Goal: Transaction & Acquisition: Purchase product/service

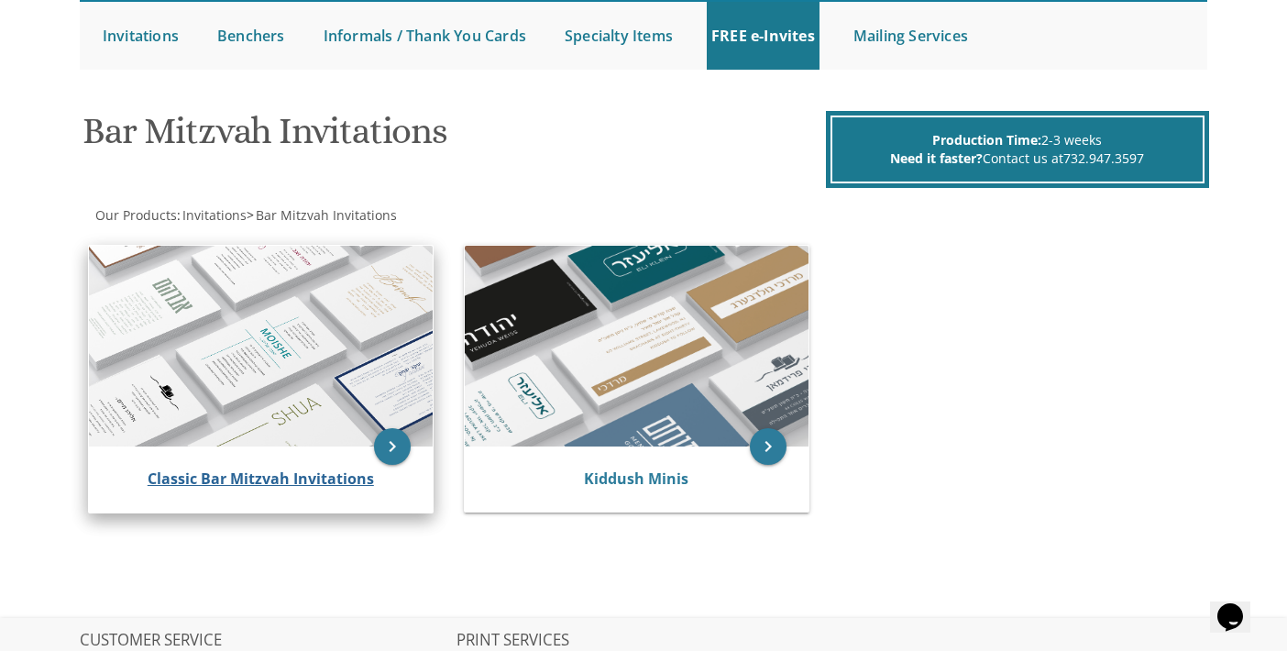
click at [275, 466] on div "Classic Bar Mitzvah Invitations" at bounding box center [261, 479] width 344 height 66
click at [285, 480] on link "Classic Bar Mitzvah Invitations" at bounding box center [261, 478] width 226 height 20
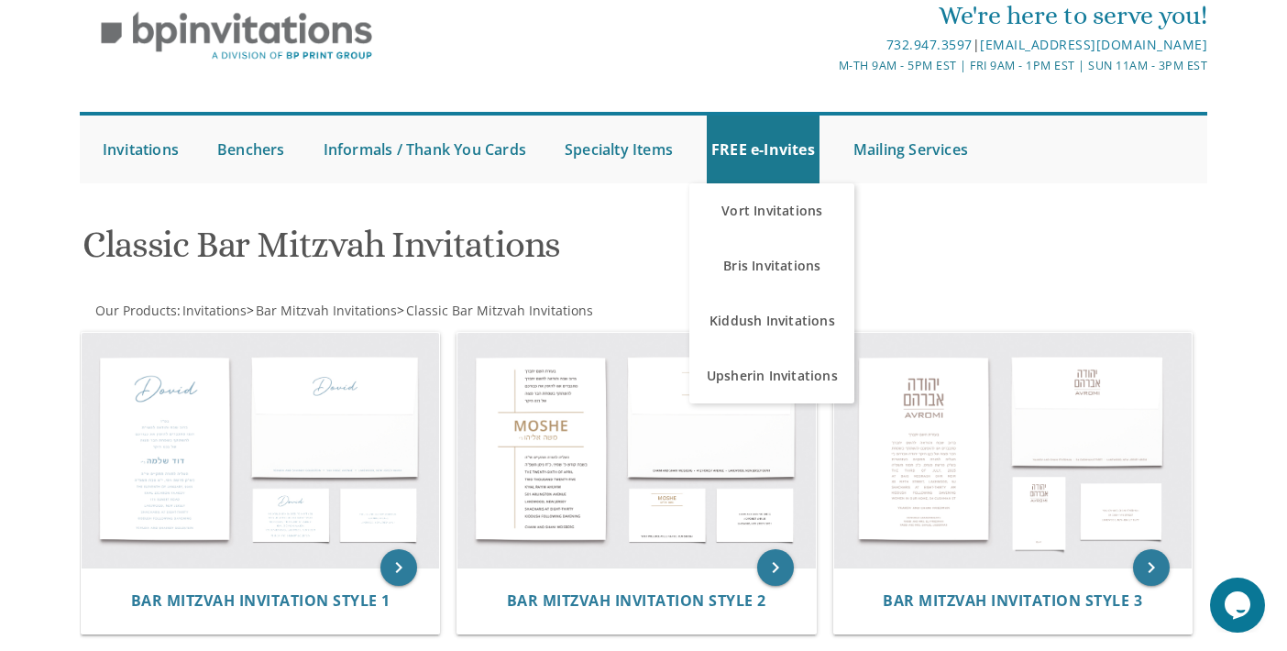
scroll to position [92, 0]
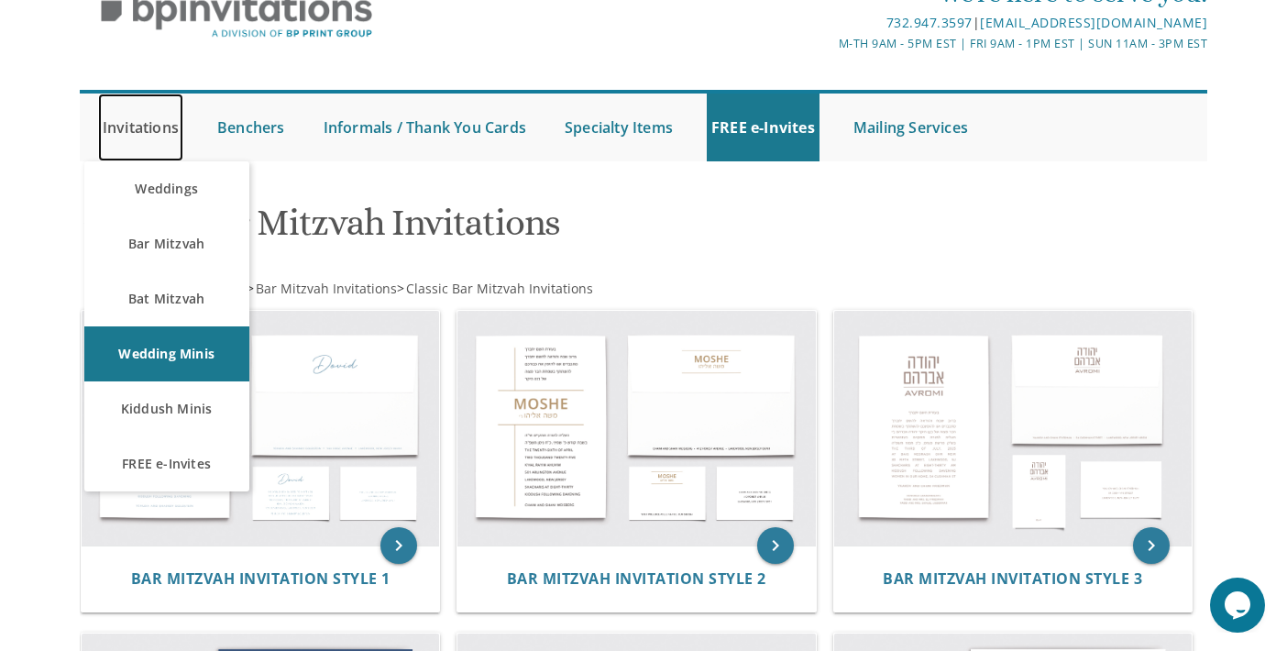
click at [149, 125] on link "Invitations" at bounding box center [140, 127] width 85 height 68
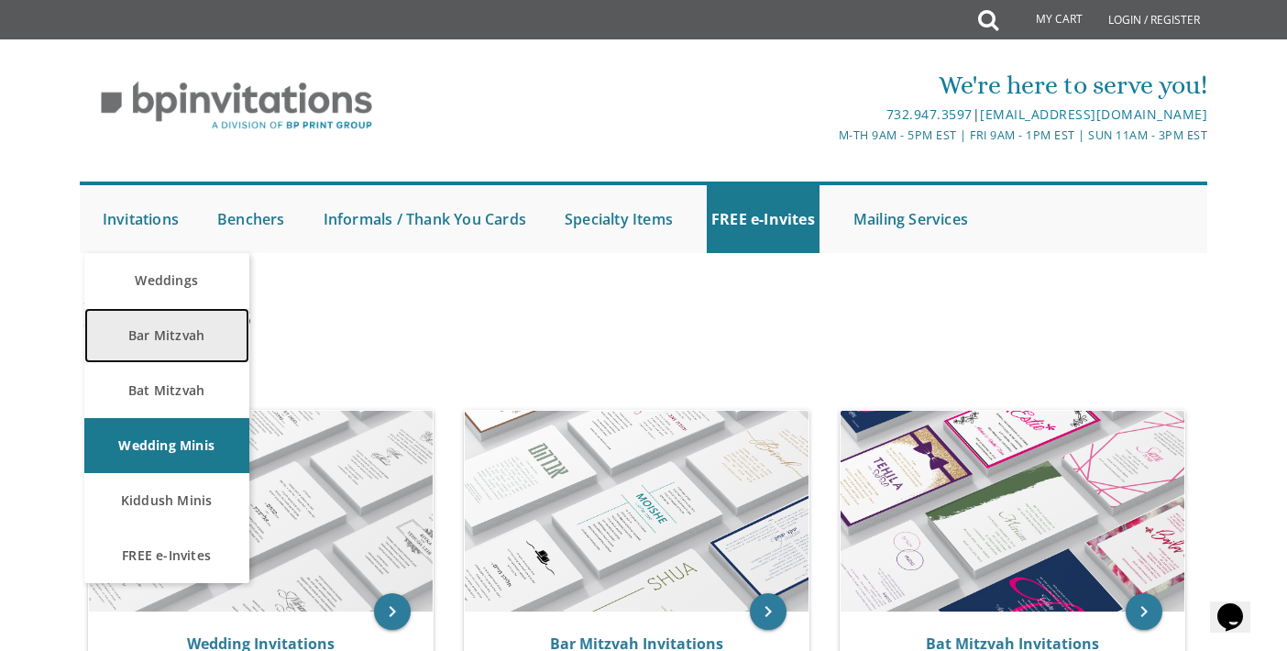
click at [188, 327] on link "Bar Mitzvah" at bounding box center [166, 335] width 165 height 55
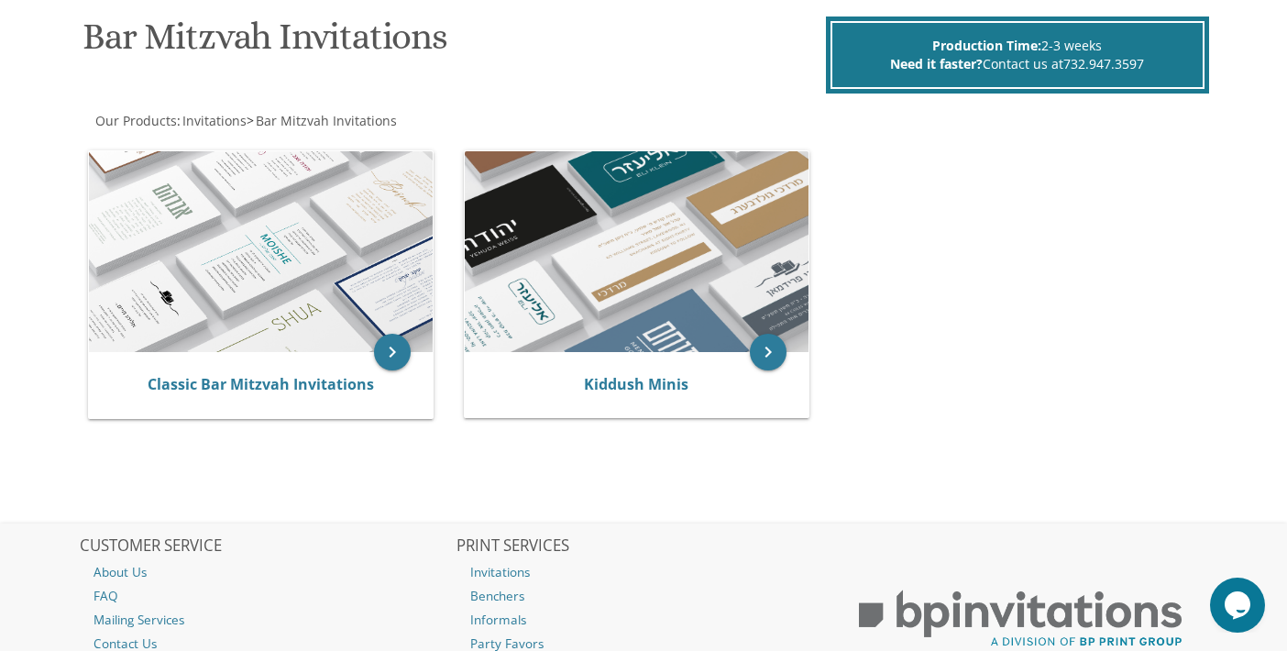
scroll to position [367, 0]
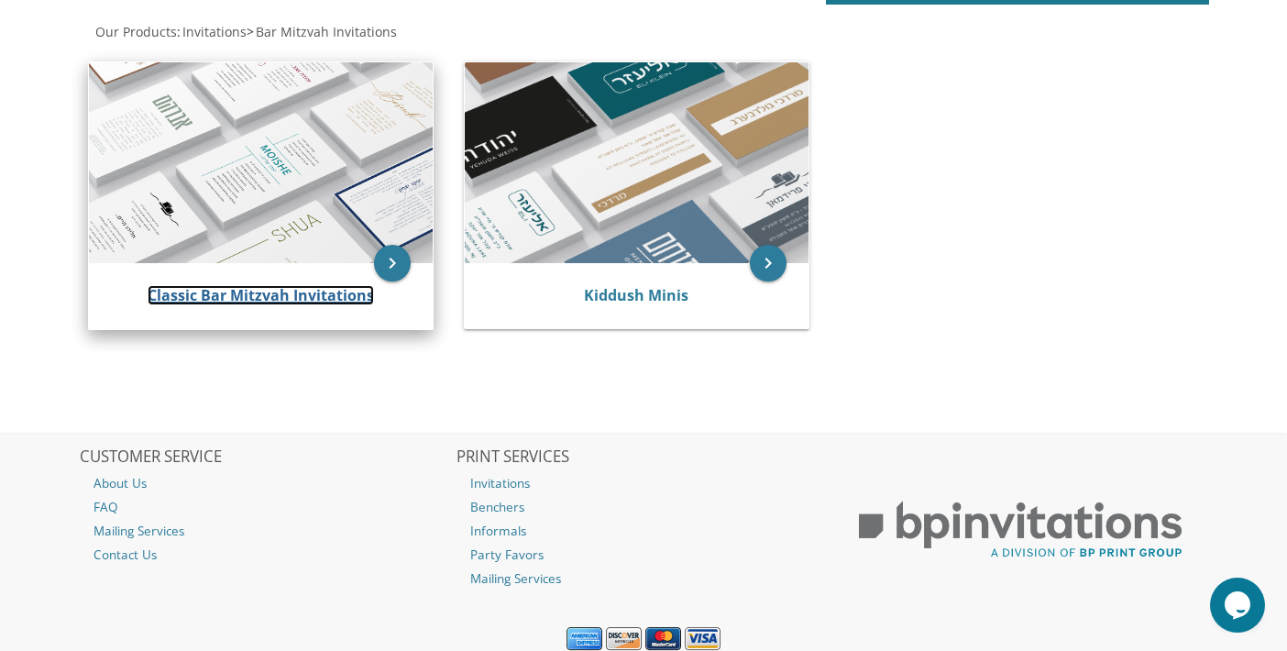
click at [258, 293] on link "Classic Bar Mitzvah Invitations" at bounding box center [261, 295] width 226 height 20
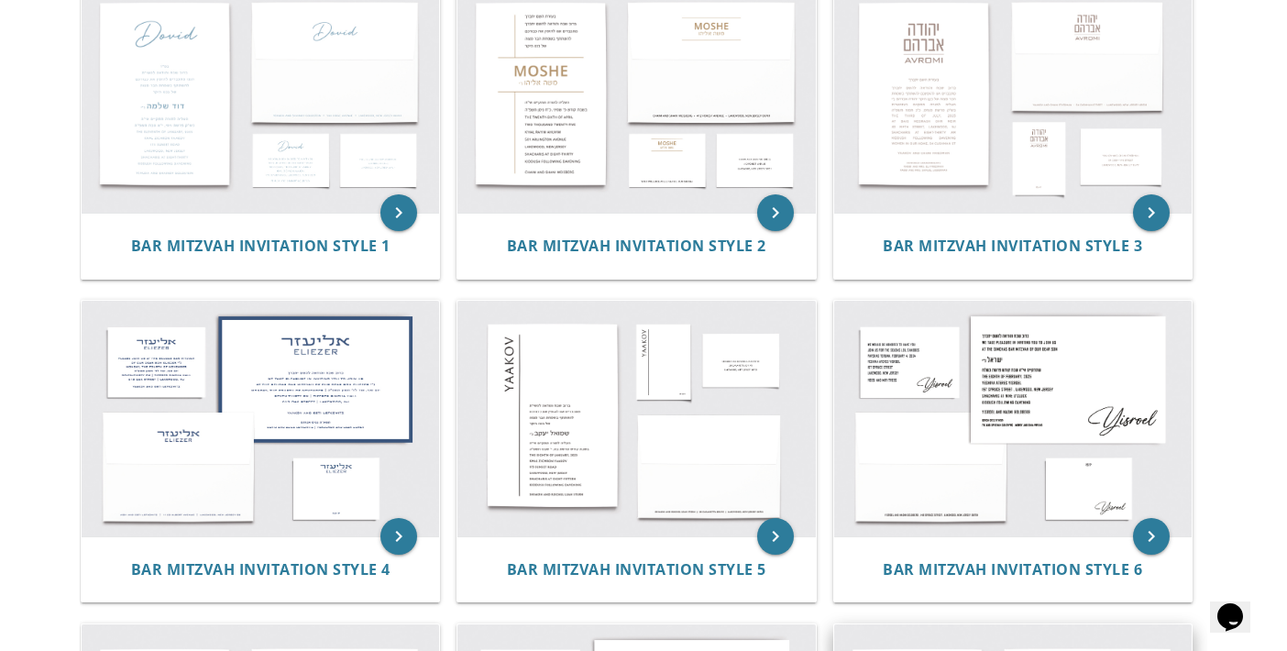
scroll to position [322, 0]
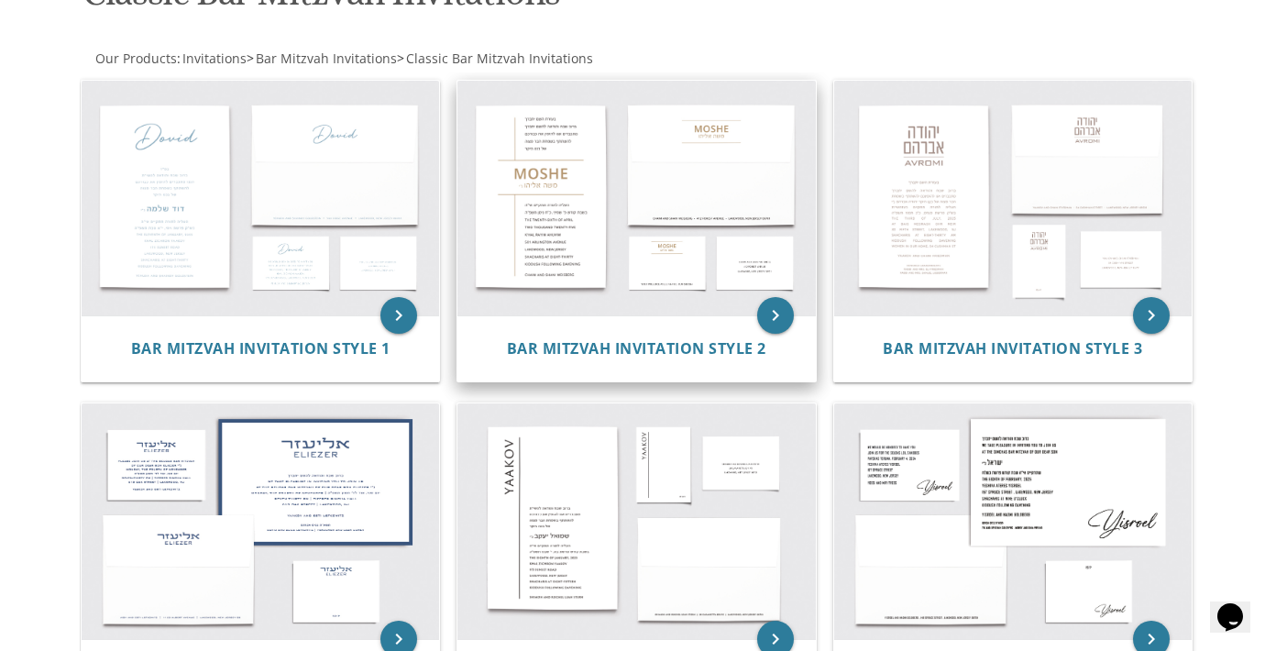
click at [571, 238] on img at bounding box center [635, 198] width 357 height 235
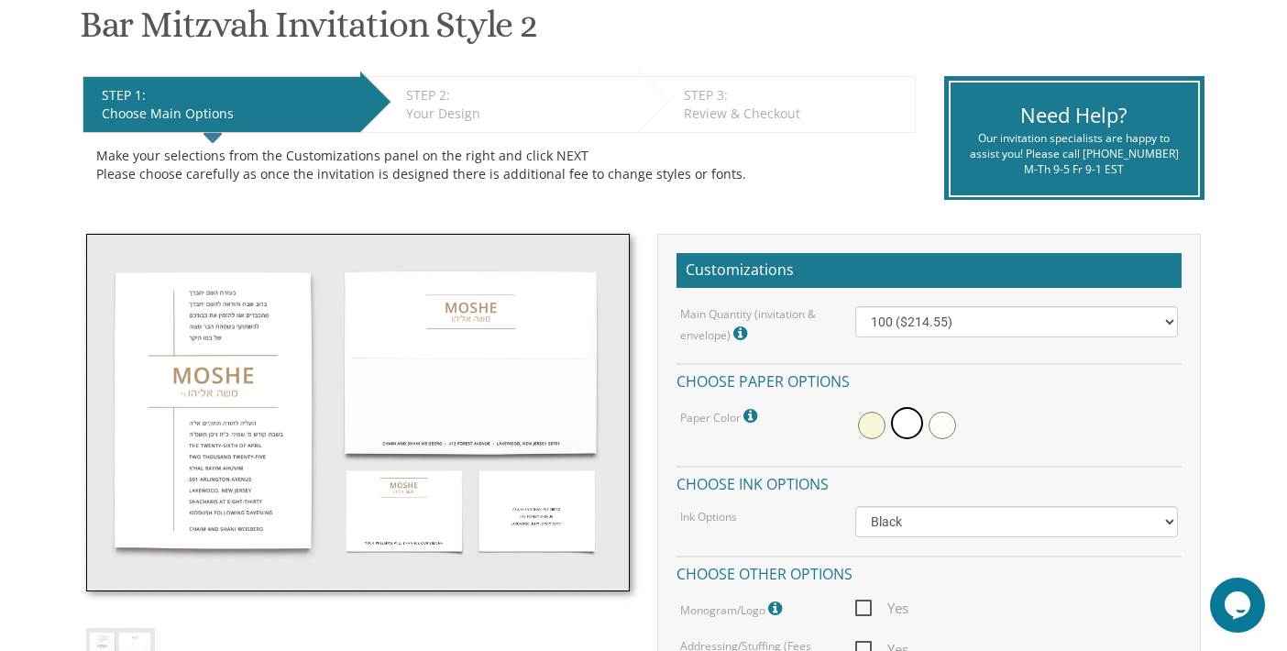
scroll to position [367, 0]
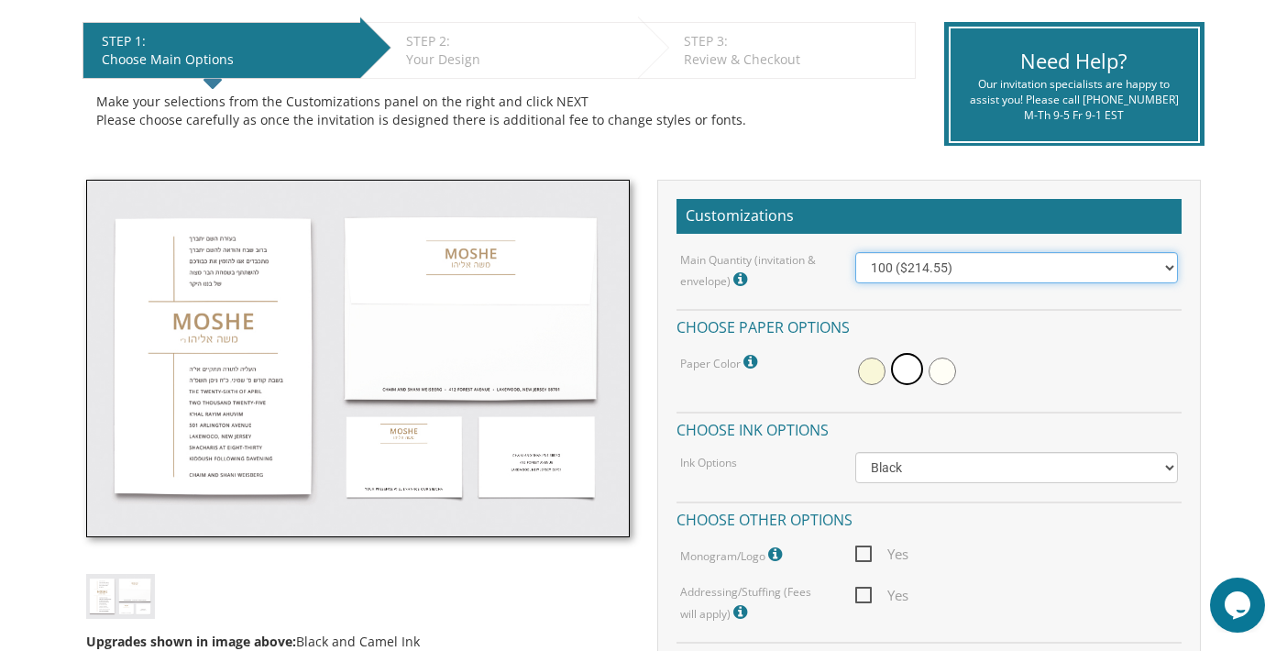
click at [1170, 271] on select "100 ($214.55) 200 ($254.60) 300 ($294.25) 400 ($333.55) 500 ($373.90) 600 ($413…" at bounding box center [1016, 267] width 323 height 31
click at [855, 252] on select "100 ($214.55) 200 ($254.60) 300 ($294.25) 400 ($333.55) 500 ($373.90) 600 ($413…" at bounding box center [1016, 267] width 323 height 31
click at [1168, 267] on select "100 ($214.55) 200 ($254.60) 300 ($294.25) 400 ($333.55) 500 ($373.90) 600 ($413…" at bounding box center [1016, 267] width 323 height 31
select select "200"
click at [855, 252] on select "100 ($214.55) 200 ($254.60) 300 ($294.25) 400 ($333.55) 500 ($373.90) 600 ($413…" at bounding box center [1016, 267] width 323 height 31
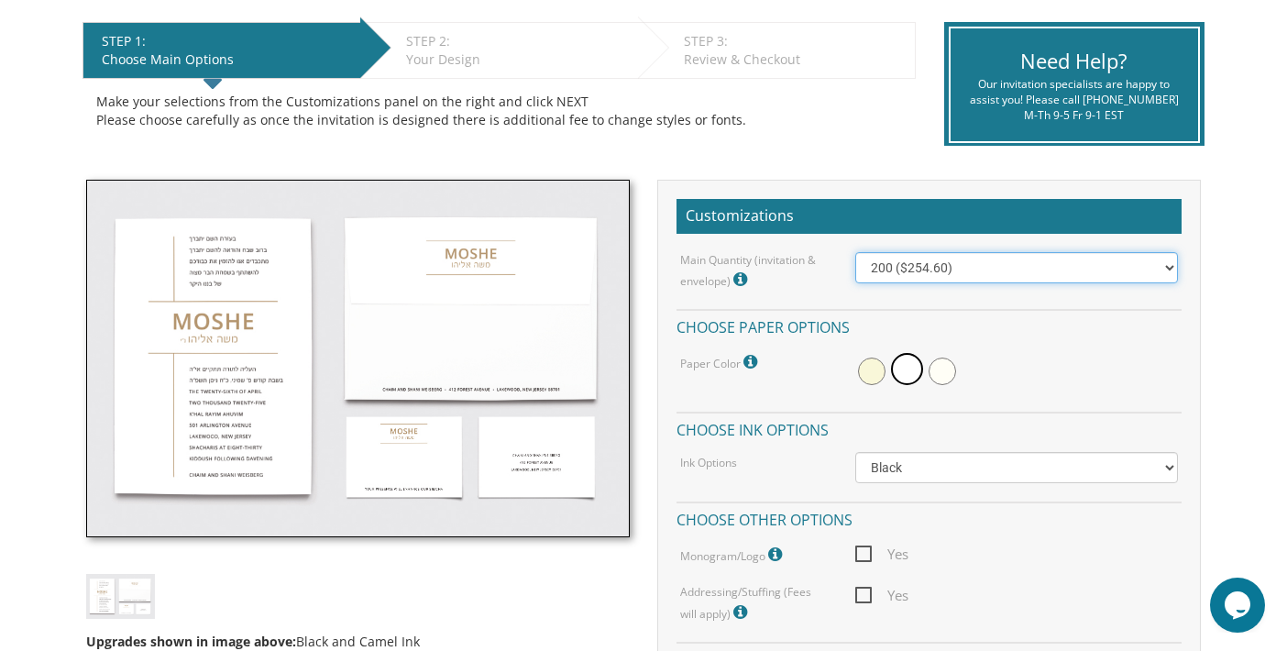
scroll to position [275, 0]
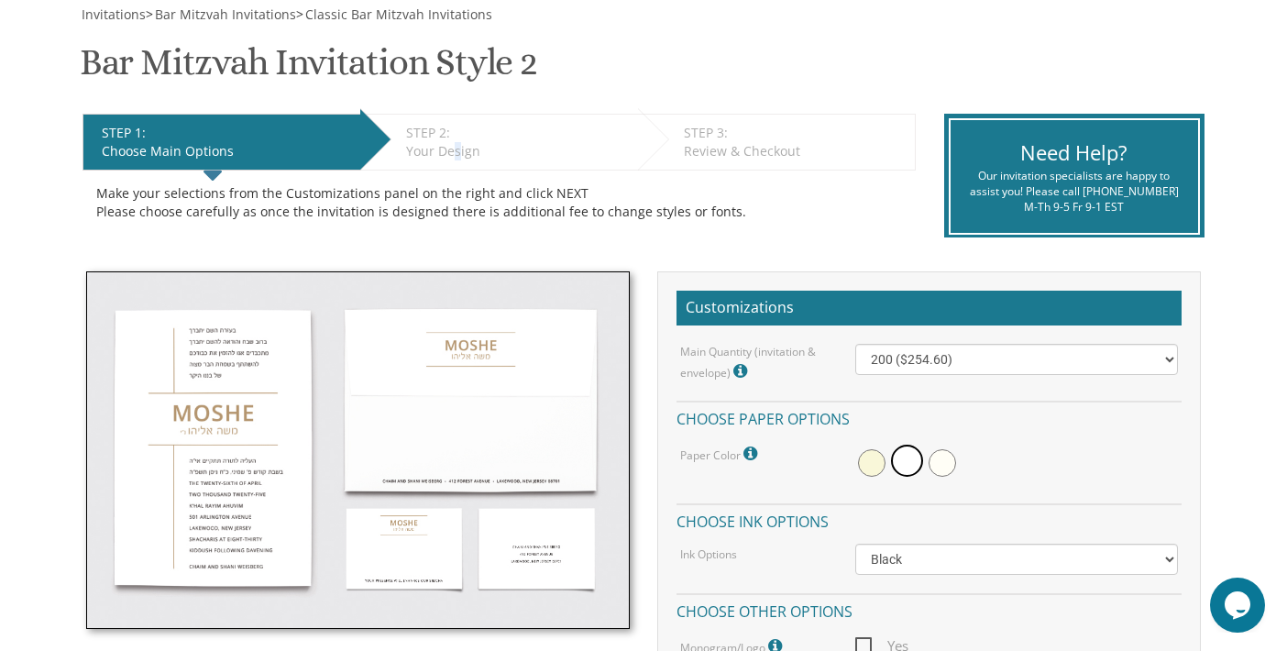
click at [456, 144] on div "Your Design" at bounding box center [517, 151] width 223 height 18
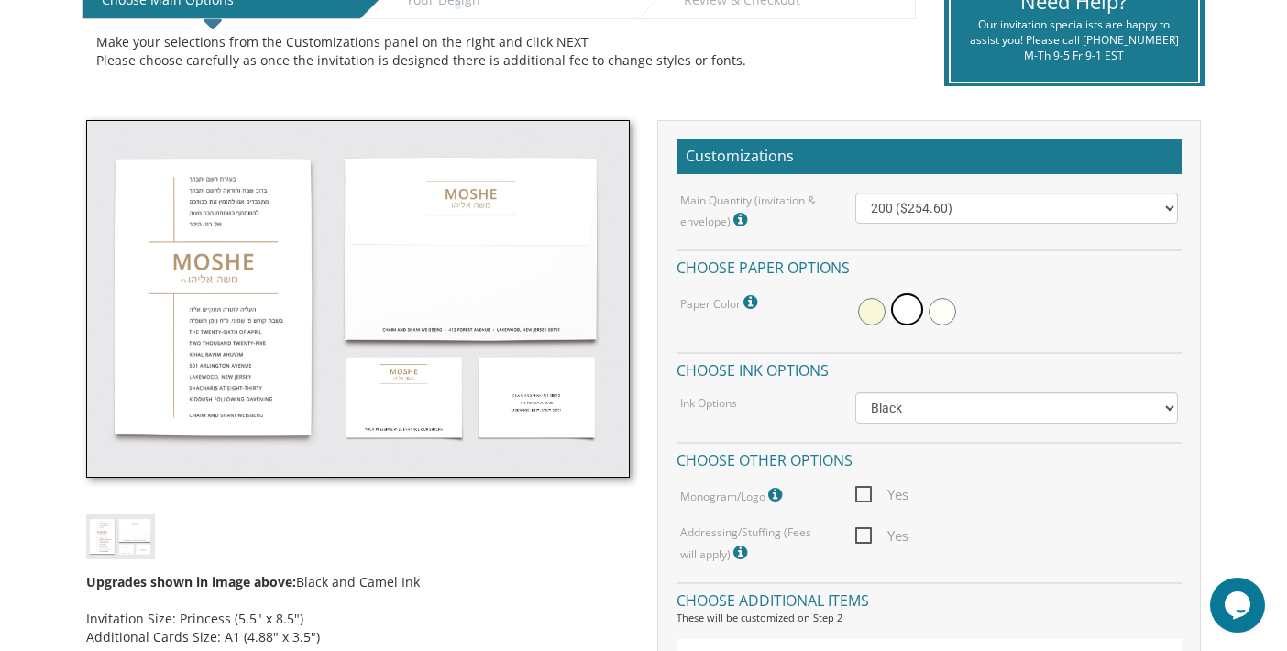
scroll to position [367, 0]
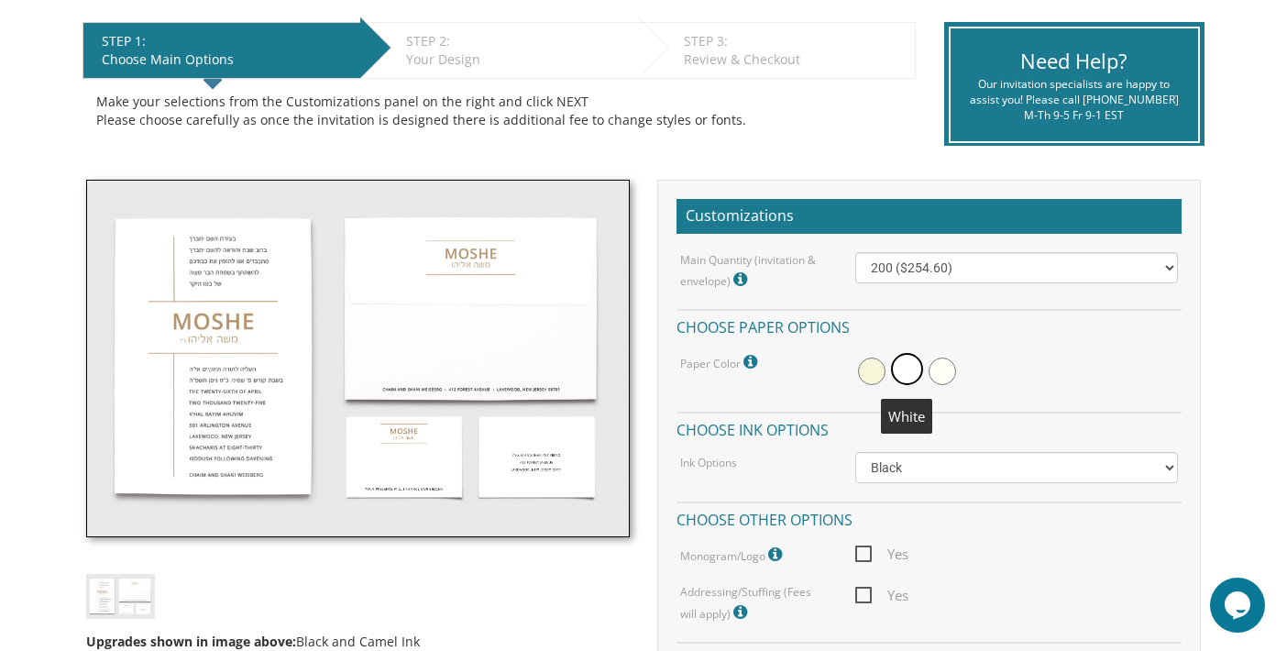
click at [901, 366] on span at bounding box center [907, 369] width 32 height 32
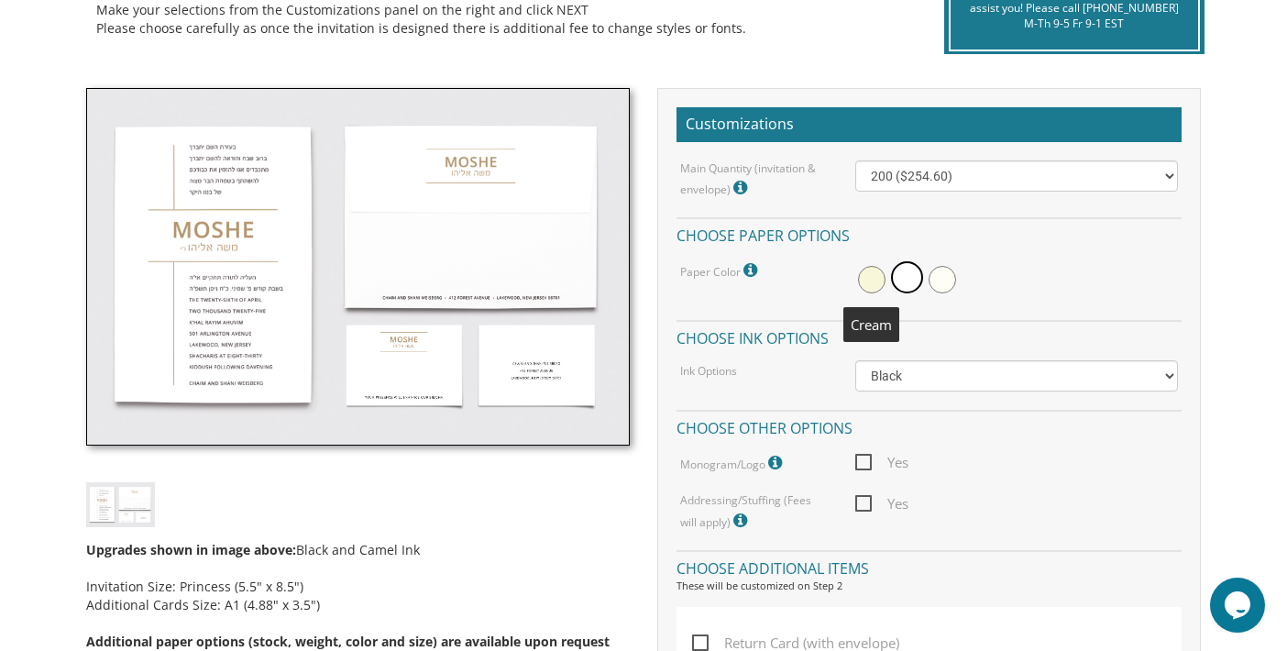
click at [872, 278] on span at bounding box center [871, 279] width 27 height 27
click at [937, 279] on span at bounding box center [941, 279] width 27 height 27
click at [899, 281] on span at bounding box center [904, 279] width 27 height 27
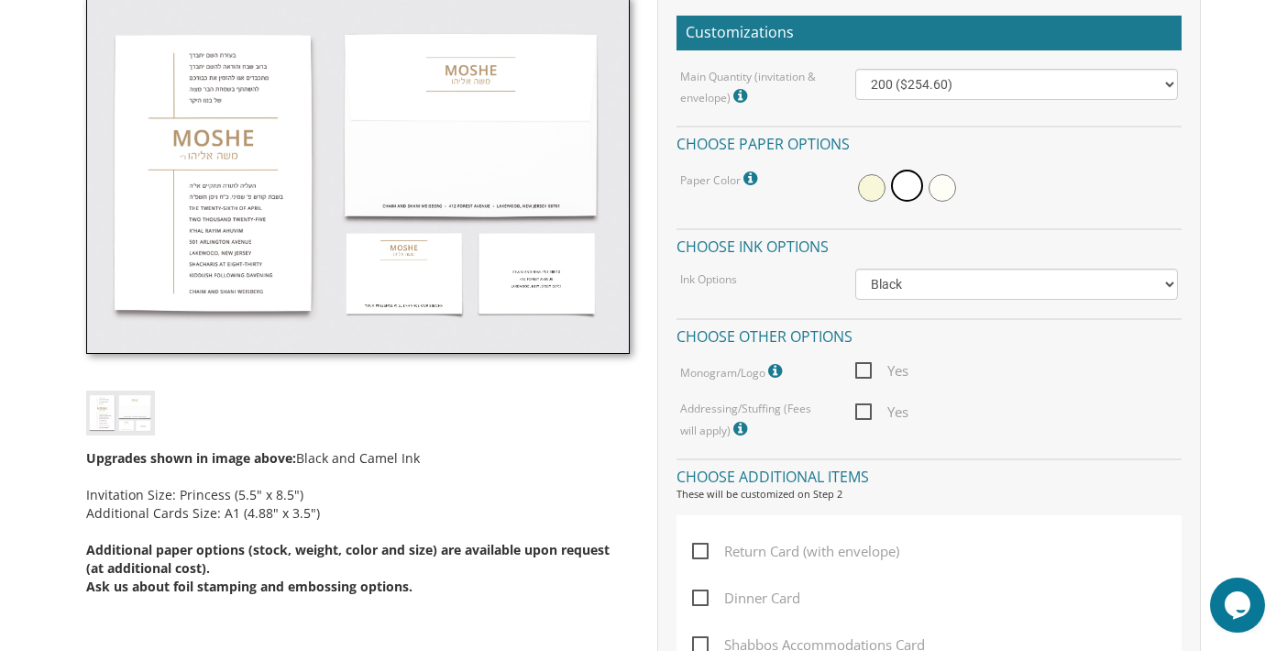
click at [871, 374] on span "Yes" at bounding box center [881, 370] width 53 height 23
click at [867, 374] on input "Yes" at bounding box center [861, 369] width 12 height 12
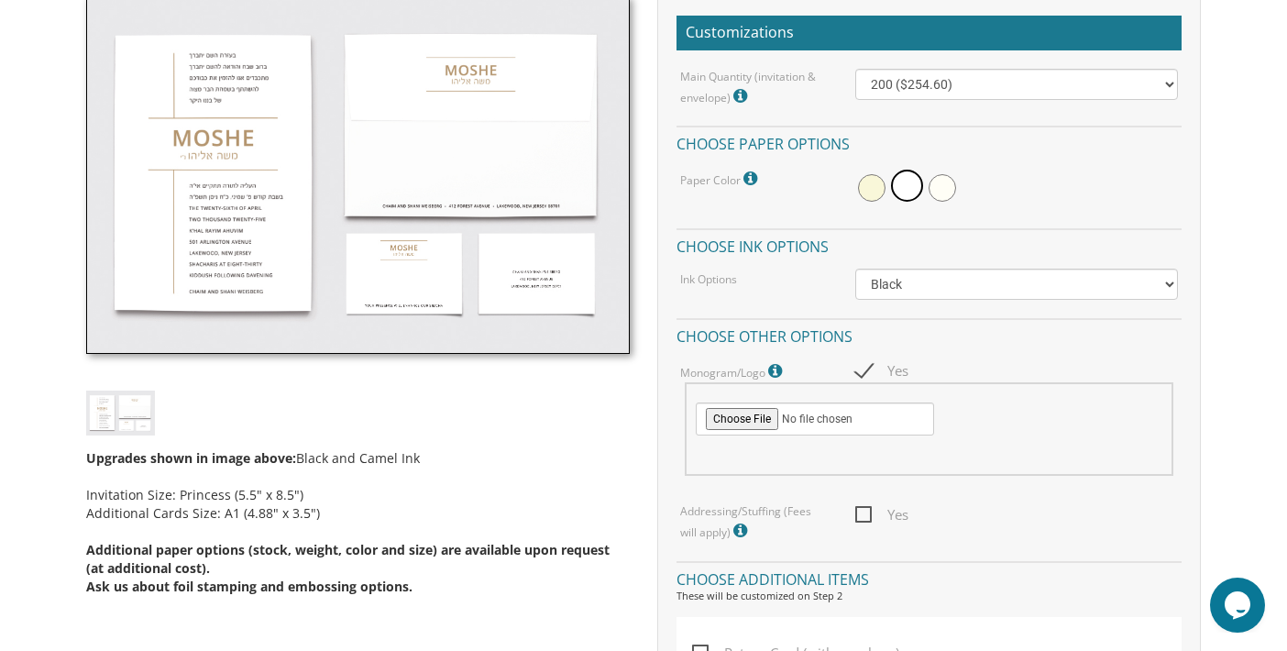
click at [896, 371] on span "Yes" at bounding box center [881, 370] width 53 height 23
click at [867, 371] on input "Yes" at bounding box center [861, 369] width 12 height 12
checkbox input "false"
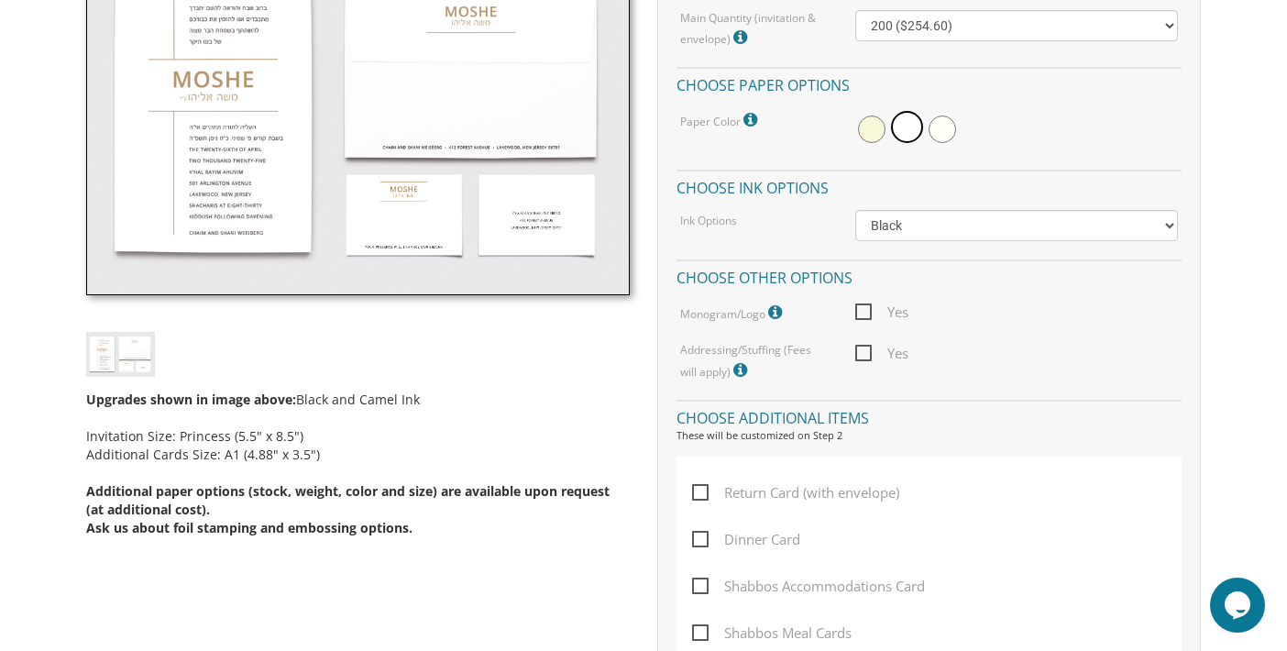
scroll to position [642, 0]
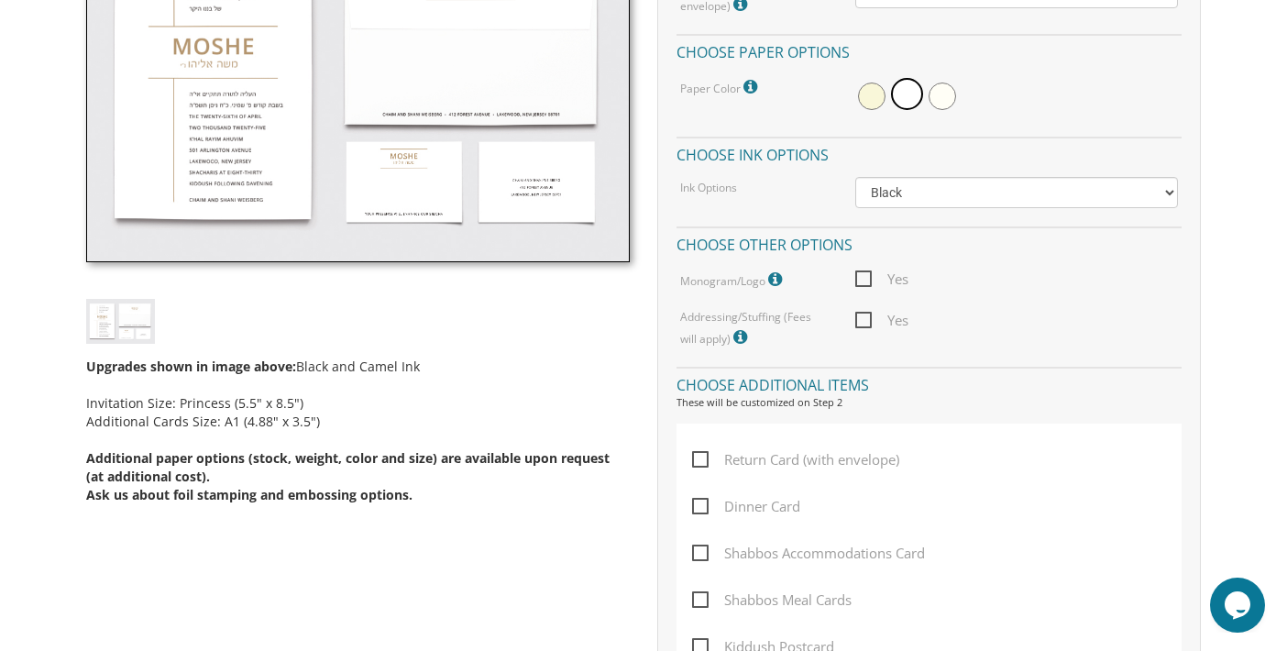
click at [861, 320] on span "Yes" at bounding box center [881, 320] width 53 height 23
click at [861, 320] on input "Yes" at bounding box center [861, 319] width 12 height 12
click at [902, 321] on span "Yes" at bounding box center [881, 320] width 53 height 23
click at [867, 321] on input "Yes" at bounding box center [861, 319] width 12 height 12
checkbox input "false"
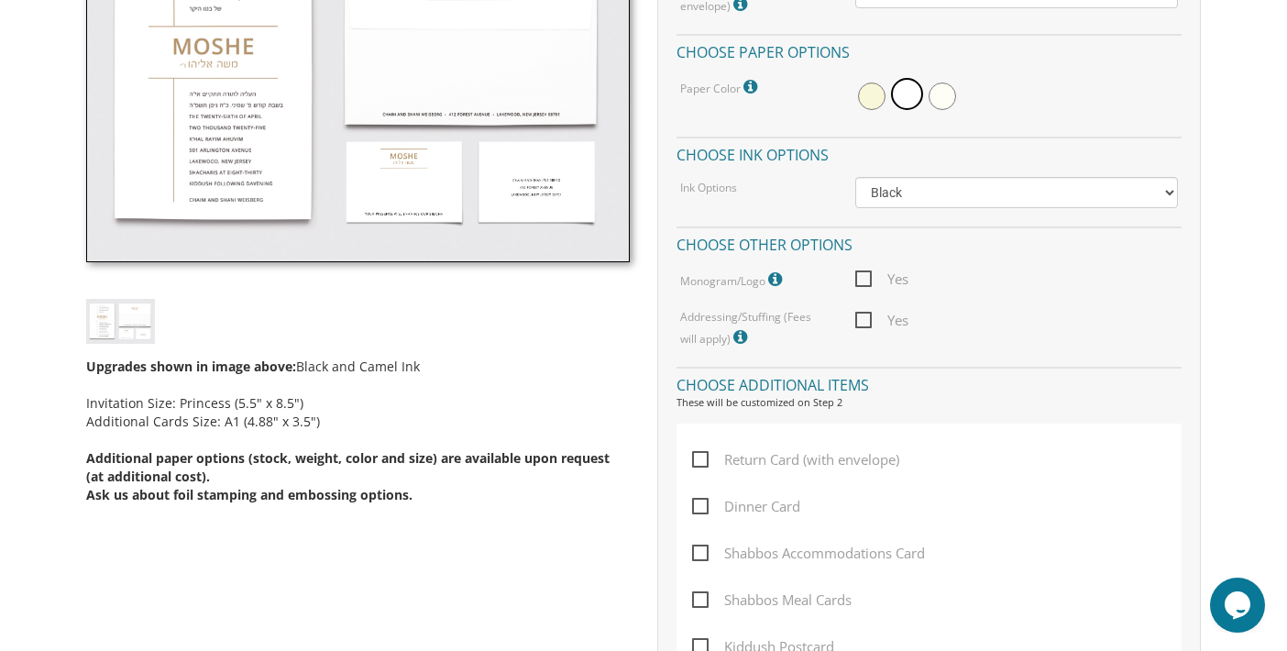
click at [696, 499] on span "Dinner Card" at bounding box center [746, 506] width 108 height 23
click at [696, 499] on input "Dinner Card" at bounding box center [698, 505] width 12 height 12
checkbox input "true"
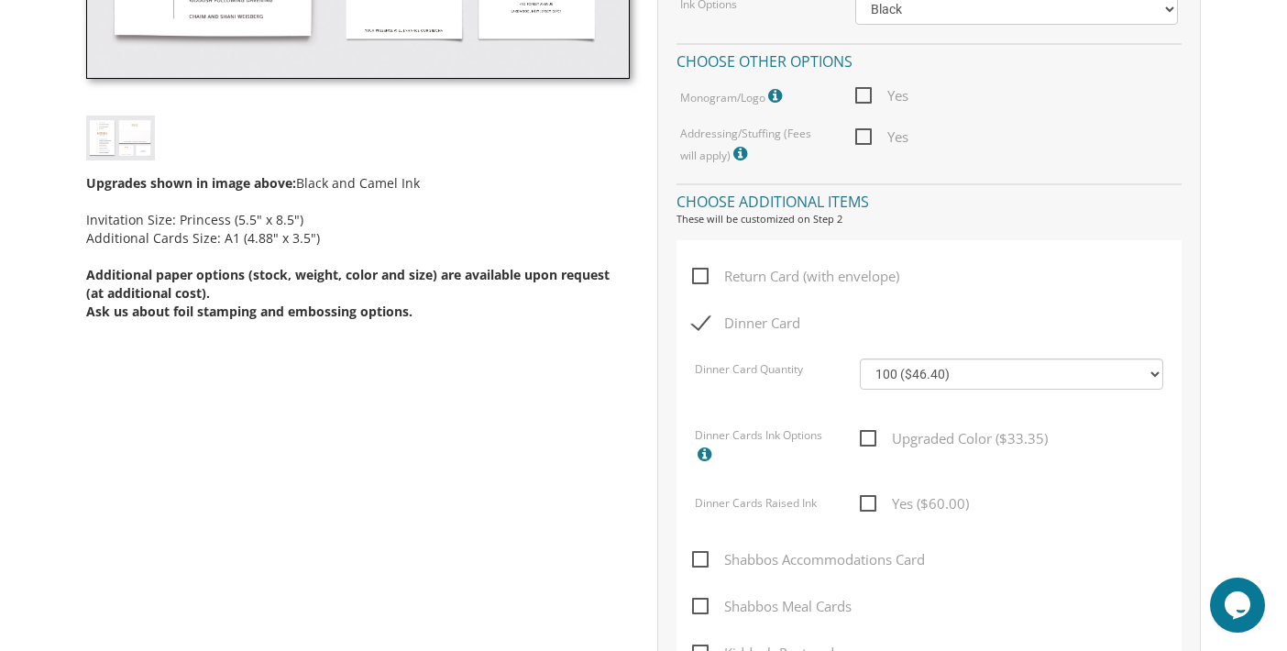
scroll to position [916, 0]
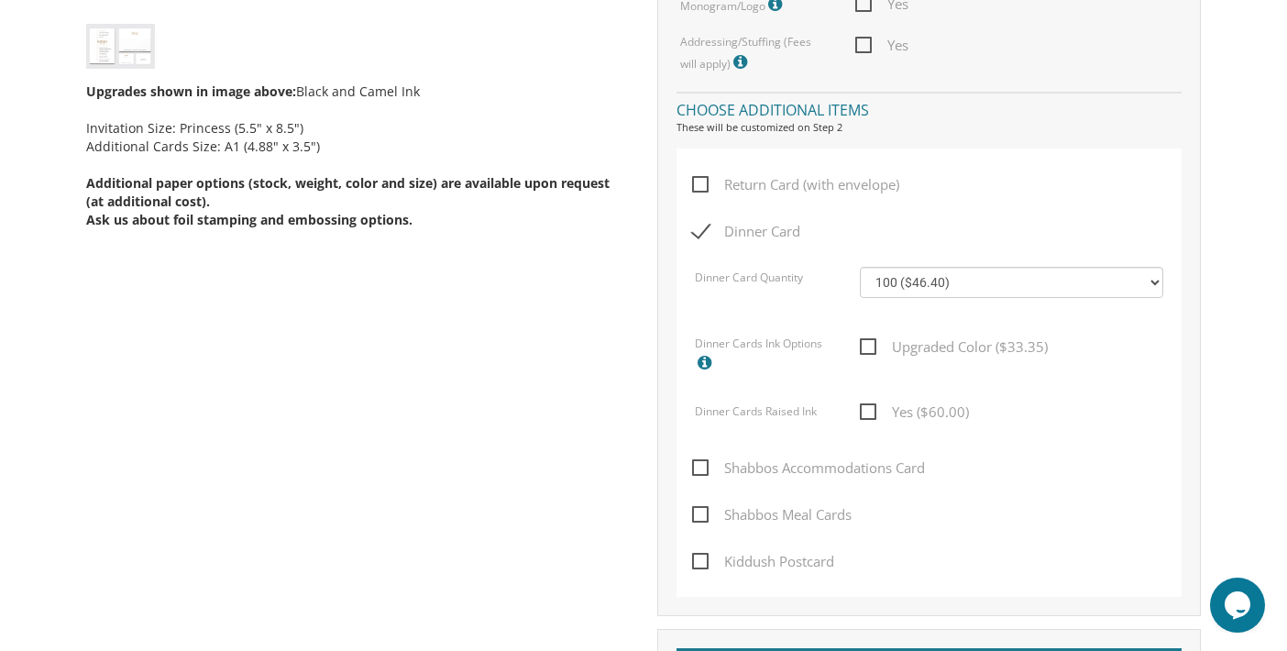
click at [697, 560] on span "Kiddush Postcard" at bounding box center [763, 561] width 142 height 23
click at [697, 560] on input "Kiddush Postcard" at bounding box center [698, 560] width 12 height 12
checkbox input "true"
click at [699, 510] on span "Shabbos Meal Cards" at bounding box center [771, 514] width 159 height 23
click at [699, 510] on input "Shabbos Meal Cards" at bounding box center [698, 513] width 12 height 12
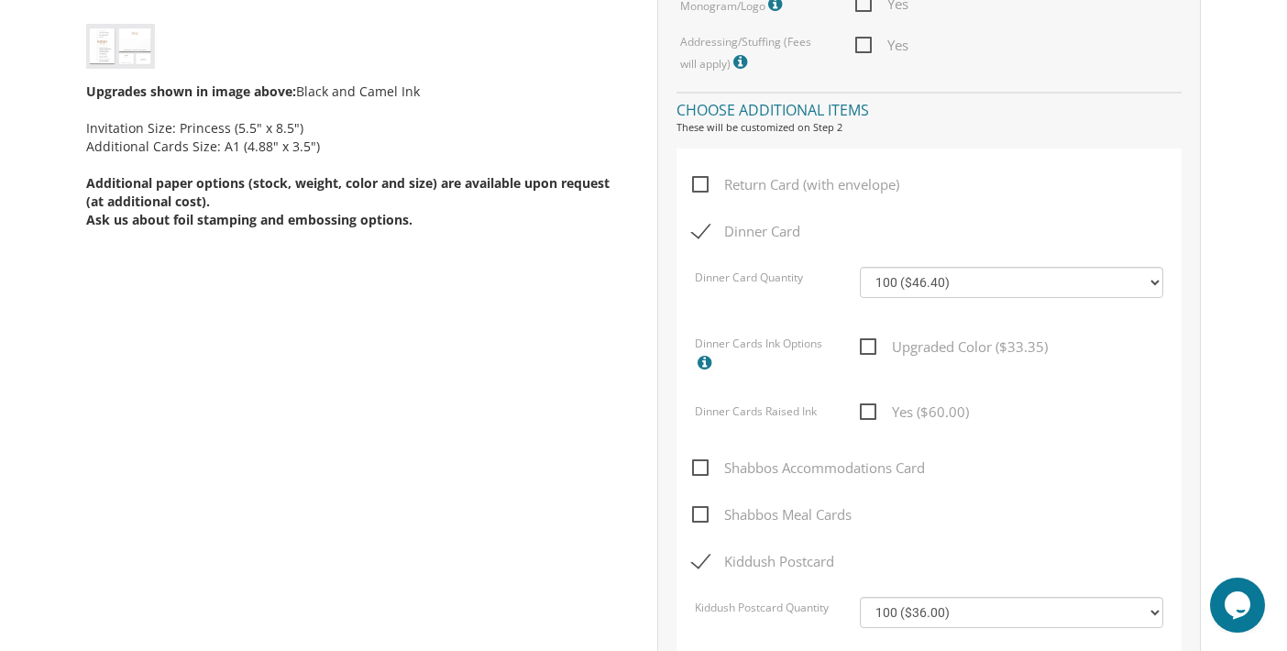
checkbox input "true"
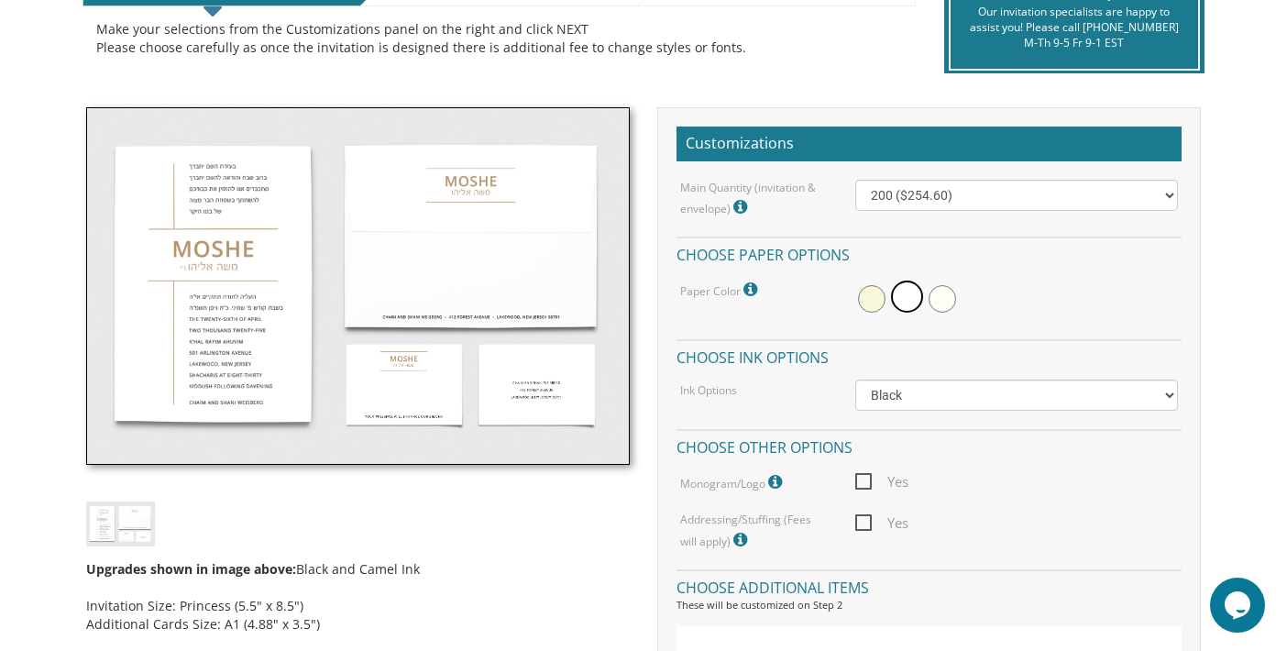
scroll to position [0, 0]
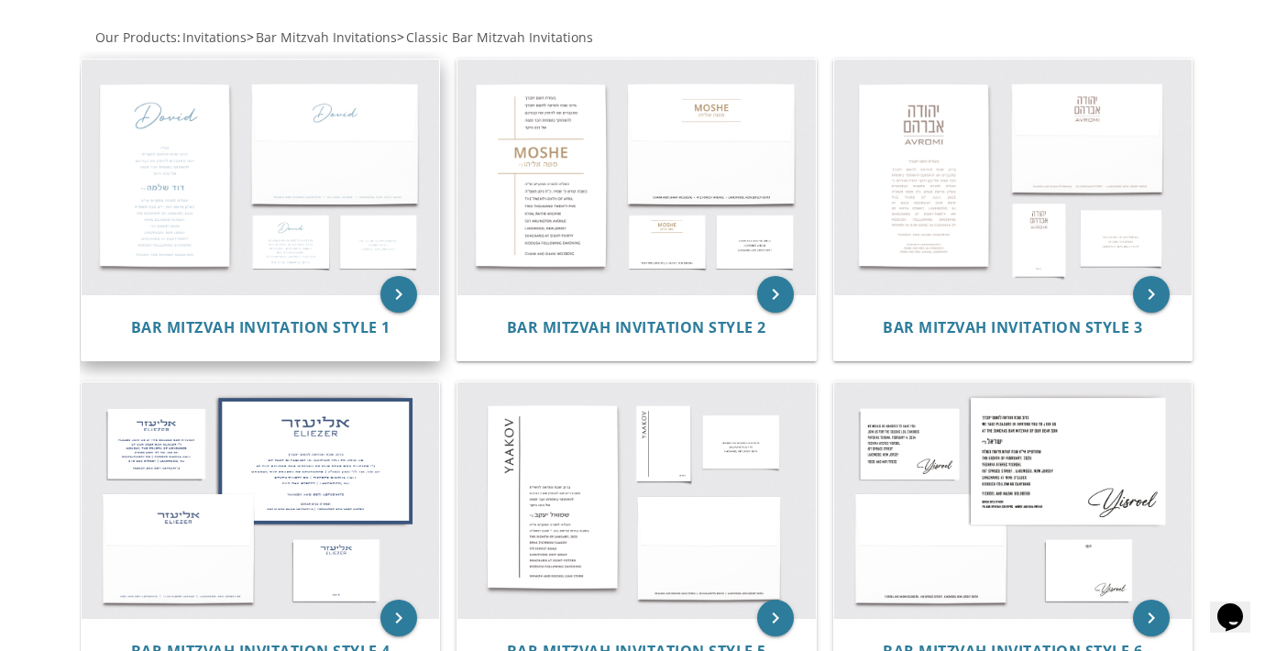
scroll to position [322, 0]
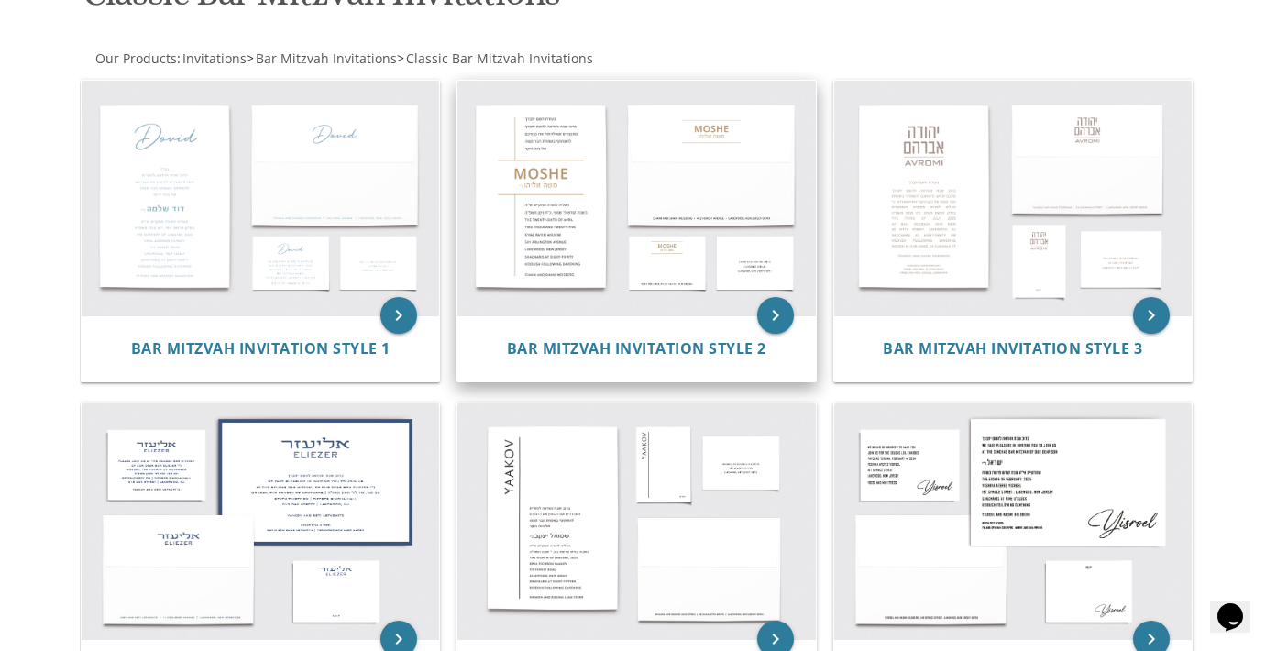
click at [533, 258] on img at bounding box center [635, 198] width 357 height 235
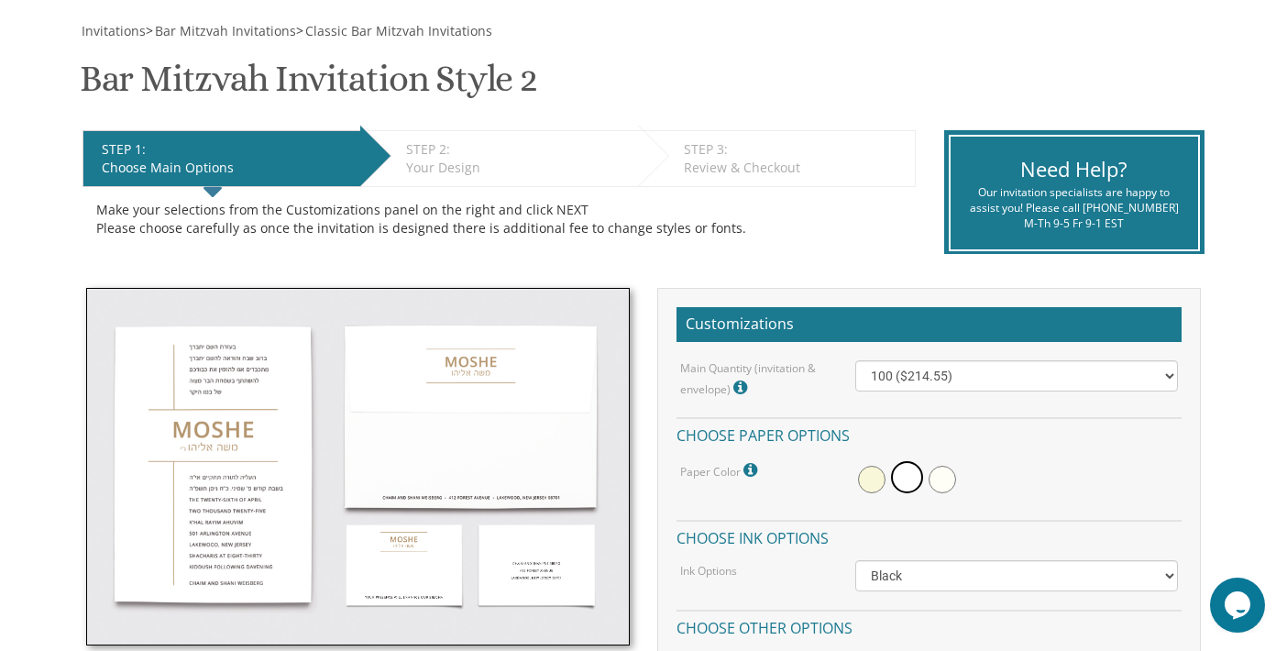
scroll to position [275, 0]
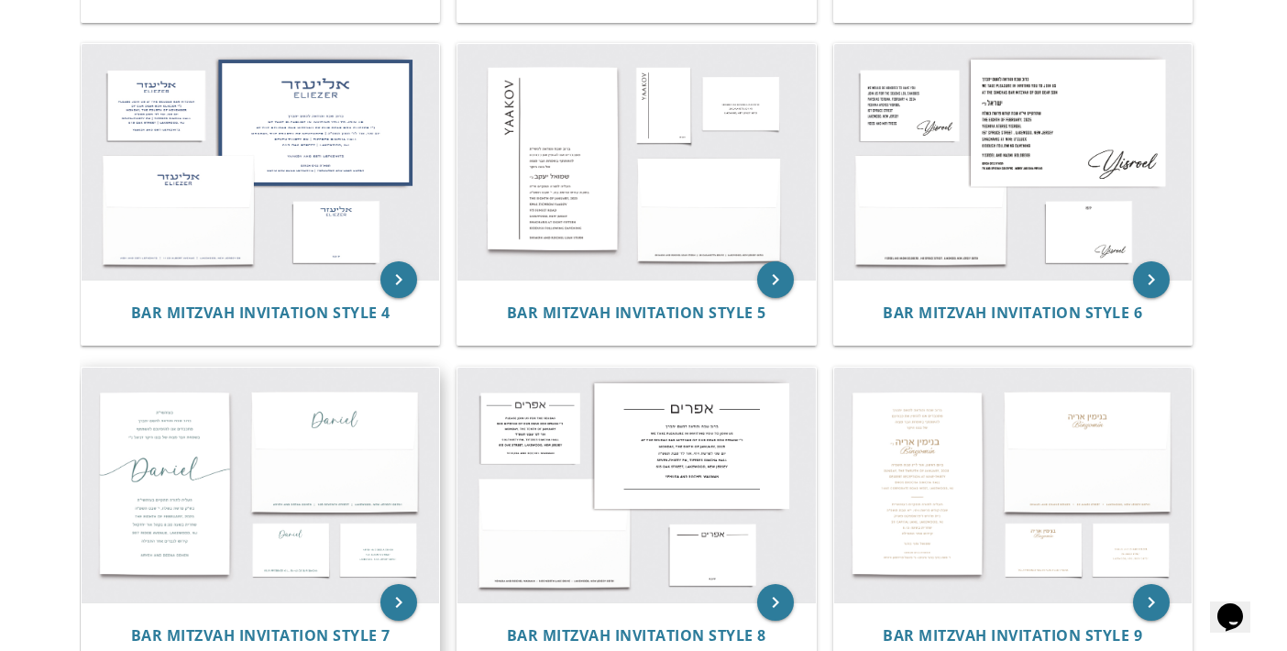
scroll to position [780, 0]
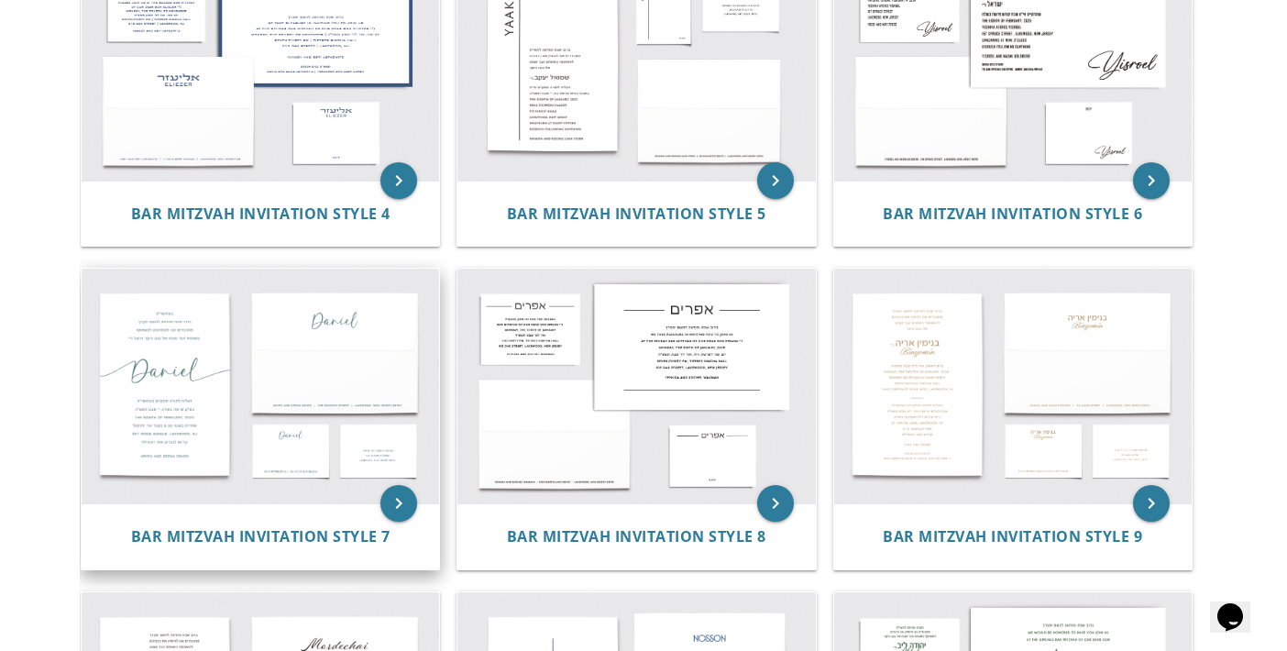
click at [249, 365] on img at bounding box center [260, 386] width 357 height 235
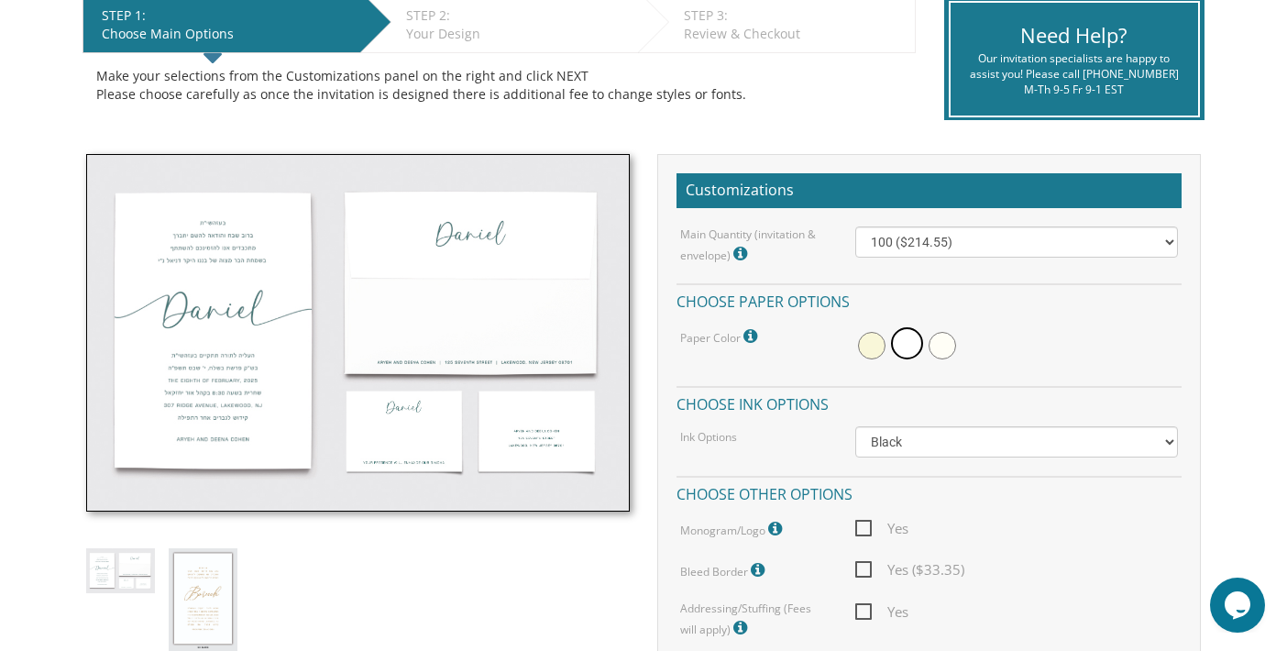
scroll to position [458, 0]
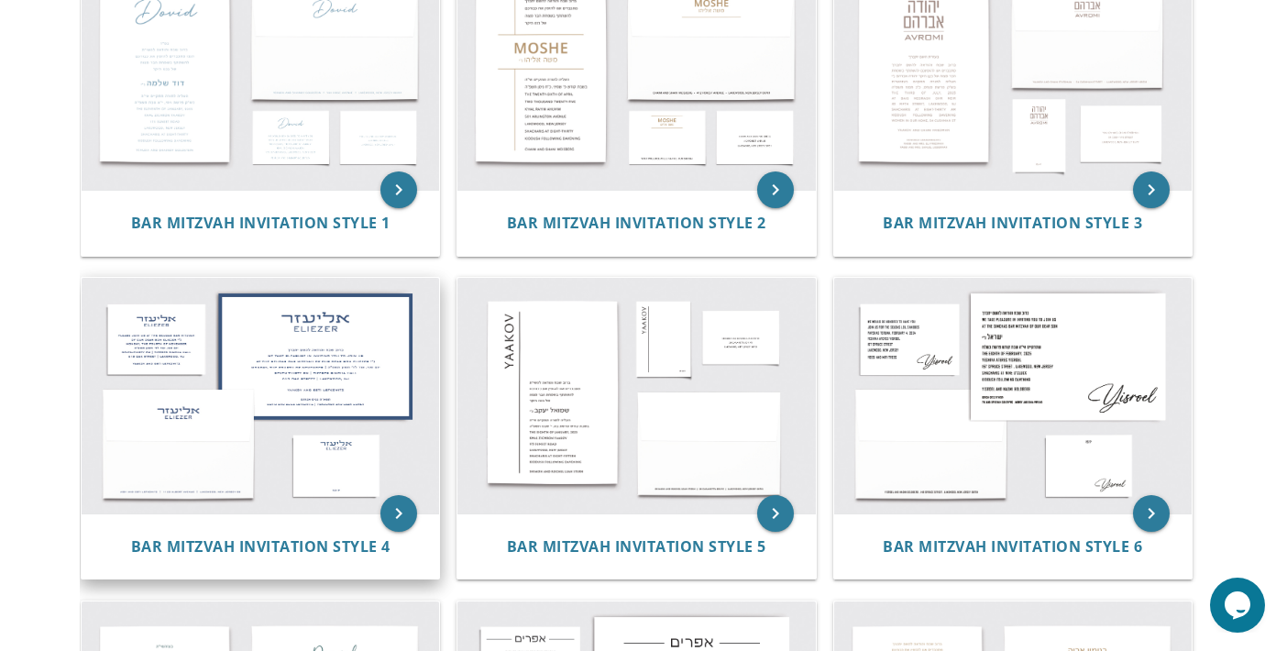
scroll to position [322, 0]
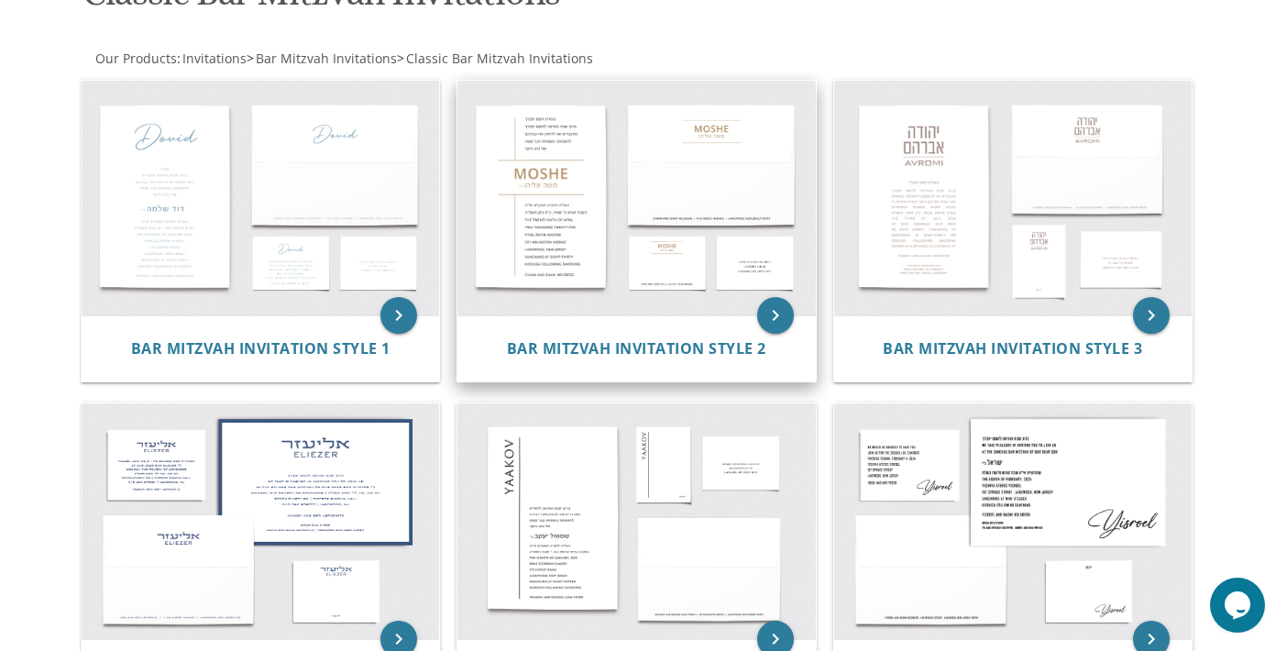
drag, startPoint x: 556, startPoint y: 184, endPoint x: 553, endPoint y: 174, distance: 10.7
click at [556, 182] on img at bounding box center [635, 198] width 357 height 235
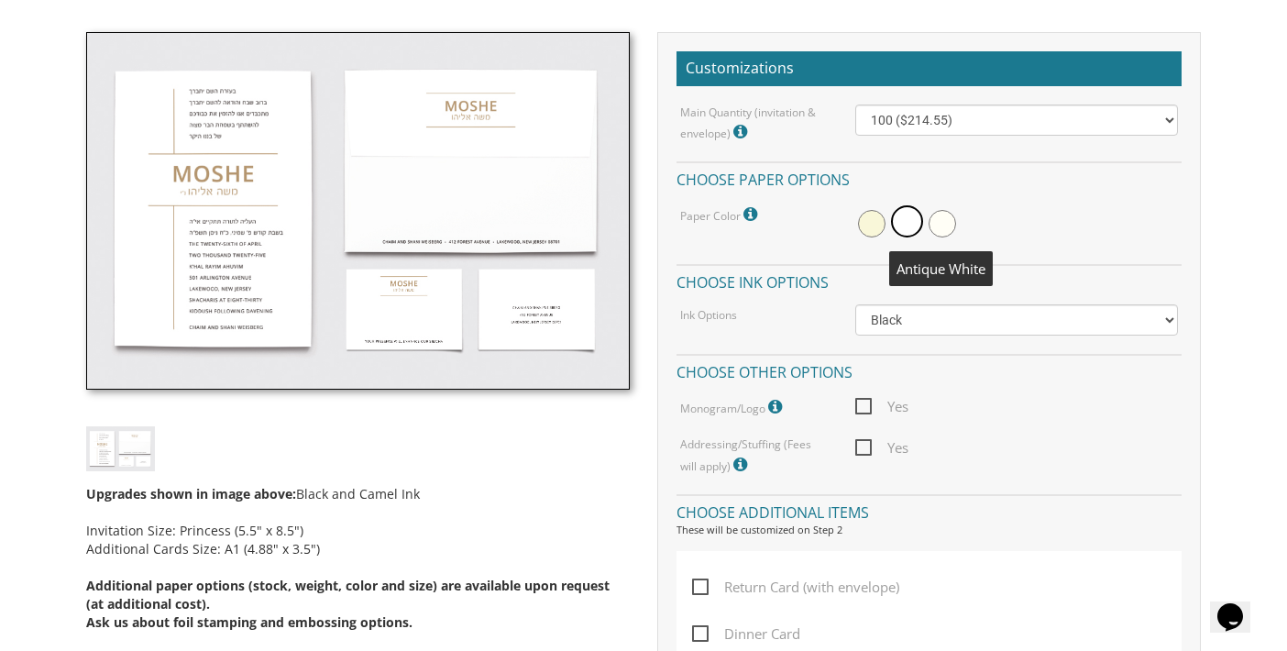
scroll to position [550, 0]
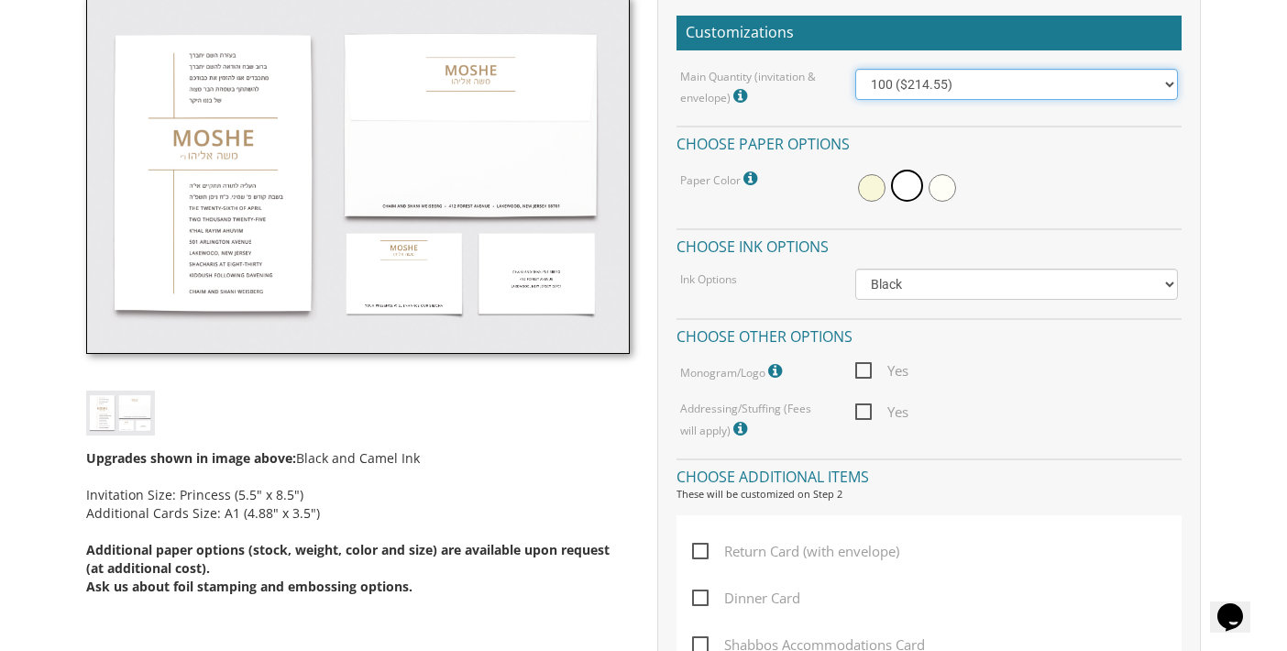
click at [1159, 89] on select "100 ($214.55) 200 ($254.60) 300 ($294.25) 400 ($333.55) 500 ($373.90) 600 ($413…" at bounding box center [1016, 84] width 323 height 31
select select "200"
click at [855, 69] on select "100 ($214.55) 200 ($254.60) 300 ($294.25) 400 ($333.55) 500 ($373.90) 600 ($413…" at bounding box center [1016, 84] width 323 height 31
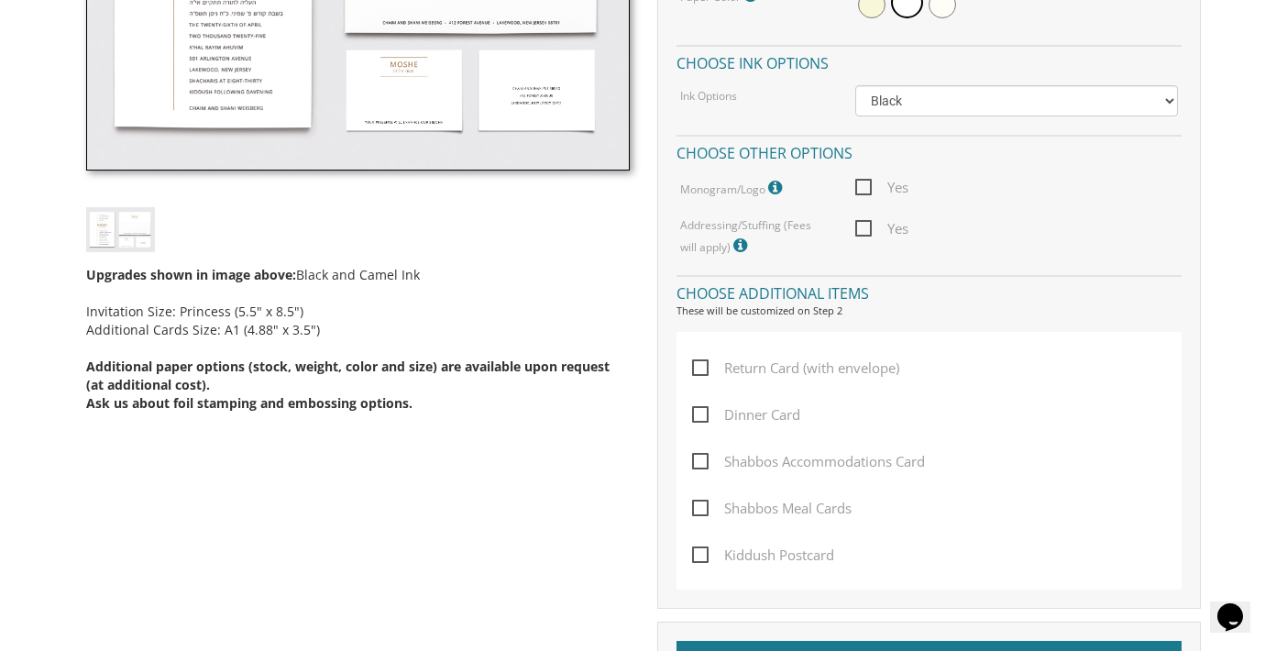
scroll to position [825, 0]
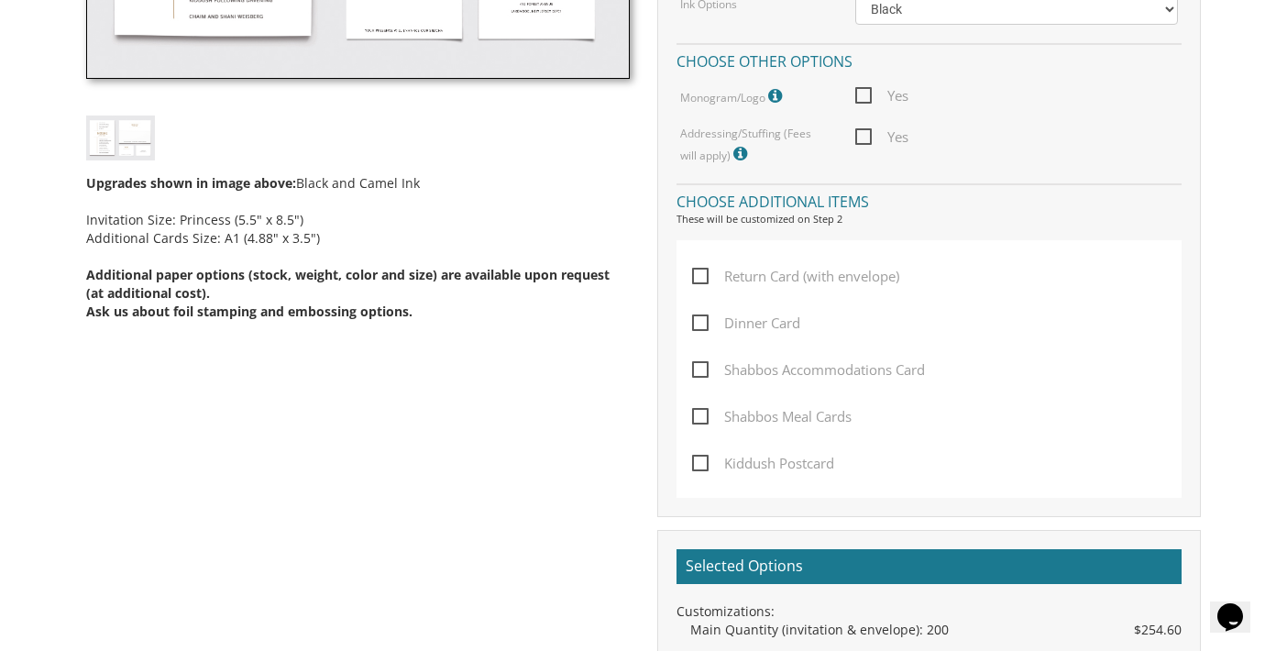
click at [704, 320] on span "Dinner Card" at bounding box center [746, 323] width 108 height 23
click at [704, 320] on input "Dinner Card" at bounding box center [698, 321] width 12 height 12
checkbox input "true"
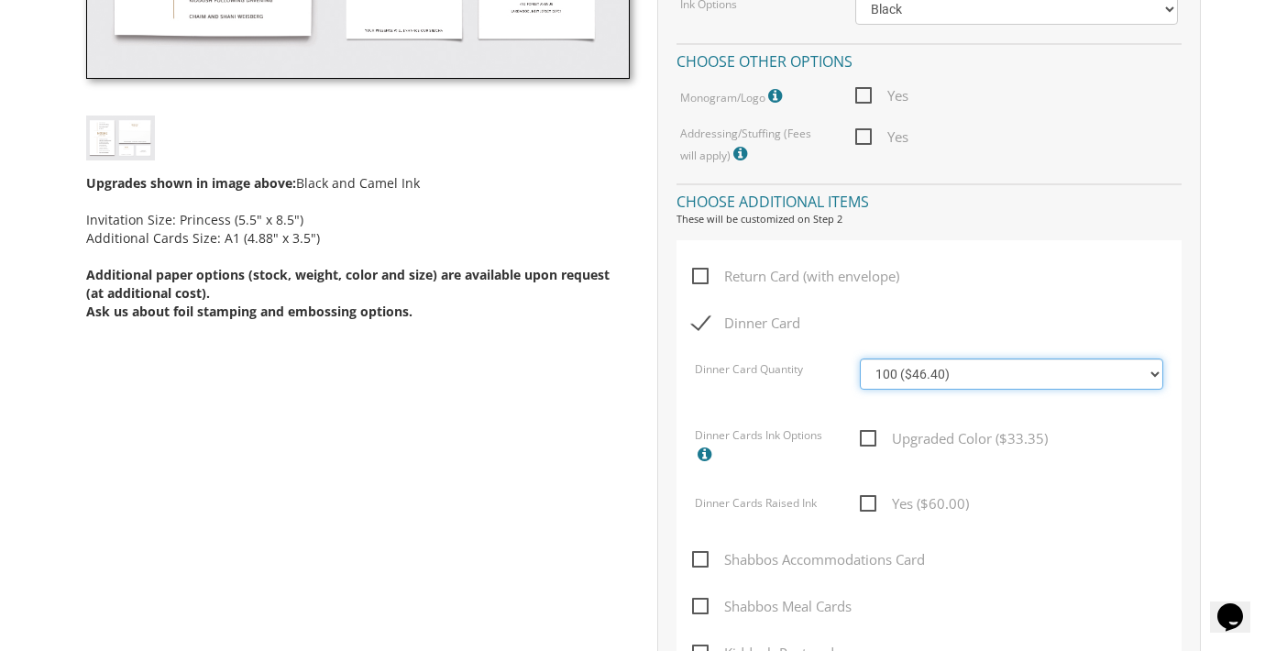
click at [1143, 386] on select "100 ($46.40) 200 ($55.20) 300 ($61.85) 400 ($70.60) 500 ($77.20) 600 ($85.95) 7…" at bounding box center [1011, 373] width 302 height 31
click at [860, 358] on select "100 ($46.40) 200 ($55.20) 300 ($61.85) 400 ($70.60) 500 ($77.20) 600 ($85.95) 7…" at bounding box center [1011, 373] width 302 height 31
click at [1060, 367] on select "100 ($46.40) 200 ($55.20) 300 ($61.85) 400 ($70.60) 500 ($77.20) 600 ($85.95) 7…" at bounding box center [1011, 373] width 302 height 31
select select "100"
click at [860, 358] on select "100 ($46.40) 200 ($55.20) 300 ($61.85) 400 ($70.60) 500 ($77.20) 600 ($85.95) 7…" at bounding box center [1011, 373] width 302 height 31
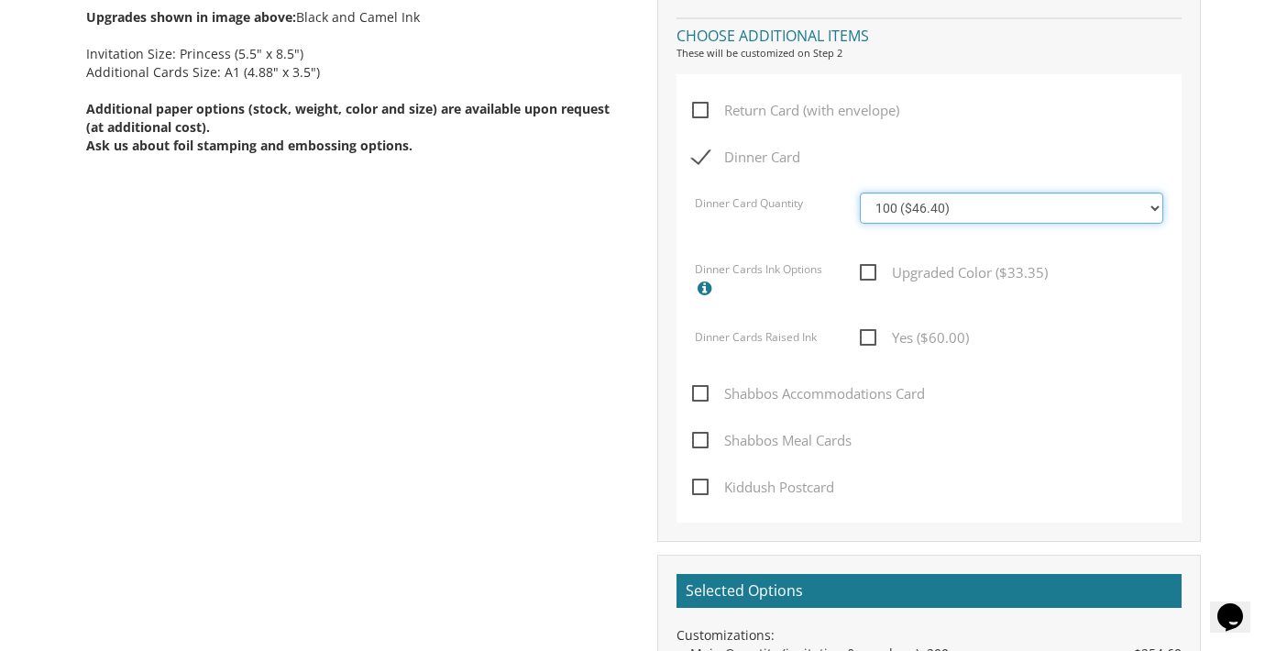
scroll to position [1008, 0]
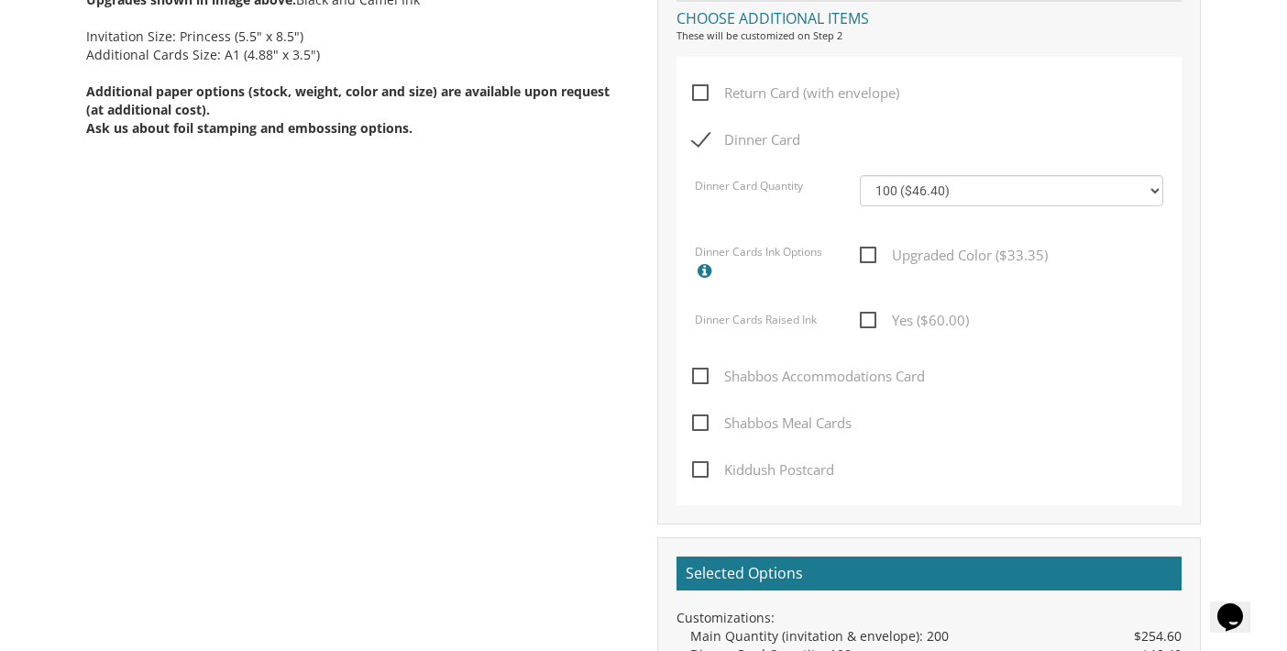
click at [702, 468] on span "Kiddush Postcard" at bounding box center [763, 469] width 142 height 23
click at [702, 468] on input "Kiddush Postcard" at bounding box center [698, 468] width 12 height 12
checkbox input "true"
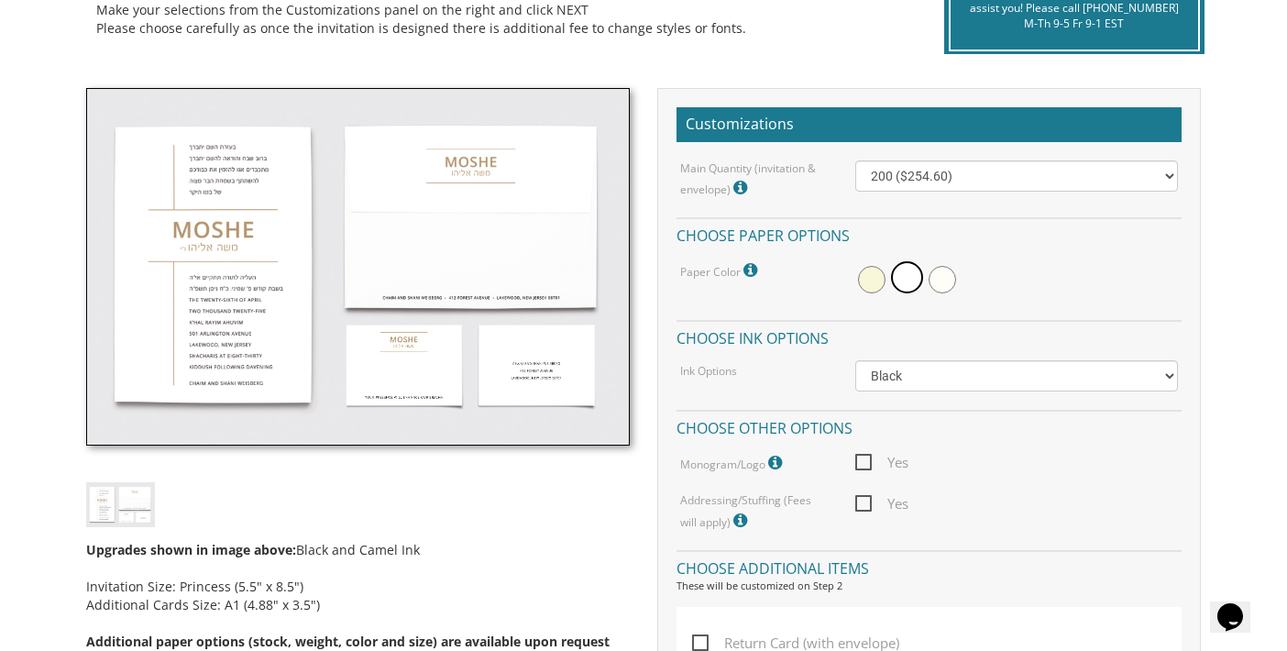
scroll to position [0, 0]
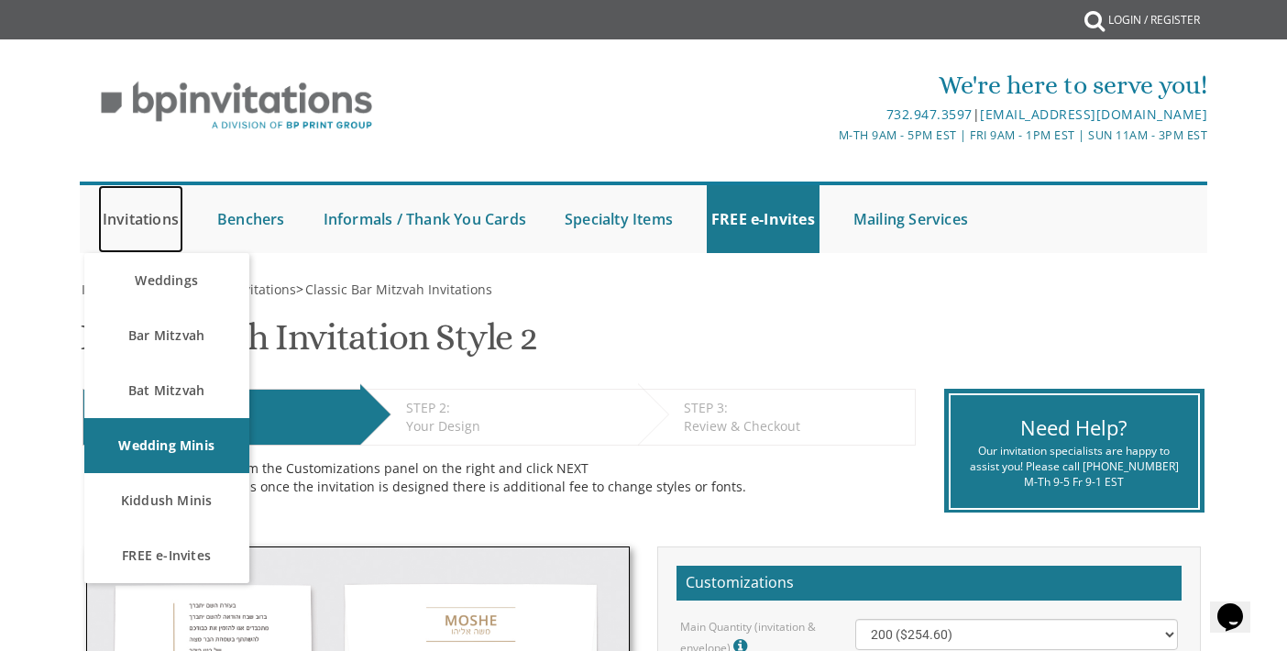
click at [146, 217] on link "Invitations" at bounding box center [140, 219] width 85 height 68
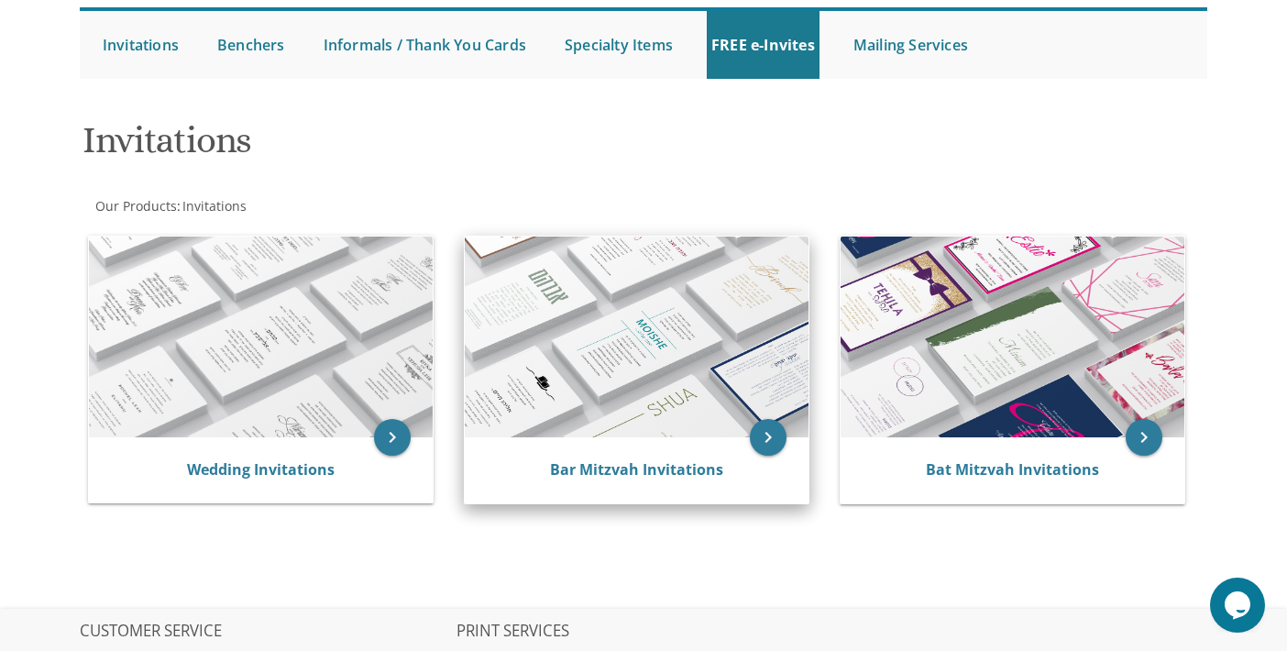
scroll to position [140, 0]
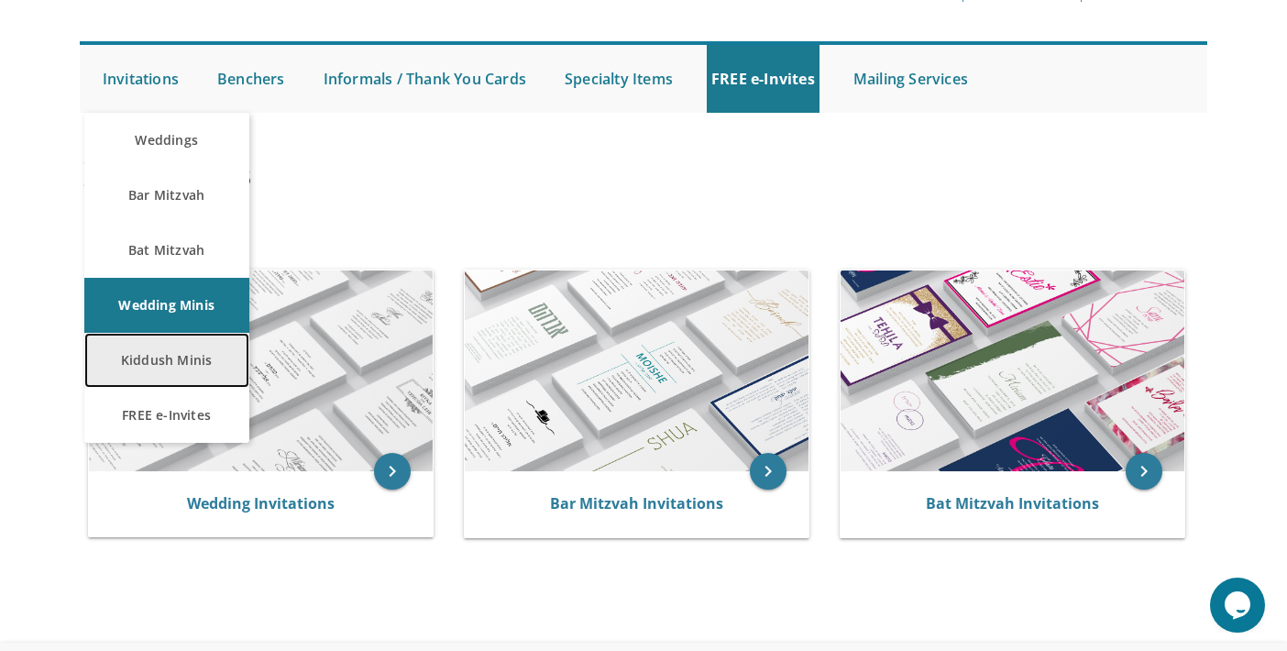
click at [177, 361] on link "Kiddush Minis" at bounding box center [166, 360] width 165 height 55
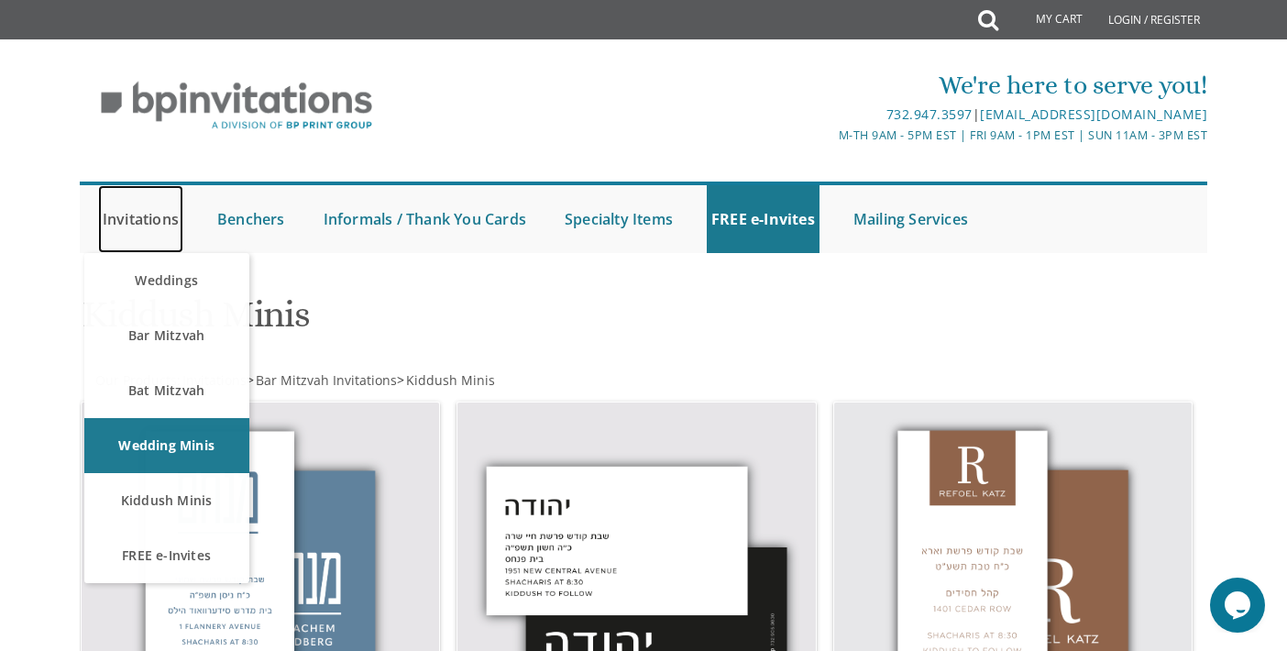
click at [146, 213] on link "Invitations" at bounding box center [140, 219] width 85 height 68
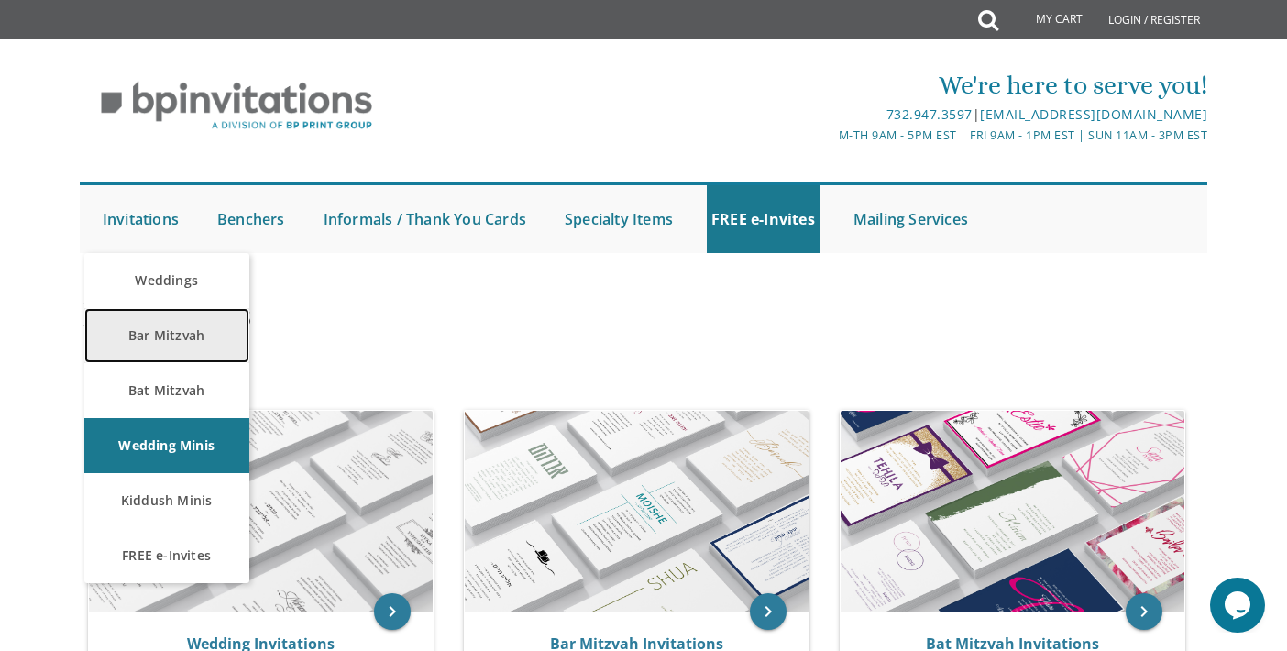
click at [190, 326] on link "Bar Mitzvah" at bounding box center [166, 335] width 165 height 55
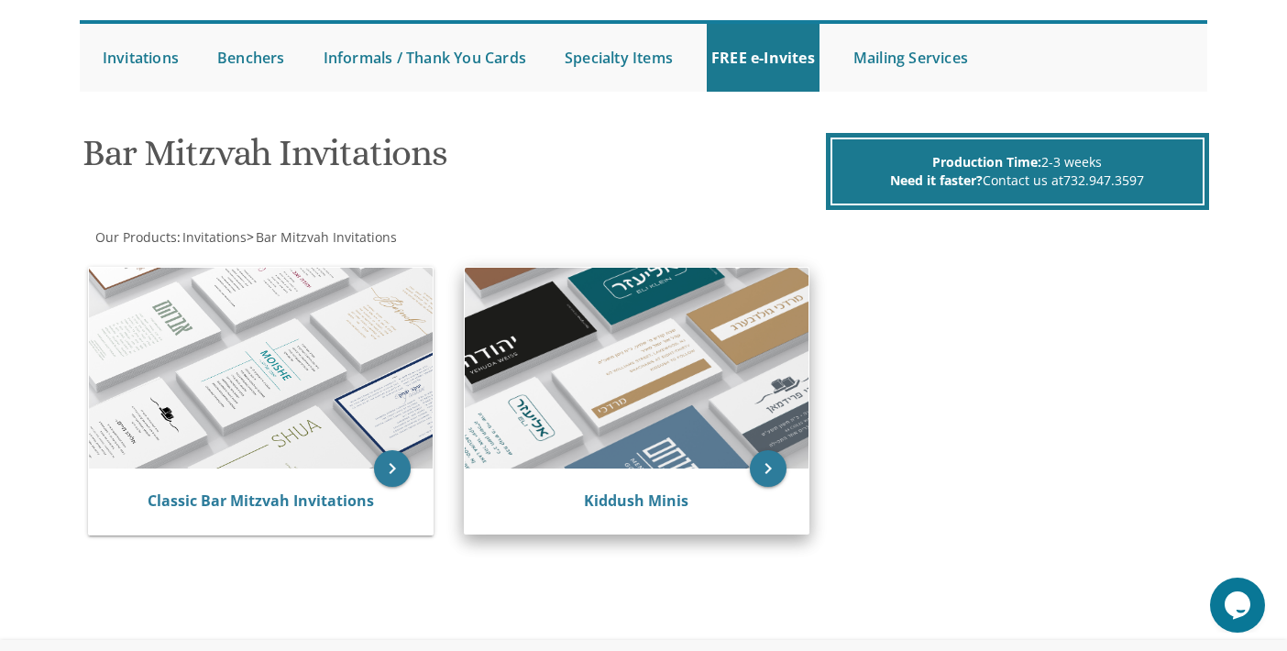
scroll to position [183, 0]
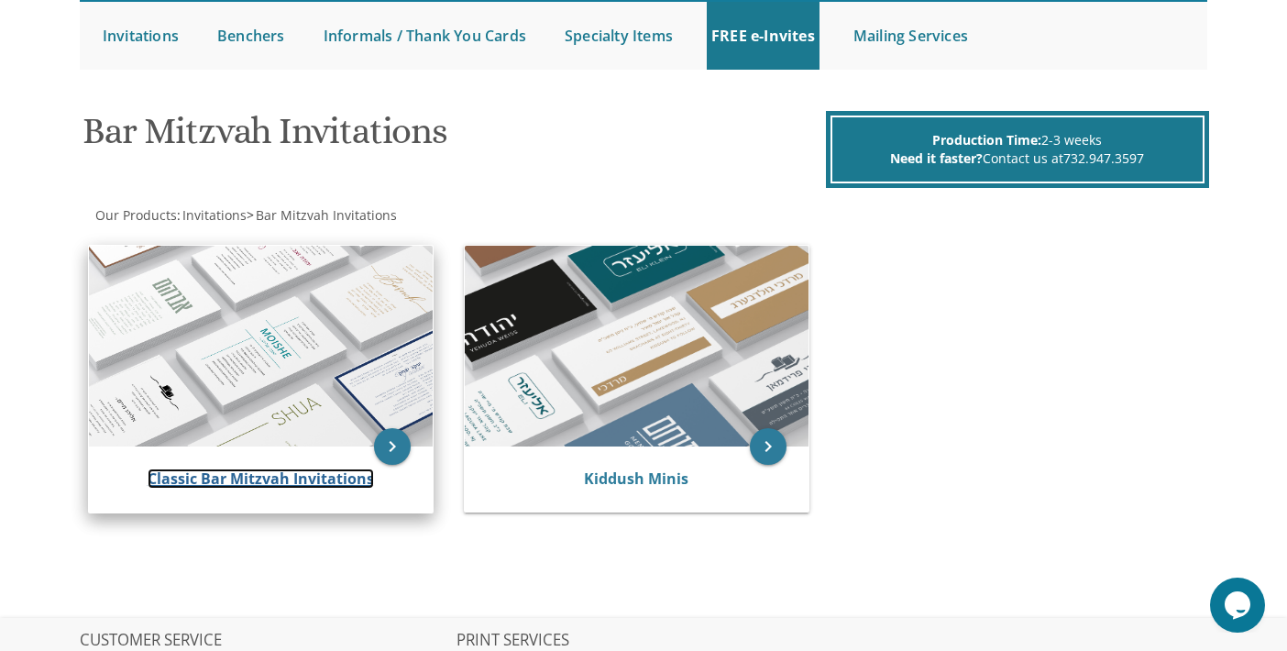
click at [195, 482] on link "Classic Bar Mitzvah Invitations" at bounding box center [261, 478] width 226 height 20
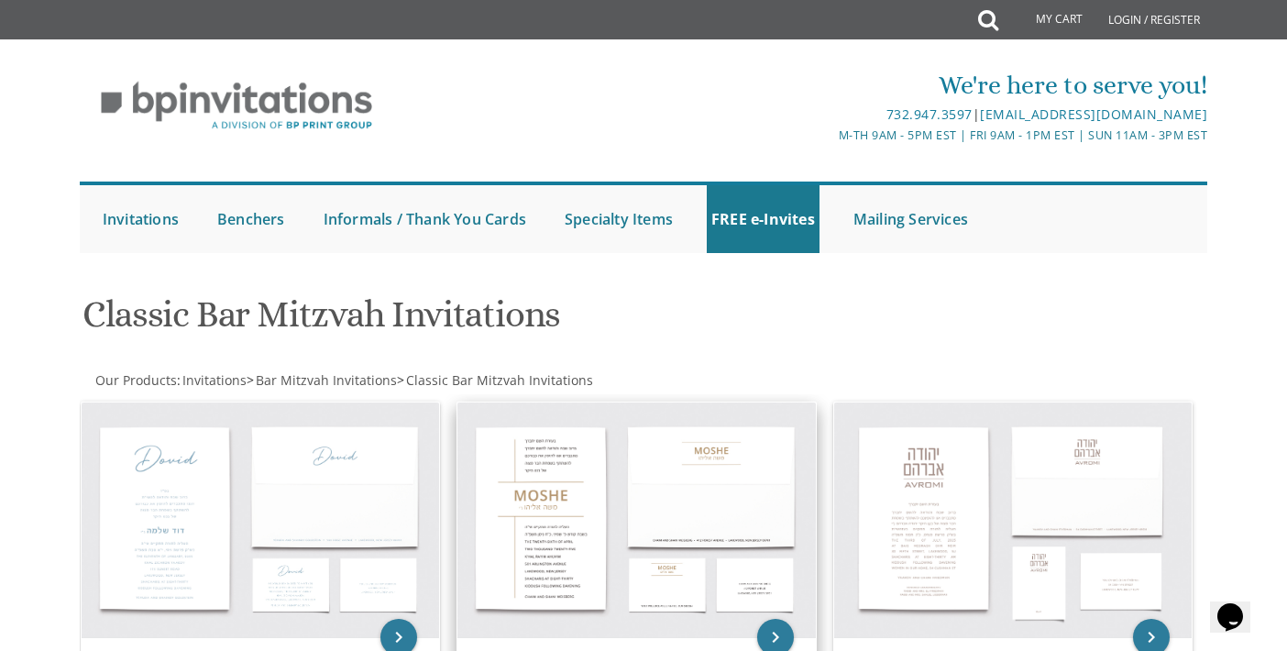
scroll to position [183, 0]
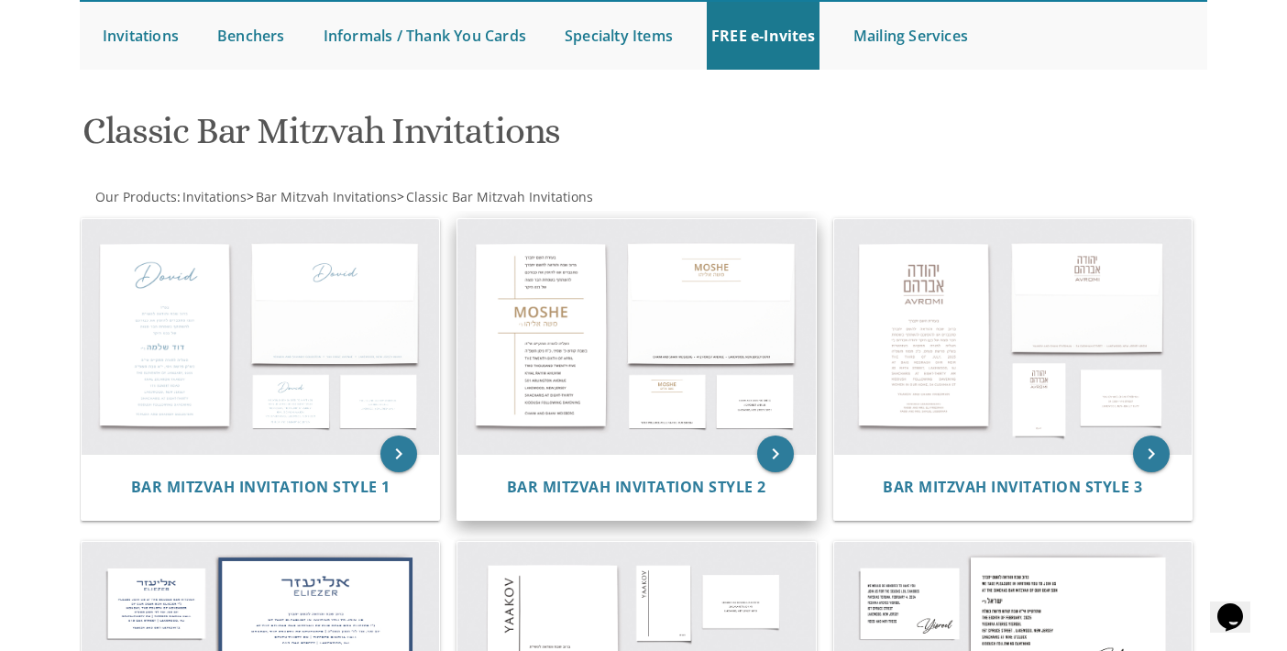
click at [569, 365] on img at bounding box center [635, 336] width 357 height 235
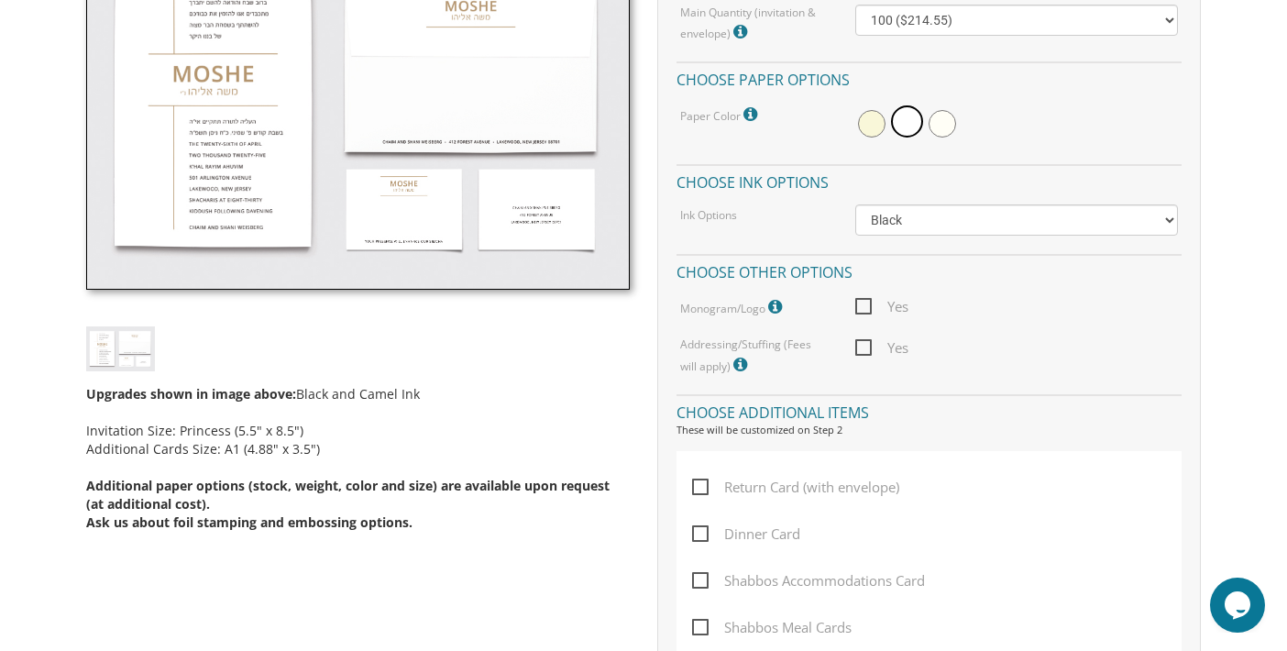
scroll to position [458, 0]
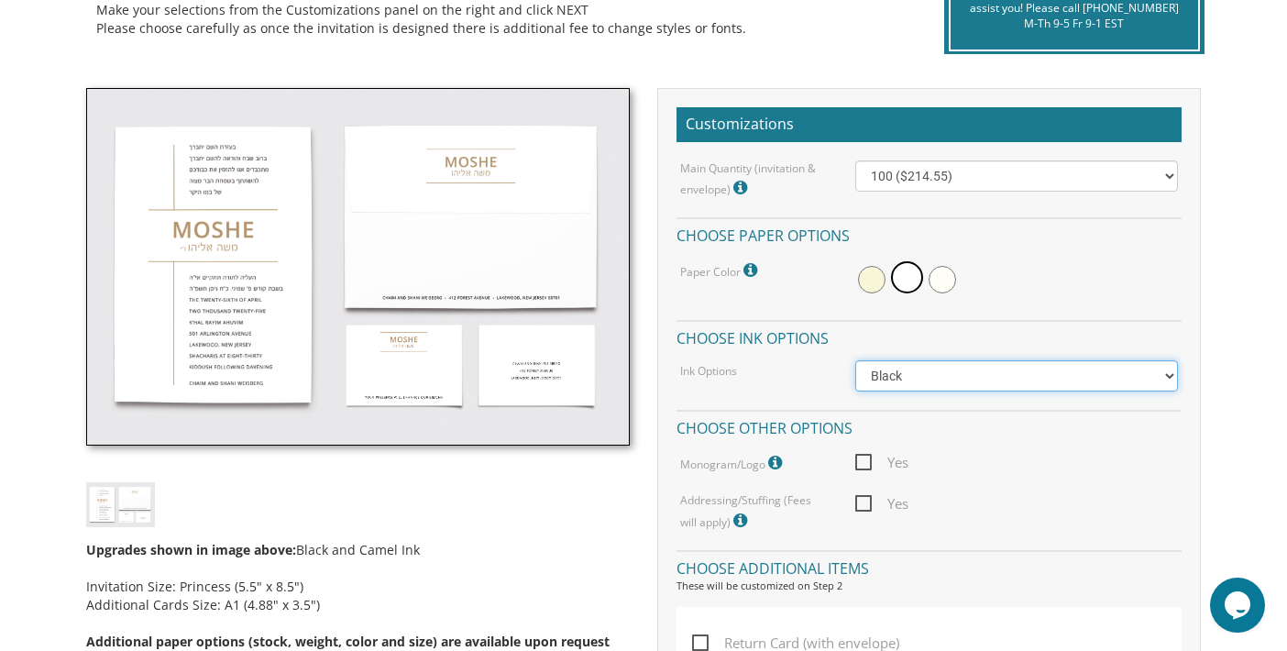
click at [1048, 368] on select "Black Colored Ink ($65.00) Black + One Color ($100.00) Two Colors ($137.95)" at bounding box center [1016, 375] width 323 height 31
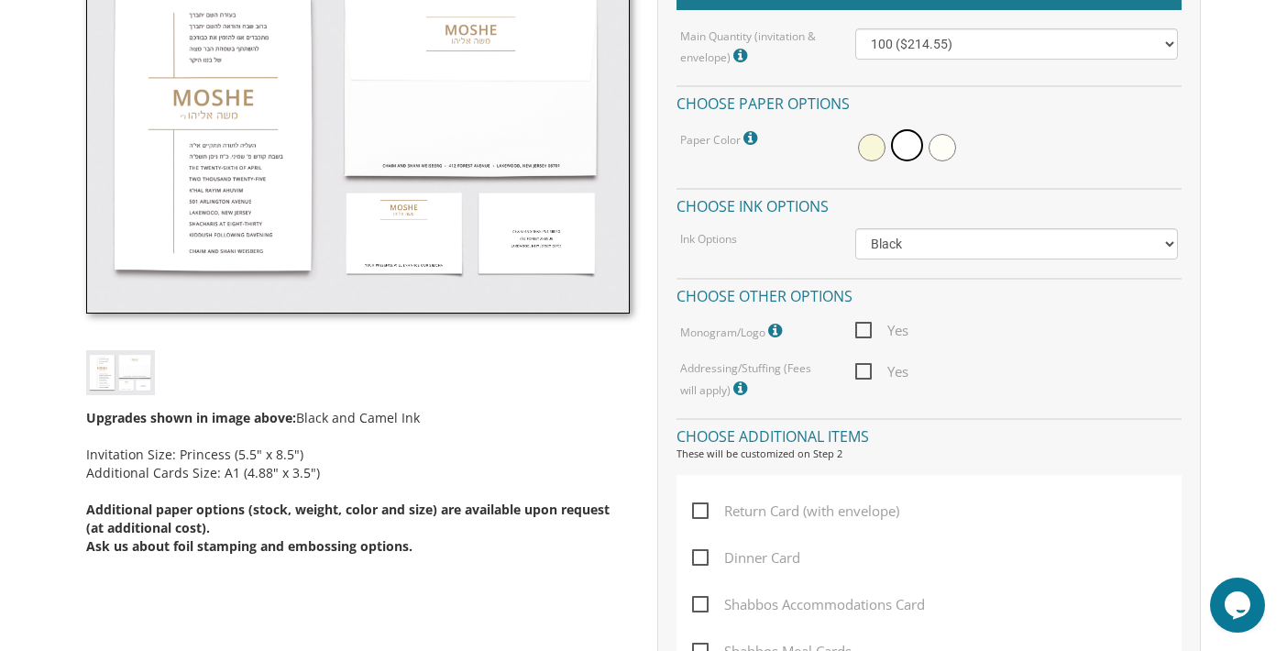
scroll to position [733, 0]
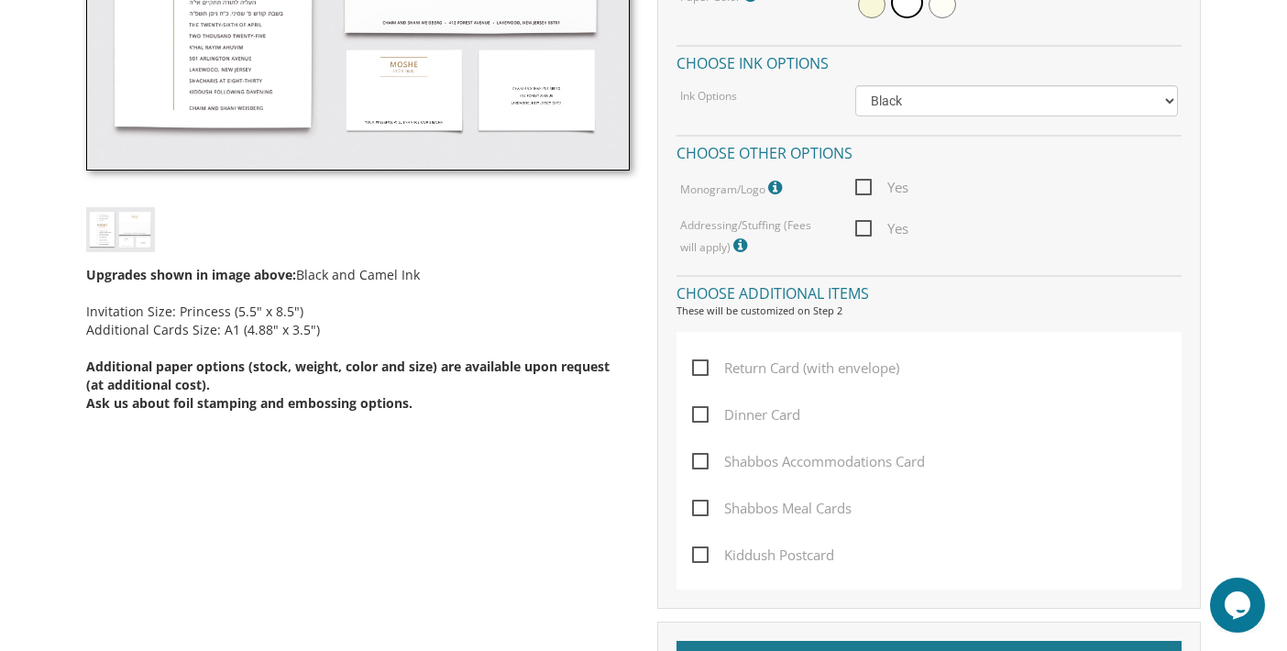
click at [699, 418] on span "Dinner Card" at bounding box center [746, 414] width 108 height 23
click at [699, 418] on input "Dinner Card" at bounding box center [698, 413] width 12 height 12
checkbox input "true"
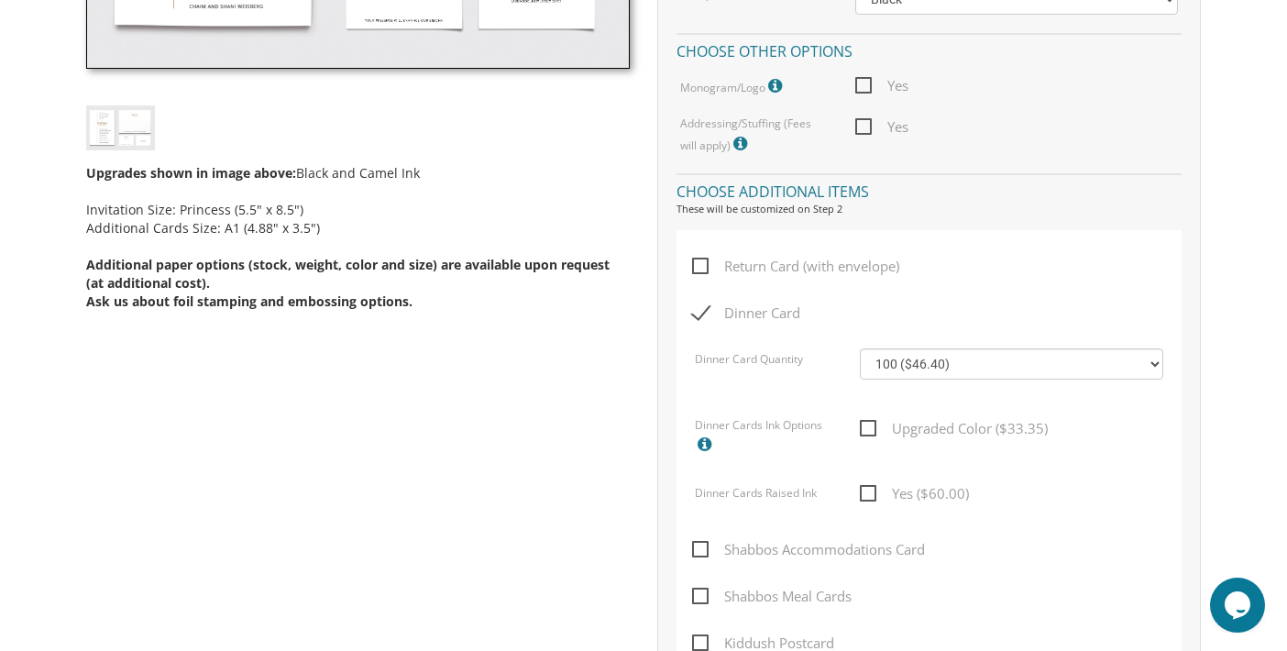
scroll to position [916, 0]
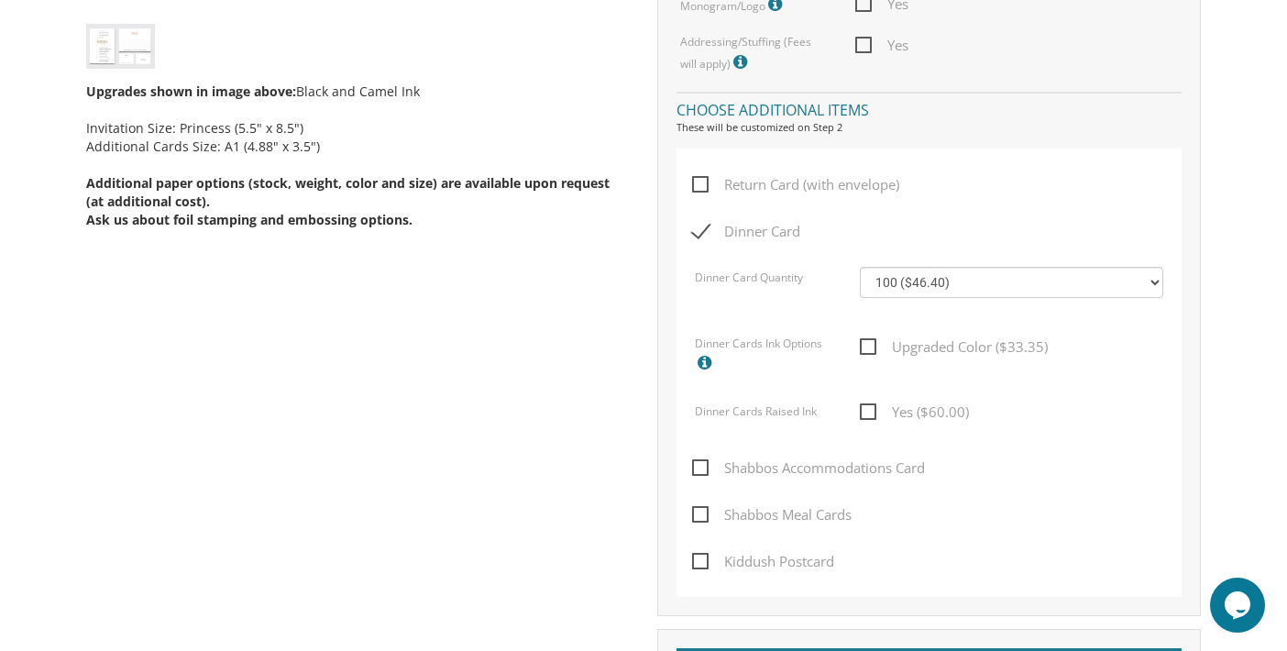
click at [704, 557] on span "Kiddush Postcard" at bounding box center [763, 561] width 142 height 23
click at [704, 557] on input "Kiddush Postcard" at bounding box center [698, 560] width 12 height 12
checkbox input "true"
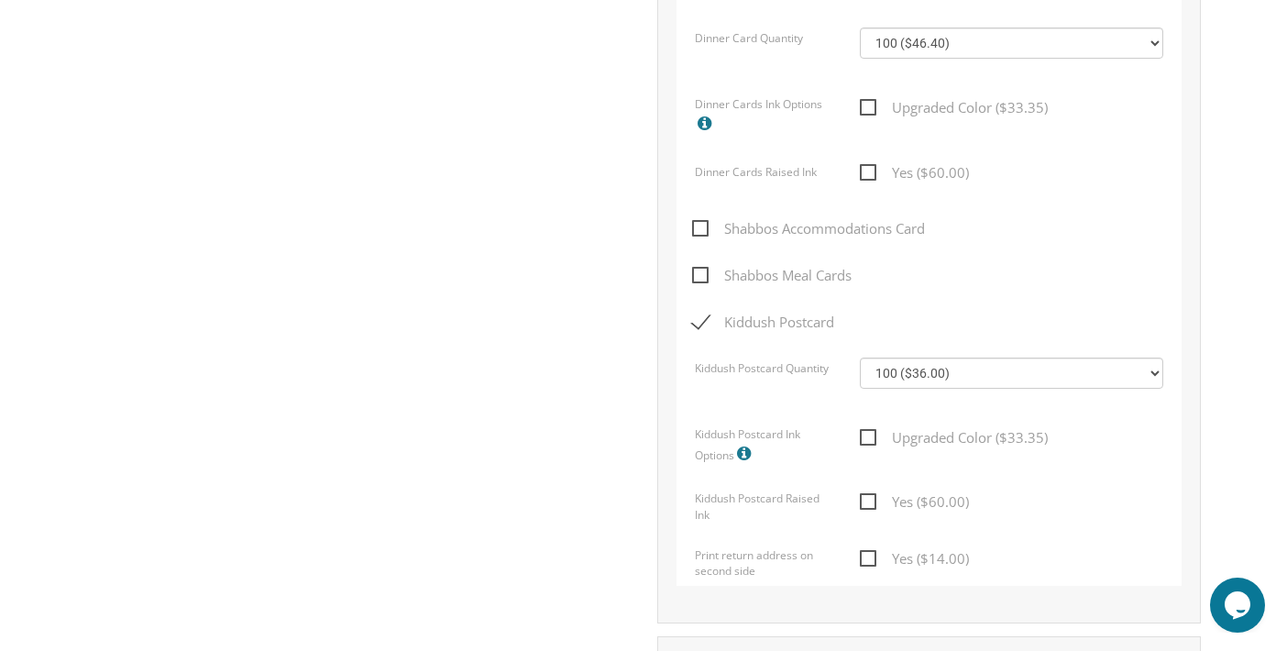
scroll to position [1191, 0]
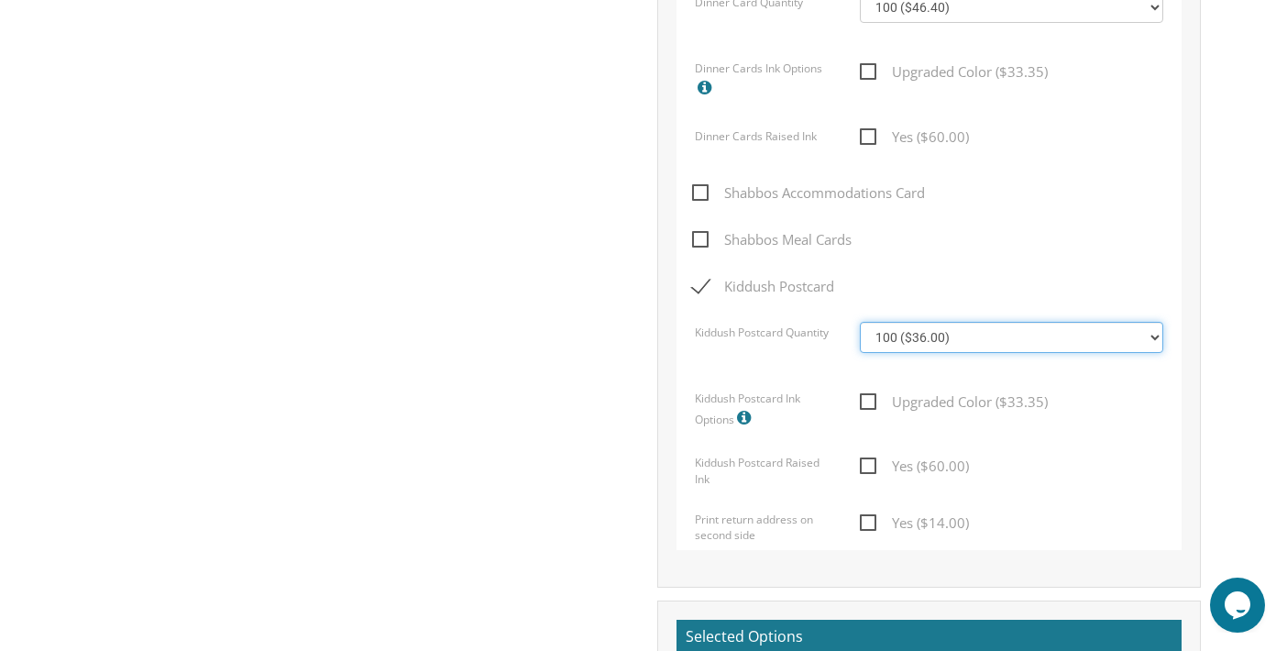
click at [965, 341] on select "100 ($36.00) 200 ($42.00) 300 ($48.00) 400 ($54.00) 500 ($60.00) 600 ($66.00) 7…" at bounding box center [1011, 337] width 302 height 31
click at [898, 333] on select "100 ($36.00) 200 ($42.00) 300 ($48.00) 400 ($54.00) 500 ($60.00) 600 ($66.00) 7…" at bounding box center [1011, 337] width 302 height 31
click at [900, 333] on select "100 ($36.00) 200 ($42.00) 300 ($48.00) 400 ($54.00) 500 ($60.00) 600 ($66.00) 7…" at bounding box center [1011, 337] width 302 height 31
click at [1001, 210] on div "Shabbos Accommodations Card" at bounding box center [929, 204] width 475 height 47
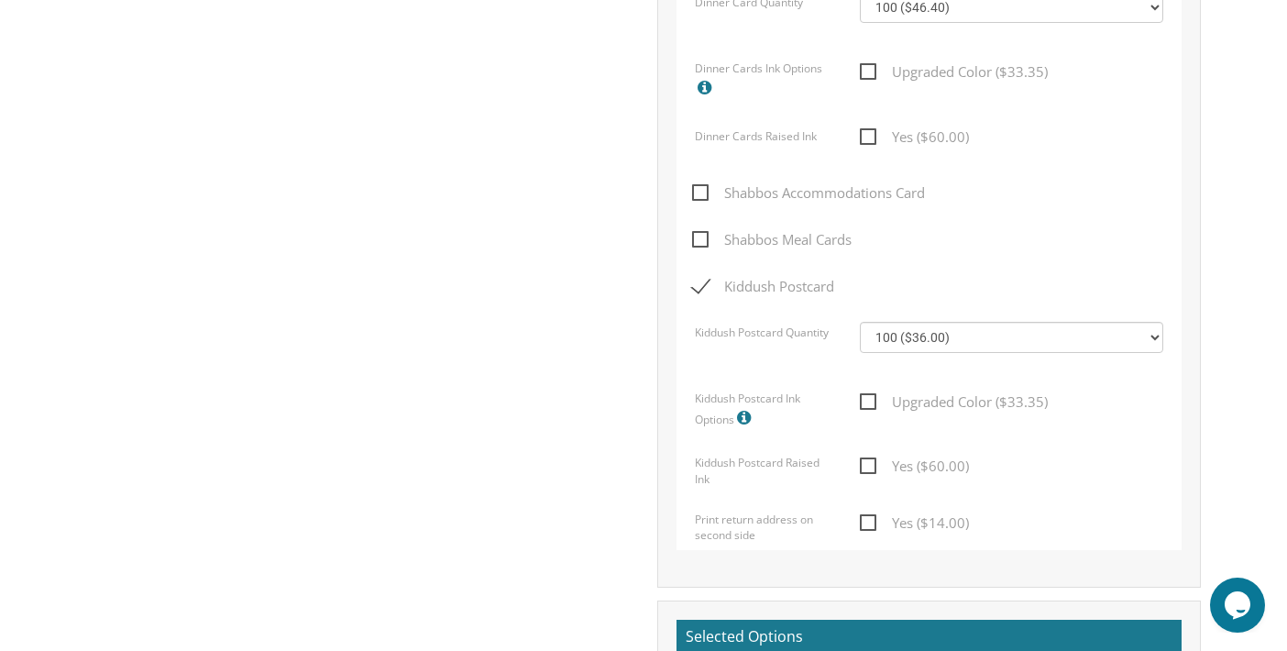
click at [871, 402] on span "Upgraded Color ($33.35)" at bounding box center [954, 401] width 188 height 23
click at [871, 402] on input "Upgraded Color ($33.35)" at bounding box center [866, 400] width 12 height 12
checkbox input "true"
click at [699, 294] on span "Kiddush Postcard" at bounding box center [763, 286] width 142 height 23
click at [699, 291] on input "Kiddush Postcard" at bounding box center [698, 285] width 12 height 12
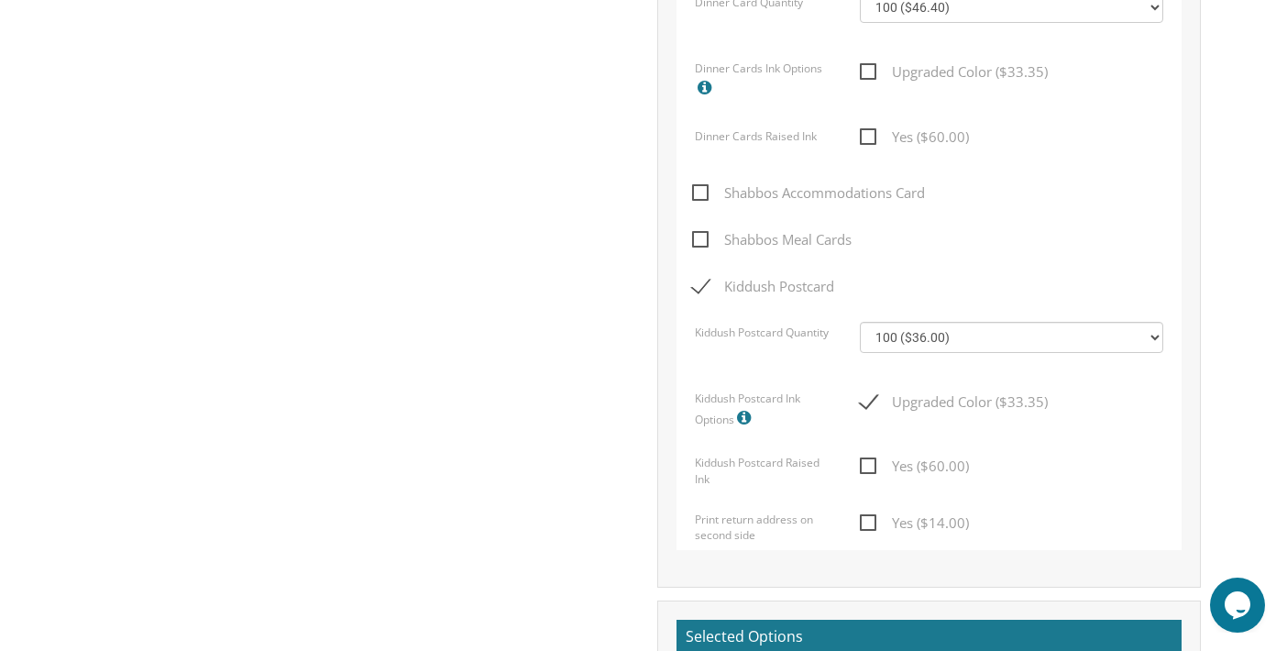
checkbox input "false"
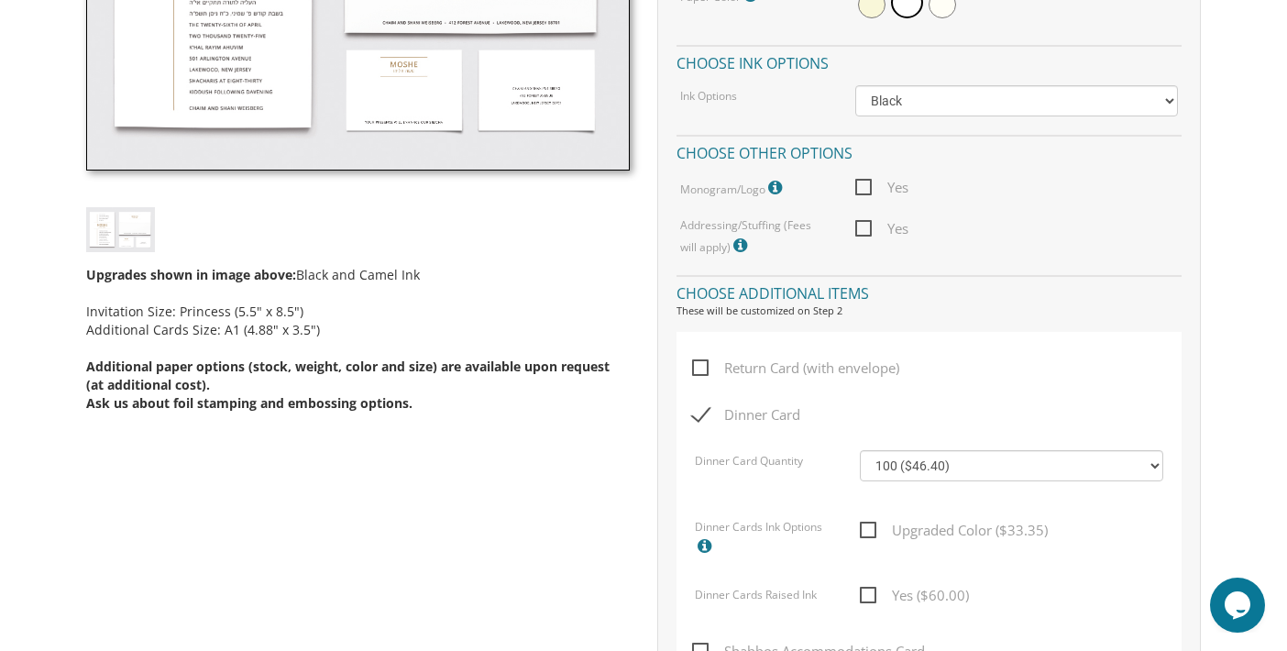
scroll to position [550, 0]
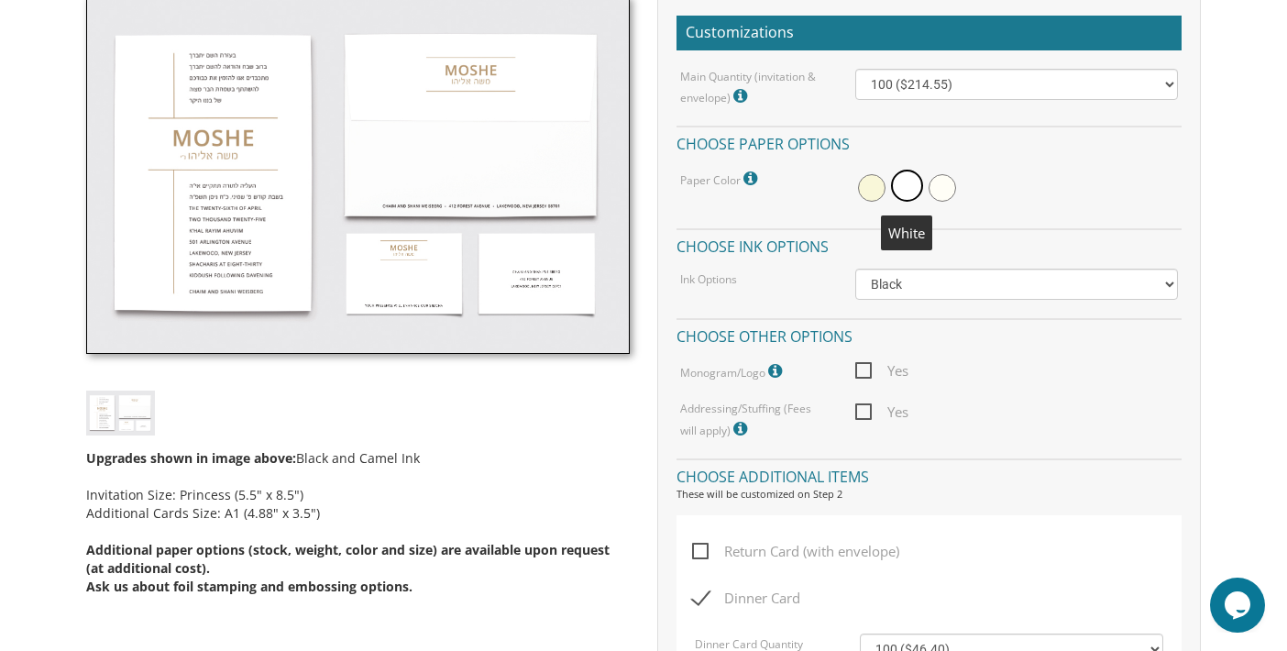
click at [903, 181] on span at bounding box center [907, 186] width 32 height 32
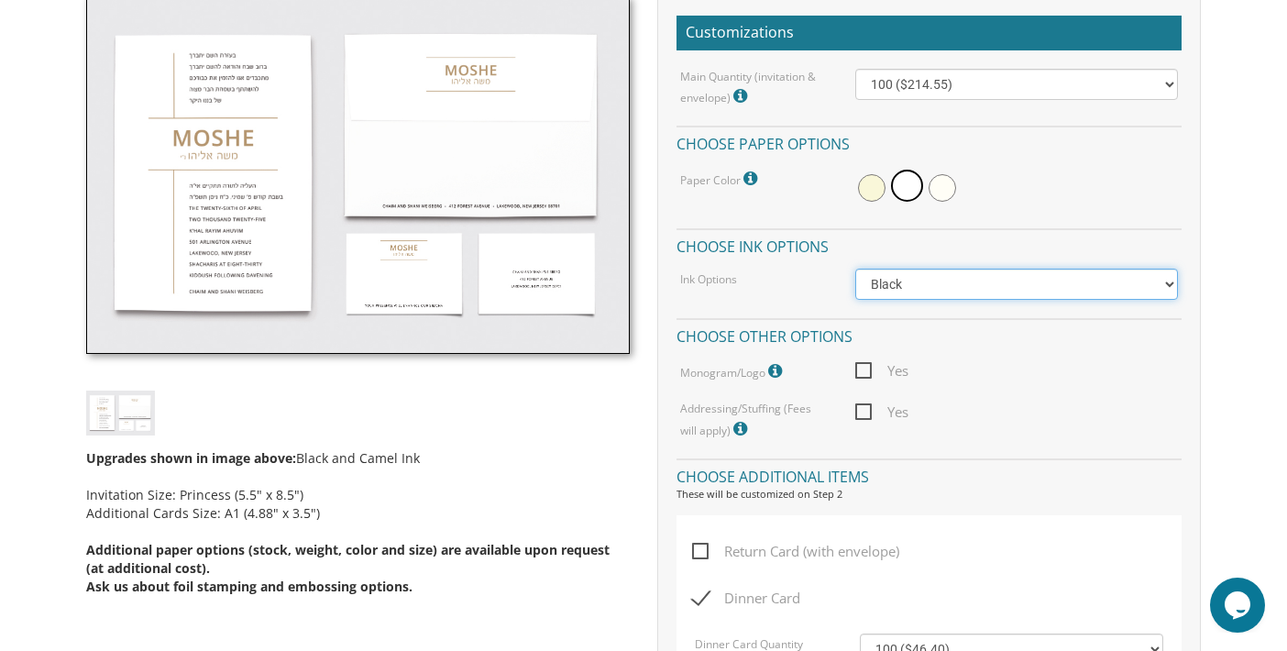
click at [982, 288] on select "Black Colored Ink ($65.00) Black + One Color ($100.00) Two Colors ($137.95)" at bounding box center [1016, 284] width 323 height 31
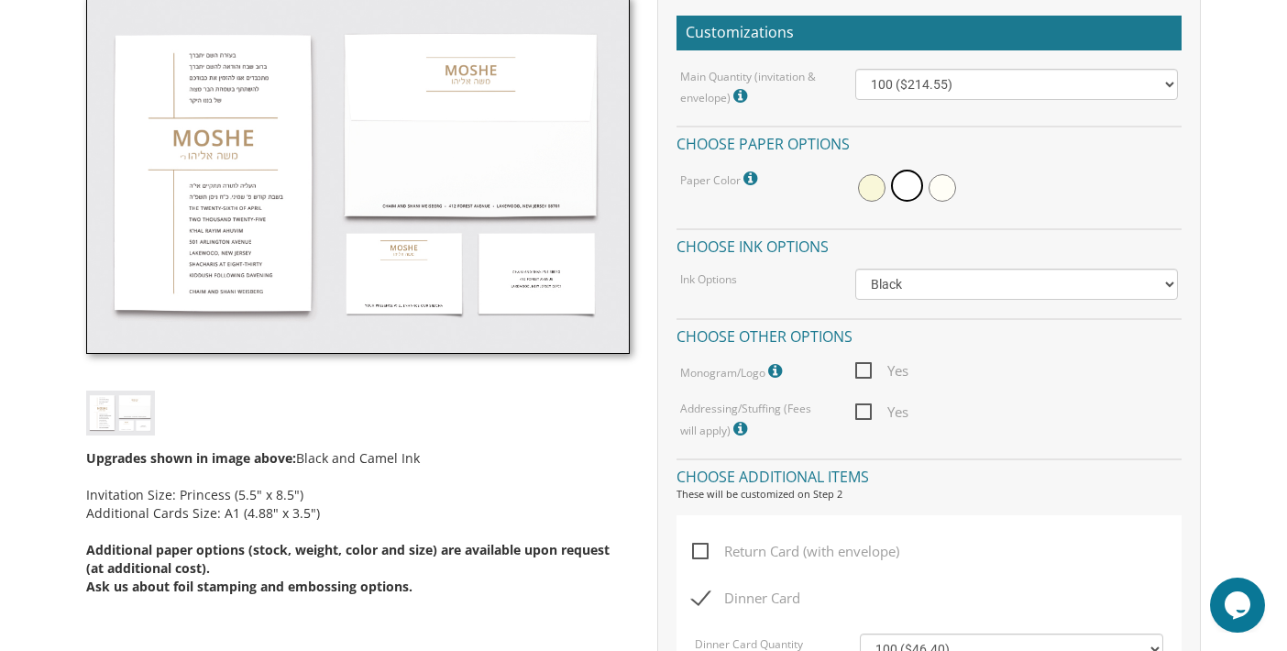
click at [1019, 506] on div "Customizations Main Quantity (invitation & envelope) Invitation Size: Princess …" at bounding box center [928, 489] width 543 height 986
click at [868, 363] on span "Yes" at bounding box center [881, 370] width 53 height 23
click at [867, 363] on input "Yes" at bounding box center [861, 369] width 12 height 12
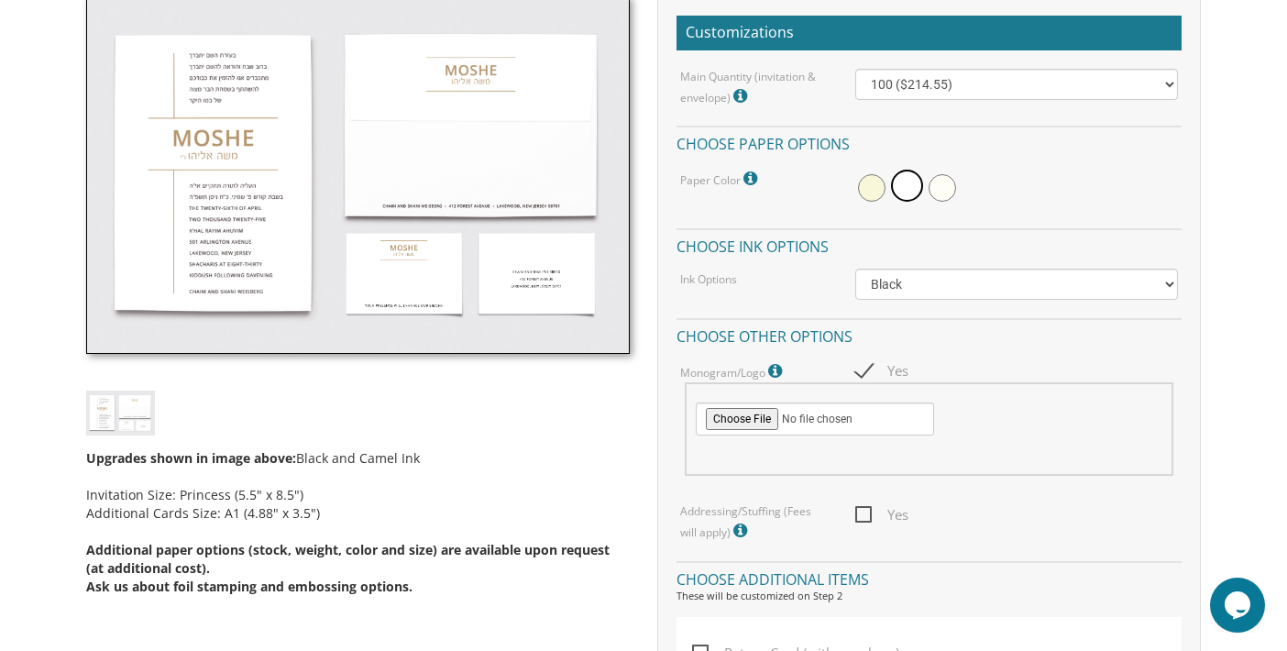
click at [813, 356] on div "Main Quantity (invitation & envelope) Invitation Size: Princess (5.5" x 8.5") 1…" at bounding box center [928, 306] width 505 height 474
click at [865, 368] on span "Yes" at bounding box center [881, 370] width 53 height 23
click at [865, 368] on input "Yes" at bounding box center [861, 369] width 12 height 12
checkbox input "false"
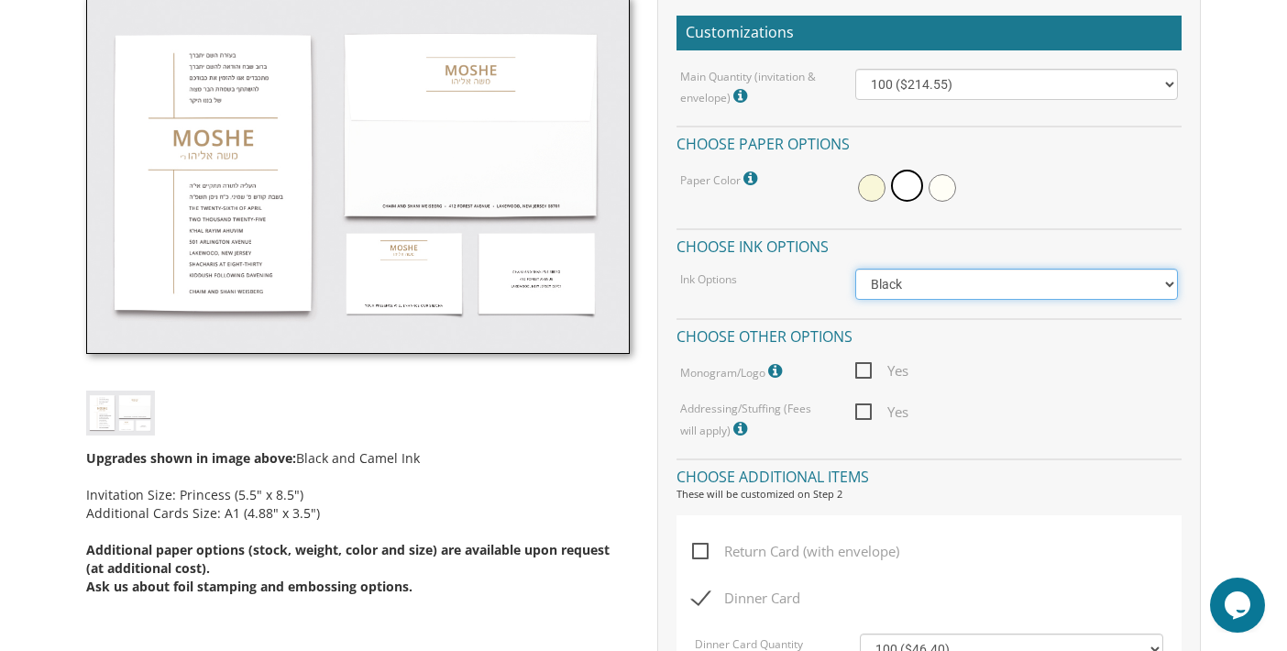
click at [1015, 294] on select "Black Colored Ink ($65.00) Black + One Color ($100.00) Two Colors ($137.95)" at bounding box center [1016, 284] width 323 height 31
select select "Black + One Color"
click at [855, 269] on select "Black Colored Ink ($65.00) Black + One Color ($100.00) Two Colors ($137.95)" at bounding box center [1016, 284] width 323 height 31
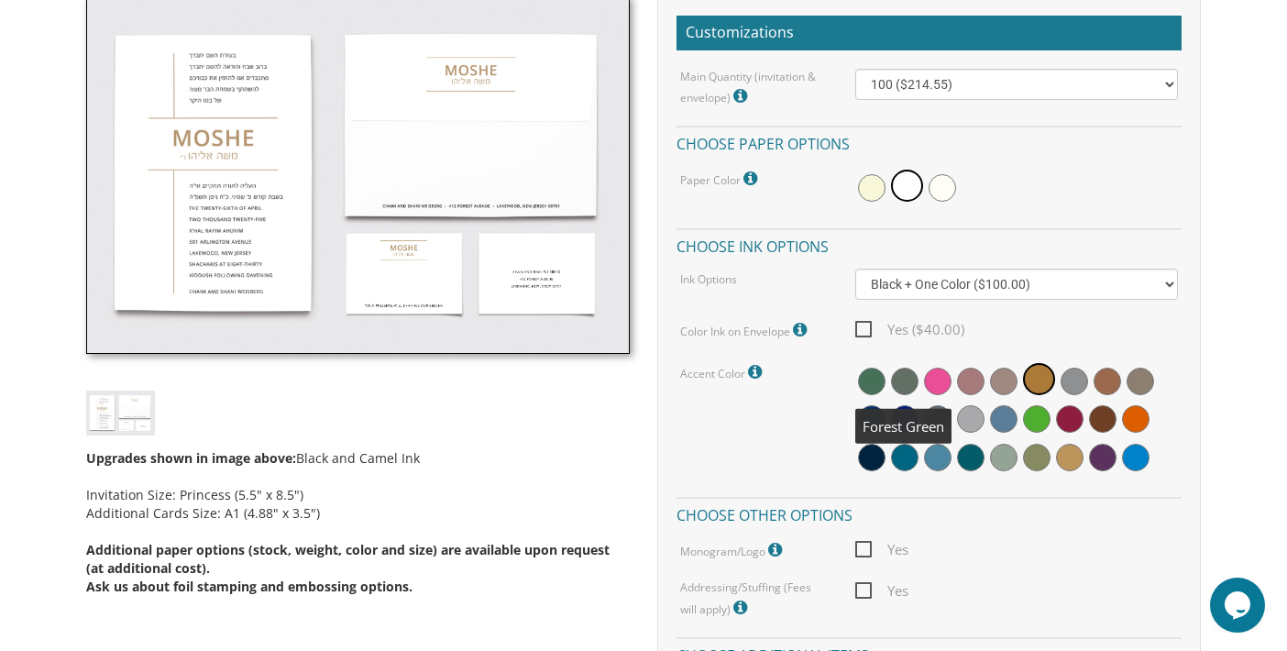
click at [907, 379] on span at bounding box center [904, 381] width 27 height 27
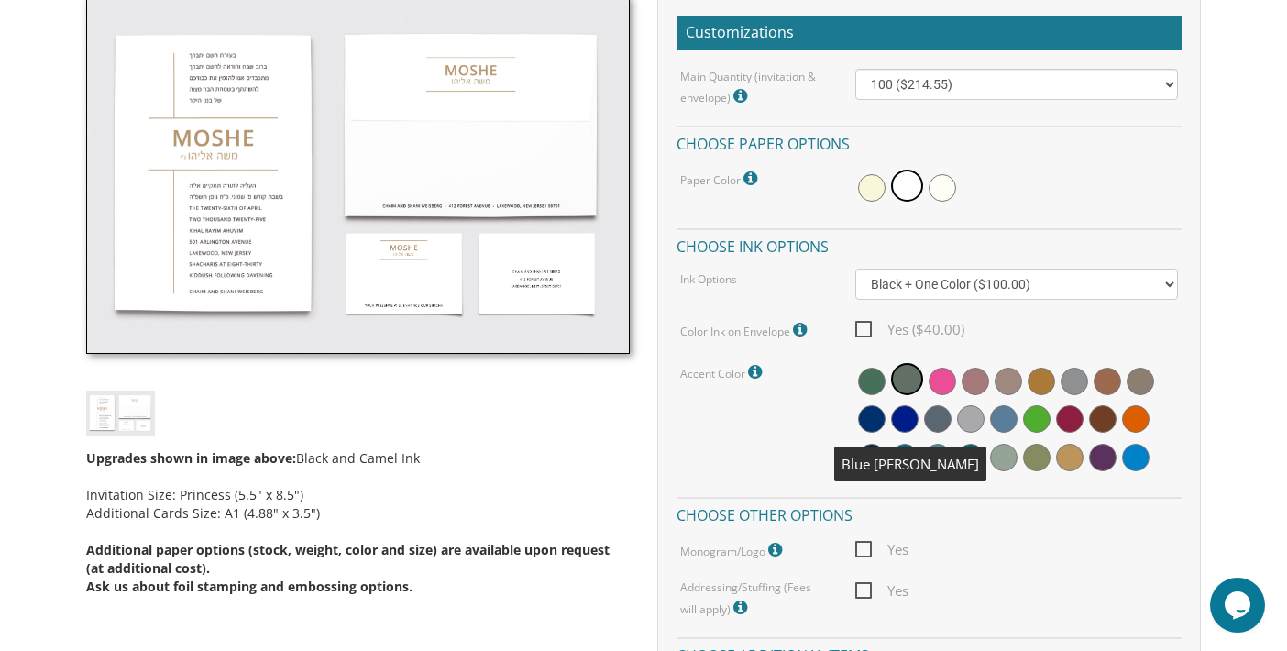
click at [878, 416] on span at bounding box center [871, 418] width 27 height 27
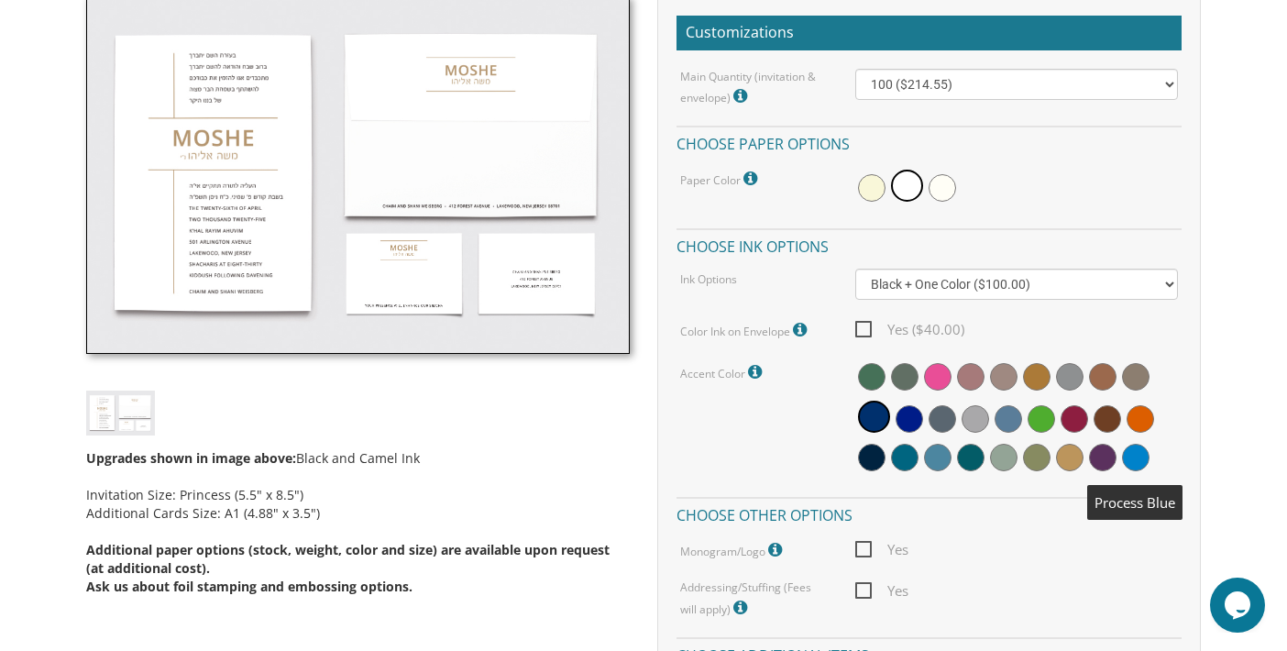
click at [1135, 461] on span at bounding box center [1135, 457] width 27 height 27
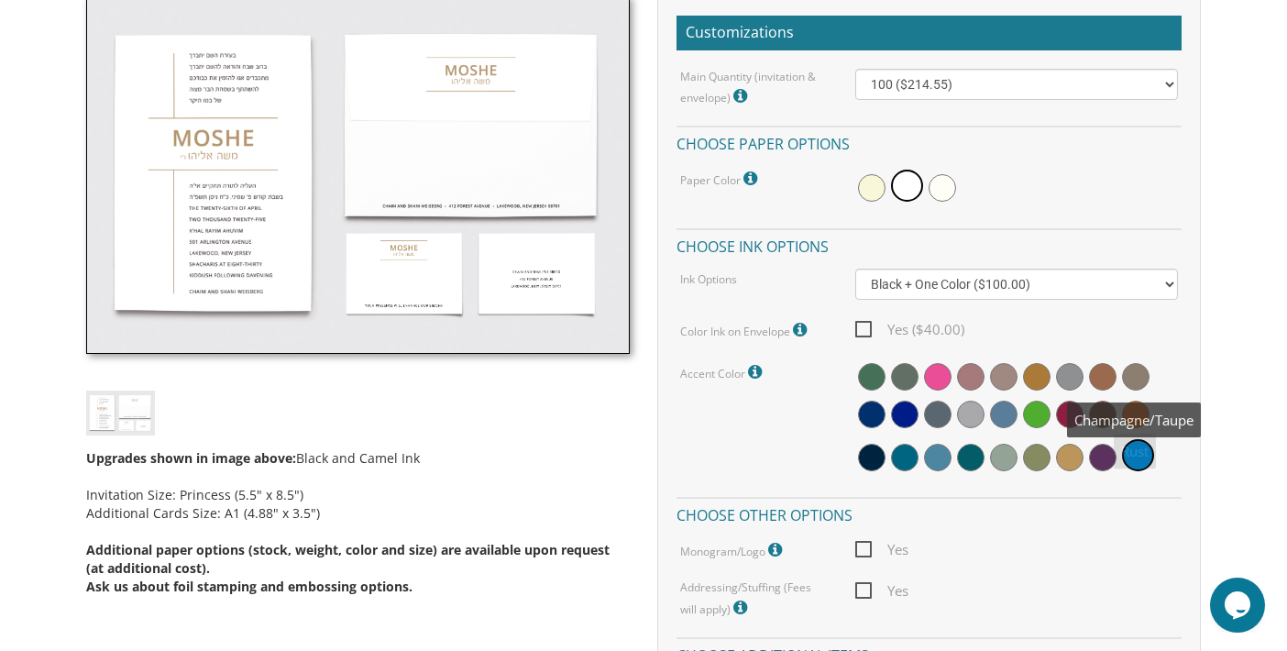
click at [1133, 385] on span at bounding box center [1135, 376] width 27 height 27
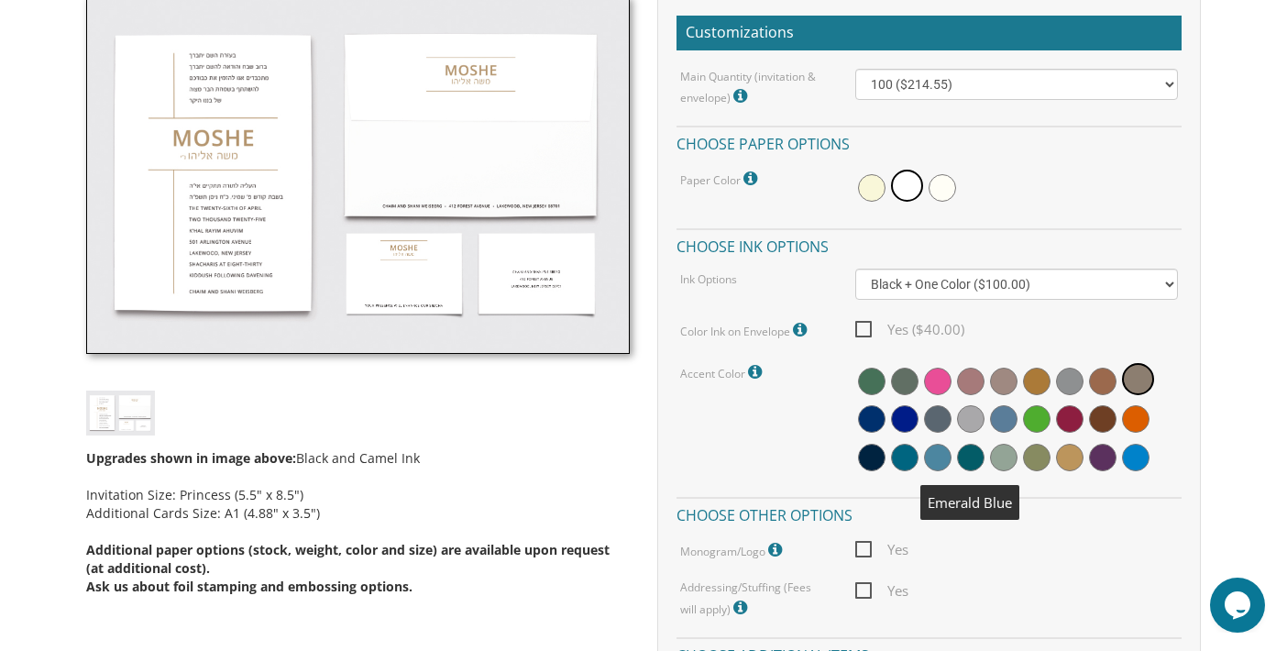
click at [971, 455] on span at bounding box center [970, 457] width 27 height 27
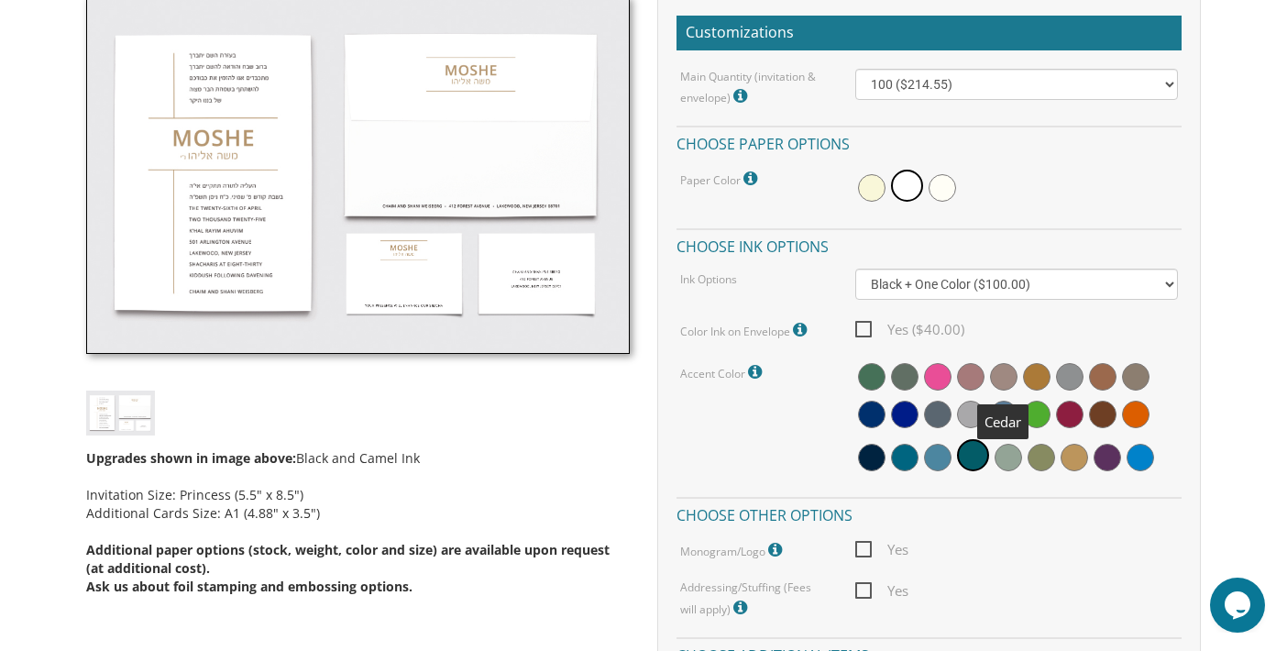
click at [1003, 373] on span at bounding box center [1003, 376] width 27 height 27
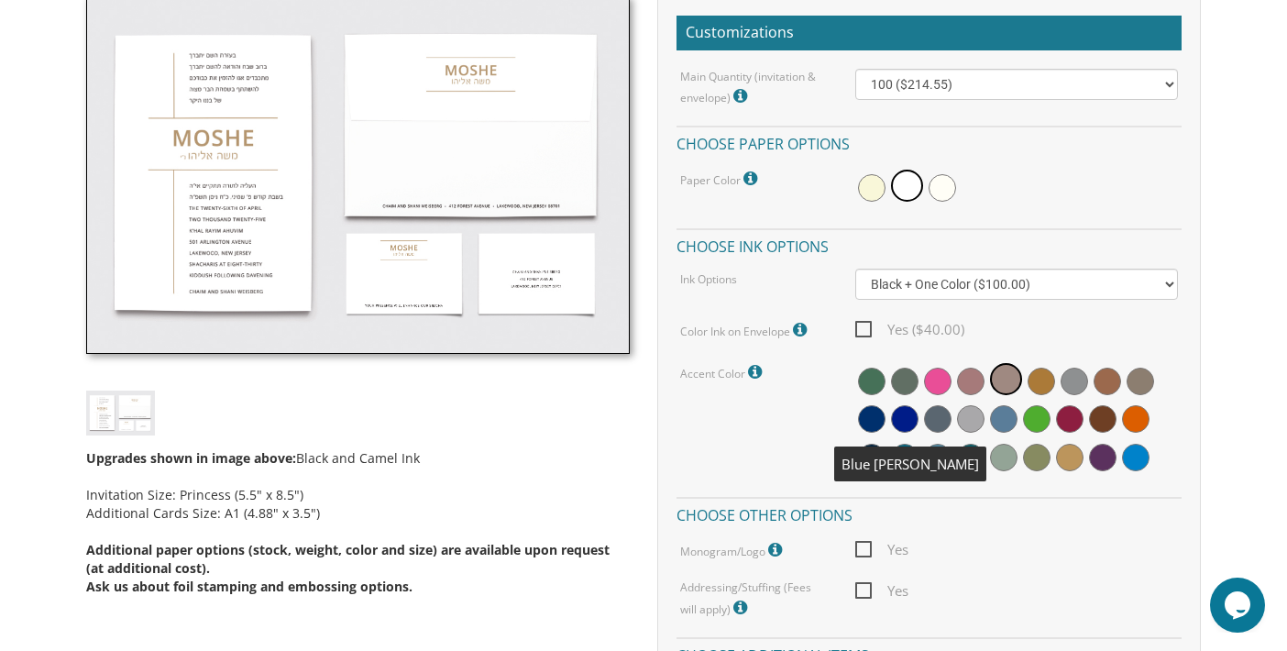
click at [875, 420] on span at bounding box center [871, 418] width 27 height 27
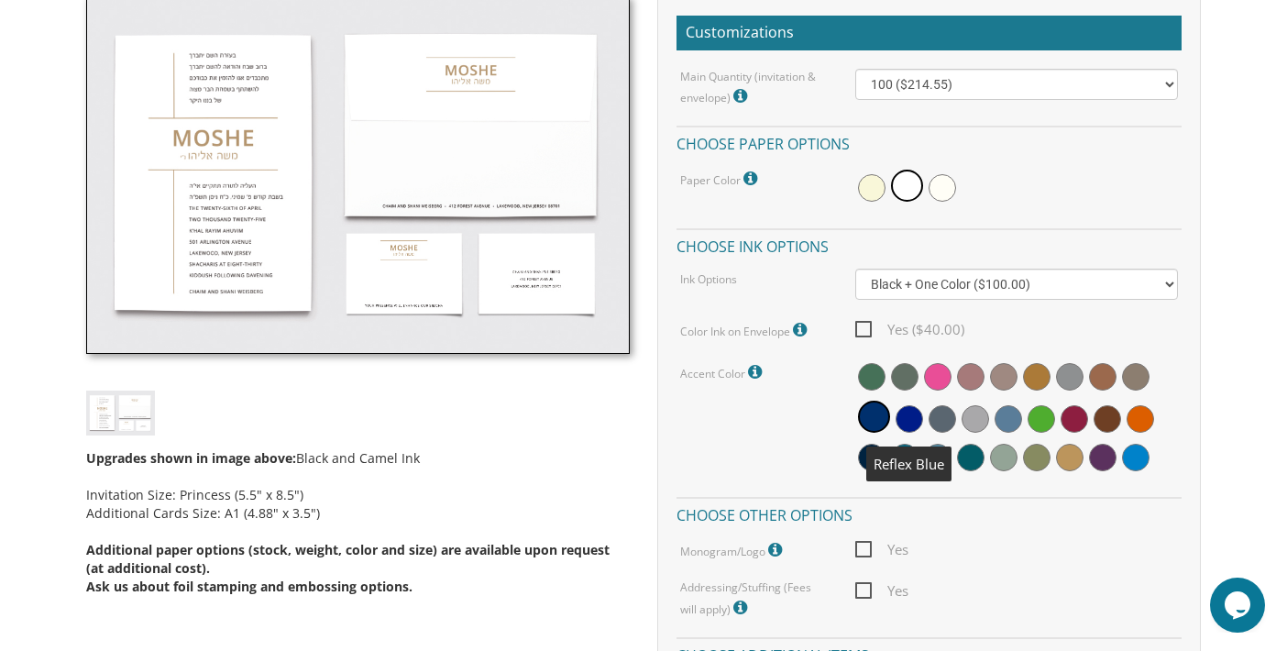
click at [915, 420] on span at bounding box center [908, 418] width 27 height 27
click at [876, 426] on span at bounding box center [871, 418] width 27 height 27
click at [687, 411] on div "Accent Color Default accent color is white (as pictured in sample)." at bounding box center [928, 419] width 525 height 118
click at [1091, 223] on div "Main Quantity (invitation & envelope) Invitation Size: Princess (5.5" x 8.5") 1…" at bounding box center [928, 344] width 505 height 551
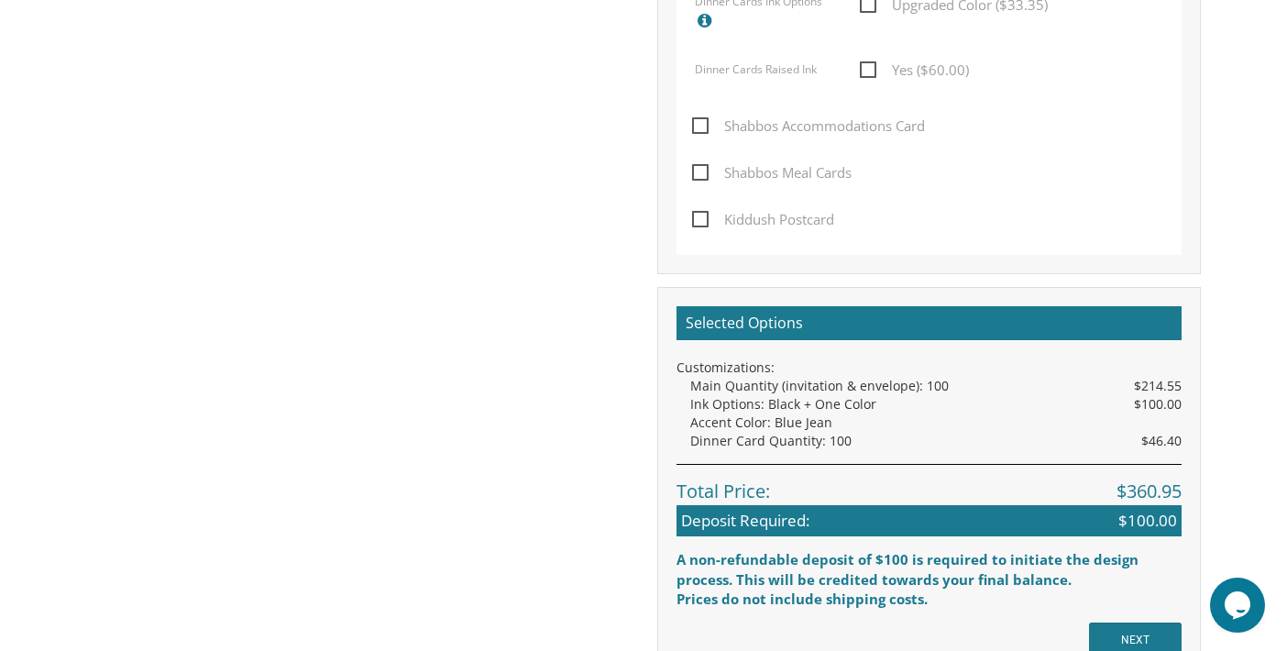
scroll to position [1558, 0]
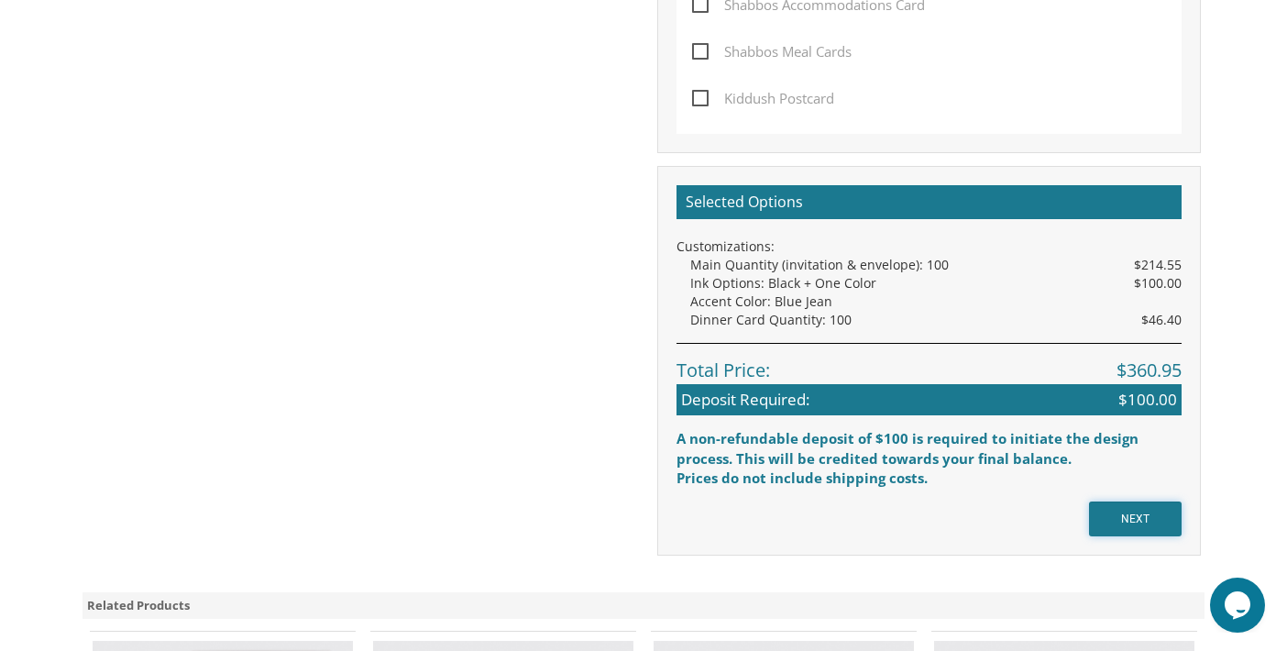
click at [1139, 527] on input "NEXT" at bounding box center [1135, 518] width 93 height 35
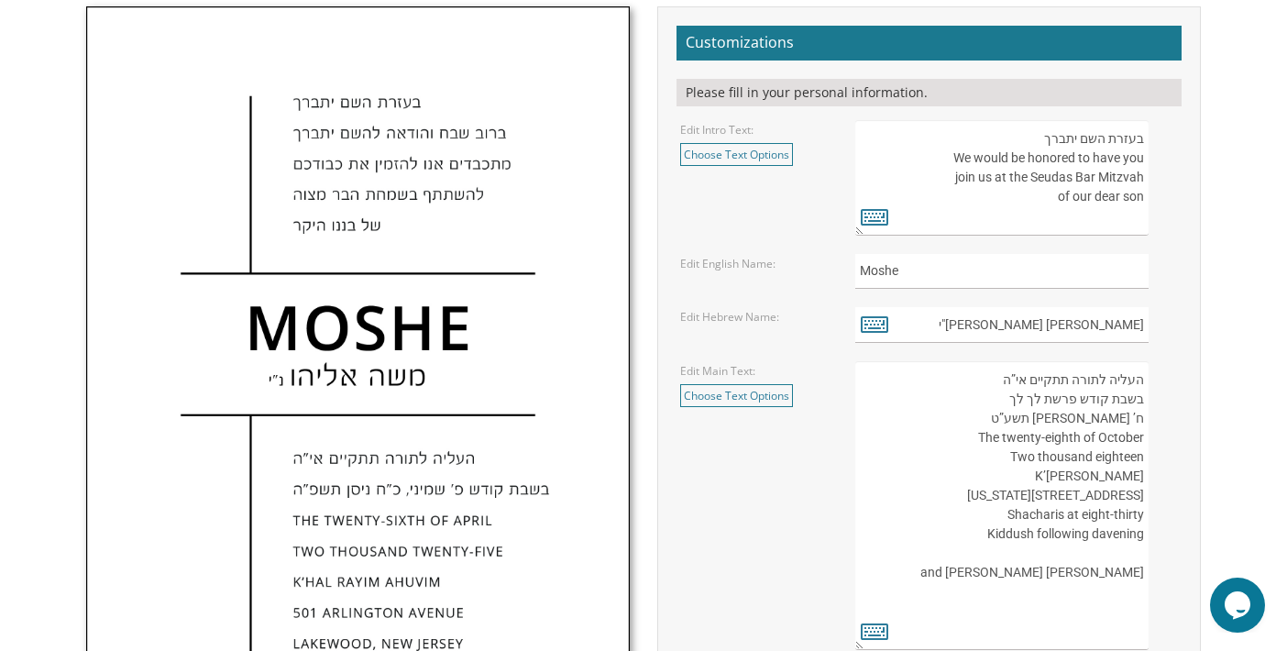
scroll to position [642, 0]
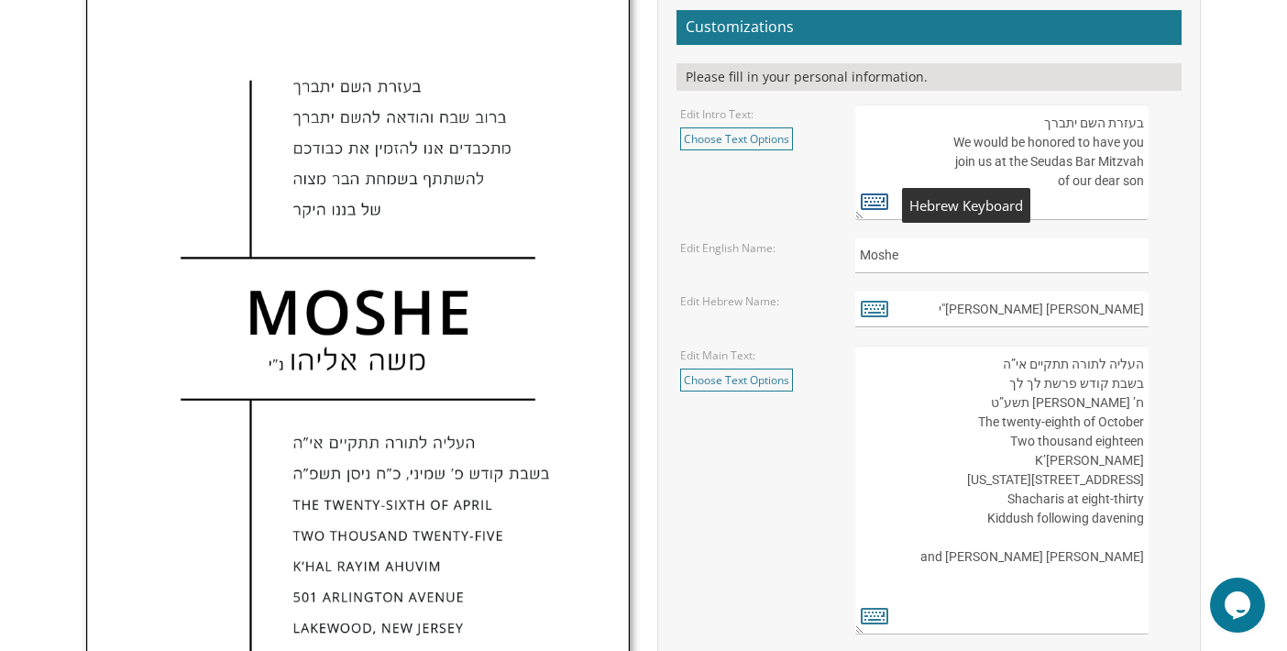
click at [878, 205] on icon at bounding box center [874, 201] width 27 height 26
type textarea "בעזרת השם יתברך We would be honored to have you join us at the Seudas Bar Mitzv…"
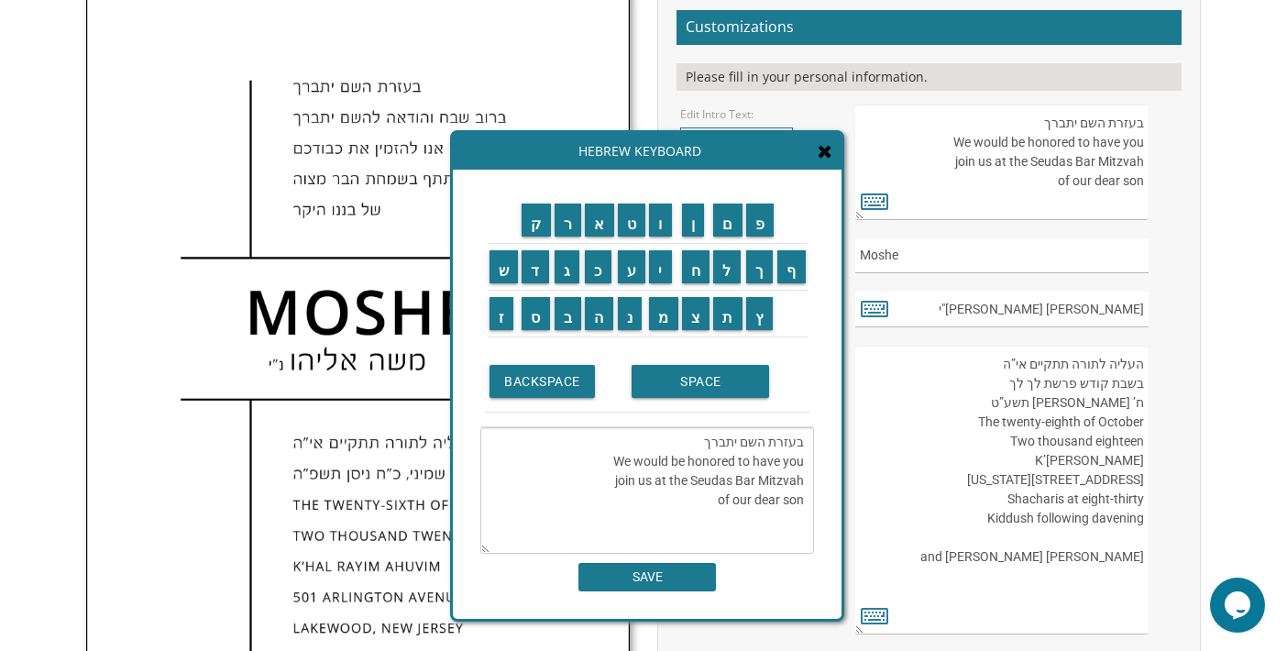
click at [916, 127] on textarea "בעזרת השם יתברך We would be honored to have you join us at the Seudas Bar Mitzv…" at bounding box center [1001, 161] width 293 height 115
click at [425, 36] on img at bounding box center [358, 410] width 542 height 837
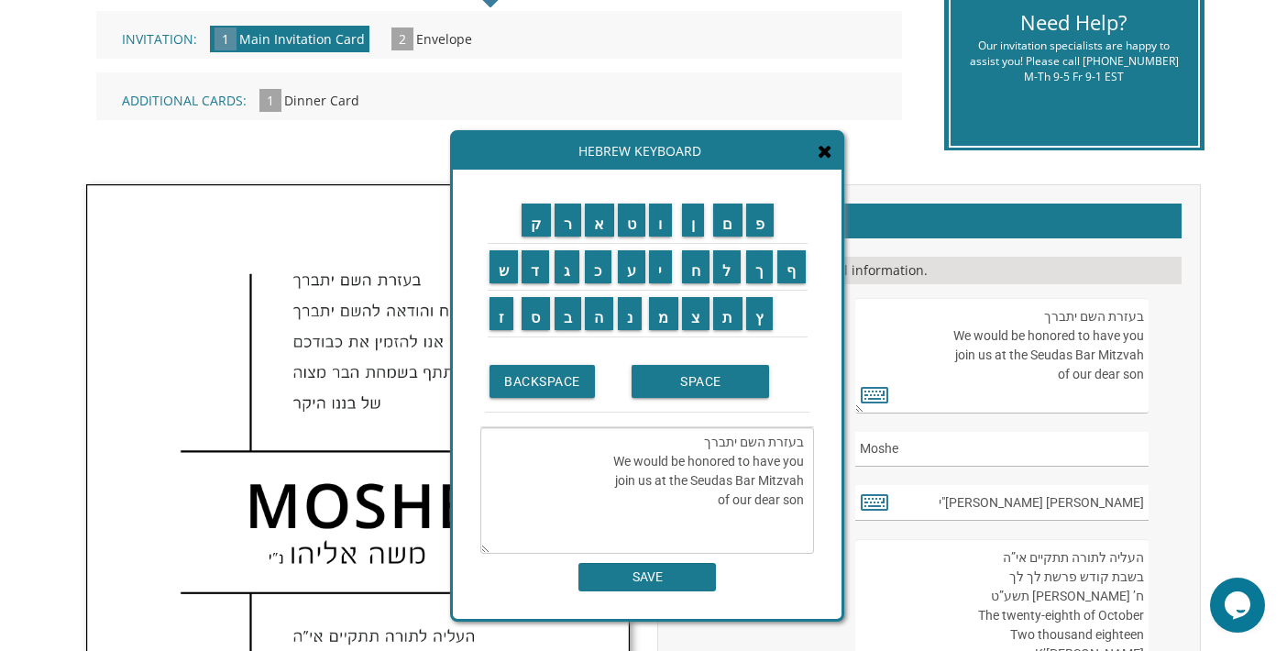
scroll to position [444, 0]
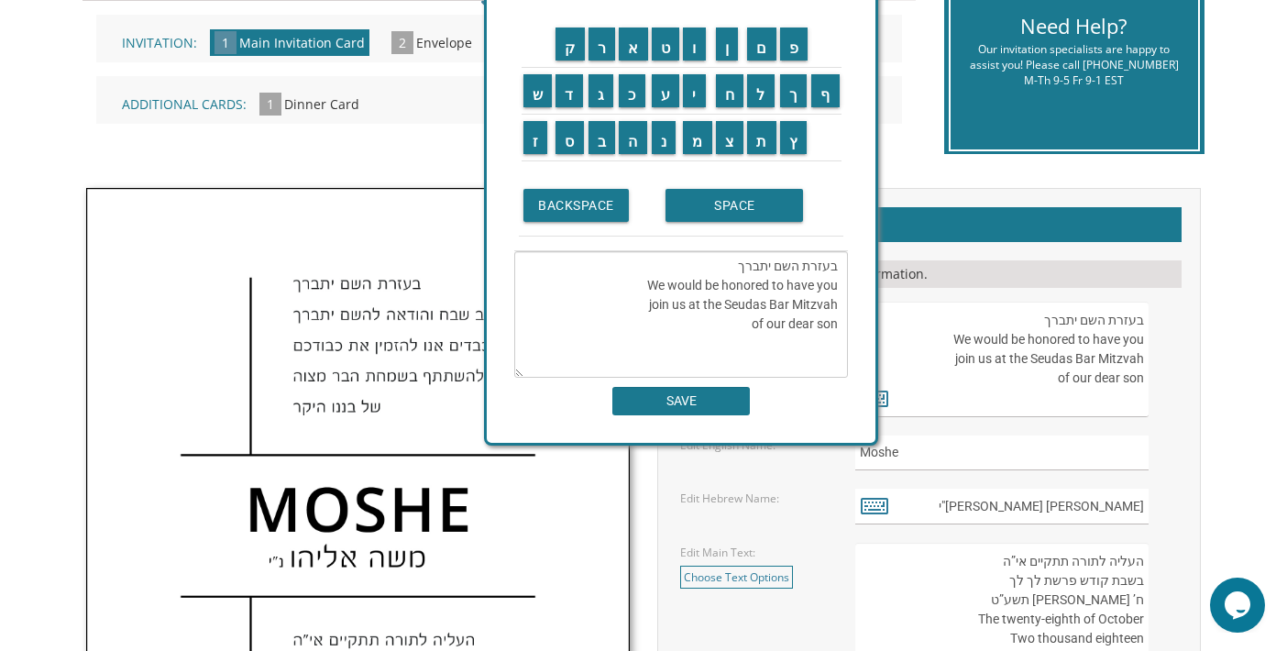
click at [857, 198] on div "ק ר א ט ו ן ם פ ש ד ג כ ע י ח ל" at bounding box center [681, 218] width 389 height 449
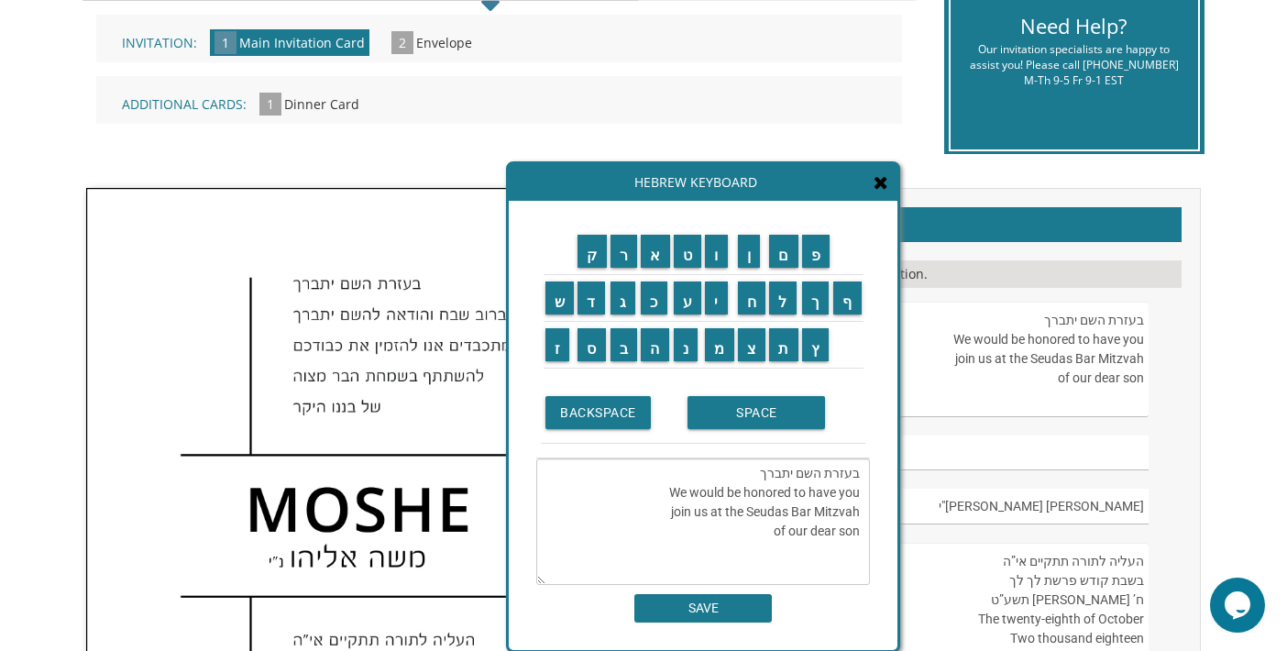
drag, startPoint x: 865, startPoint y: 60, endPoint x: 878, endPoint y: 229, distance: 170.0
click at [889, 247] on div "ק ר א ט ו ן ם פ ש ד ג כ ע י ח ל" at bounding box center [703, 425] width 389 height 449
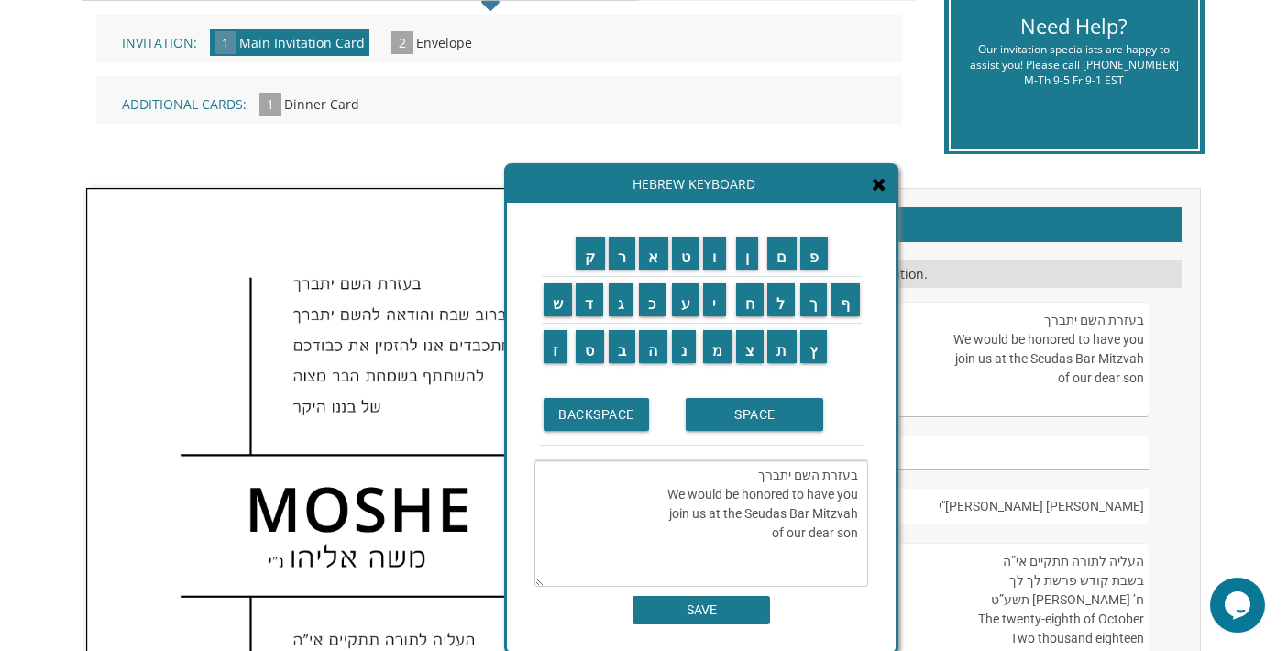
click at [877, 178] on icon at bounding box center [879, 184] width 15 height 18
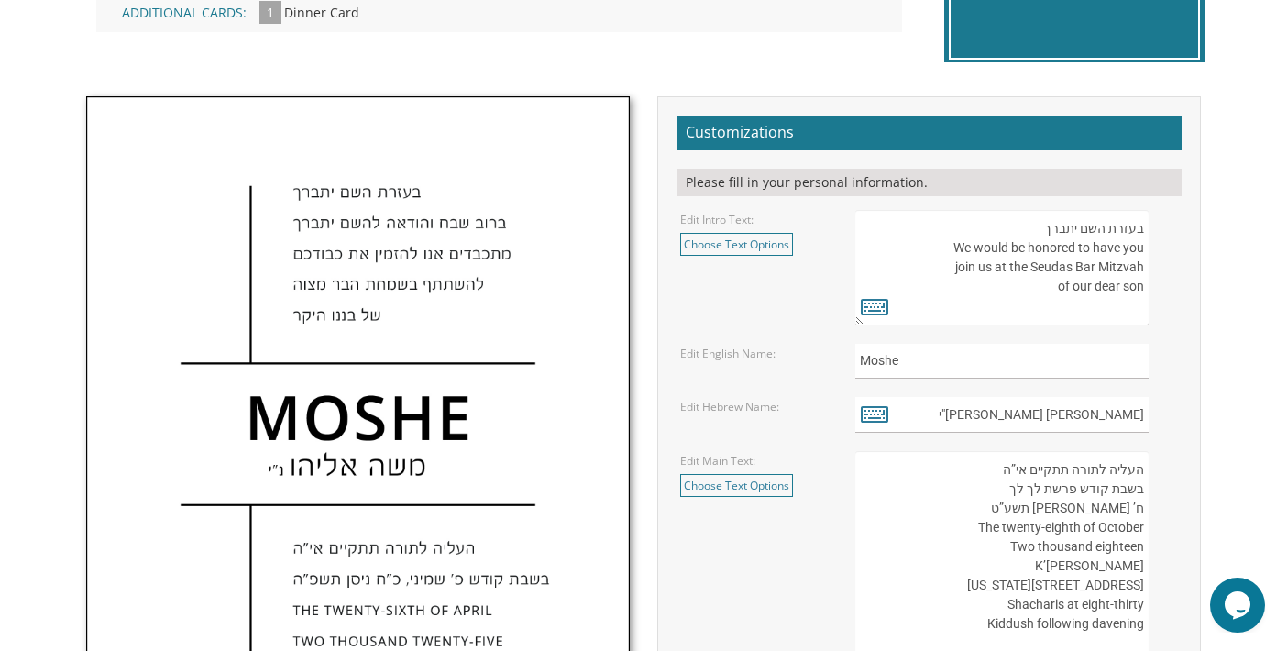
scroll to position [628, 0]
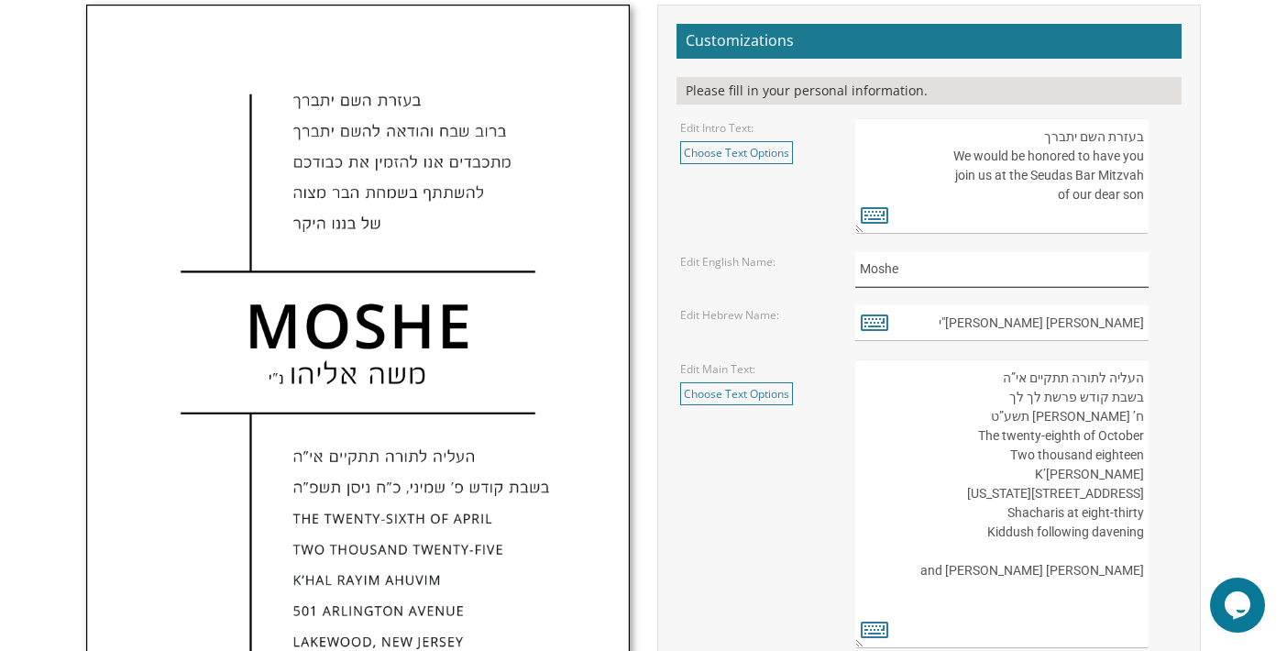
drag, startPoint x: 916, startPoint y: 272, endPoint x: 828, endPoint y: 277, distance: 88.1
click at [828, 277] on div "Edit English Name: Moshe" at bounding box center [928, 270] width 525 height 36
type input "s"
type input "SHIMMY"
drag, startPoint x: 1146, startPoint y: 324, endPoint x: 1083, endPoint y: 324, distance: 63.2
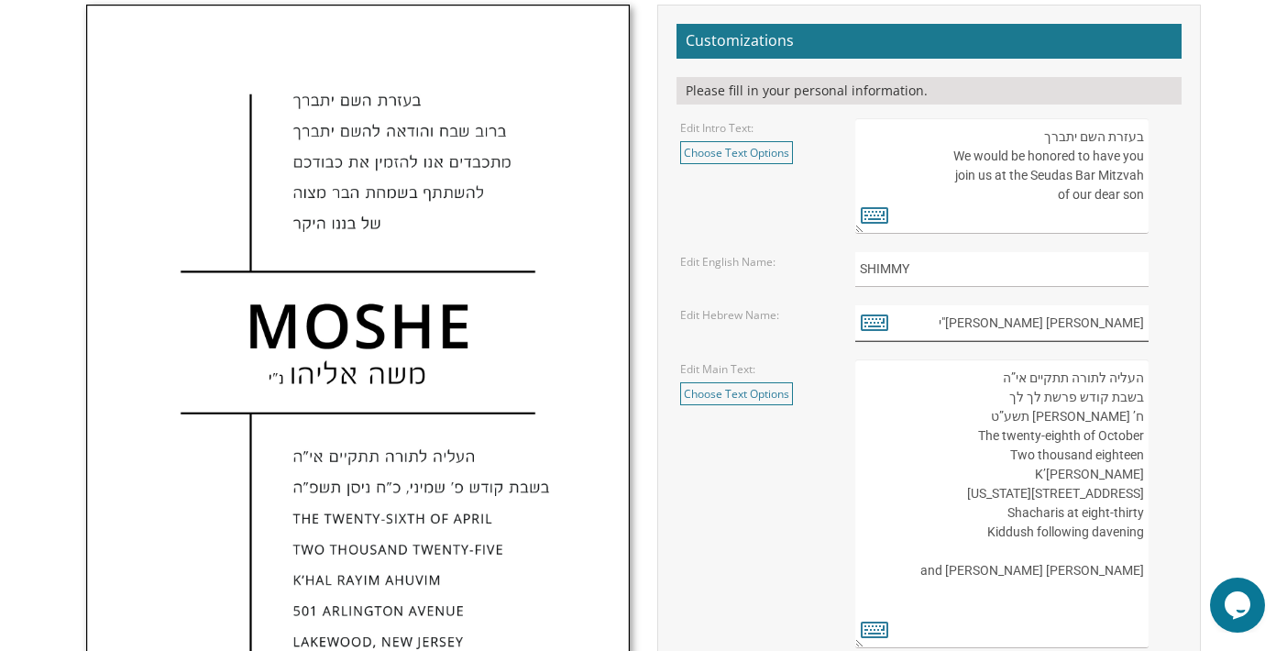
click at [1083, 324] on input "משה אליהו נ"י" at bounding box center [1001, 323] width 293 height 36
type input "נ"י"
click at [869, 322] on icon at bounding box center [874, 322] width 27 height 26
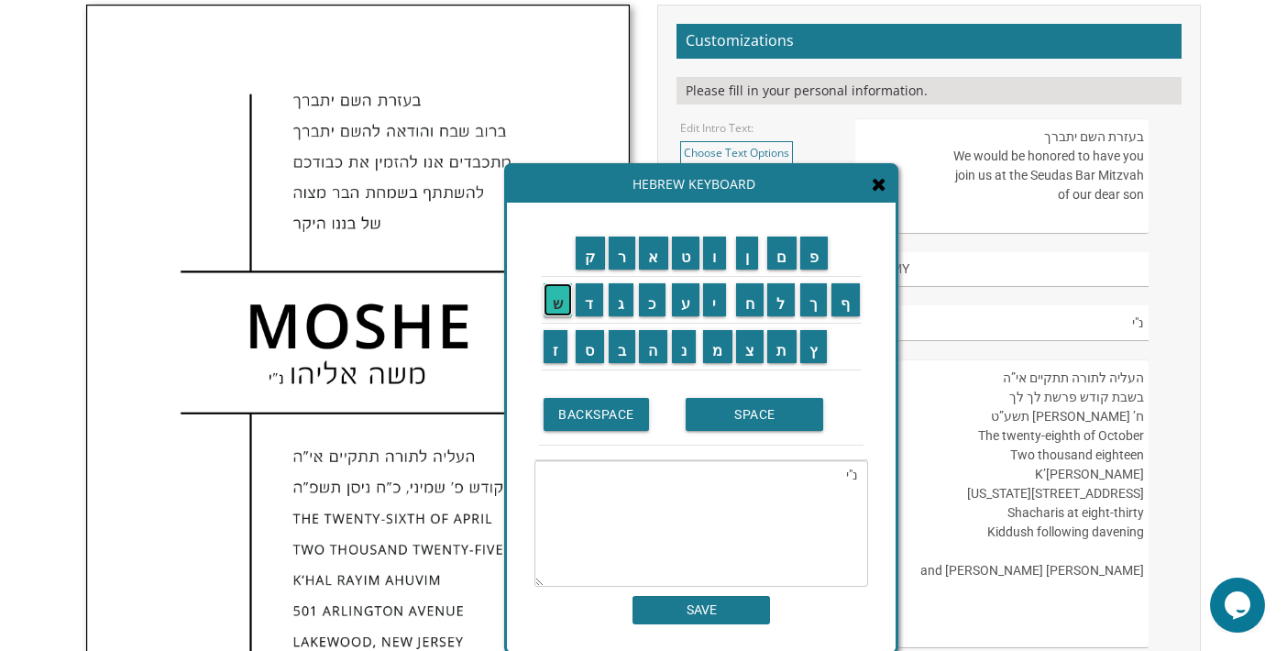
click at [555, 294] on input "ש" at bounding box center [557, 299] width 29 height 33
click at [550, 301] on input "ש" at bounding box center [557, 299] width 29 height 33
click at [716, 350] on input "מ" at bounding box center [717, 346] width 29 height 33
click at [677, 296] on input "ע" at bounding box center [686, 299] width 28 height 33
click at [711, 247] on input "ו" at bounding box center [714, 252] width 23 height 33
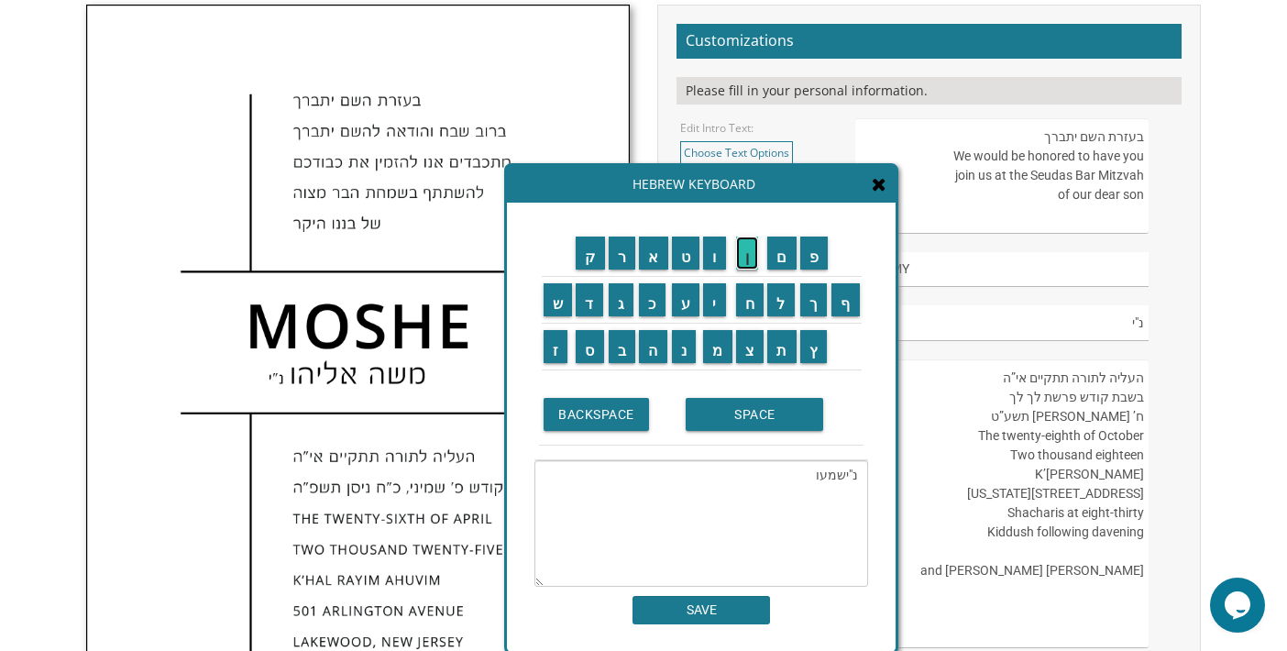
click at [744, 248] on input "ן" at bounding box center [747, 252] width 23 height 33
click at [761, 424] on input "SPACE" at bounding box center [754, 414] width 137 height 33
click at [546, 299] on input "ש" at bounding box center [557, 299] width 29 height 33
click at [785, 296] on input "ל" at bounding box center [780, 299] width 27 height 33
click at [714, 250] on input "ו" at bounding box center [714, 252] width 23 height 33
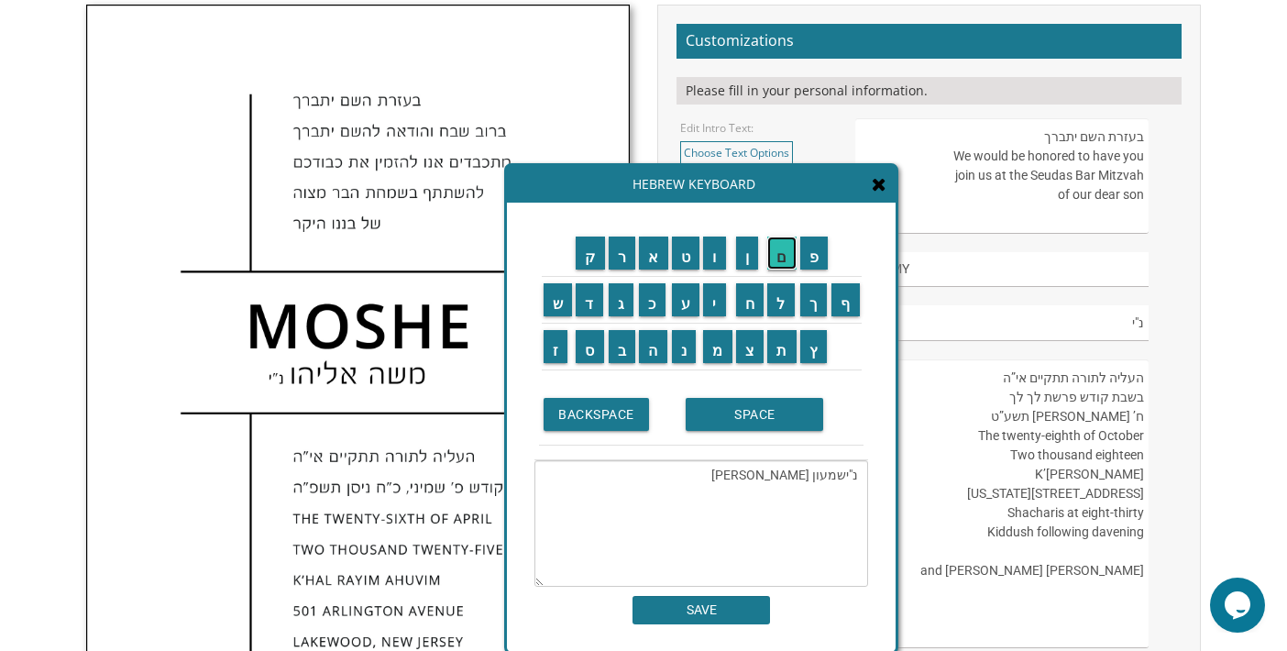
click at [784, 258] on input "ם" at bounding box center [781, 252] width 29 height 33
type textarea "נ"ישמעון שלום"
click at [728, 605] on input "SAVE" at bounding box center [700, 610] width 137 height 28
type input "נ"ישמעון שלום"
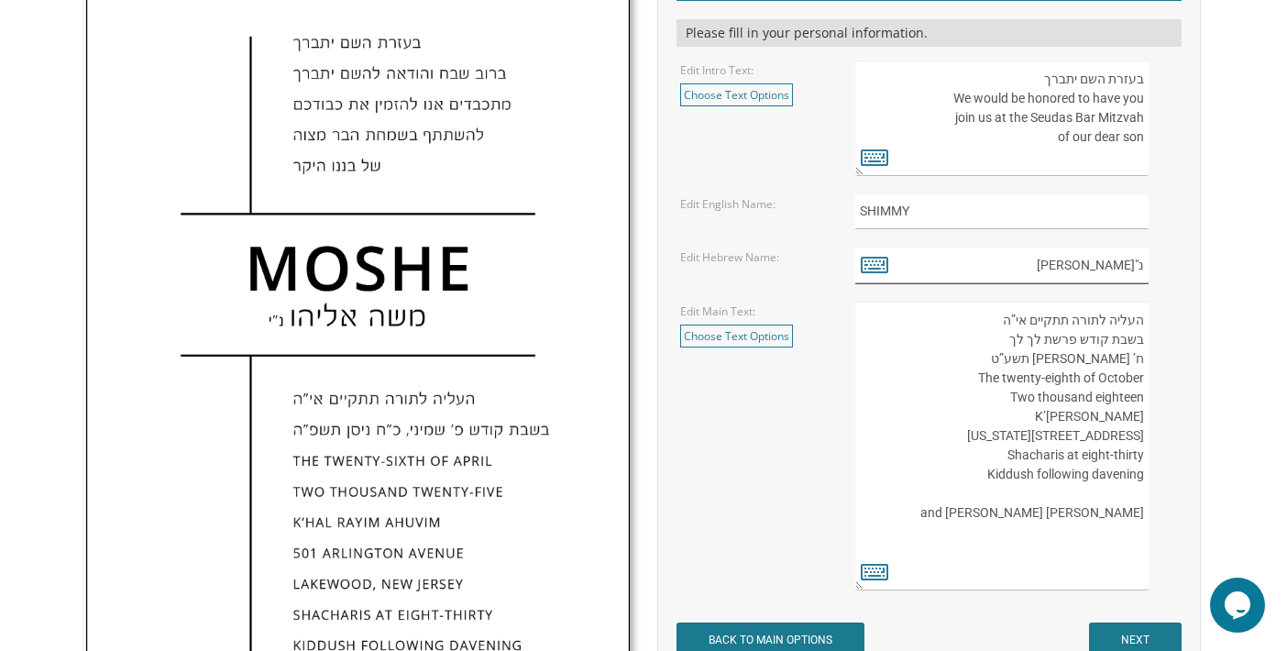
scroll to position [719, 0]
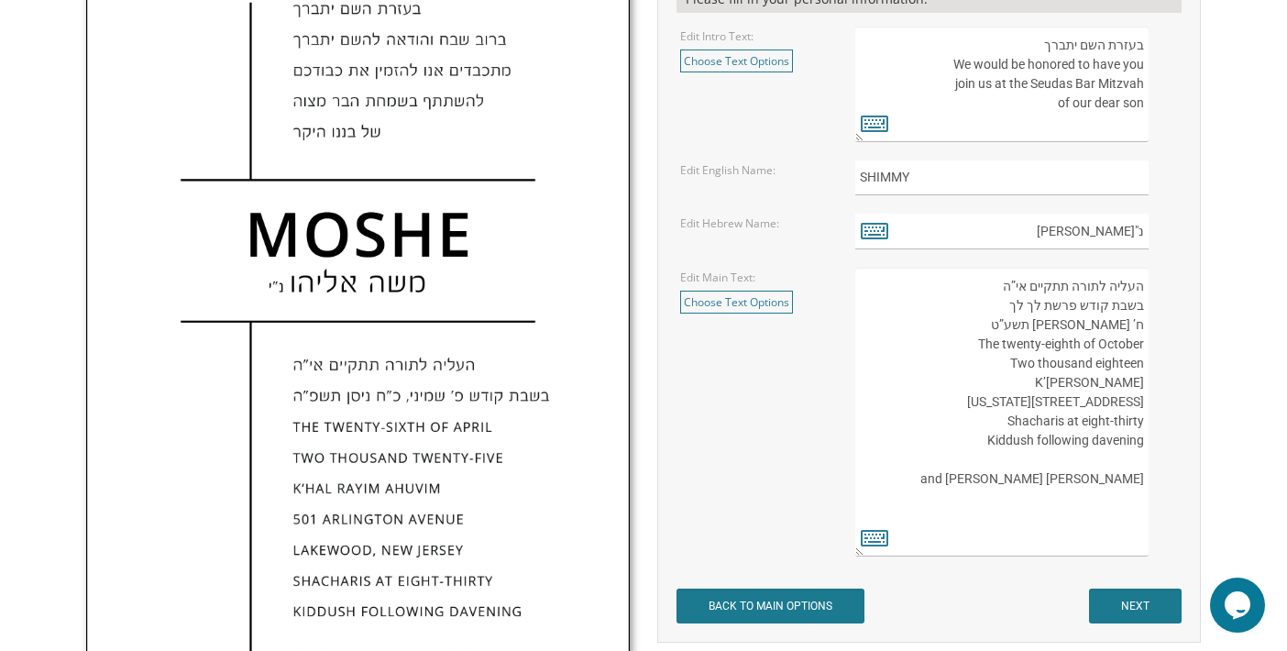
drag, startPoint x: 1034, startPoint y: 305, endPoint x: 999, endPoint y: 305, distance: 34.8
click at [999, 305] on textarea "העליה לתורה תתקיים אי”ה בשבת קודש פרשת לך לך ח’ חשון תשע”ט The twenty-eighth of…" at bounding box center [1001, 412] width 293 height 289
click at [762, 300] on link "Choose Text Options" at bounding box center [736, 302] width 113 height 23
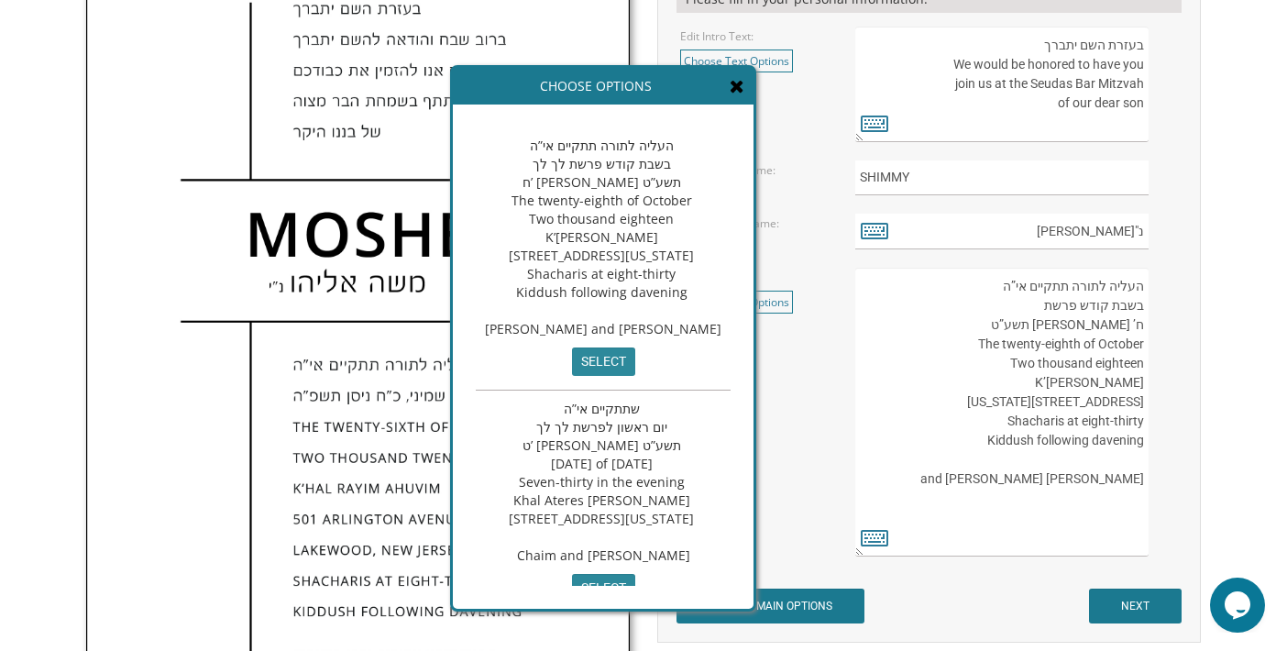
click at [744, 85] on icon at bounding box center [737, 86] width 15 height 18
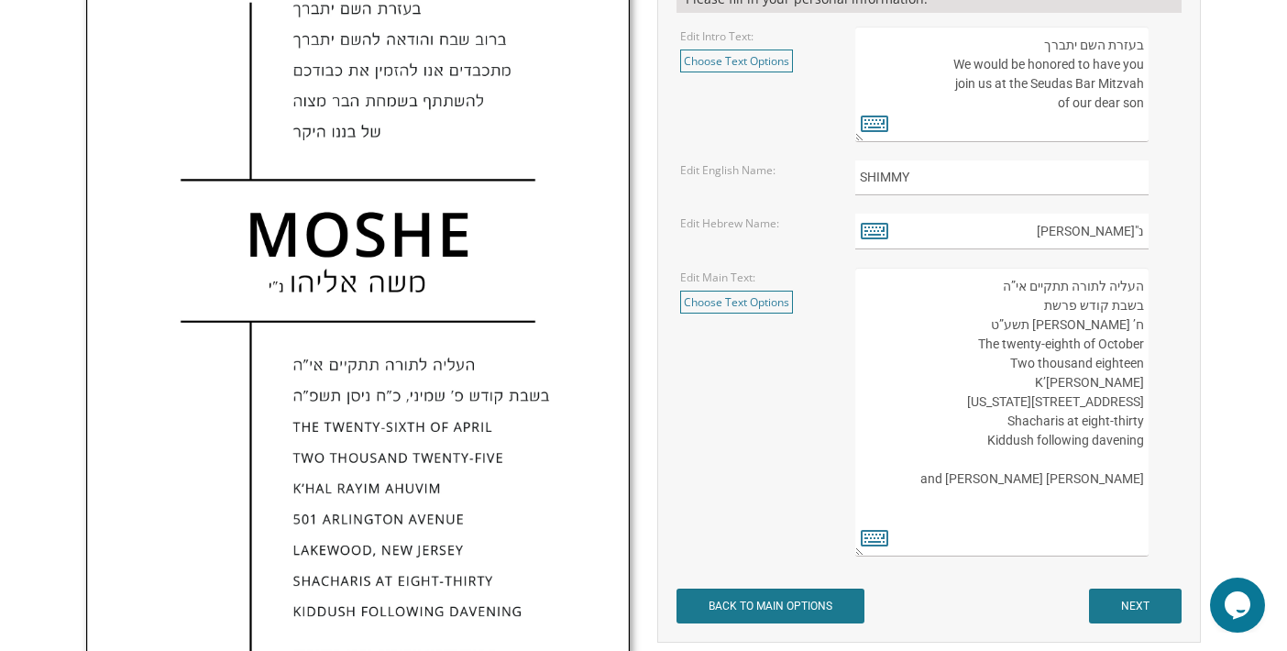
click at [1037, 308] on textarea "העליה לתורה תתקיים אי”ה בשבת קודש פרשת לך לך ח’ חשון תשע”ט The twenty-eighth of…" at bounding box center [1001, 412] width 293 height 289
type textarea "העליה לתורה תתקיים אי”ה בשבת קודש פרשת ח’ חשון תשע”ט The twenty-eighth of Octob…"
click at [878, 539] on icon at bounding box center [874, 537] width 27 height 26
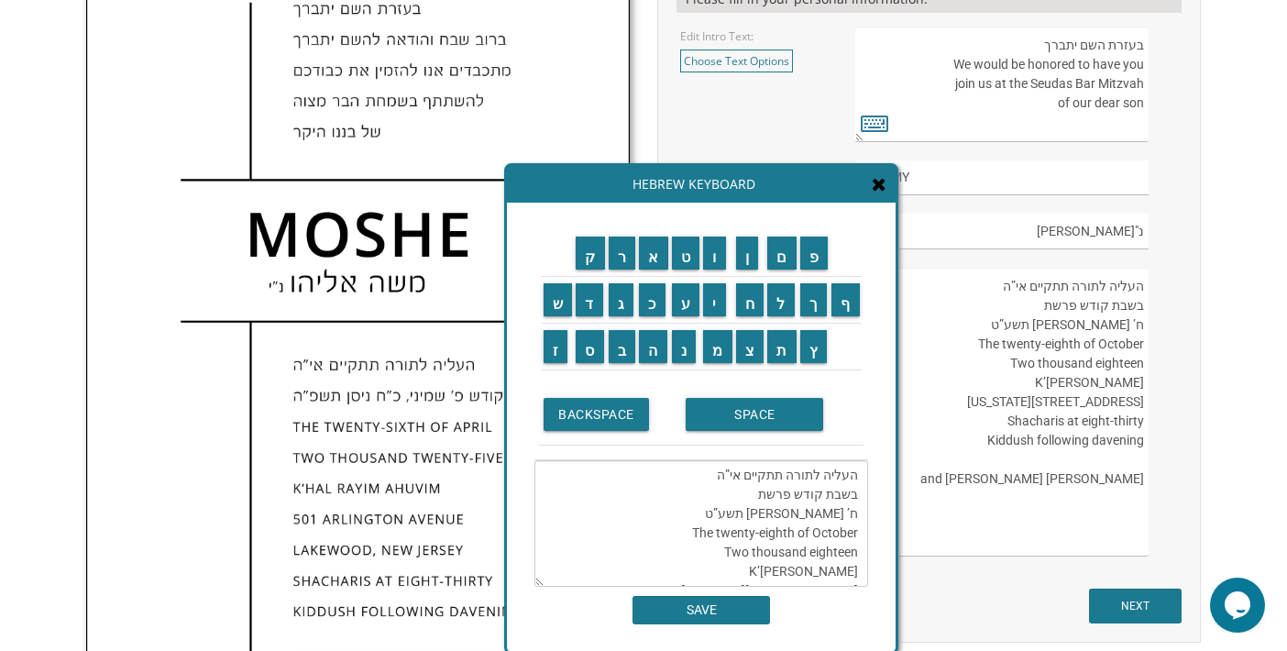
click at [1031, 302] on textarea "העליה לתורה תתקיים אי”ה בשבת קודש פרשת לך לך ח’ חשון תשע”ט The twenty-eighth of…" at bounding box center [1001, 412] width 293 height 289
click at [630, 348] on input "ב" at bounding box center [622, 346] width 27 height 33
click at [625, 257] on input "ר" at bounding box center [622, 252] width 27 height 33
click at [659, 253] on input "א" at bounding box center [653, 252] width 29 height 33
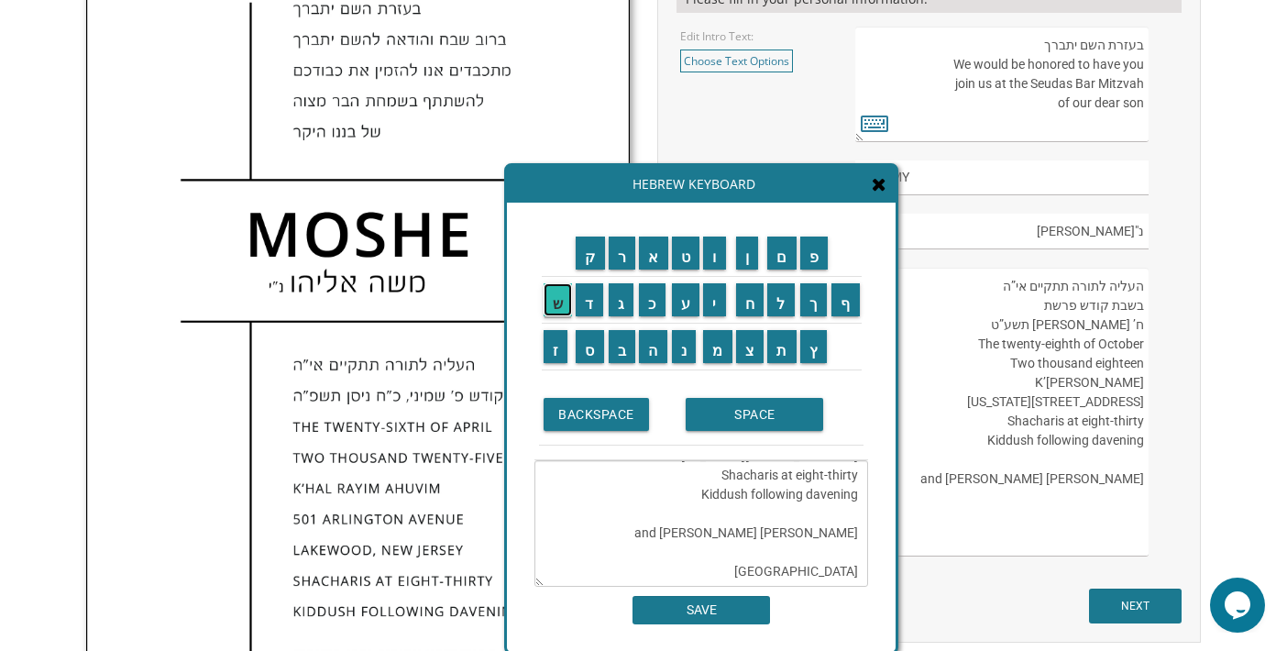
click at [557, 291] on input "ש" at bounding box center [557, 299] width 29 height 33
click at [718, 303] on input "י" at bounding box center [714, 299] width 23 height 33
click at [789, 361] on input "ת" at bounding box center [781, 346] width 29 height 33
type textarea "העליה לתורה תתקיים אי”ה בשבת קודש פרשת ח’ חשון תשע”ט The twenty-eighth of Octob…"
click at [722, 605] on input "SAVE" at bounding box center [700, 610] width 137 height 28
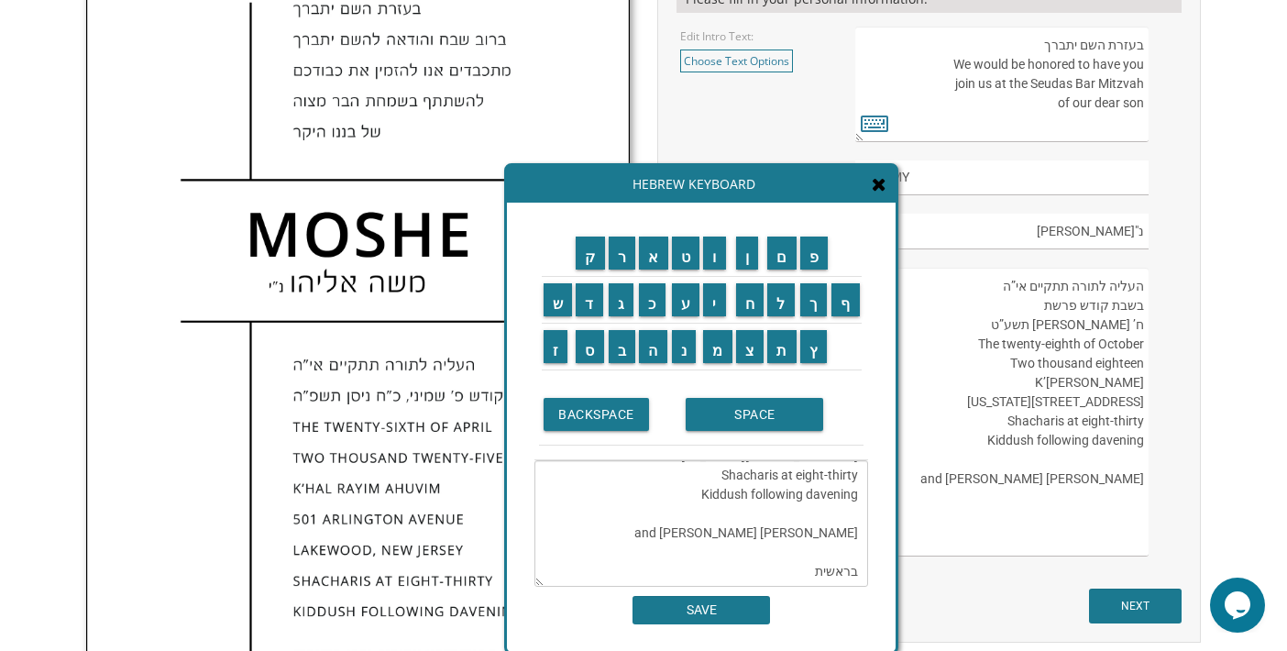
type textarea "העליה לתורה תתקיים אי”ה בשבת קודש פרשת ח’ חשון תשע”ט The twenty-eighth of Octob…"
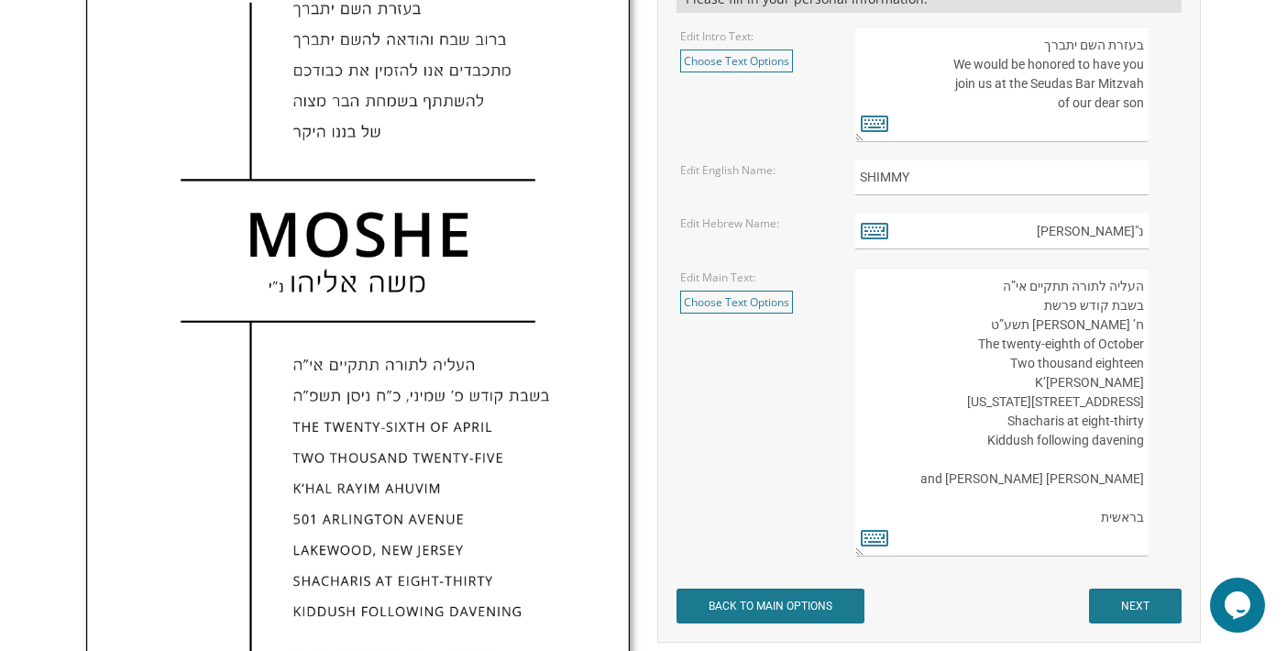
click at [1048, 324] on textarea "העליה לתורה תתקיים אי”ה בשבת קודש פרשת לך לך ח’ חשון תשע”ט The twenty-eighth of…" at bounding box center [1001, 412] width 293 height 289
click at [1029, 302] on textarea "העליה לתורה תתקיים אי”ה בשבת קודש פרשת לך לך ח’ חשון תשע”ט The twenty-eighth of…" at bounding box center [1001, 412] width 293 height 289
click at [867, 531] on icon at bounding box center [874, 537] width 27 height 26
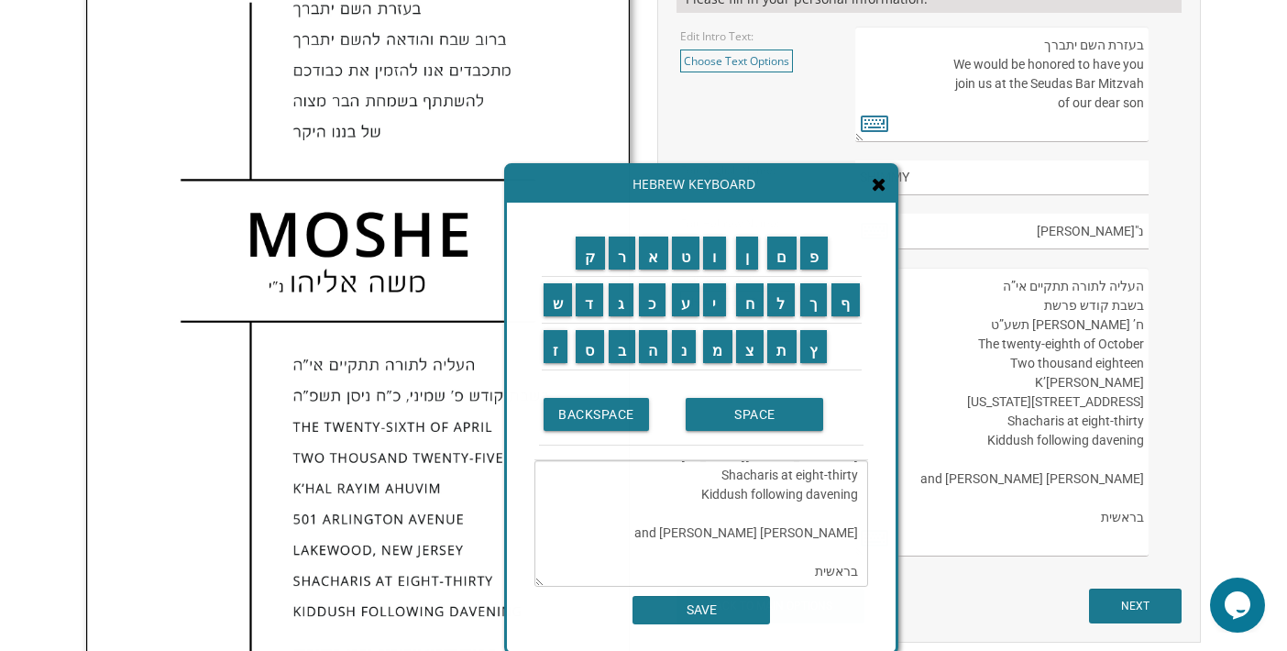
click at [1029, 299] on textarea "העליה לתורה תתקיים אי”ה בשבת קודש פרשת לך לך ח’ חשון תשע”ט The twenty-eighth of…" at bounding box center [1001, 412] width 293 height 289
click at [620, 349] on input "ב" at bounding box center [622, 346] width 27 height 33
click at [612, 258] on input "ר" at bounding box center [622, 252] width 27 height 33
click at [646, 247] on input "א" at bounding box center [653, 252] width 29 height 33
click at [559, 296] on input "ש" at bounding box center [557, 299] width 29 height 33
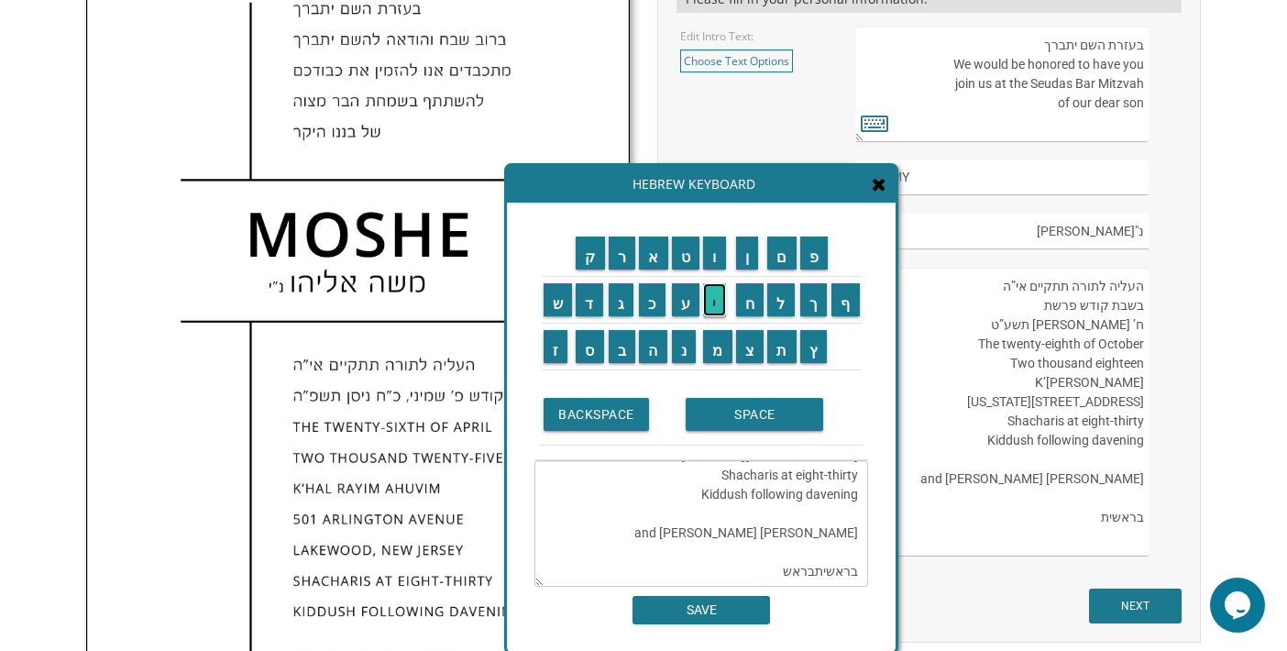
click at [716, 298] on input "י" at bounding box center [714, 299] width 23 height 33
click at [780, 344] on input "ת" at bounding box center [781, 346] width 29 height 33
click at [1037, 308] on textarea "העליה לתורה תתקיים אי”ה בשבת קודש פרשת לך לך ח’ חשון תשע”ט The twenty-eighth of…" at bounding box center [1001, 412] width 293 height 289
drag, startPoint x: 751, startPoint y: 498, endPoint x: 758, endPoint y: 536, distance: 39.2
click at [758, 537] on textarea "העליה לתורה תתקיים אי”ה בשבת קודש פרשת ח’ חשון תשע”ט The twenty-eighth of Octob…" at bounding box center [701, 523] width 334 height 126
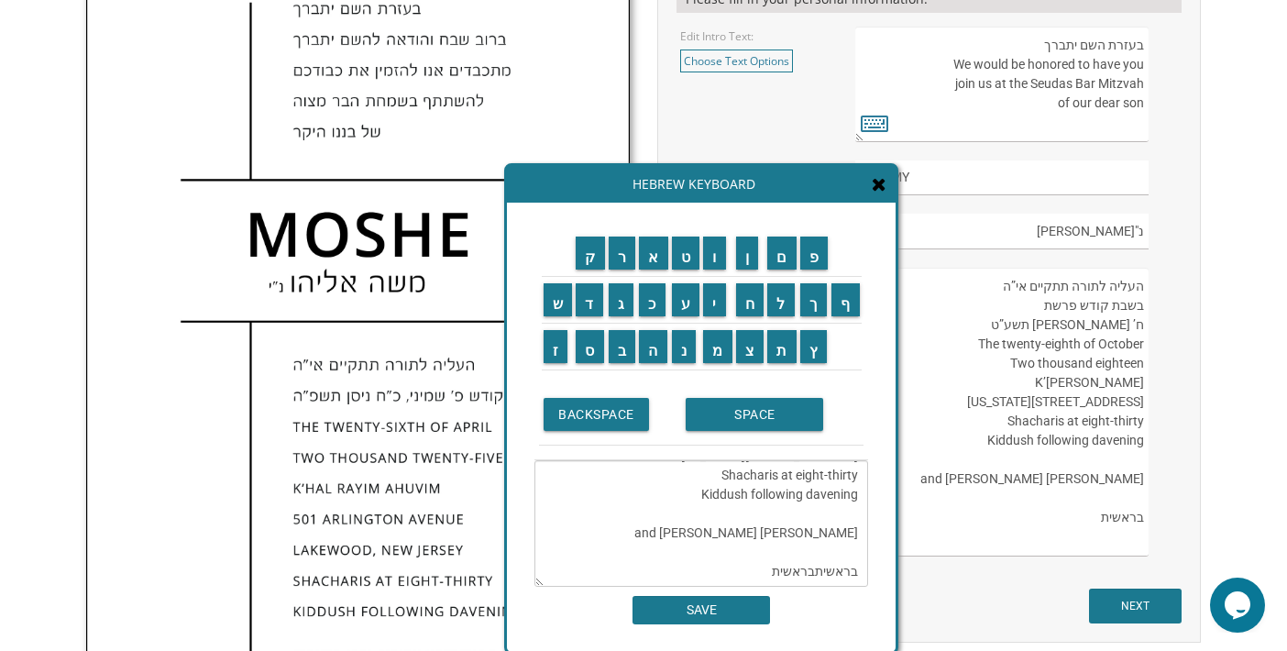
click at [679, 499] on textarea "העליה לתורה תתקיים אי”ה בשבת קודש פרשת ח’ חשון תשע”ט The twenty-eighth of Octob…" at bounding box center [701, 523] width 334 height 126
click at [750, 499] on textarea "העליה לתורה תתקיים אי”ה בשבת קודש פרשת ח’ חשון תשע”ט The twenty-eighth of Octob…" at bounding box center [701, 523] width 334 height 126
click at [618, 351] on input "ב" at bounding box center [622, 346] width 27 height 33
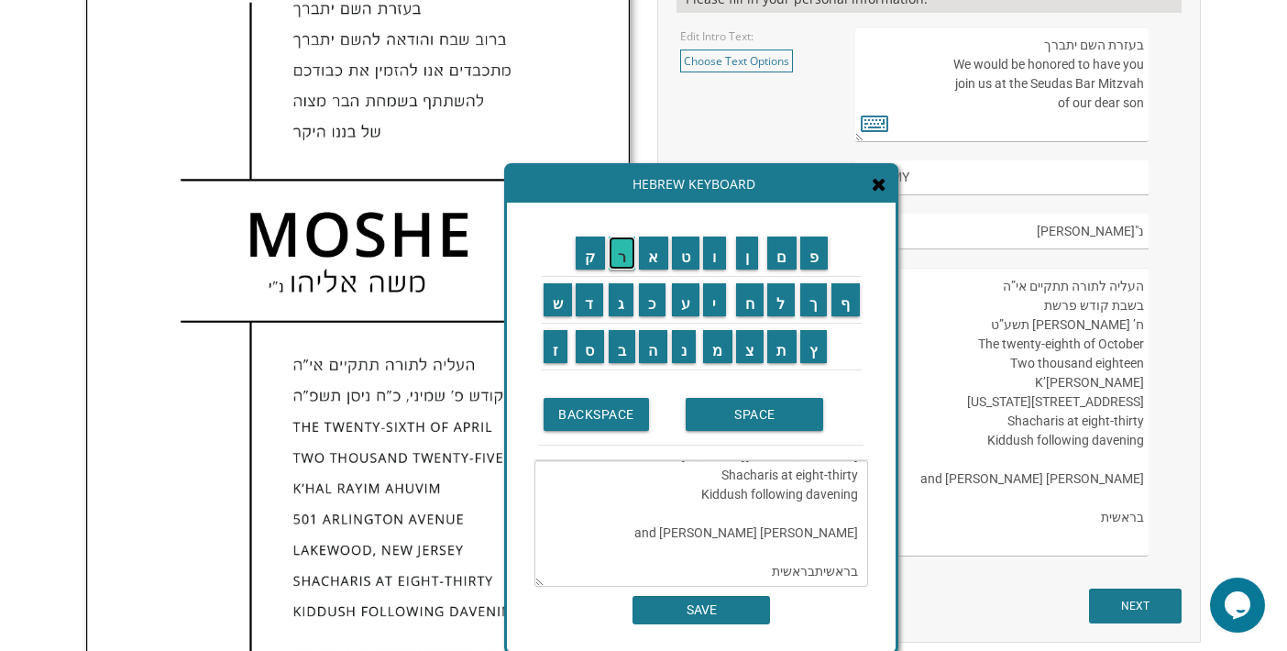
click at [617, 250] on input "ר" at bounding box center [622, 252] width 27 height 33
click at [650, 253] on input "א" at bounding box center [653, 252] width 29 height 33
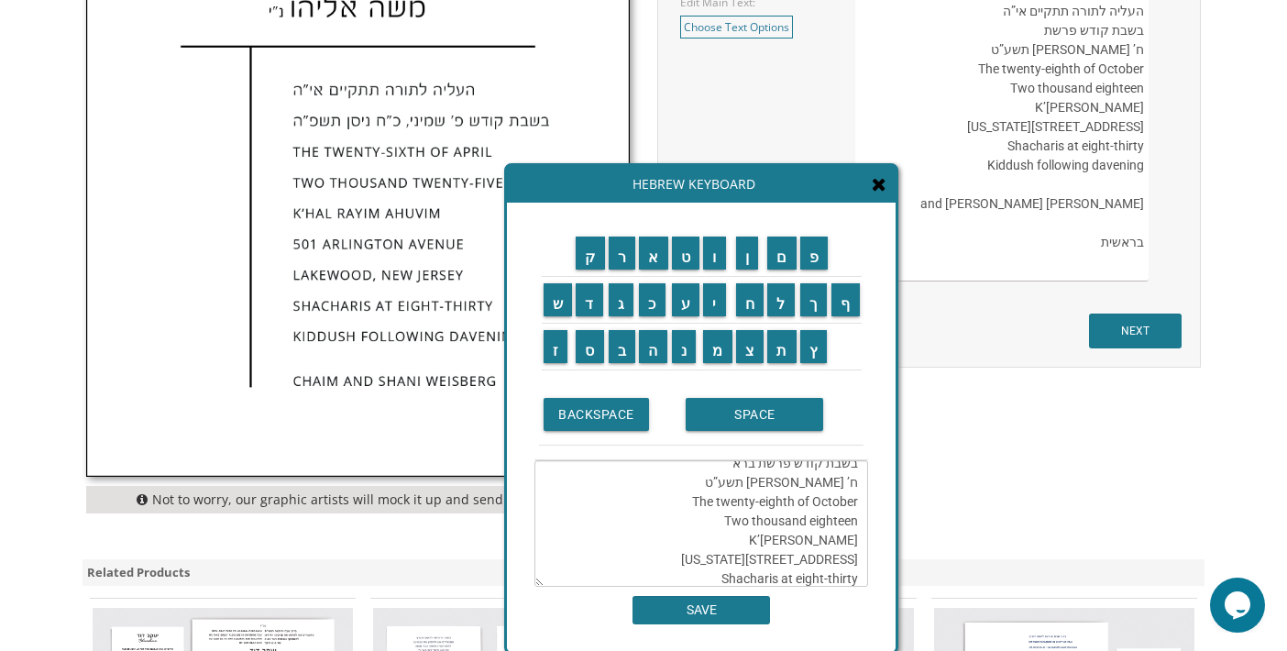
scroll to position [0, 0]
click at [556, 303] on input "ש" at bounding box center [557, 299] width 29 height 33
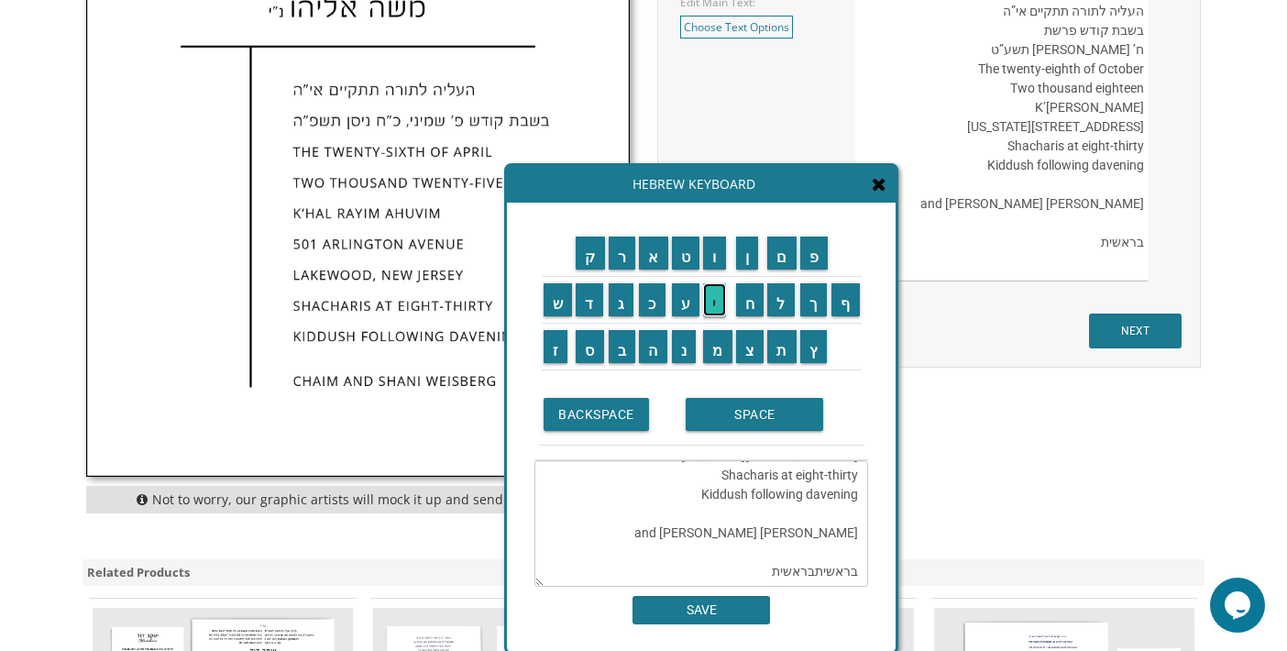
click at [716, 296] on input "י" at bounding box center [714, 299] width 23 height 33
click at [778, 343] on input "ת" at bounding box center [781, 346] width 29 height 33
type textarea "העליה לתורה תתקיים אי”ה בשבת קודש פרשת בראשית ח’ חשון תשע”ט The twenty-eighth o…"
click at [741, 610] on input "SAVE" at bounding box center [700, 610] width 137 height 28
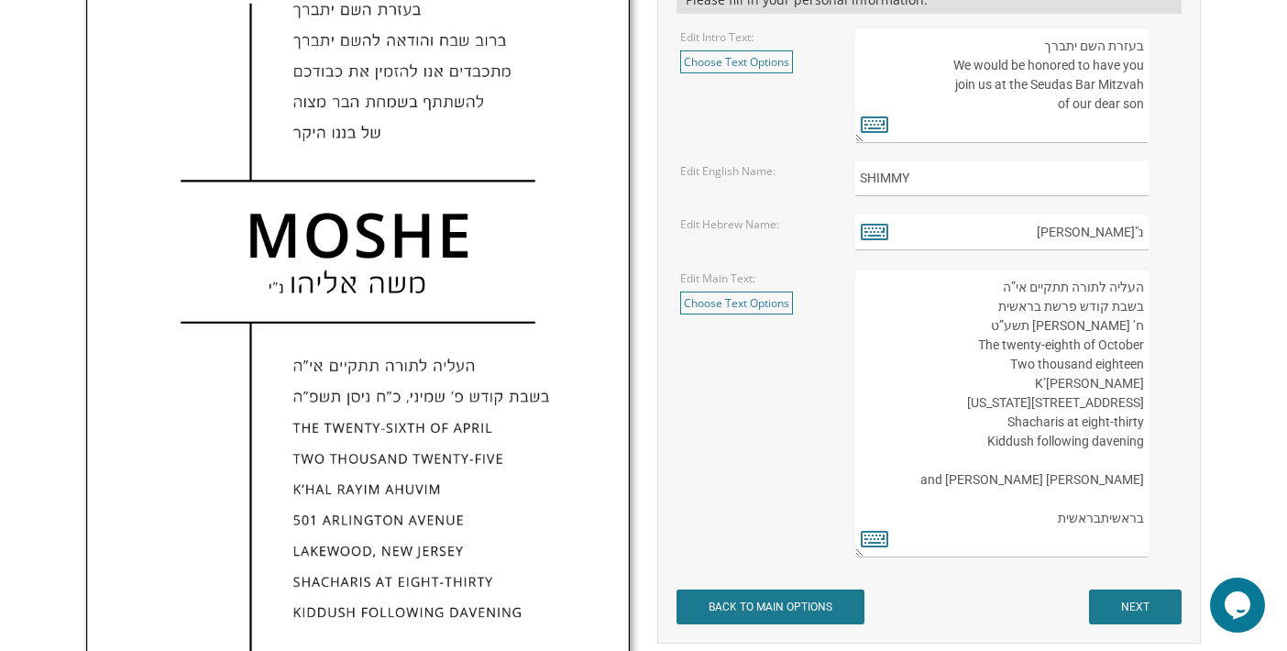
scroll to position [719, 0]
click at [1142, 325] on textarea "העליה לתורה תתקיים אי”ה בשבת קודש פרשת לך לך ח’ חשון תשע”ט The twenty-eighth of…" at bounding box center [1001, 412] width 293 height 289
drag, startPoint x: 997, startPoint y: 345, endPoint x: 1081, endPoint y: 342, distance: 83.4
click at [1081, 342] on textarea "העליה לתורה תתקיים אי”ה בשבת קודש פרשת לך לך ח’ חשון תשע”ט The twenty-eighth of…" at bounding box center [1001, 412] width 293 height 289
drag, startPoint x: 1096, startPoint y: 362, endPoint x: 1142, endPoint y: 360, distance: 45.9
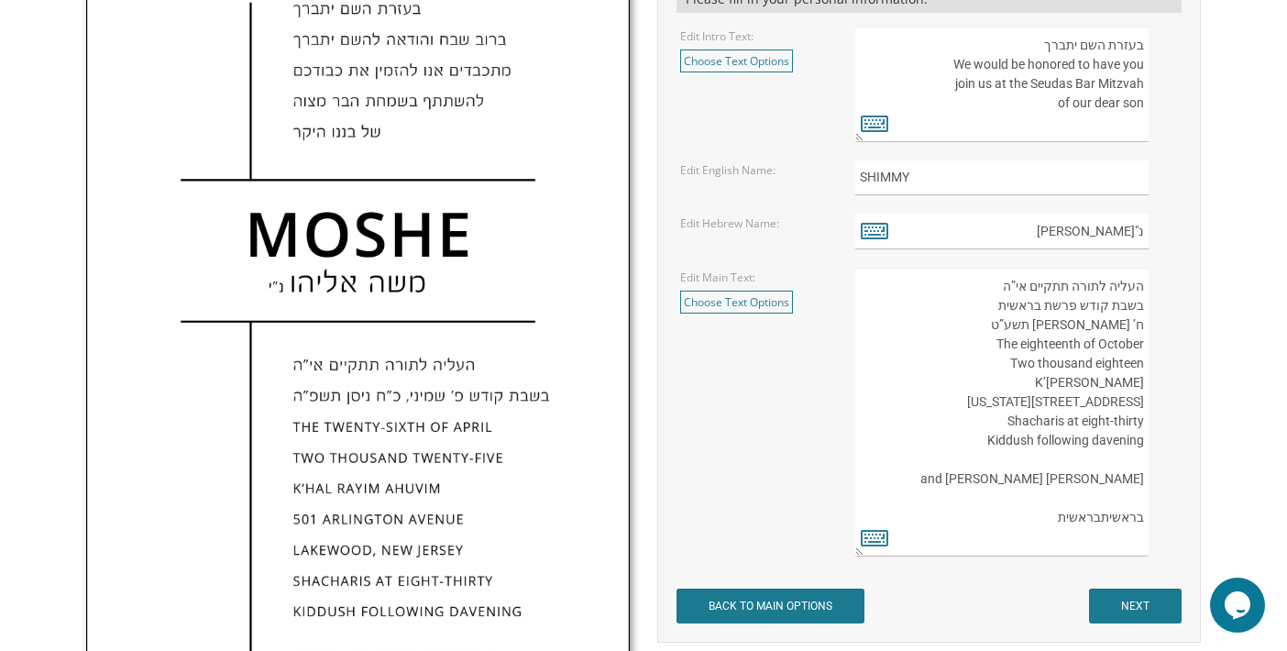
click at [1142, 360] on textarea "העליה לתורה תתקיים אי”ה בשבת קודש פרשת לך לך ח’ חשון תשע”ט The twenty-eighth of…" at bounding box center [1001, 412] width 293 height 289
drag, startPoint x: 1031, startPoint y: 381, endPoint x: 1142, endPoint y: 387, distance: 111.0
click at [1142, 387] on textarea "העליה לתורה תתקיים אי”ה בשבת קודש פרשת לך לך ח’ חשון תשע”ט The twenty-eighth of…" at bounding box center [1001, 412] width 293 height 289
drag, startPoint x: 1050, startPoint y: 401, endPoint x: 1133, endPoint y: 397, distance: 82.6
click at [1133, 397] on textarea "העליה לתורה תתקיים אי”ה בשבת קודש פרשת לך לך ח’ חשון תשע”ט The twenty-eighth of…" at bounding box center [1001, 412] width 293 height 289
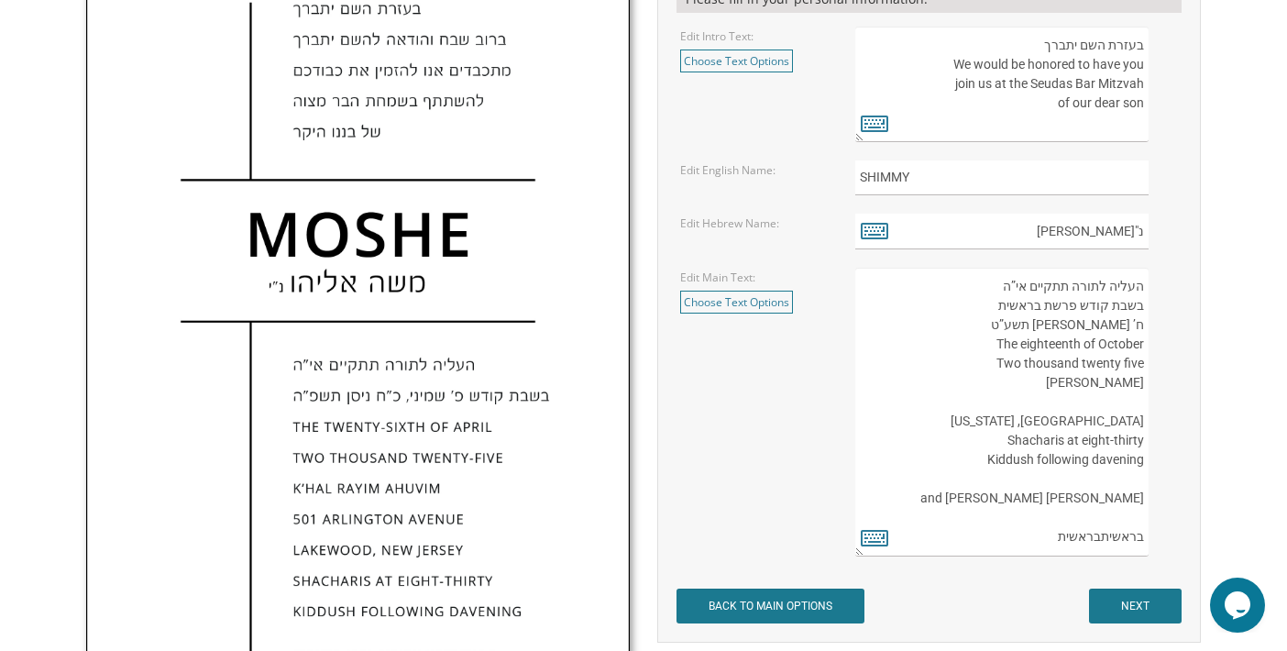
click at [1076, 392] on textarea "העליה לתורה תתקיים אי”ה בשבת קודש פרשת לך לך ח’ חשון תשע”ט The twenty-eighth of…" at bounding box center [1001, 412] width 293 height 289
click at [1074, 402] on textarea "העליה לתורה תתקיים אי”ה בשבת קודש פרשת לך לך ח’ חשון תשע”ט The twenty-eighth of…" at bounding box center [1001, 412] width 293 height 289
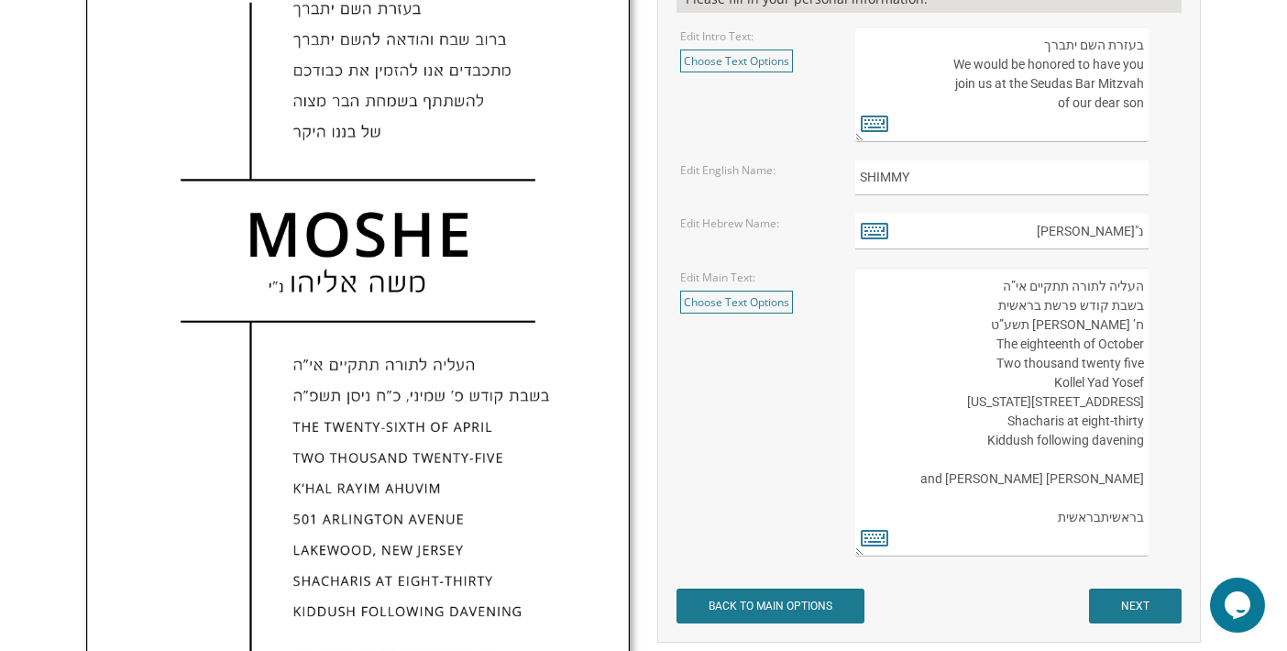
click at [1143, 400] on textarea "העליה לתורה תתקיים אי”ה בשבת קודש פרשת לך לך ח’ חשון תשע”ט The twenty-eighth of…" at bounding box center [1001, 412] width 293 height 289
drag, startPoint x: 1143, startPoint y: 400, endPoint x: 1110, endPoint y: 404, distance: 33.3
click at [1110, 404] on textarea "העליה לתורה תתקיים אי”ה בשבת קודש פרשת לך לך ח’ חשון תשע”ט The twenty-eighth of…" at bounding box center [1001, 412] width 293 height 289
click at [1060, 398] on textarea "העליה לתורה תתקיים אי”ה בשבת קודש פרשת לך לך ח’ חשון תשע”ט The twenty-eighth of…" at bounding box center [1001, 412] width 293 height 289
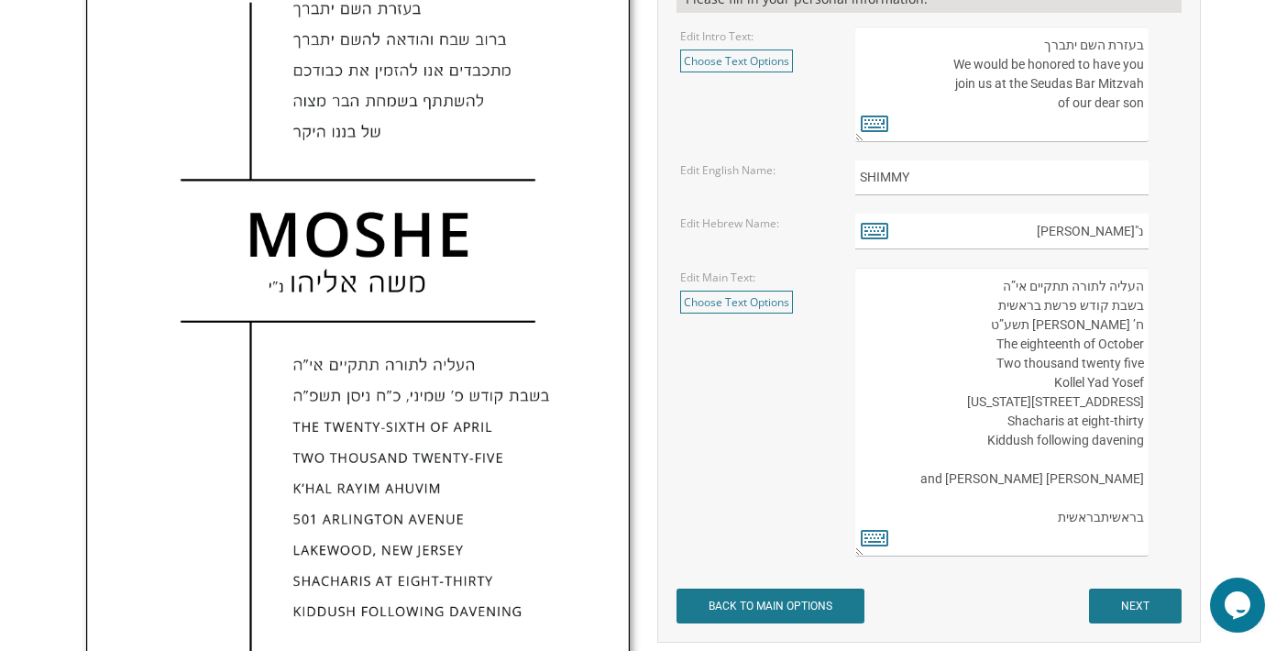
click at [1124, 401] on textarea "העליה לתורה תתקיים אי”ה בשבת קודש פרשת לך לך ח’ חשון תשע”ט The twenty-eighth of…" at bounding box center [1001, 412] width 293 height 289
drag, startPoint x: 1145, startPoint y: 399, endPoint x: 1102, endPoint y: 399, distance: 43.1
click at [1102, 399] on textarea "העליה לתורה תתקיים אי”ה בשבת קודש פרשת לך לך ח’ חשון תשע”ט The twenty-eighth of…" at bounding box center [1001, 412] width 293 height 289
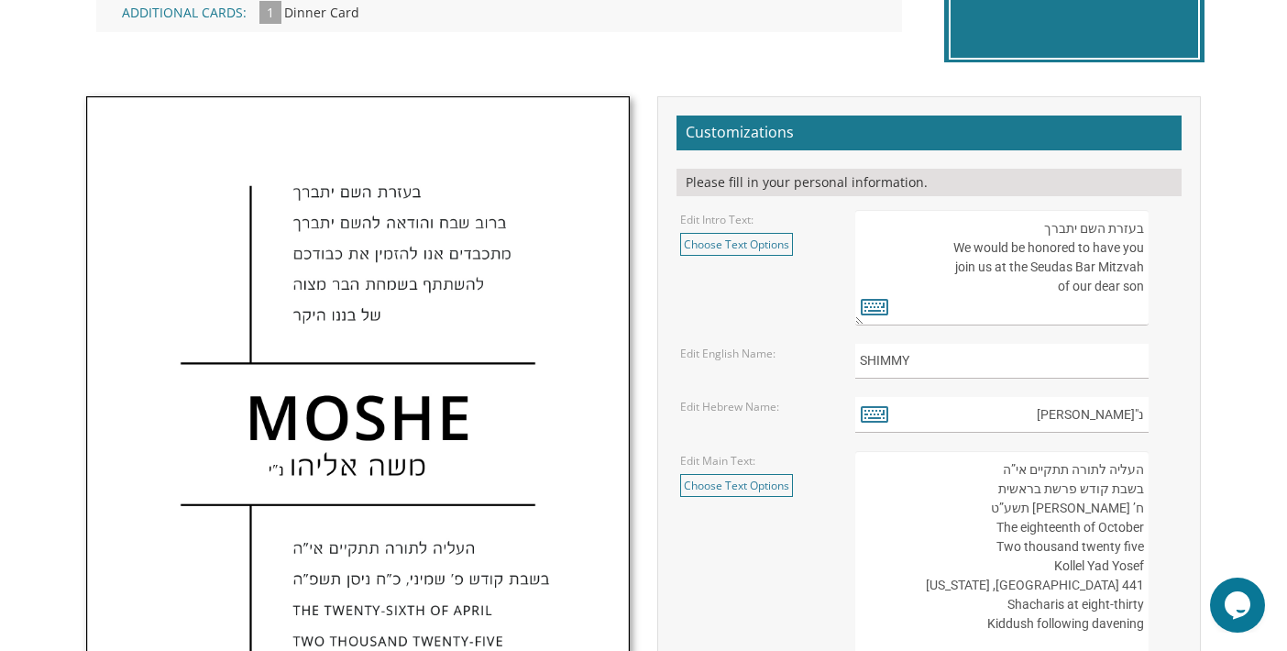
scroll to position [628, 0]
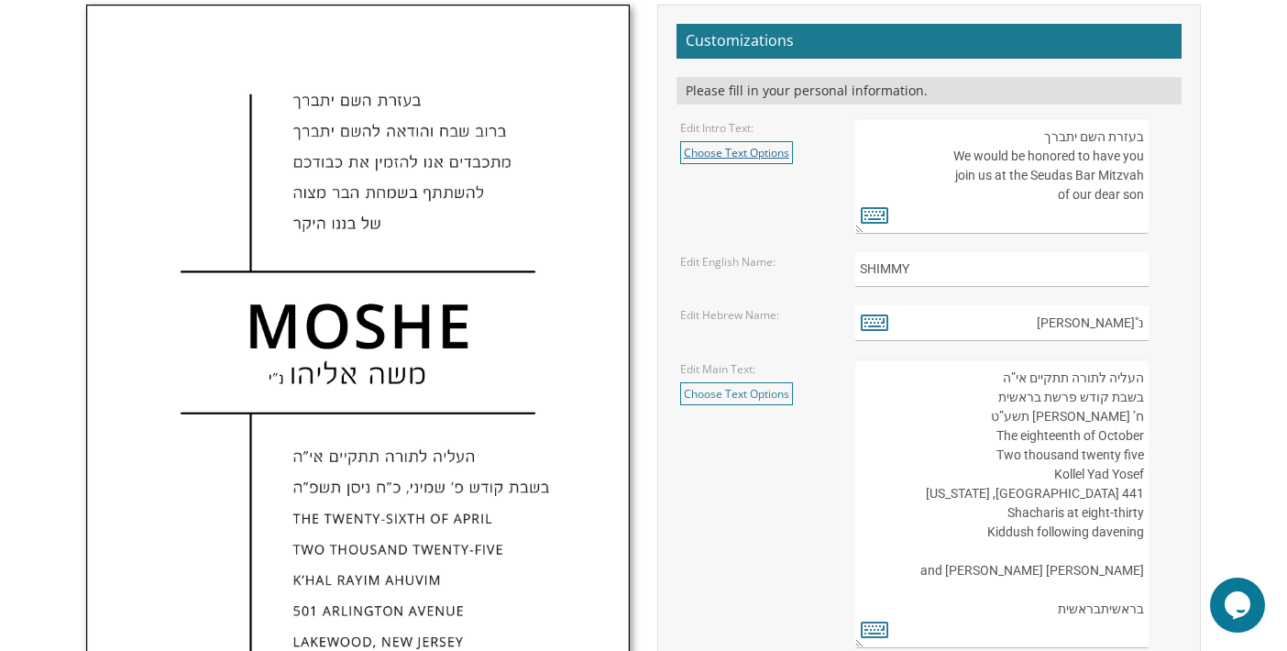
type textarea "העליה לתורה תתקיים אי”ה בשבת קודש פרשת בראשית ח’ חשון תשע”ט The eighteenth of O…"
click at [745, 156] on link "Choose Text Options" at bounding box center [736, 152] width 113 height 23
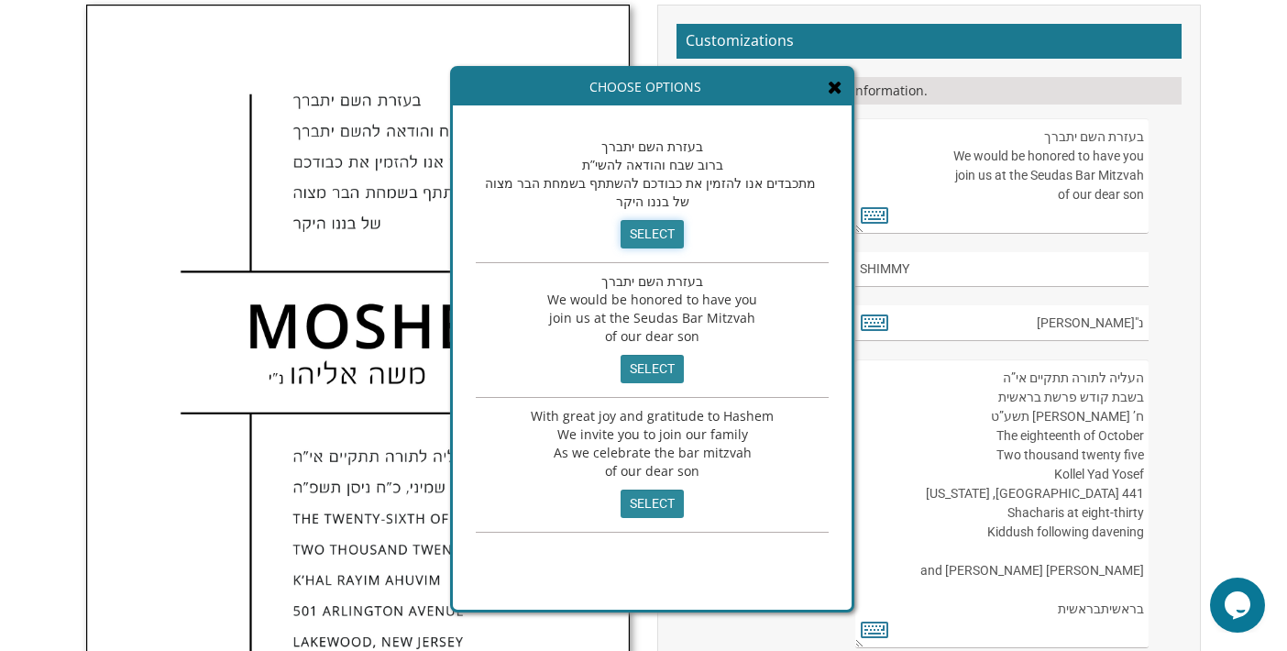
click at [649, 232] on input "select" at bounding box center [651, 234] width 63 height 28
type textarea "בעזרת השם יתברך ברוב שבח והודאה להשי”ת מתכבדים אנו להזמין את כבודכם להשתתף בשמח…"
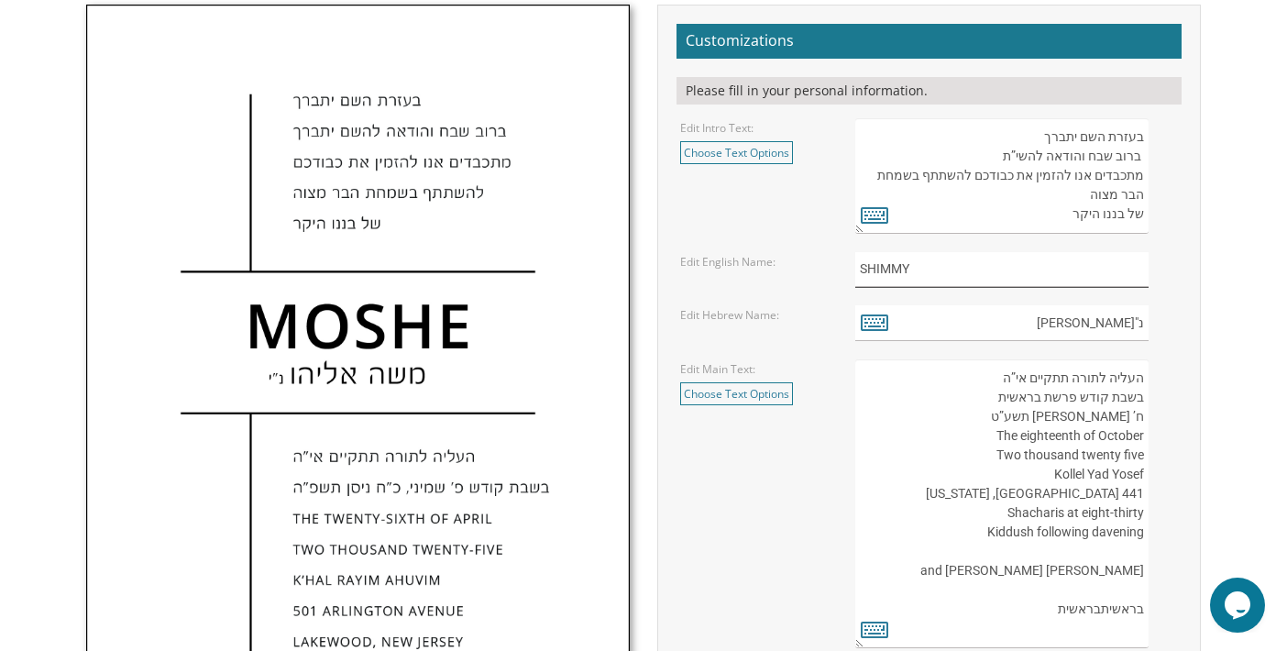
click at [984, 282] on input "SHIMMY" at bounding box center [1001, 270] width 293 height 36
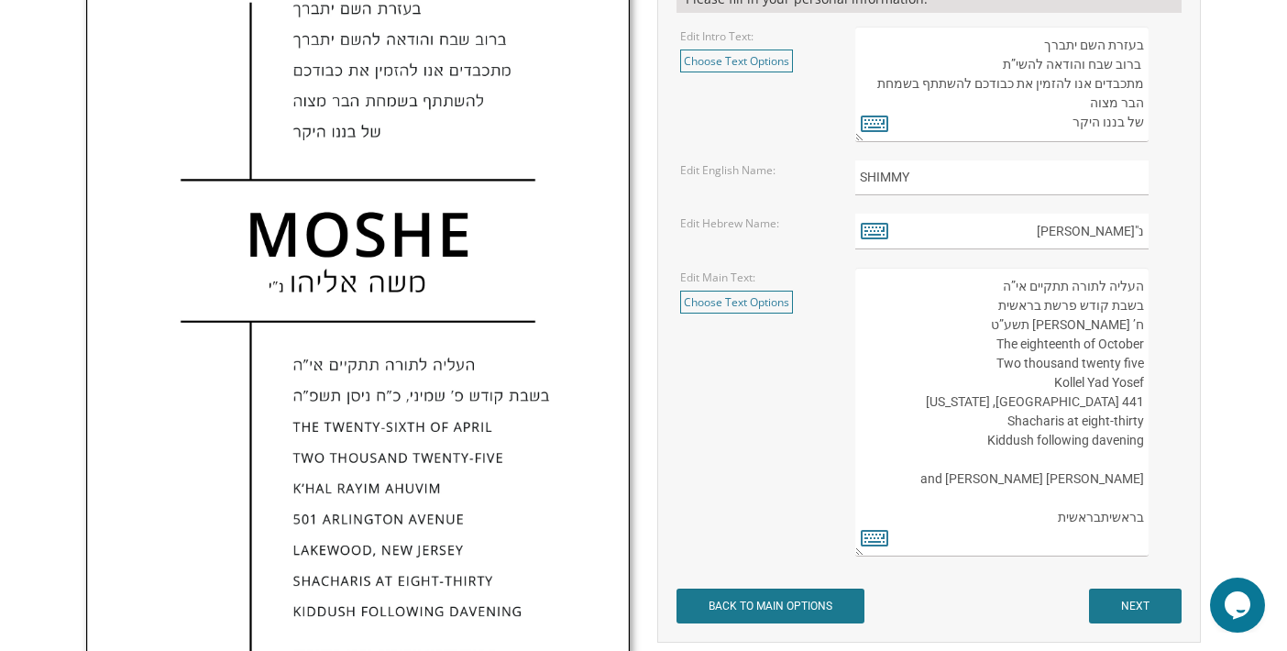
click at [1142, 322] on textarea "העליה לתורה תתקיים אי”ה בשבת קודש פרשת לך לך ח’ חשון תשע”ט The twenty-eighth of…" at bounding box center [1001, 412] width 293 height 289
click at [1143, 384] on textarea "העליה לתורה תתקיים אי”ה בשבת קודש פרשת לך לך ח’ חשון תשע”ט The twenty-eighth of…" at bounding box center [1001, 412] width 293 height 289
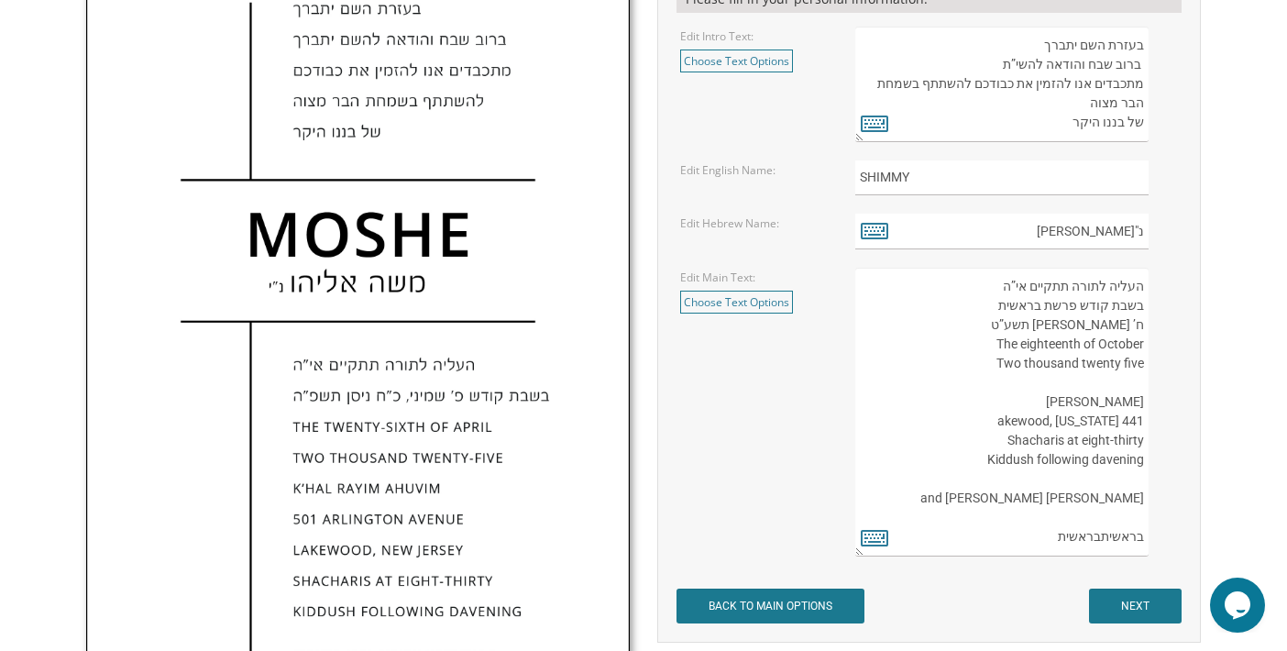
click at [1053, 389] on textarea "העליה לתורה תתקיים אי”ה בשבת קודש פרשת לך לך ח’ חשון תשע”ט The twenty-eighth of…" at bounding box center [1001, 412] width 293 height 289
click at [1144, 379] on textarea "העליה לתורה תתקיים אי”ה בשבת קודש פרשת לך לך ח’ חשון תשע”ט The twenty-eighth of…" at bounding box center [1001, 412] width 293 height 289
click at [1143, 322] on textarea "העליה לתורה תתקיים אי”ה בשבת קודש פרשת לך לך ח’ חשון תשע”ט The twenty-eighth of…" at bounding box center [1001, 412] width 293 height 289
click at [1051, 325] on textarea "העליה לתורה תתקיים אי”ה בשבת קודש פרשת לך לך ח’ חשון תשע”ט The twenty-eighth of…" at bounding box center [1001, 412] width 293 height 289
click at [1038, 311] on textarea "העליה לתורה תתקיים אי”ה בשבת קודש פרשת לך לך ח’ חשון תשע”ט The twenty-eighth of…" at bounding box center [1001, 412] width 293 height 289
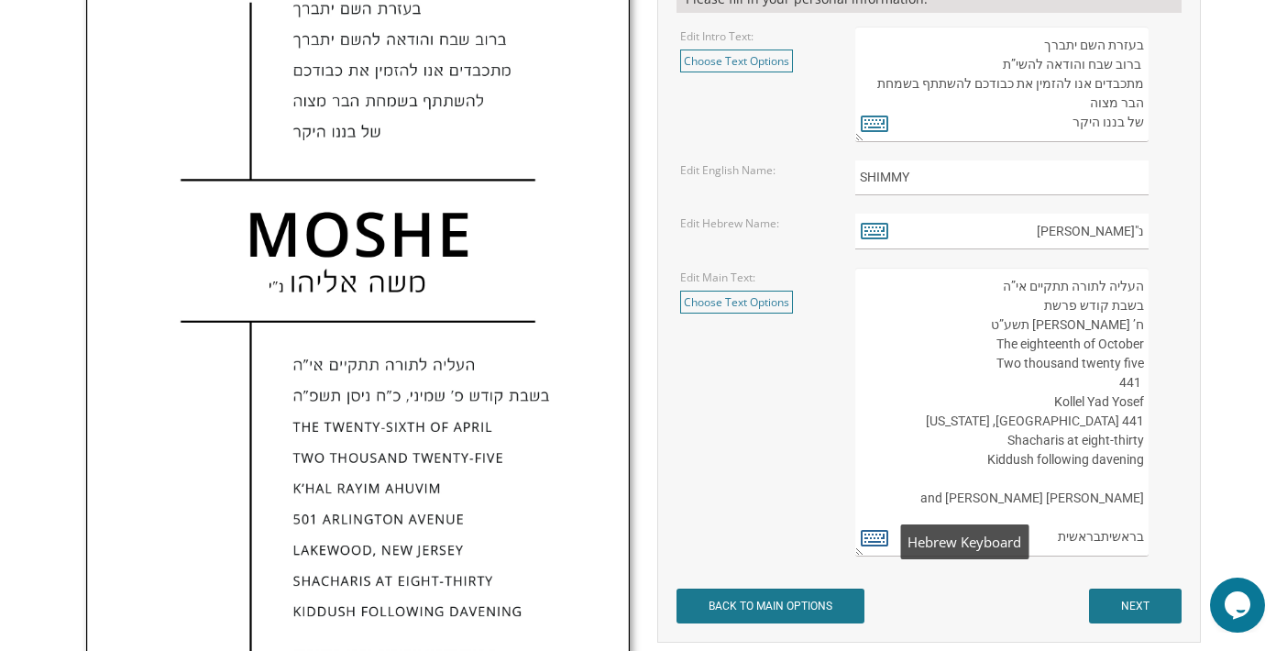
type textarea "העליה לתורה תתקיים אי”ה בשבת קודש פרשת ח’ חשון תשע”ט The eighteenth of October …"
click at [872, 531] on icon at bounding box center [874, 537] width 27 height 26
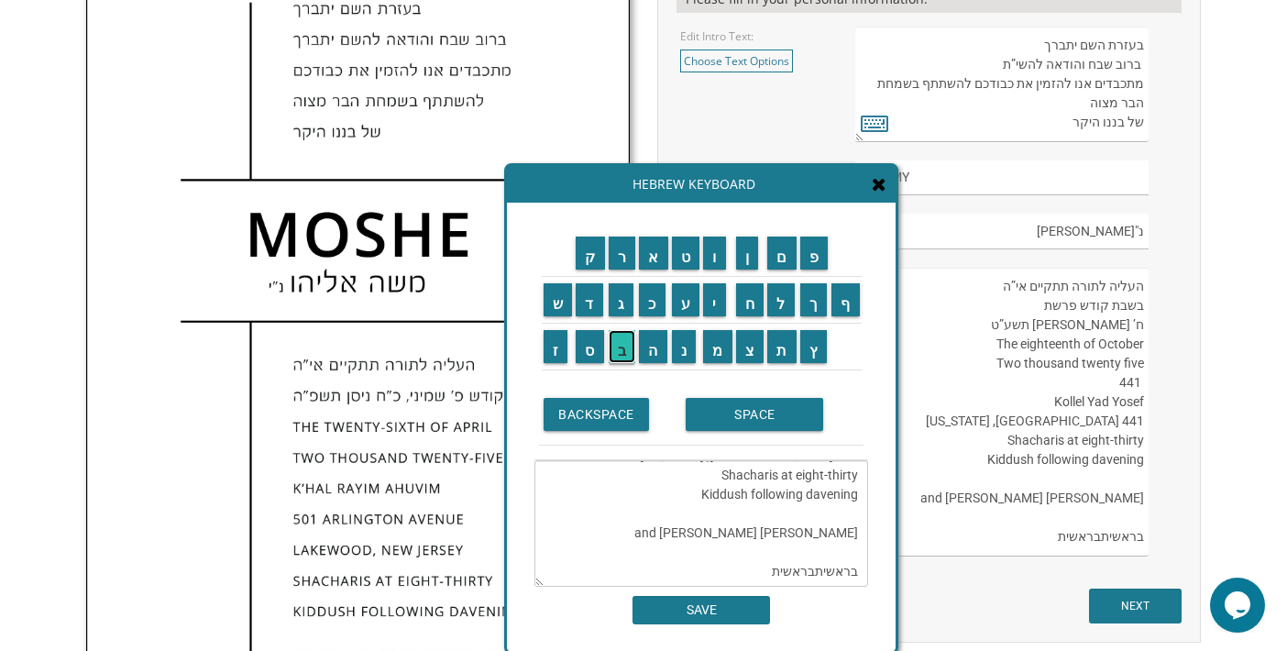
click at [621, 355] on input "ב" at bounding box center [622, 346] width 27 height 33
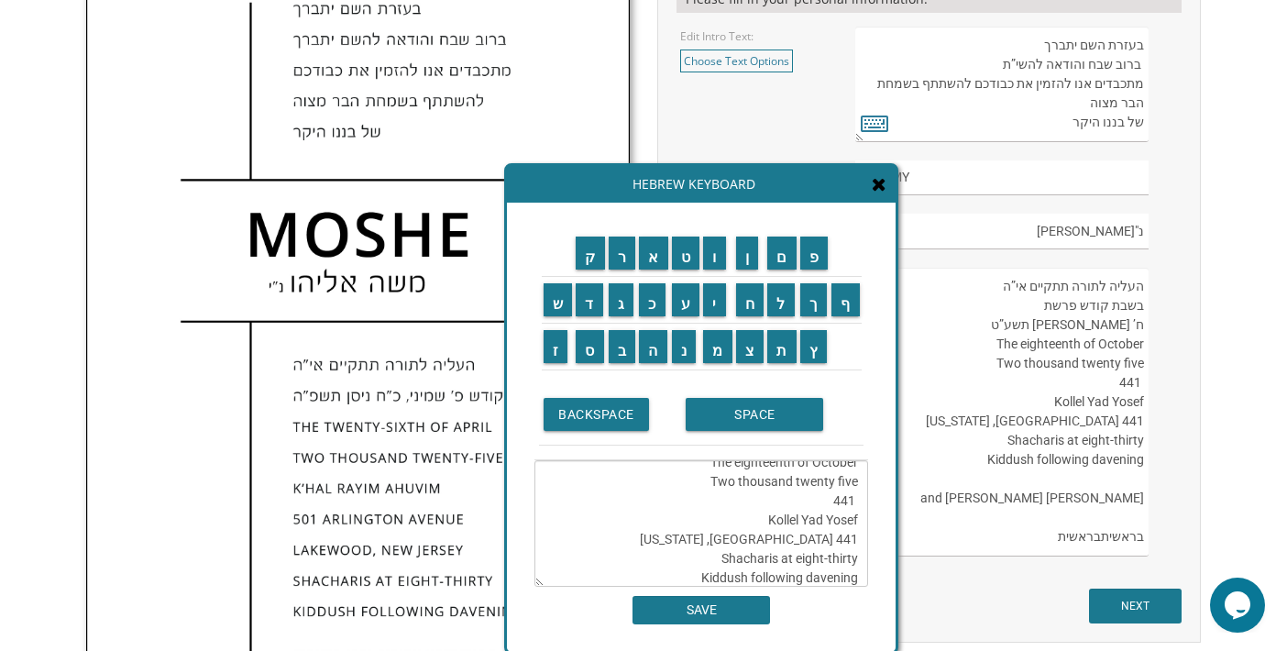
scroll to position [0, 0]
click at [748, 501] on textarea "העליה לתורה תתקיים אי”ה בשבת קודש פרשת ח’ חשון תשע”ט The eighteenth of October …" at bounding box center [701, 523] width 334 height 126
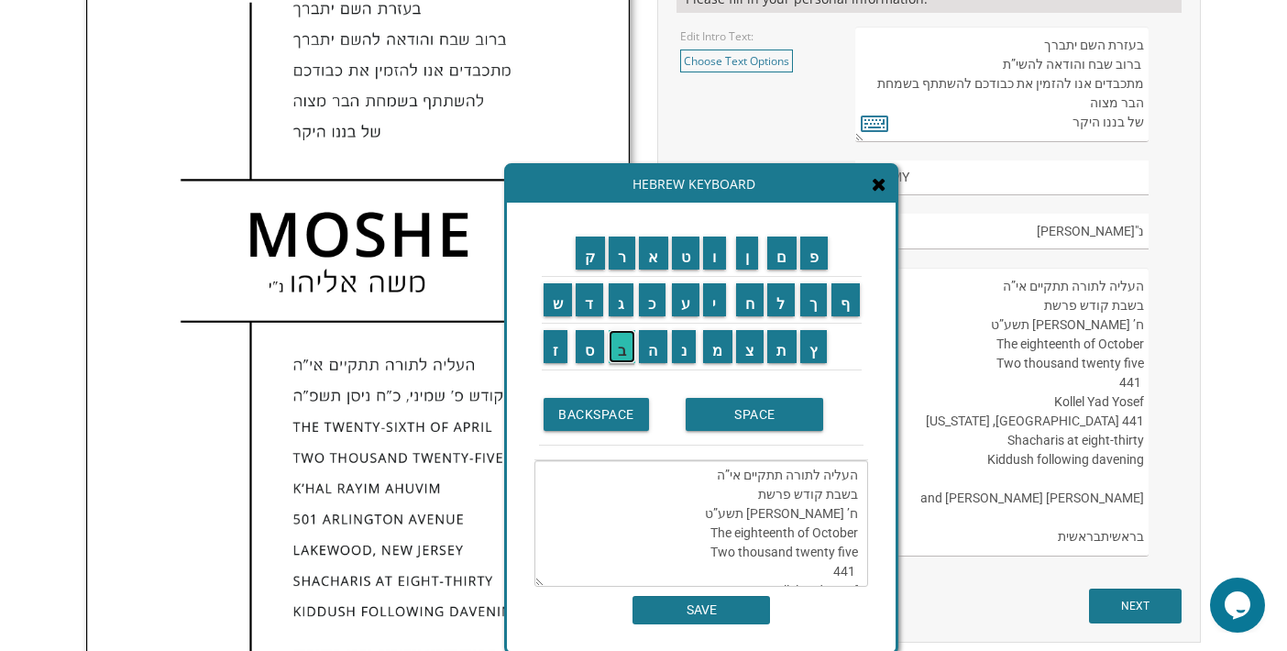
drag, startPoint x: 621, startPoint y: 357, endPoint x: 617, endPoint y: 343, distance: 14.5
click at [621, 357] on input "ב" at bounding box center [622, 346] width 27 height 33
click at [616, 239] on input "ר" at bounding box center [622, 252] width 27 height 33
click at [655, 254] on input "א" at bounding box center [653, 252] width 29 height 33
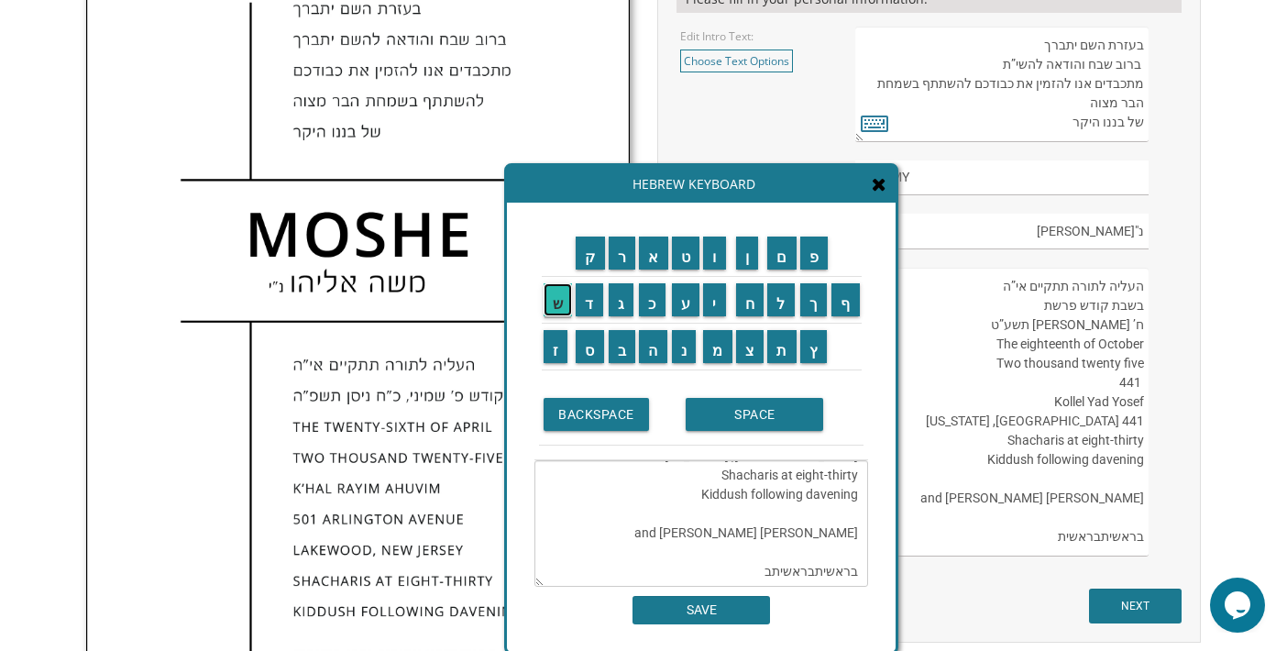
click at [558, 304] on input "ש" at bounding box center [557, 299] width 29 height 33
click at [717, 311] on input "י" at bounding box center [714, 299] width 23 height 33
click at [782, 353] on input "ת" at bounding box center [781, 346] width 29 height 33
click at [817, 514] on textarea "העליה לתורה תתקיים אי”ה בשבת קודש פרשת בראשית ח’ חשון תשע”ט The eighteenth of O…" at bounding box center [701, 523] width 334 height 126
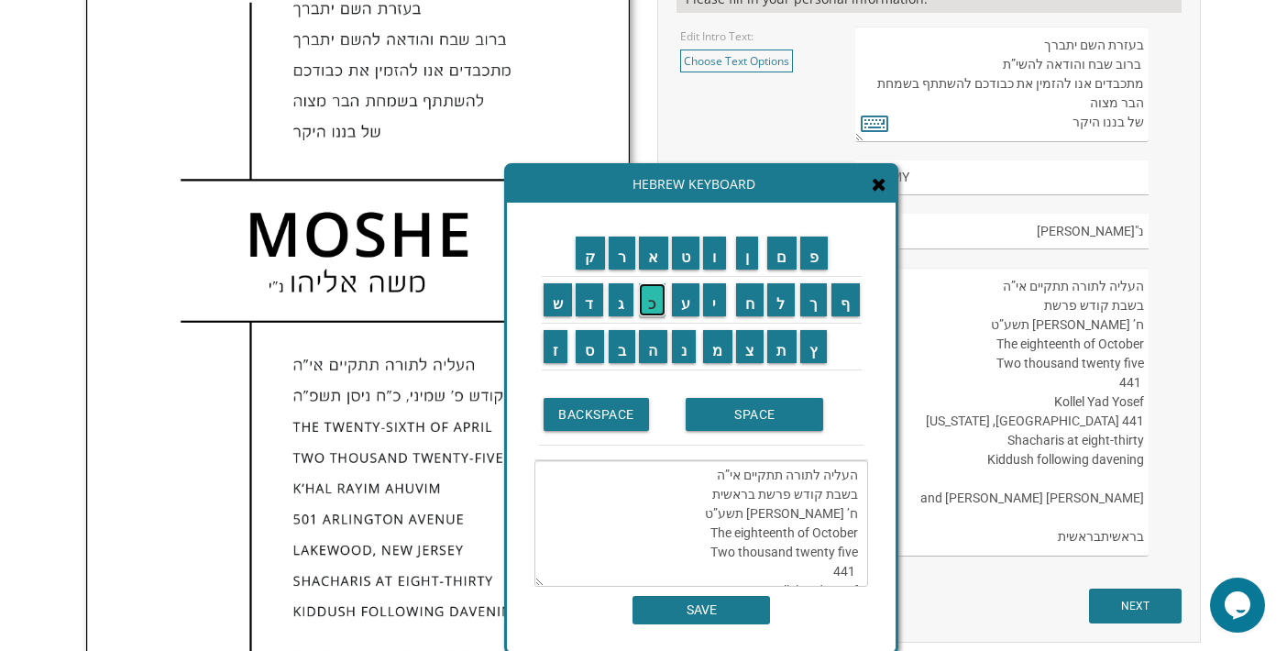
click at [655, 303] on input "כ" at bounding box center [652, 299] width 27 height 33
click at [719, 258] on input "ו" at bounding box center [714, 252] width 23 height 33
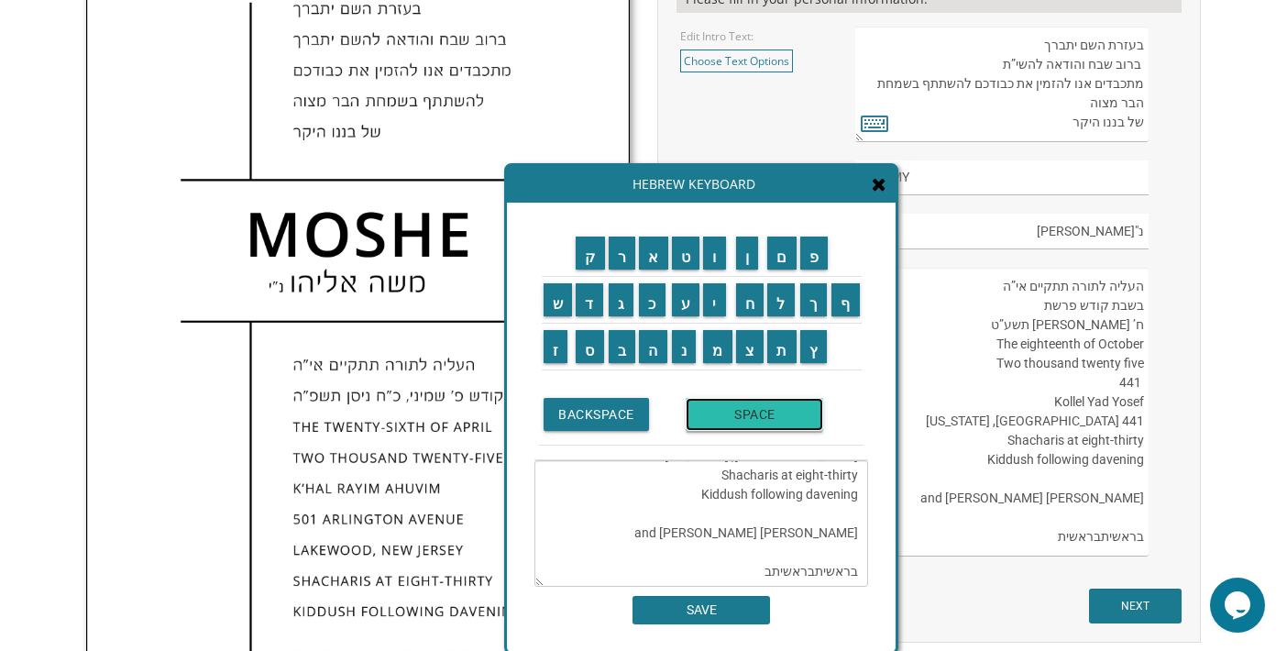
click at [755, 415] on input "SPACE" at bounding box center [754, 414] width 137 height 33
click at [781, 356] on input "ת" at bounding box center [781, 346] width 29 height 33
click at [554, 303] on input "ש" at bounding box center [557, 299] width 29 height 33
click at [621, 253] on input "ר" at bounding box center [622, 252] width 27 height 33
click at [722, 304] on input "י" at bounding box center [714, 299] width 23 height 33
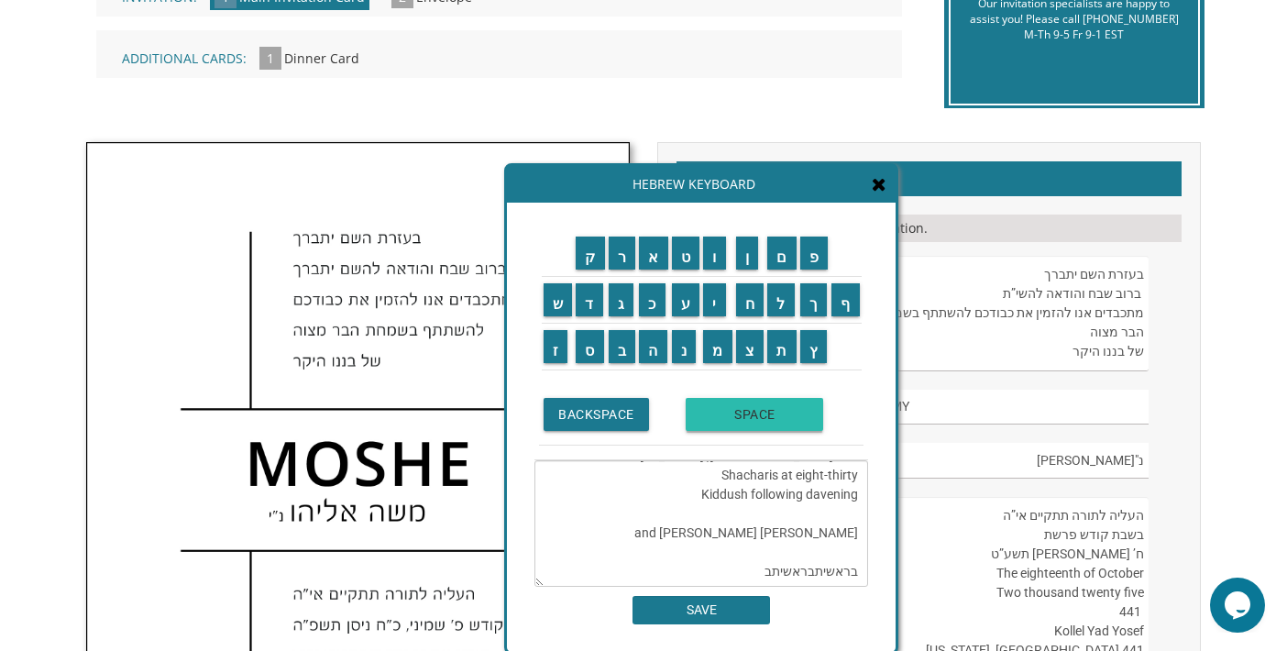
scroll to position [444, 0]
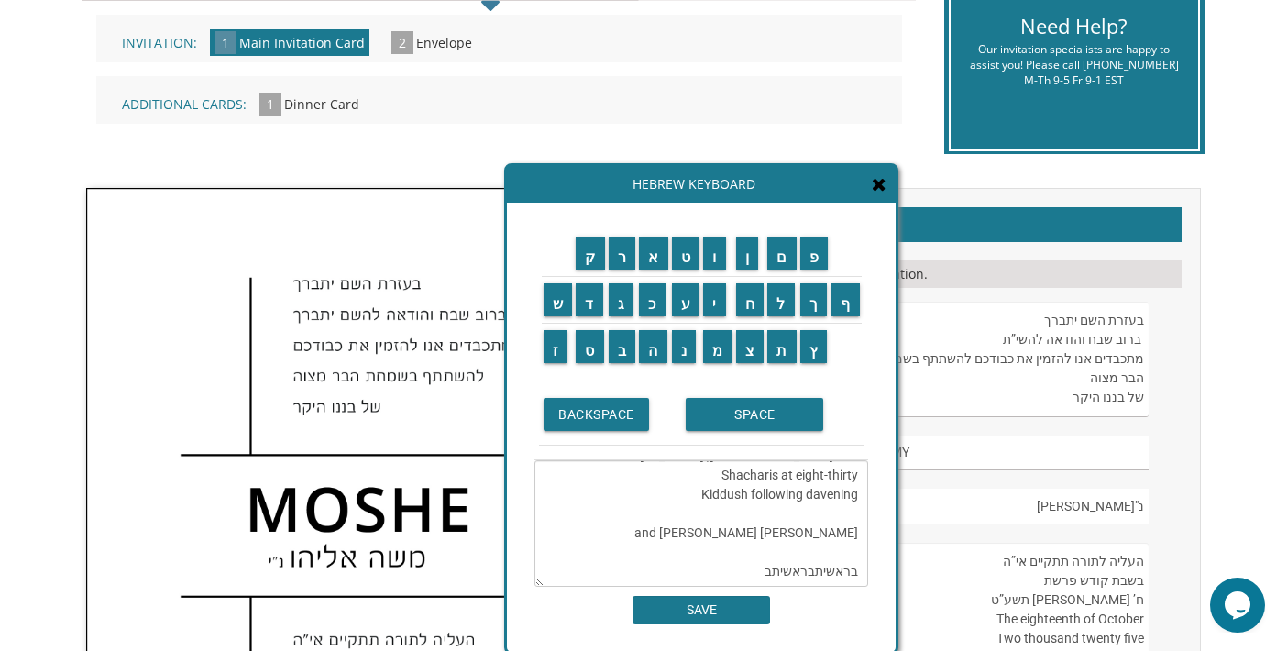
click at [713, 526] on textarea "העליה לתורה תתקיים אי”ה בשבת קודש פרשת בראשית ח’ חשוןכו תשרי תשע”ט The eighteen…" at bounding box center [701, 523] width 334 height 126
drag, startPoint x: 855, startPoint y: 514, endPoint x: 819, endPoint y: 521, distance: 36.5
click at [819, 521] on textarea "העליה לתורה תתקיים אי”ה בשבת קודש פרשת בראשית ח’ חשוןכו תשרי תשע”ט The eighteen…" at bounding box center [701, 523] width 334 height 126
click at [789, 513] on textarea "העליה לתורה תתקיים אי”ה בשבת קודש פרשת בראשית כו תשרי תשע”ט The eighteenth of O…" at bounding box center [701, 523] width 334 height 126
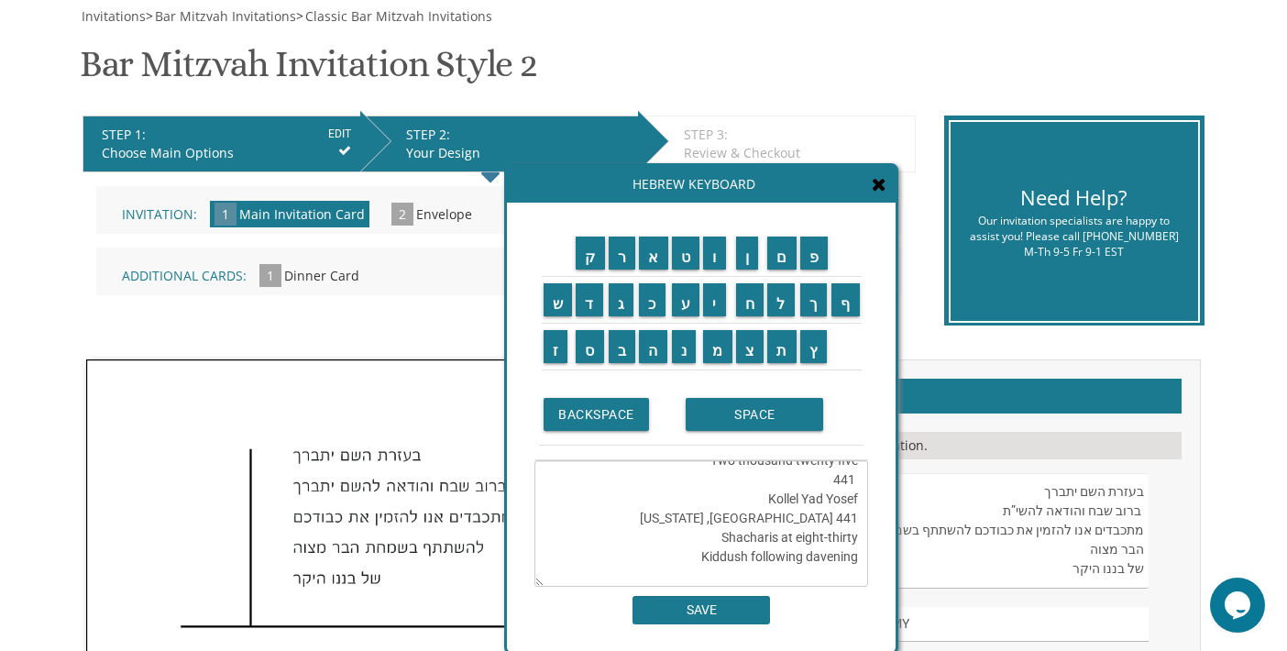
scroll to position [261, 0]
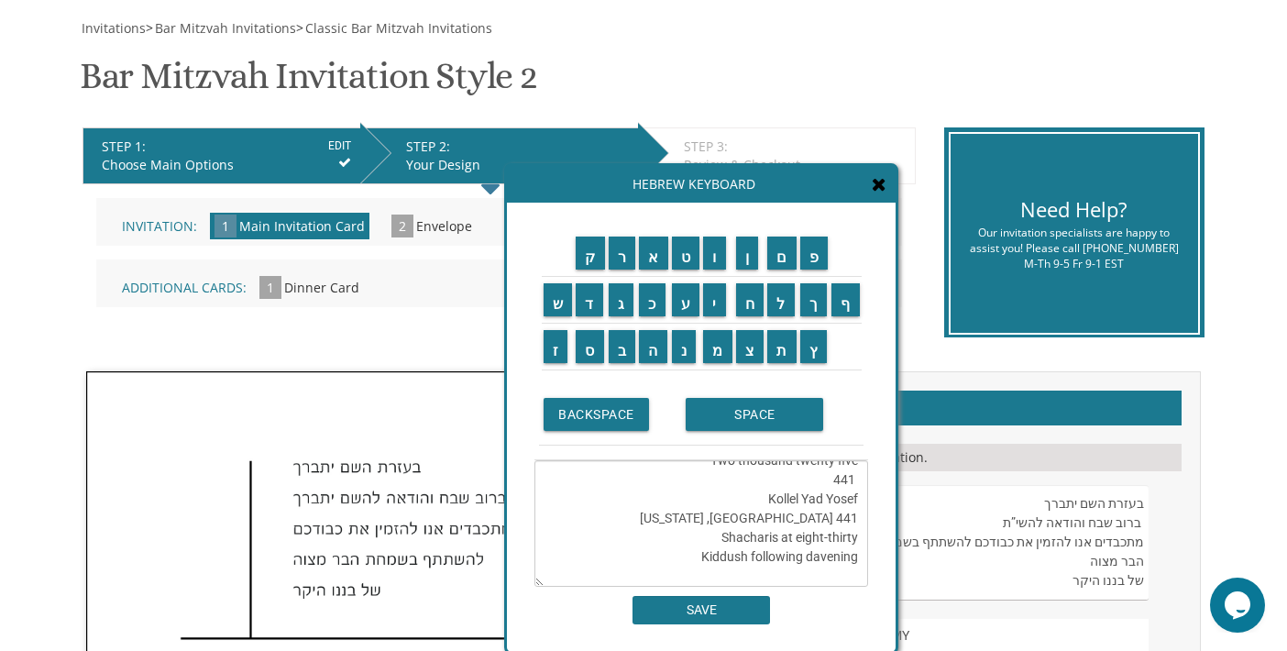
drag, startPoint x: 753, startPoint y: 495, endPoint x: 763, endPoint y: 499, distance: 11.1
click at [753, 495] on textarea "העליה לתורה תתקיים אי”ה בשבת קודש פרשת בראשית כו תשרי תע”ט The eighteenth of Oc…" at bounding box center [701, 523] width 334 height 126
click at [801, 511] on textarea "העליה לתורה תתקיים אי”ה בשבת קודש פרשת בראשית כו תשרי תע”ט The eighteenth of Oc…" at bounding box center [701, 523] width 334 height 126
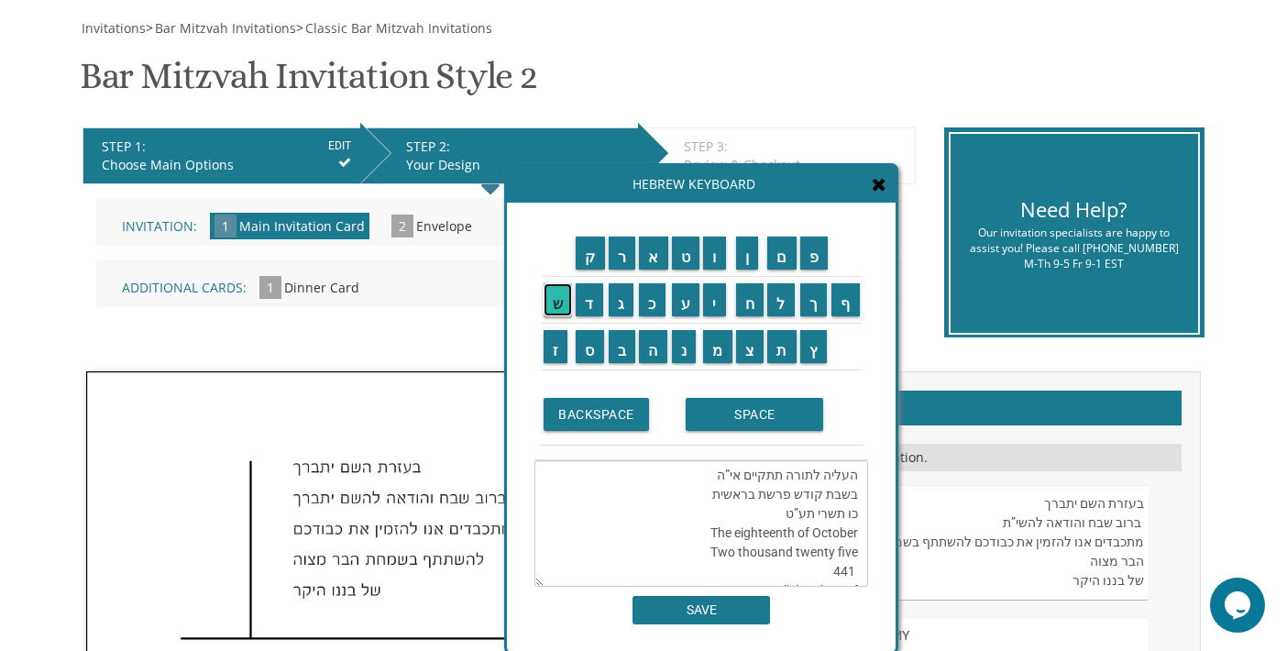
click at [549, 302] on input "ש" at bounding box center [557, 299] width 29 height 33
click at [819, 264] on input "פ" at bounding box center [814, 252] width 28 height 33
click at [784, 516] on textarea "העליה לתורה תתקיים אי”ה בשבת קודש פרשת בראשית כו תשרי תשפע”ט The eighteenth of …" at bounding box center [701, 523] width 334 height 126
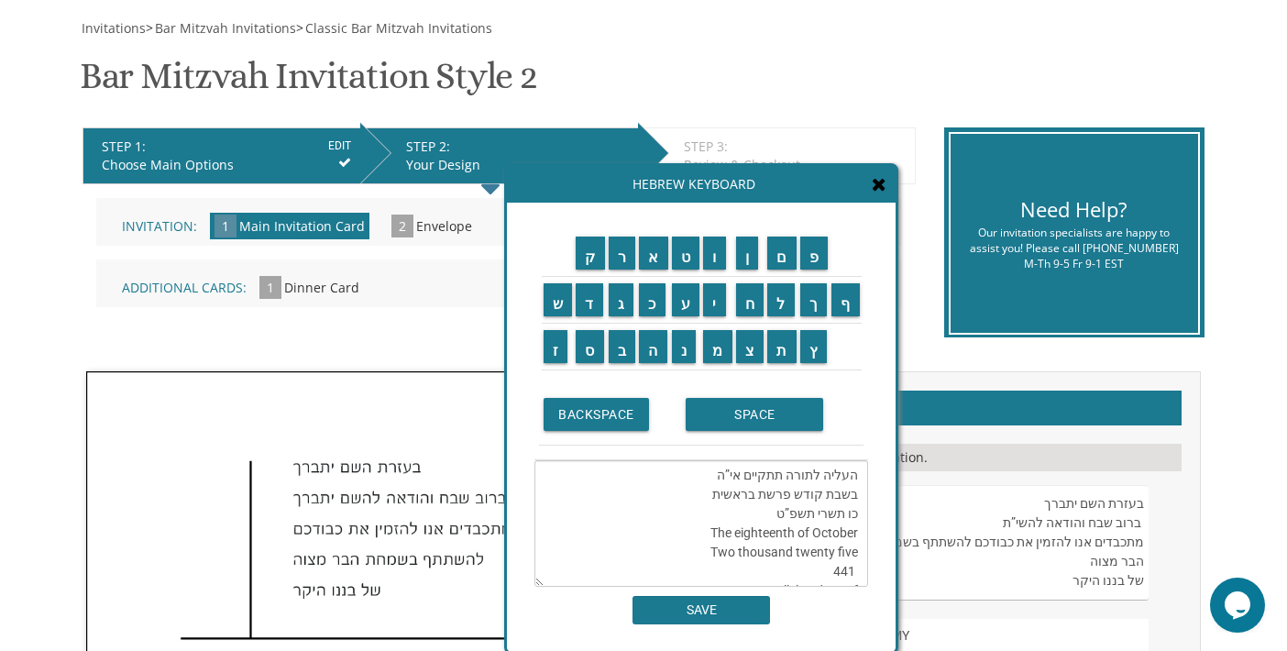
click at [772, 513] on textarea "העליה לתורה תתקיים אי”ה בשבת קודש פרשת בראשית כו תשרי תשפ”ט The eighteenth of O…" at bounding box center [701, 523] width 334 height 126
click at [719, 255] on input "ו" at bounding box center [714, 252] width 23 height 33
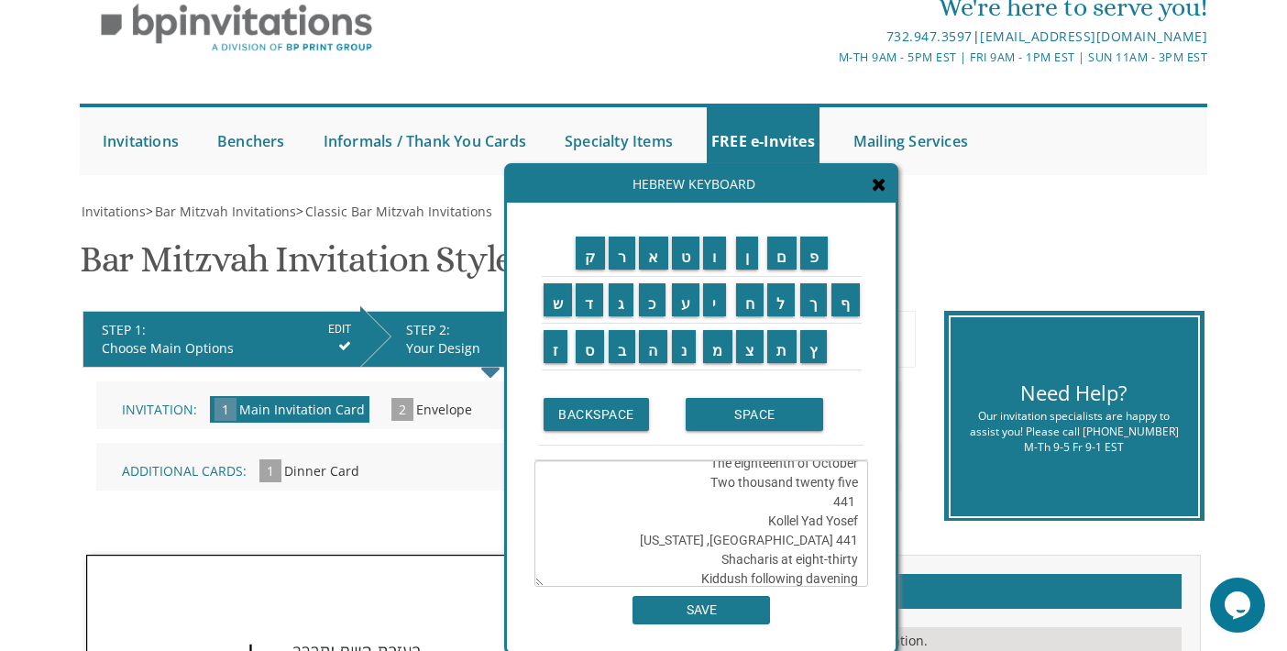
scroll to position [92, 0]
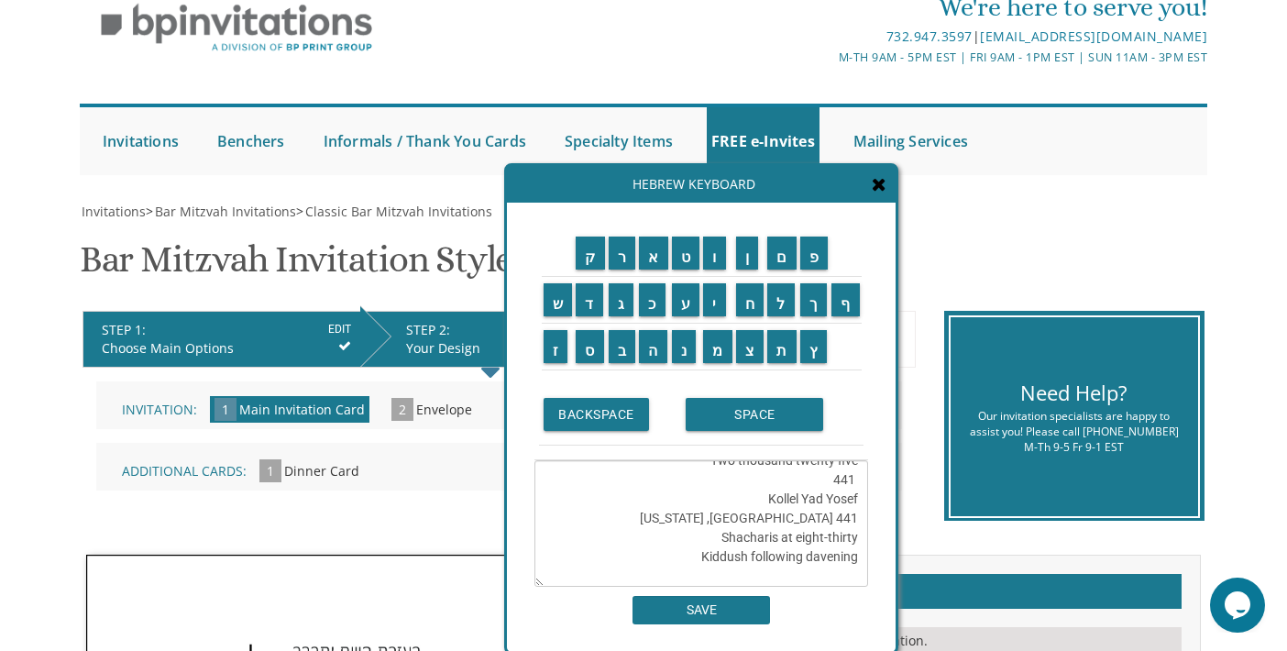
click at [822, 488] on textarea "העליה לתורה תתקיים אי”ה בשבת קודש פרשת בראשית כו תשרי תשפ”וט The eighteenth of …" at bounding box center [701, 523] width 334 height 126
click at [859, 481] on textarea "העליה לתורה תתקיים אי”ה בשבת קודש פרשת בראשית כו תשרי תשפ”וט The eighteenth of …" at bounding box center [701, 523] width 334 height 126
click at [821, 477] on textarea "העליה לתורה תתקיים אי”ה בשבת קודש פרשת בראשית כו תשרי תשפ”וט The eighteenth of …" at bounding box center [701, 523] width 334 height 126
drag, startPoint x: 834, startPoint y: 477, endPoint x: 852, endPoint y: 482, distance: 18.9
click at [852, 482] on textarea "העליה לתורה תתקיים אי”ה בשבת קודש פרשת בראשית כו תשרי תשפ”וט The eighteenth of …" at bounding box center [701, 523] width 334 height 126
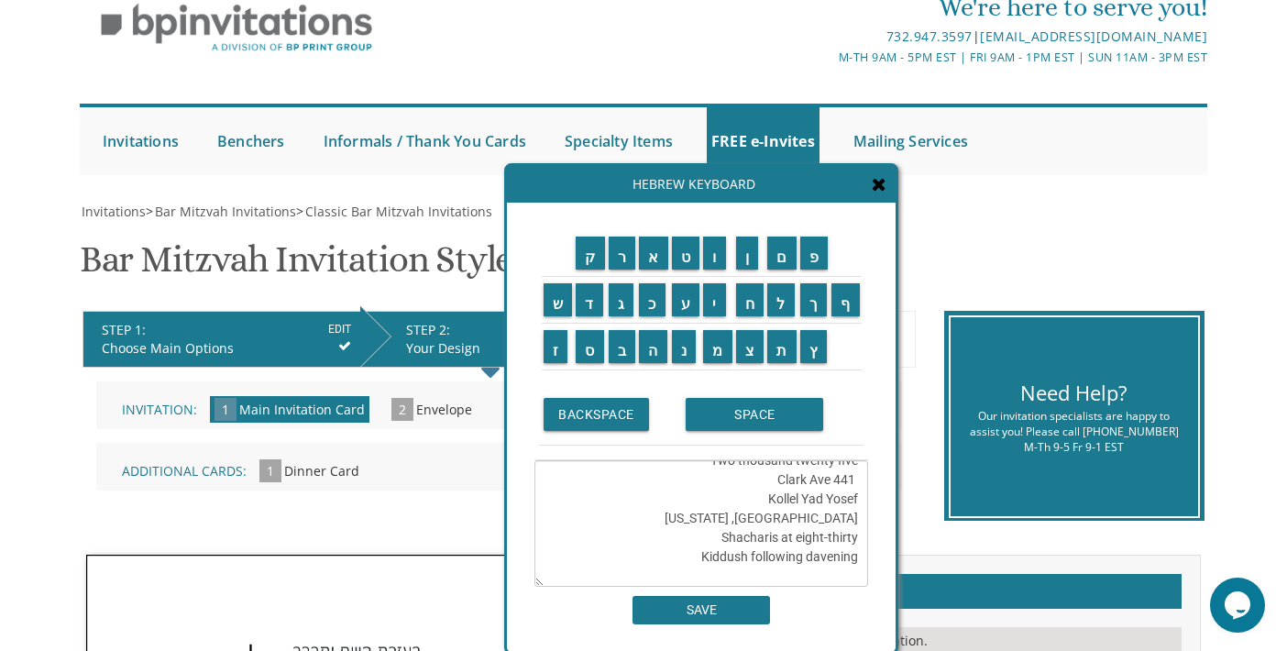
click at [790, 541] on textarea "העליה לתורה תתקיים אי”ה בשבת קודש פרשת בראשית כו תשרי תשפ”וט The eighteenth of …" at bounding box center [701, 523] width 334 height 126
click at [773, 481] on textarea "העליה לתורה תתקיים אי”ה בשבת קודש פרשת בראשית כו תשרי תשפ”וט The eighteenth of …" at bounding box center [701, 523] width 334 height 126
drag, startPoint x: 854, startPoint y: 481, endPoint x: 832, endPoint y: 478, distance: 22.2
click at [832, 478] on textarea "העליה לתורה תתקיים אי”ה בשבת קודש פרשת בראשית כו תשרי תשפ”וט The eighteenth of …" at bounding box center [701, 523] width 334 height 126
click at [752, 479] on textarea "העליה לתורה תתקיים אי”ה בשבת קודש פרשת בראשית כו תשרי תשפ”וט The eighteenth of …" at bounding box center [701, 523] width 334 height 126
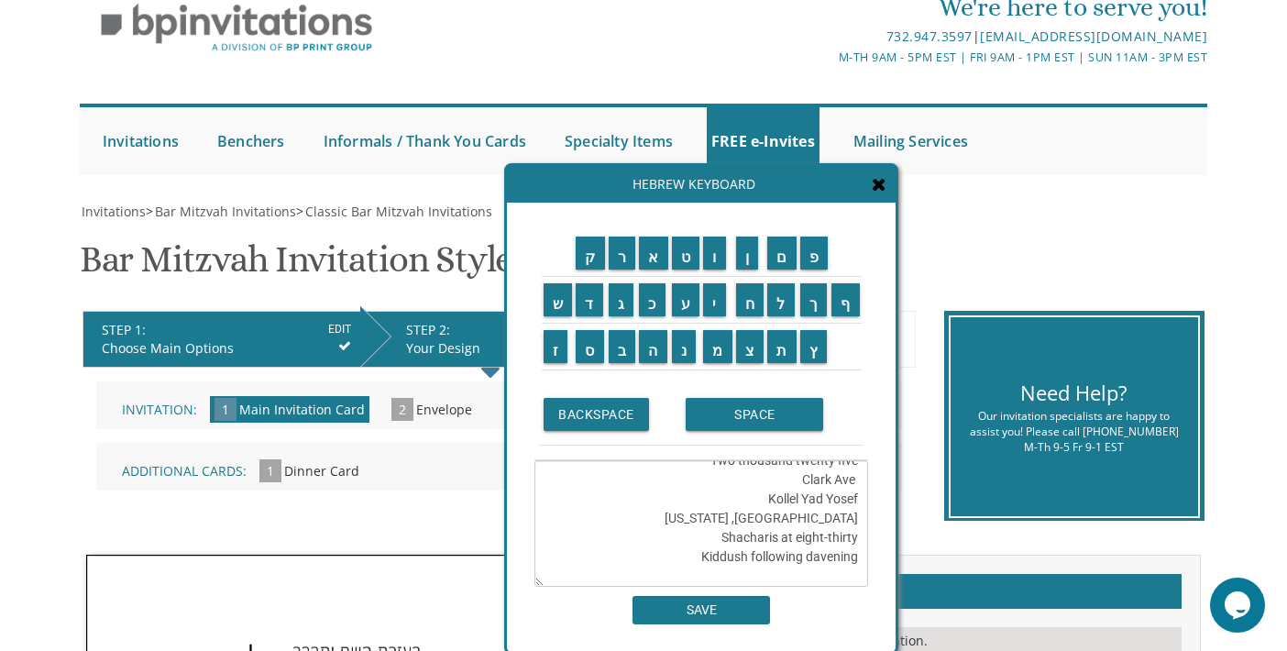
drag, startPoint x: 713, startPoint y: 521, endPoint x: 850, endPoint y: 518, distance: 137.5
click at [850, 518] on textarea "העליה לתורה תתקיים אי”ה בשבת קודש פרשת בראשית כו תשרי תשפ”וט The eighteenth of …" at bounding box center [701, 523] width 334 height 126
click at [856, 501] on textarea "העליה לתורה תתקיים אי”ה בשבת קודש פרשת בראשית כו תשרי תשפ”וט The eighteenth of …" at bounding box center [701, 523] width 334 height 126
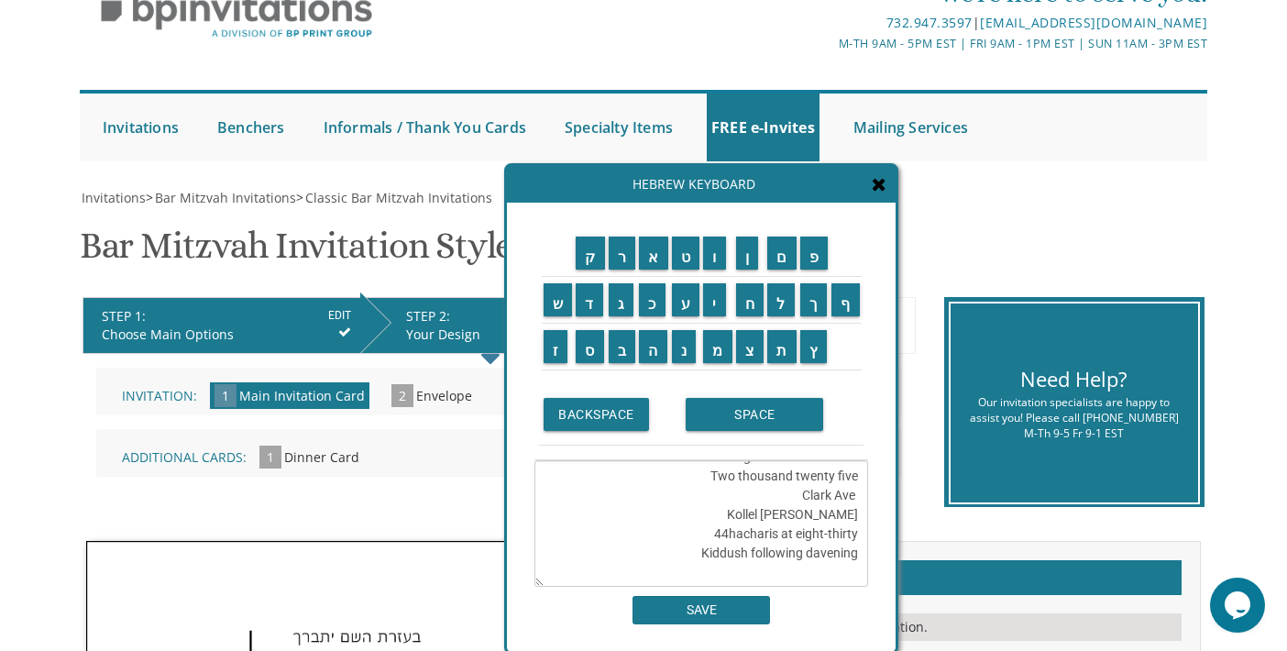
scroll to position [43, 0]
click at [765, 528] on textarea "העליה לתורה תתקיים אי”ה בשבת קודש פרשת בראשית כו תשרי תשפ”וט The eighteenth of …" at bounding box center [701, 523] width 334 height 126
click at [768, 511] on textarea "העליה לתורה תתקיים אי”ה בשבת קודש פרשת בראשית כו תשרי תשפ”וט The eighteenth of …" at bounding box center [701, 523] width 334 height 126
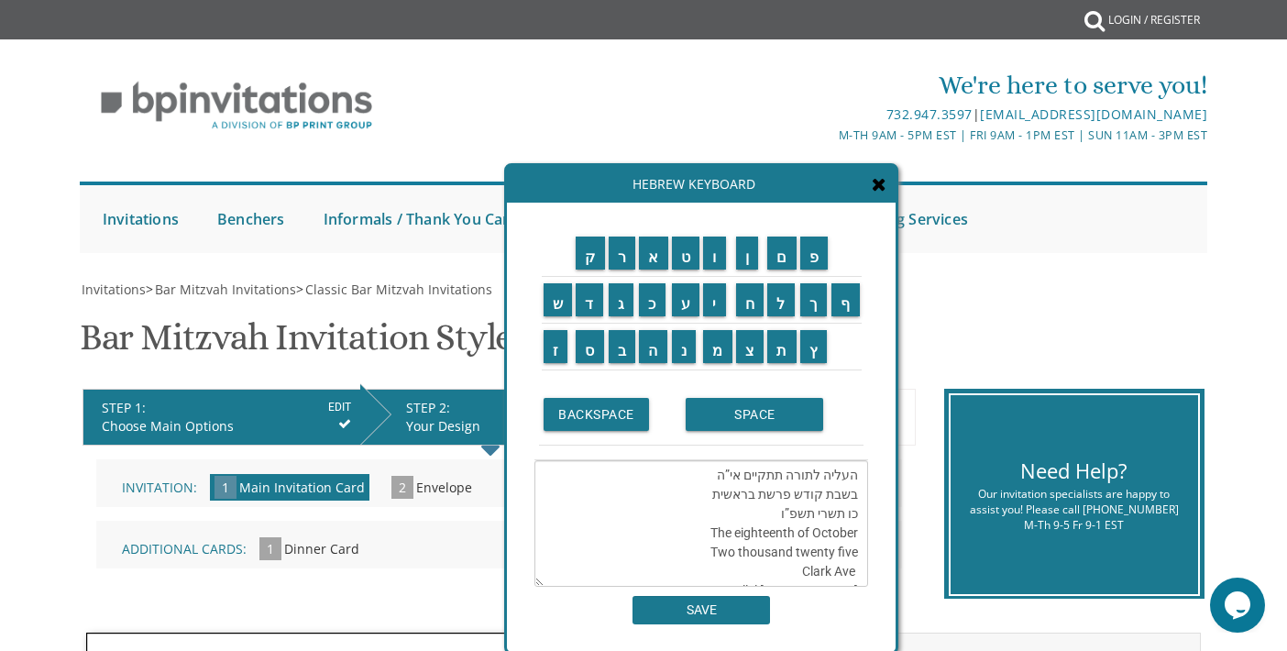
scroll to position [92, 0]
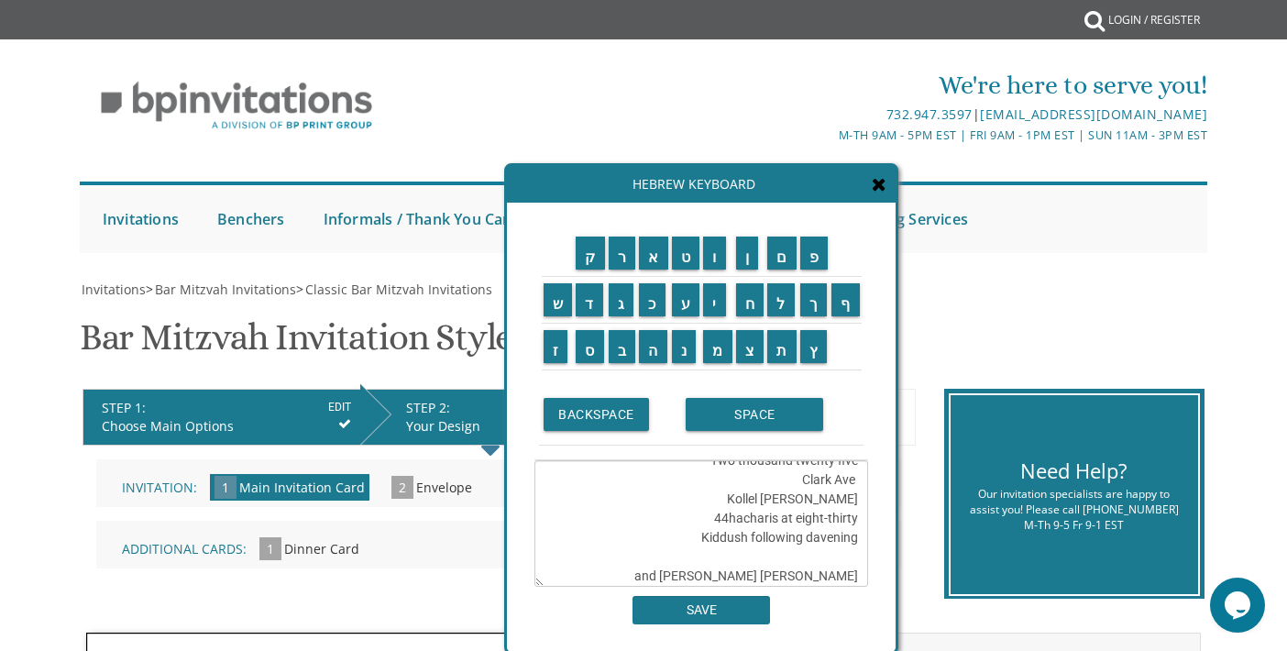
click at [731, 519] on textarea "העליה לתורה תתקיים אי”ה בשבת קודש פרשת בראשית כו תשרי תשפ”ו The eighteenth of O…" at bounding box center [701, 523] width 334 height 126
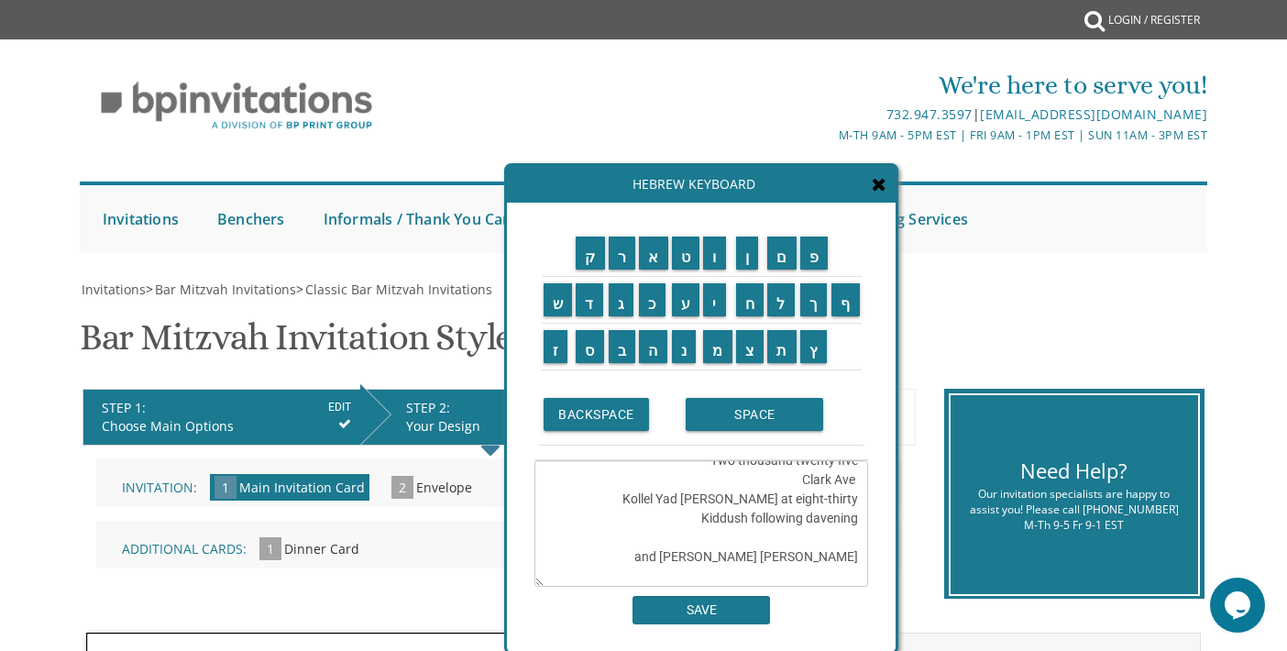
click at [723, 515] on textarea "העליה לתורה תתקיים אי”ה בשבת קודש פרשת בראשית כו תשרי תשפ”ו The eighteenth of O…" at bounding box center [701, 523] width 334 height 126
click at [629, 510] on textarea "העליה לתורה תתקיים אי”ה בשבת קודש פרשת בראשית כו תשרי תשפ”ו The eighteenth of O…" at bounding box center [701, 523] width 334 height 126
click at [602, 415] on input "BACKSPACE" at bounding box center [595, 414] width 105 height 33
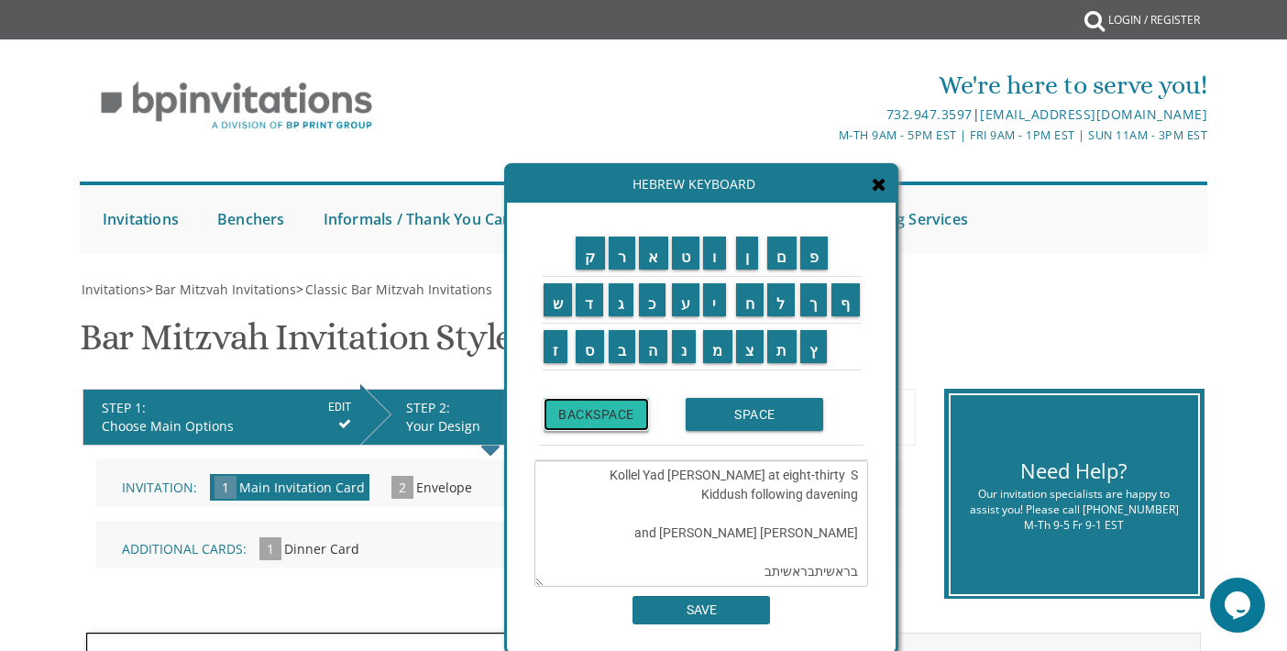
click at [602, 415] on input "BACKSPACE" at bounding box center [595, 414] width 105 height 33
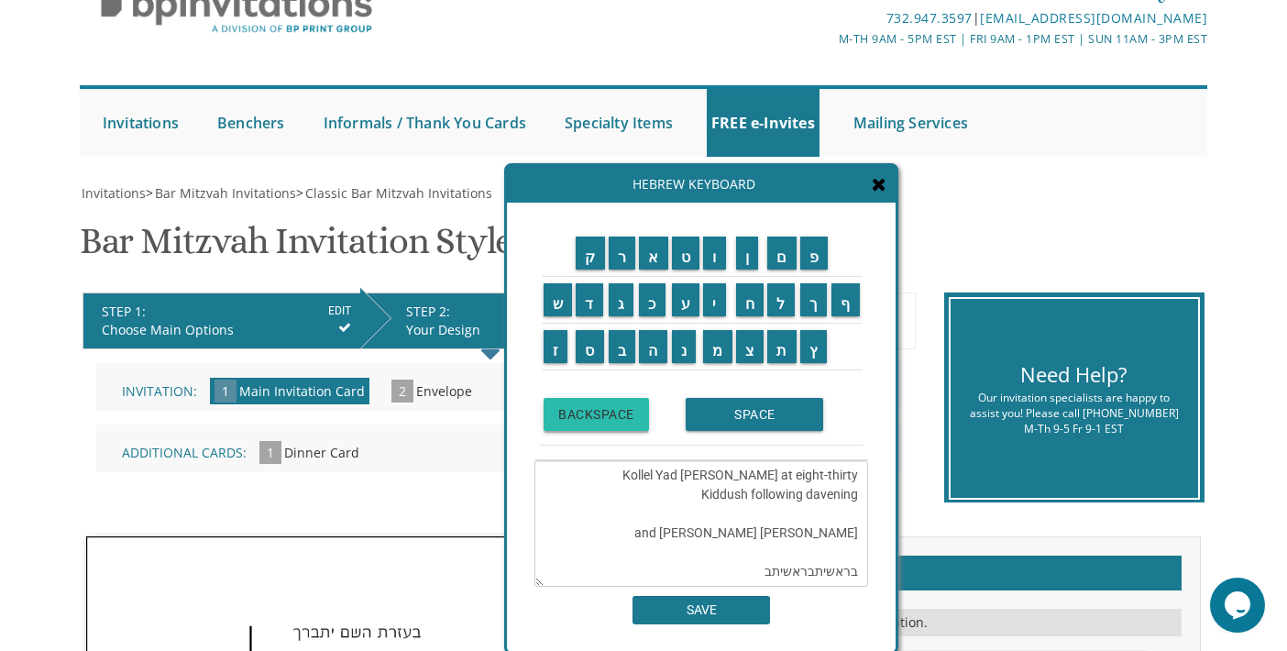
scroll to position [183, 0]
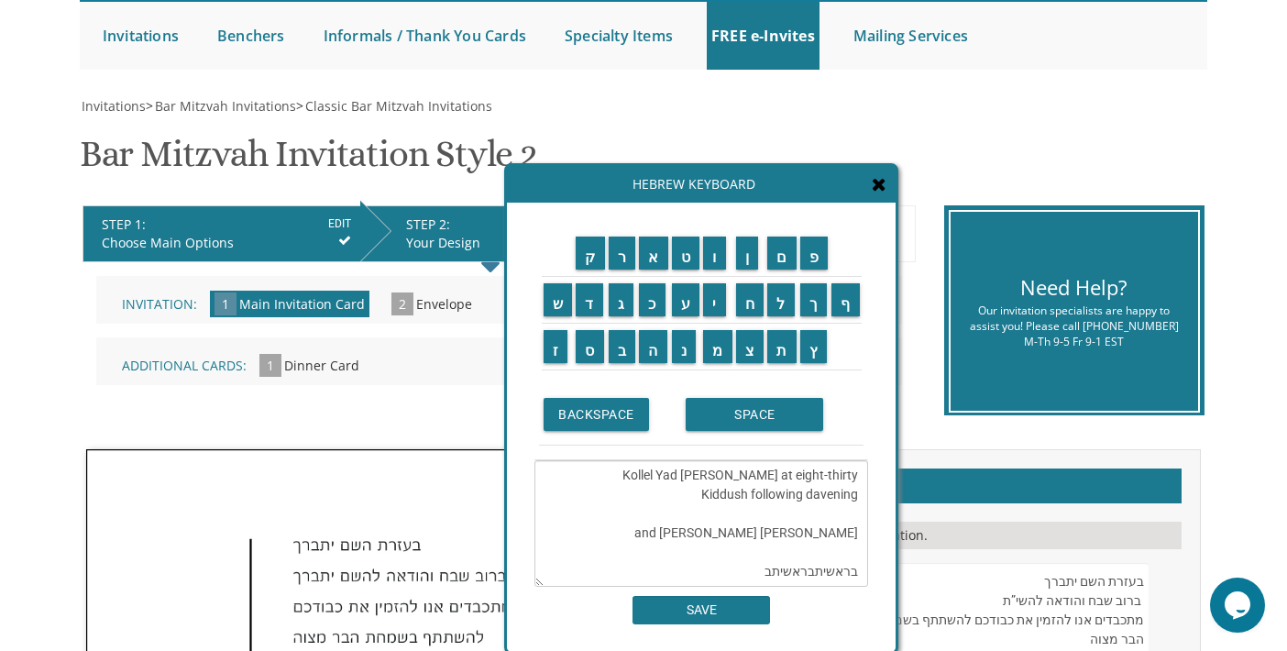
click at [677, 512] on textarea "העליה לתורה תתקיים אי”ה בשבת קודש פרשת בראשית כו תשרי תשפ”ו The eighteenth of O…" at bounding box center [701, 523] width 334 height 126
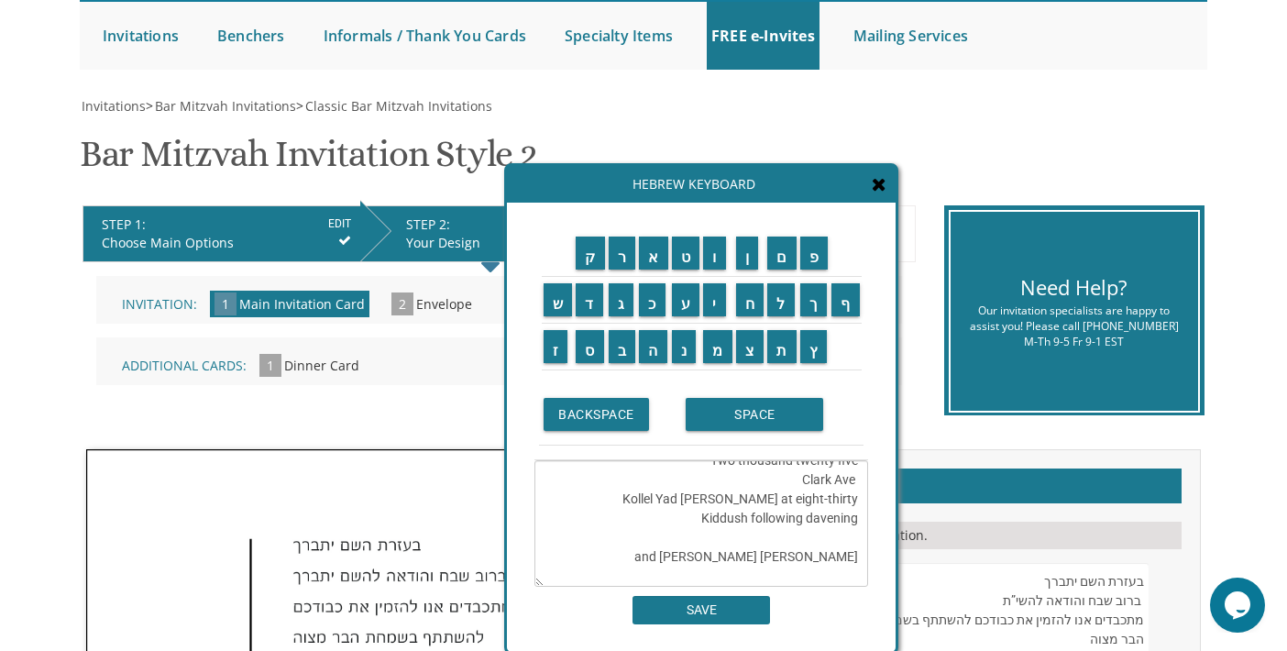
click at [721, 521] on textarea "העליה לתורה תתקיים אי”ה בשבת קודש פרשת בראשית כו תשרי תשפ”ו The eighteenth of O…" at bounding box center [701, 523] width 334 height 126
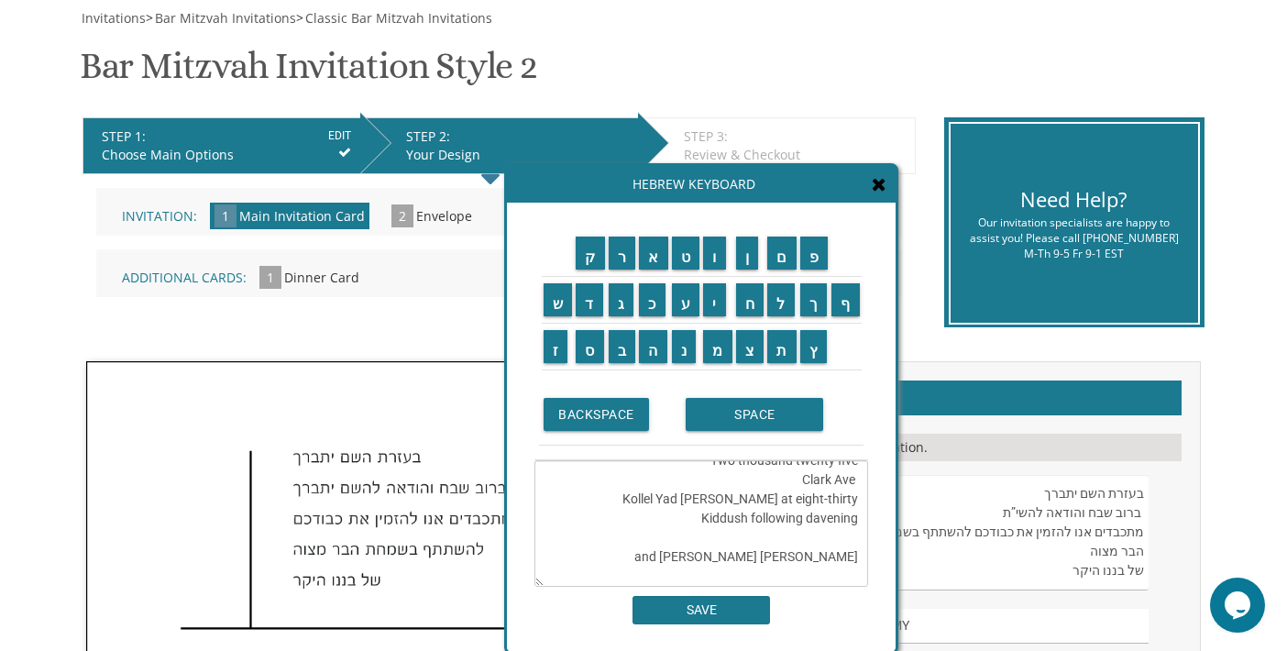
scroll to position [275, 0]
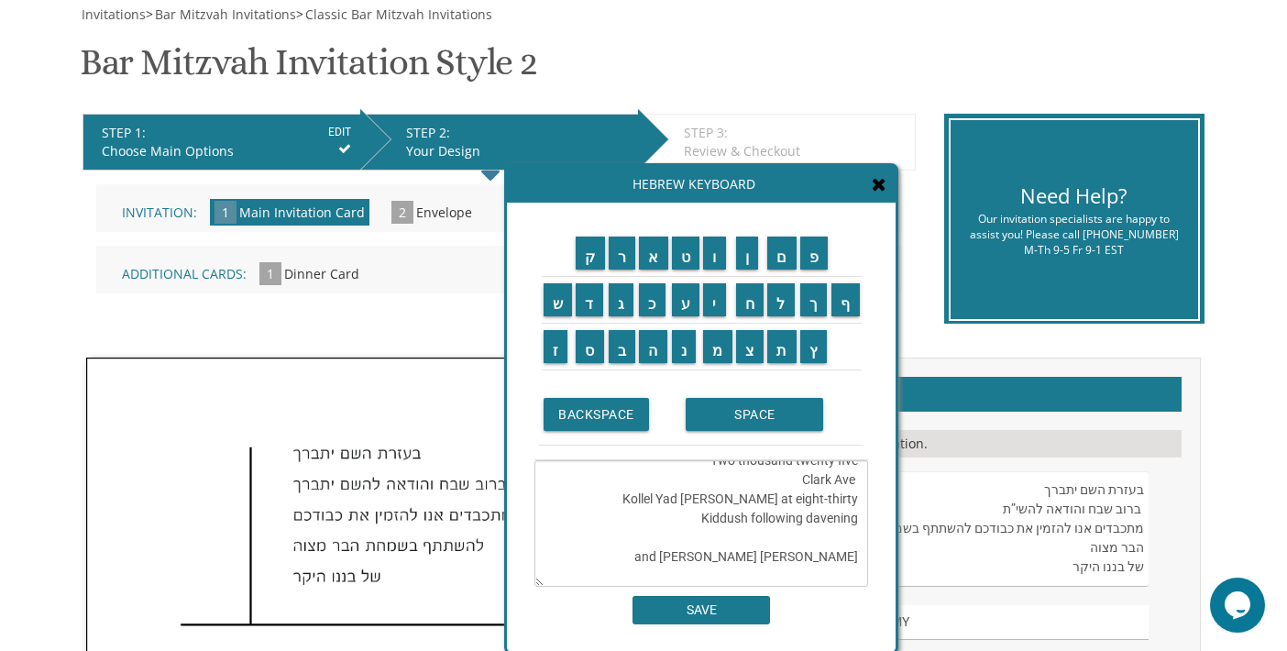
click at [660, 556] on textarea "העליה לתורה תתקיים אי”ה בשבת קודש פרשת בראשית כו תשרי תשפ”ו The eighteenth of O…" at bounding box center [701, 523] width 334 height 126
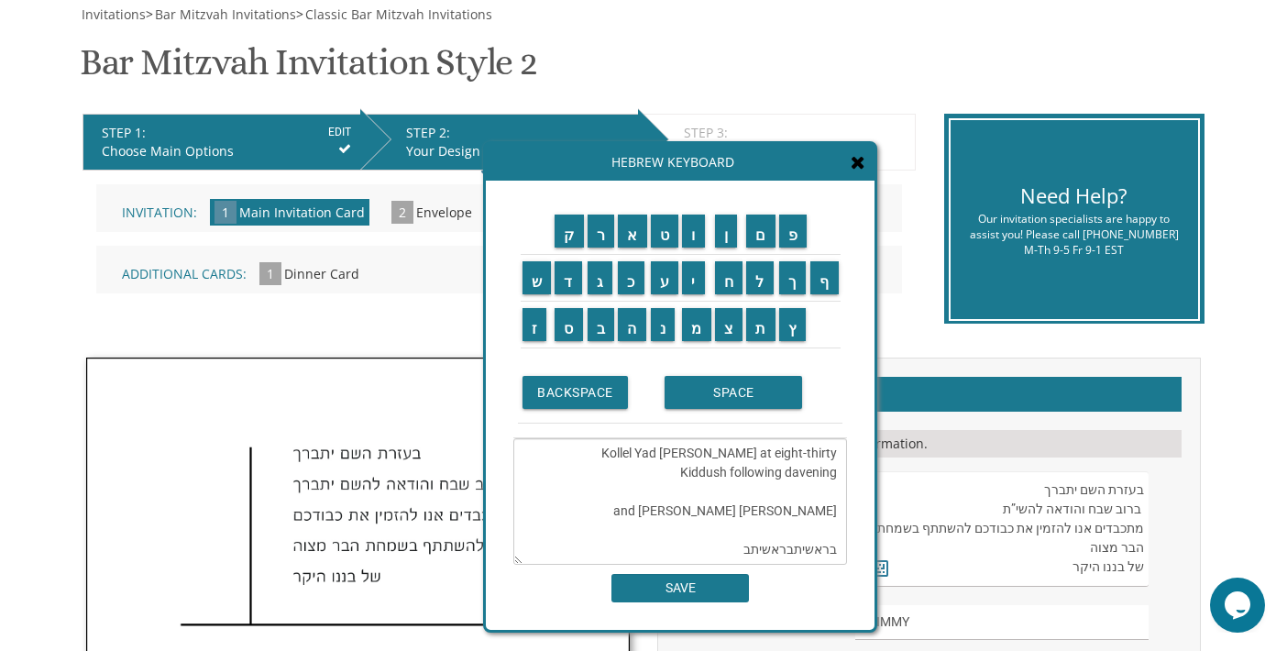
drag, startPoint x: 811, startPoint y: 194, endPoint x: 783, endPoint y: 165, distance: 40.8
click at [785, 163] on div "Hebrew Keyboard" at bounding box center [680, 162] width 389 height 37
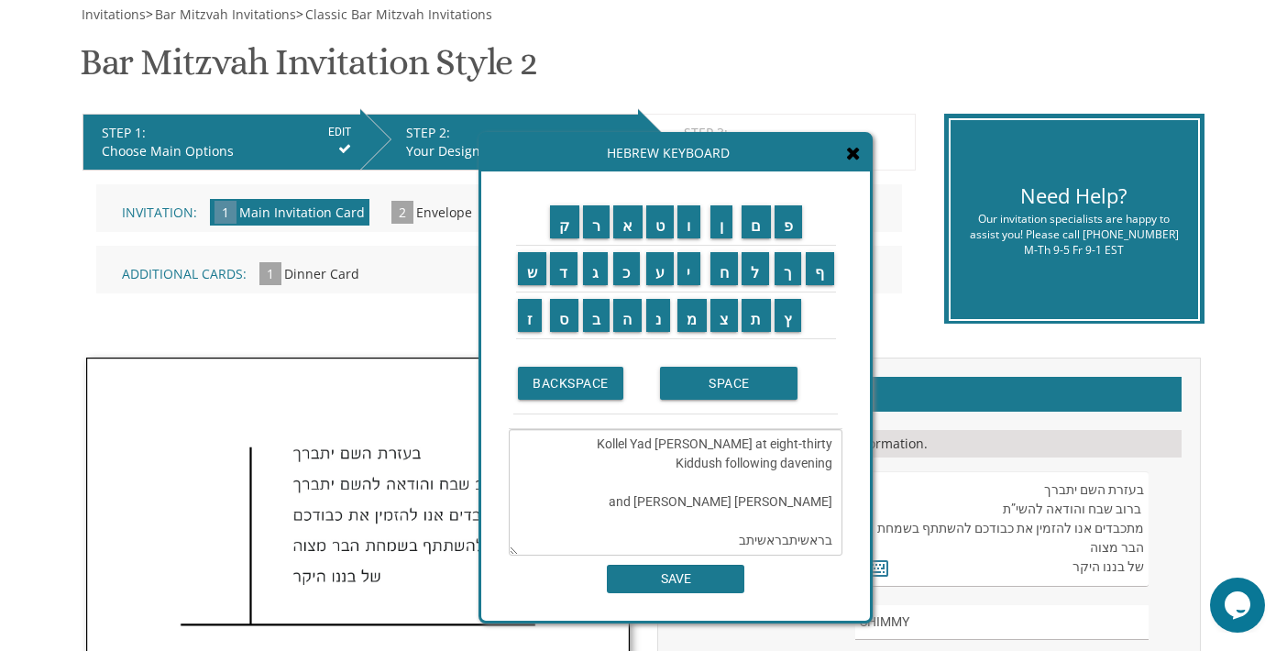
click at [668, 520] on textarea "העליה לתורה תתקיים אי”ה בשבת קודש פרשת בראשית כו תשרי תשפ”ו The eighteenth of O…" at bounding box center [676, 492] width 334 height 126
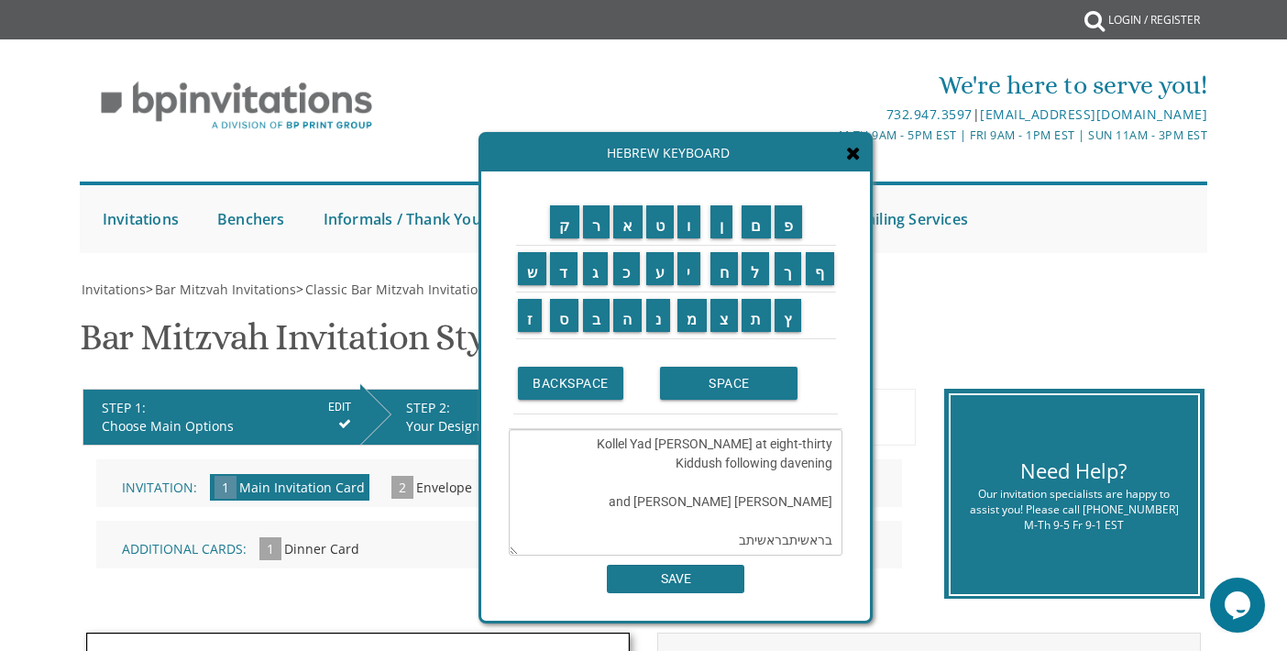
drag, startPoint x: 705, startPoint y: 502, endPoint x: 832, endPoint y: 492, distance: 127.8
click at [832, 492] on textarea "העליה לתורה תתקיים אי”ה בשבת קודש פרשת בראשית כו תשרי תשפ”ו The eighteenth of O…" at bounding box center [676, 492] width 334 height 126
drag, startPoint x: 738, startPoint y: 537, endPoint x: 838, endPoint y: 540, distance: 99.9
click at [838, 540] on textarea "העליה לתורה תתקיים אי”ה בשבת קודש פרשת בראשית כו תשרי תשפ”ו The eighteenth of O…" at bounding box center [676, 492] width 334 height 126
click at [620, 451] on textarea "העליה לתורה תתקיים אי”ה בשבת קודש פרשת בראשית כו תשרי תשפ”ו The eighteenth of O…" at bounding box center [676, 492] width 334 height 126
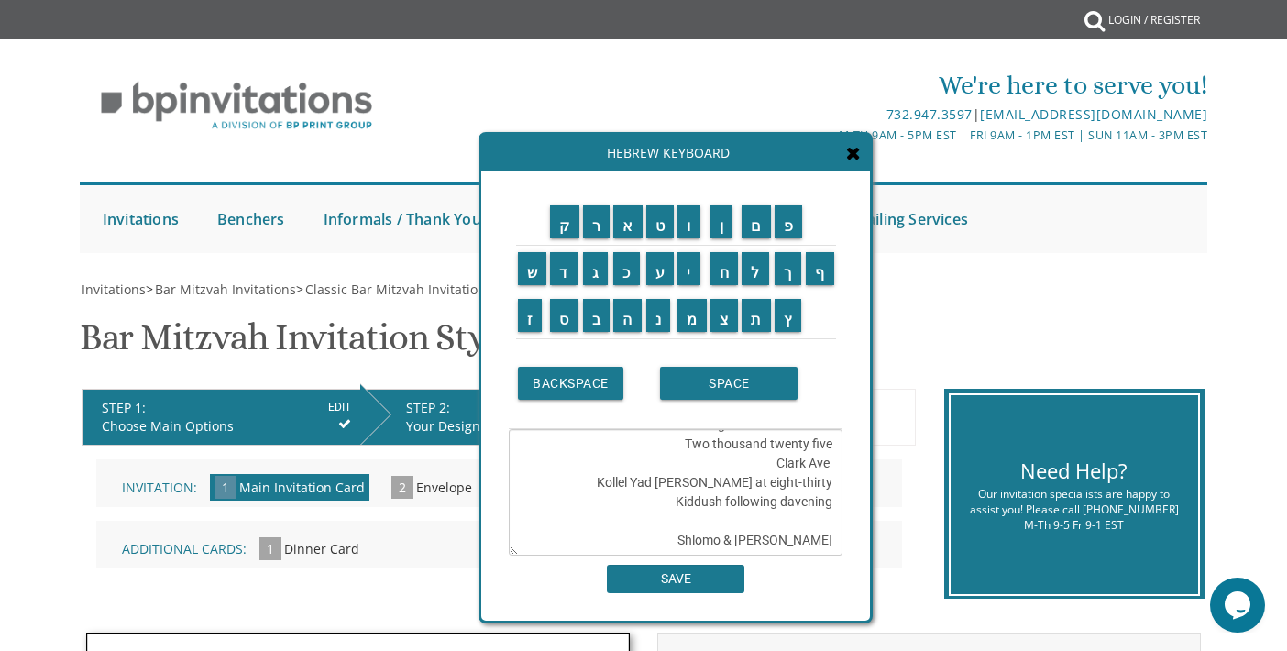
click at [819, 447] on textarea "העליה לתורה תתקיים אי”ה בשבת קודש פרשת בראשית כו תשרי תשפ”ו The eighteenth of O…" at bounding box center [676, 492] width 334 height 126
click at [802, 444] on textarea "העליה לתורה תתקיים אי”ה בשבת קודש פרשת בראשית כו תשרי תשפ”ו The eighteenth of O…" at bounding box center [676, 492] width 334 height 126
click at [795, 445] on textarea "העליה לתורה תתקיים אי”ה בשבת קודש פרשת בראשית כו תשרי תשפ”ו The eighteenth of O…" at bounding box center [676, 492] width 334 height 126
click at [800, 444] on textarea "העליה לתורה תתקיים אי”ה בשבת קודש פרשת בראשית כו תשרי תשפ”ו The eighteenth of O…" at bounding box center [676, 492] width 334 height 126
drag, startPoint x: 796, startPoint y: 446, endPoint x: 830, endPoint y: 451, distance: 34.2
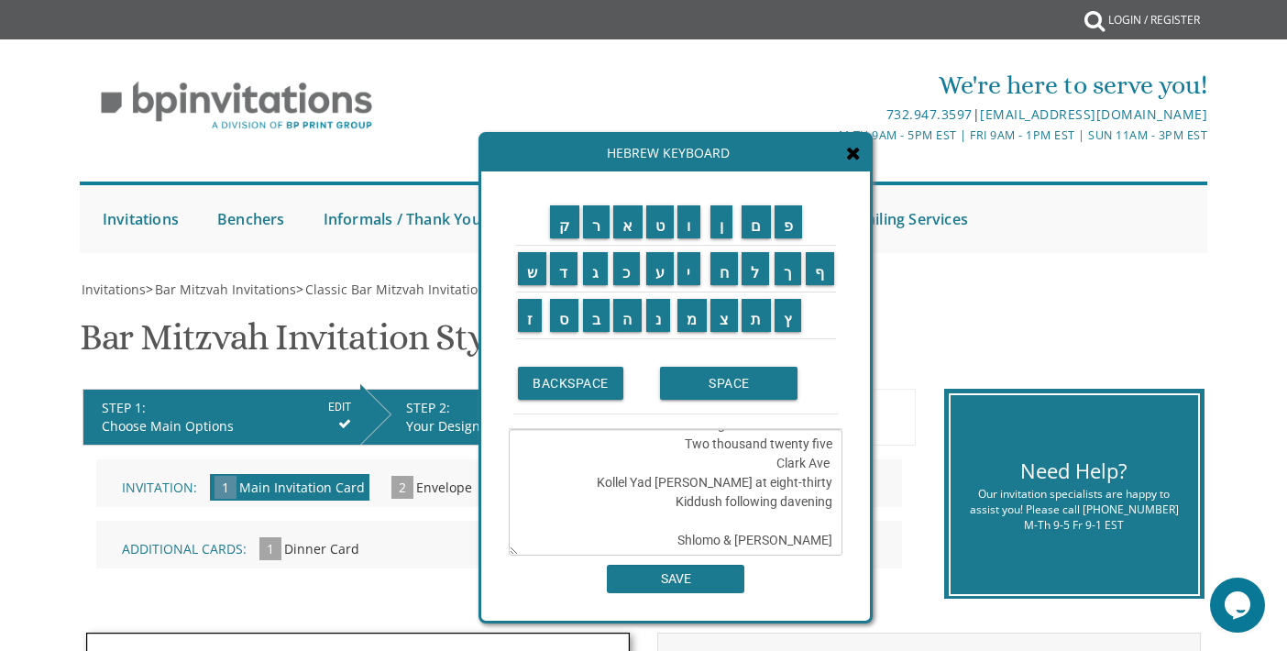
click at [830, 451] on textarea "העליה לתורה תתקיים אי”ה בשבת קודש פרשת בראשית כו תשרי תשפ”ו The eighteenth of O…" at bounding box center [676, 492] width 334 height 126
click at [773, 451] on textarea "העליה לתורה תתקיים אי”ה בשבת קודש פרשת בראשית כו תשרי תשפ”ו The eighteenth of O…" at bounding box center [676, 492] width 334 height 126
click at [831, 448] on textarea "העליה לתורה תתקיים אי”ה בשבת קודש פרשת בראשית כו תשרי תשפ”ו The eighteenth of O…" at bounding box center [676, 492] width 334 height 126
type textarea "העליה לתורה תתקיים אי”ה בשבת קודש פרשת בראשית כו תשרי תשפ”ו The eighteenth of O…"
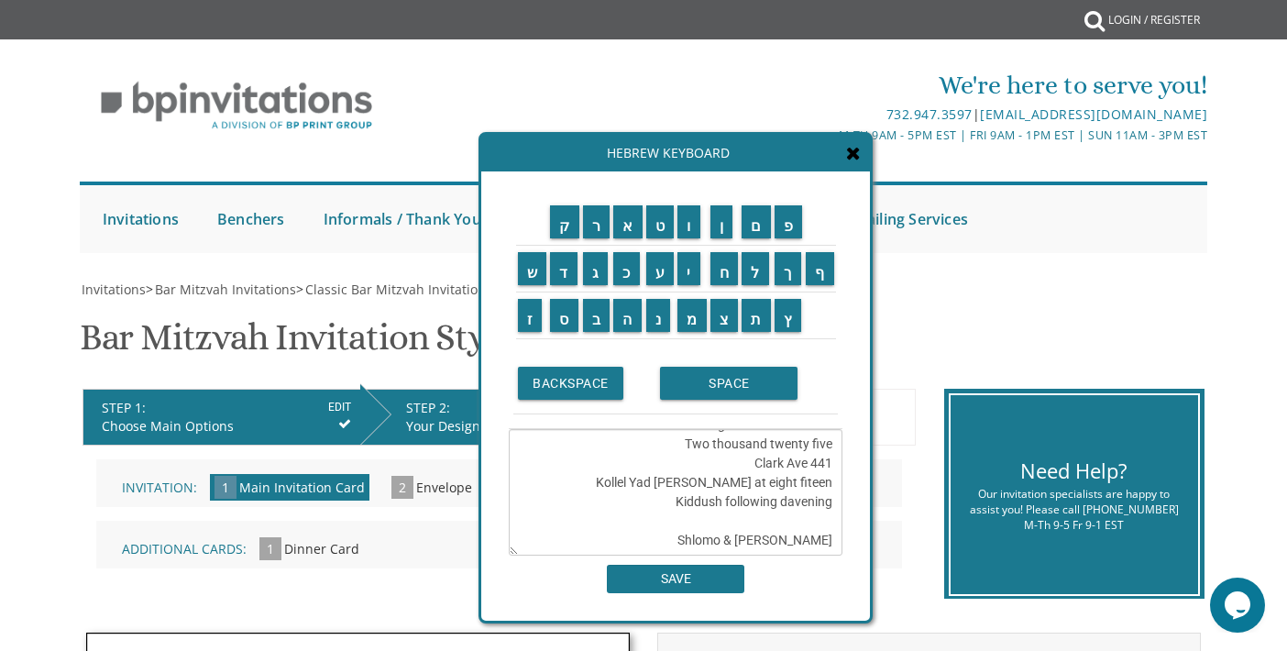
click at [849, 158] on icon at bounding box center [853, 153] width 15 height 18
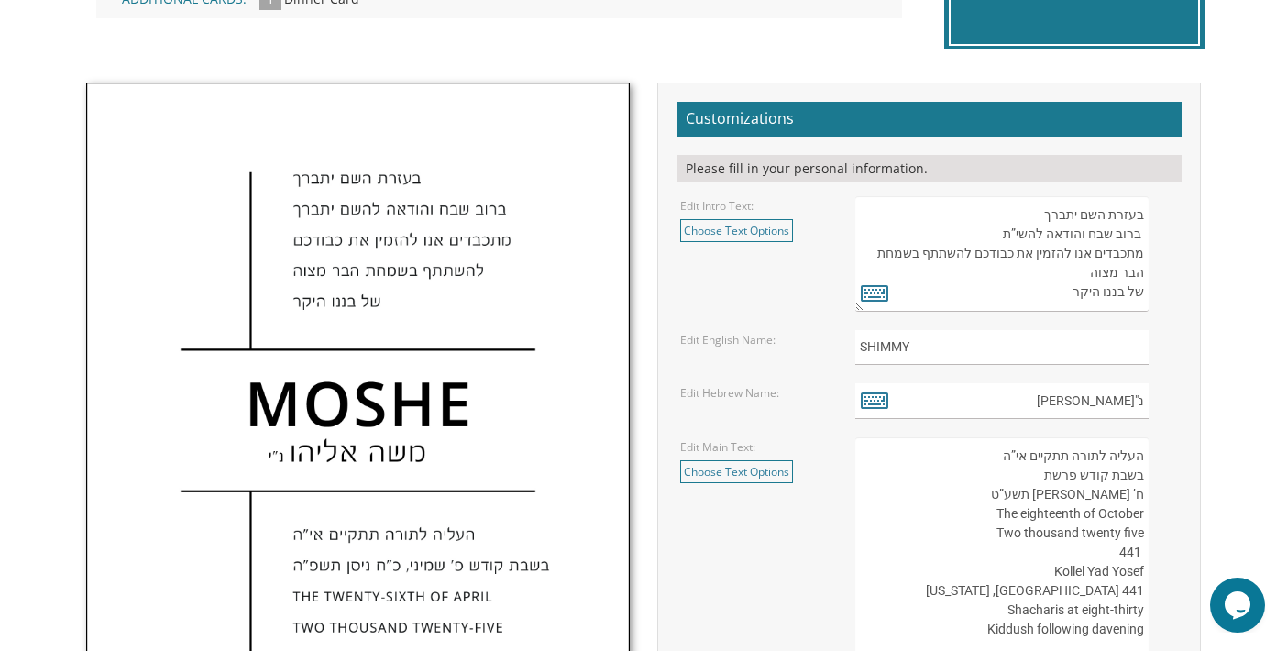
scroll to position [642, 0]
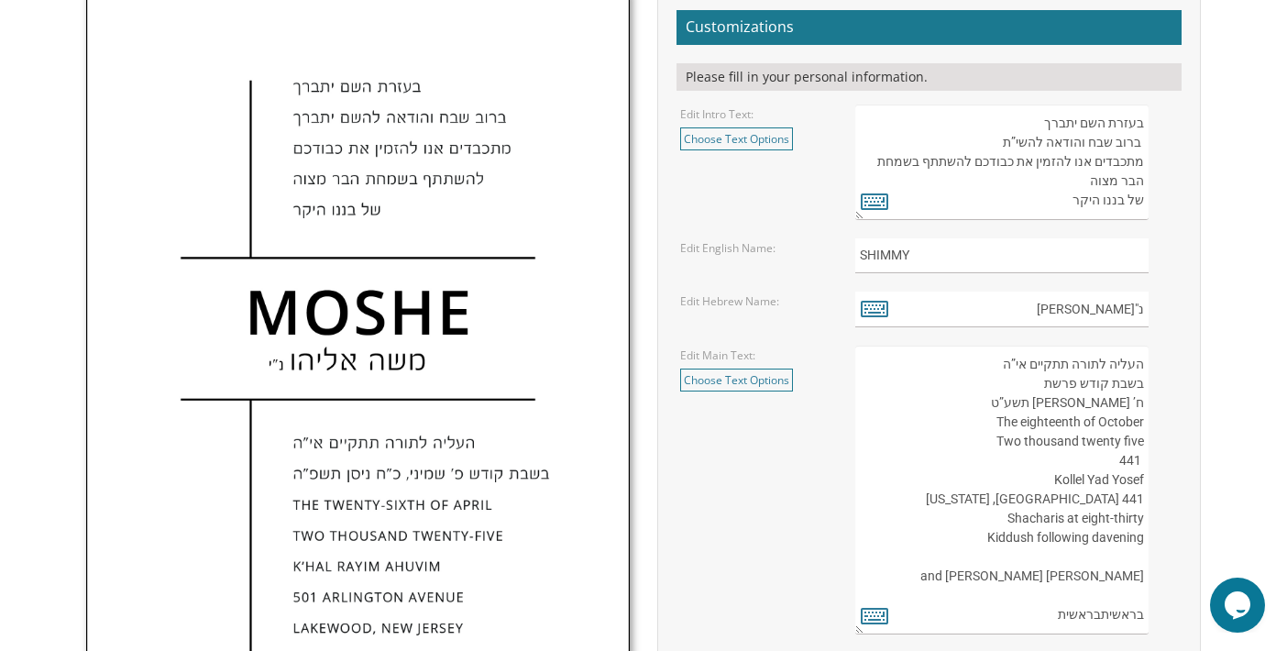
click at [1038, 381] on textarea "העליה לתורה תתקיים אי”ה בשבת קודש פרשת לך לך ח’ חשון תשע”ט The twenty-eighth of…" at bounding box center [1001, 490] width 293 height 289
click at [748, 373] on link "Choose Text Options" at bounding box center [736, 379] width 113 height 23
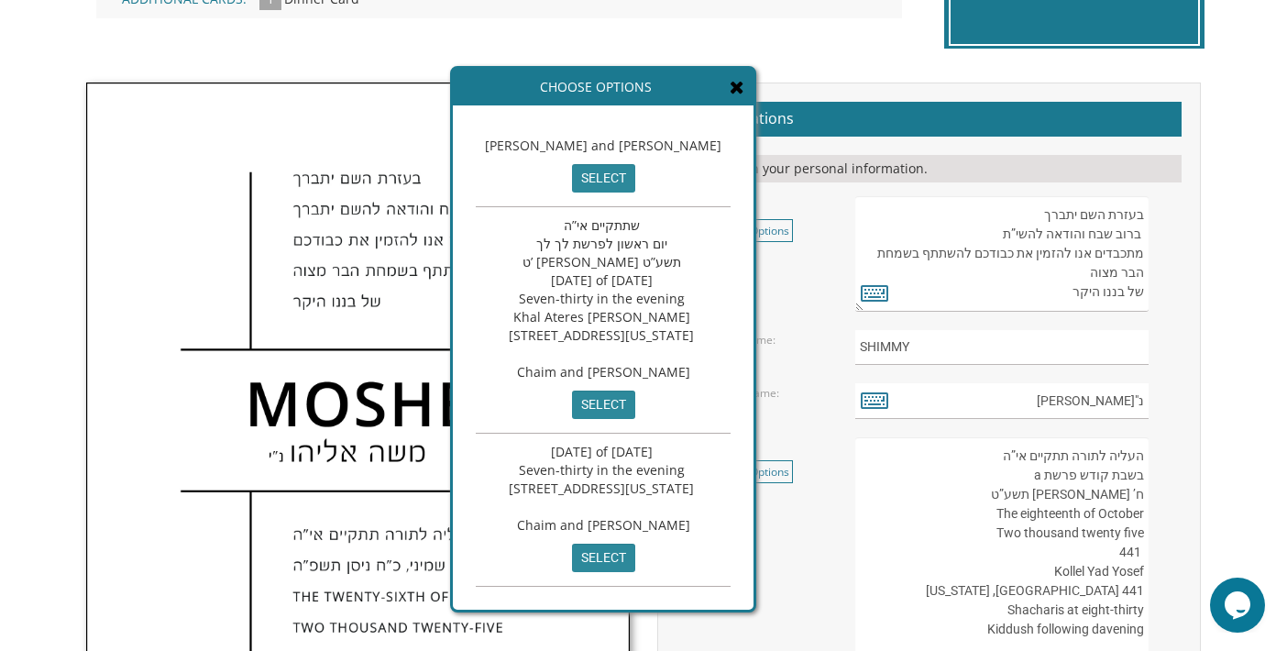
scroll to position [0, 0]
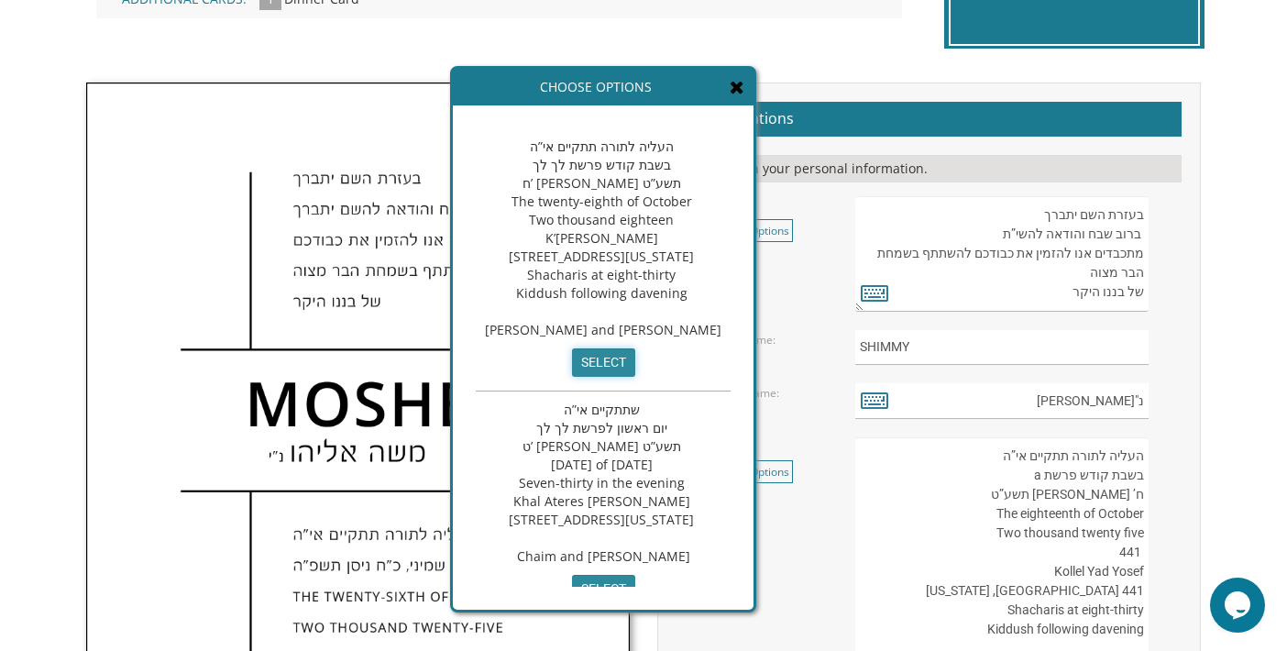
click at [635, 377] on input "select" at bounding box center [603, 362] width 63 height 28
type textarea "העליה לתורה תתקיים אי”ה בשבת קודש פרשת לך לך ח’ חשון תשע”ט The twenty-eighth of…"
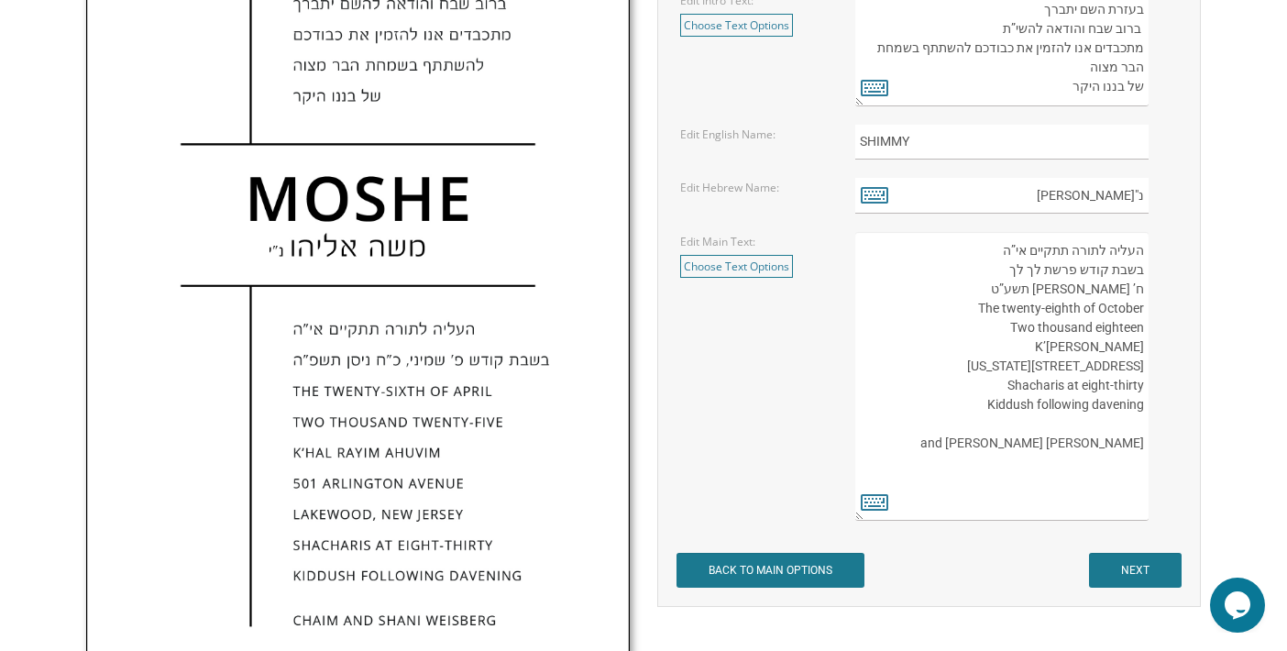
scroll to position [747, 0]
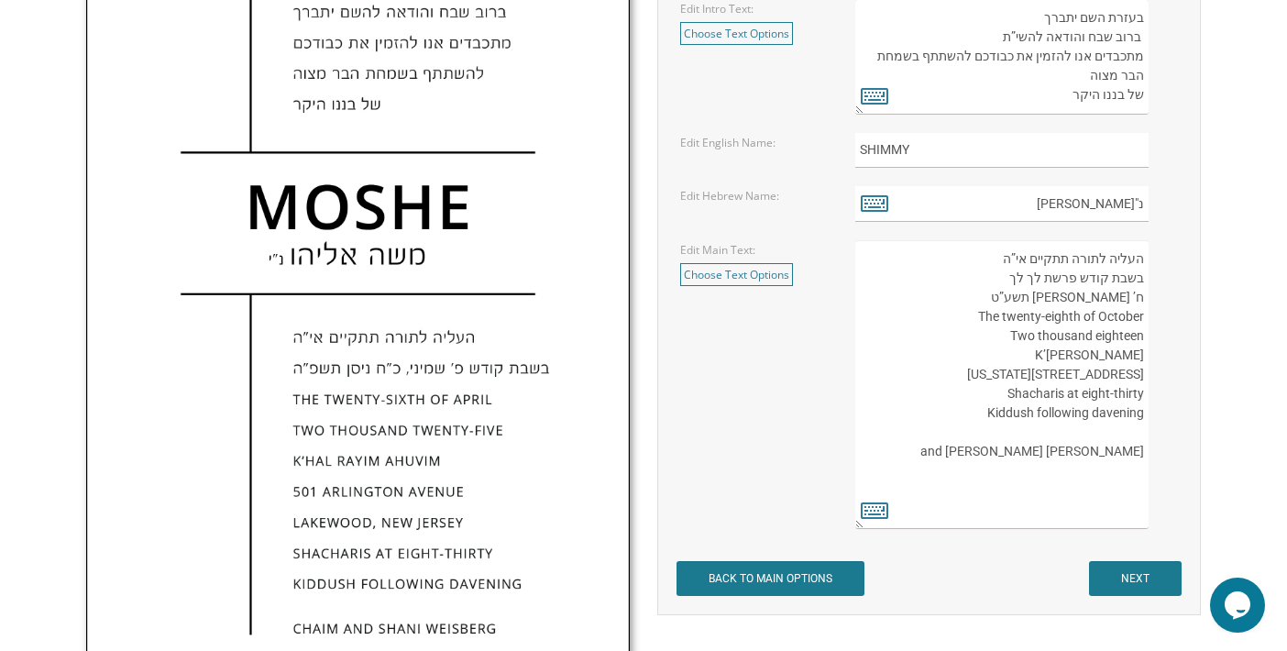
click at [1034, 275] on textarea "העליה לתורה תתקיים אי”ה בשבת קודש פרשת לך לך ח’ חשון תשע”ט The twenty-eighth of…" at bounding box center [1001, 384] width 293 height 289
click at [882, 509] on icon at bounding box center [874, 510] width 27 height 26
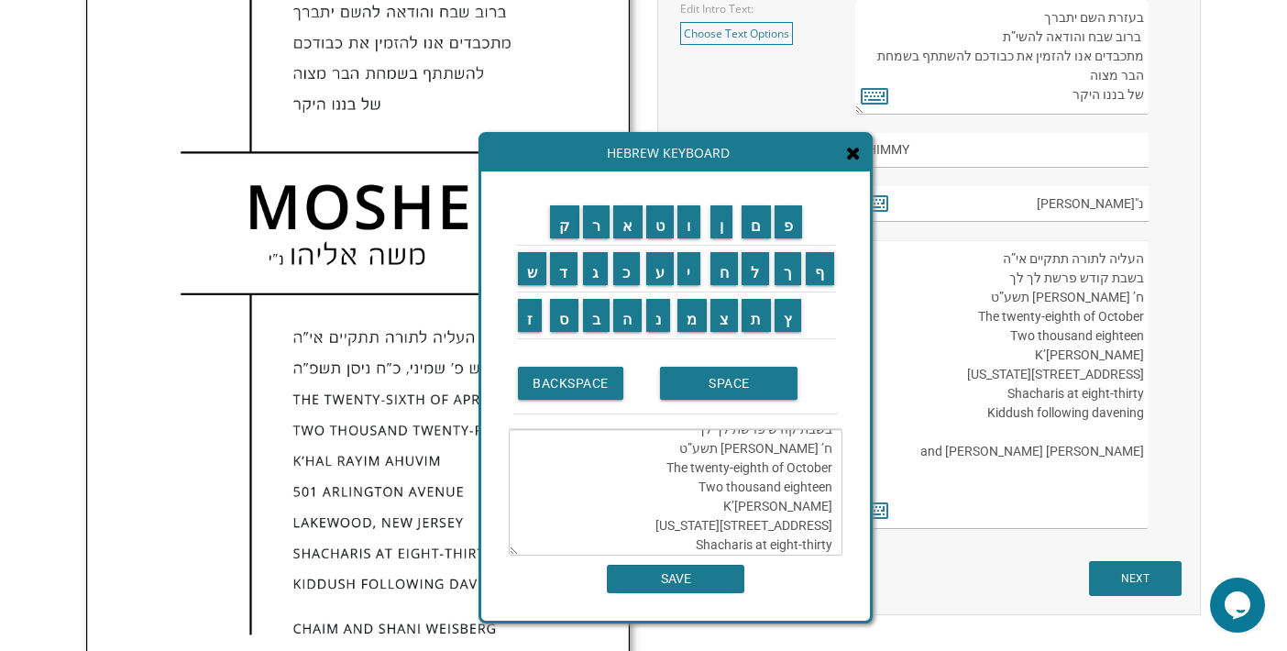
scroll to position [0, 0]
drag, startPoint x: 723, startPoint y: 463, endPoint x: 697, endPoint y: 463, distance: 26.6
click at [697, 463] on textarea "העליה לתורה תתקיים אי”ה בשבת קודש פרשת לך לך ח’ חשון תשע”ט The twenty-eighth of…" at bounding box center [676, 492] width 334 height 126
click at [586, 321] on input "ב" at bounding box center [596, 315] width 27 height 33
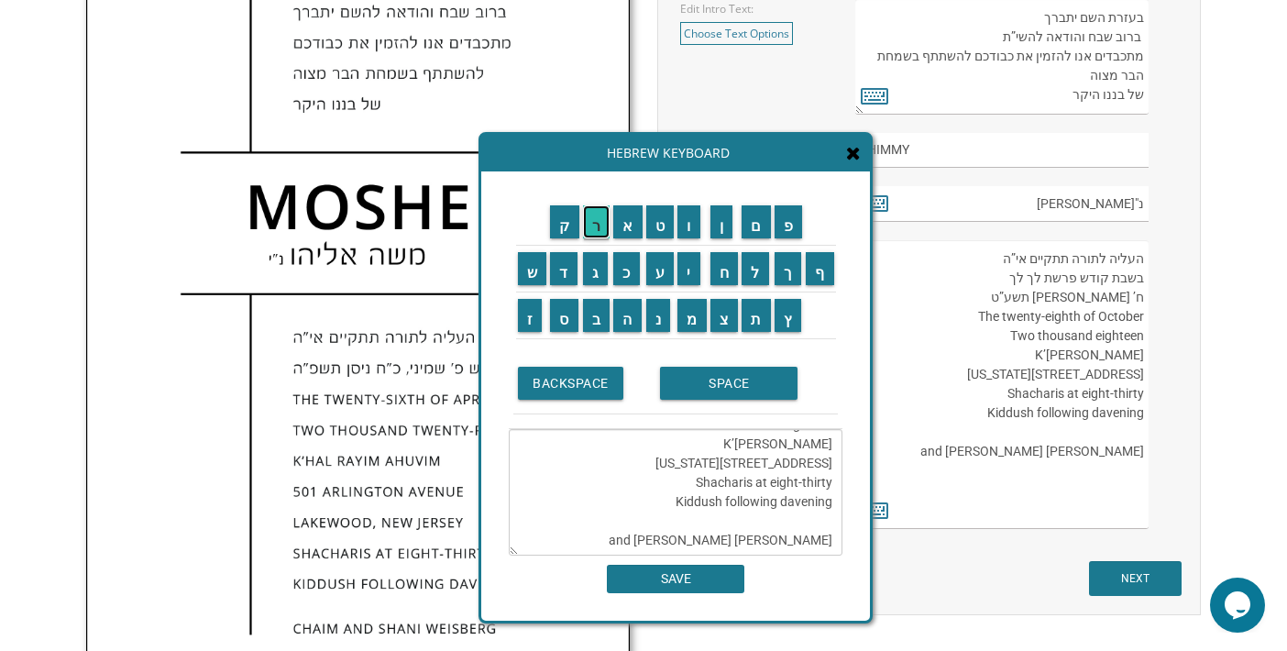
click at [596, 216] on input "ר" at bounding box center [596, 221] width 27 height 33
click at [621, 225] on input "א" at bounding box center [627, 221] width 29 height 33
click at [527, 273] on input "ש" at bounding box center [532, 268] width 29 height 33
click at [691, 270] on input "י" at bounding box center [688, 268] width 23 height 33
click at [757, 315] on input "ת" at bounding box center [755, 315] width 29 height 33
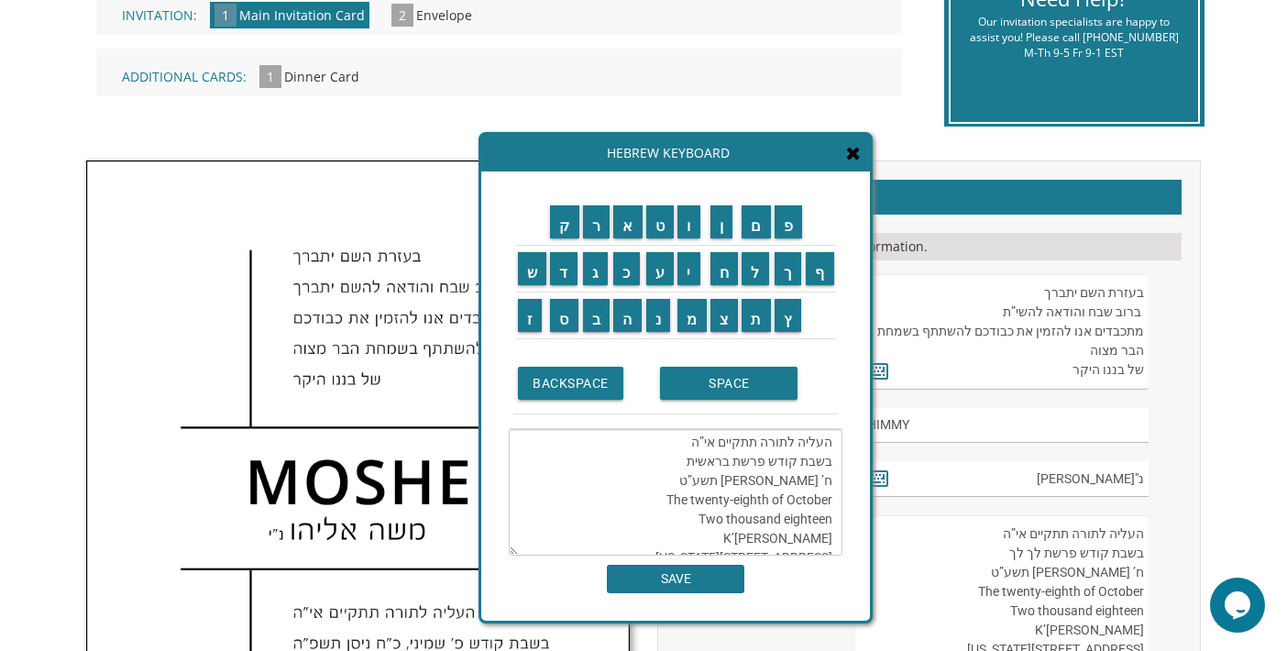
scroll to position [0, 0]
drag, startPoint x: 830, startPoint y: 482, endPoint x: 791, endPoint y: 486, distance: 39.6
click at [791, 486] on textarea "העליה לתורה תתקיים אי”ה בשבת קודש פרשת בראשית ח’ חשון תשע”ט The twenty-eighth o…" at bounding box center [676, 492] width 334 height 126
click at [622, 277] on input "כ" at bounding box center [626, 268] width 27 height 33
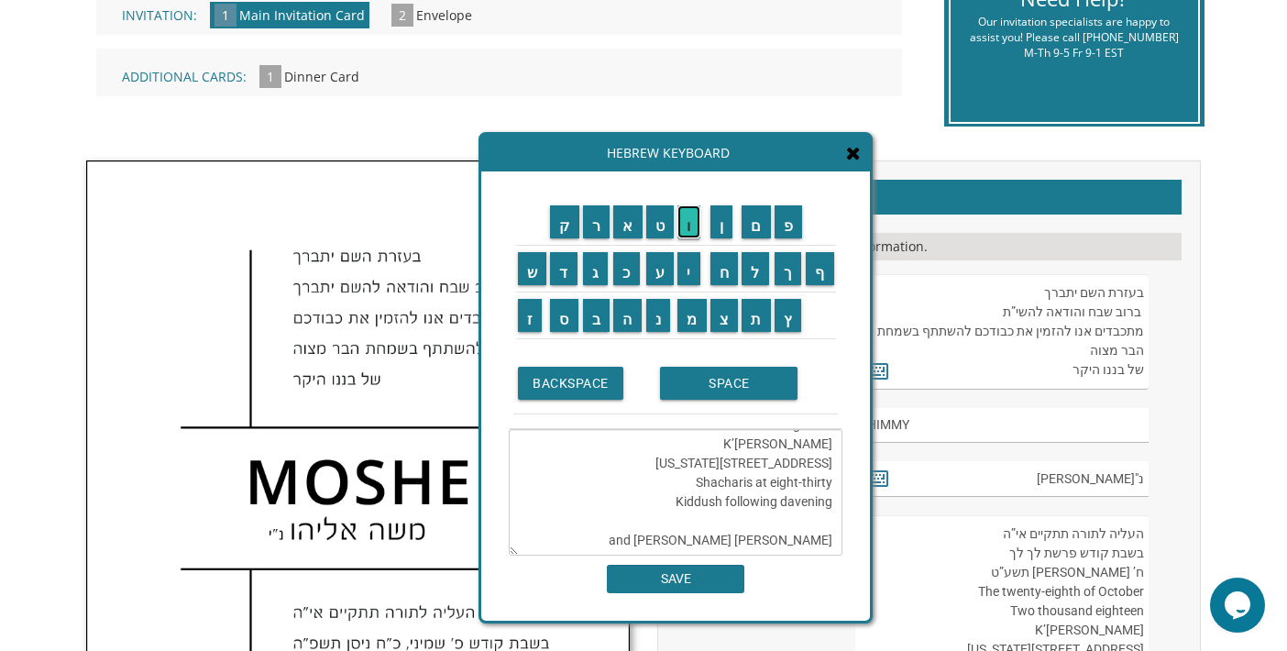
click at [693, 229] on input "ו" at bounding box center [688, 221] width 23 height 33
click at [718, 379] on input "SPACE" at bounding box center [728, 383] width 137 height 33
click at [761, 317] on input "ת" at bounding box center [755, 315] width 29 height 33
click at [526, 264] on input "ש" at bounding box center [532, 268] width 29 height 33
click at [590, 224] on input "ר" at bounding box center [596, 221] width 27 height 33
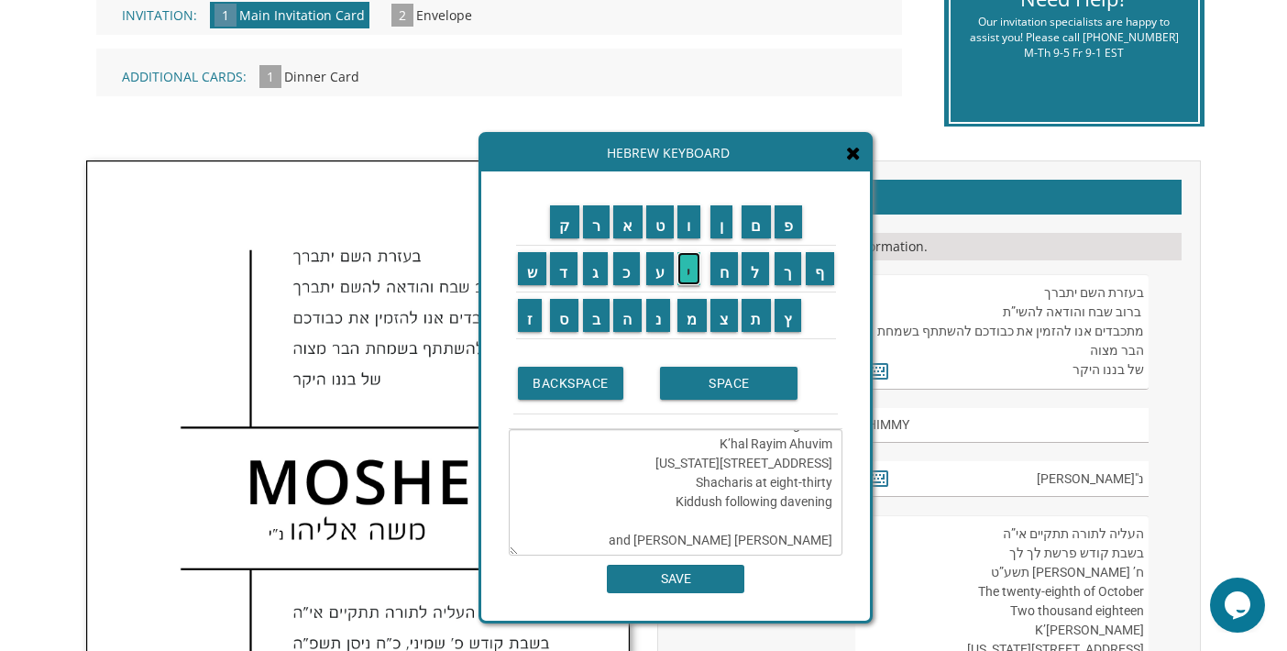
click at [693, 269] on input "י" at bounding box center [688, 268] width 23 height 33
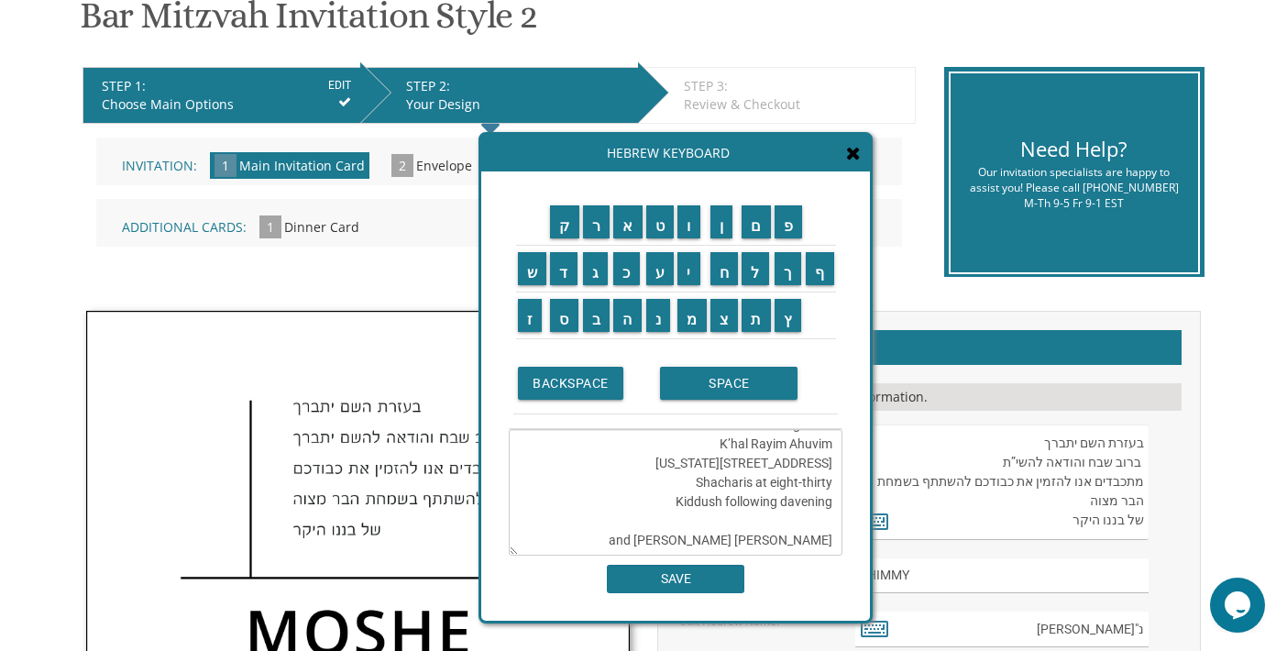
scroll to position [289, 0]
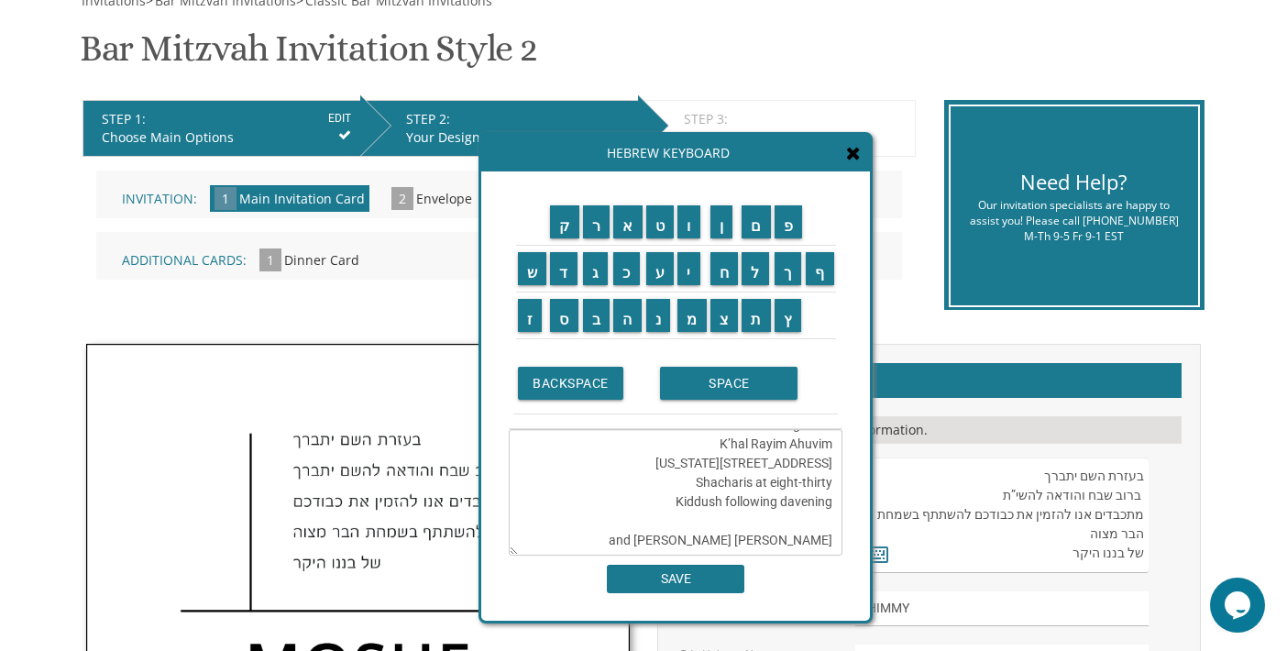
click at [673, 501] on textarea "העליה לתורה תתקיים אי”ה בשבת קודש פרשת בראשית כו תשריח’ חשון תשע”ט The twenty-e…" at bounding box center [676, 492] width 334 height 126
click at [708, 479] on textarea "העליה לתורה תתקיים אי”ה בשבת קודש פרשת בראשית כו תשריח’ חשון תשע”ט The twenty-e…" at bounding box center [676, 492] width 334 height 126
click at [693, 226] on input "ו" at bounding box center [688, 221] width 23 height 33
drag, startPoint x: 786, startPoint y: 482, endPoint x: 749, endPoint y: 483, distance: 37.6
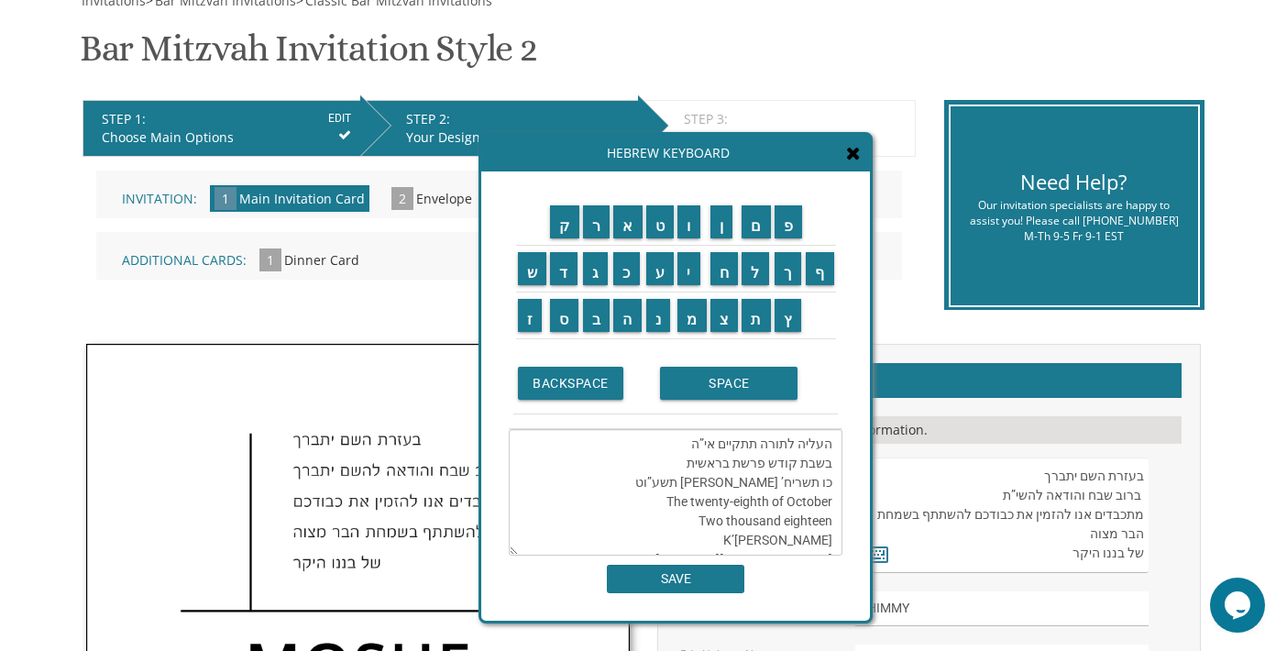
click at [749, 483] on textarea "העליה לתורה תתקיים אי”ה בשבת קודש פרשת בראשית כו תשריח’ חשון תשע”וט The twenty-…" at bounding box center [676, 492] width 334 height 126
click at [743, 483] on textarea "העליה לתורה תתקיים אי”ה בשבת קודש פרשת בראשית כו תשרי תשע”וט The twenty-eighth …" at bounding box center [676, 492] width 334 height 126
drag, startPoint x: 688, startPoint y: 500, endPoint x: 766, endPoint y: 503, distance: 77.9
click at [766, 503] on textarea "העליה לתורה תתקיים אי”ה בשבת קודש פרשת בראשית כו תשרי תשע”ו The twenty-eighth o…" at bounding box center [676, 492] width 334 height 126
drag, startPoint x: 783, startPoint y: 522, endPoint x: 834, endPoint y: 524, distance: 51.4
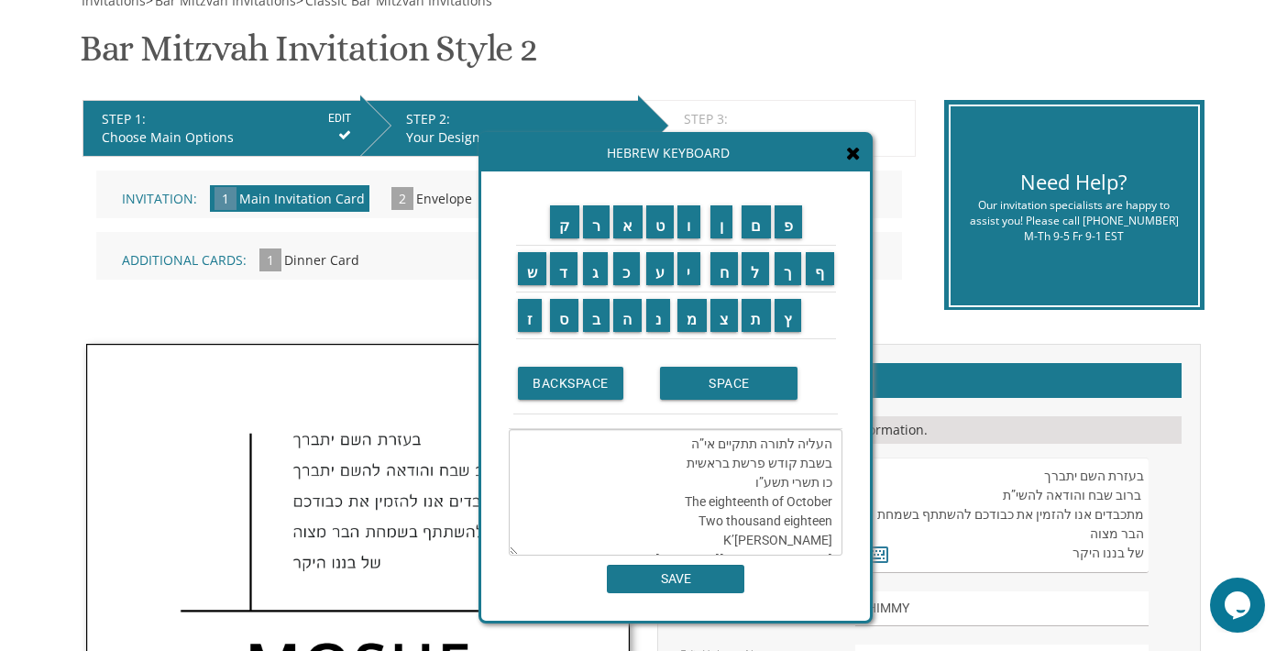
click at [834, 524] on textarea "העליה לתורה תתקיים אי”ה בשבת קודש פרשת בראשית כו תשרי תשע”ו The eighteenth of O…" at bounding box center [676, 492] width 334 height 126
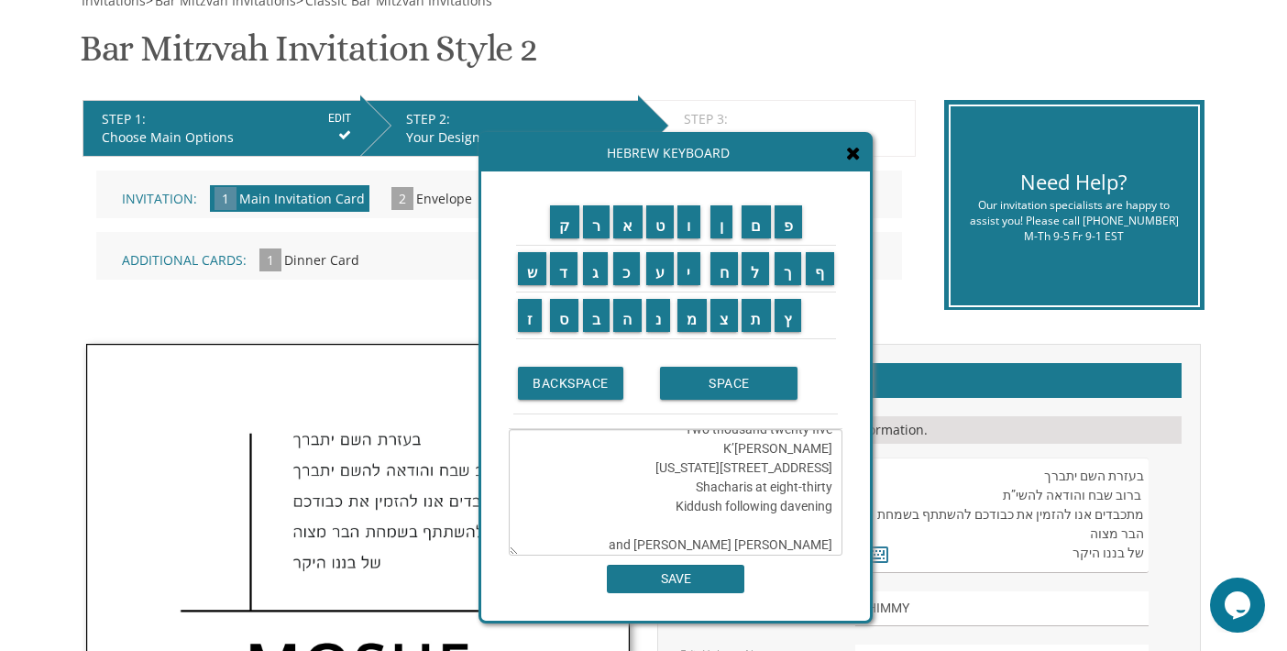
drag, startPoint x: 720, startPoint y: 448, endPoint x: 829, endPoint y: 450, distance: 109.1
click at [829, 450] on textarea "העליה לתורה תתקיים אי”ה בשבת קודש פרשת בראשית כו תשרי תשע”ו The eighteenth of O…" at bounding box center [676, 492] width 334 height 126
drag, startPoint x: 739, startPoint y: 469, endPoint x: 833, endPoint y: 472, distance: 94.4
click at [833, 472] on textarea "העליה לתורה תתקיים אי”ה בשבת קודש פרשת בראשית כו תשרי תשע”ו The eighteenth of O…" at bounding box center [676, 492] width 334 height 126
drag, startPoint x: 714, startPoint y: 487, endPoint x: 831, endPoint y: 487, distance: 117.3
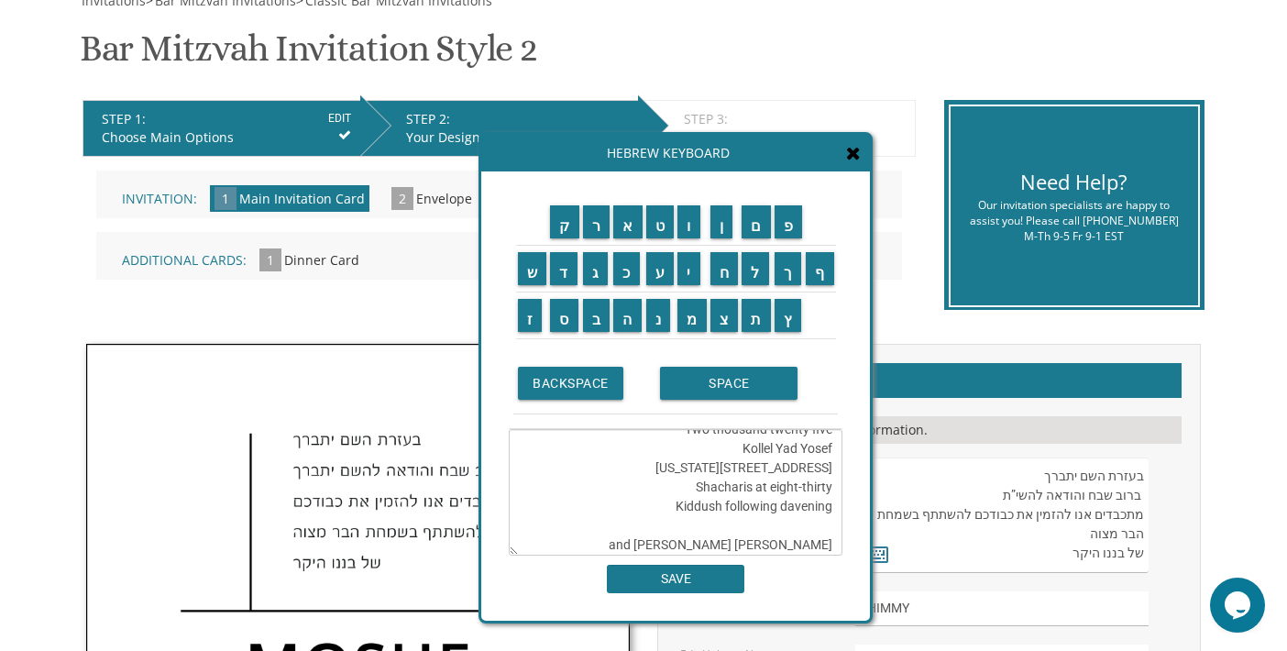
click at [831, 487] on textarea "העליה לתורה תתקיים אי”ה בשבת קודש פרשת בראשית כו תשרי תשע”ו The eighteenth of O…" at bounding box center [676, 492] width 334 height 126
drag, startPoint x: 797, startPoint y: 508, endPoint x: 830, endPoint y: 510, distance: 33.1
click at [830, 510] on textarea "העליה לתורה תתקיים אי”ה בשבת קודש פרשת בראשית כו תשרי תשע”ו The eighteenth of O…" at bounding box center [676, 492] width 334 height 126
click at [795, 506] on textarea "העליה לתורה תתקיים אי”ה בשבת קודש פרשת בראשית כו תשרי תשע”ו The eighteenth of O…" at bounding box center [676, 492] width 334 height 126
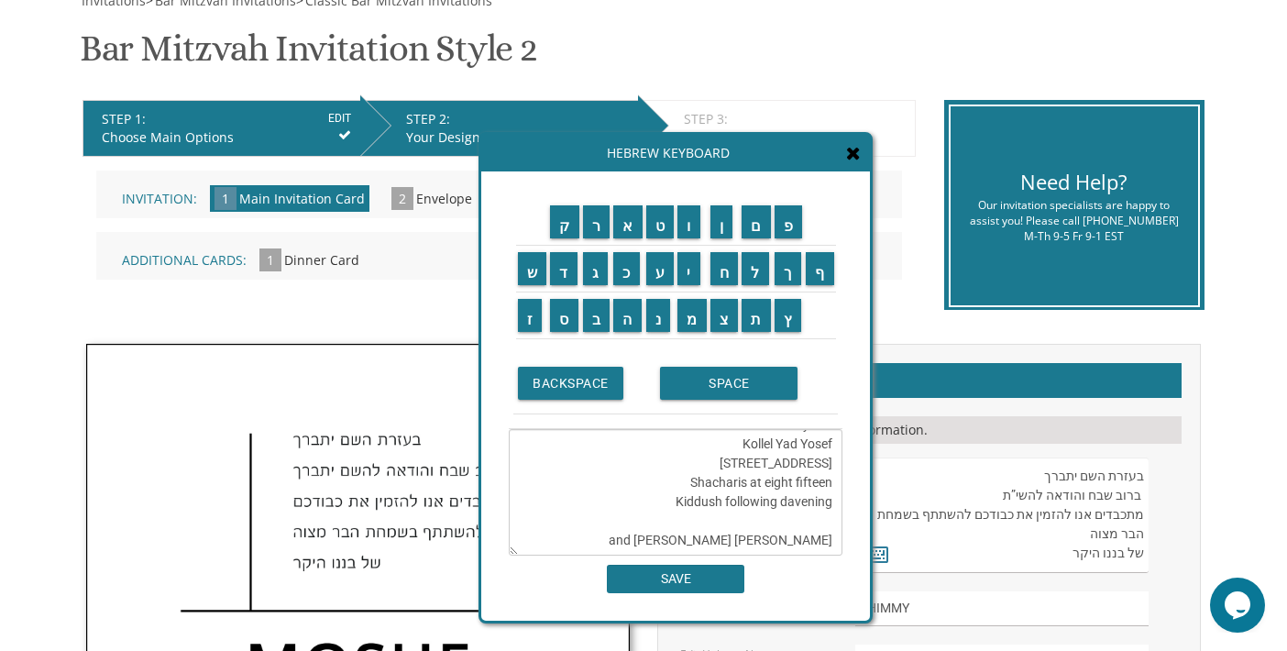
drag, startPoint x: 705, startPoint y: 504, endPoint x: 834, endPoint y: 509, distance: 129.3
click at [834, 509] on textarea "העליה לתורה תתקיים אי”ה בשבת קודש פרשת בראשית כו תשרי תשע”ו The eighteenth of O…" at bounding box center [676, 492] width 334 height 126
type textarea "העליה לתורה תתקיים אי”ה בשבת קודש פרשת בראשית כו תשרי תשע”ו The eighteenth of O…"
click at [718, 573] on input "SAVE" at bounding box center [675, 579] width 137 height 28
type textarea "העליה לתורה תתקיים אי”ה בשבת קודש פרשת בראשית כו תשרי תשע”ו The eighteenth of O…"
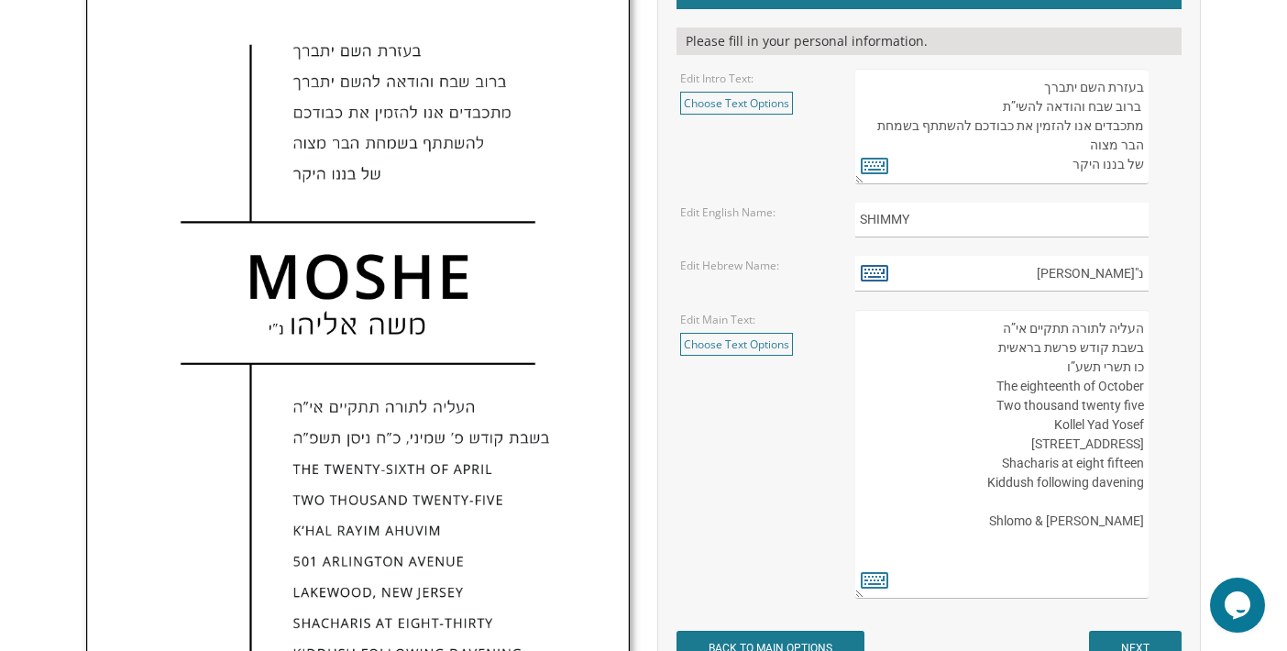
scroll to position [655, 0]
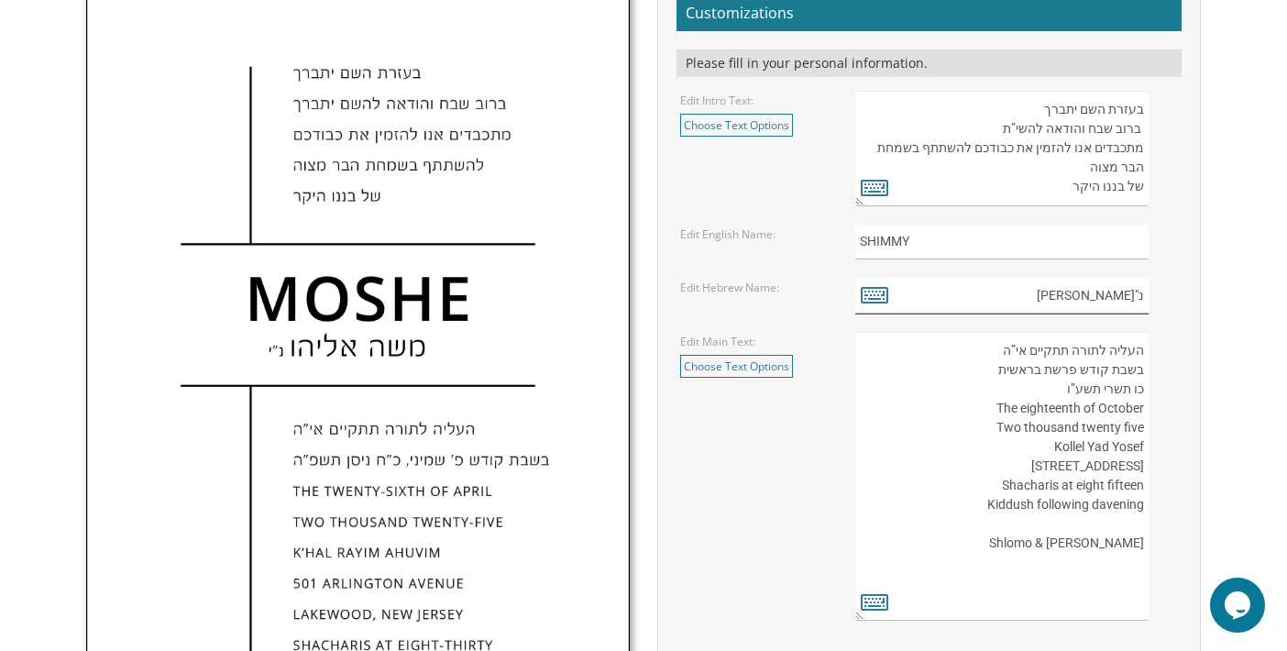
drag, startPoint x: 1126, startPoint y: 292, endPoint x: 1140, endPoint y: 293, distance: 13.8
click at [1140, 293] on input "נ"ישמעון שלום" at bounding box center [1001, 296] width 293 height 36
click at [1060, 291] on input "שמעון שלום" at bounding box center [1001, 296] width 293 height 36
type input "שמעון שלום"
click at [875, 291] on icon at bounding box center [874, 294] width 27 height 26
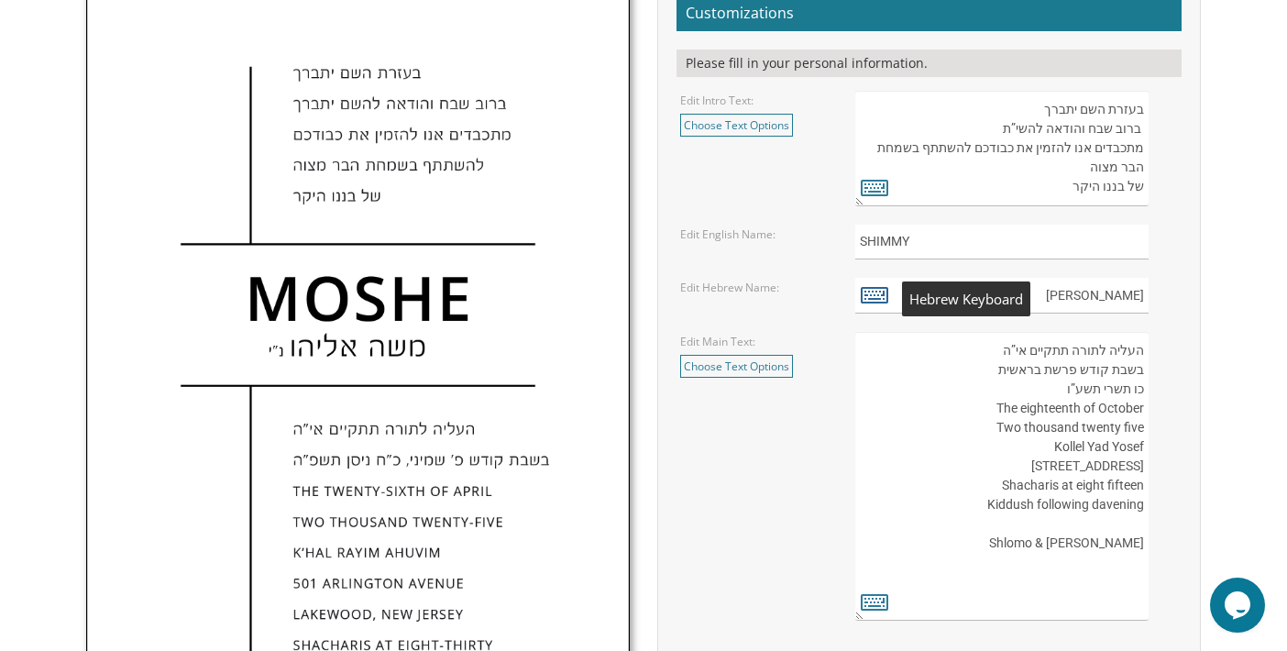
scroll to position [0, 0]
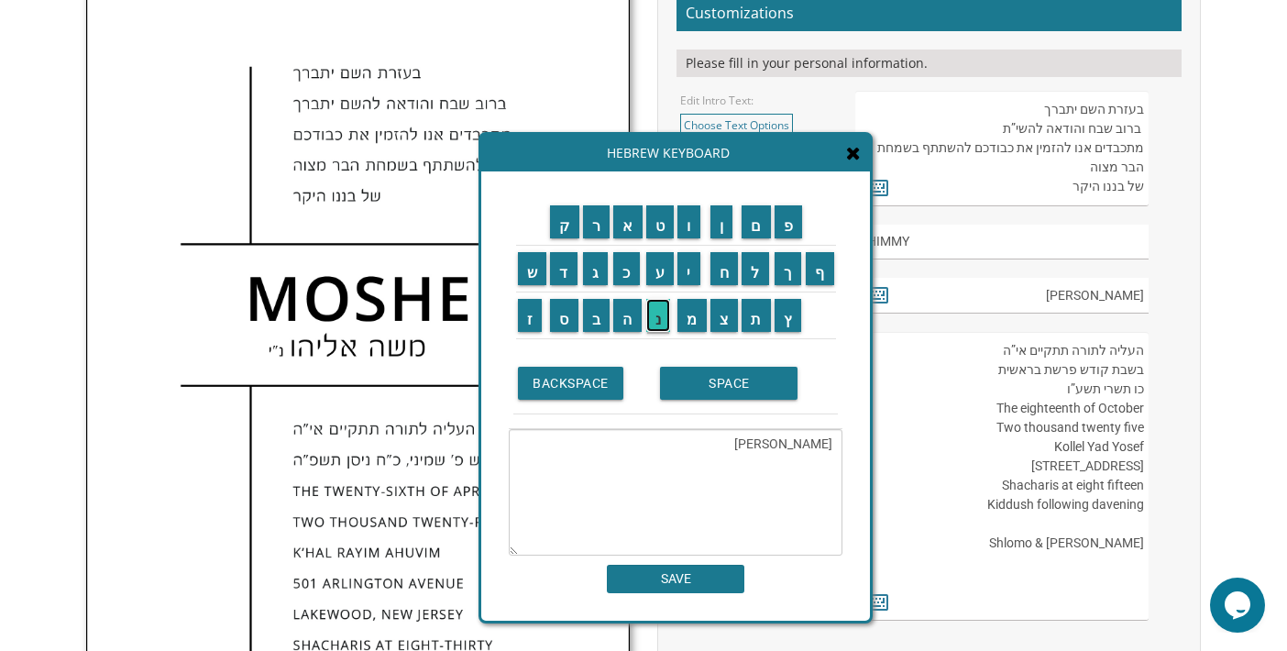
click at [654, 323] on input "נ" at bounding box center [658, 315] width 25 height 33
click at [667, 313] on input "נ" at bounding box center [658, 315] width 25 height 33
click at [689, 265] on input "י" at bounding box center [688, 268] width 23 height 33
type textarea "שמעון שלום נ''י"
click at [719, 513] on textarea "שמעון שלום נ''י" at bounding box center [676, 492] width 334 height 126
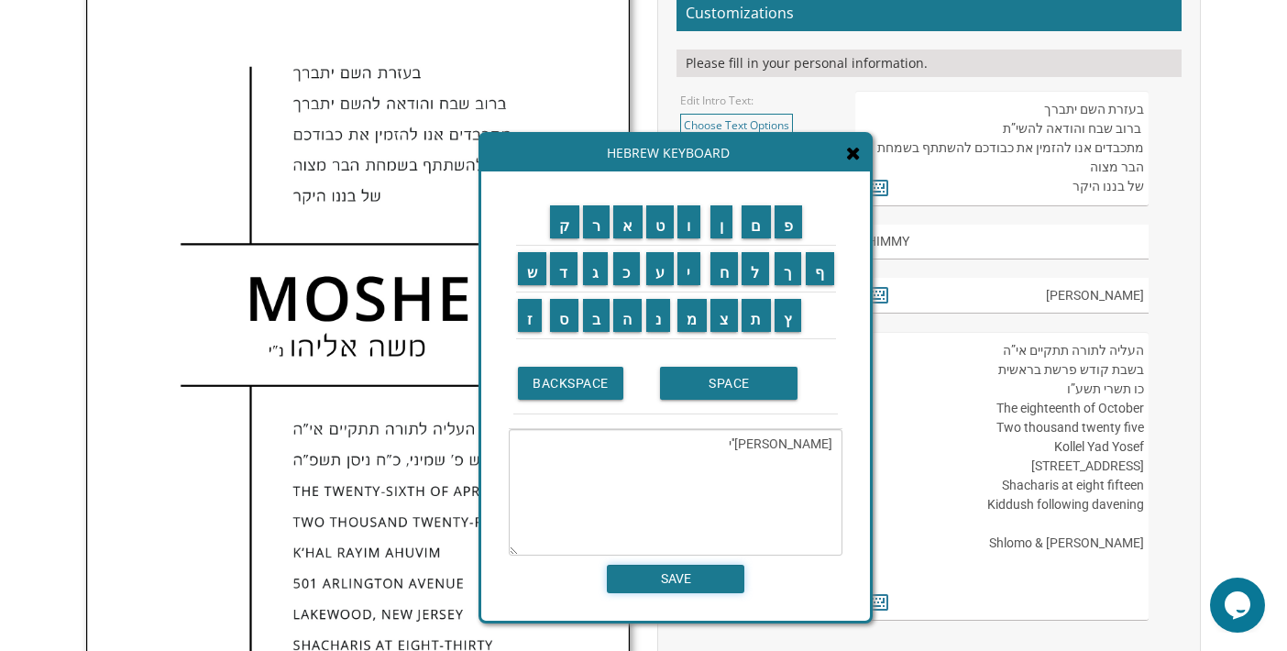
click at [683, 580] on input "SAVE" at bounding box center [675, 579] width 137 height 28
type input "שמעון שלום נ''י"
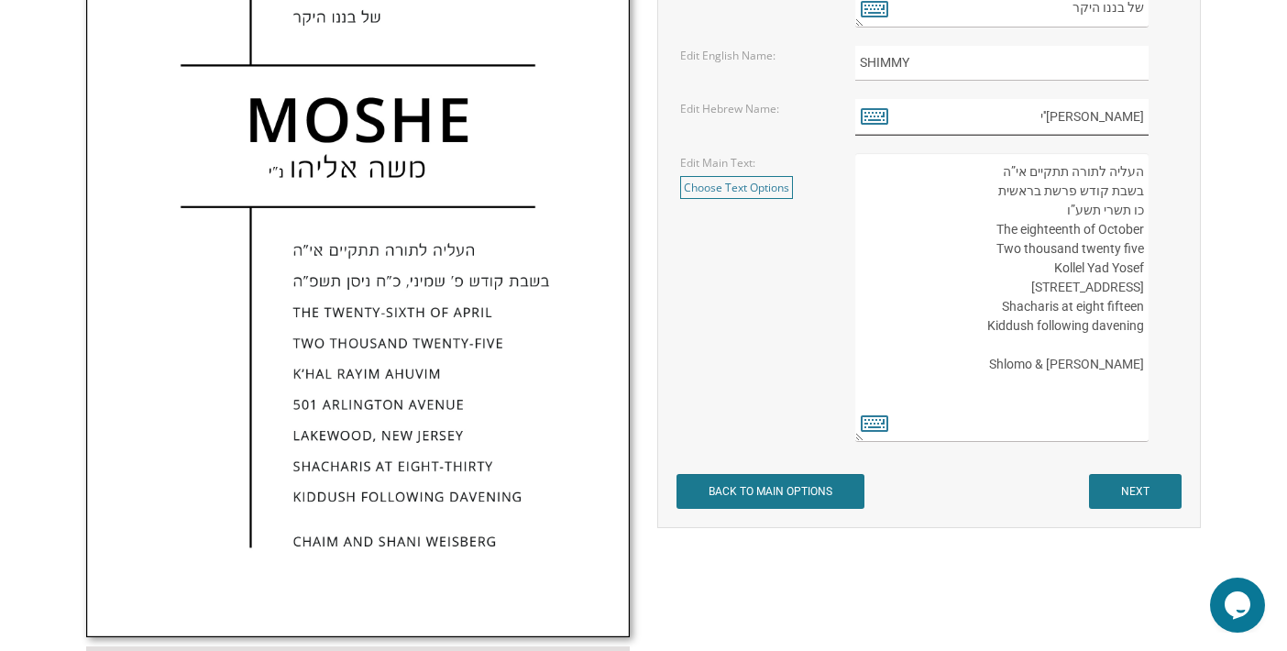
scroll to position [839, 0]
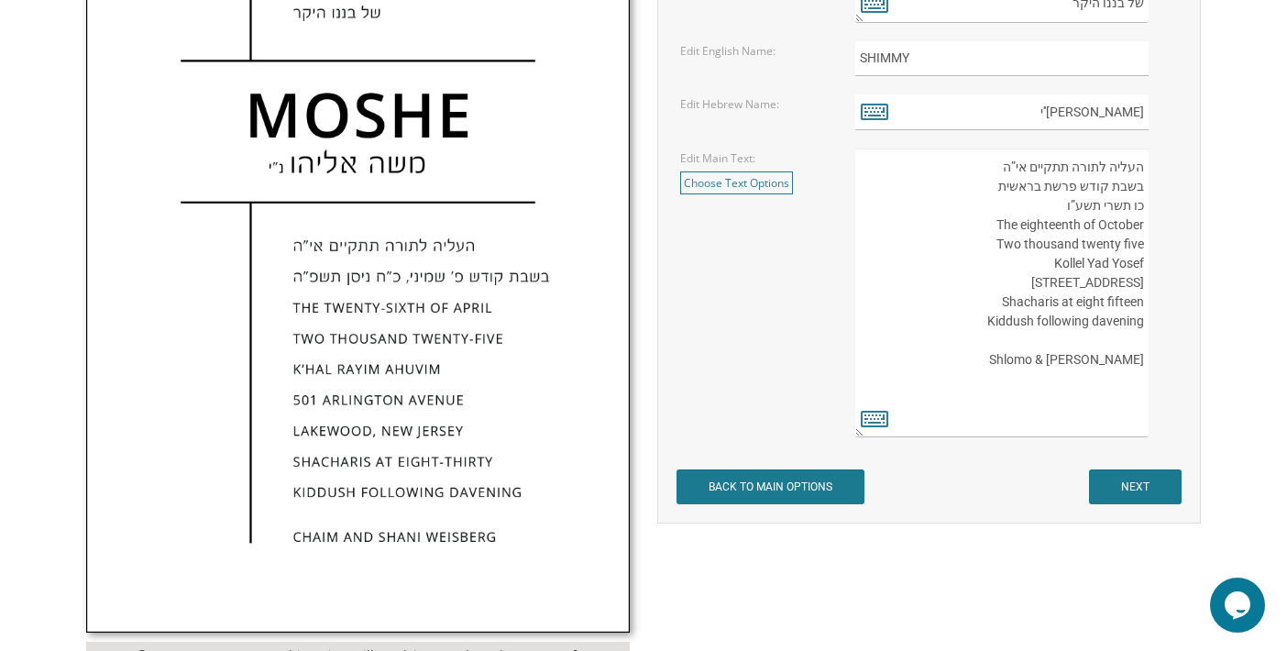
click at [1077, 206] on textarea "העליה לתורה תתקיים אי”ה בשבת קודש פרשת לך לך ח’ חשון תשע”ט The twenty-eighth of…" at bounding box center [1001, 292] width 293 height 289
click at [874, 414] on icon at bounding box center [874, 418] width 27 height 26
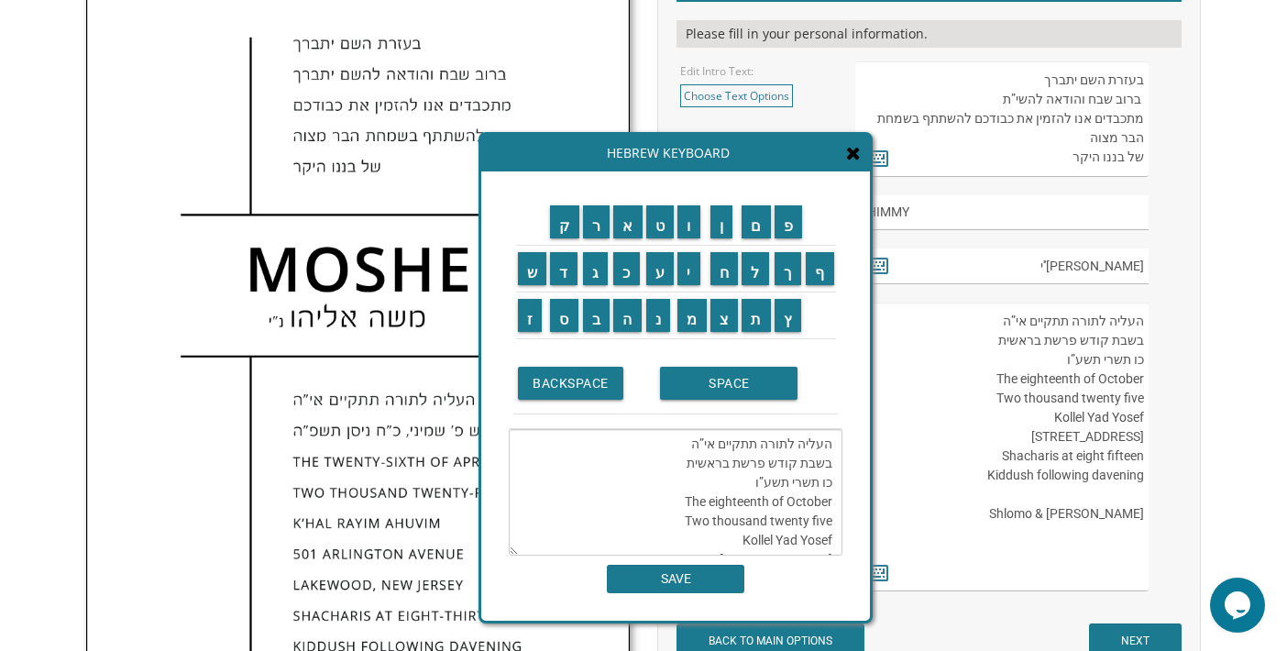
scroll to position [655, 0]
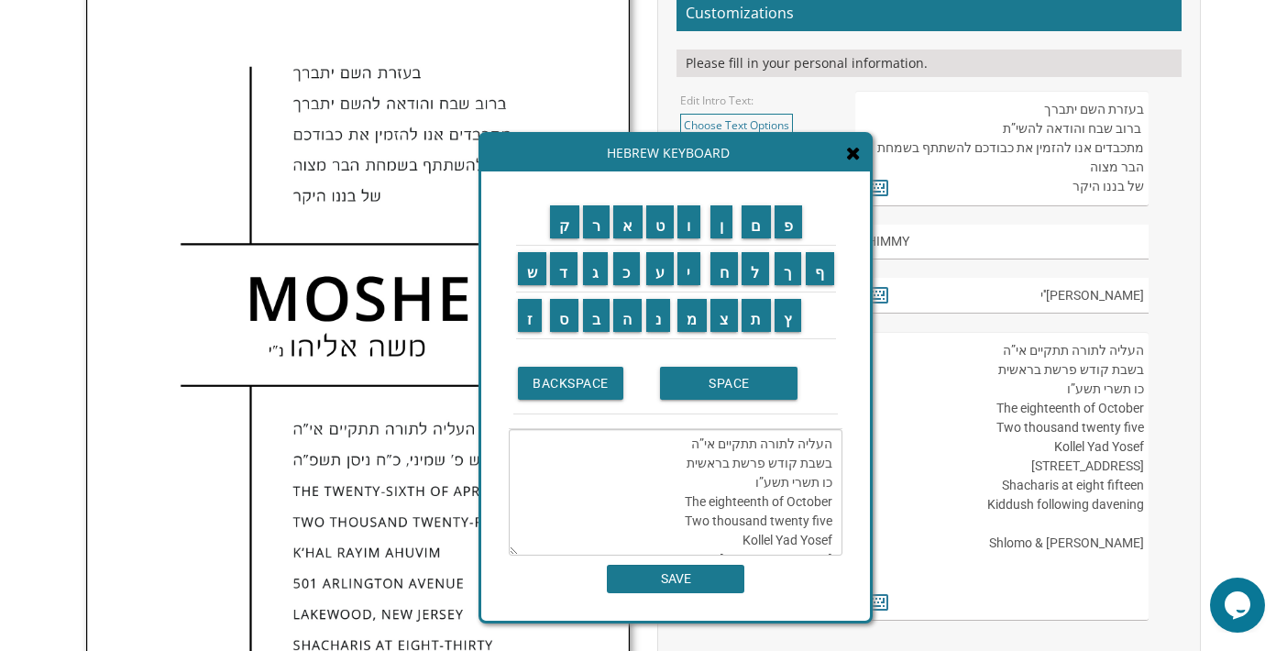
click at [764, 480] on textarea "העליה לתורה תתקיים אי”ה בשבת קודש פרשת בראשית כו תשרי תשע”ו The eighteenth of O…" at bounding box center [676, 492] width 334 height 126
click at [528, 265] on input "ש" at bounding box center [532, 268] width 29 height 33
click at [793, 225] on input "פ" at bounding box center [788, 221] width 28 height 33
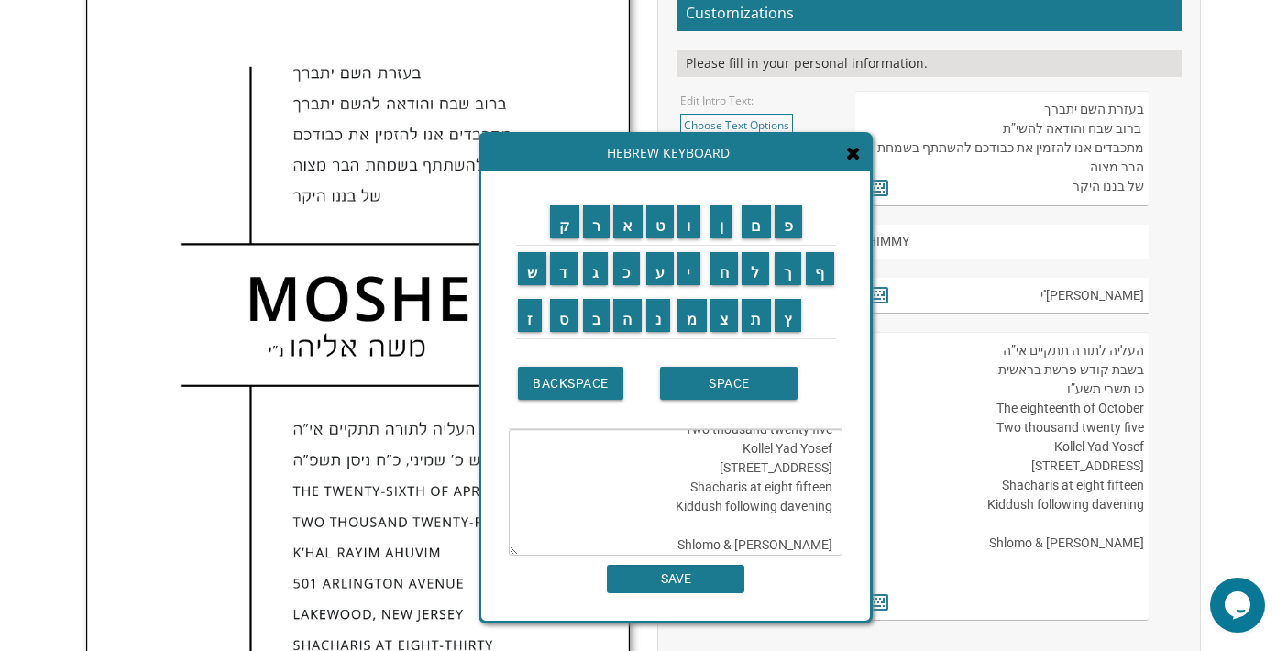
drag, startPoint x: 831, startPoint y: 466, endPoint x: 793, endPoint y: 465, distance: 38.5
click at [793, 465] on textarea "העליה לתורה תתקיים אי”ה בשבת קודש פרשת בראשית כו תשרי תשפ”ו The eighteenth of O…" at bounding box center [676, 492] width 334 height 126
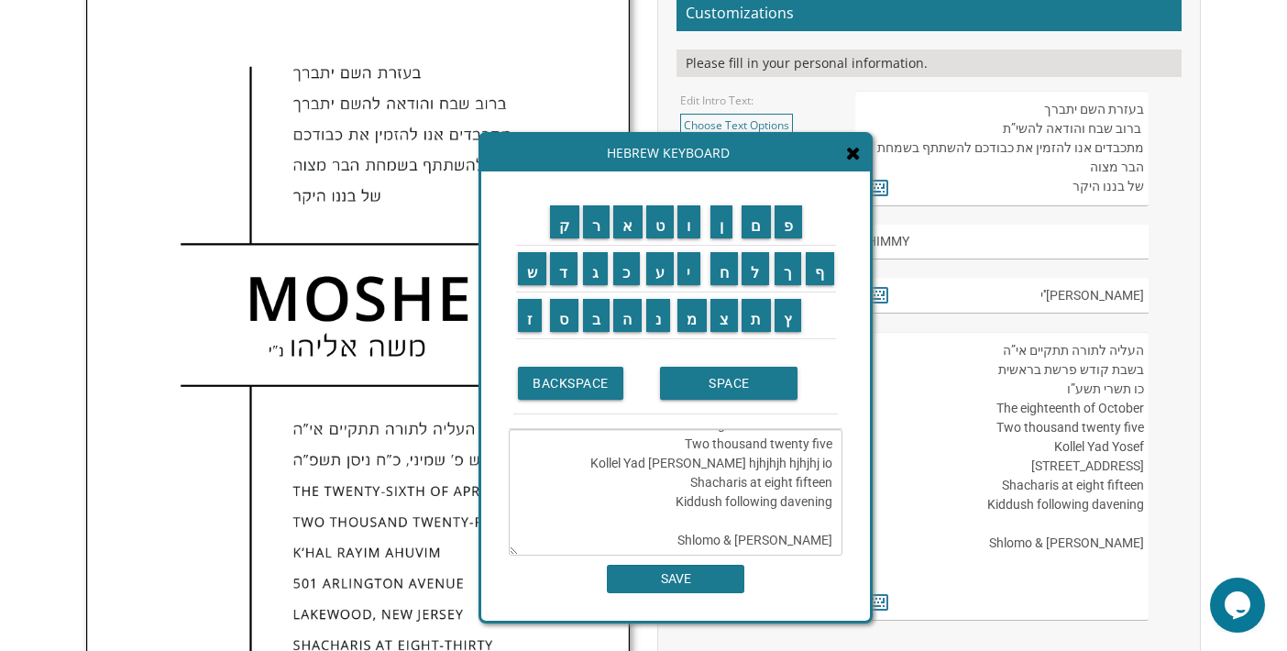
scroll to position [0, 0]
type textarea "העליה לתורה תתקיים אי”ה בשבת קודש פרשת בראשית כו תשרי תשפ”ו The eighteenth of O…"
click at [858, 159] on icon at bounding box center [853, 153] width 15 height 18
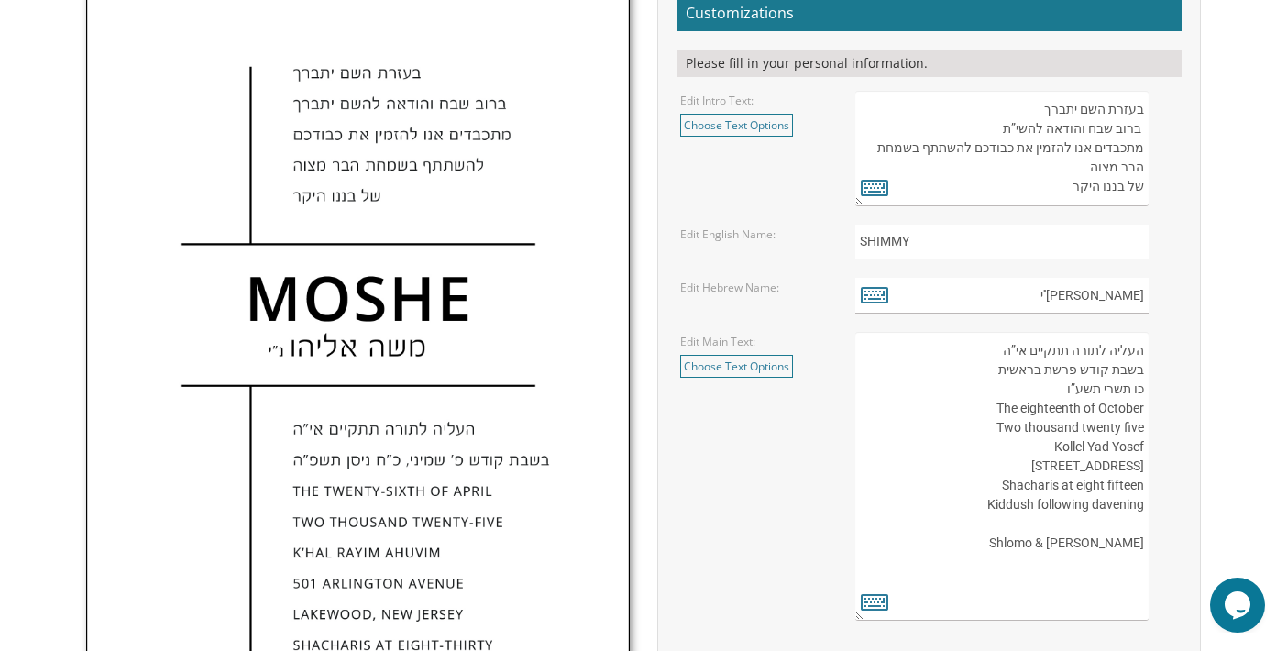
click at [1064, 464] on textarea "העליה לתורה תתקיים אי”ה בשבת קודש פרשת לך לך ח’ חשון תשע”ט The twenty-eighth of…" at bounding box center [1001, 476] width 293 height 289
drag, startPoint x: 1068, startPoint y: 463, endPoint x: 1126, endPoint y: 467, distance: 58.8
click at [1126, 467] on textarea "העליה לתורה תתקיים אי”ה בשבת קודש פרשת לך לך ח’ חשון תשע”ט The twenty-eighth of…" at bounding box center [1001, 476] width 293 height 289
click at [1044, 485] on textarea "העליה לתורה תתקיים אי”ה בשבת קודש פרשת לך לך ח’ חשון תשע”ט The twenty-eighth of…" at bounding box center [1001, 476] width 293 height 289
click at [1054, 483] on textarea "העליה לתורה תתקיים אי”ה בשבת קודש פרשת לך לך ח’ חשון תשע”ט The twenty-eighth of…" at bounding box center [1001, 476] width 293 height 289
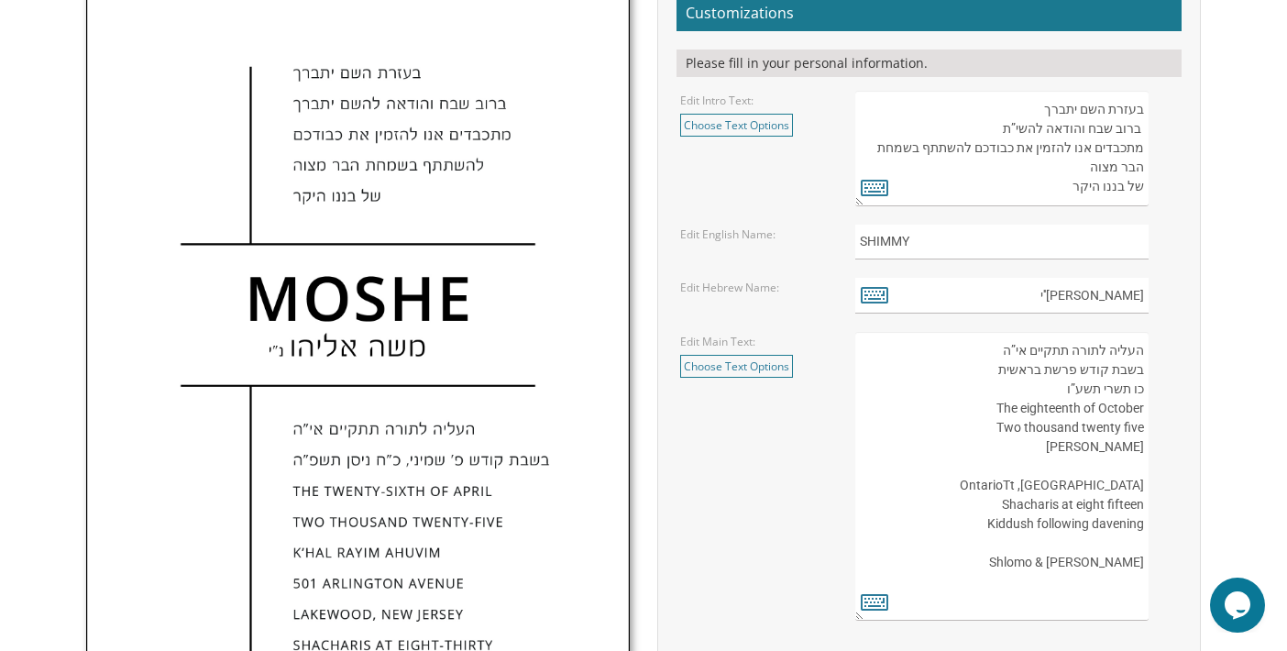
click at [1059, 466] on textarea "העליה לתורה תתקיים אי”ה בשבת קודש פרשת לך לך ח’ חשון תשע”ט The twenty-eighth of…" at bounding box center [1001, 476] width 293 height 289
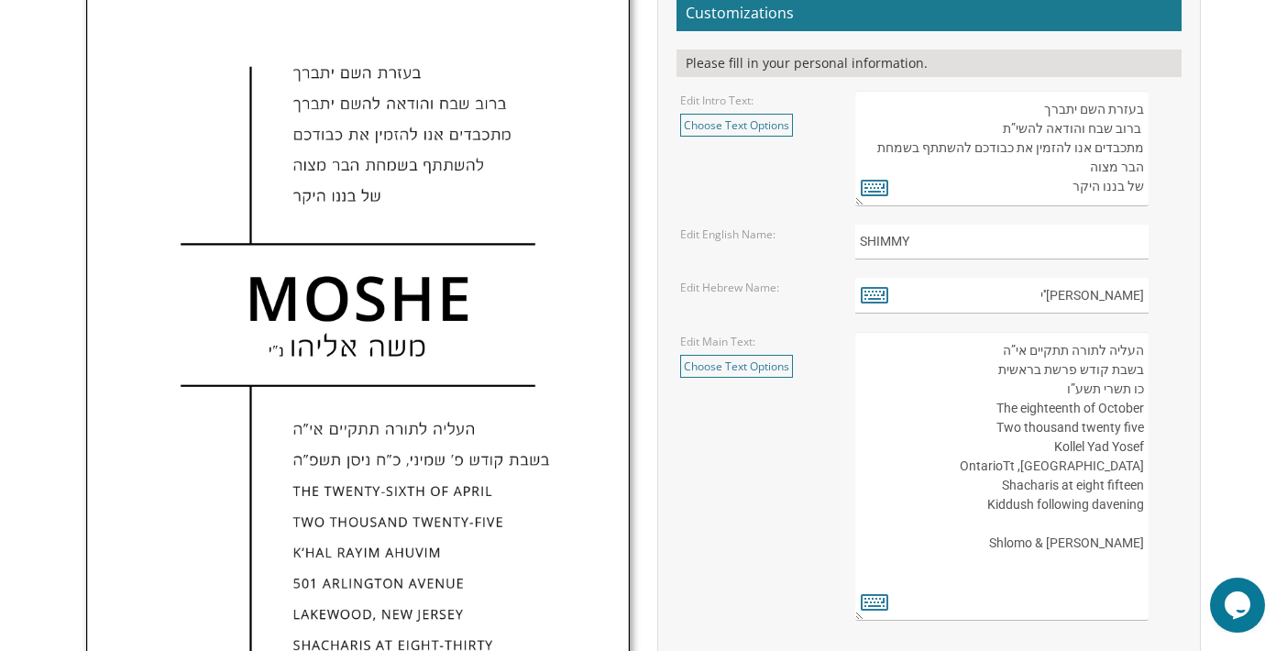
drag, startPoint x: 1047, startPoint y: 484, endPoint x: 1157, endPoint y: 487, distance: 110.9
click at [1157, 487] on div "העליה לתורה תתקיים אי”ה בשבת קודש פרשת לך לך ח’ חשון תשע”ט The twenty-eighth of…" at bounding box center [1016, 476] width 323 height 289
click at [1094, 466] on textarea "העליה לתורה תתקיים אי”ה בשבת קודש פרשת לך לך ח’ חשון תשע”ט The twenty-eighth of…" at bounding box center [1001, 476] width 293 height 289
click at [958, 585] on textarea "העליה לתורה תתקיים אי”ה בשבת קודש פרשת לך לך ח’ חשון תשע”ט The twenty-eighth of…" at bounding box center [1001, 476] width 293 height 289
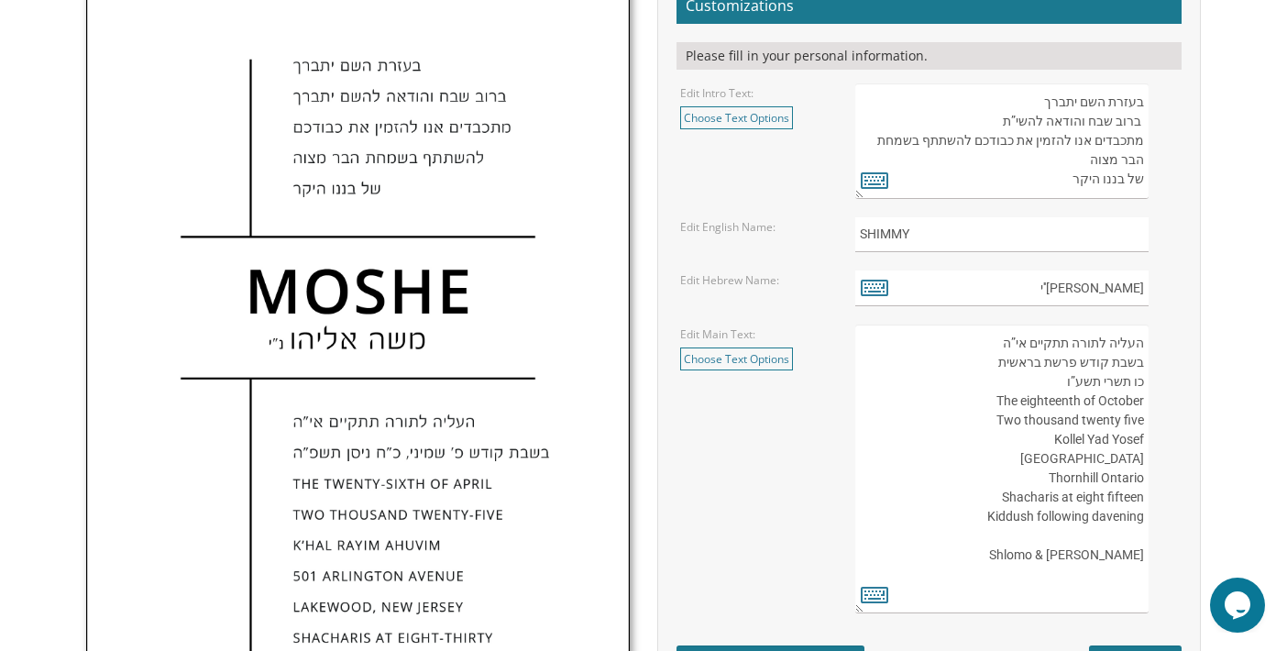
scroll to position [839, 0]
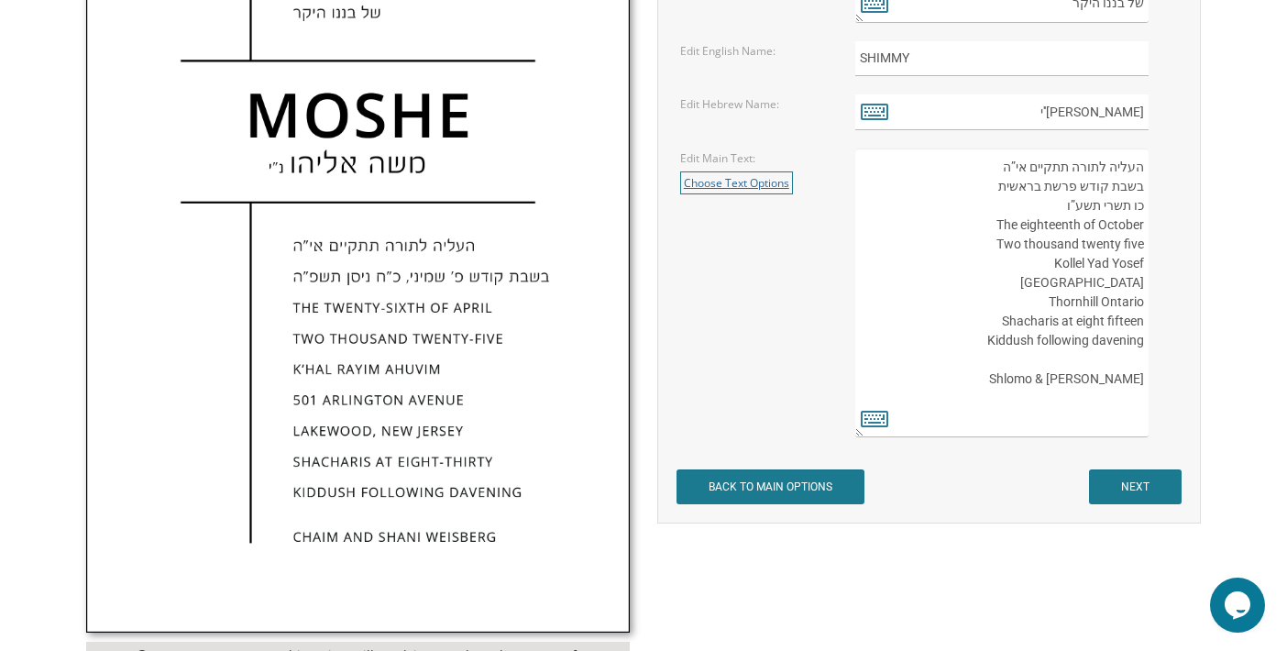
click at [783, 181] on link "Choose Text Options" at bounding box center [736, 182] width 113 height 23
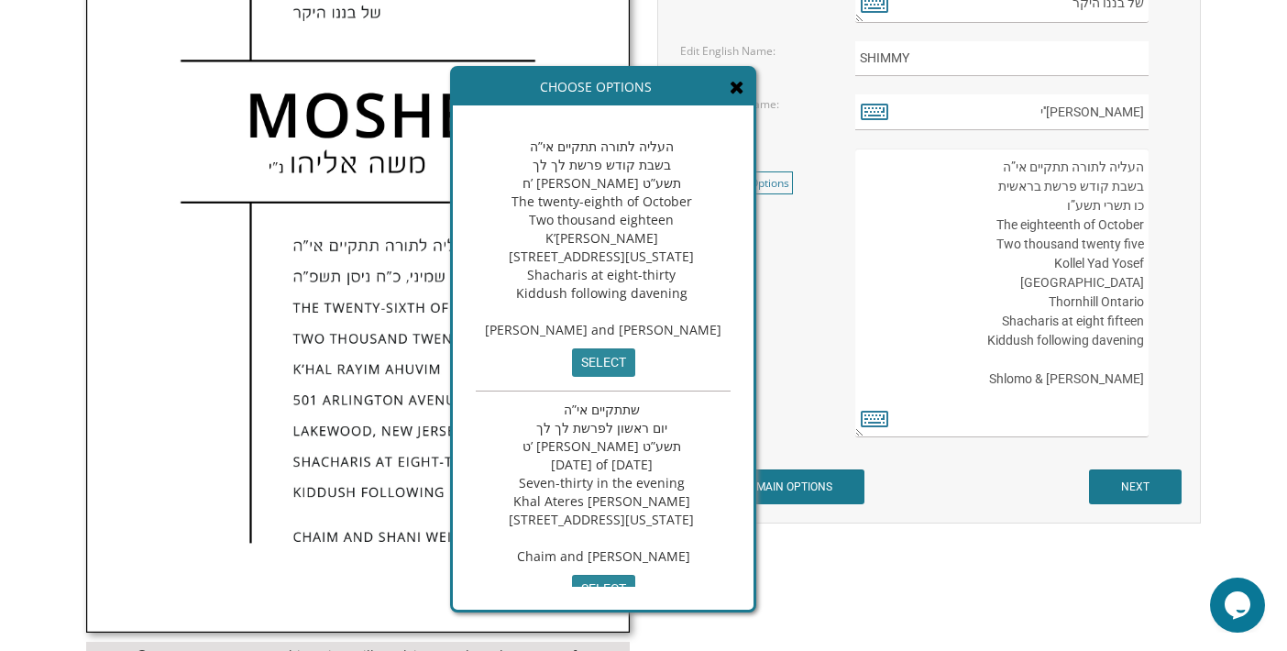
click at [744, 81] on icon at bounding box center [737, 87] width 15 height 18
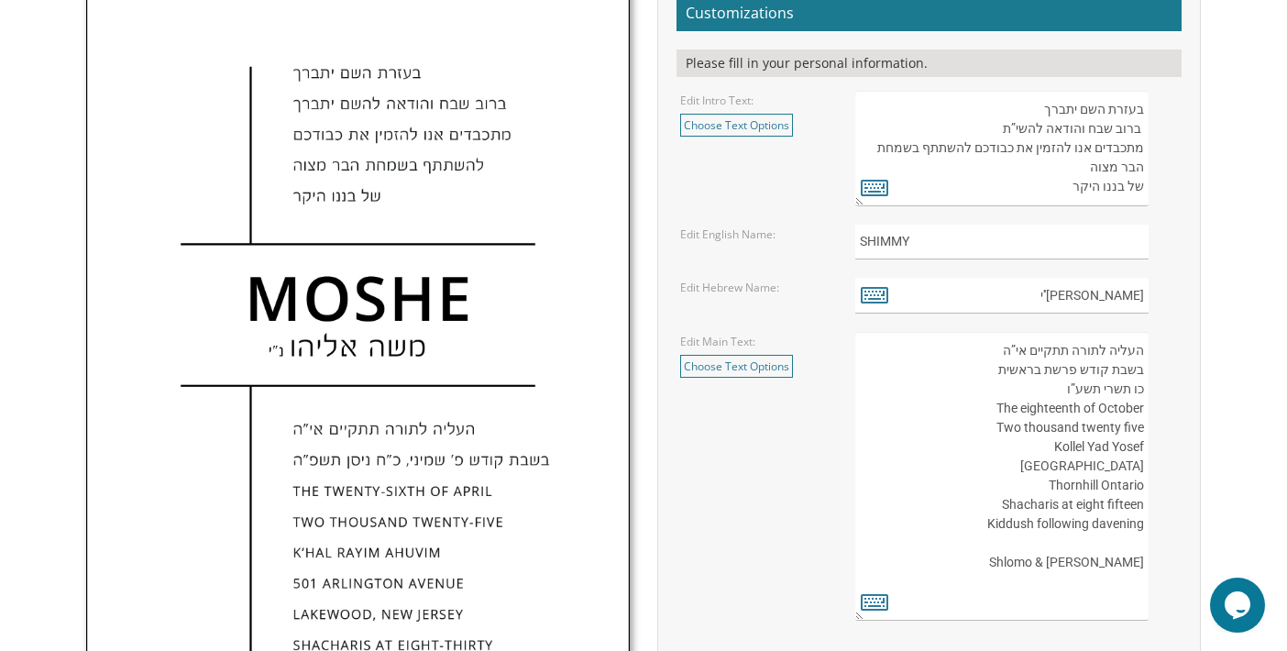
scroll to position [747, 0]
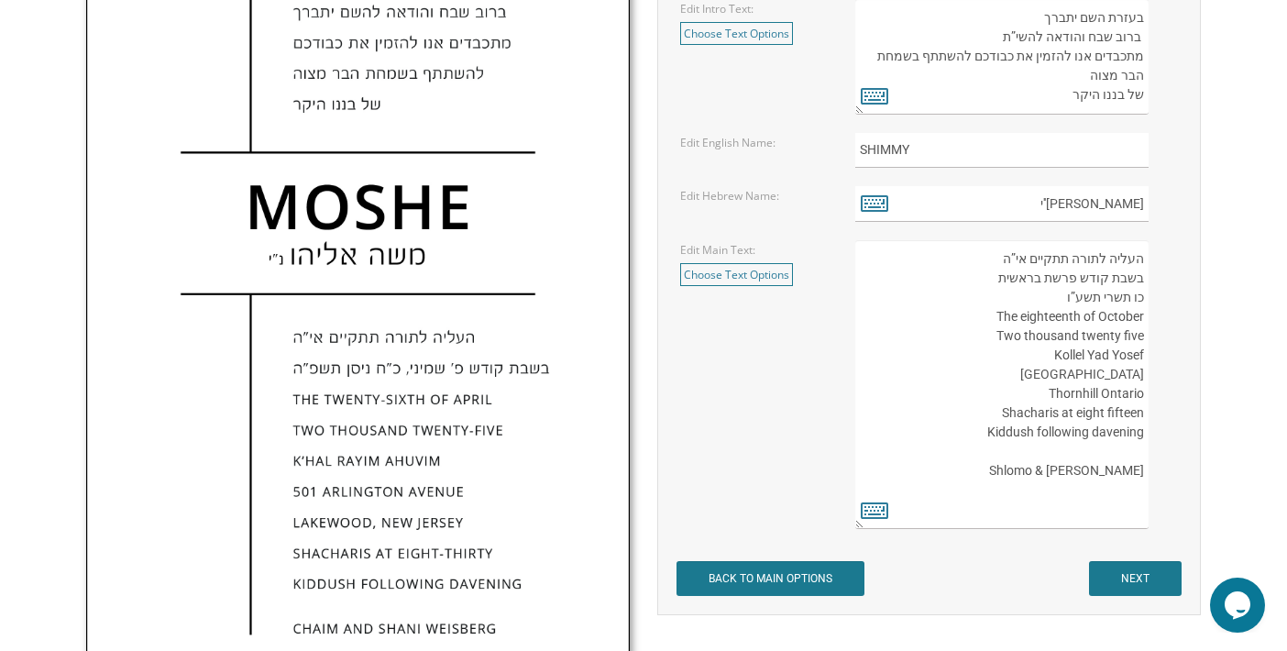
click at [1087, 372] on textarea "העליה לתורה תתקיים אי”ה בשבת קודש פרשת לך לך ח’ חשון תשע”ט The twenty-eighth of…" at bounding box center [1001, 384] width 293 height 289
click at [1091, 370] on textarea "העליה לתורה תתקיים אי”ה בשבת קודש פרשת לך לך ח’ חשון תשע”ט The twenty-eighth of…" at bounding box center [1001, 384] width 293 height 289
type textarea "העליה לתורה תתקיים אי”ה בשבת קודש פרשת בראשית כו תשרי תשע”ו The eighteenth of O…"
click at [866, 510] on icon at bounding box center [874, 510] width 27 height 26
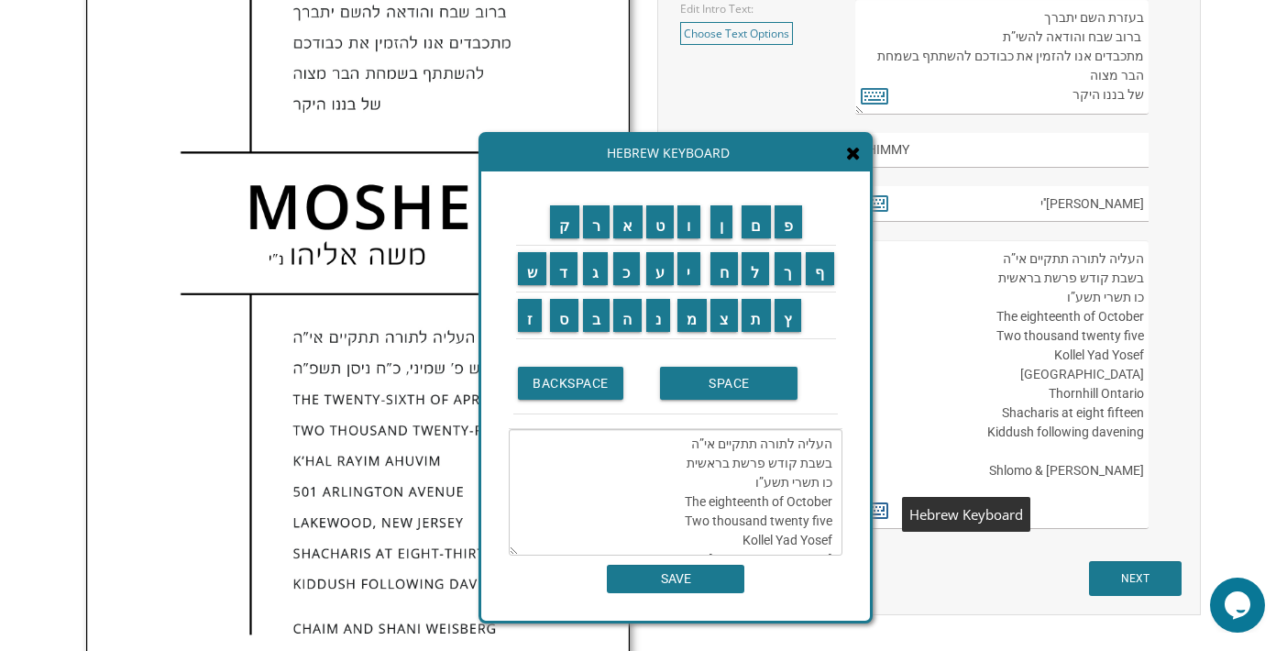
click at [876, 511] on icon at bounding box center [874, 510] width 27 height 26
drag, startPoint x: 876, startPoint y: 511, endPoint x: 941, endPoint y: 581, distance: 95.3
click at [941, 581] on form "Customizations Please fill in your personal information. Edit Intro Text: Choos…" at bounding box center [928, 250] width 505 height 691
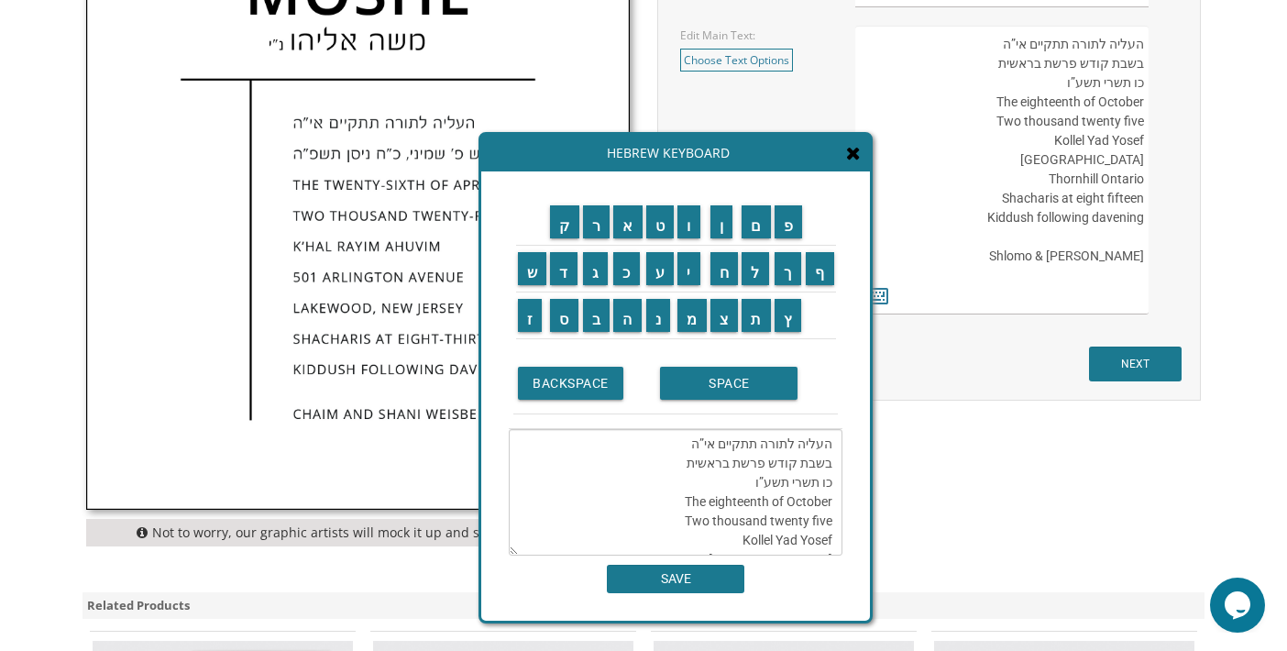
click at [674, 464] on textarea "העליה לתורה תתקיים אי”ה בשבת קודש פרשת בראשית כו תשרי תשע”ו The eighteenth of O…" at bounding box center [676, 492] width 334 height 126
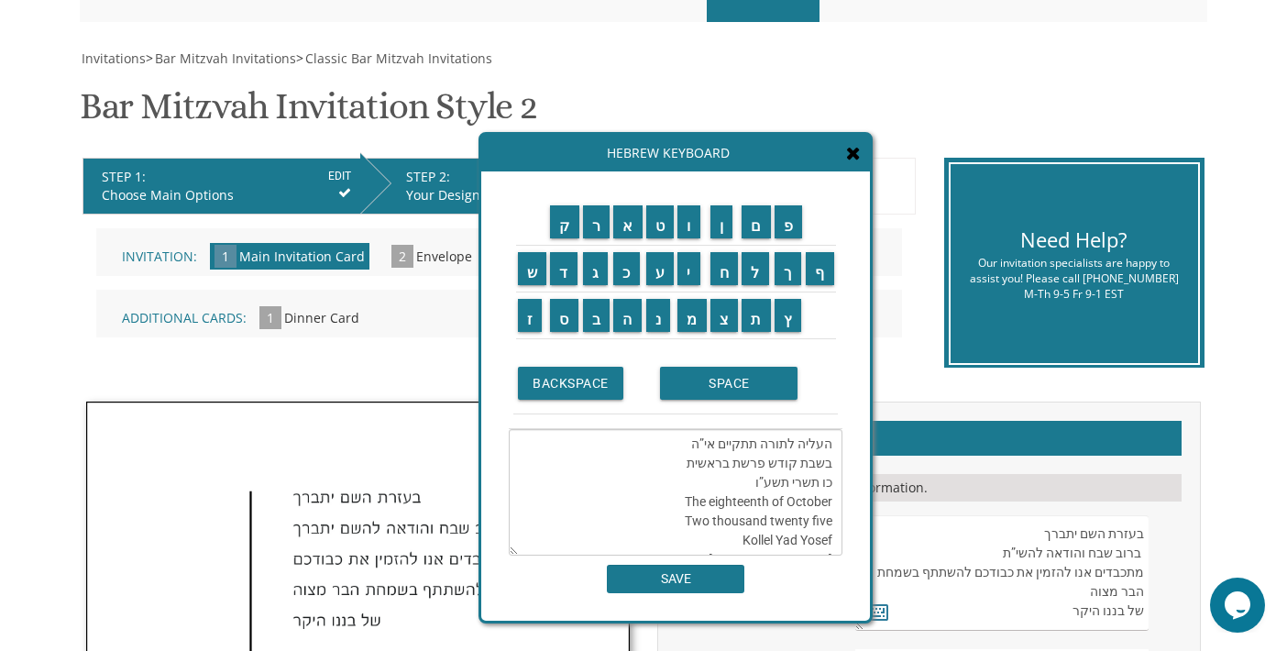
scroll to position [197, 0]
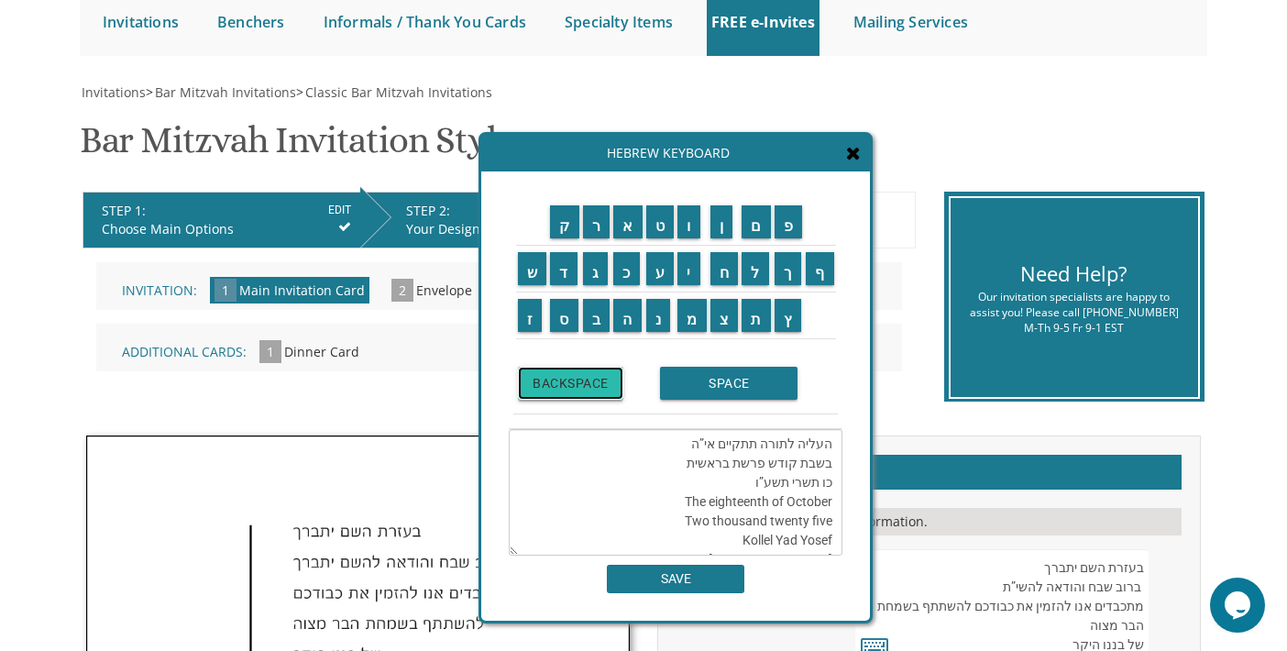
click at [603, 397] on input "BACKSPACE" at bounding box center [570, 383] width 105 height 33
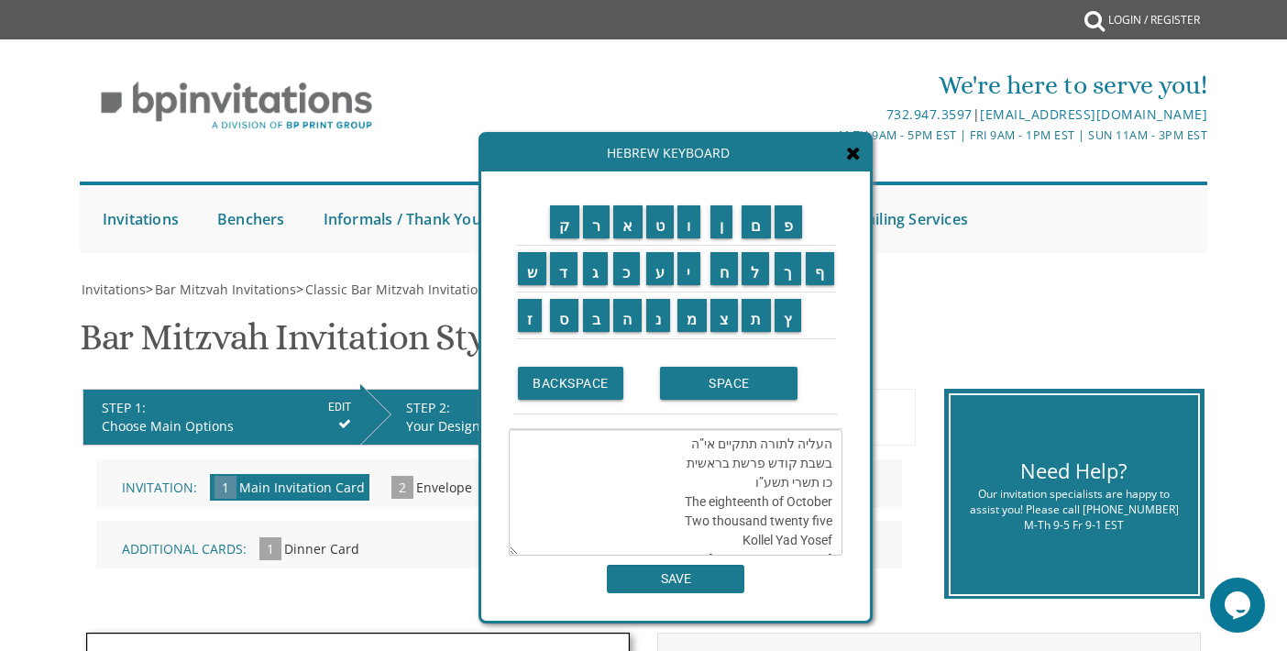
scroll to position [92, 0]
click at [783, 472] on textarea "העליה לתורה תתקיים אי”ה בשבת קודש פרשת בראשית כו תשרי תשע”ו The eighteenth of O…" at bounding box center [676, 492] width 334 height 126
drag, startPoint x: 811, startPoint y: 467, endPoint x: 829, endPoint y: 466, distance: 18.4
click at [829, 466] on textarea "העליה לתורה תתקיים אי”ה בשבת קודש פרשת בראשית כו תשרי תשע”ו The eighteenth of O…" at bounding box center [676, 492] width 334 height 126
click at [741, 461] on textarea "העליה לתורה תתקיים אי”ה בשבת קודש פרשת בראשית כו תשרי תשע”ו The eighteenth of O…" at bounding box center [676, 492] width 334 height 126
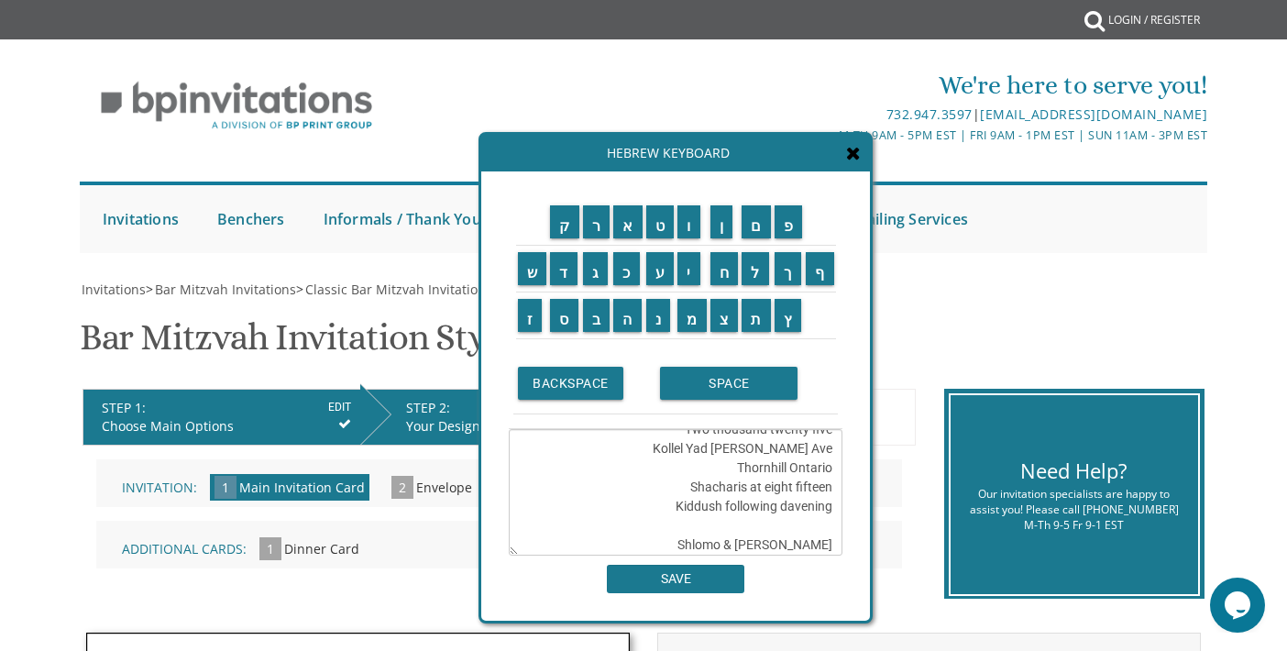
click at [832, 474] on textarea "העליה לתורה תתקיים אי”ה בשבת קודש פרשת בראשית כו תשרי תשע”ו The eighteenth of O…" at bounding box center [676, 492] width 334 height 126
click at [859, 161] on icon at bounding box center [853, 153] width 15 height 18
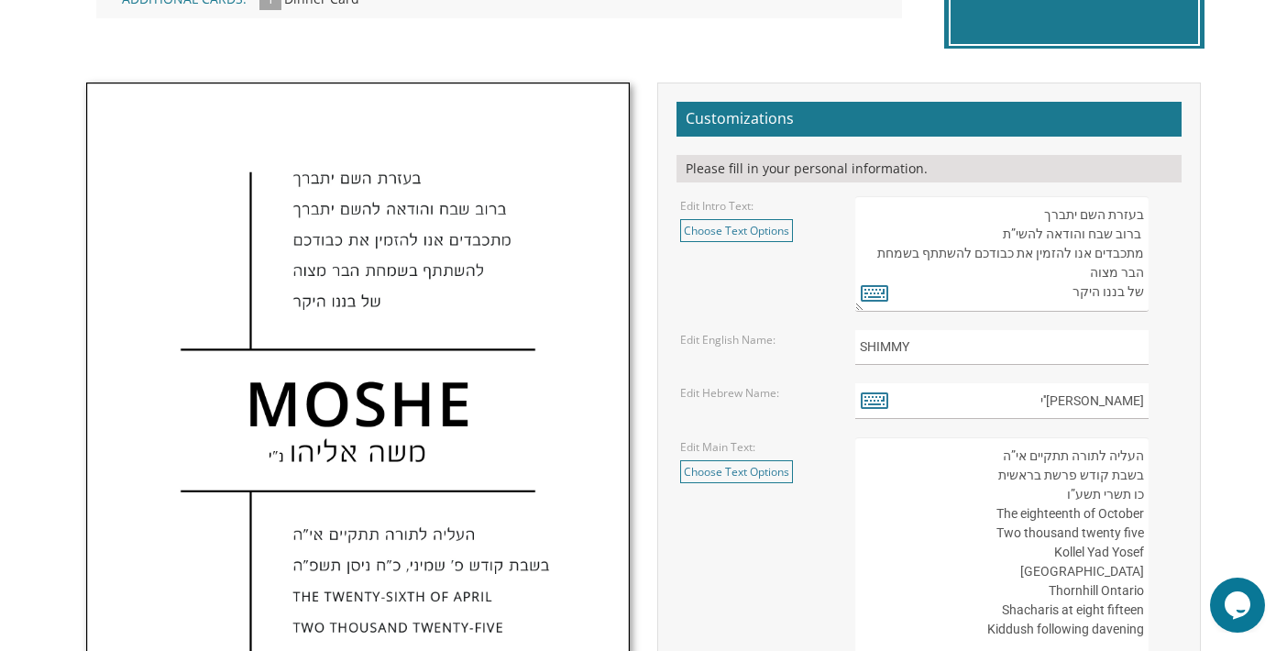
scroll to position [733, 0]
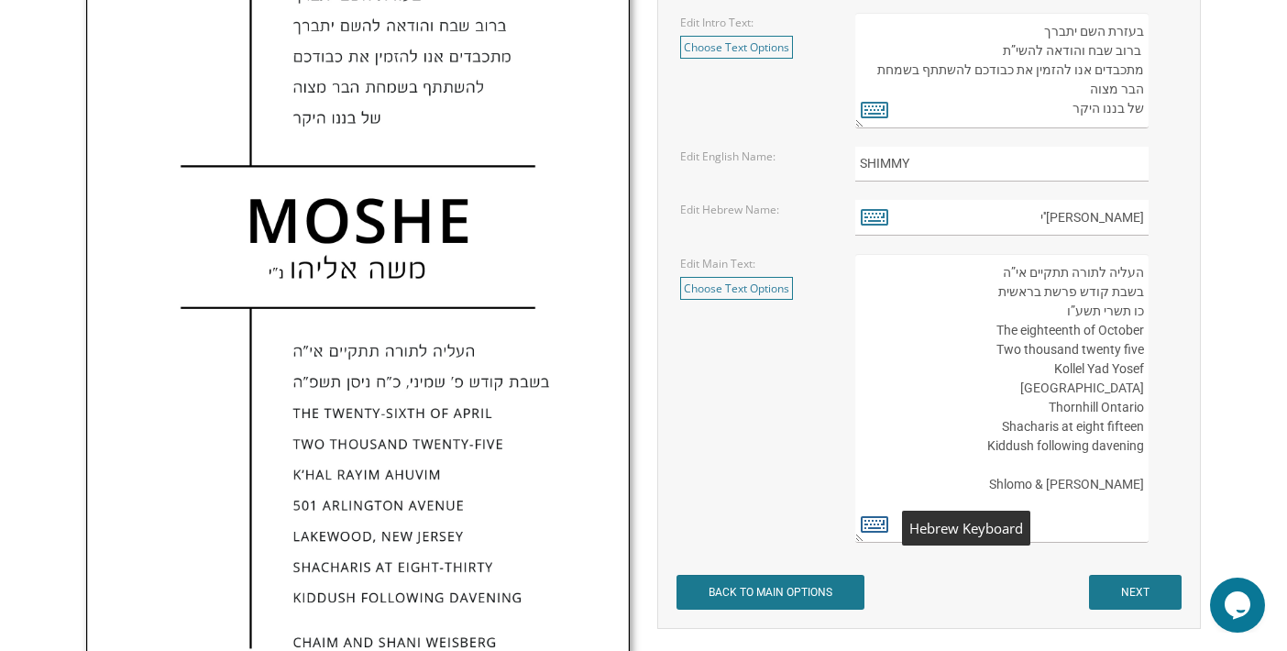
click at [860, 535] on textarea "העליה לתורה תתקיים אי”ה בשבת קודש פרשת לך לך ח’ חשון תשע”ט The twenty-eighth of…" at bounding box center [1001, 398] width 293 height 289
click at [862, 532] on icon at bounding box center [874, 523] width 27 height 26
type textarea "העליה לתורה תתקיים אי”ה בשבת קודש פרשת בראשית כו תשרי תשע”ו The eighteenth of O…"
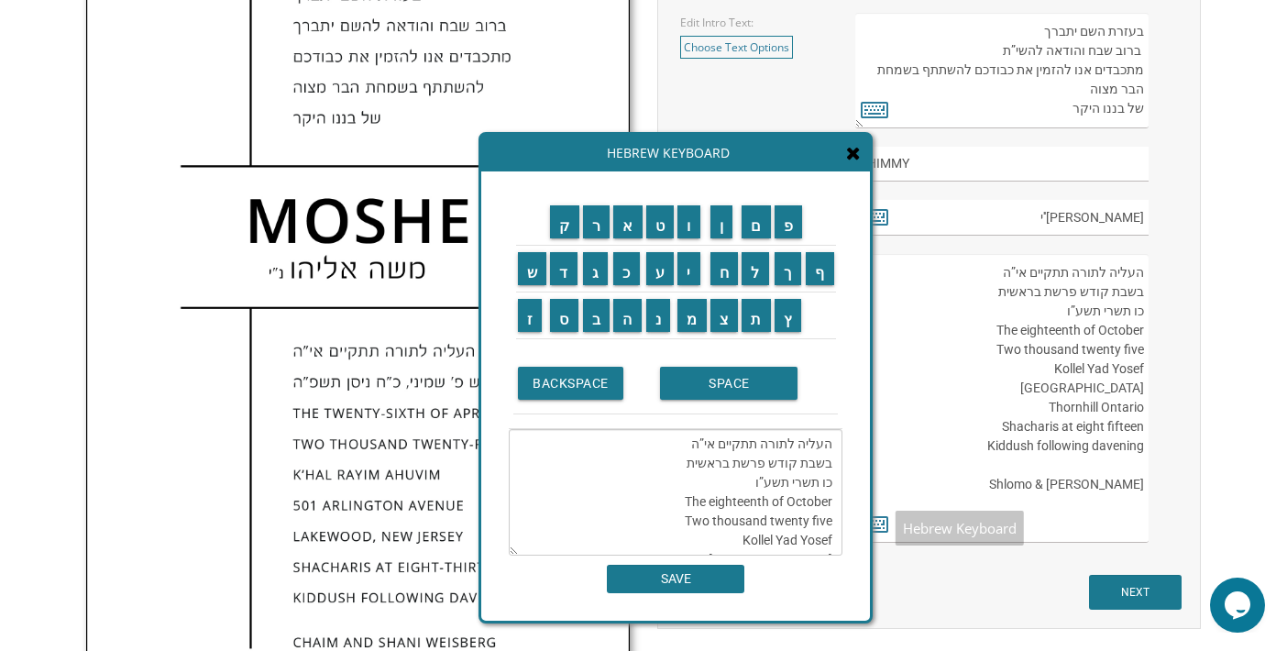
click at [982, 378] on textarea "העליה לתורה תתקיים אי”ה בשבת קודש פרשת לך לך ח’ חשון תשע”ט The twenty-eighth of…" at bounding box center [1001, 398] width 293 height 289
click at [1117, 396] on textarea "העליה לתורה תתקיים אי”ה בשבת קודש פרשת לך לך ח’ חשון תשע”ט The twenty-eighth of…" at bounding box center [1001, 398] width 293 height 289
click at [1092, 386] on textarea "העליה לתורה תתקיים אי”ה בשבת קודש פרשת לך לך ח’ חשון תשע”ט The twenty-eighth of…" at bounding box center [1001, 398] width 293 height 289
click at [1105, 391] on textarea "העליה לתורה תתקיים אי”ה בשבת קודש פרשת לך לך ח’ חשון תשע”ט The twenty-eighth of…" at bounding box center [1001, 398] width 293 height 289
drag, startPoint x: 1126, startPoint y: 389, endPoint x: 1092, endPoint y: 389, distance: 33.9
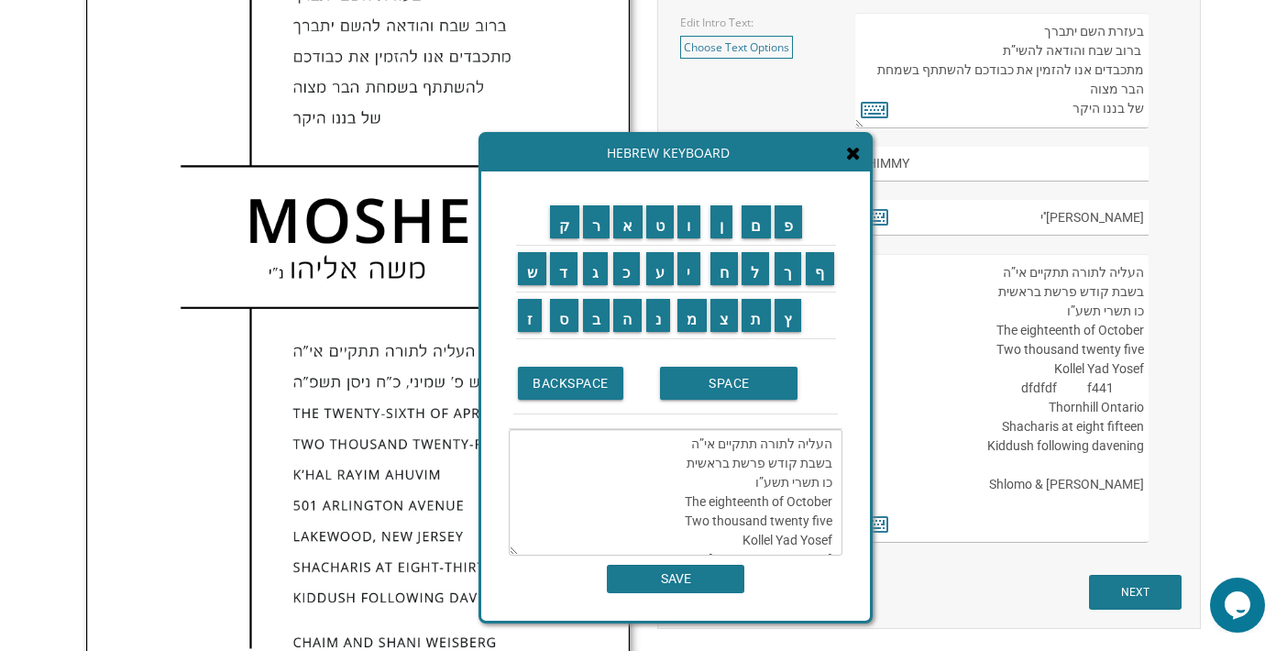
click at [1092, 389] on textarea "העליה לתורה תתקיים אי”ה בשבת קודש פרשת לך לך ח’ חשון תשע”ט The twenty-eighth of…" at bounding box center [1001, 398] width 293 height 289
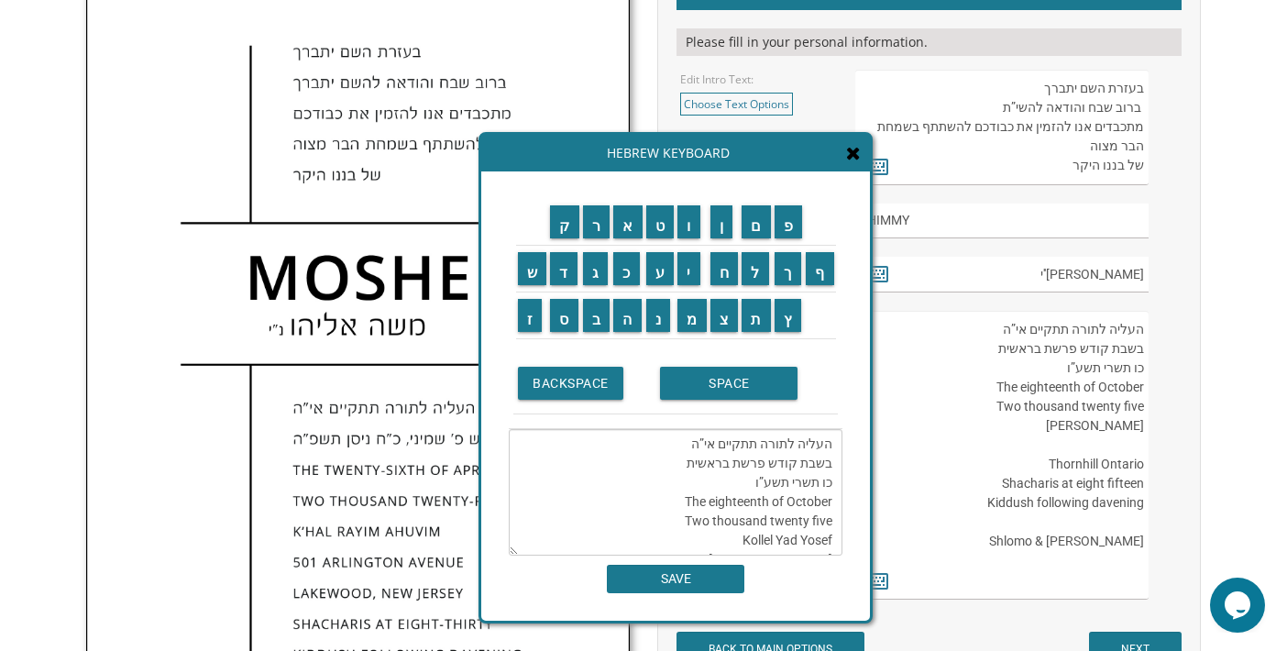
scroll to position [642, 0]
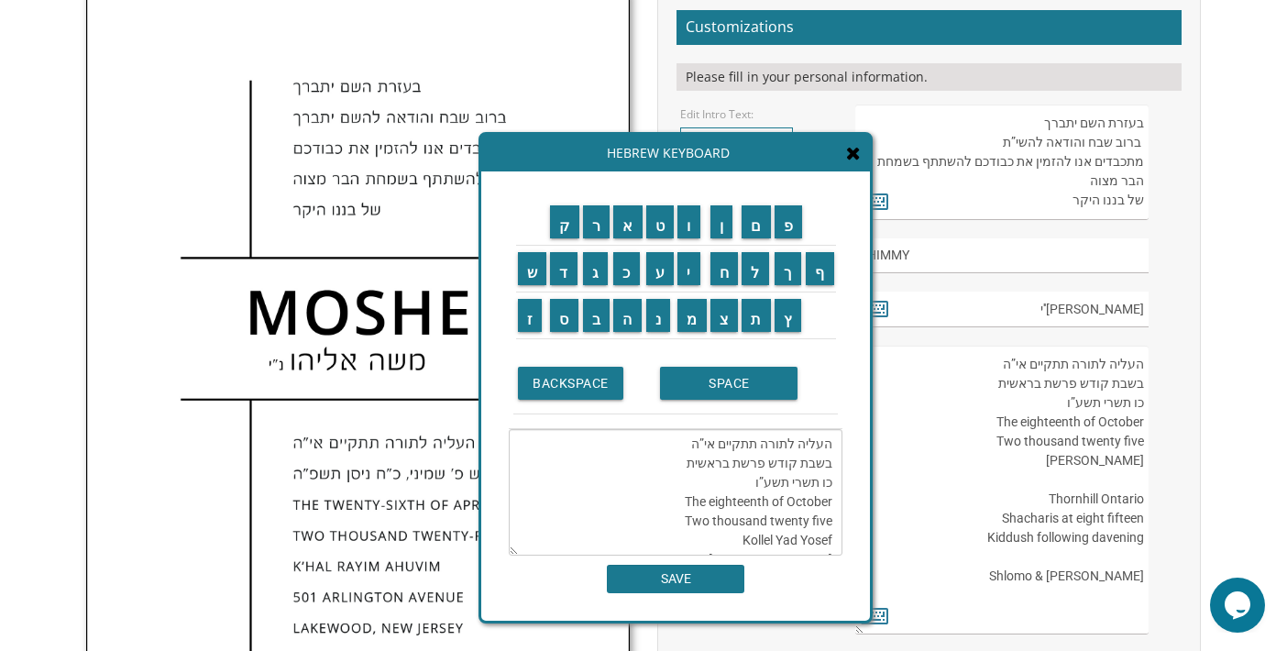
type textarea "העליה לתורה תתקיים אי”ה בשבת קודש פרשת בראשית כו תשרי תשע”ו The eighteenth of O…"
click at [852, 149] on icon at bounding box center [853, 153] width 15 height 18
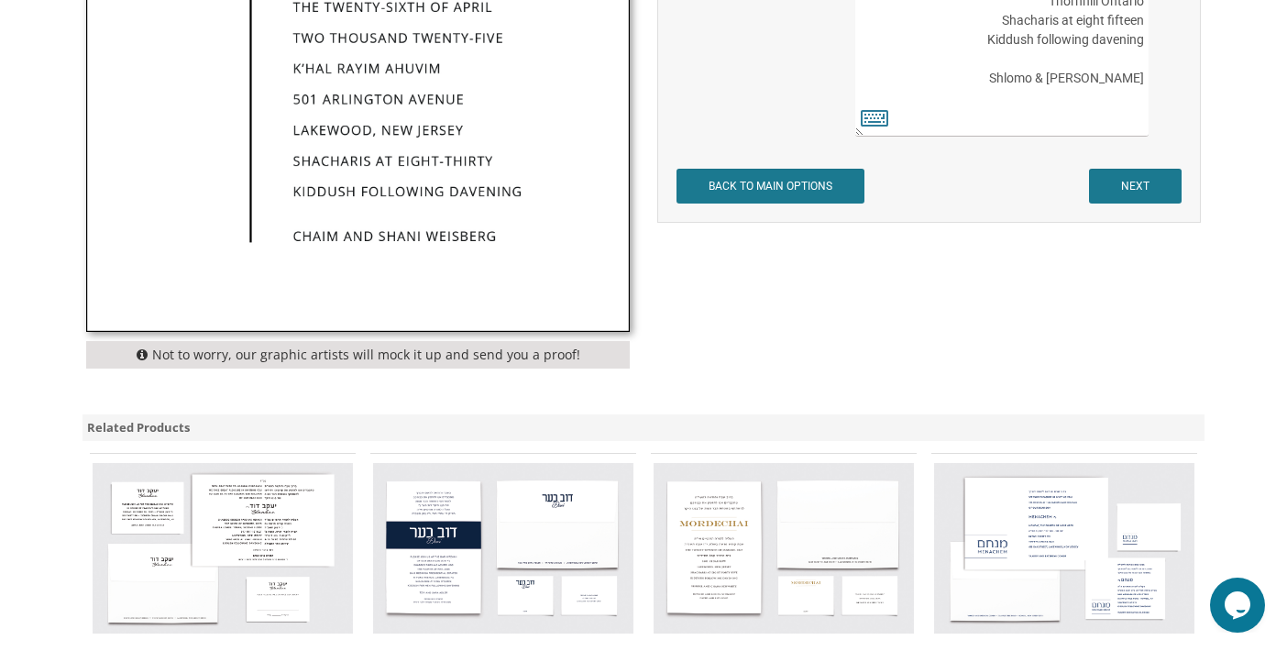
scroll to position [1191, 0]
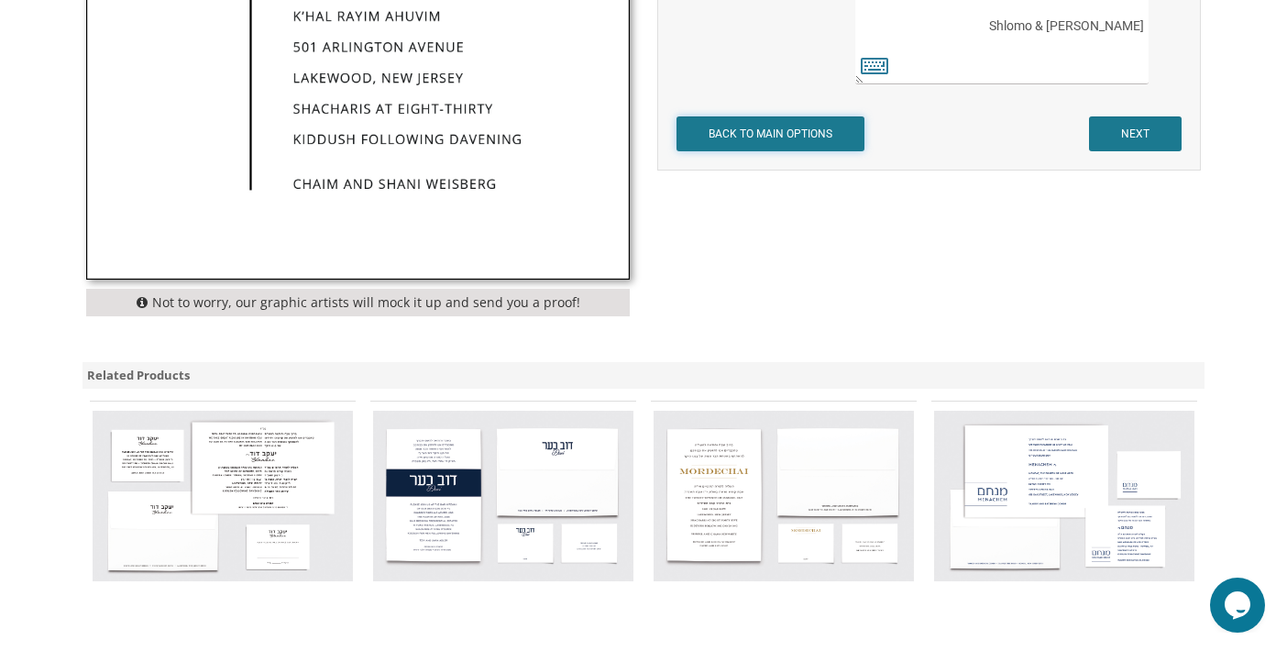
click at [734, 121] on input "BACK TO MAIN OPTIONS" at bounding box center [770, 133] width 188 height 35
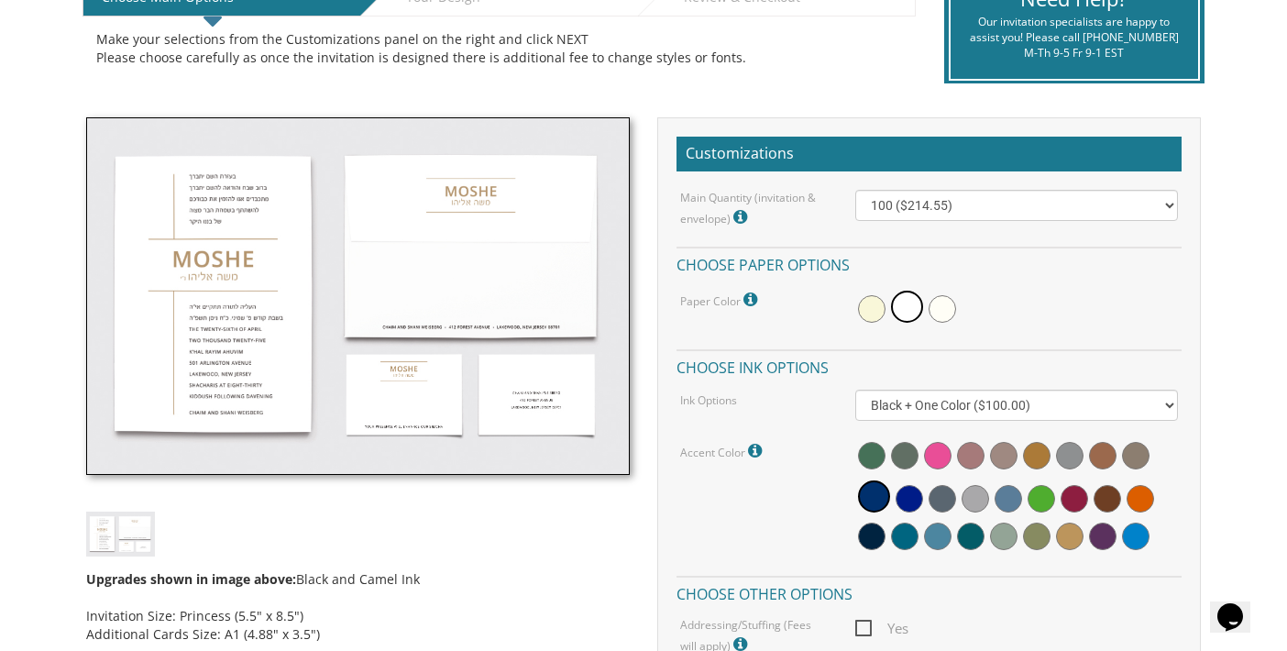
scroll to position [458, 0]
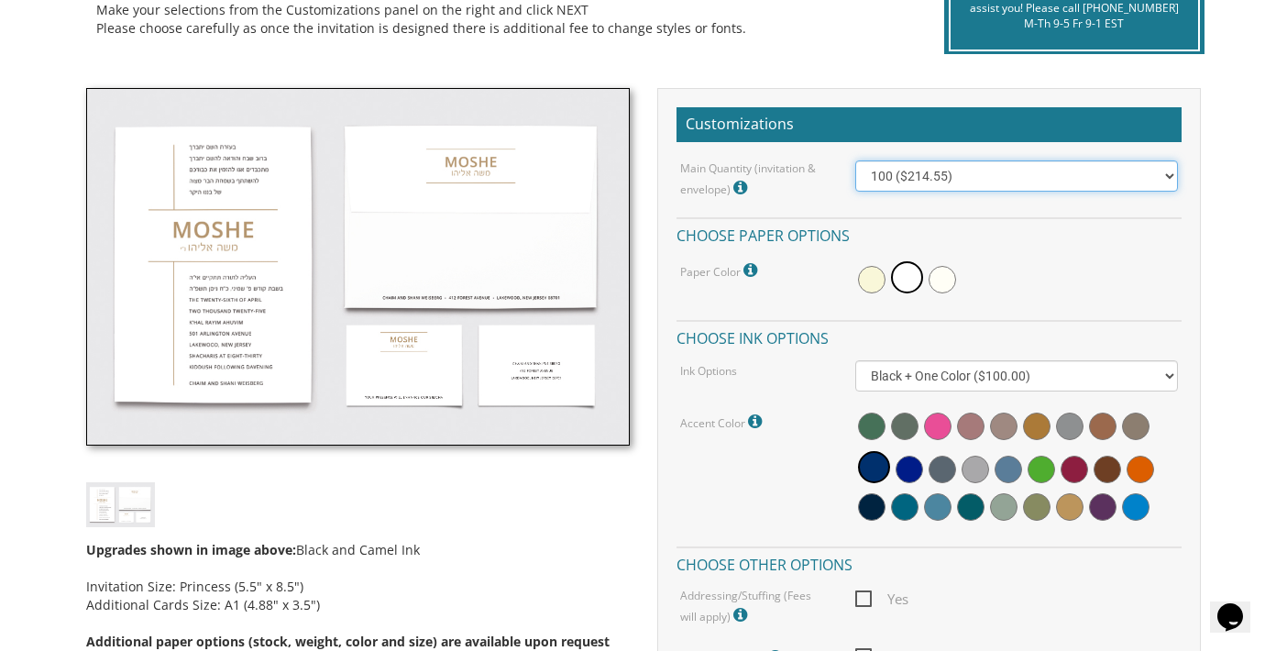
drag, startPoint x: 1021, startPoint y: 177, endPoint x: 990, endPoint y: 191, distance: 34.1
click at [1021, 177] on select "100 ($214.55) 200 ($254.60) 300 ($294.25) 400 ($333.55) 500 ($373.90) 600 ($413…" at bounding box center [1016, 175] width 323 height 31
select select "200"
click at [855, 160] on select "100 ($214.55) 200 ($254.60) 300 ($294.25) 400 ($333.55) 500 ($373.90) 600 ($413…" at bounding box center [1016, 175] width 323 height 31
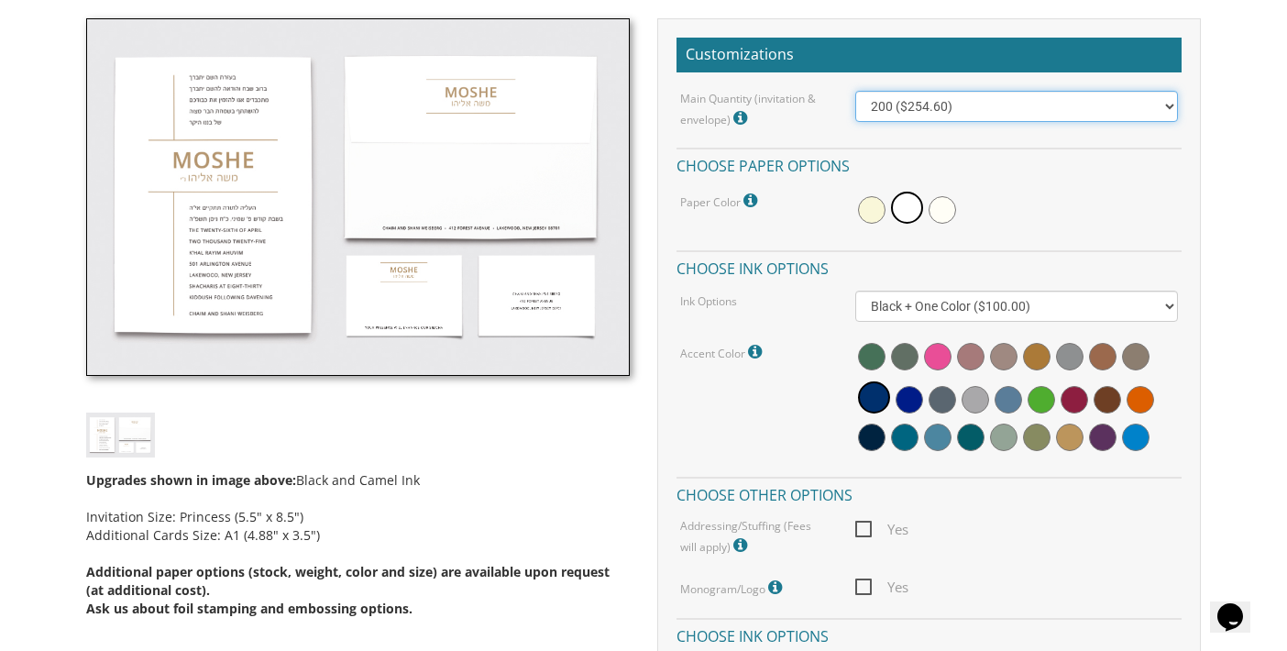
scroll to position [550, 0]
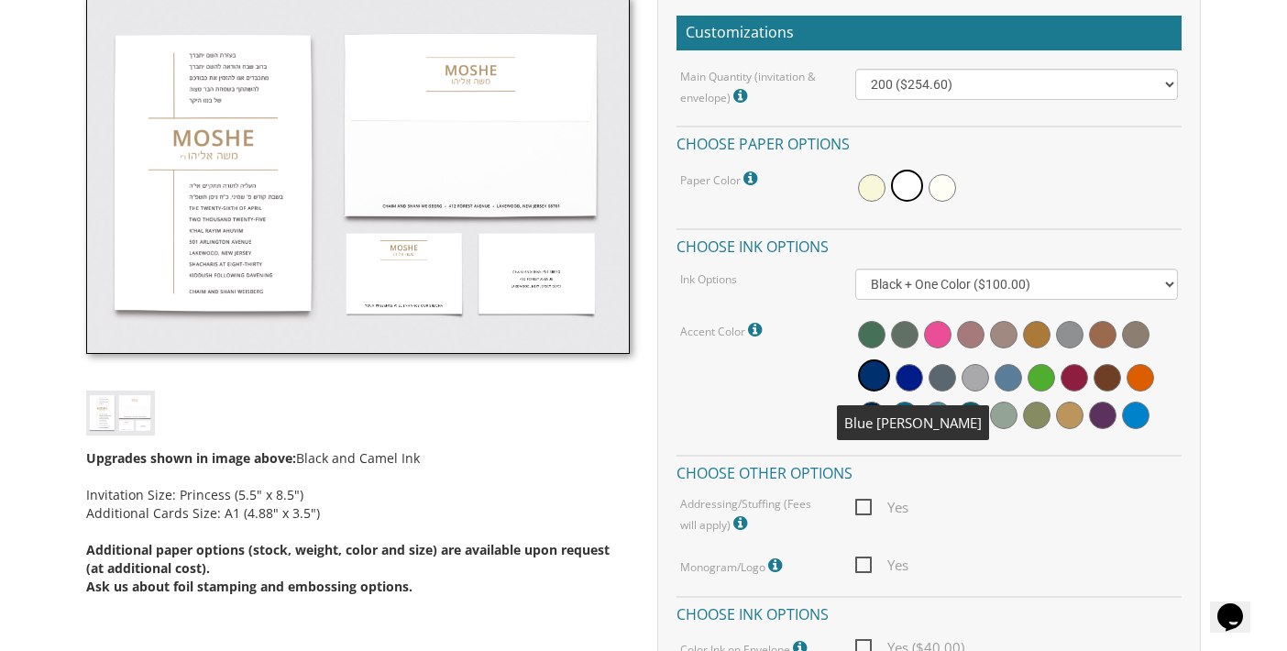
click at [875, 383] on span at bounding box center [874, 375] width 32 height 32
click at [876, 369] on span at bounding box center [874, 375] width 32 height 32
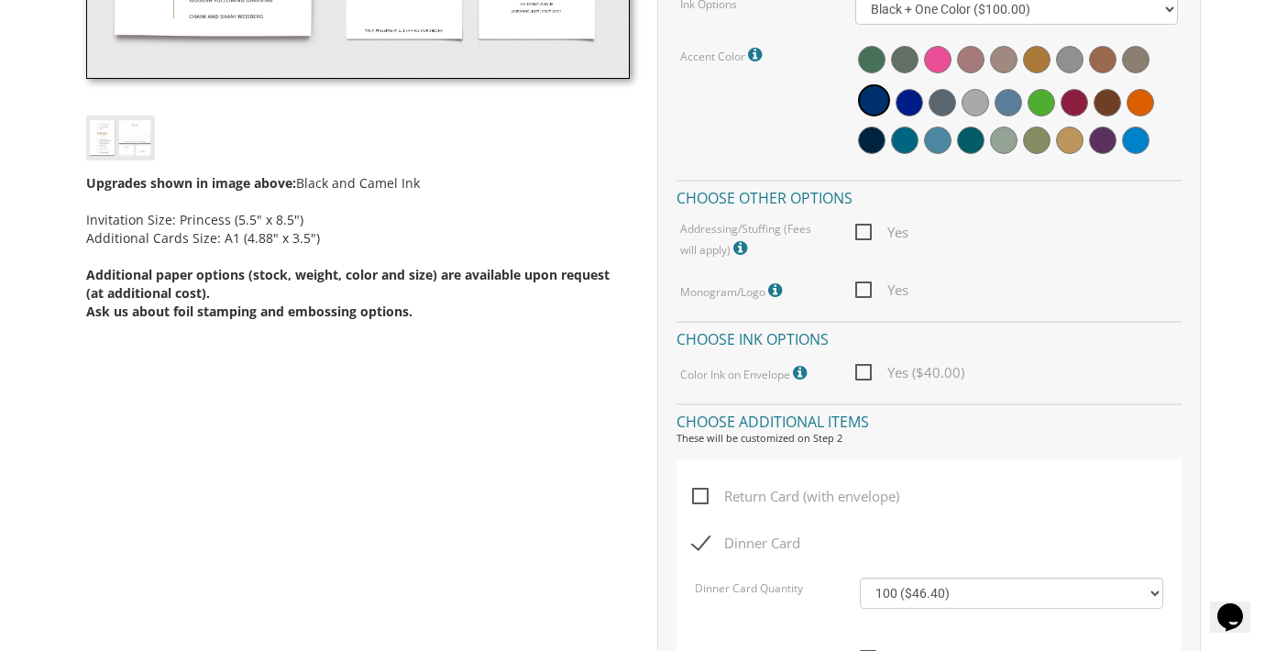
scroll to position [733, 0]
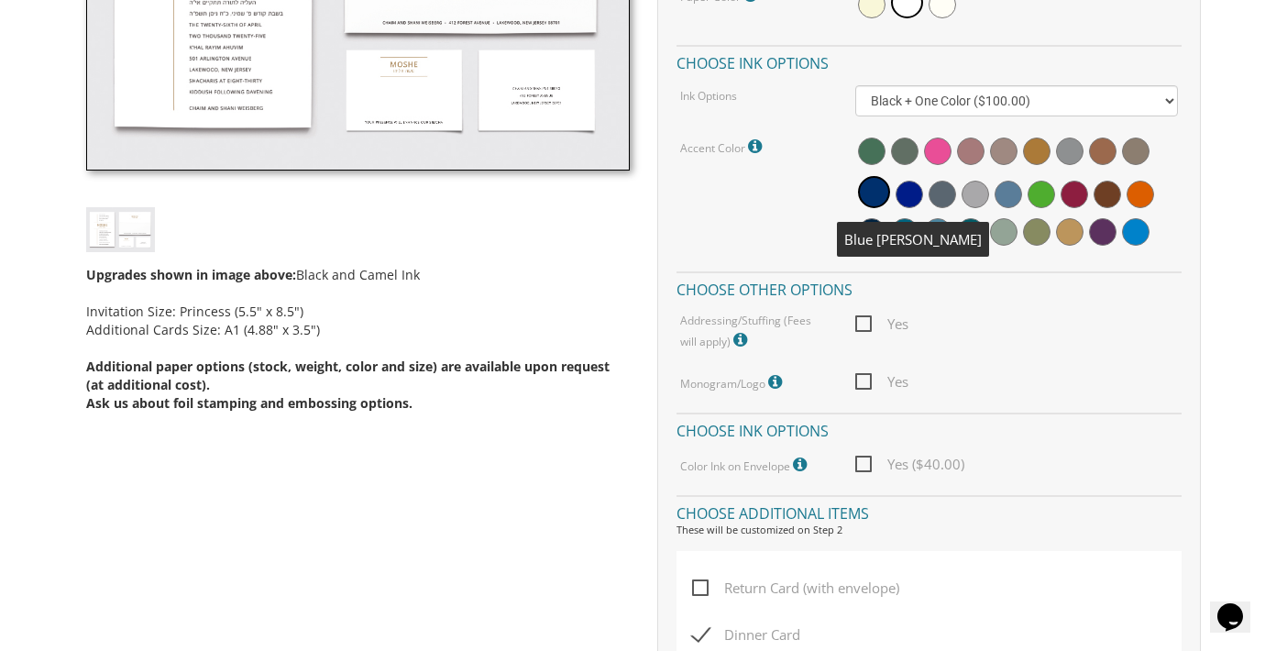
click at [872, 193] on span at bounding box center [874, 192] width 32 height 32
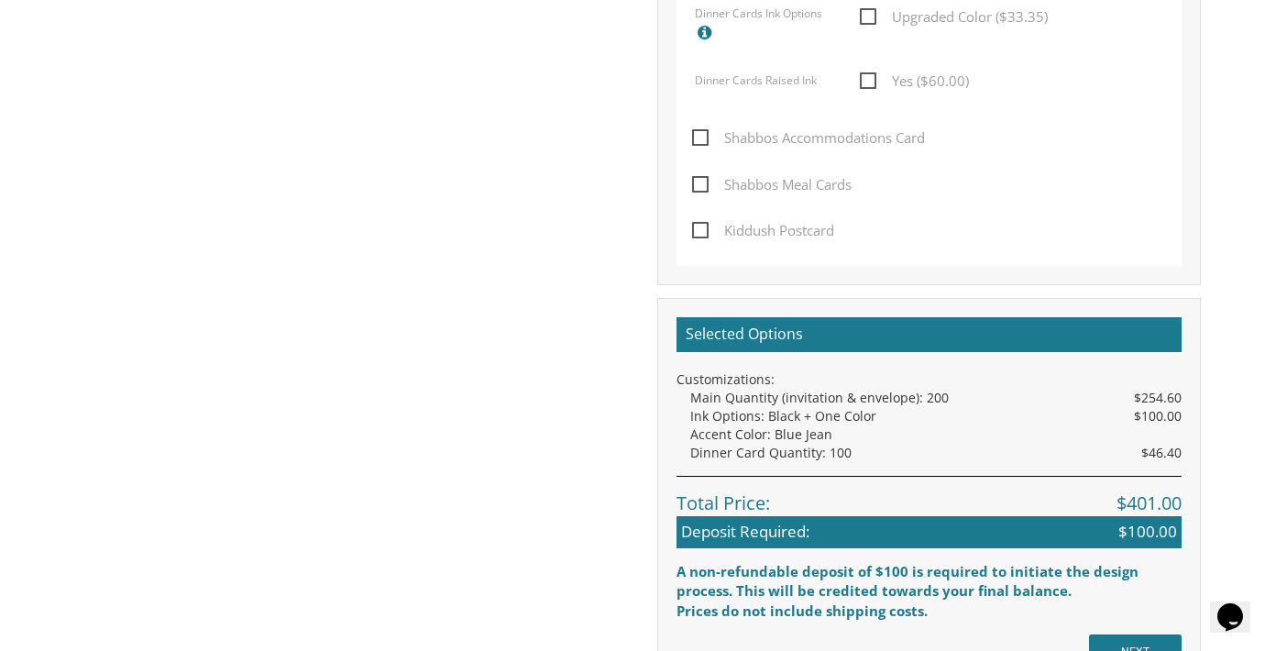
scroll to position [1558, 0]
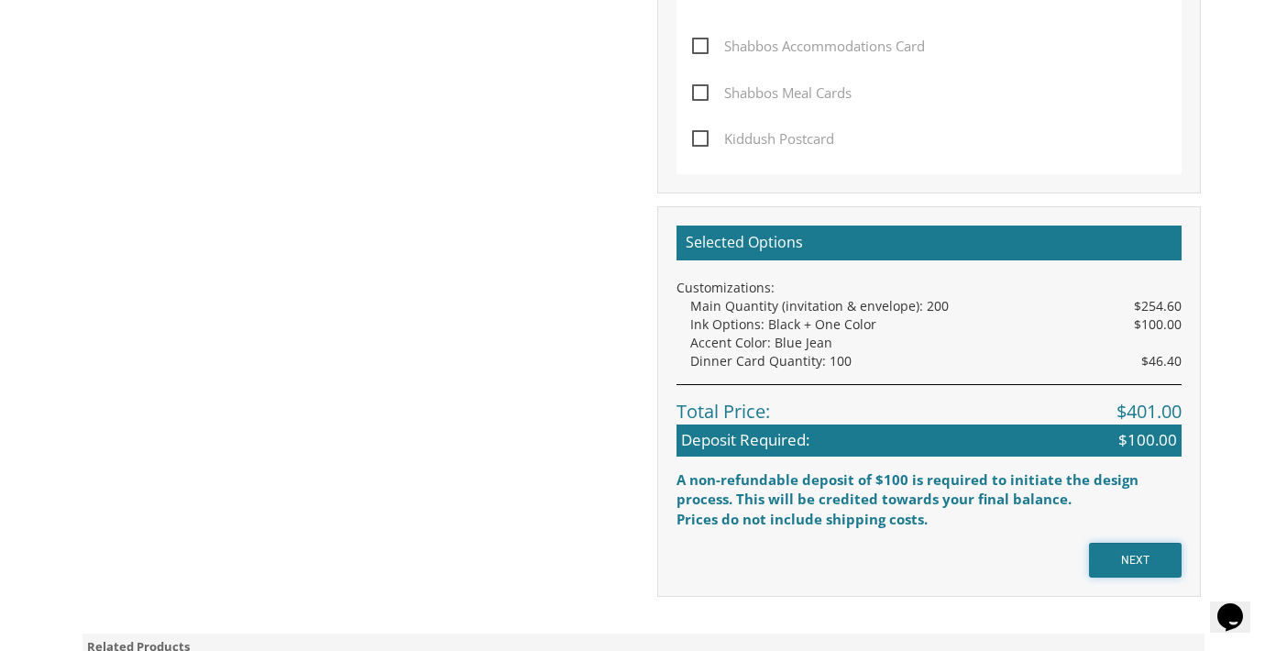
click at [1137, 563] on input "NEXT" at bounding box center [1135, 560] width 93 height 35
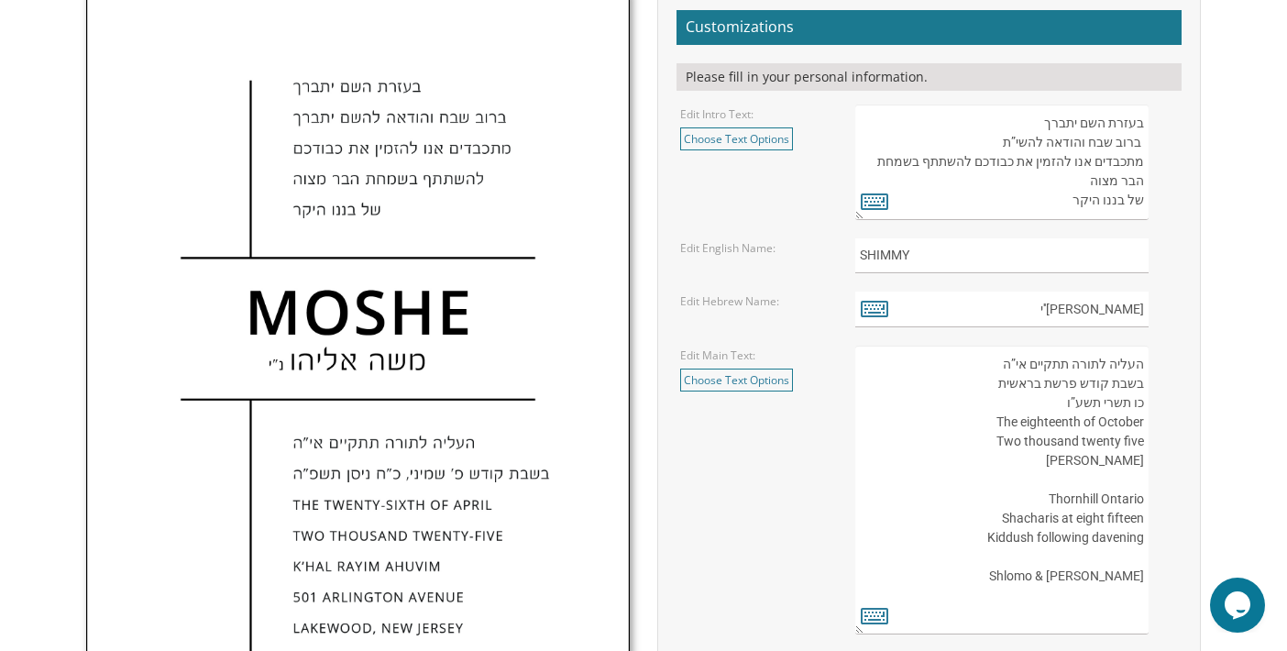
scroll to position [733, 0]
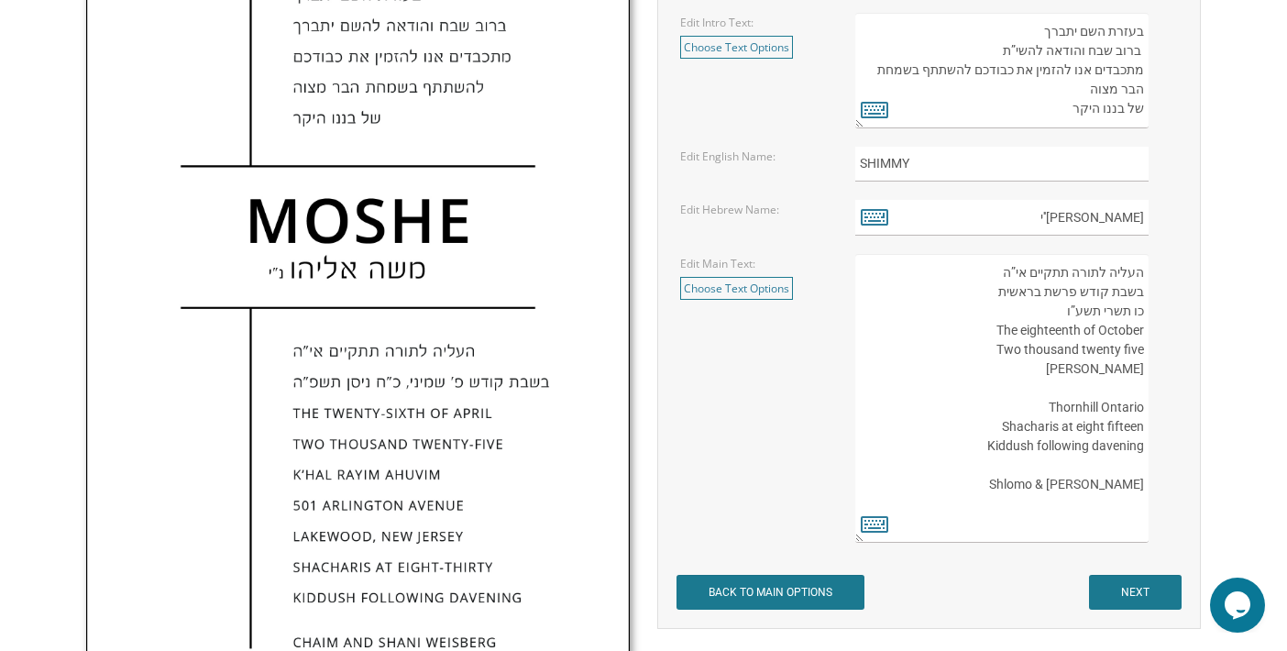
click at [1042, 384] on textarea "העליה לתורה תתקיים אי”ה בשבת קודש פרשת בראשית כו תשרי תשע”ו The eighteenth of O…" at bounding box center [1001, 398] width 293 height 289
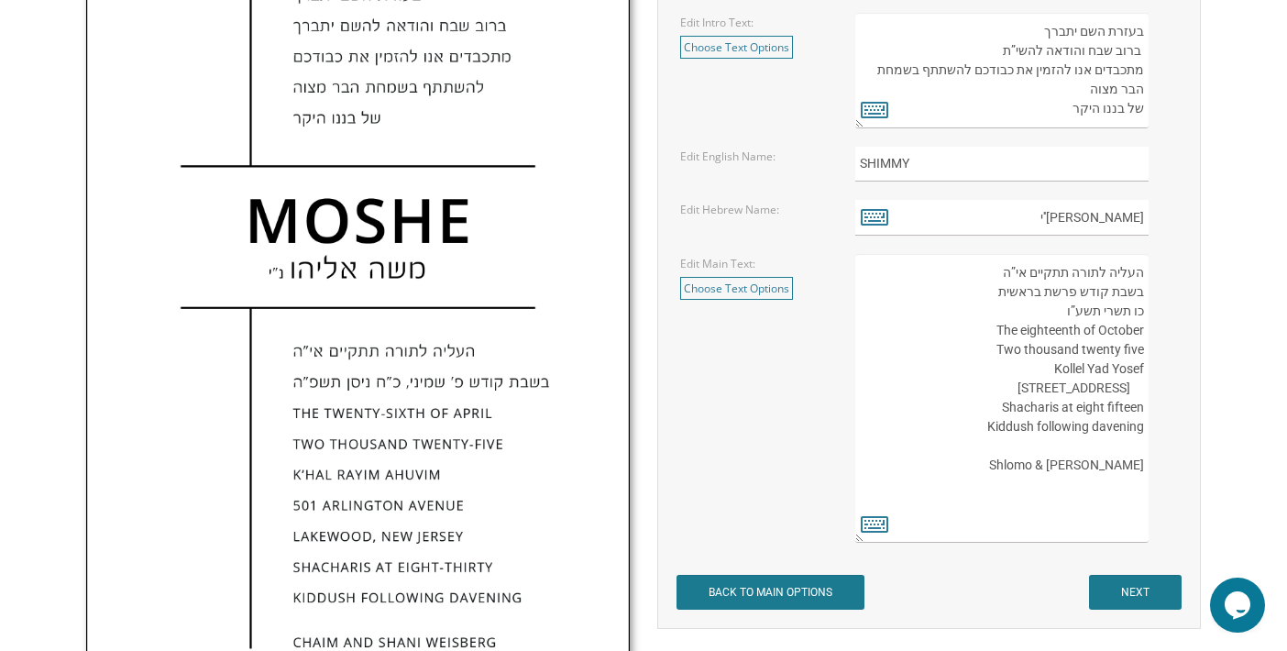
type textarea "העליה לתורה תתקיים אי”ה בשבת קודש פרשת בראשית כו תשרי תשע”ו The eighteenth of O…"
click at [1119, 591] on input "NEXT" at bounding box center [1135, 592] width 93 height 35
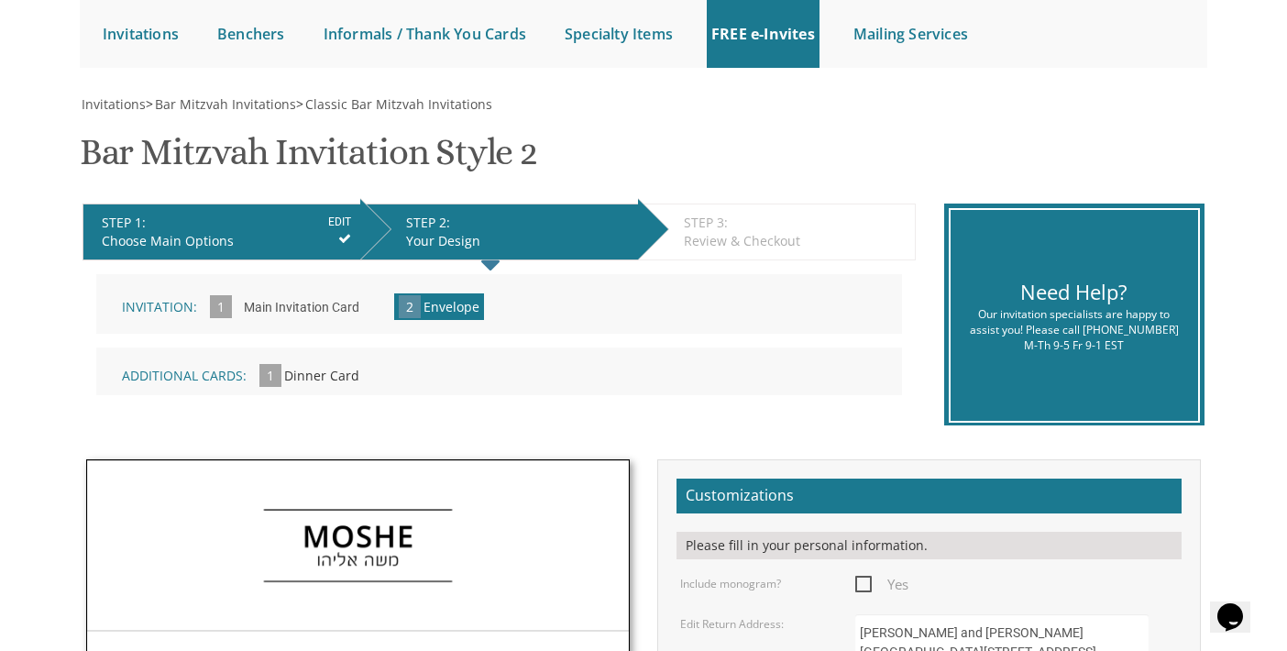
scroll to position [367, 0]
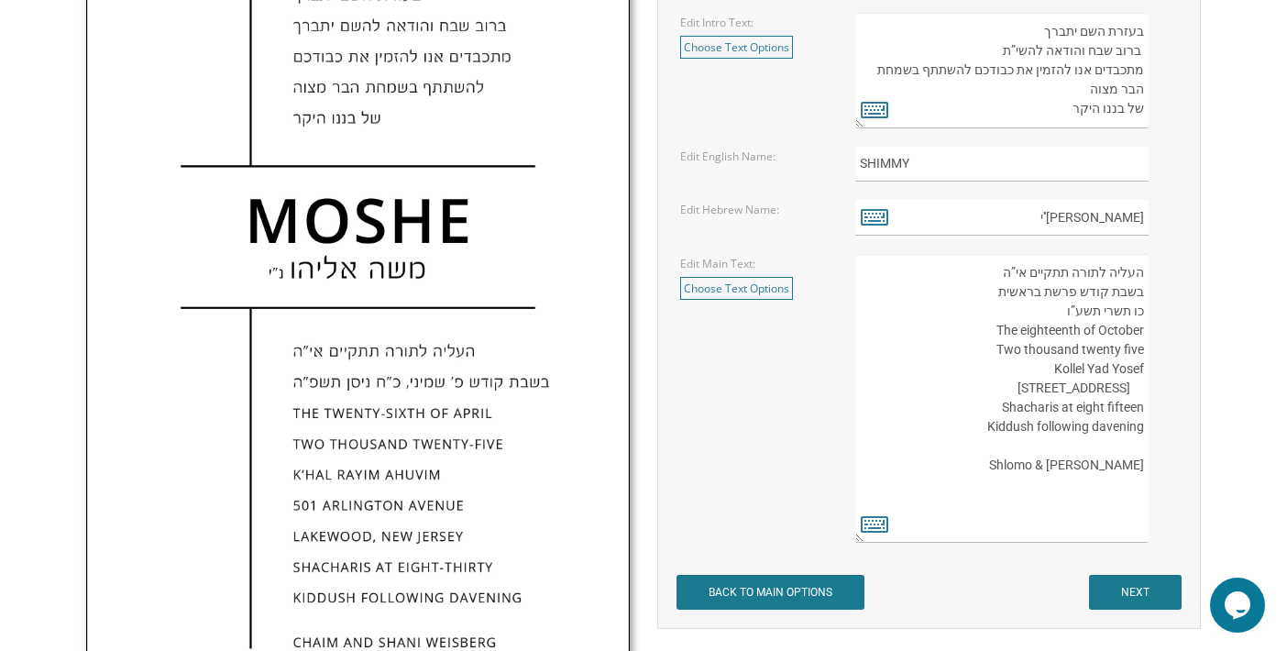
click at [1104, 384] on textarea "העליה לתורה תתקיים אי”ה בשבת קודש פרשת בראשית כו תשרי תשע”ו The eighteenth of O…" at bounding box center [1001, 398] width 293 height 289
click at [1142, 385] on textarea "העליה לתורה תתקיים אי”ה בשבת קודש פרשת בראשית כו תשרי תשע”ו The eighteenth of O…" at bounding box center [1001, 398] width 293 height 289
click at [1125, 389] on textarea "העליה לתורה תתקיים אי”ה בשבת קודש פרשת בראשית כו תשרי תשע”ו The eighteenth of O…" at bounding box center [1001, 398] width 293 height 289
click at [1143, 389] on textarea "העליה לתורה תתקיים אי”ה בשבת קודש פרשת בראשית כו תשרי תשע”ו The eighteenth of O…" at bounding box center [1001, 398] width 293 height 289
click at [1043, 387] on textarea "העליה לתורה תתקיים אי”ה בשבת קודש פרשת בראשית כו תשרי תשע”ו The eighteenth of O…" at bounding box center [1001, 398] width 293 height 289
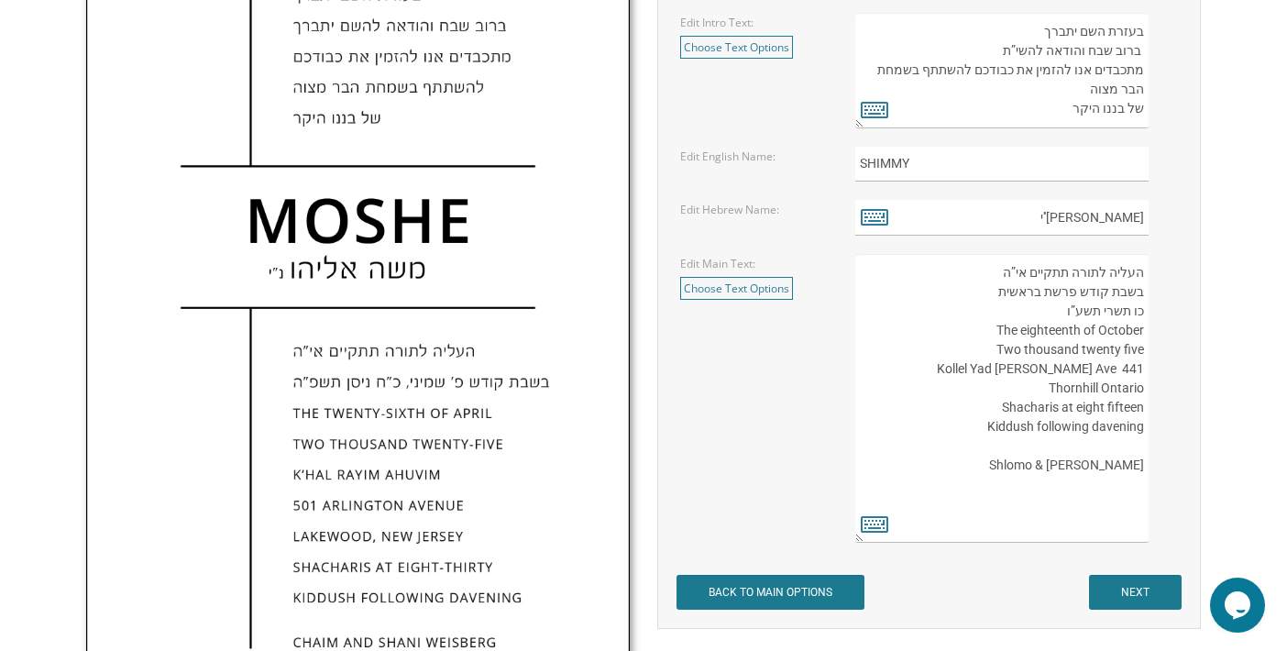
drag, startPoint x: 1136, startPoint y: 390, endPoint x: 1134, endPoint y: 400, distance: 9.6
click at [1134, 400] on textarea "העליה לתורה תתקיים אי”ה בשבת קודש פרשת בראשית כו תשרי תשע”ו The eighteenth of O…" at bounding box center [1001, 398] width 293 height 289
click at [1141, 378] on textarea "העליה לתורה תתקיים אי”ה בשבת קודש פרשת בראשית כו תשרי תשע”ו The eighteenth of O…" at bounding box center [1001, 398] width 293 height 289
drag, startPoint x: 1054, startPoint y: 386, endPoint x: 1196, endPoint y: 370, distance: 142.9
click at [1149, 383] on div "העליה לתורה תתקיים אי”ה בשבת קודש פרשת בראשית כו תשרי תשע”ו The eighteenth of O…" at bounding box center [1016, 398] width 323 height 289
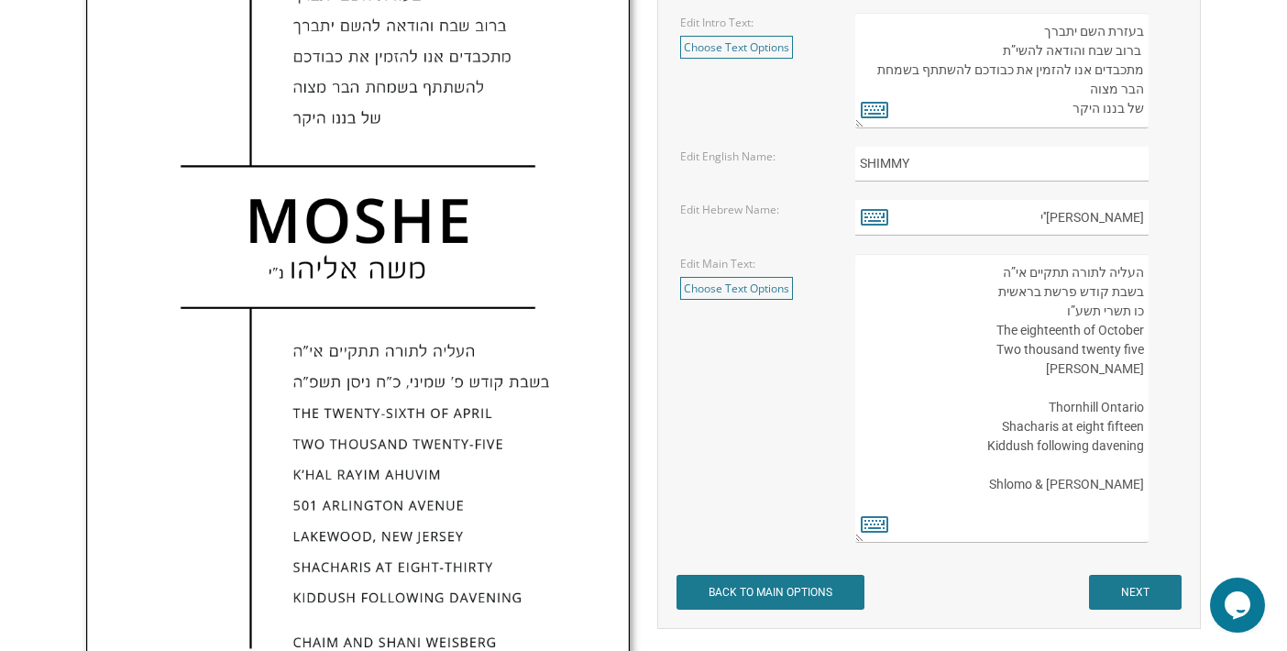
click at [1091, 470] on textarea "העליה לתורה תתקיים אי”ה בשבת קודש פרשת בראשית כו תשרי תשע”ו The eighteenth of O…" at bounding box center [1001, 398] width 293 height 289
click at [1024, 389] on textarea "העליה לתורה תתקיים אי”ה בשבת קודש פרשת בראשית כו תשרי תשע”ו The eighteenth of O…" at bounding box center [1001, 398] width 293 height 289
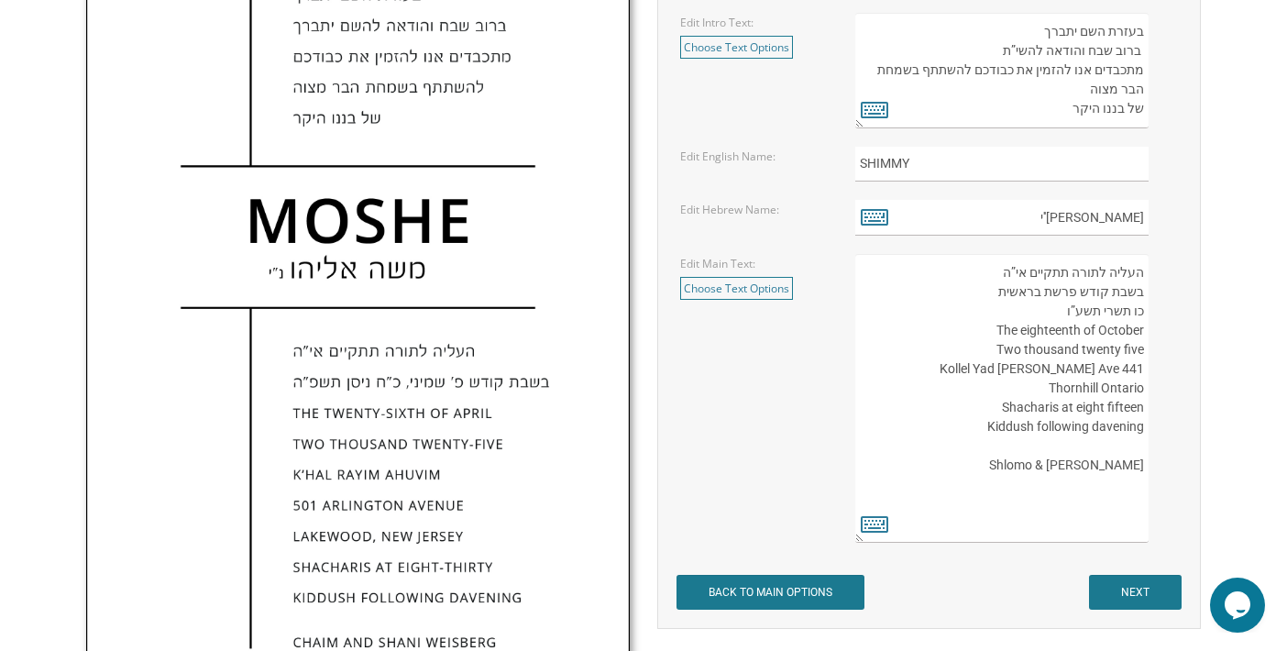
click at [1144, 381] on textarea "העליה לתורה תתקיים אי”ה בשבת קודש פרשת בראשית כו תשרי תשע”ו The eighteenth of O…" at bounding box center [1001, 398] width 293 height 289
click at [1144, 382] on textarea "העליה לתורה תתקיים אי”ה בשבת קודש פרשת בראשית כו תשרי תשע”ו The eighteenth of O…" at bounding box center [1001, 398] width 293 height 289
drag, startPoint x: 1125, startPoint y: 387, endPoint x: 1146, endPoint y: 388, distance: 21.1
click at [1146, 388] on textarea "העליה לתורה תתקיים אי”ה בשבת קודש פרשת בראשית כו תשרי תשע”ו The eighteenth of O…" at bounding box center [1001, 398] width 293 height 289
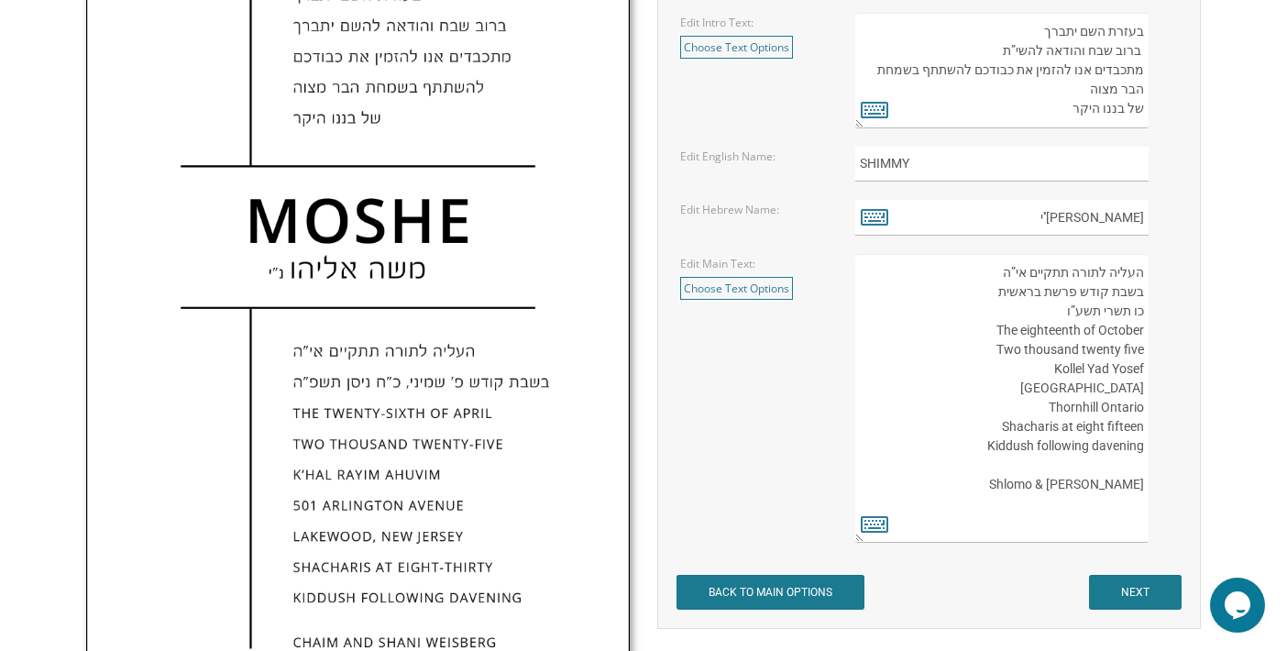
click at [1143, 389] on textarea "העליה לתורה תתקיים אי”ה בשבת קודש פרשת בראשית כו תשרי תשע”ו The eighteenth of O…" at bounding box center [1001, 398] width 293 height 289
click at [1122, 388] on textarea "העליה לתורה תתקיים אי”ה בשבת קודש פרשת בראשית כו תשרי תשע”ו The eighteenth of O…" at bounding box center [1001, 398] width 293 height 289
click at [1084, 397] on textarea "העליה לתורה תתקיים אי”ה בשבת קודש פרשת בראשית כו תשרי תשע”ו The eighteenth of O…" at bounding box center [1001, 398] width 293 height 289
click at [1091, 391] on textarea "העליה לתורה תתקיים אי”ה בשבת קודש פרשת בראשית כו תשרי תשע”ו The eighteenth of O…" at bounding box center [1001, 398] width 293 height 289
click at [1122, 388] on textarea "העליה לתורה תתקיים אי”ה בשבת קודש פרשת בראשית כו תשרי תשע”ו The eighteenth of O…" at bounding box center [1001, 398] width 293 height 289
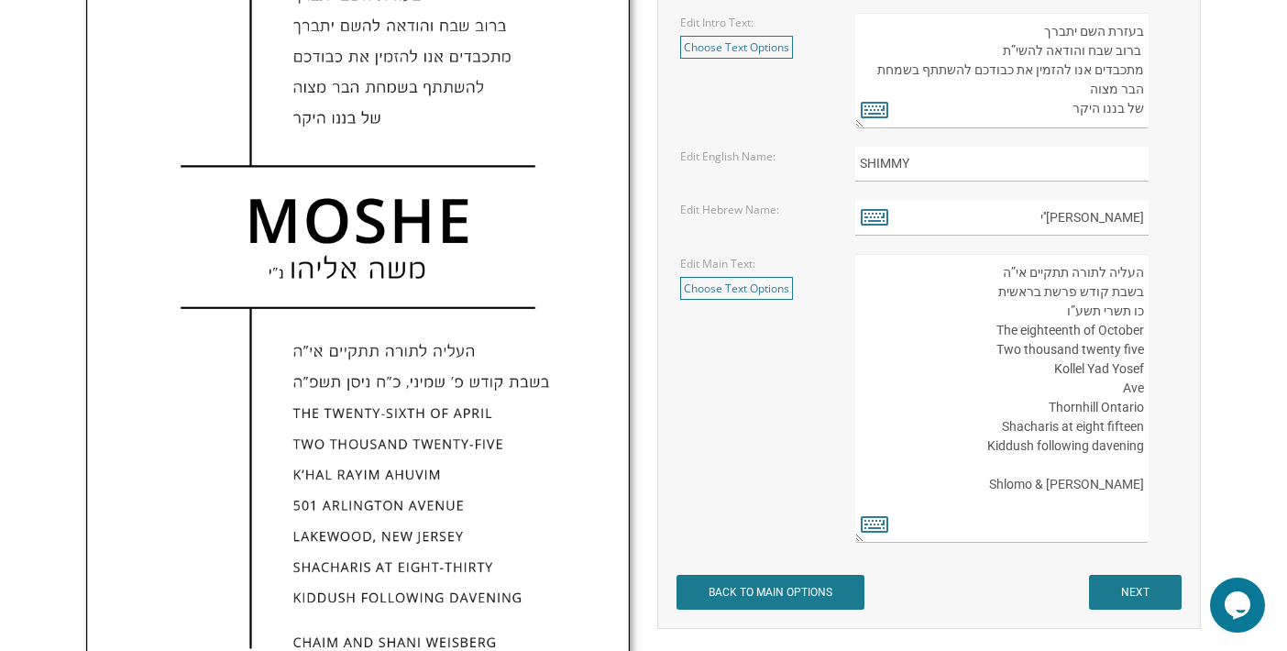
click at [1107, 390] on textarea "העליה לתורה תתקיים אי”ה בשבת קודש פרשת בראשית כו תשרי תשע”ו The eighteenth of O…" at bounding box center [1001, 398] width 293 height 289
type textarea "העליה לתורה תתקיים אי”ה בשבת קודש פרשת בראשית כו תשרי תשע”ו The eighteenth of O…"
click at [1149, 598] on input "NEXT" at bounding box center [1135, 592] width 93 height 35
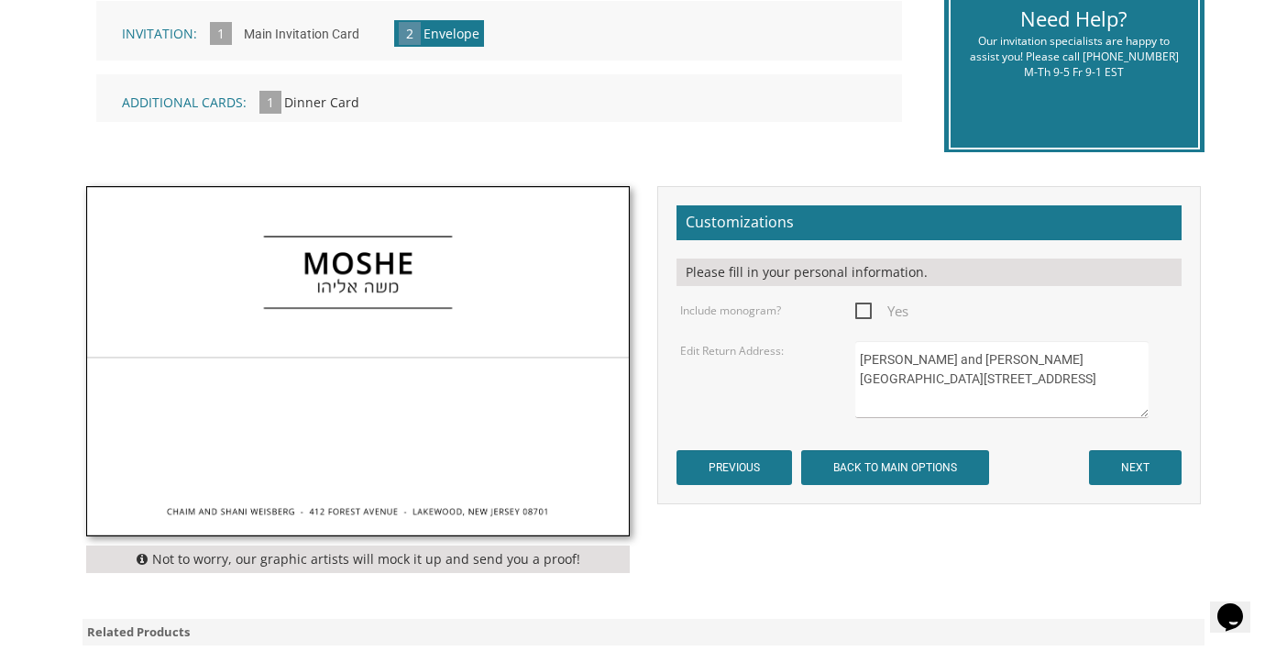
scroll to position [550, 0]
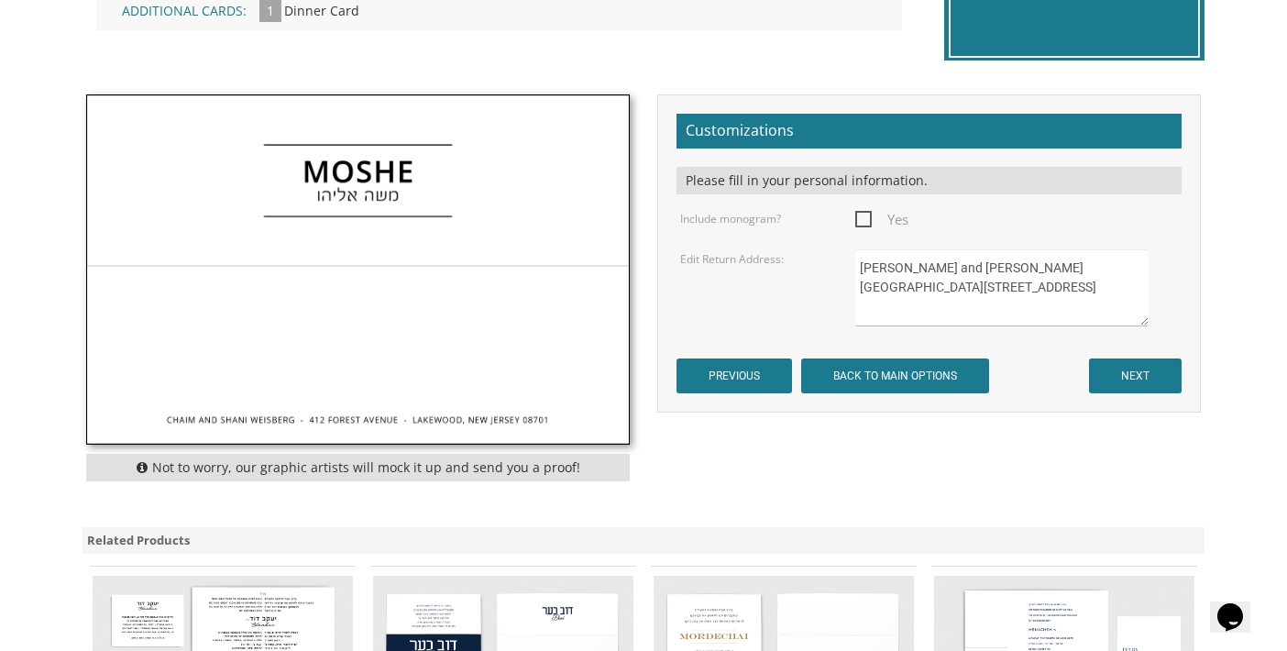
drag, startPoint x: 991, startPoint y: 306, endPoint x: 840, endPoint y: 245, distance: 162.4
click at [840, 247] on form "Customizations Please fill in your personal information. Include monogram? Yes …" at bounding box center [928, 254] width 505 height 280
type textarea "[PERSON_NAME] & [PERSON_NAME] [STREET_ADDRESS][PERSON_NAME]"
click at [1146, 372] on input "NEXT" at bounding box center [1135, 375] width 93 height 35
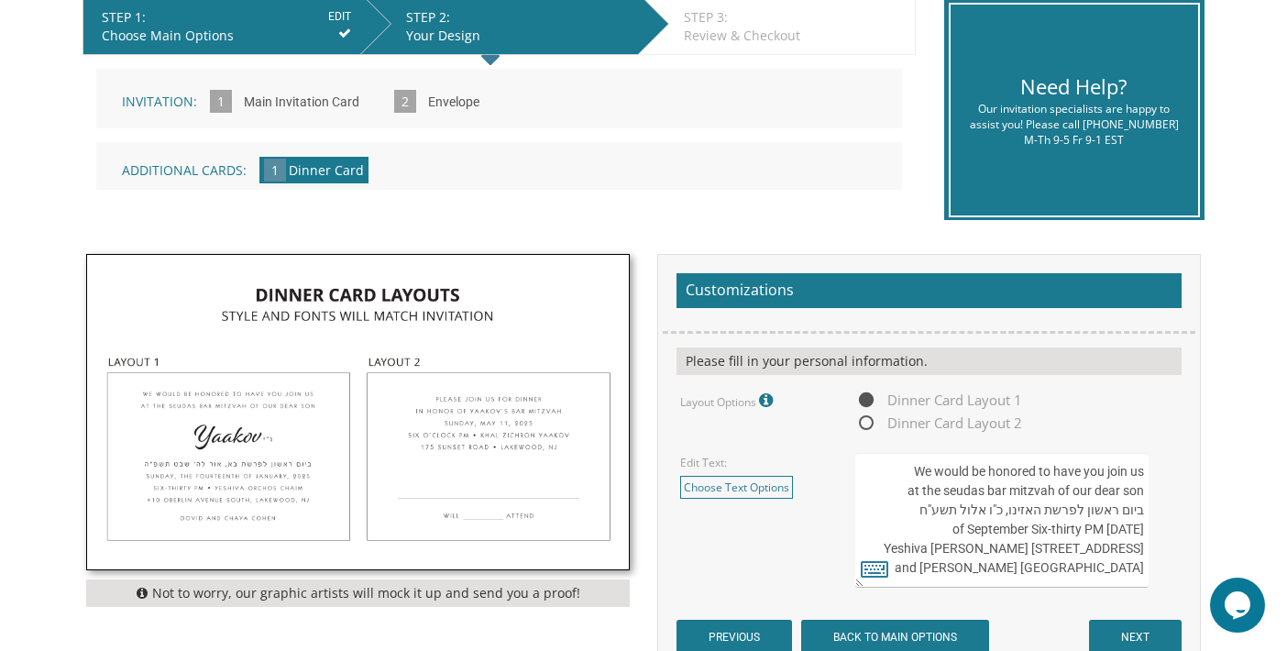
scroll to position [550, 0]
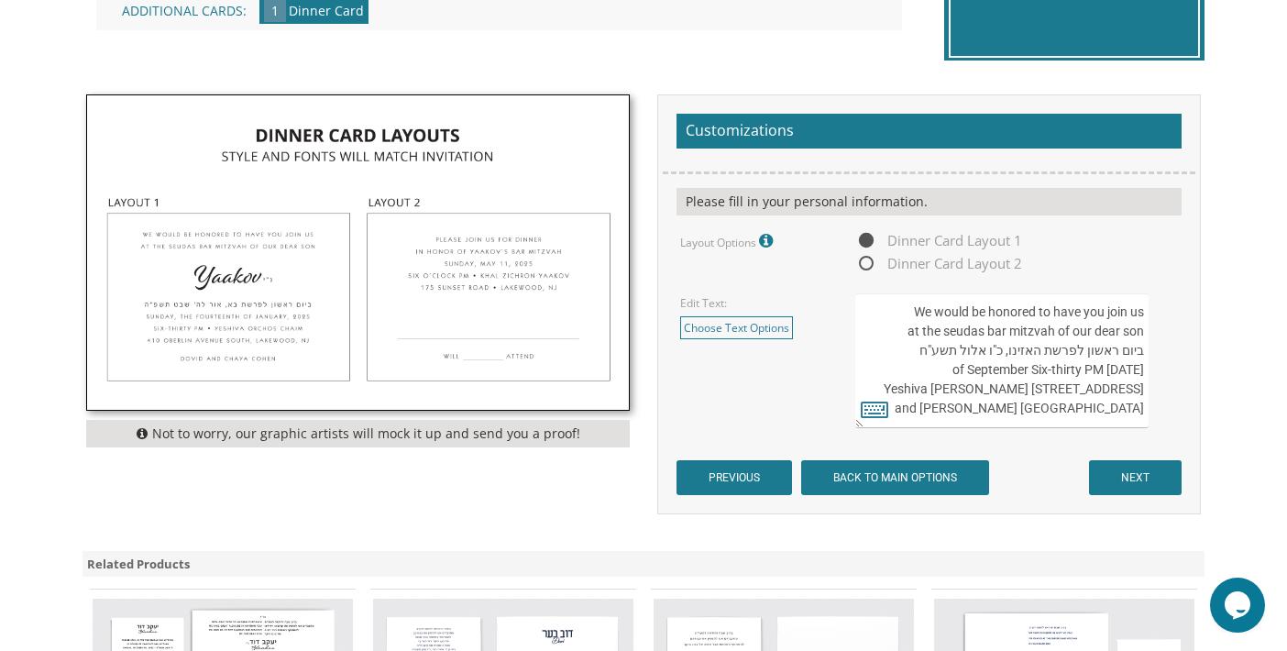
click at [496, 285] on img at bounding box center [358, 252] width 542 height 314
click at [871, 260] on span "Dinner Card Layout 2" at bounding box center [938, 263] width 167 height 23
click at [867, 260] on input "Dinner Card Layout 2" at bounding box center [861, 264] width 12 height 12
radio input "true"
click at [867, 240] on span "Dinner Card Layout 1" at bounding box center [938, 240] width 167 height 23
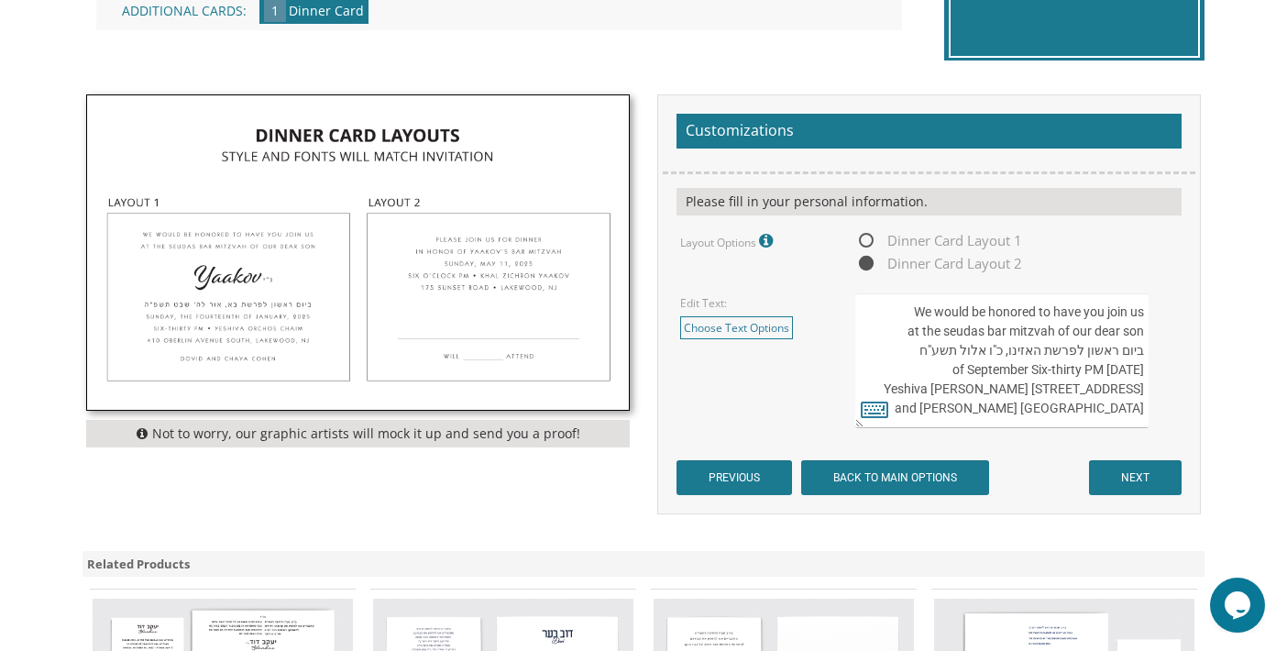
click at [867, 240] on input "Dinner Card Layout 1" at bounding box center [861, 242] width 12 height 12
radio input "true"
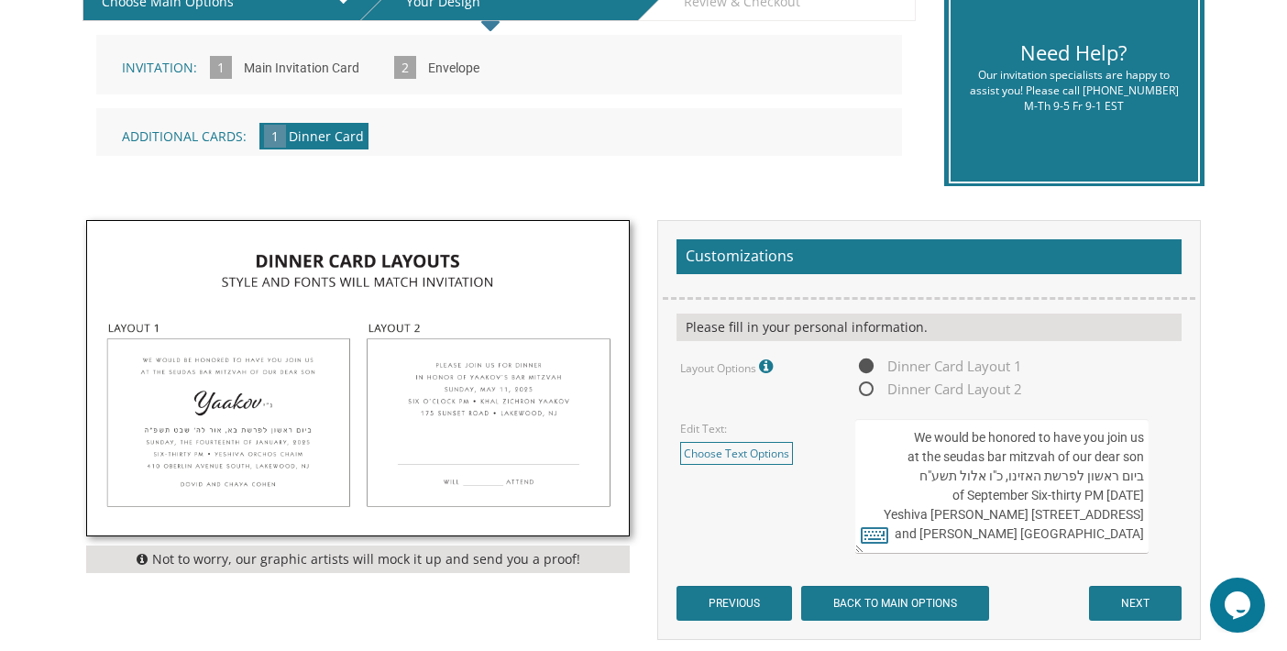
scroll to position [458, 0]
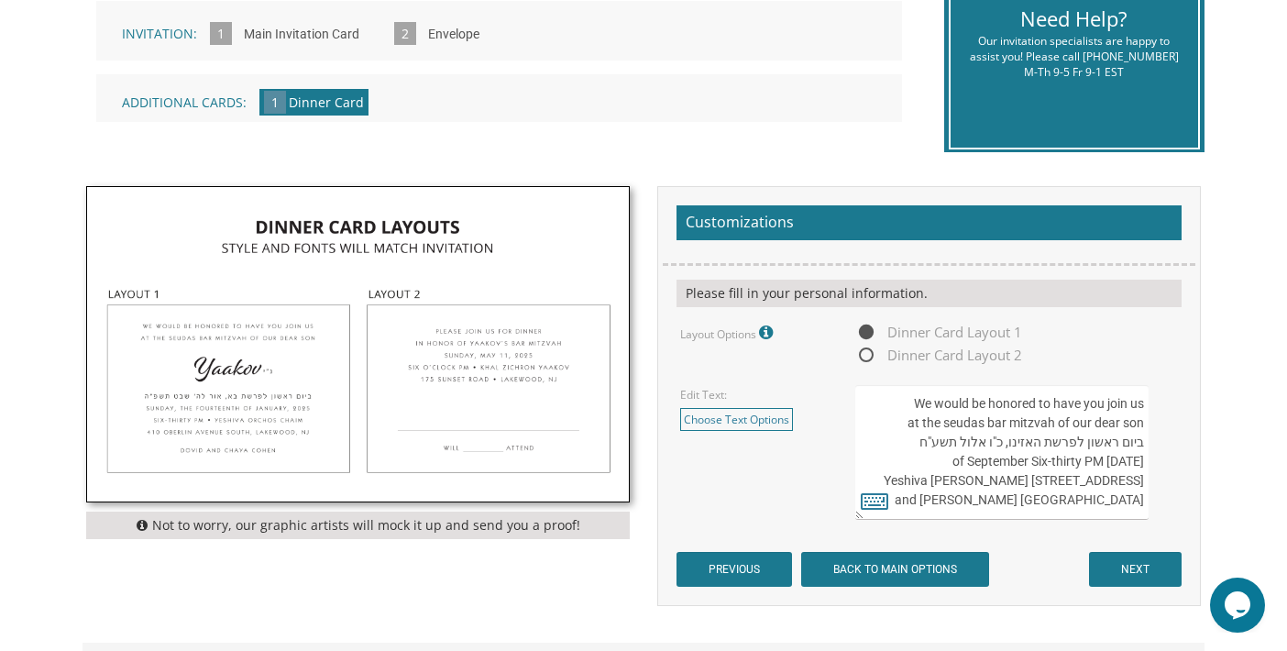
click at [968, 420] on textarea "We would be honored to have you join us at the seudas bar mitzvah of our dear s…" at bounding box center [1001, 452] width 293 height 135
click at [874, 498] on icon at bounding box center [874, 501] width 27 height 26
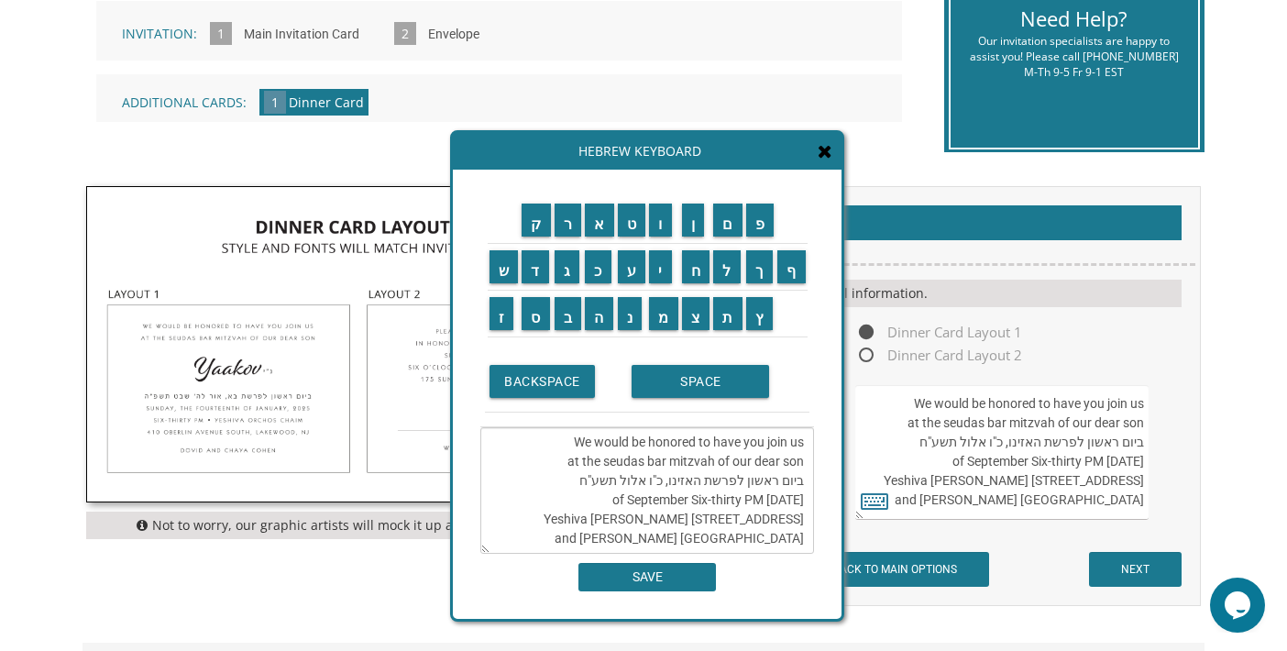
scroll to position [0, 0]
drag, startPoint x: 699, startPoint y: 481, endPoint x: 665, endPoint y: 483, distance: 34.0
click at [665, 483] on textarea "We would be honored to have you join us at the seudas bar mitzvah of our dear s…" at bounding box center [647, 490] width 334 height 126
click at [631, 328] on input "נ" at bounding box center [630, 313] width 25 height 33
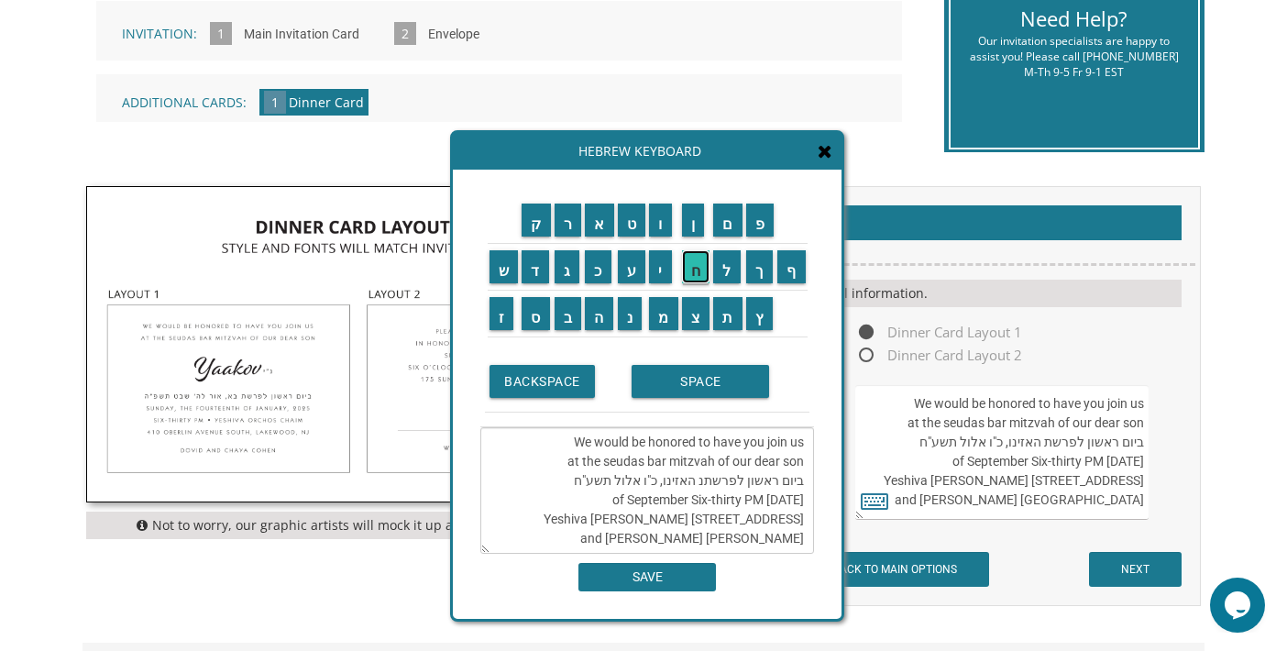
click at [692, 275] on input "ח" at bounding box center [696, 266] width 28 height 33
drag, startPoint x: 678, startPoint y: 466, endPoint x: 653, endPoint y: 470, distance: 25.0
click at [653, 470] on textarea "We would be honored to have you join us at the seudas bar mitzvah of our dear s…" at bounding box center [647, 490] width 334 height 126
drag, startPoint x: 675, startPoint y: 469, endPoint x: 630, endPoint y: 477, distance: 46.4
click at [630, 477] on textarea "We would be honored to have you join us at the seudas bar mitzvah of our dear s…" at bounding box center [647, 490] width 334 height 126
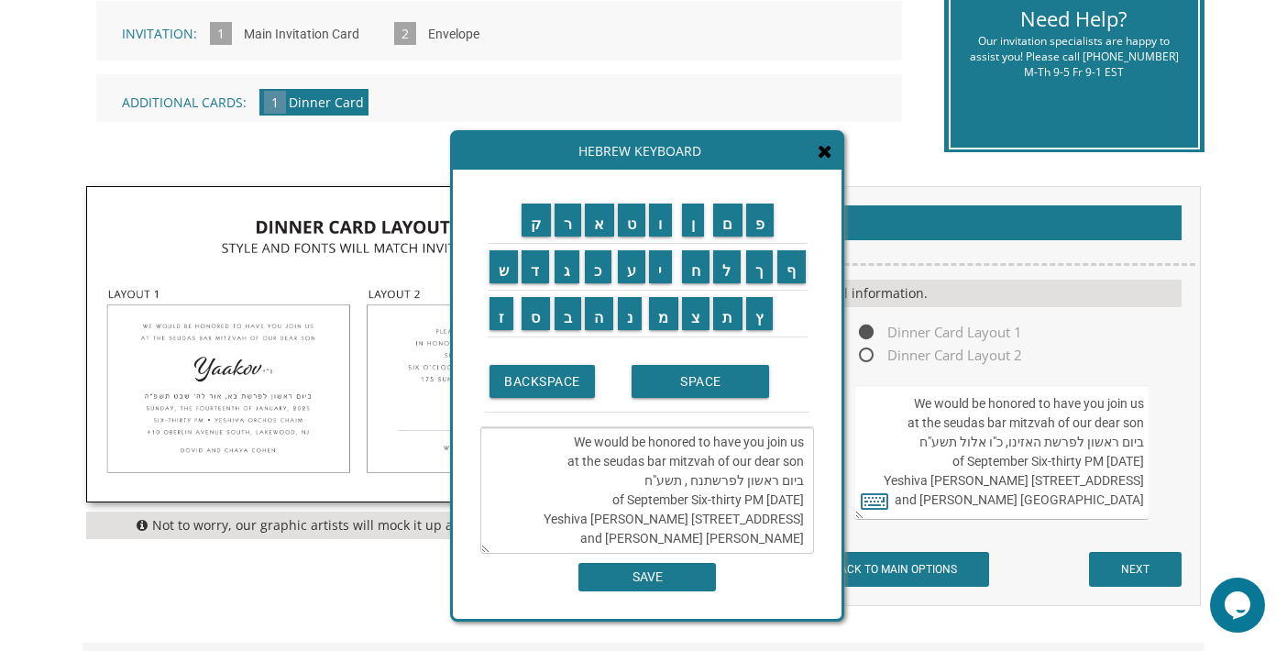
drag, startPoint x: 637, startPoint y: 466, endPoint x: 806, endPoint y: 475, distance: 169.7
click at [806, 475] on textarea "We would be honored to have you join us at the seudas bar mitzvah of our dear s…" at bounding box center [647, 490] width 334 height 126
click at [582, 479] on textarea "We would be honored to have you join us at the seudas bar mitzvah of our dear s…" at bounding box center [647, 490] width 334 height 126
drag, startPoint x: 725, startPoint y: 479, endPoint x: 802, endPoint y: 478, distance: 77.0
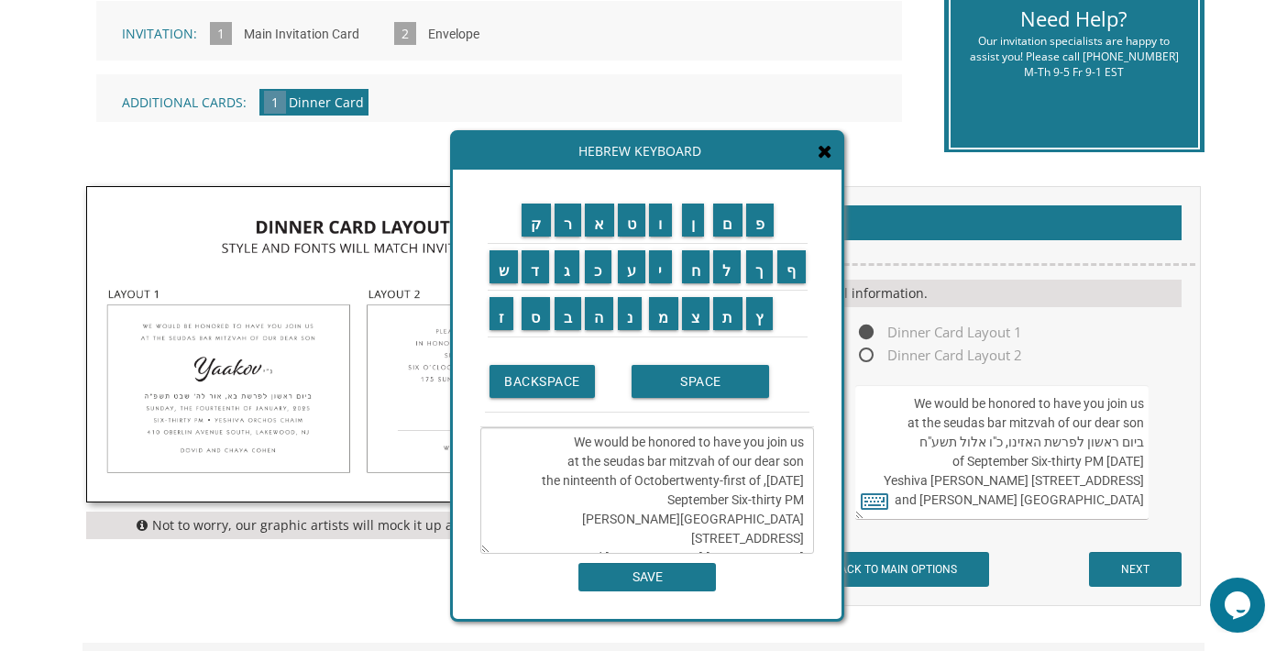
click at [802, 478] on textarea "We would be honored to have you join us at the seudas bar mitzvah of our dear s…" at bounding box center [647, 490] width 334 height 126
drag, startPoint x: 719, startPoint y: 481, endPoint x: 773, endPoint y: 474, distance: 54.6
click at [773, 474] on textarea "We would be honored to have you join us at the seudas bar mitzvah of our dear s…" at bounding box center [647, 490] width 334 height 126
click at [664, 518] on textarea "We would be honored to have you join us at the seudas bar mitzvah of our dear s…" at bounding box center [647, 490] width 334 height 126
drag, startPoint x: 662, startPoint y: 500, endPoint x: 679, endPoint y: 499, distance: 17.4
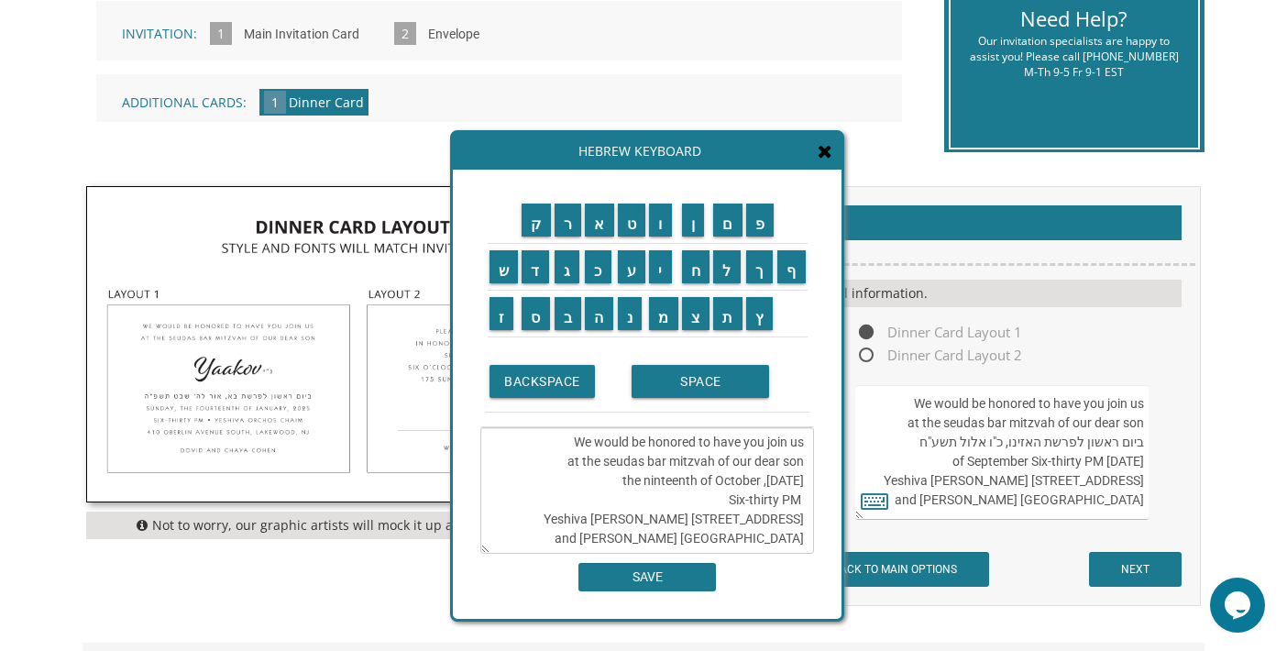
click at [664, 500] on textarea "We would be honored to have you join us at the seudas bar mitzvah of our dear s…" at bounding box center [647, 490] width 334 height 126
click at [665, 499] on textarea "We would be honored to have you join us at the seudas bar mitzvah of our dear s…" at bounding box center [647, 490] width 334 height 126
drag, startPoint x: 524, startPoint y: 518, endPoint x: 536, endPoint y: 503, distance: 18.9
click at [536, 503] on textarea "We would be honored to have you join us at the seudas bar mitzvah of our dear s…" at bounding box center [647, 490] width 334 height 126
click at [588, 534] on textarea "We would be honored to have you join us at the seudas bar mitzvah of our dear s…" at bounding box center [647, 490] width 334 height 126
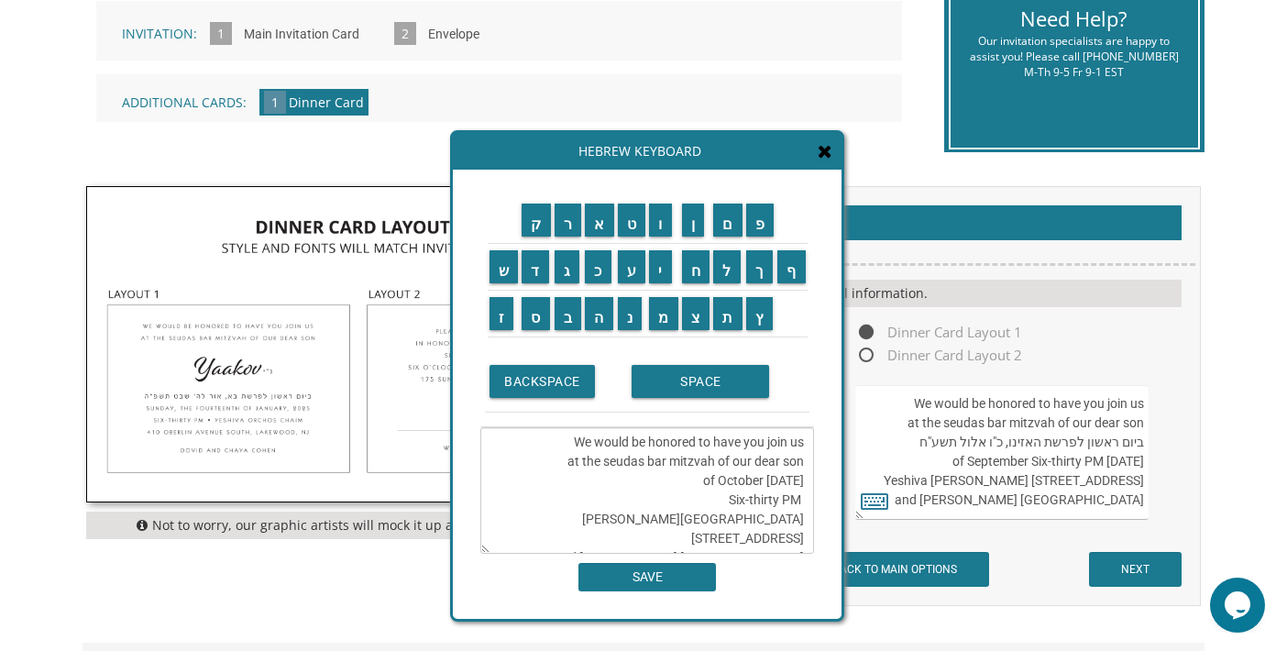
click at [525, 517] on textarea "We would be honored to have you join us at the seudas bar mitzvah of our dear s…" at bounding box center [647, 490] width 334 height 126
click at [641, 519] on textarea "We would be honored to have you join us at the seudas bar mitzvah of our dear s…" at bounding box center [647, 490] width 334 height 126
drag, startPoint x: 727, startPoint y: 518, endPoint x: 806, endPoint y: 522, distance: 79.9
click at [806, 522] on textarea "We would be honored to have you join us at the seudas bar mitzvah of our dear s…" at bounding box center [647, 490] width 334 height 126
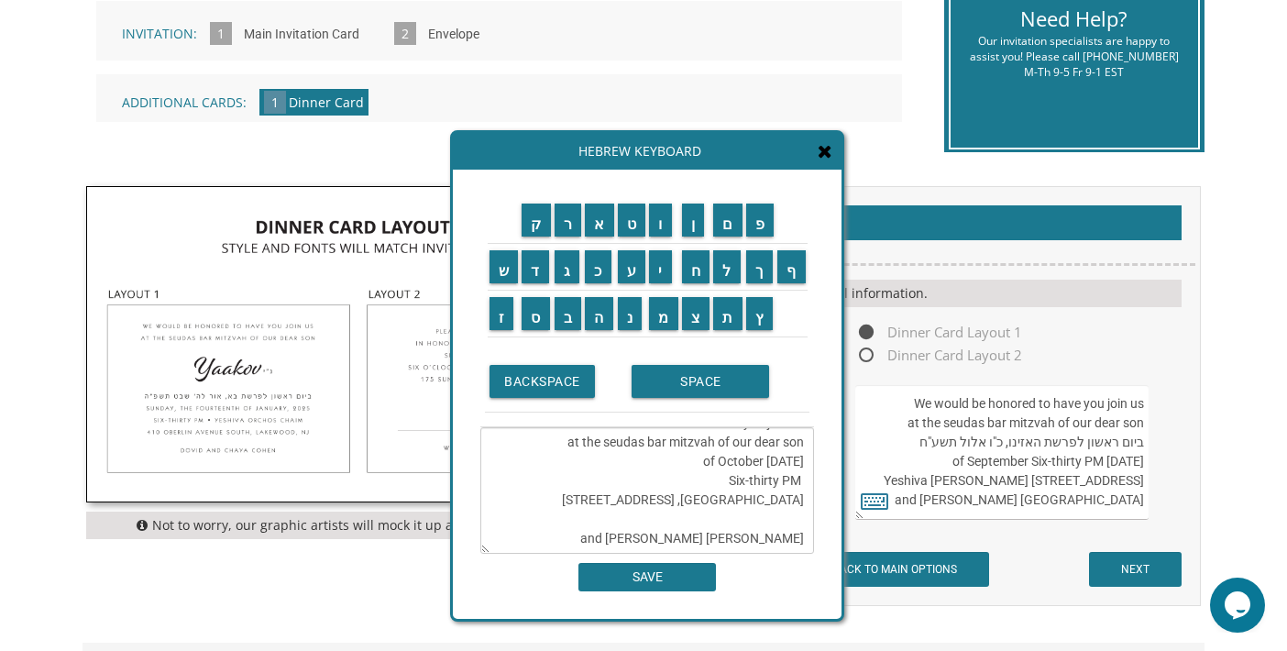
scroll to position [38, 0]
drag, startPoint x: 803, startPoint y: 539, endPoint x: 680, endPoint y: 538, distance: 122.8
click at [680, 538] on textarea "We would be honored to have you join us at the seudas bar mitzvah of our dear s…" at bounding box center [647, 490] width 334 height 126
drag, startPoint x: 730, startPoint y: 462, endPoint x: 779, endPoint y: 464, distance: 49.5
click at [779, 464] on textarea "We would be honored to have you join us at the seudas bar mitzvah of our dear s…" at bounding box center [647, 490] width 334 height 126
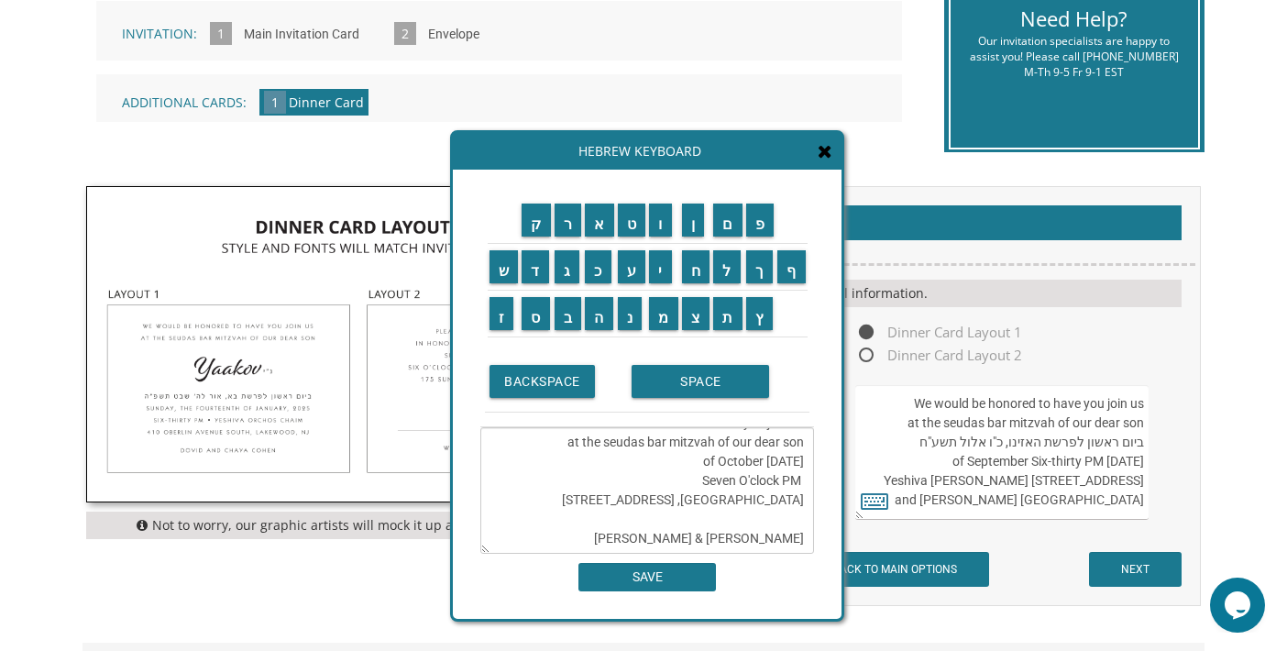
click at [593, 503] on textarea "We would be honored to have you join us at the seudas bar mitzvah of our dear s…" at bounding box center [647, 490] width 334 height 126
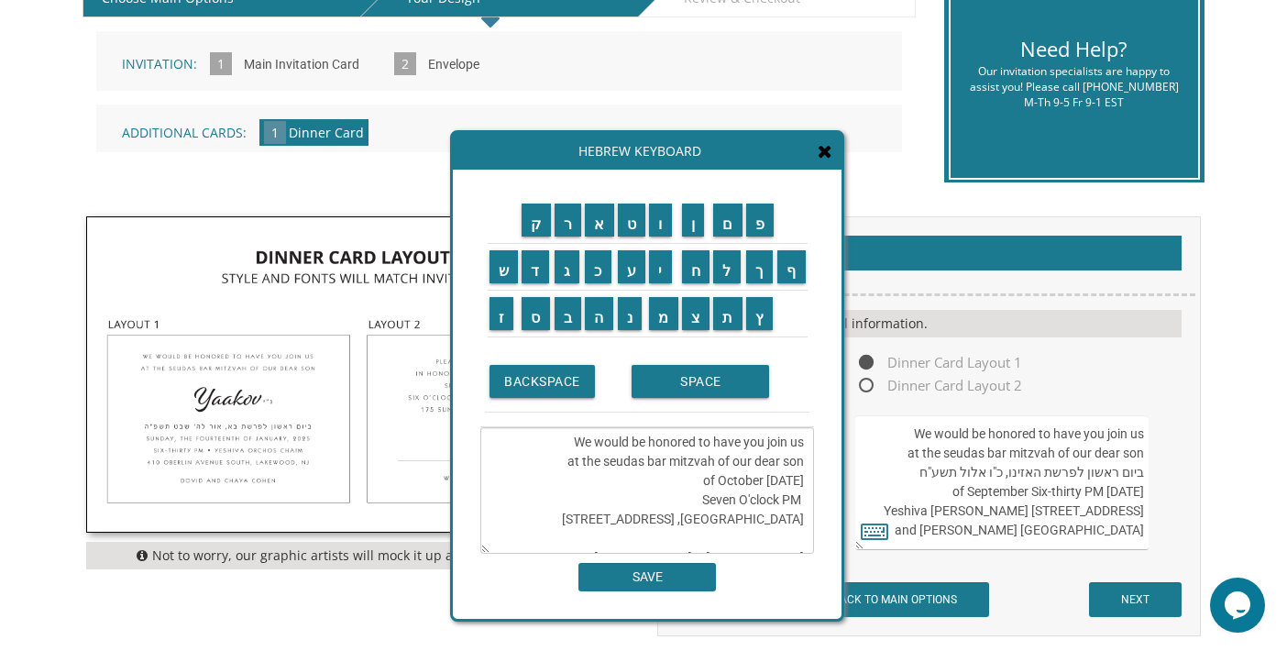
scroll to position [458, 0]
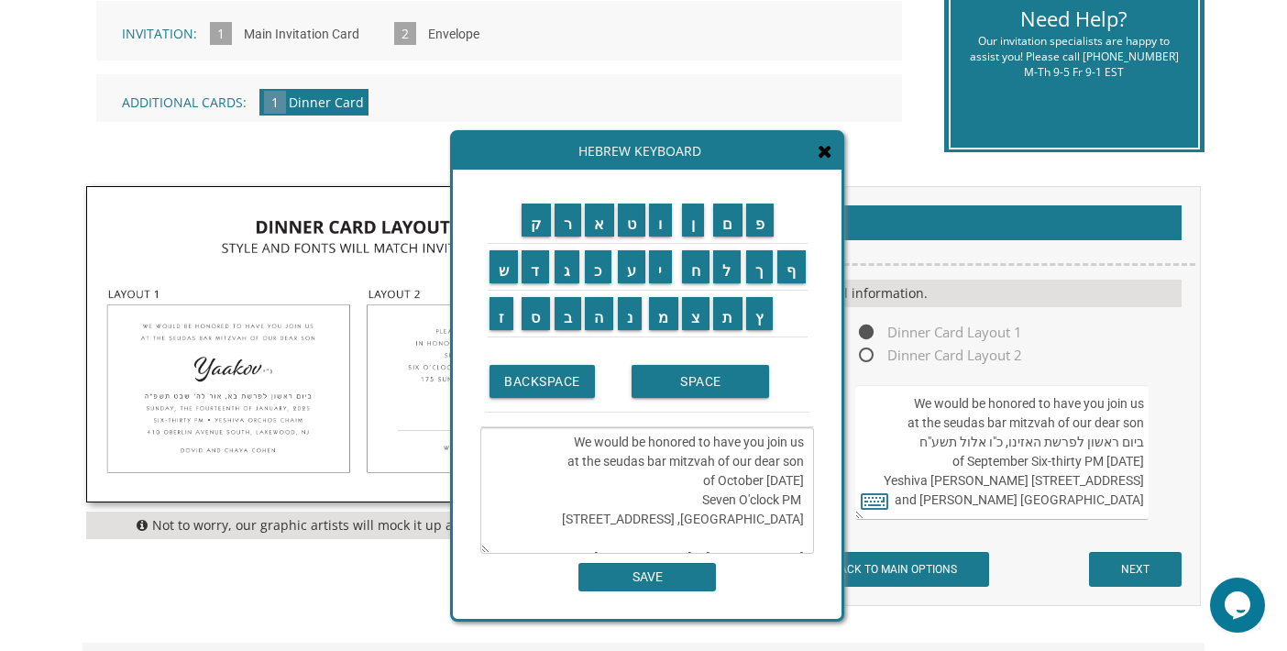
type textarea "We would be honored to have you join us at the seudas bar mitzvah of our dear s…"
click at [646, 576] on input "SAVE" at bounding box center [646, 577] width 137 height 28
type textarea "We would be honored to have you join us at the seudas bar mitzvah of our dear s…"
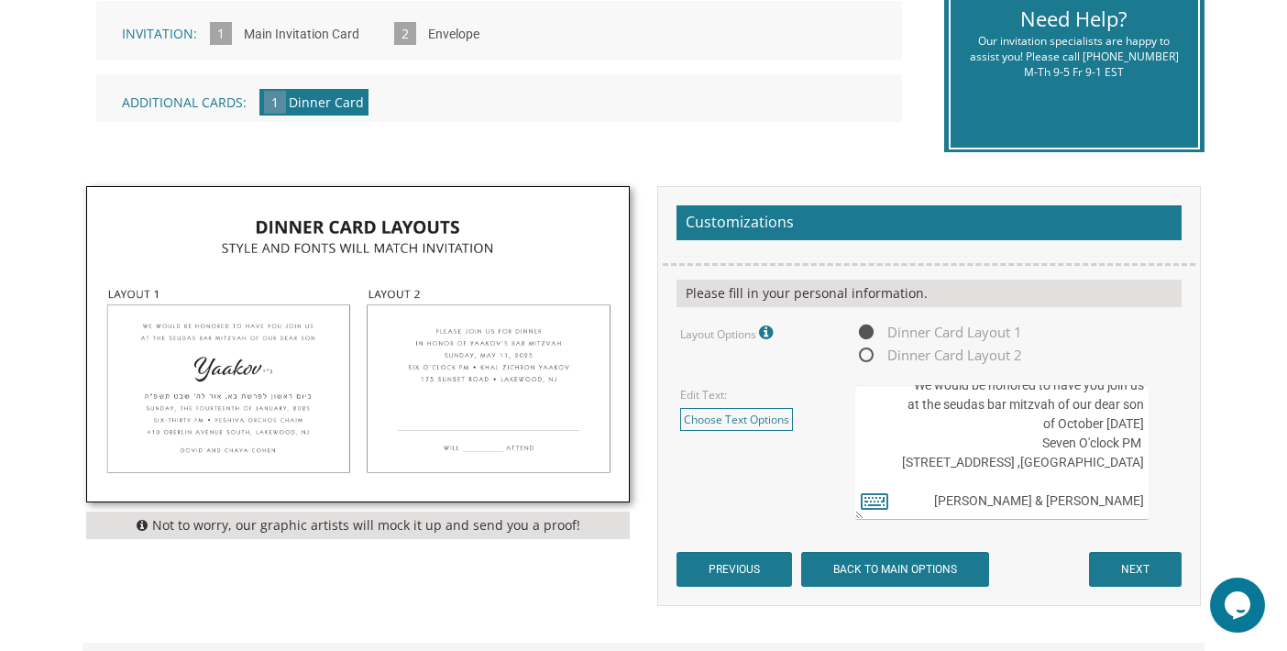
scroll to position [0, 0]
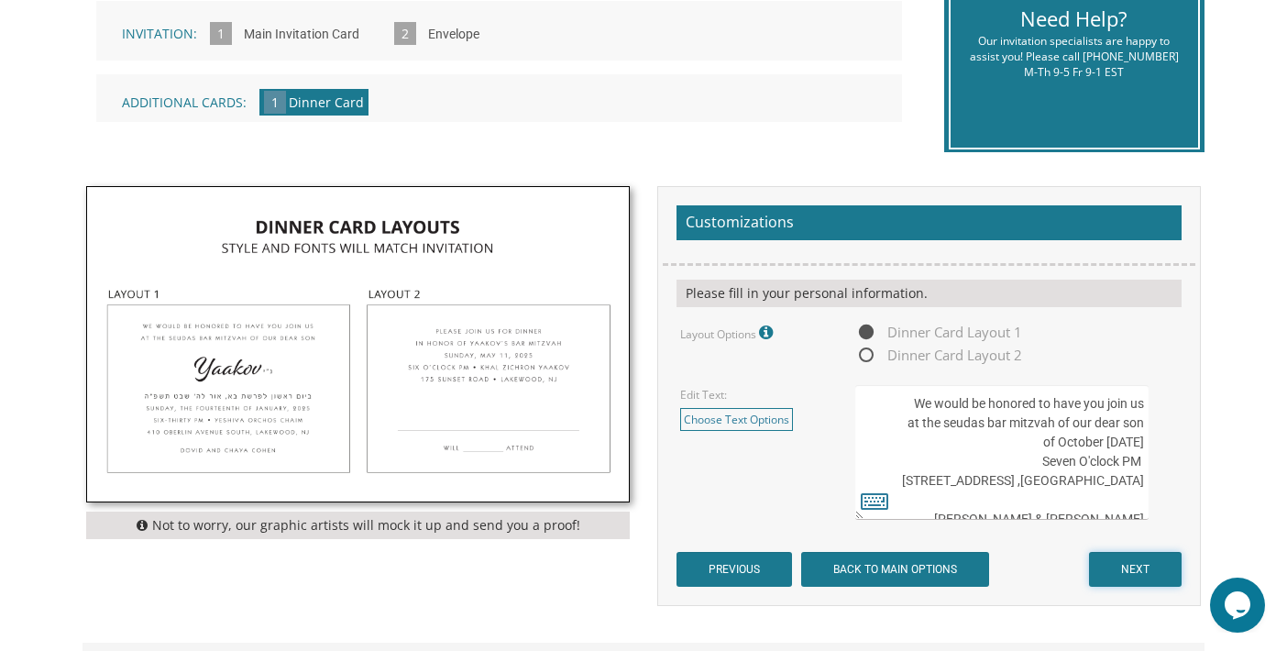
click at [1143, 561] on input "NEXT" at bounding box center [1135, 569] width 93 height 35
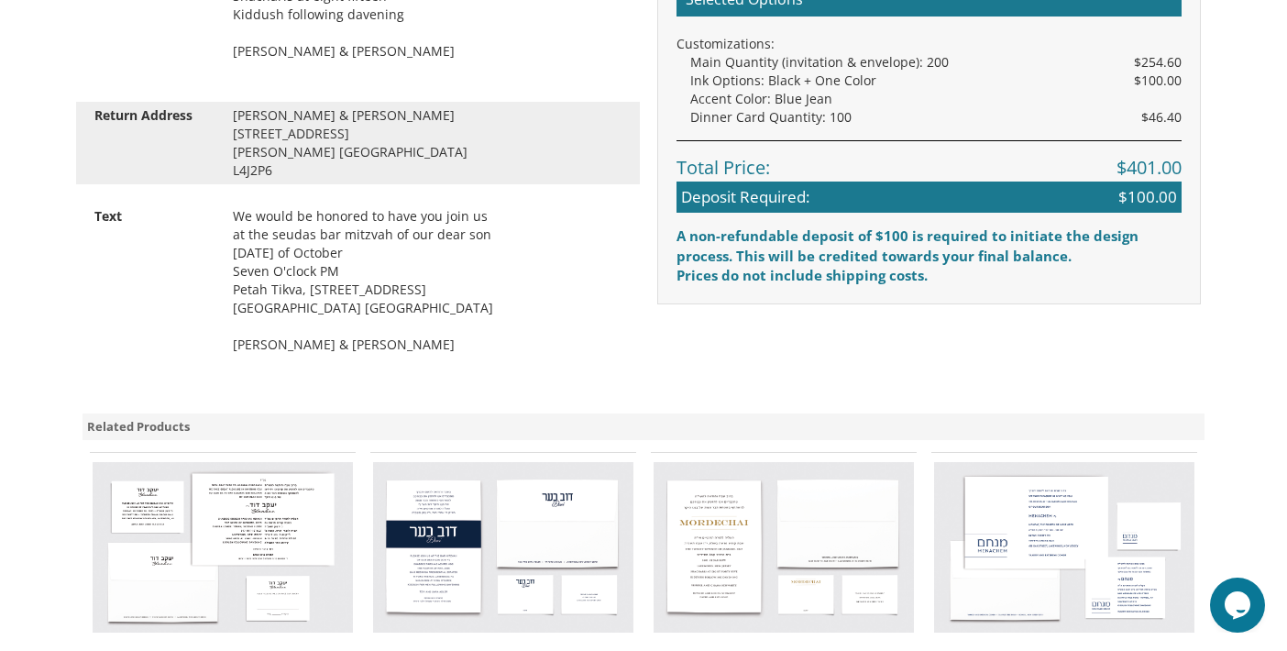
scroll to position [1008, 0]
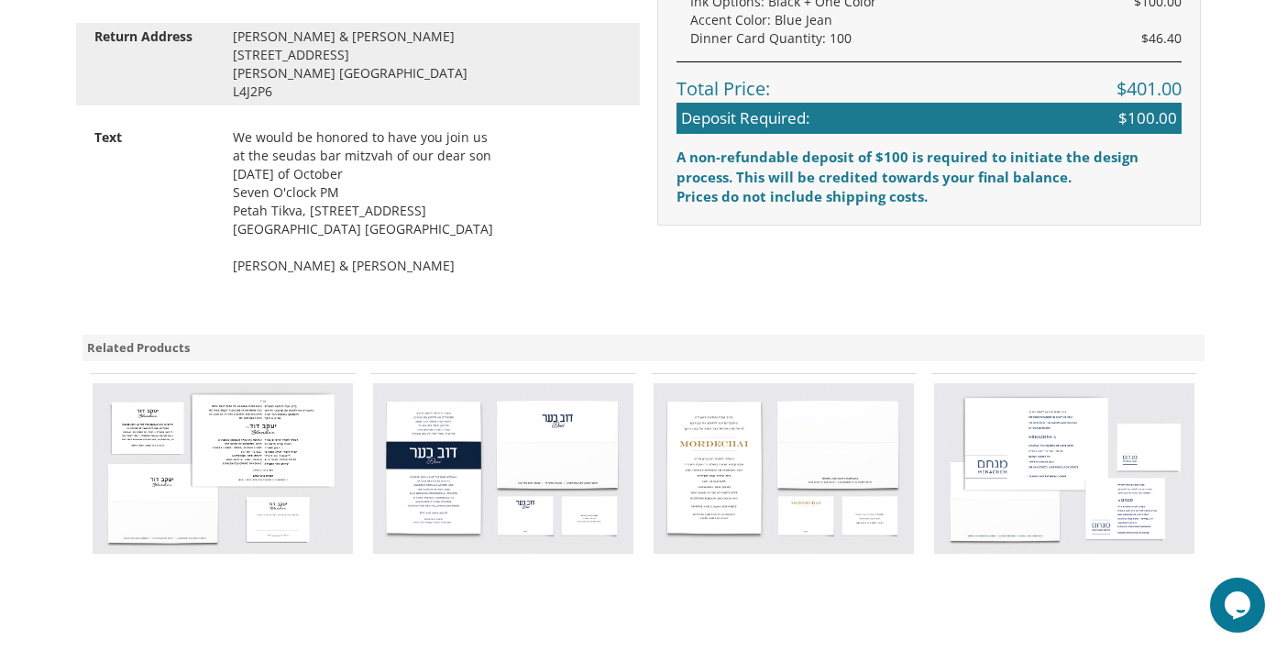
click at [467, 155] on div "We would be honored to have you join us at the seudas bar mitzvah of our dear s…" at bounding box center [427, 201] width 416 height 147
click at [485, 155] on div "We would be honored to have you join us at the seudas bar mitzvah of our dear s…" at bounding box center [427, 201] width 416 height 147
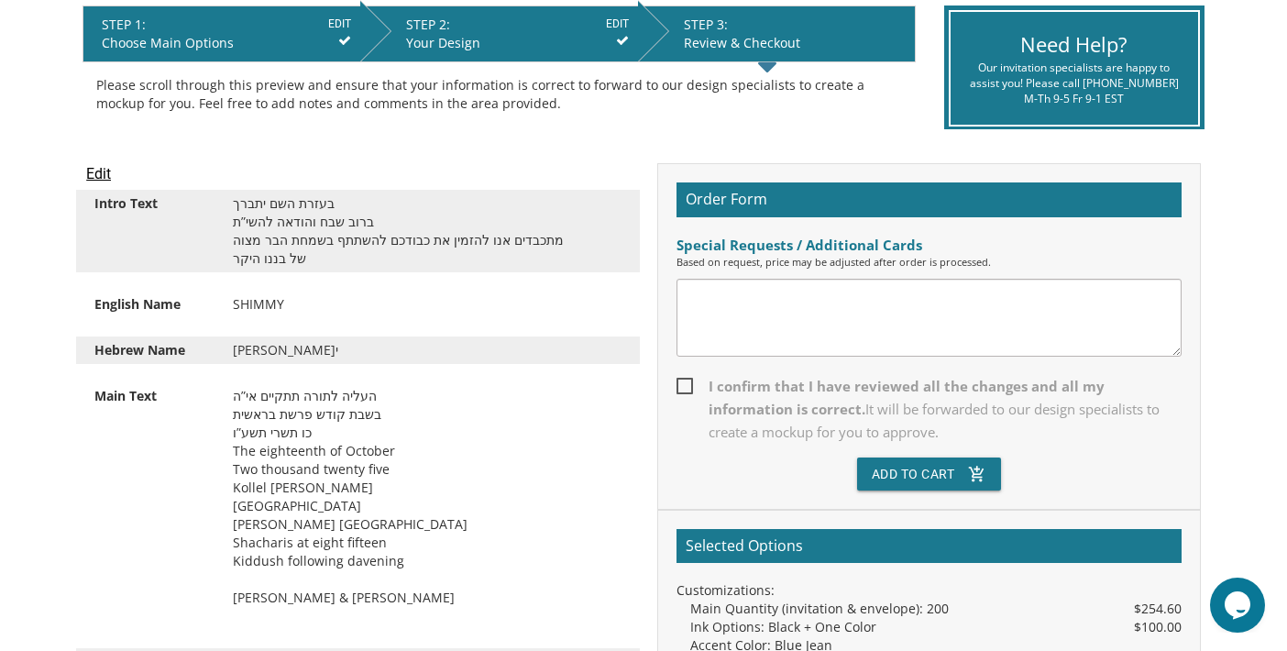
scroll to position [367, 0]
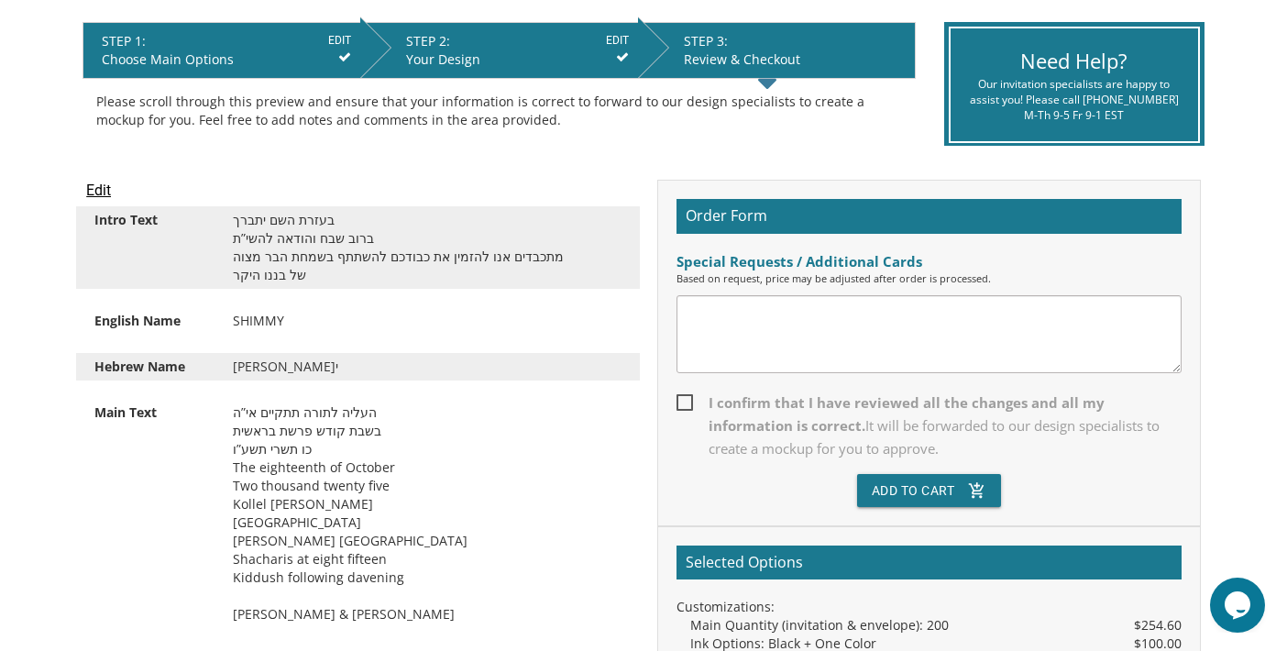
click at [104, 193] on input "Edit" at bounding box center [98, 191] width 25 height 22
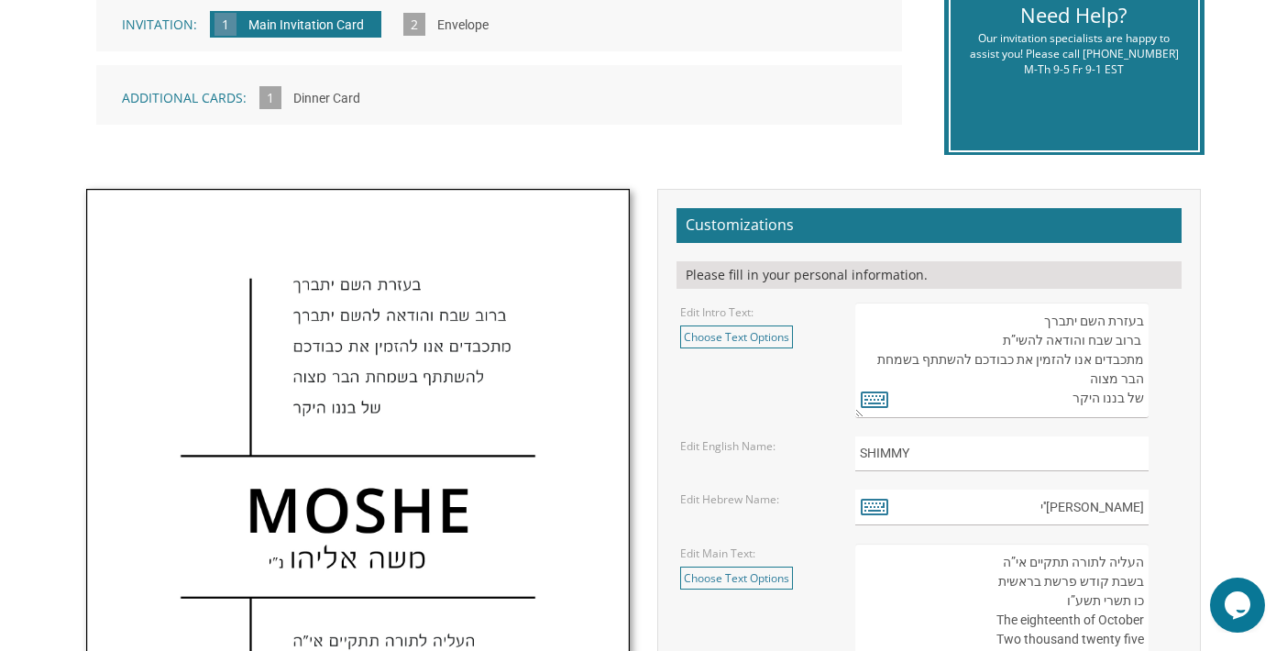
scroll to position [733, 0]
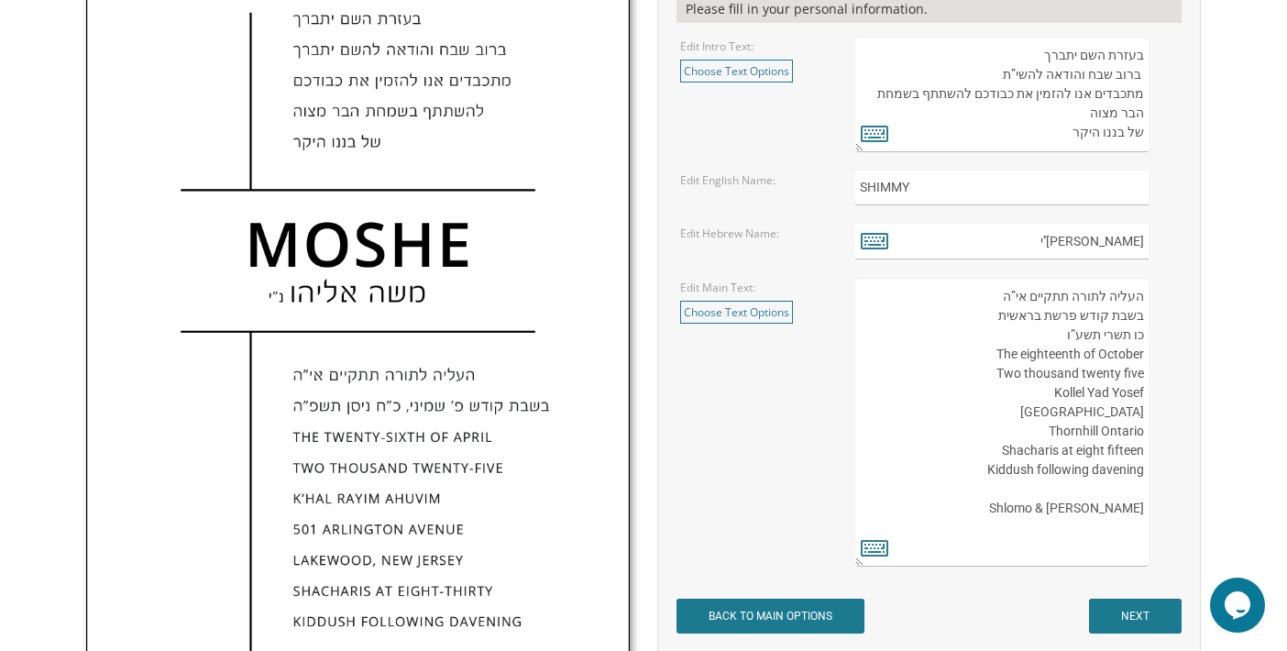
click at [975, 489] on textarea "העליה לתורה תתקיים אי”ה בשבת קודש פרשת בראשית כו תשרי תשע”ו The eighteenth of O…" at bounding box center [1001, 422] width 293 height 289
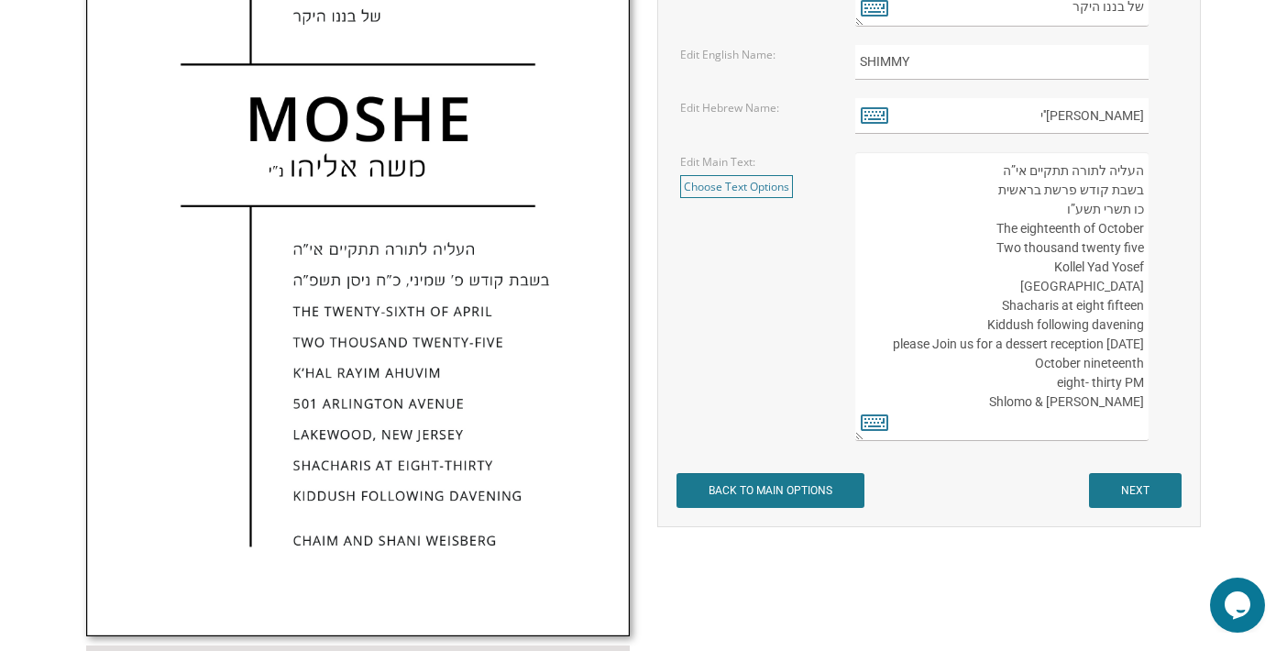
scroll to position [825, 0]
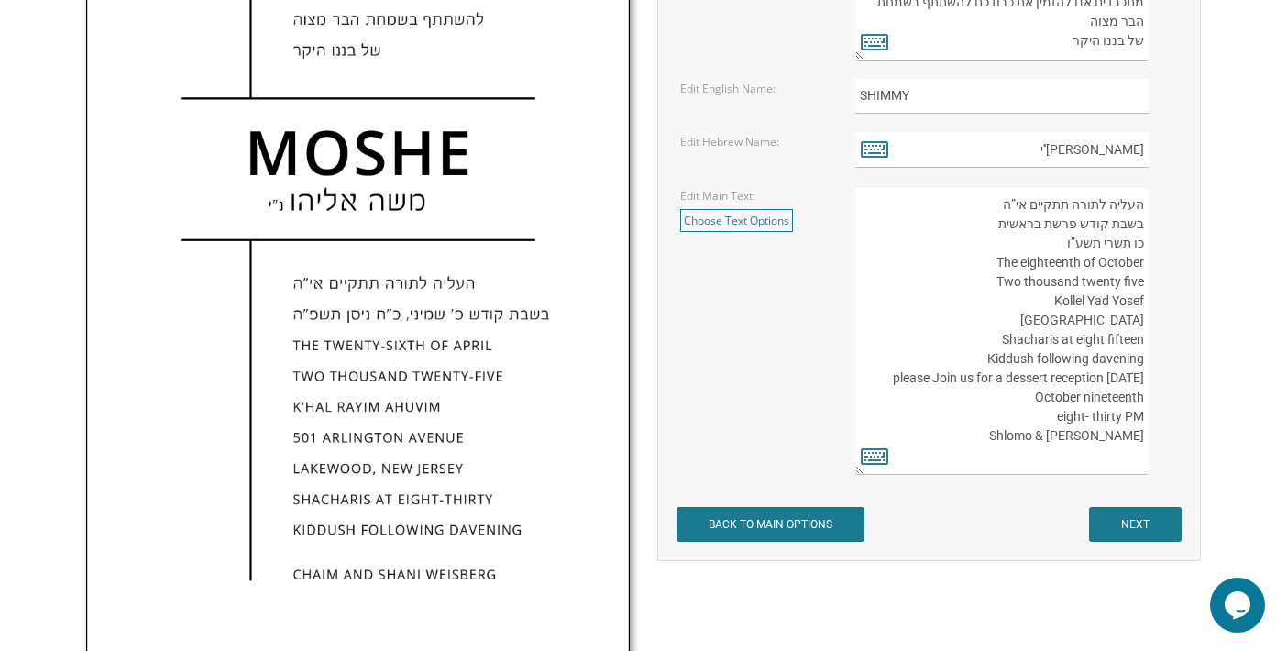
click at [1145, 380] on textarea "העליה לתורה תתקיים אי”ה בשבת קודש פרשת בראשית כו תשרי תשע”ו The eighteenth of O…" at bounding box center [1001, 330] width 293 height 289
click at [912, 392] on textarea "העליה לתורה תתקיים אי”ה בשבת קודש פרשת בראשית כו תשרי תשע”ו The eighteenth of O…" at bounding box center [1001, 330] width 293 height 289
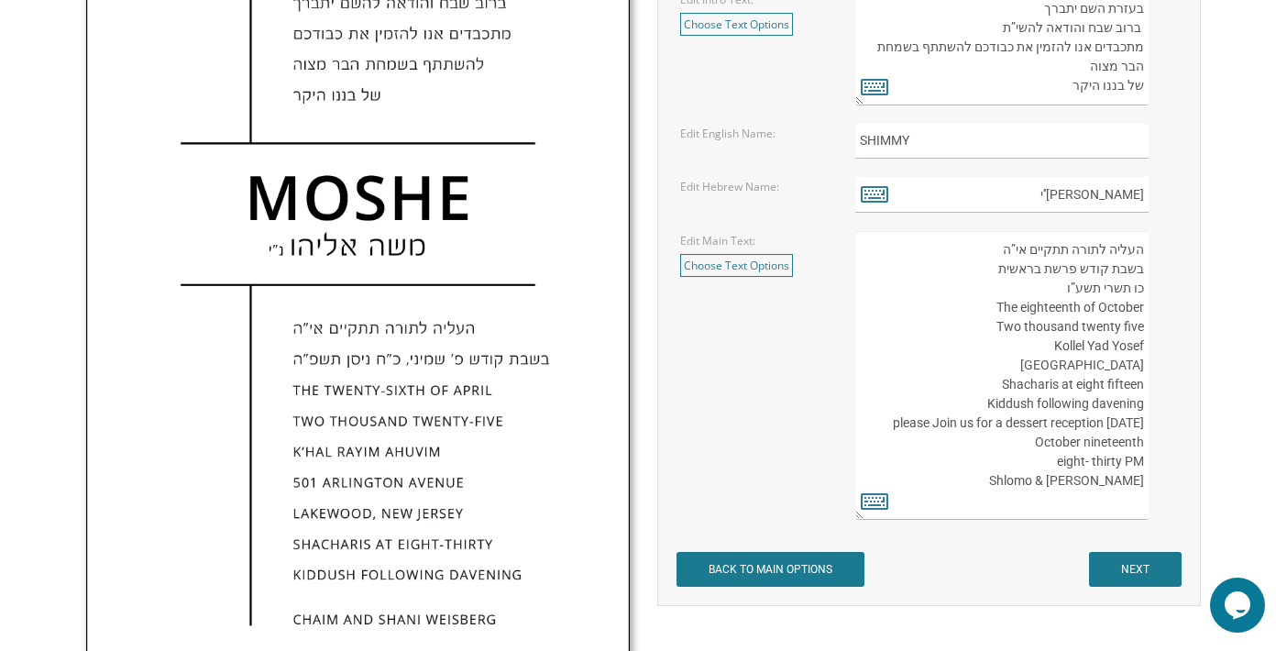
scroll to position [733, 0]
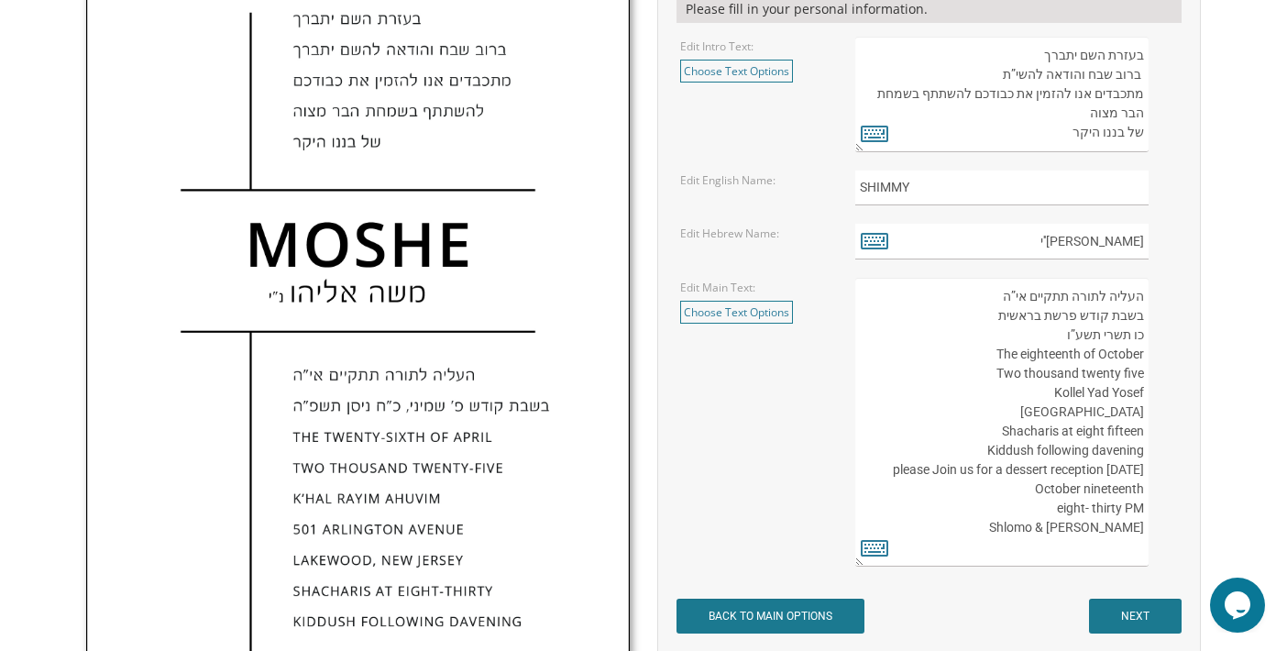
click at [916, 488] on textarea "העליה לתורה תתקיים אי”ה בשבת קודש פרשת בראשית כו תשרי תשע”ו The eighteenth of O…" at bounding box center [1001, 422] width 293 height 289
click at [947, 535] on textarea "העליה לתורה תתקיים אי”ה בשבת קודש פרשת בראשית כו תשרי תשע”ו The eighteenth of O…" at bounding box center [1001, 422] width 293 height 289
click at [924, 487] on textarea "העליה לתורה תתקיים אי”ה בשבת קודש פרשת בראשית כו תשרי תשע”ו The eighteenth of O…" at bounding box center [1001, 422] width 293 height 289
click at [923, 487] on textarea "העליה לתורה תתקיים אי”ה בשבת קודש פרשת בראשית כו תשרי תשע”ו The eighteenth of O…" at bounding box center [1001, 422] width 293 height 289
click at [917, 490] on textarea "העליה לתורה תתקיים אי”ה בשבת קודש פרשת בראשית כו תשרי תשע”ו The eighteenth of O…" at bounding box center [1001, 422] width 293 height 289
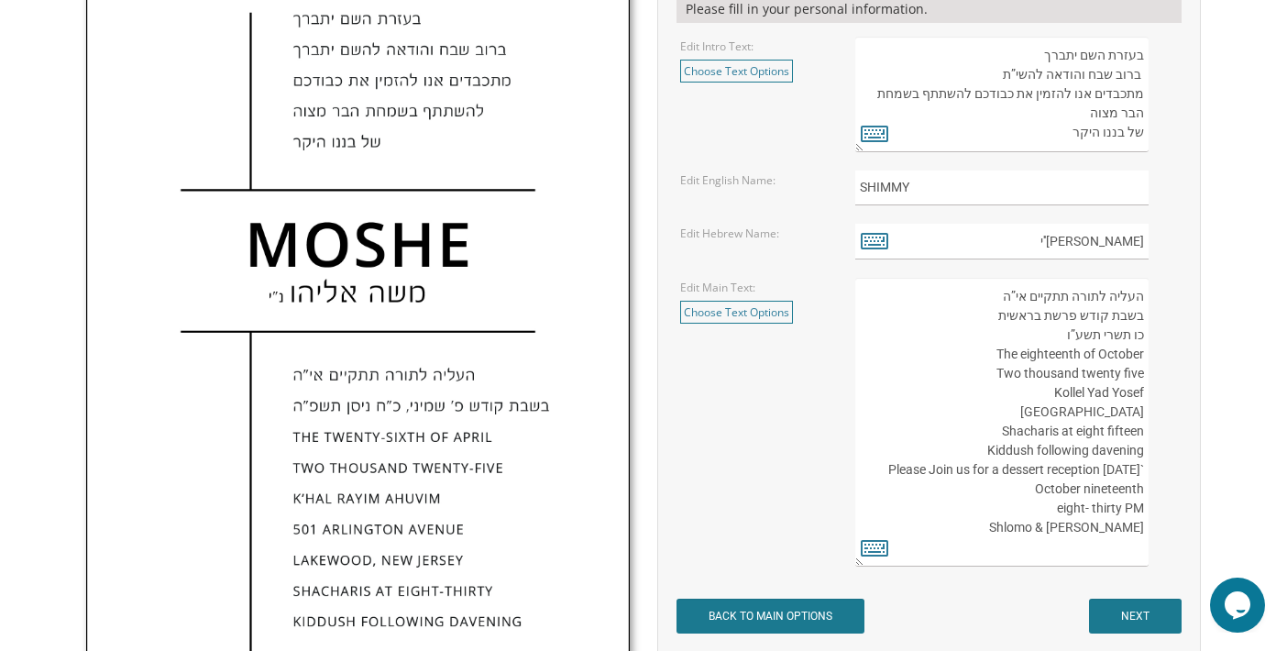
click at [963, 536] on textarea "העליה לתורה תתקיים אי”ה בשבת קודש פרשת בראשית כו תשרי תשע”ו The eighteenth of O…" at bounding box center [1001, 422] width 293 height 289
click at [1143, 452] on textarea "העליה לתורה תתקיים אי”ה בשבת קודש פרשת בראשית כו תשרי תשע”ו The eighteenth of O…" at bounding box center [1001, 422] width 293 height 289
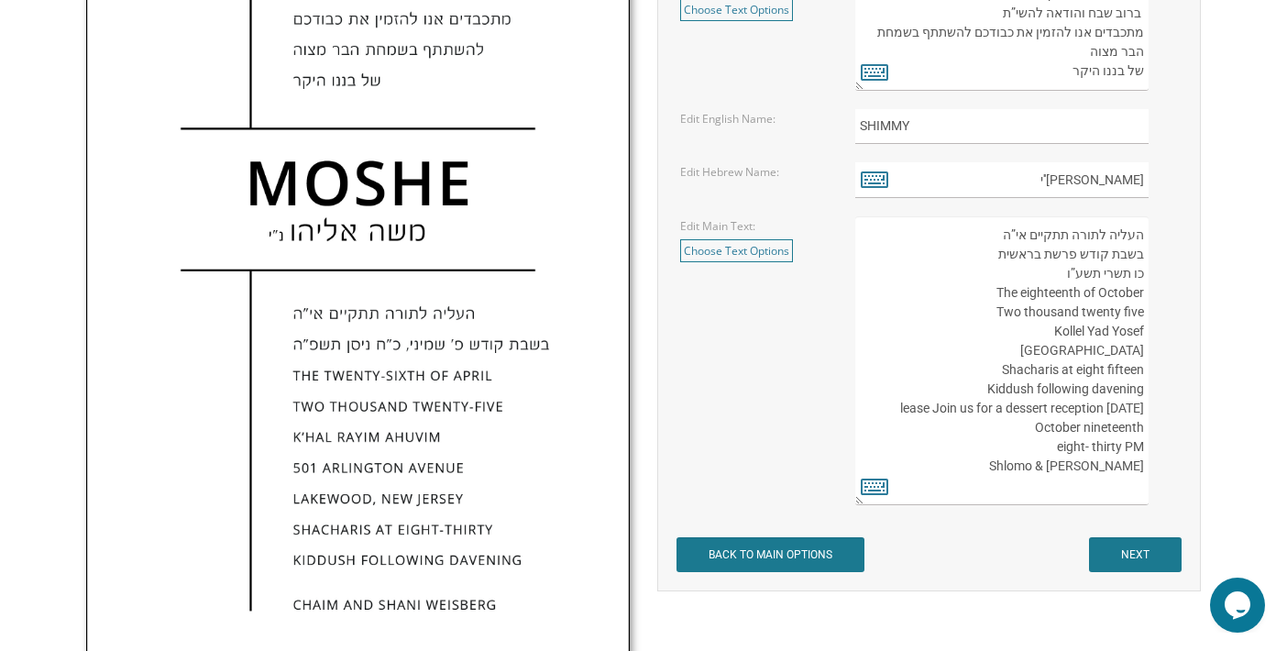
scroll to position [825, 0]
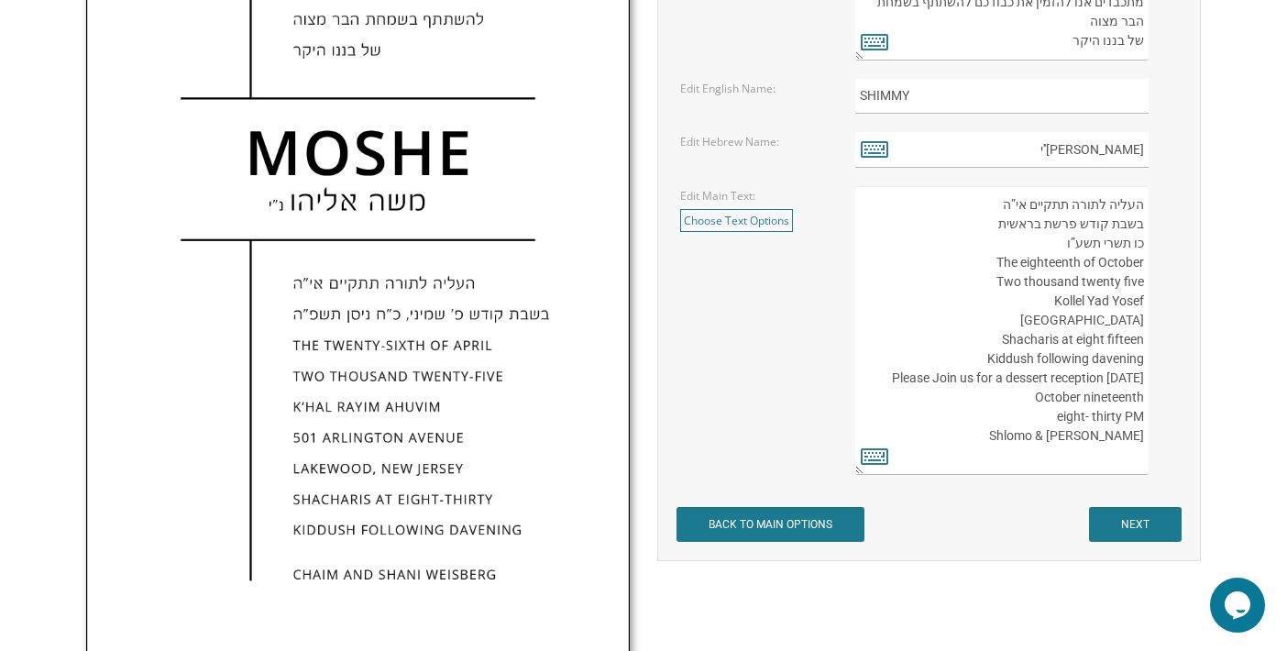
click at [1140, 394] on textarea "העליה לתורה תתקיים אי”ה בשבת קודש פרשת בראשית כו תשרי תשע”ו The eighteenth of O…" at bounding box center [1001, 330] width 293 height 289
click at [1013, 421] on textarea "העליה לתורה תתקיים אי”ה בשבת קודש פרשת בראשית כו תשרי תשע”ו The eighteenth of O…" at bounding box center [1001, 330] width 293 height 289
click at [1051, 402] on textarea "העליה לתורה תתקיים אי”ה בשבת קודש פרשת בראשית כו תשרי תשע”ו The eighteenth of O…" at bounding box center [1001, 330] width 293 height 289
click at [1063, 359] on textarea "העליה לתורה תתקיים אי”ה בשבת קודש פרשת בראשית כו תשרי תשע”ו The eighteenth of O…" at bounding box center [1001, 330] width 293 height 289
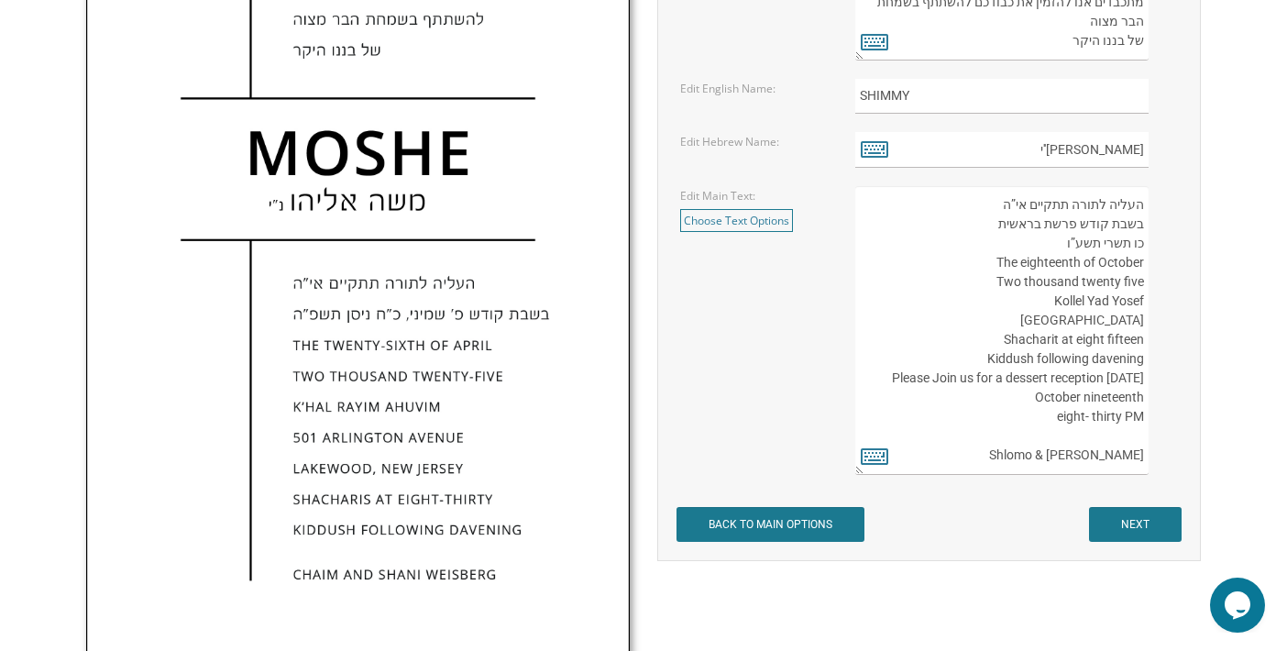
click at [1105, 357] on textarea "העליה לתורה תתקיים אי”ה בשבת קודש פרשת בראשית כו תשרי תשע”ו The eighteenth of O…" at bounding box center [1001, 330] width 293 height 289
click at [1097, 338] on textarea "העליה לתורה תתקיים אי”ה בשבת קודש פרשת בראשית כו תשרי תשע”ו The eighteenth of O…" at bounding box center [1001, 330] width 293 height 289
click at [1063, 360] on textarea "העליה לתורה תתקיים אי”ה בשבת קודש פרשת בראשית כו תשרי תשע”ו The eighteenth of O…" at bounding box center [1001, 330] width 293 height 289
click at [1142, 382] on textarea "העליה לתורה תתקיים אי”ה בשבת קודש פרשת בראשית כו תשרי תשע”ו The eighteenth of O…" at bounding box center [1001, 330] width 293 height 289
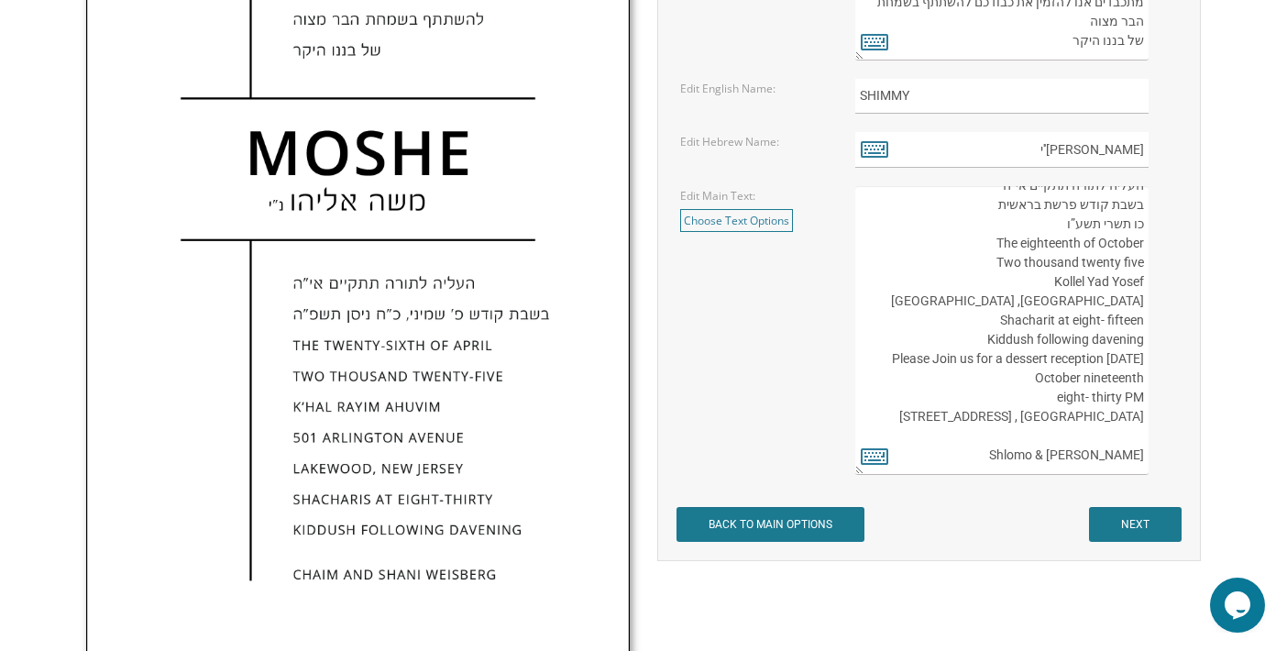
scroll to position [0, 0]
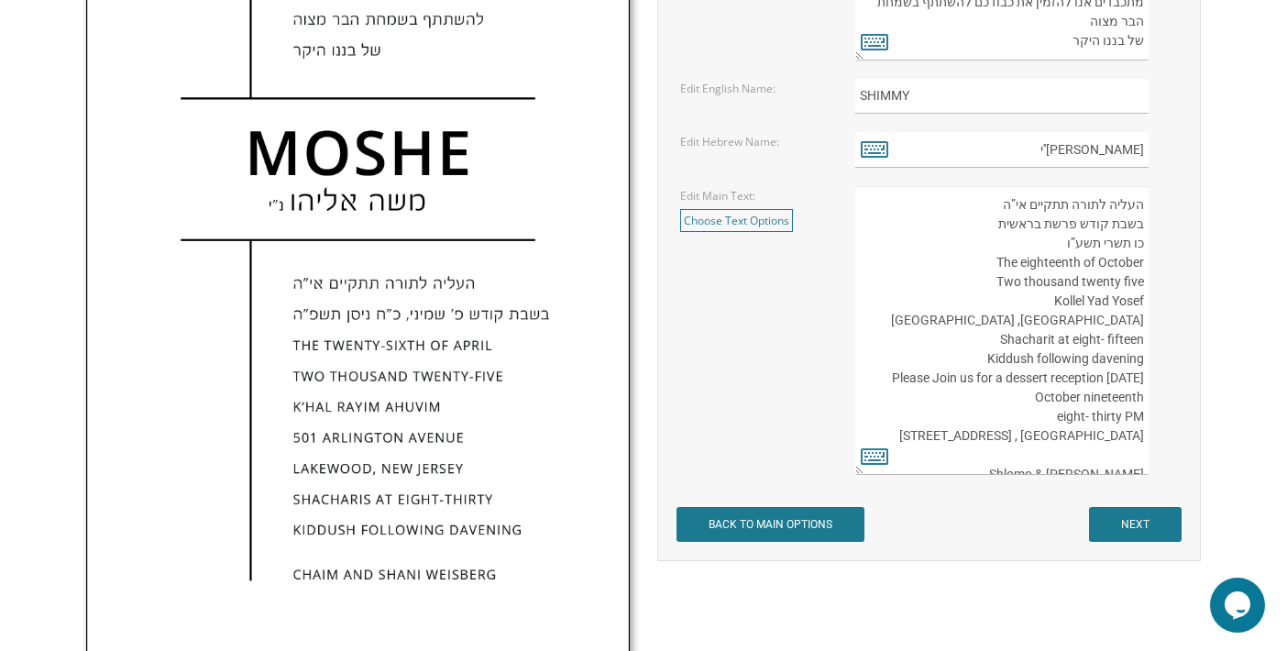
click at [1076, 242] on textarea "העליה לתורה תתקיים אי”ה בשבת קודש פרשת בראשית כו תשרי תשע”ו The eighteenth of O…" at bounding box center [1001, 330] width 293 height 289
drag, startPoint x: 1076, startPoint y: 242, endPoint x: 955, endPoint y: 242, distance: 121.0
click at [953, 241] on textarea "העליה לתורה תתקיים אי”ה בשבת קודש פרשת בראשית כו תשרי תשע”ו The eighteenth of O…" at bounding box center [1001, 330] width 293 height 289
click at [1072, 243] on textarea "העליה לתורה תתקיים אי”ה בשבת קודש פרשת בראשית כו תשרי תשע”ו The eighteenth of O…" at bounding box center [1001, 330] width 293 height 289
type textarea "העליה לתורה תתקיים אי”ה בשבת קודש פרשת בראשית כו תשרי תשע”ו The eighteenth of O…"
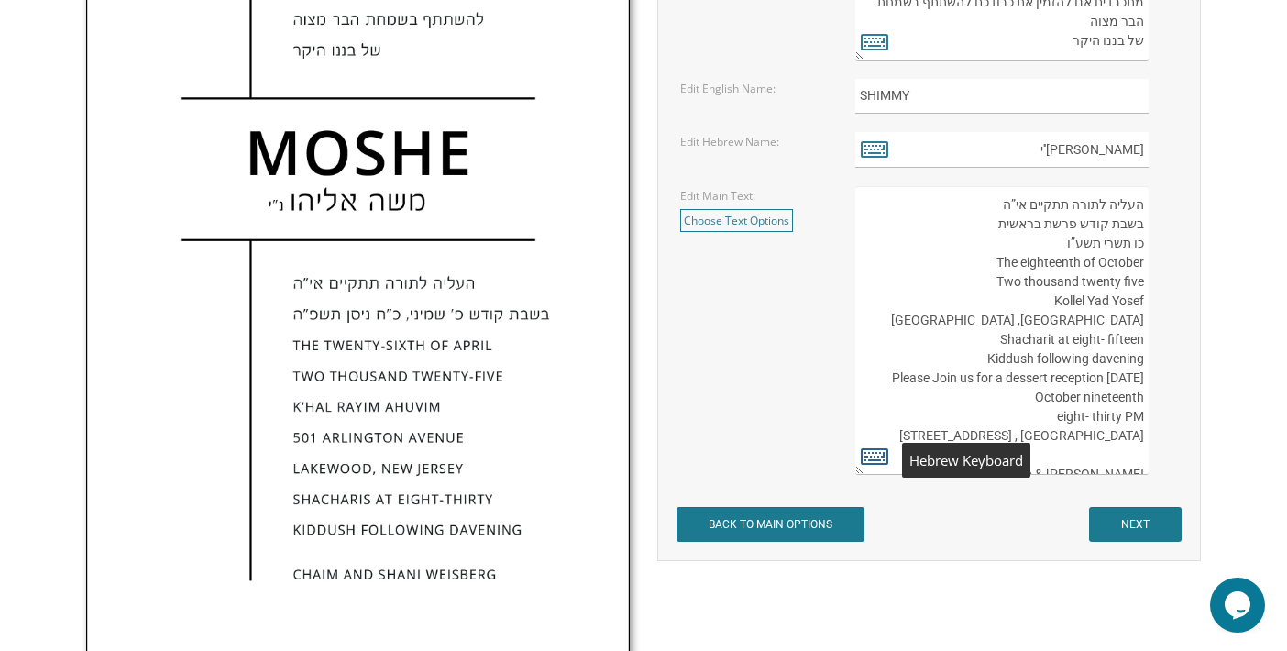
click at [868, 452] on icon at bounding box center [874, 456] width 27 height 26
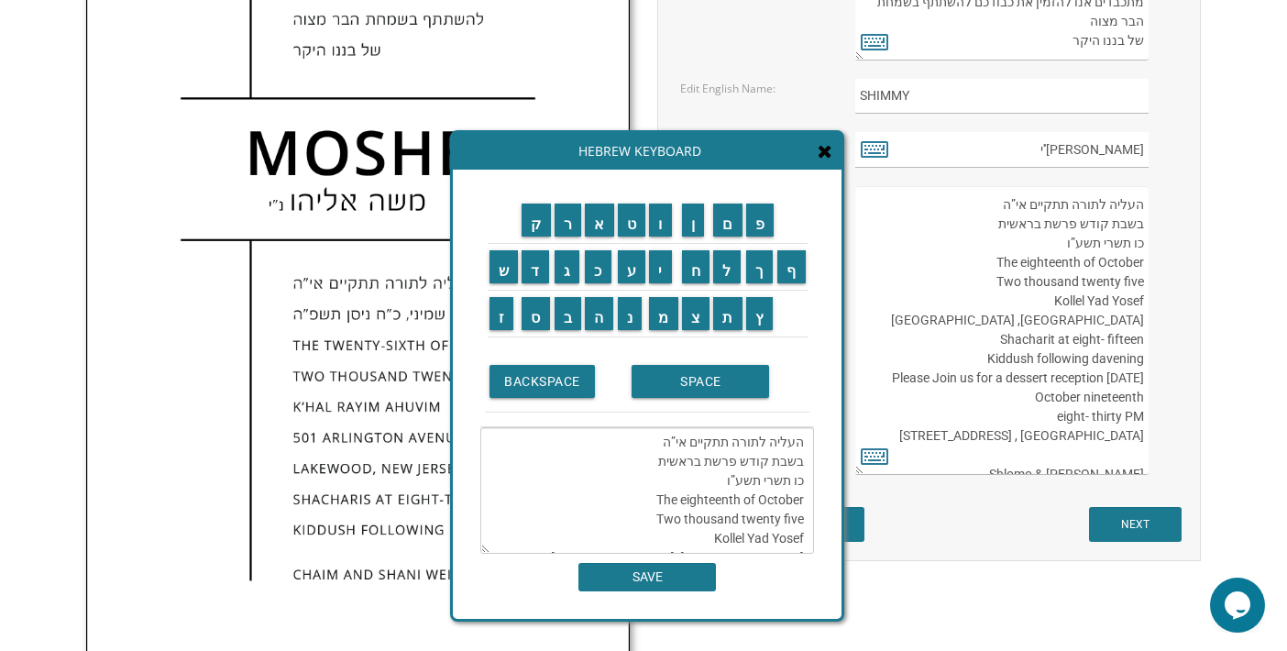
click at [736, 482] on textarea "העליה לתורה תתקיים אי”ה בשבת קודש פרשת בראשית כו תשרי תשע”ו The eighteenth of O…" at bounding box center [647, 490] width 334 height 126
click at [758, 227] on input "פ" at bounding box center [760, 219] width 28 height 33
click at [723, 482] on textarea "העליה לתורה תתקיים אי”ה בשבת קודש פרשת בראשית כו תשרי תשפע”ו The eighteenth of …" at bounding box center [647, 490] width 334 height 126
click at [758, 452] on textarea "העליה לתורה תתקיים אי”ה בשבת קודש פרשת בראשית כו תשרי תשפ”ו The eighteenth of O…" at bounding box center [647, 490] width 334 height 126
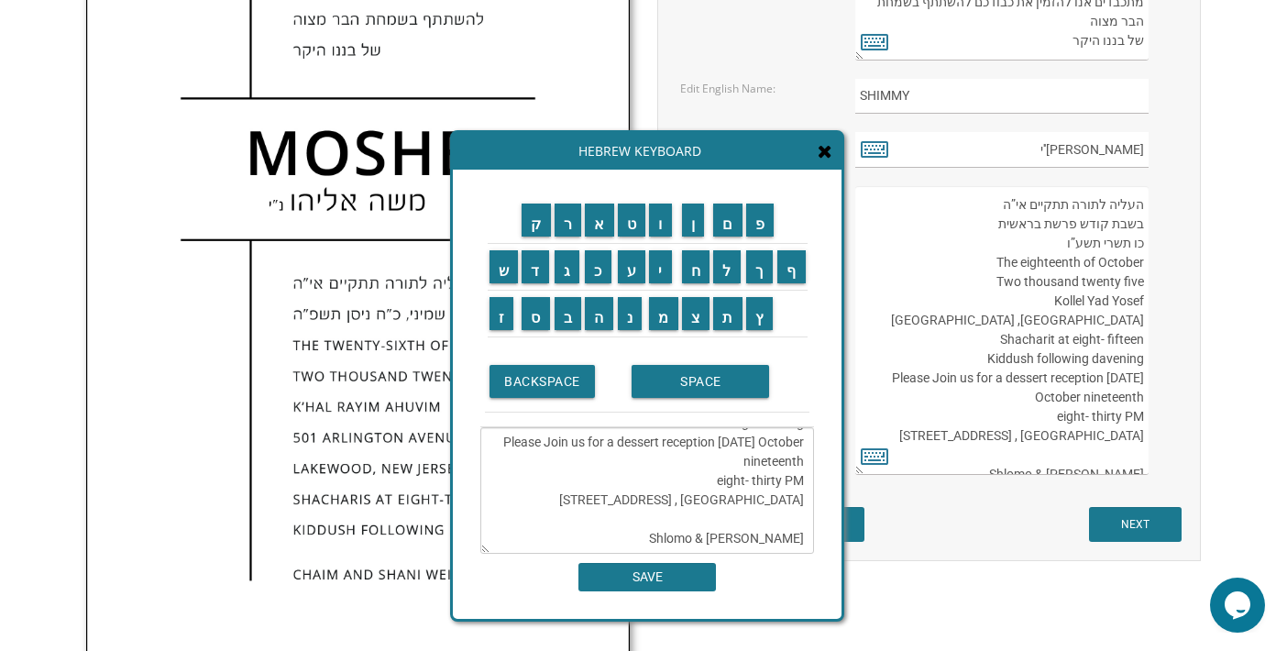
click at [683, 473] on textarea "העליה לתורה תתקיים אי”ה בשבת קודש פרשת בראשית כו תשרי תשפ”ו The eighteenth of O…" at bounding box center [647, 490] width 334 height 126
click at [688, 469] on textarea "העליה לתורה תתקיים אי”ה בשבת קודש פרשת בראשית כו תשרי תשפ”ו The eighteenth of O…" at bounding box center [647, 490] width 334 height 126
click at [803, 512] on textarea "העליה לתורה תתקיים אי”ה בשבת קודש פרשת בראשית כו תשרי תשפ”ו The eighteenth of O…" at bounding box center [647, 490] width 334 height 126
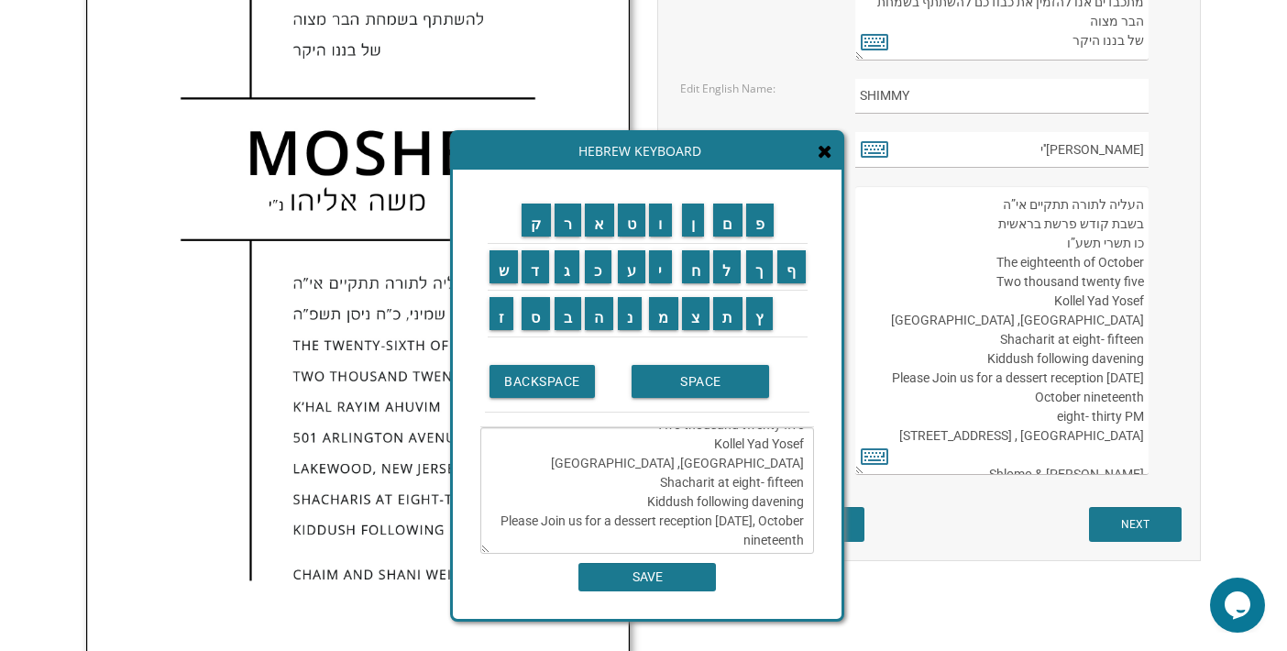
click at [805, 524] on textarea "העליה לתורה תתקיים אי”ה בשבת קודש פרשת בראשית כו תשרי תשפ”ו The eighteenth of O…" at bounding box center [647, 490] width 334 height 126
click at [649, 528] on textarea "העליה לתורה תתקיים אי”ה בשבת קודש פרשת בראשית כו תשרי תשפ”ו The eighteenth of O…" at bounding box center [647, 490] width 334 height 126
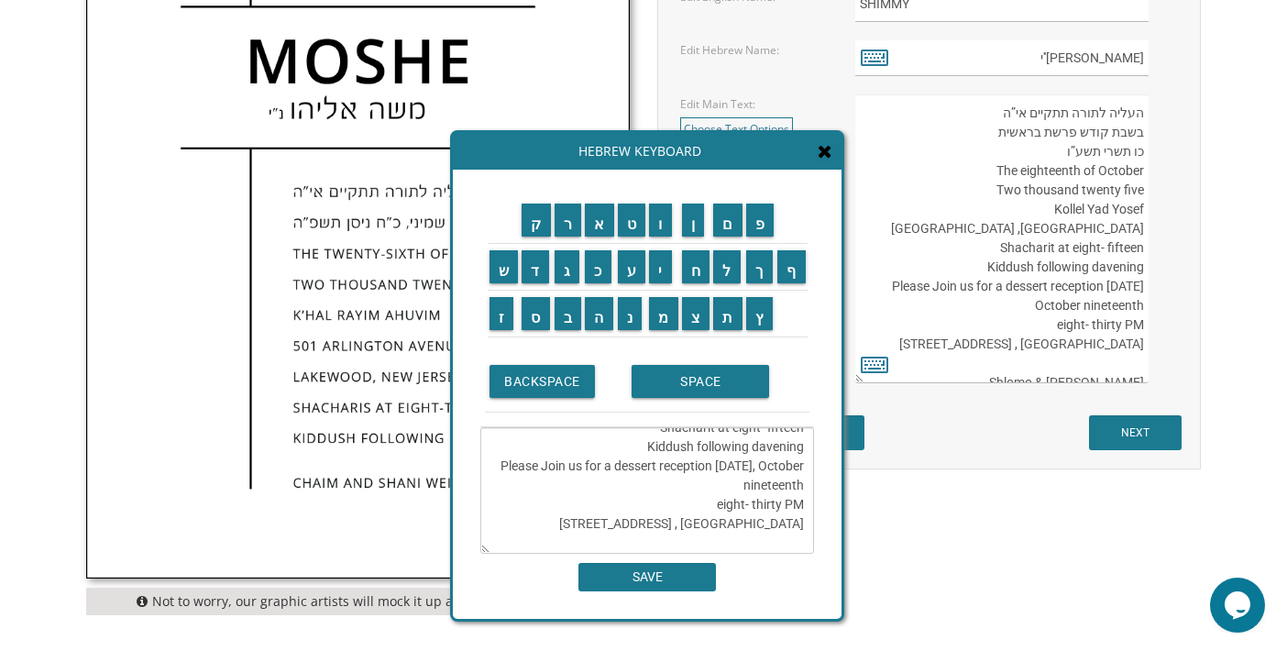
scroll to position [183, 0]
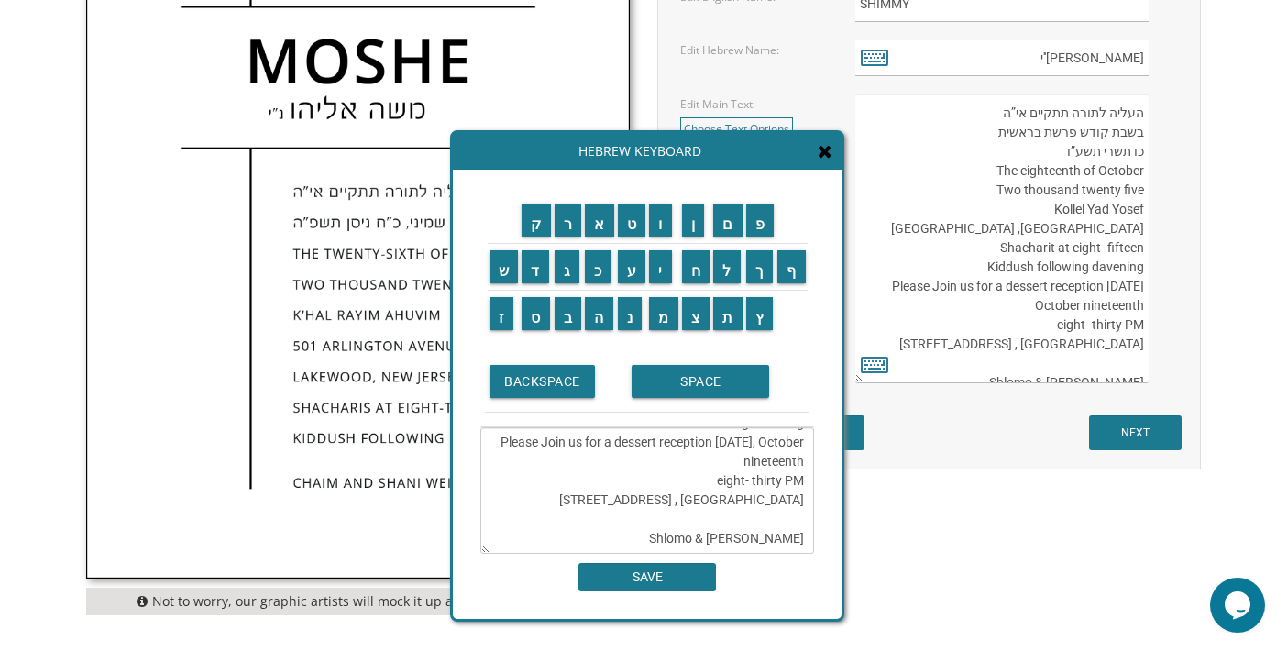
drag, startPoint x: 790, startPoint y: 452, endPoint x: 802, endPoint y: 454, distance: 12.1
click at [802, 454] on textarea "העליה לתורה תתקיים אי”ה בשבת קודש פרשת בראשית כו תשרי תשפ”ו The eighteenth of O…" at bounding box center [647, 490] width 334 height 126
type textarea "העליה לתורה תתקיים אי”ה בשבת קודש פרשת בראשית כו תשרי תשפ”ו The eighteenth of O…"
click at [693, 575] on input "SAVE" at bounding box center [646, 577] width 137 height 28
type textarea "העליה לתורה תתקיים אי”ה בשבת קודש פרשת בראשית כו תשרי תשפ”ו The eighteenth of O…"
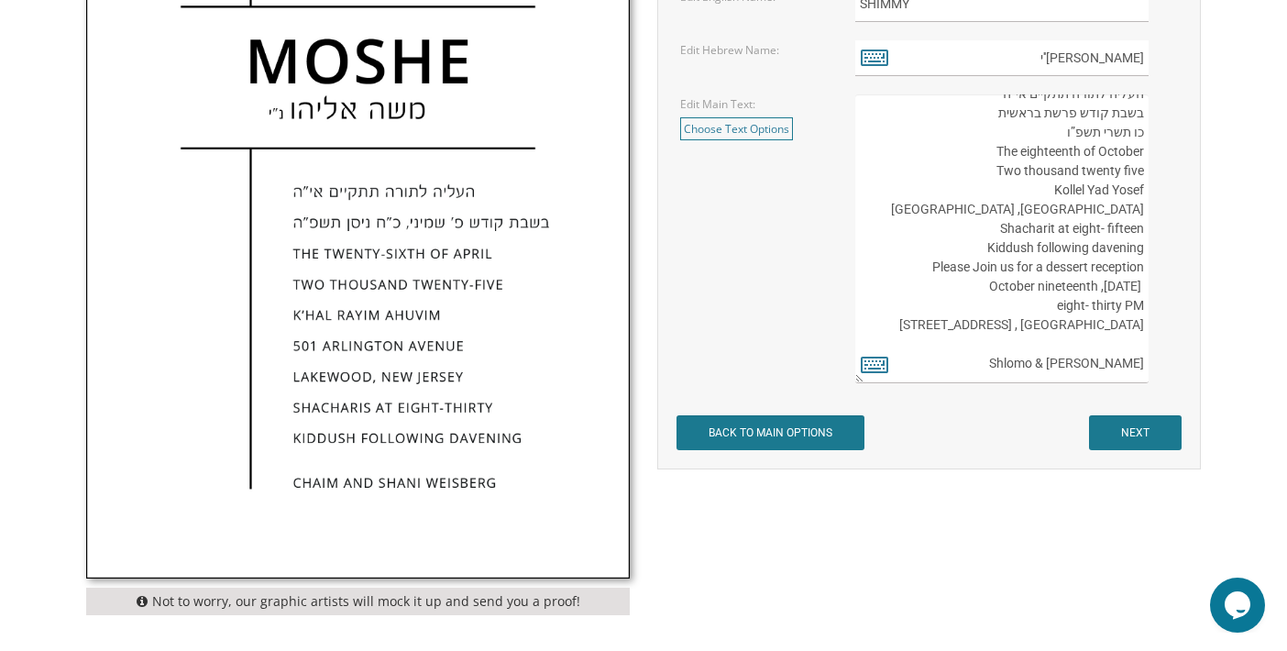
scroll to position [0, 0]
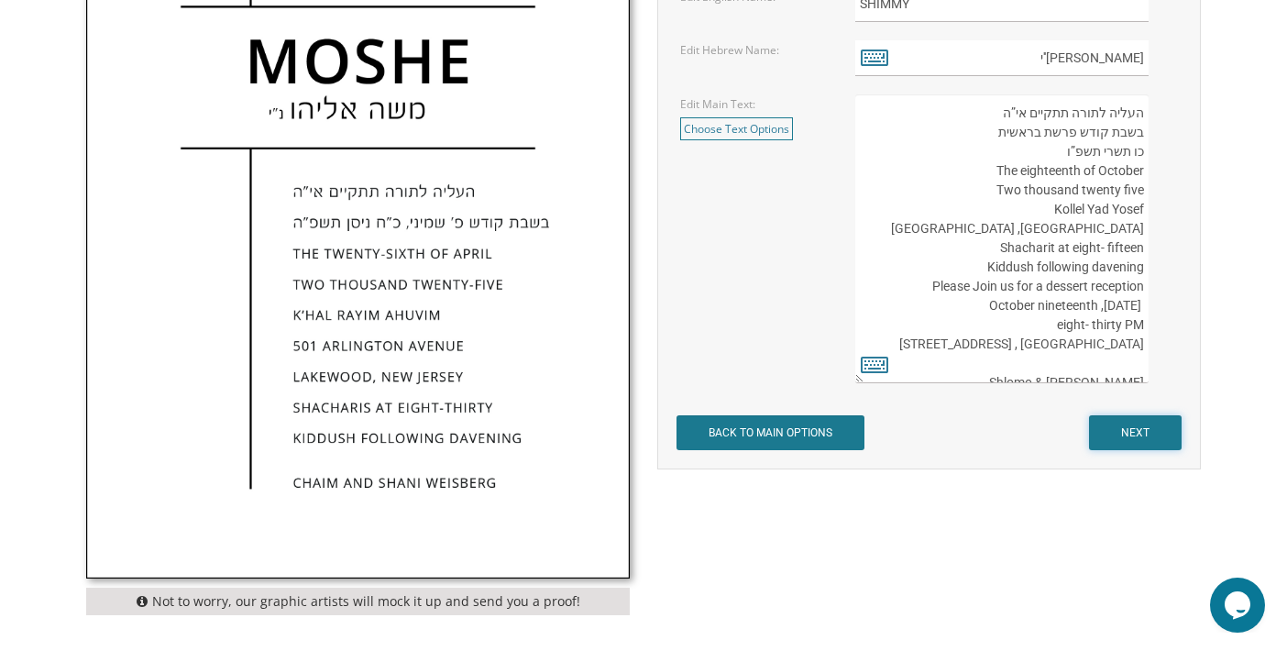
click at [1135, 433] on input "NEXT" at bounding box center [1135, 432] width 93 height 35
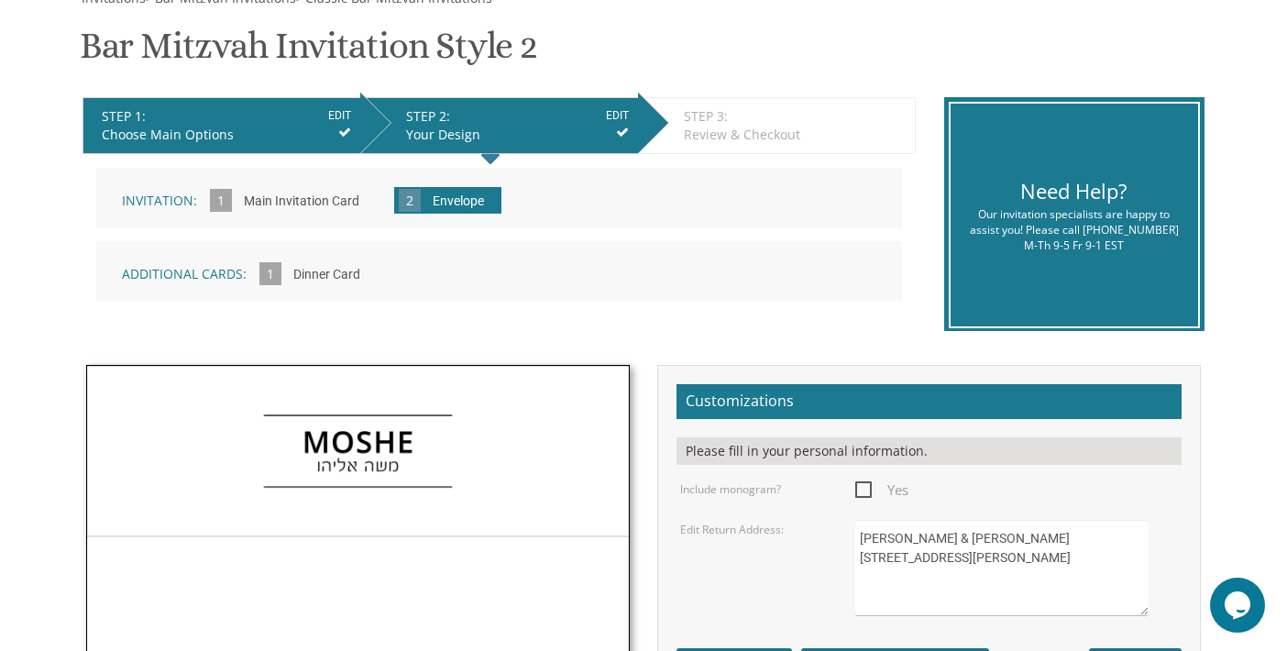
scroll to position [458, 0]
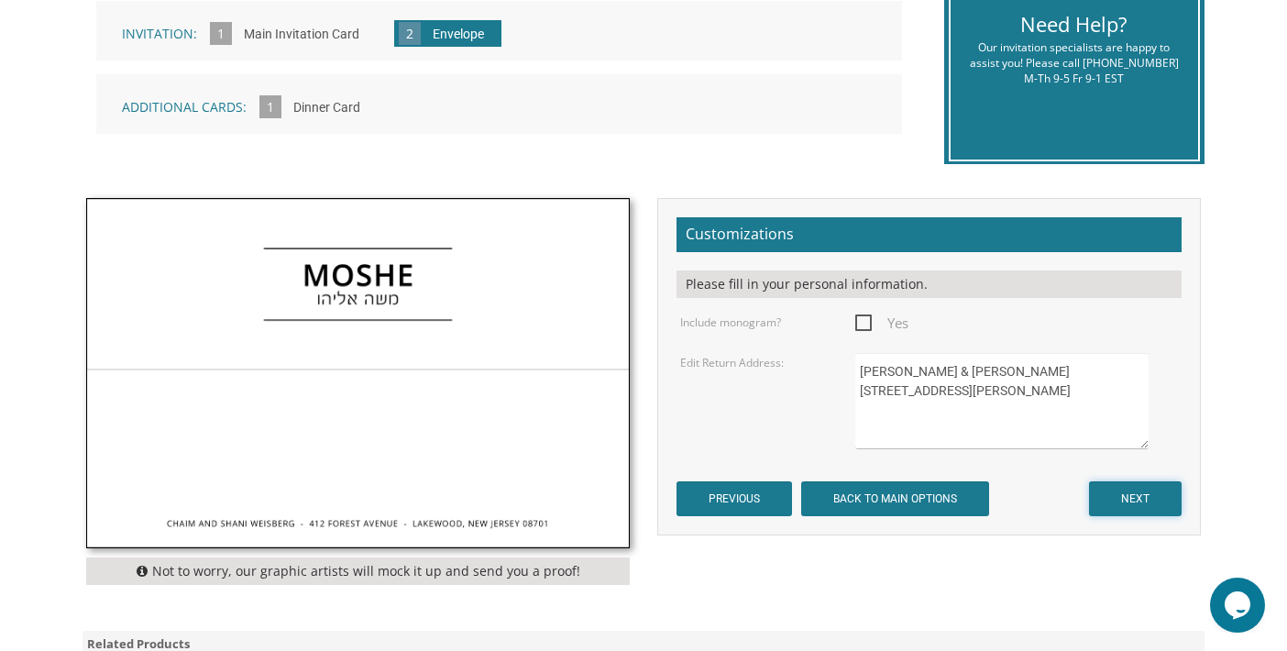
click at [1145, 503] on input "NEXT" at bounding box center [1135, 498] width 93 height 35
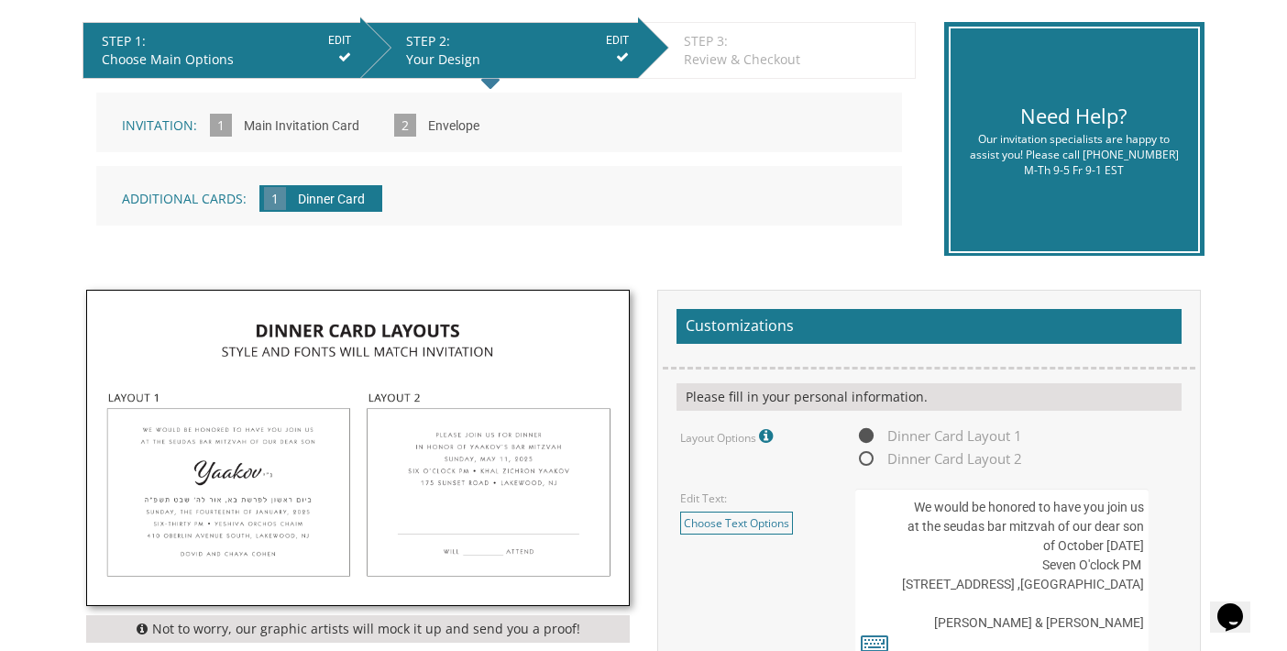
scroll to position [550, 0]
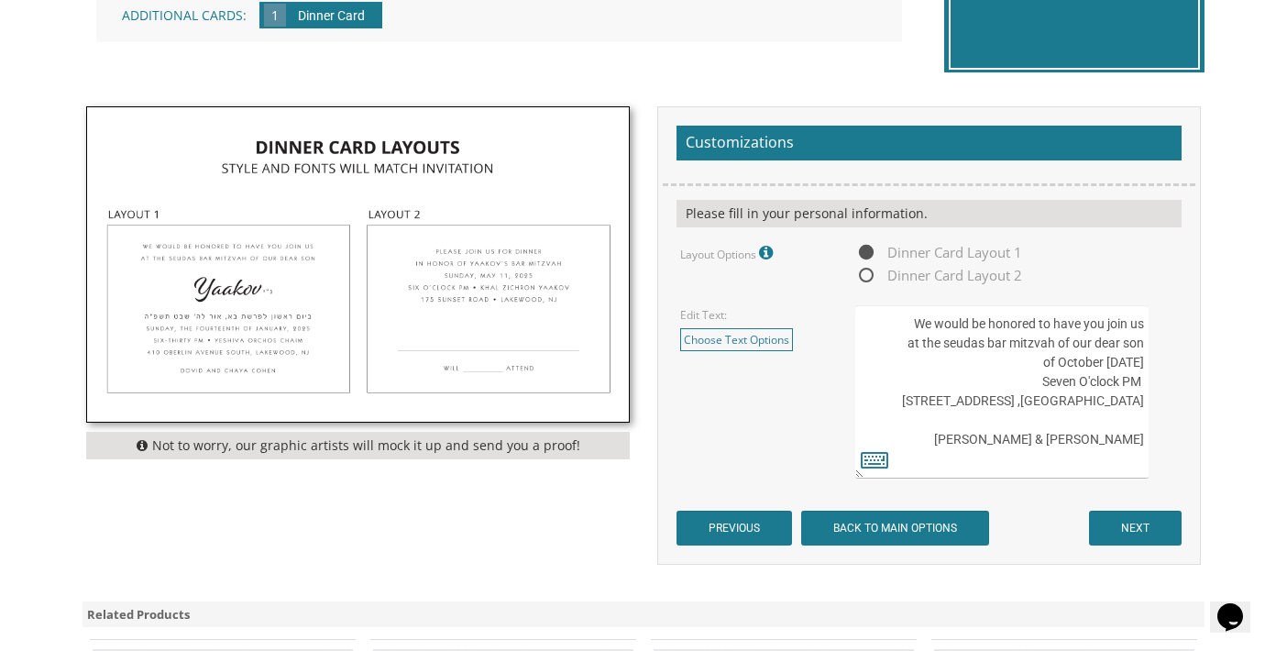
click at [1143, 345] on textarea "We would be honored to have you join us at the seudas bar mitzvah of our dear s…" at bounding box center [1001, 391] width 293 height 173
click at [945, 363] on textarea "We would be honored to have you join us at the seudas bar mitzvah of our dear s…" at bounding box center [1001, 391] width 293 height 173
click at [1143, 346] on textarea "We would be honored to have you join us at the seudas bar mitzvah of our dear s…" at bounding box center [1001, 391] width 293 height 173
click at [905, 346] on textarea "We would be honored to have you join us at the seudas bar mitzvah of our dear s…" at bounding box center [1001, 391] width 293 height 173
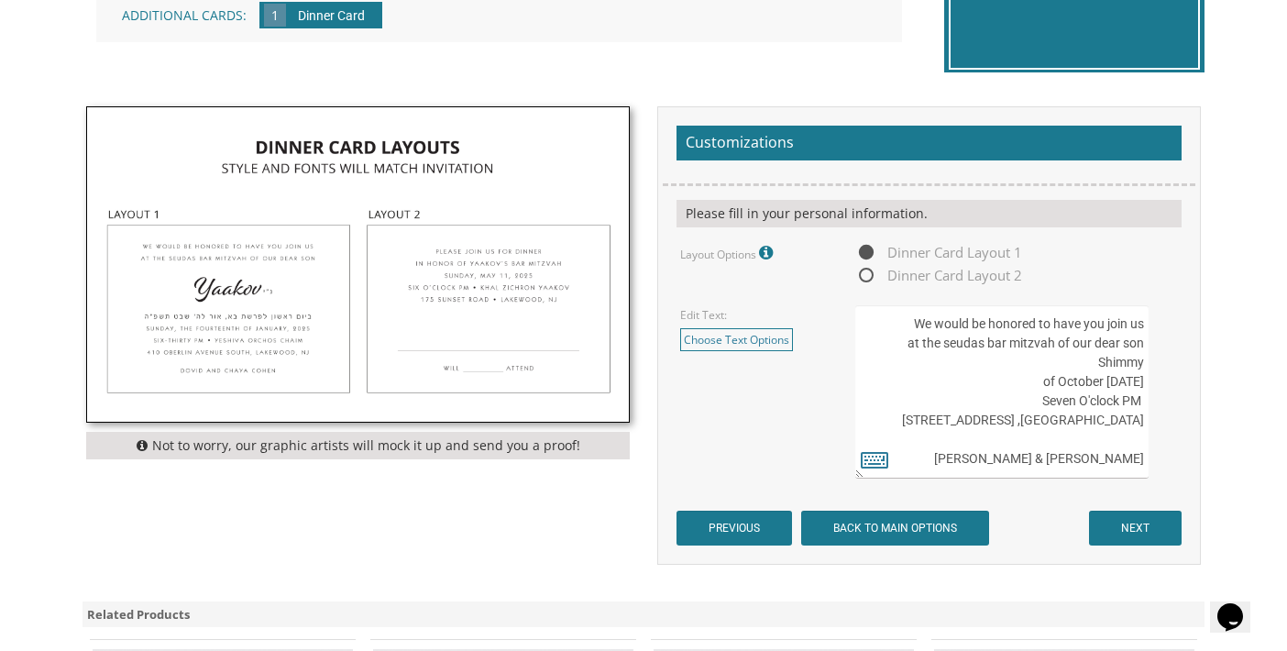
scroll to position [0, 0]
type textarea "We would be honored to have you join us at the seudas bar mitzvah of our dear s…"
click at [1149, 521] on input "NEXT" at bounding box center [1135, 527] width 93 height 35
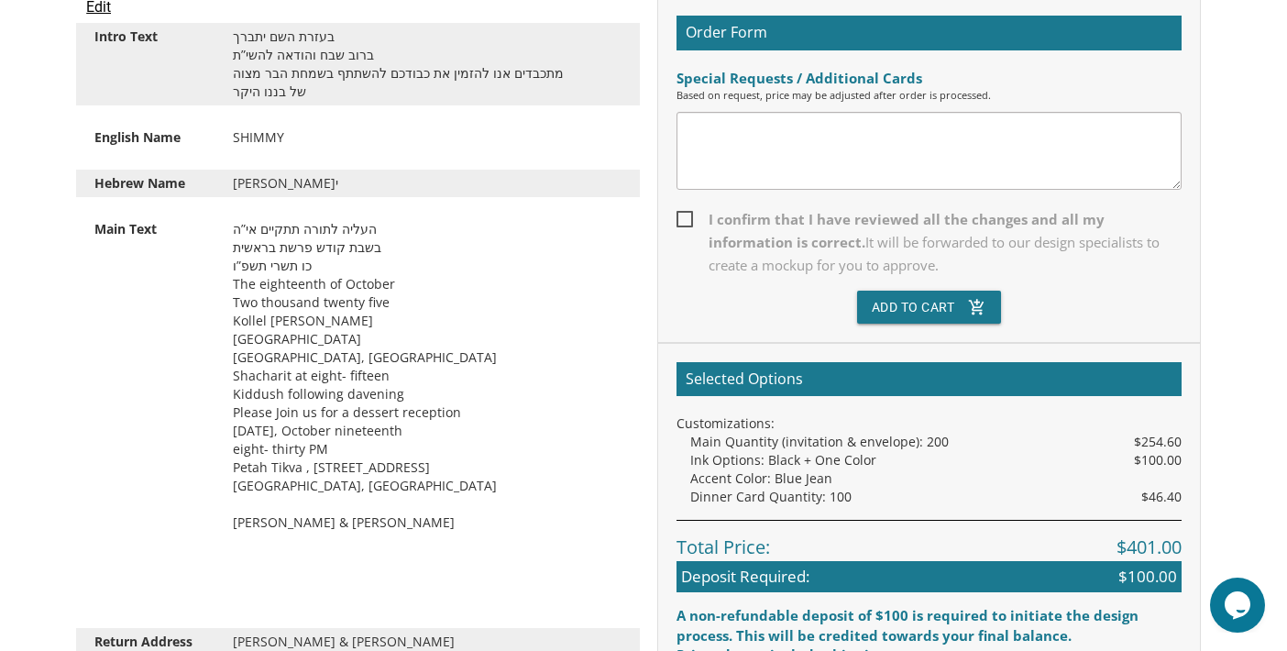
scroll to position [458, 0]
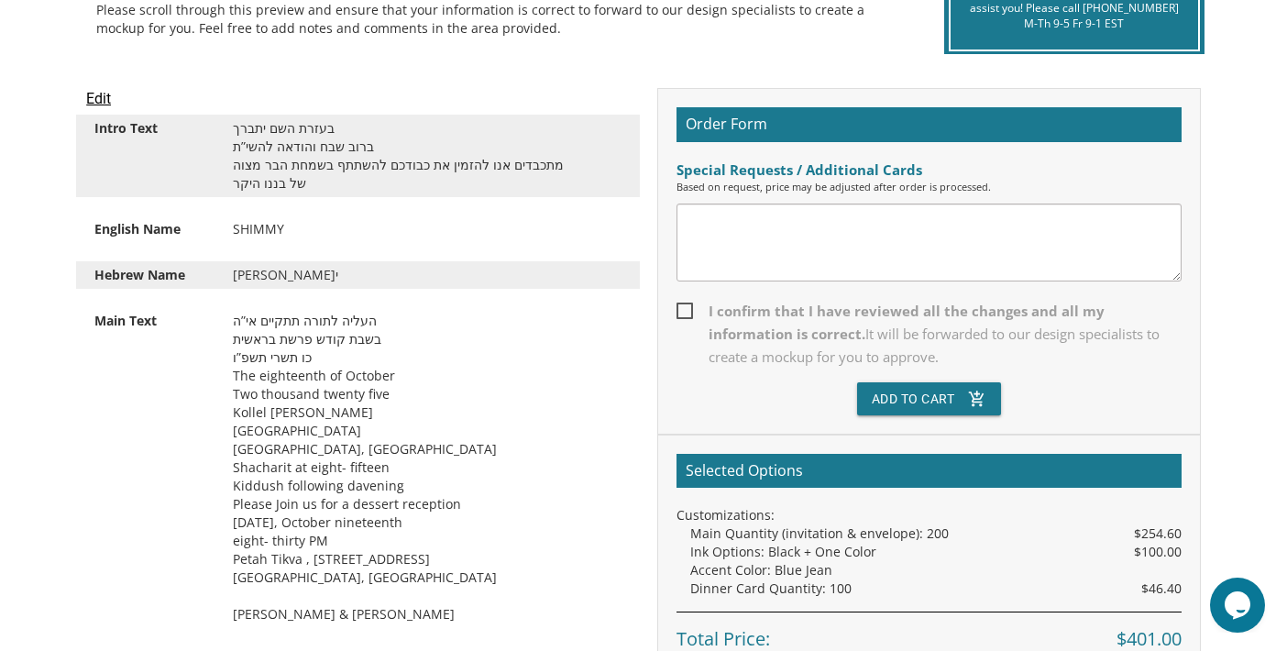
click at [720, 233] on textarea at bounding box center [928, 242] width 505 height 78
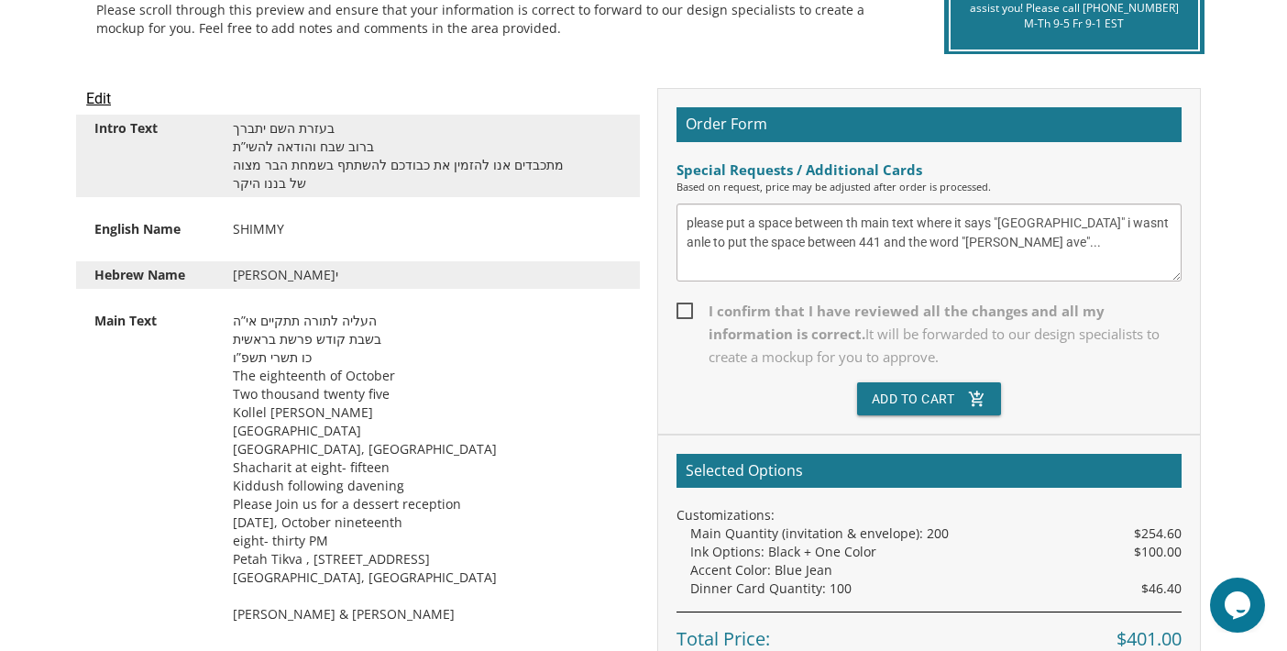
type textarea "please put a space between th main text where it says "[GEOGRAPHIC_DATA]" i was…"
click at [685, 310] on span "I confirm that I have reviewed all the changes and all my information is correc…" at bounding box center [928, 334] width 505 height 69
click at [685, 310] on input "I confirm that I have reviewed all the changes and all my information is correc…" at bounding box center [682, 309] width 12 height 12
checkbox input "true"
click at [100, 100] on input "Edit" at bounding box center [98, 99] width 25 height 22
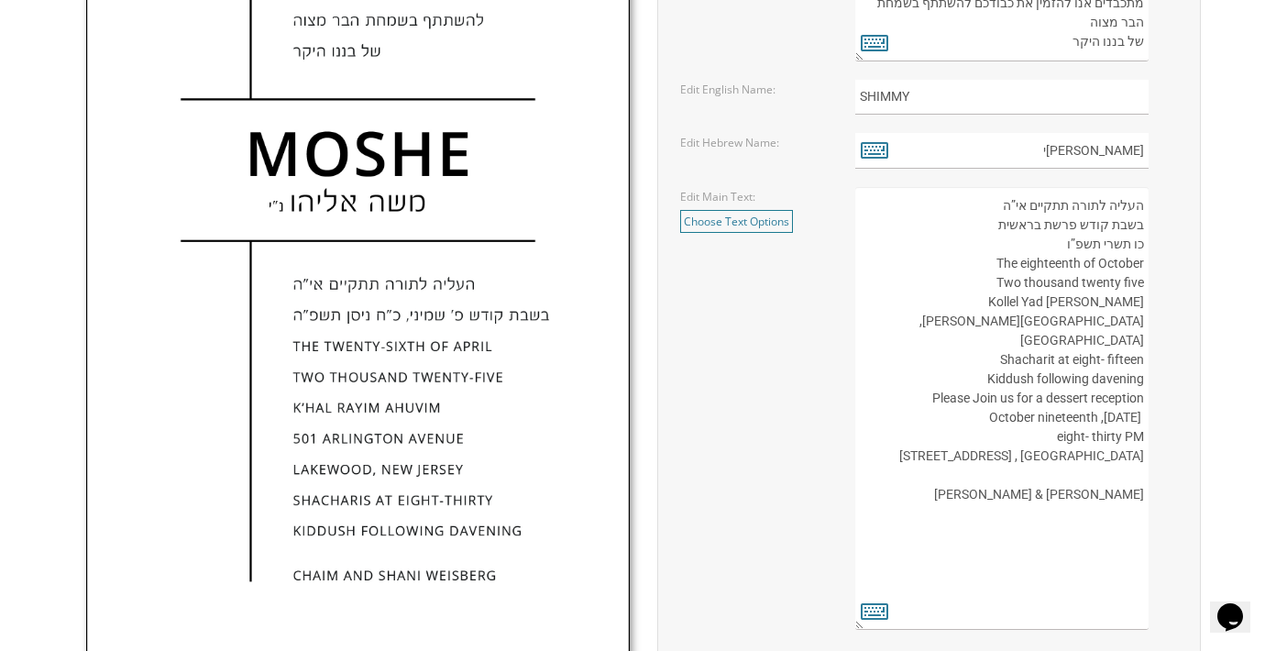
scroll to position [825, 0]
click at [1057, 456] on textarea "העליה לתורה תתקיים אי”ה בשבת קודש פרשת בראשית כו תשרי תשפ”ו The eighteenth of O…" at bounding box center [1001, 407] width 293 height 443
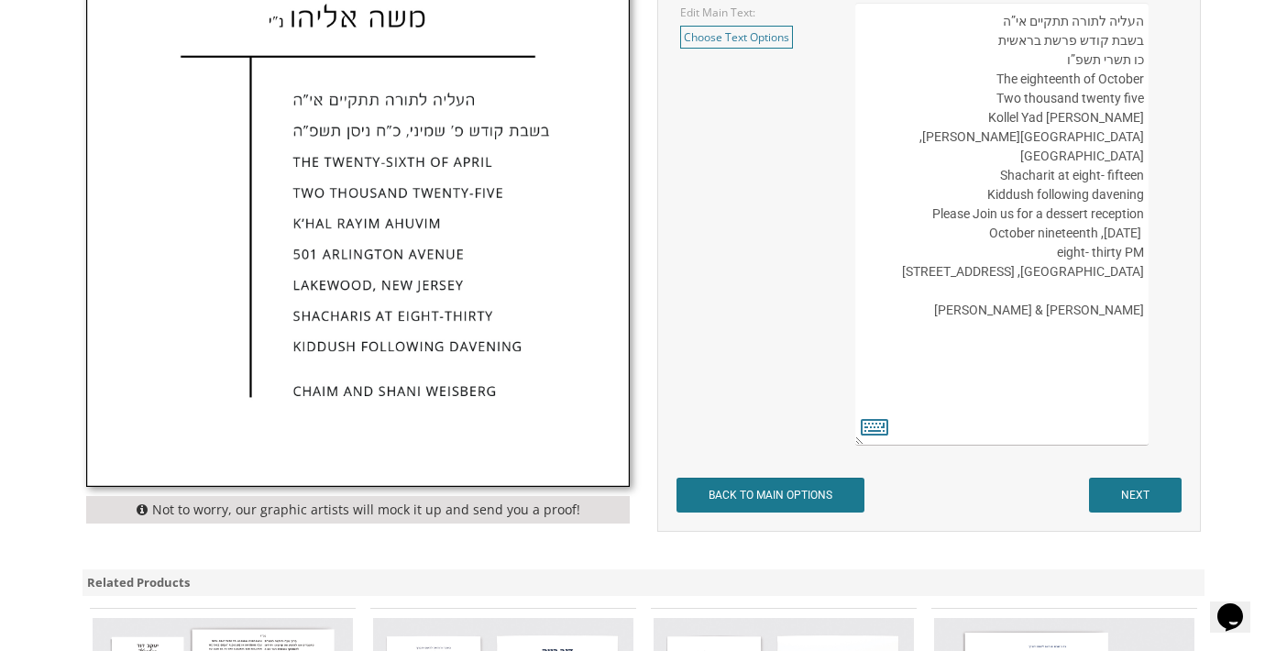
type textarea "העליה לתורה תתקיים אי”ה בשבת קודש פרשת בראשית כו תשרי תשפ”ו The eighteenth of O…"
click at [1147, 492] on input "NEXT" at bounding box center [1135, 494] width 93 height 35
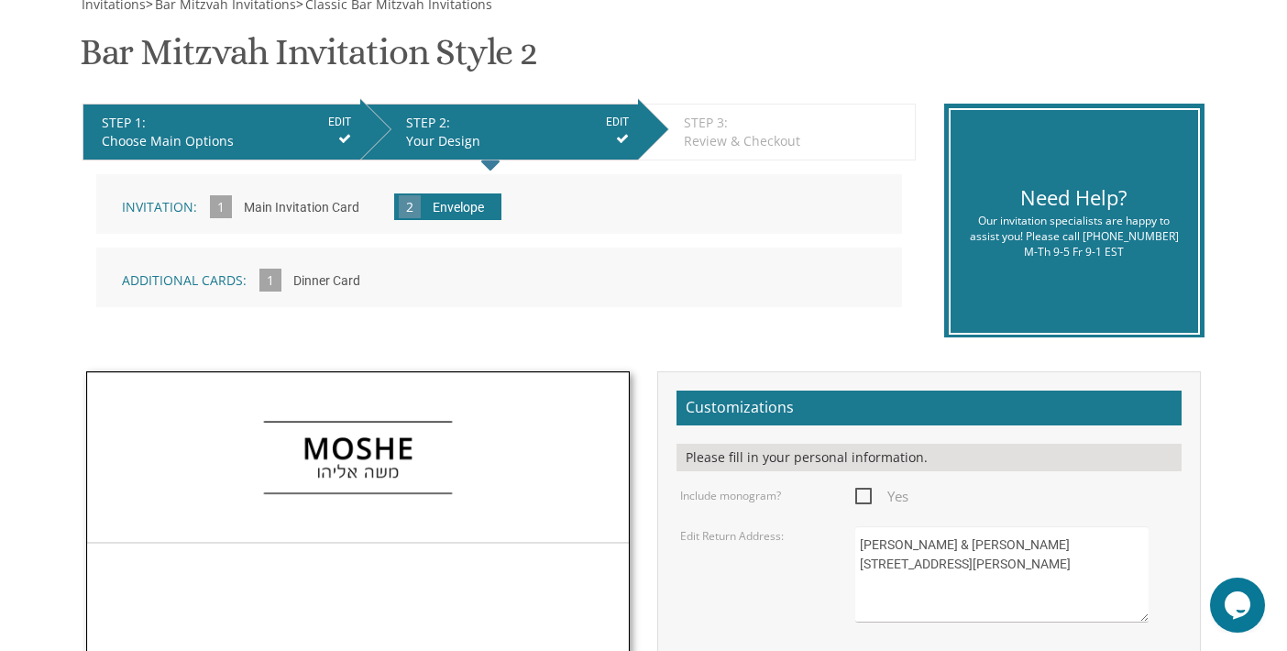
scroll to position [367, 0]
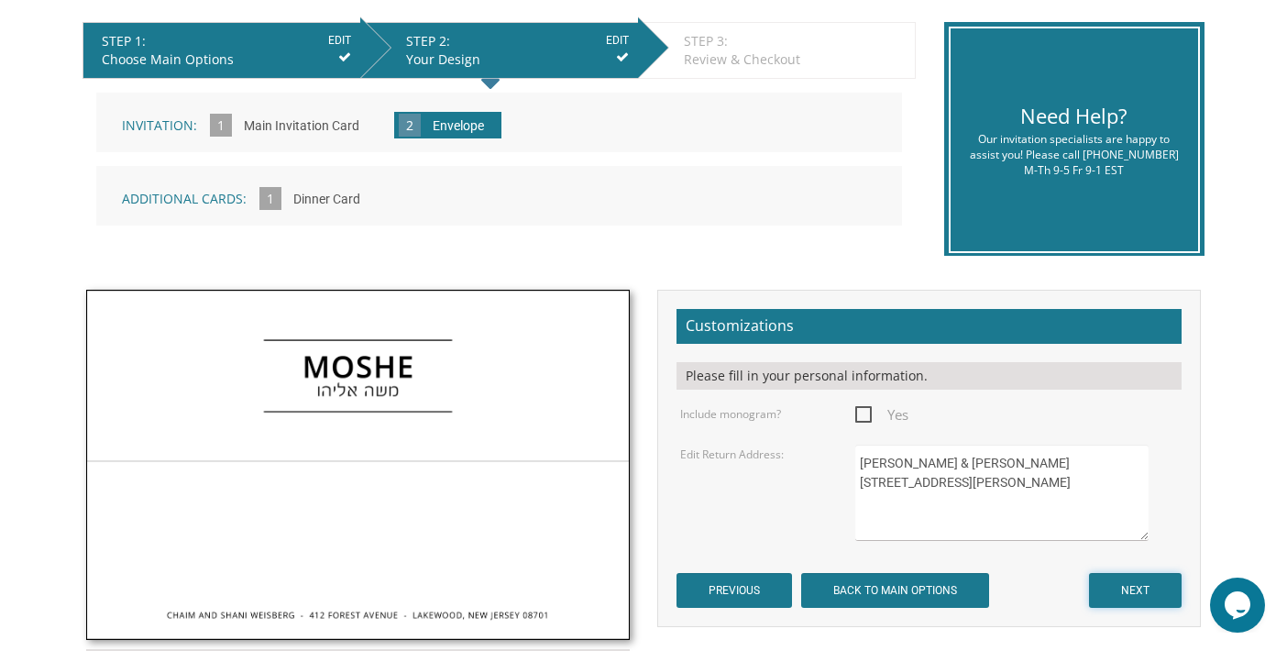
click at [1112, 579] on input "NEXT" at bounding box center [1135, 590] width 93 height 35
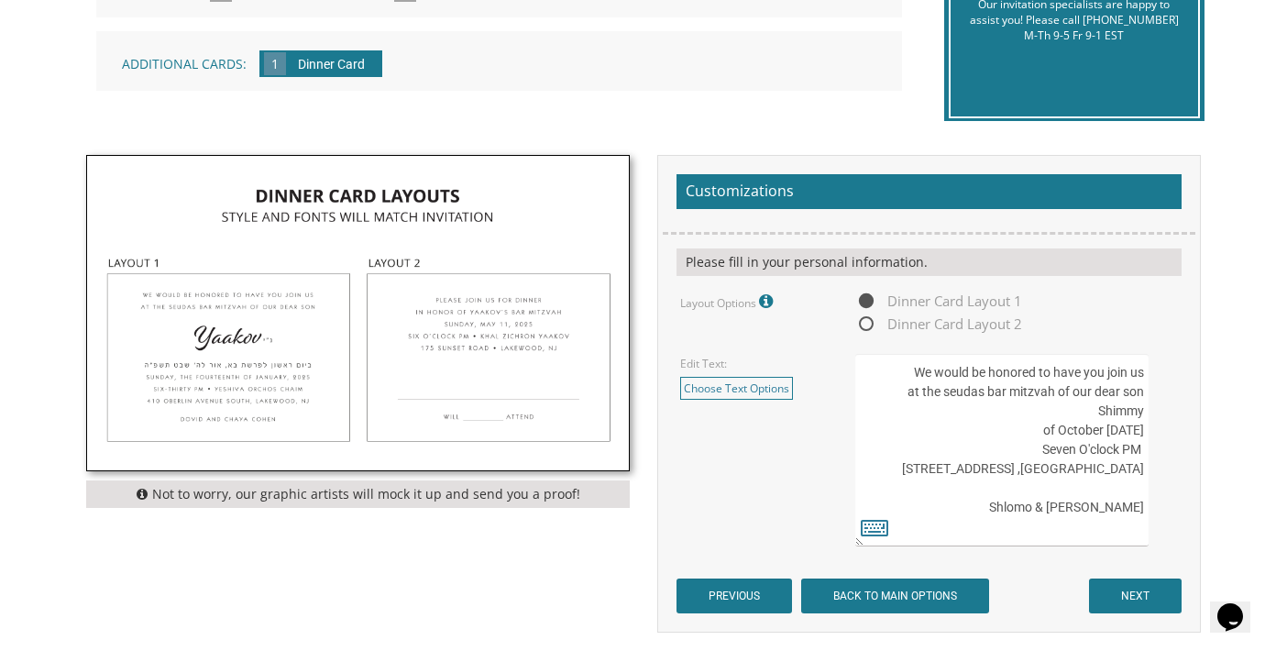
scroll to position [733, 0]
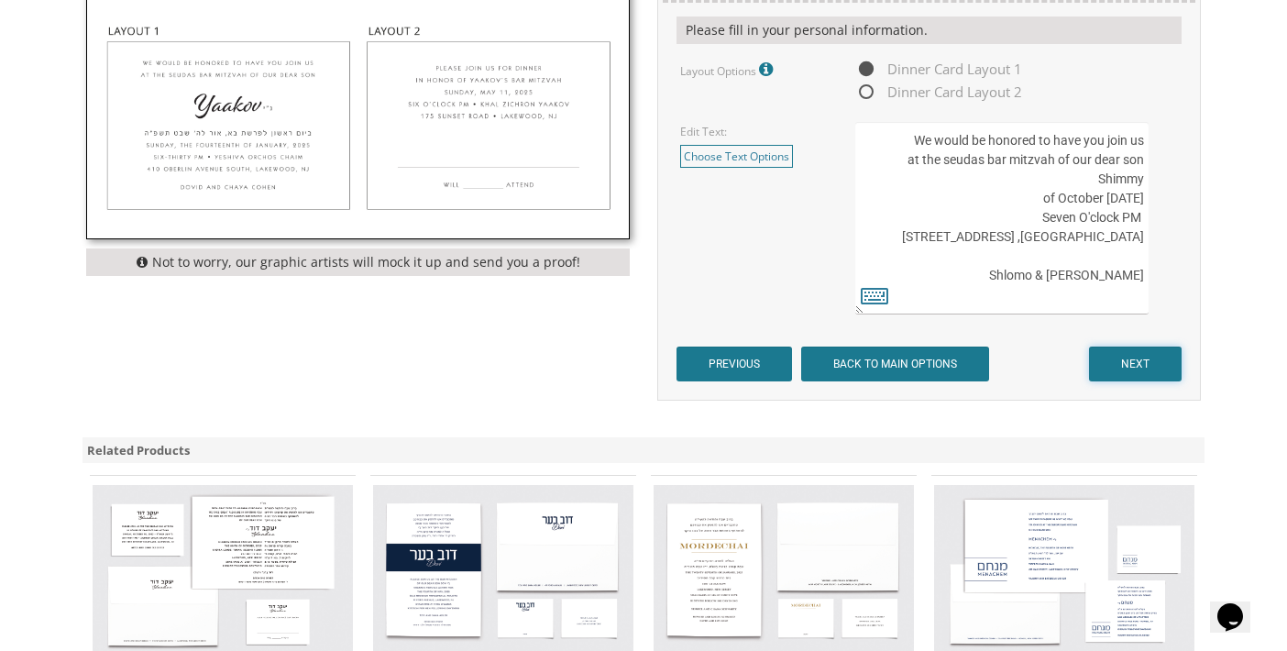
click at [1131, 363] on input "NEXT" at bounding box center [1135, 363] width 93 height 35
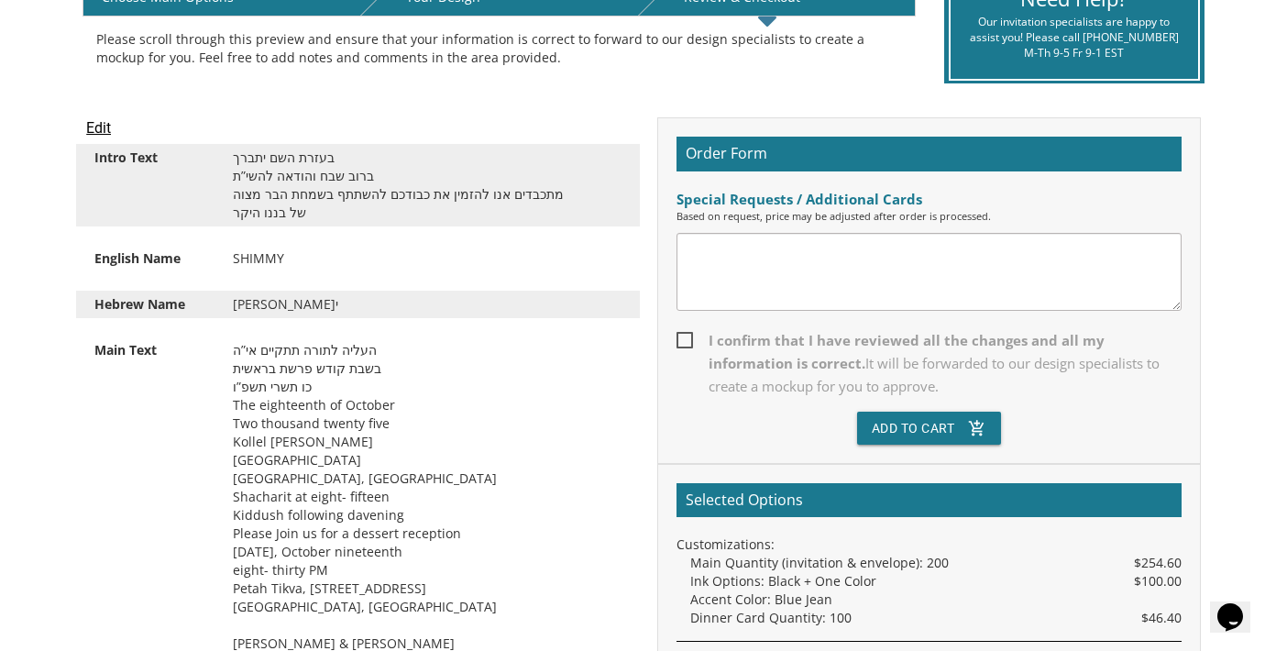
scroll to position [458, 0]
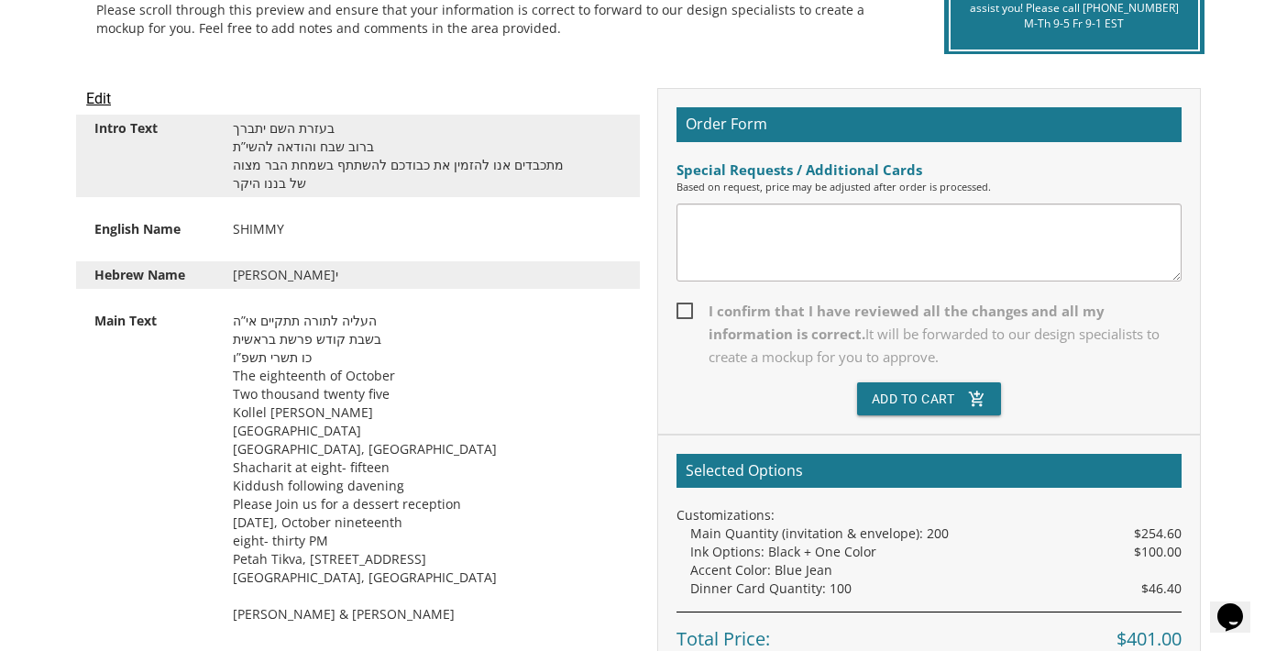
click at [752, 230] on textarea at bounding box center [928, 242] width 505 height 78
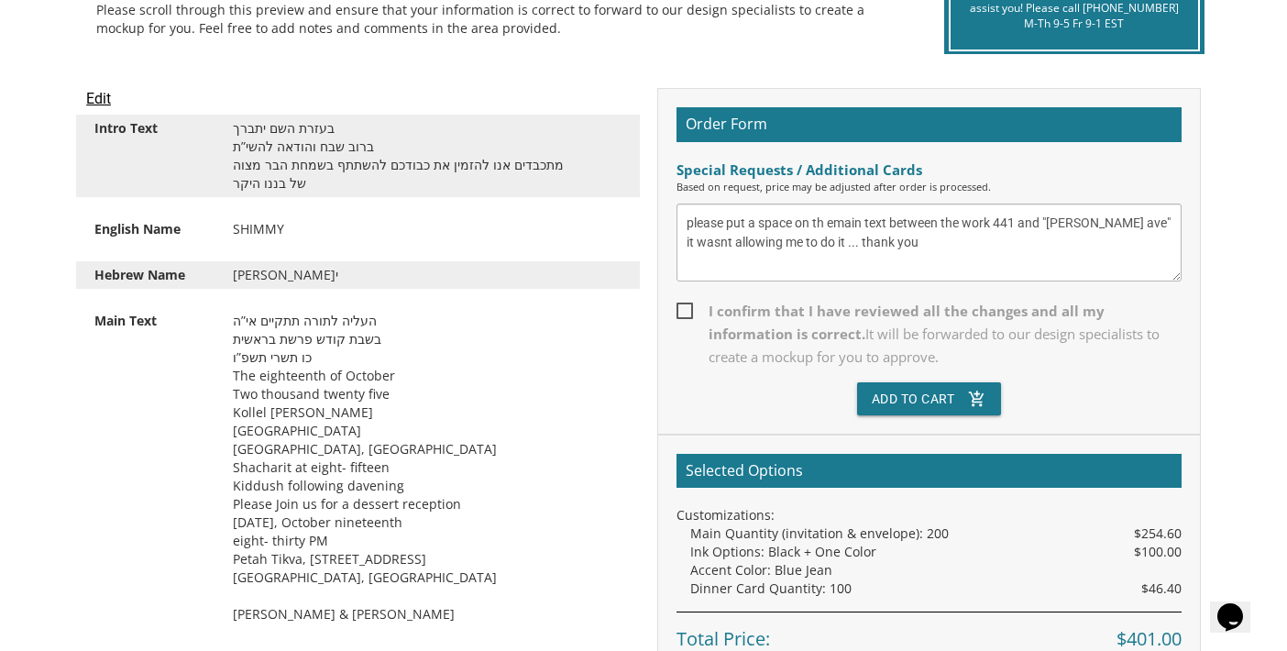
type textarea "please put a space on th emain text between the work 441 and "[PERSON_NAME] ave…"
click at [684, 302] on span "I confirm that I have reviewed all the changes and all my information is correc…" at bounding box center [928, 334] width 505 height 69
click at [684, 303] on input "I confirm that I have reviewed all the changes and all my information is correc…" at bounding box center [682, 309] width 12 height 12
checkbox input "true"
click at [918, 398] on button "Add To Cart add_shopping_cart" at bounding box center [929, 398] width 145 height 33
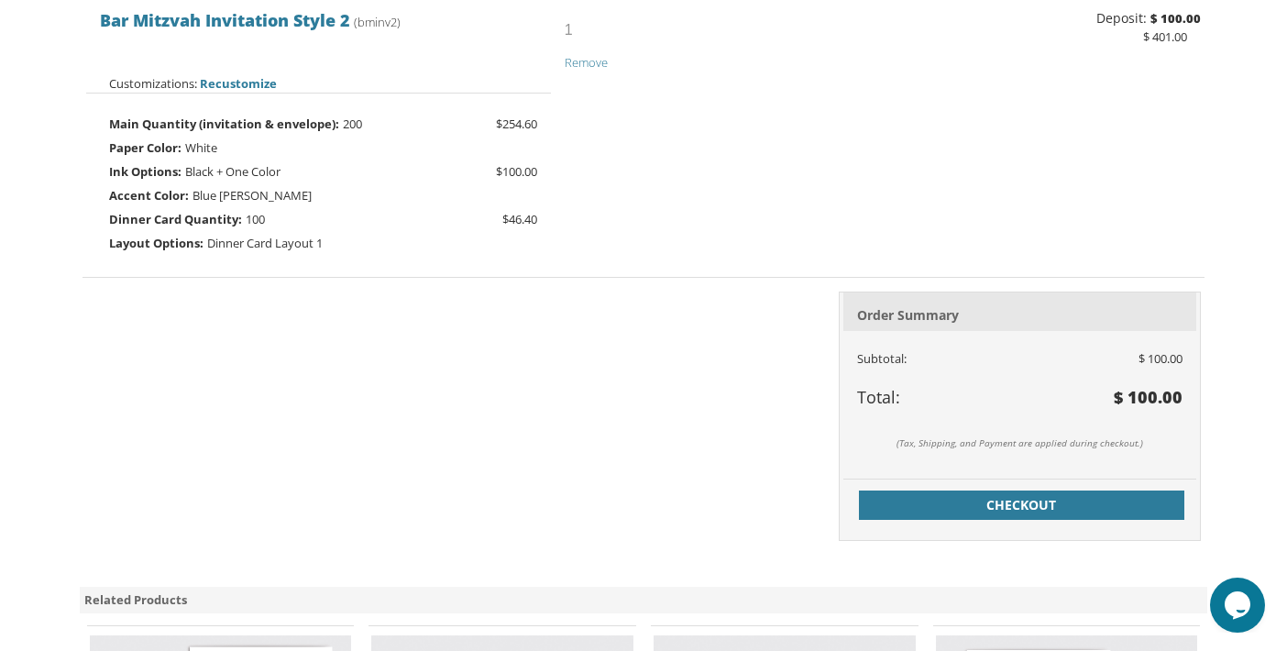
scroll to position [183, 0]
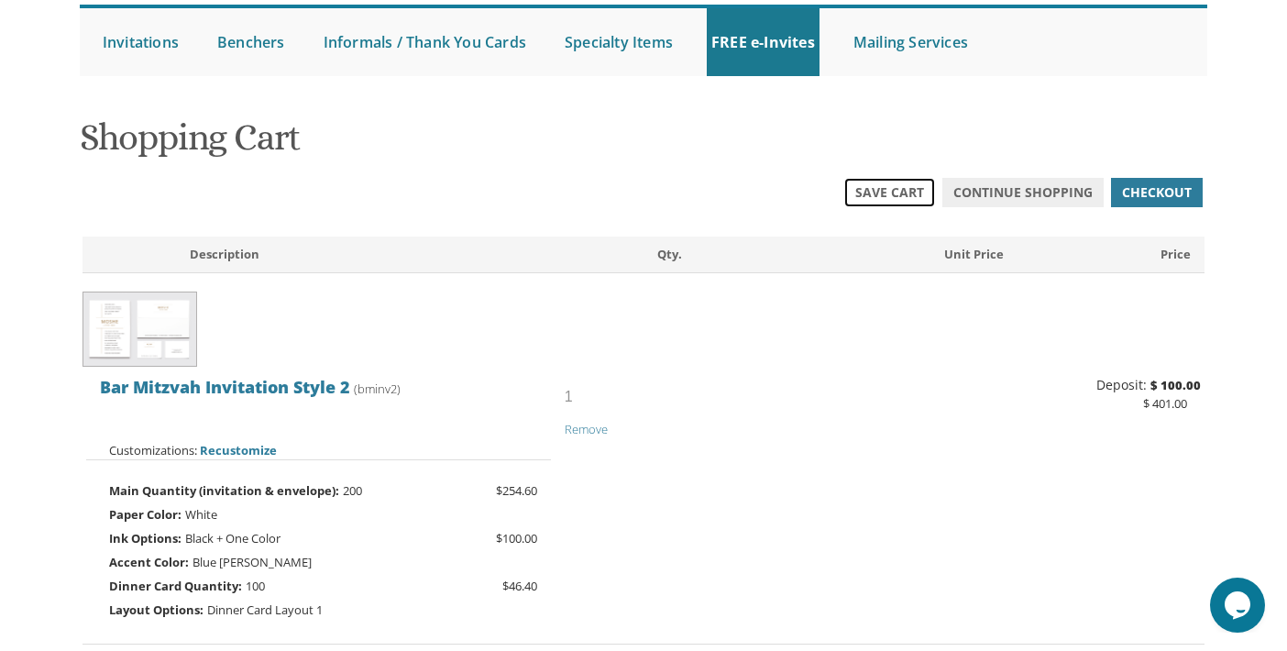
click at [889, 194] on span "Save Cart" at bounding box center [889, 192] width 69 height 18
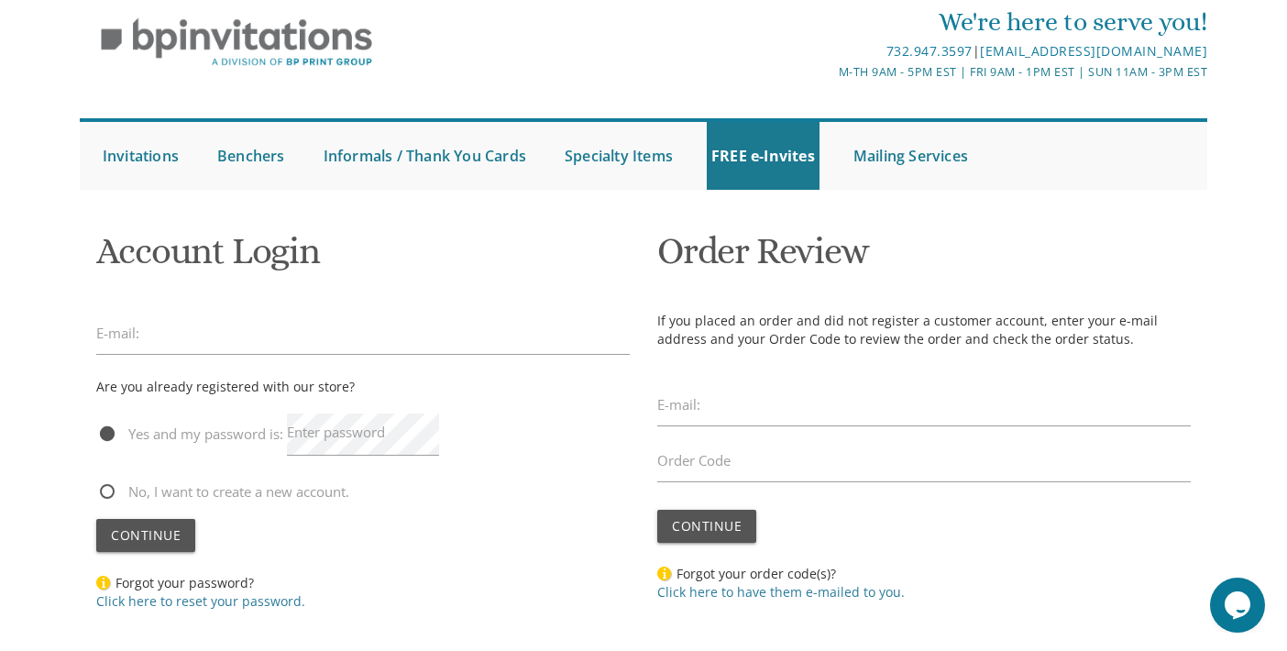
scroll to position [92, 0]
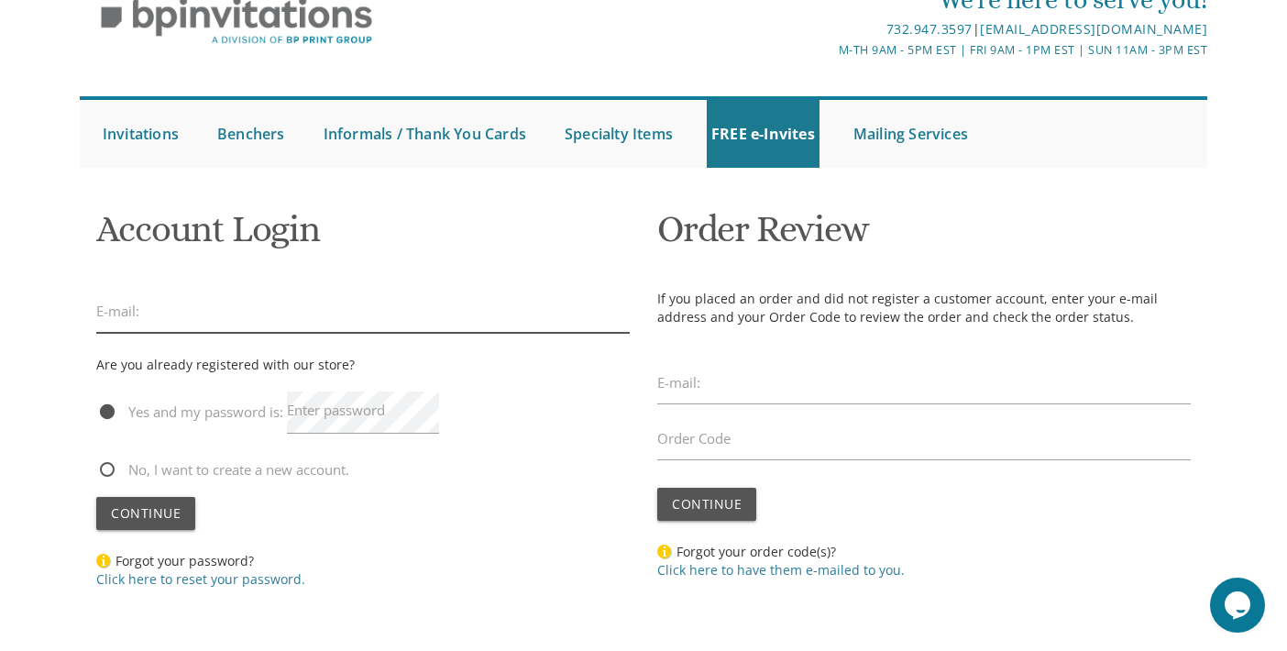
click at [275, 320] on input "email" at bounding box center [362, 312] width 533 height 42
type input "[EMAIL_ADDRESS][DOMAIN_NAME]"
click at [106, 468] on span "No, I want to create a new account." at bounding box center [222, 469] width 253 height 23
click at [106, 468] on input "No, I want to create a new account." at bounding box center [102, 468] width 12 height 12
radio input "true"
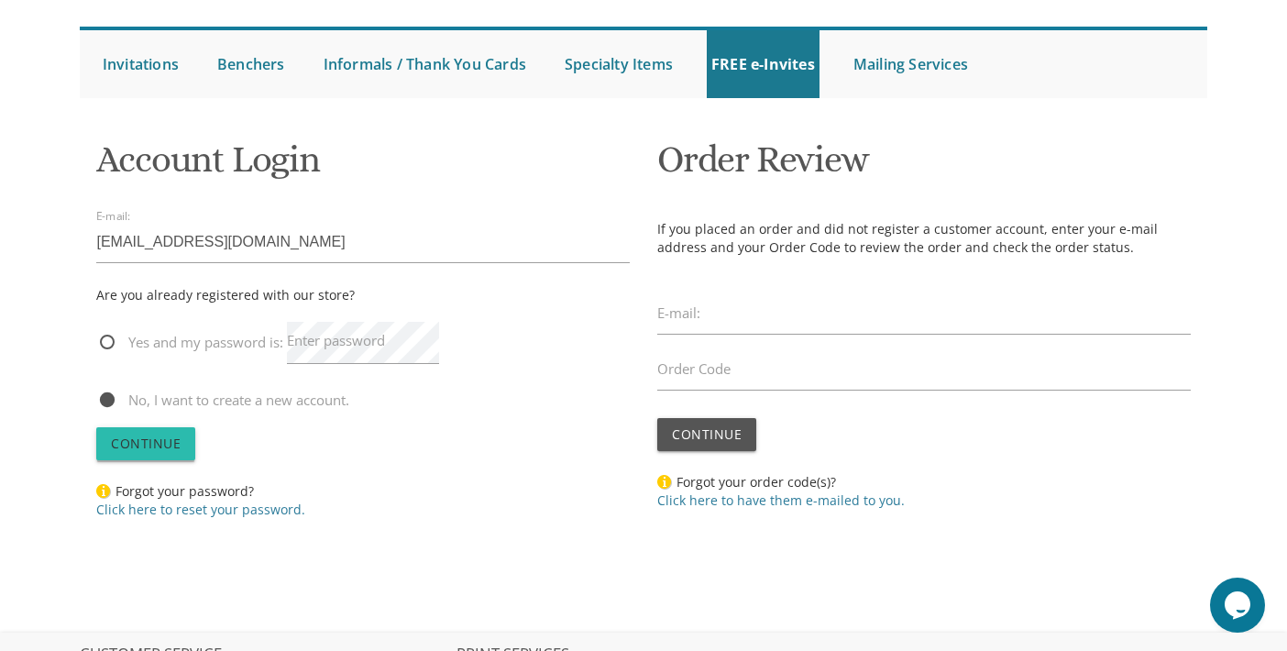
scroll to position [183, 0]
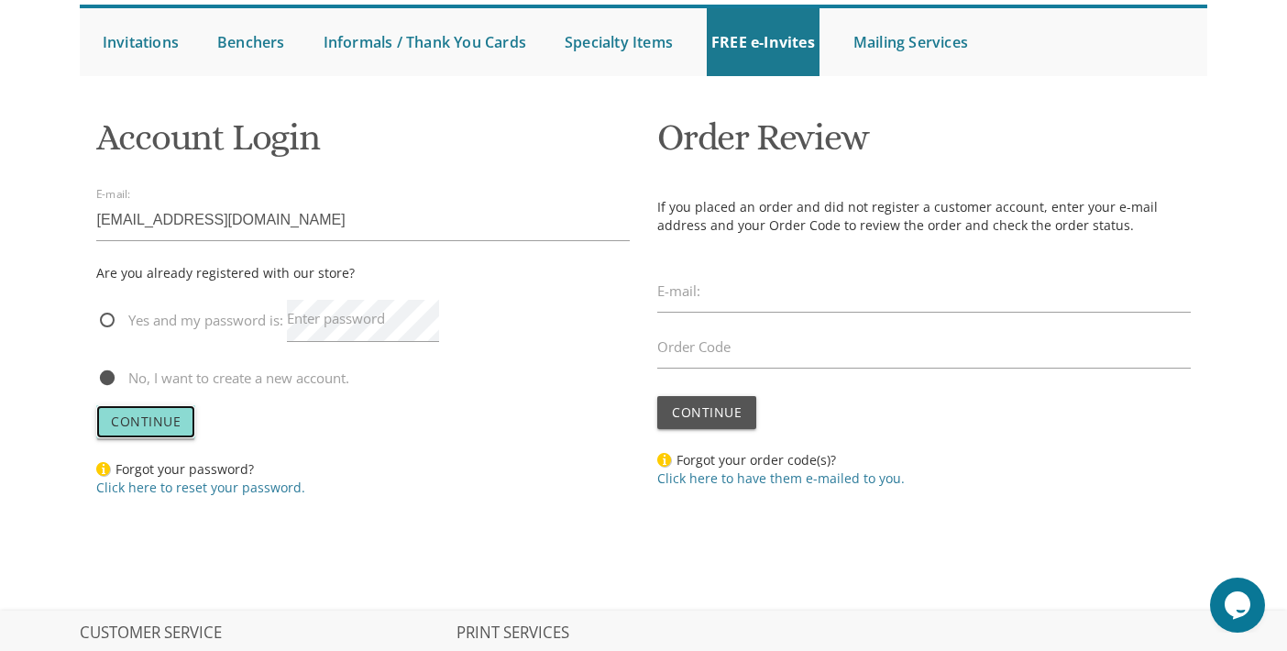
click at [148, 422] on span "Continue" at bounding box center [146, 420] width 70 height 17
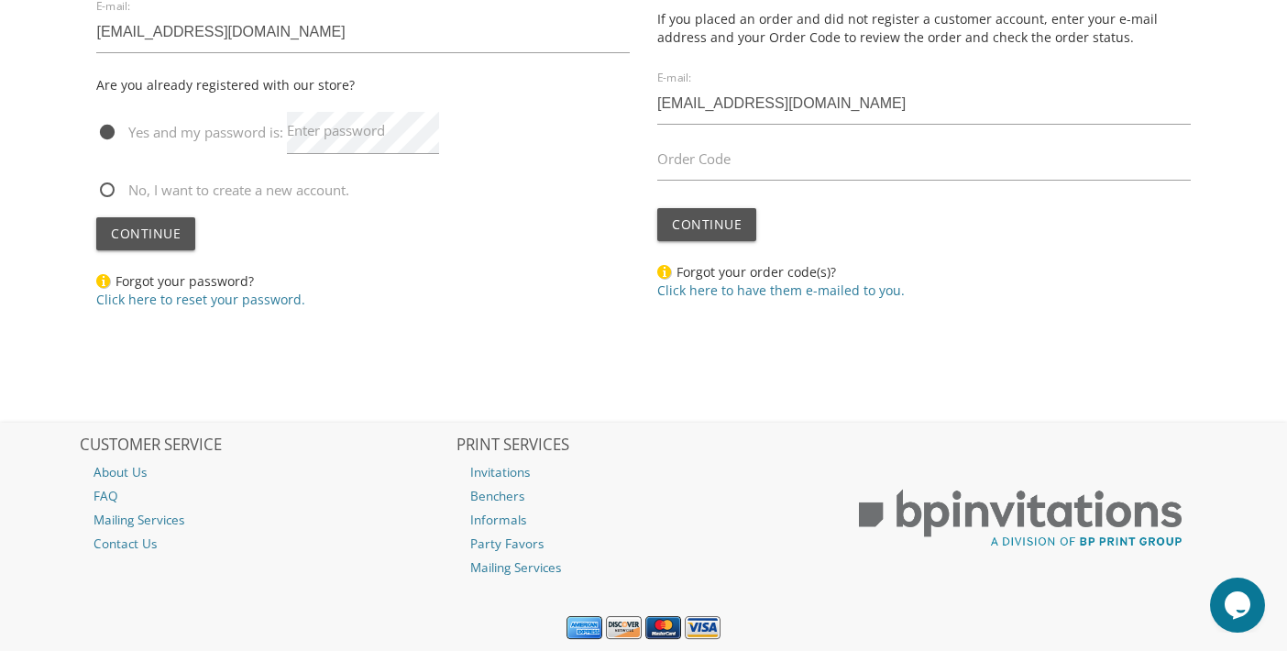
scroll to position [372, 0]
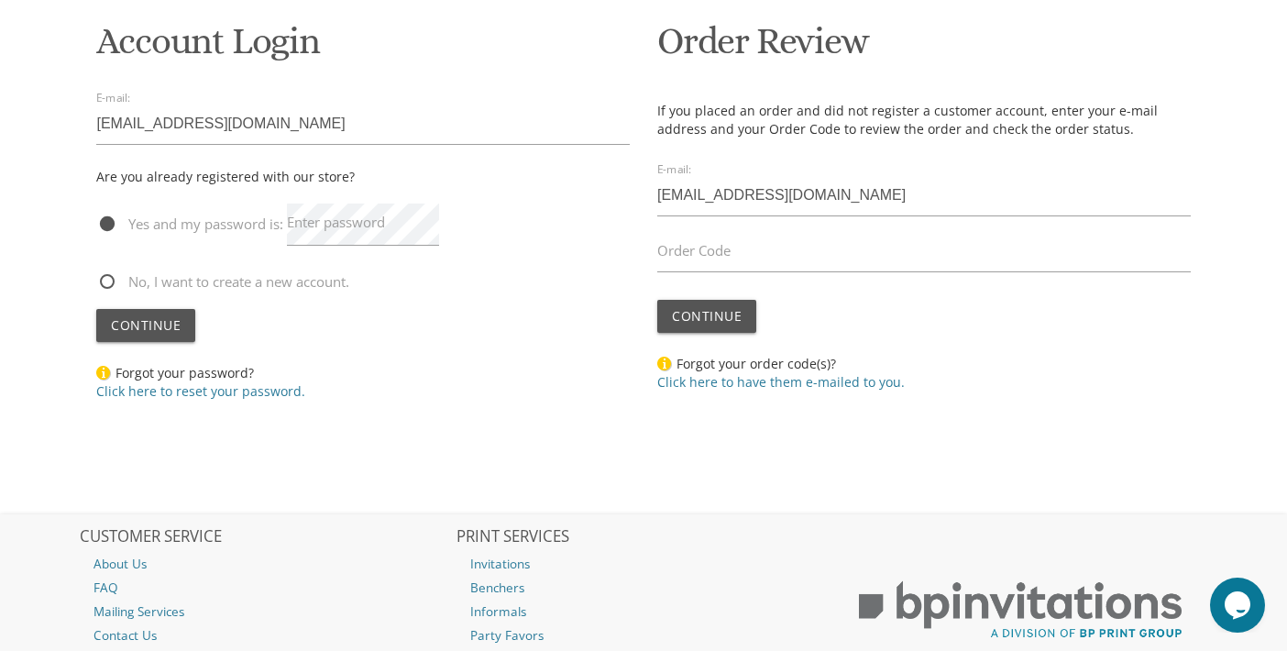
click at [107, 277] on span "No, I want to create a new account." at bounding box center [222, 281] width 253 height 23
click at [107, 277] on input "No, I want to create a new account." at bounding box center [102, 280] width 12 height 12
radio input "true"
click at [148, 323] on span "Continue" at bounding box center [146, 324] width 70 height 17
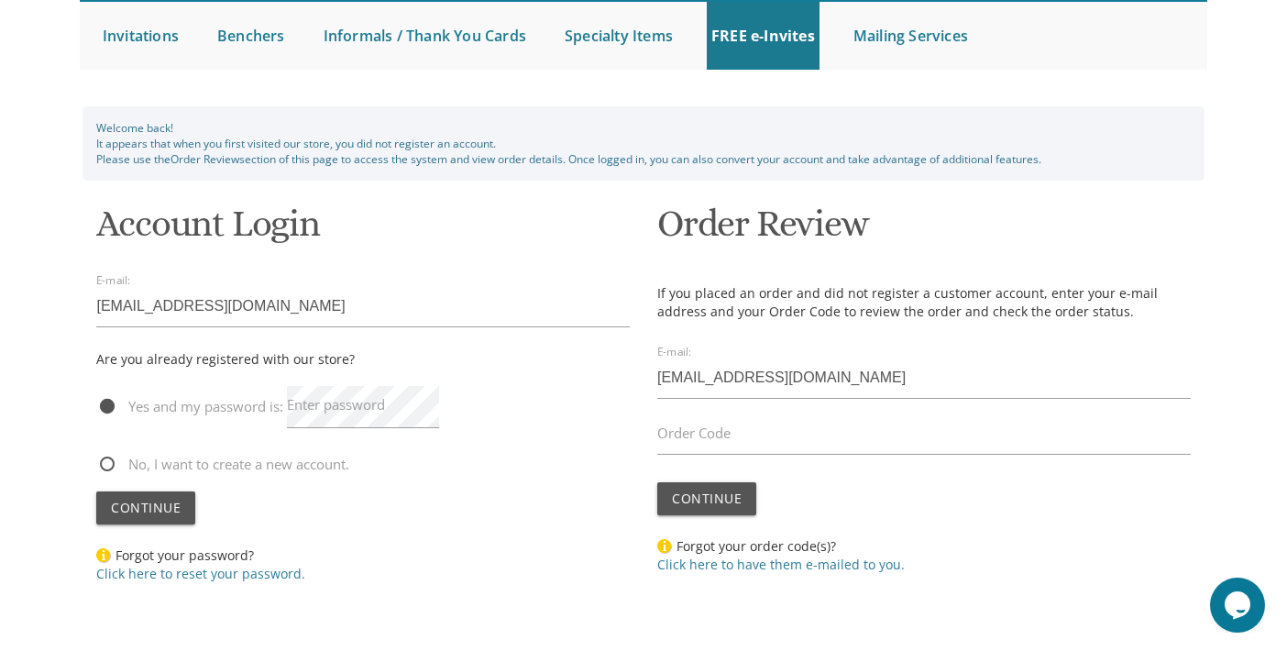
scroll to position [189, 0]
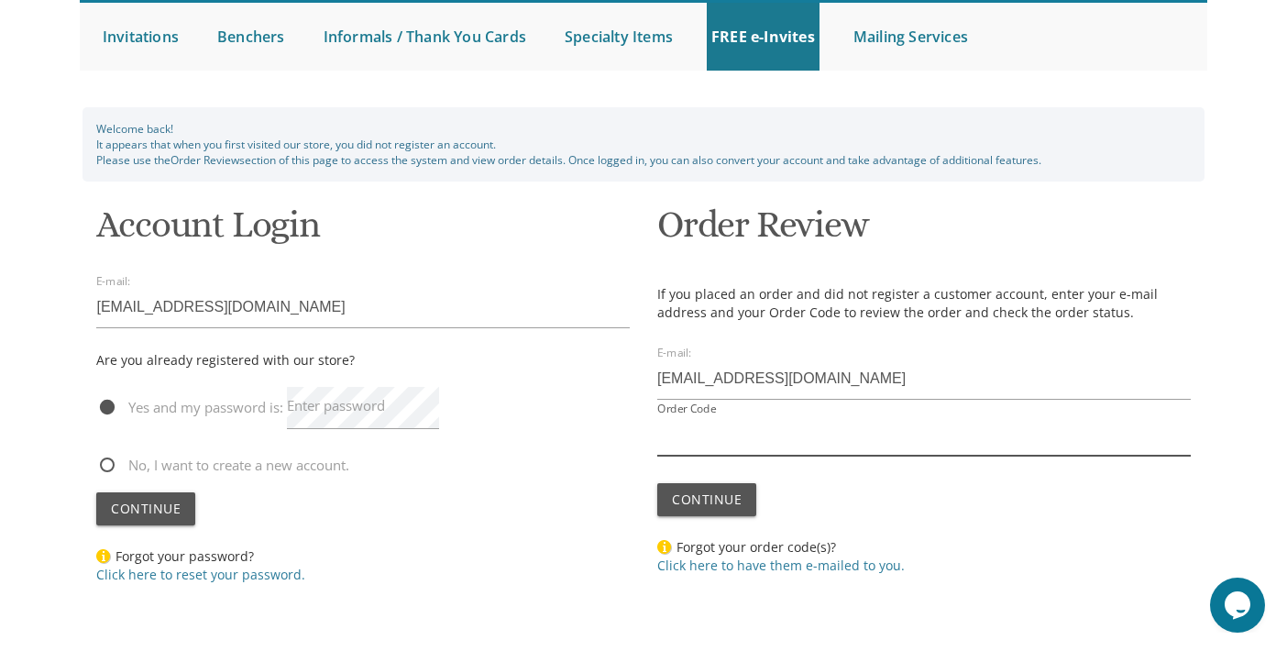
drag, startPoint x: 754, startPoint y: 424, endPoint x: 780, endPoint y: 422, distance: 25.8
click at [772, 422] on input "Order Code" at bounding box center [923, 434] width 533 height 42
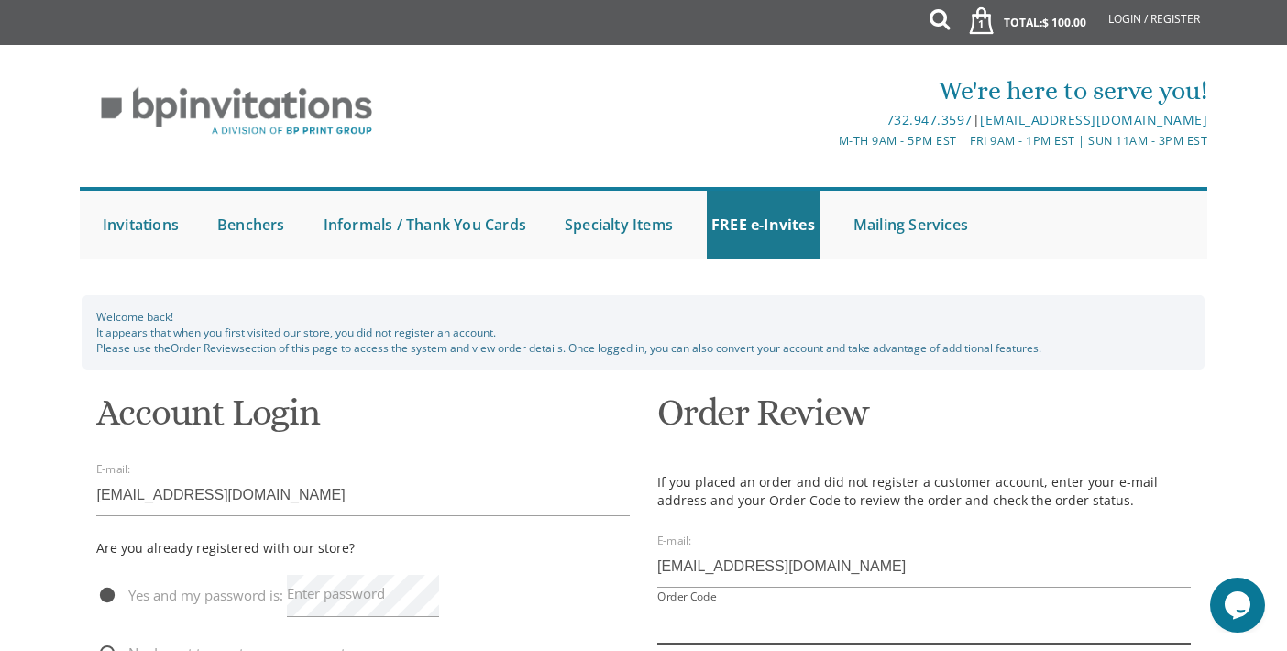
scroll to position [0, 0]
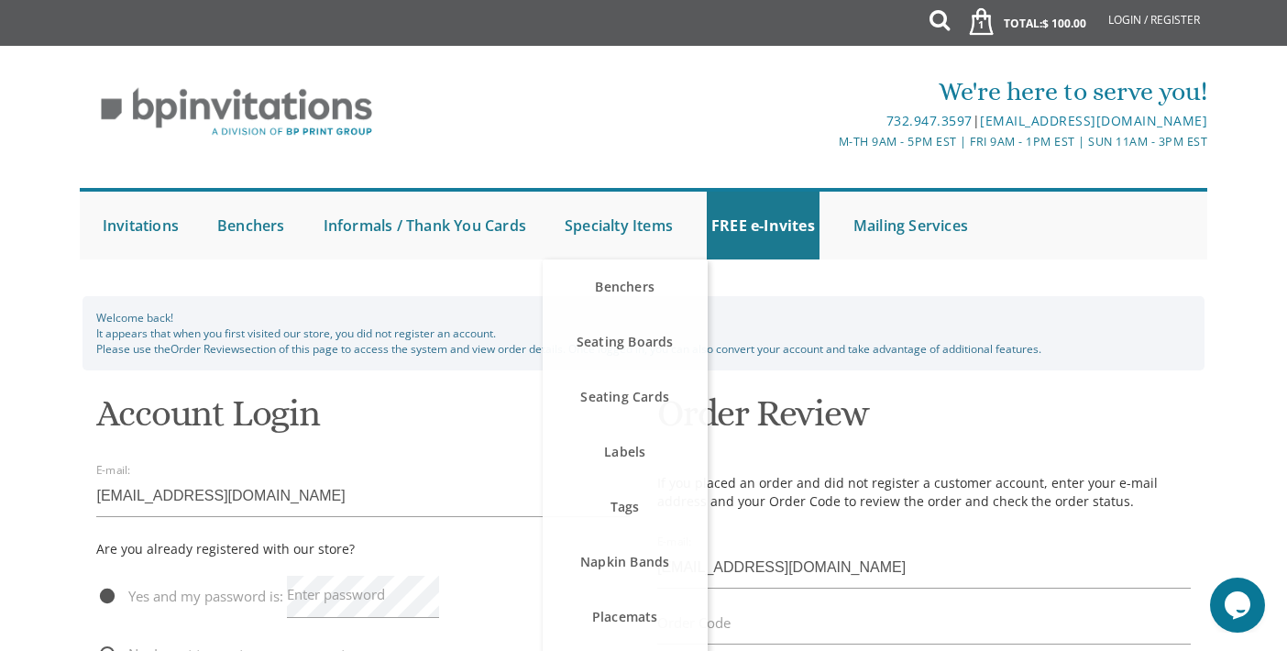
click at [933, 394] on h1 "Order Review" at bounding box center [923, 420] width 533 height 54
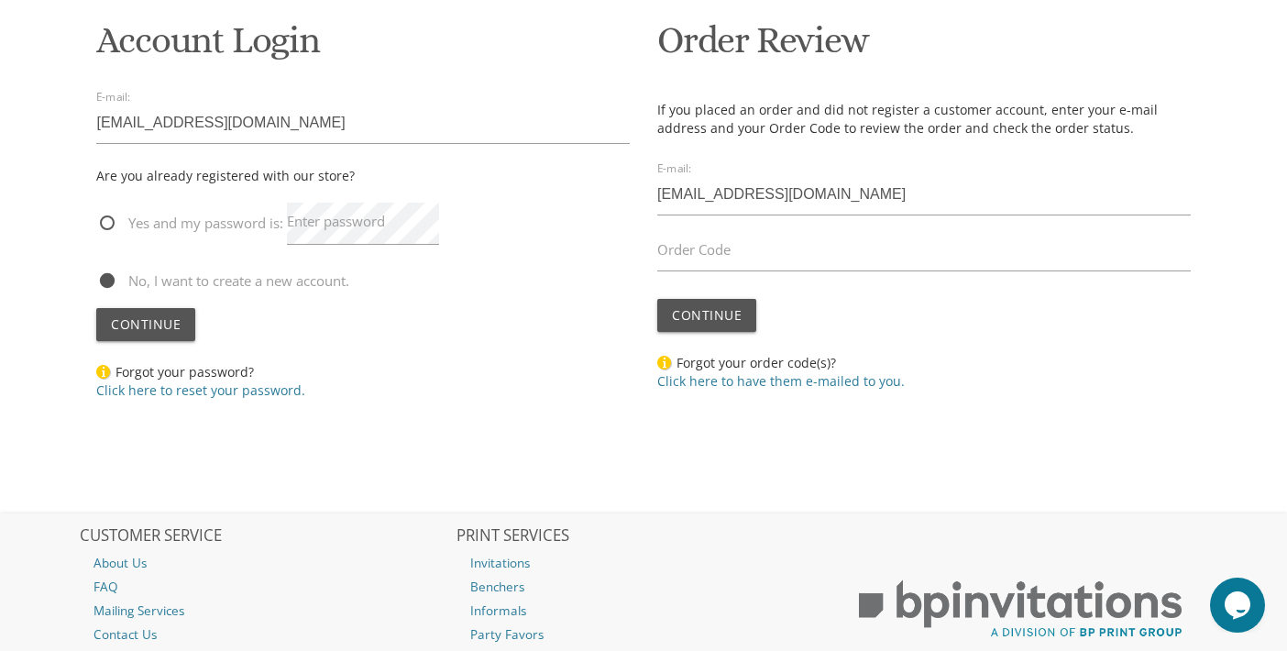
scroll to position [372, 0]
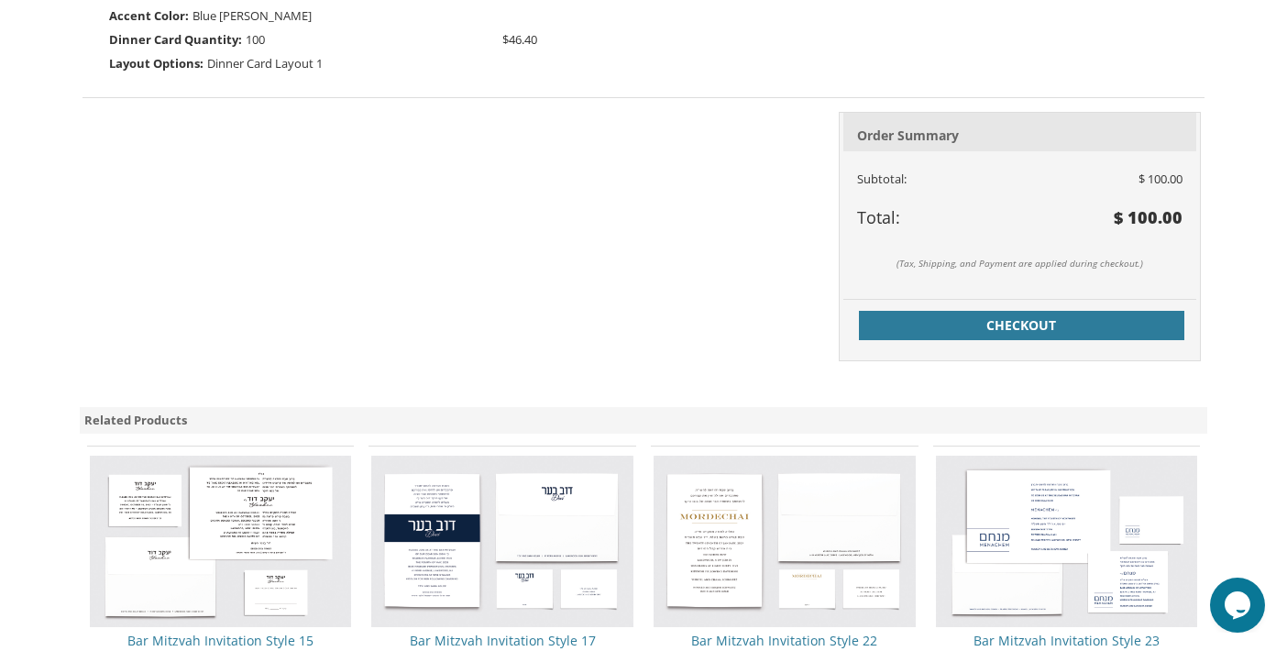
scroll to position [739, 0]
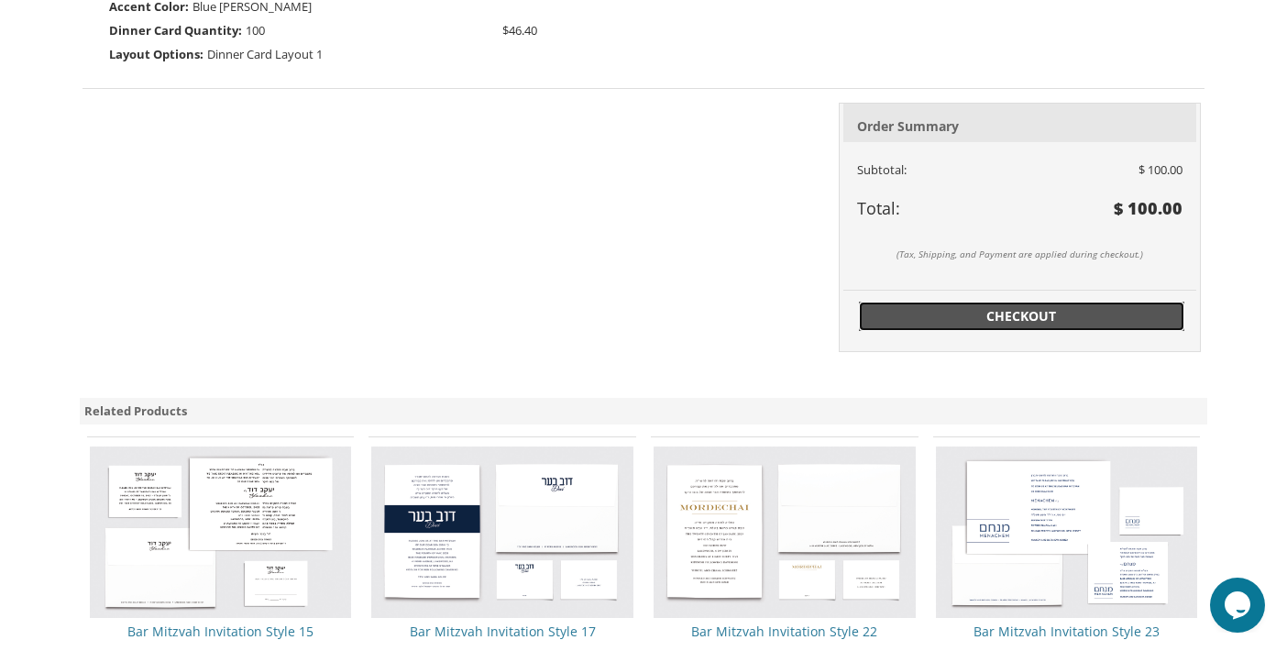
click at [938, 316] on span "Checkout" at bounding box center [1022, 316] width 304 height 18
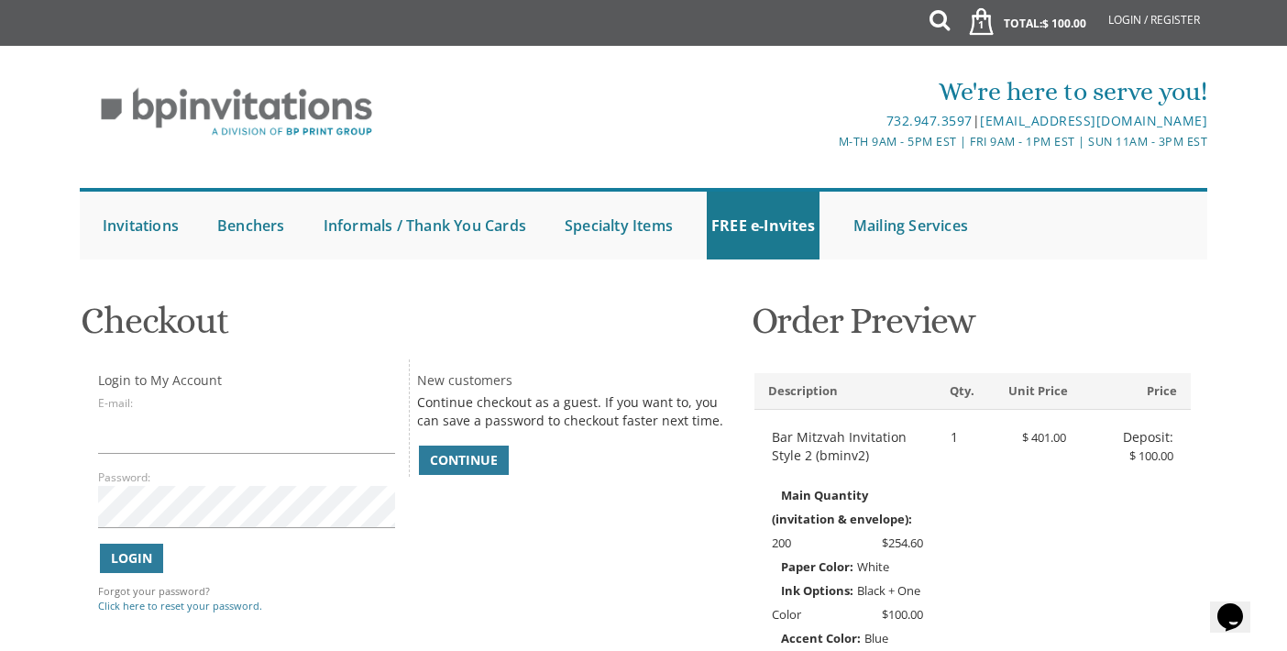
scroll to position [183, 0]
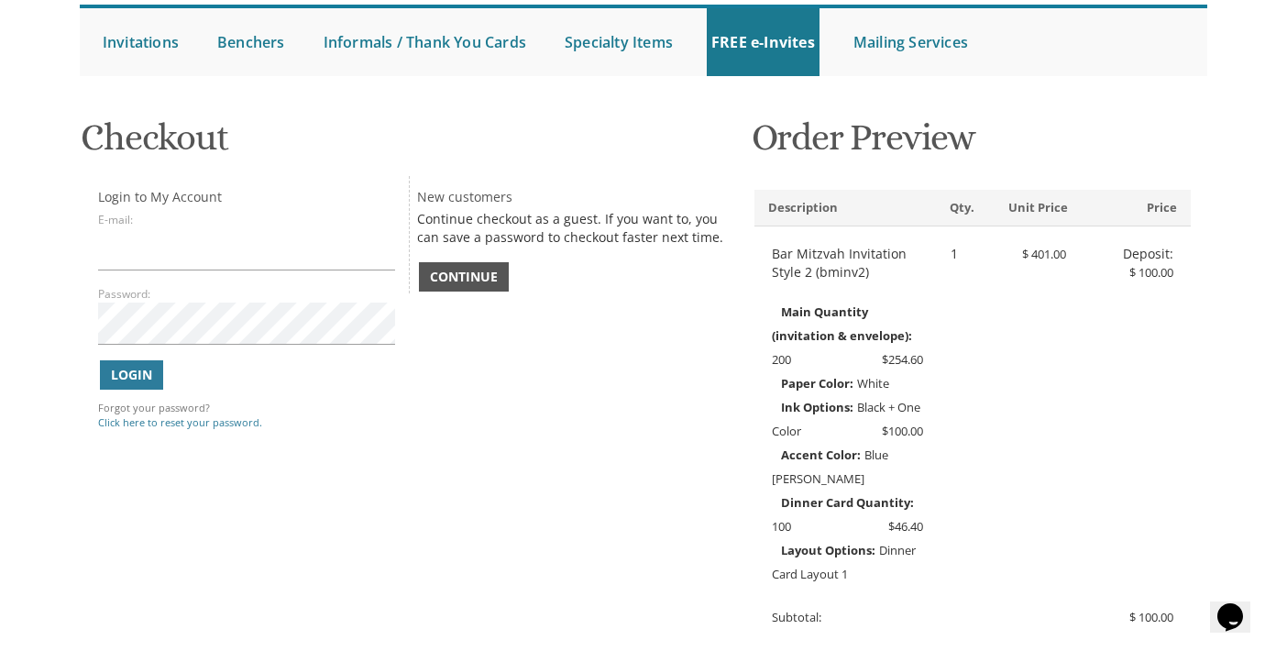
click at [466, 280] on span "Continue" at bounding box center [464, 277] width 68 height 18
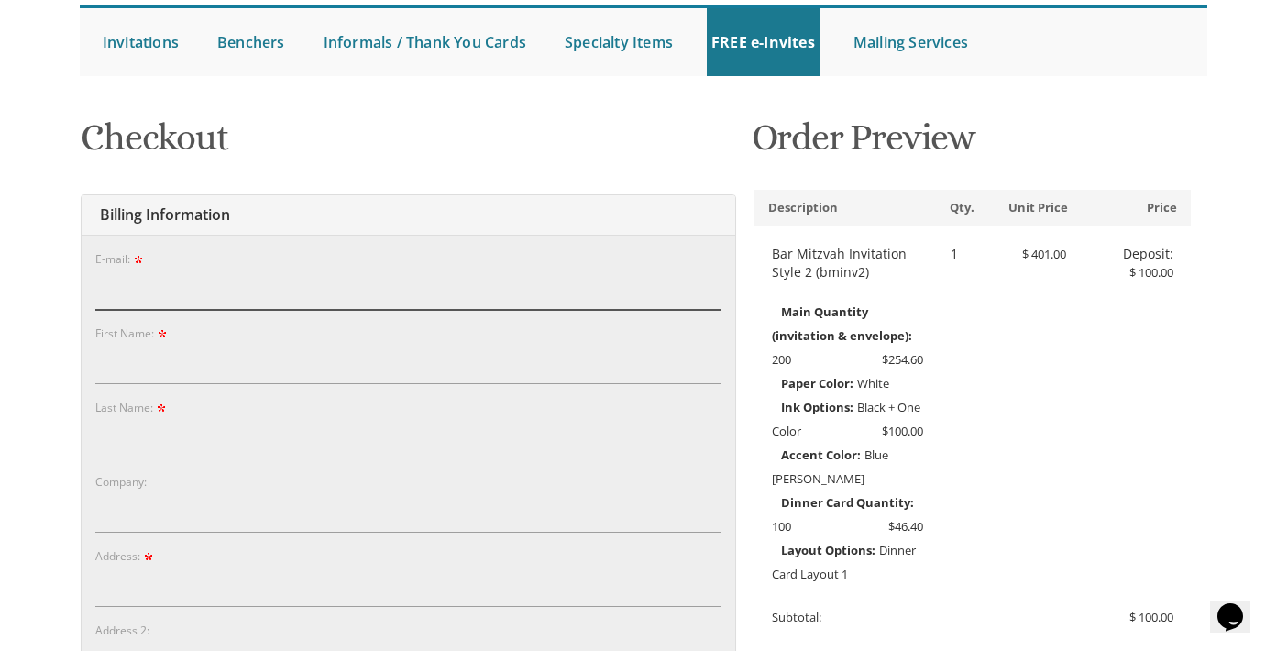
click at [358, 299] on input "E-mail:" at bounding box center [408, 289] width 626 height 42
type input "kadochr@hotmail.com"
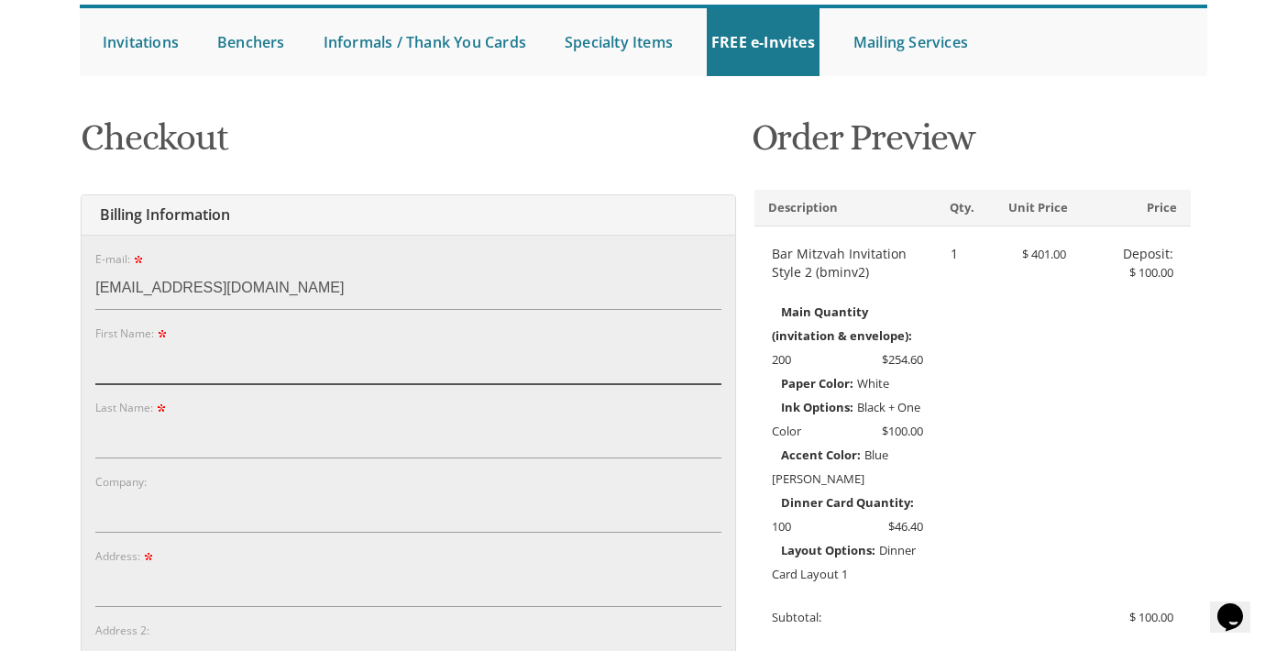
type input "Rivka"
type input "Bitton"
select select "CA"
type input "6478529938"
select select "ON"
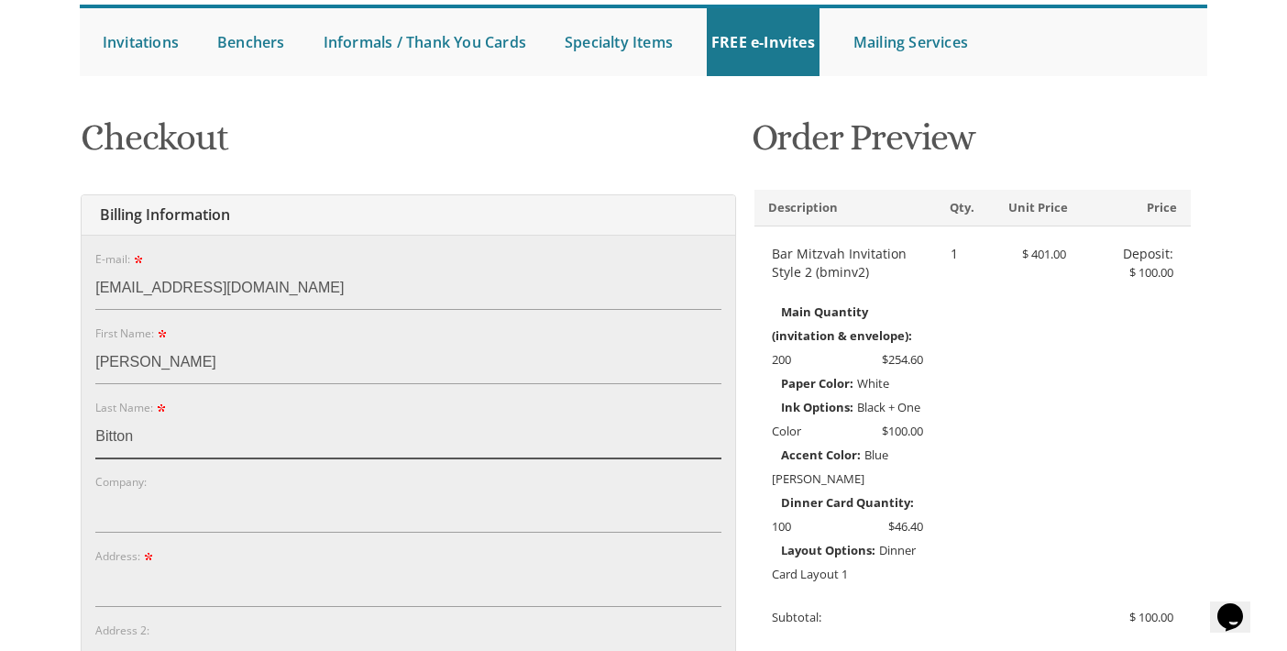
click at [148, 451] on input "Bitton" at bounding box center [408, 437] width 626 height 42
type input "B"
type input "Kadoch"
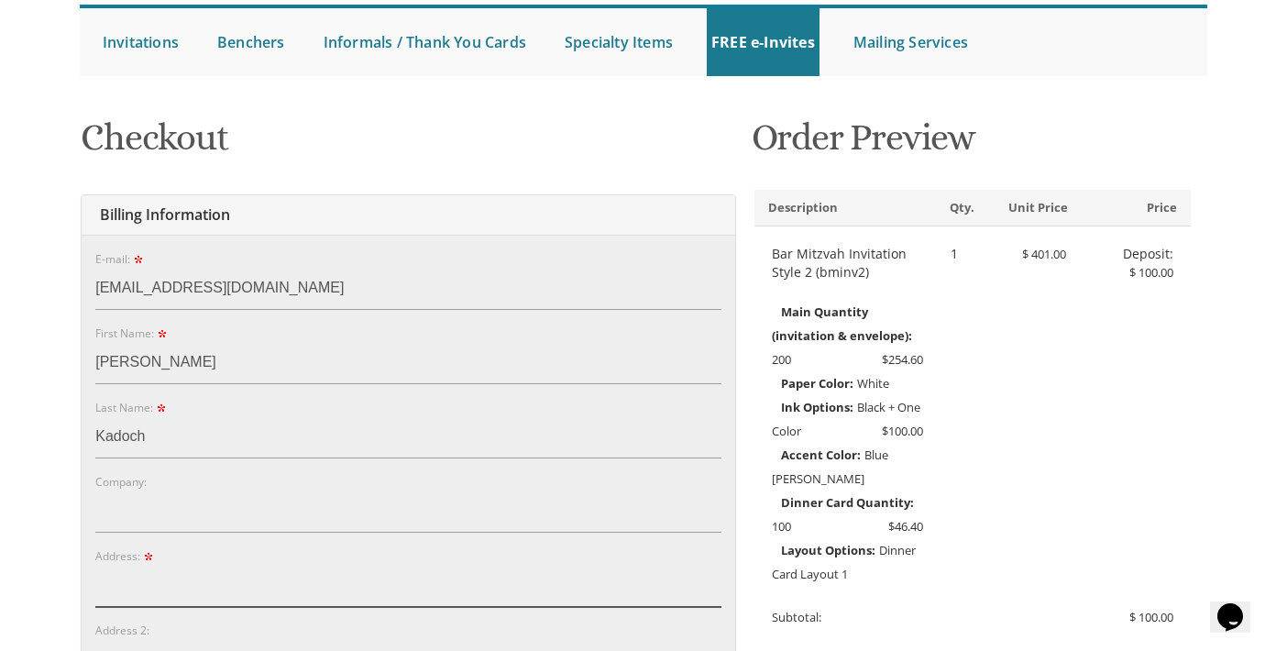
click at [182, 577] on input "Address:" at bounding box center [408, 586] width 626 height 42
type input "174 York Hill Blvd"
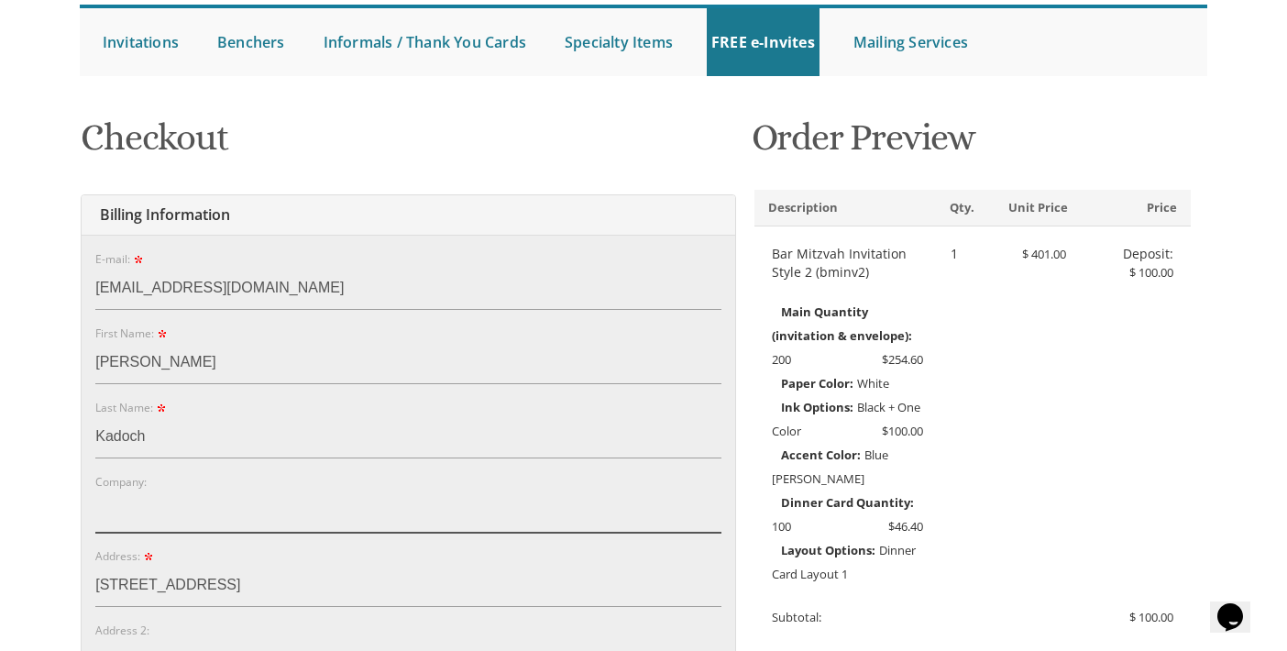
type input "Vice President, Business Development"
type input "Thornhill"
type input "L4J 2P6"
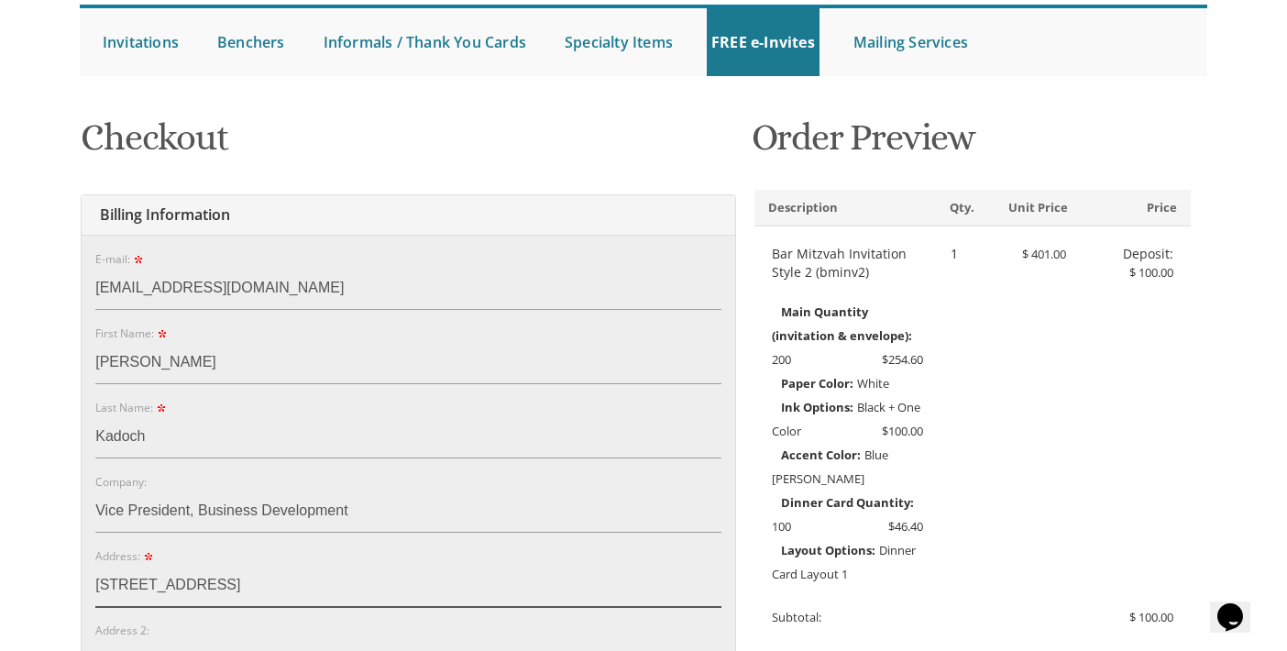
scroll to position [275, 0]
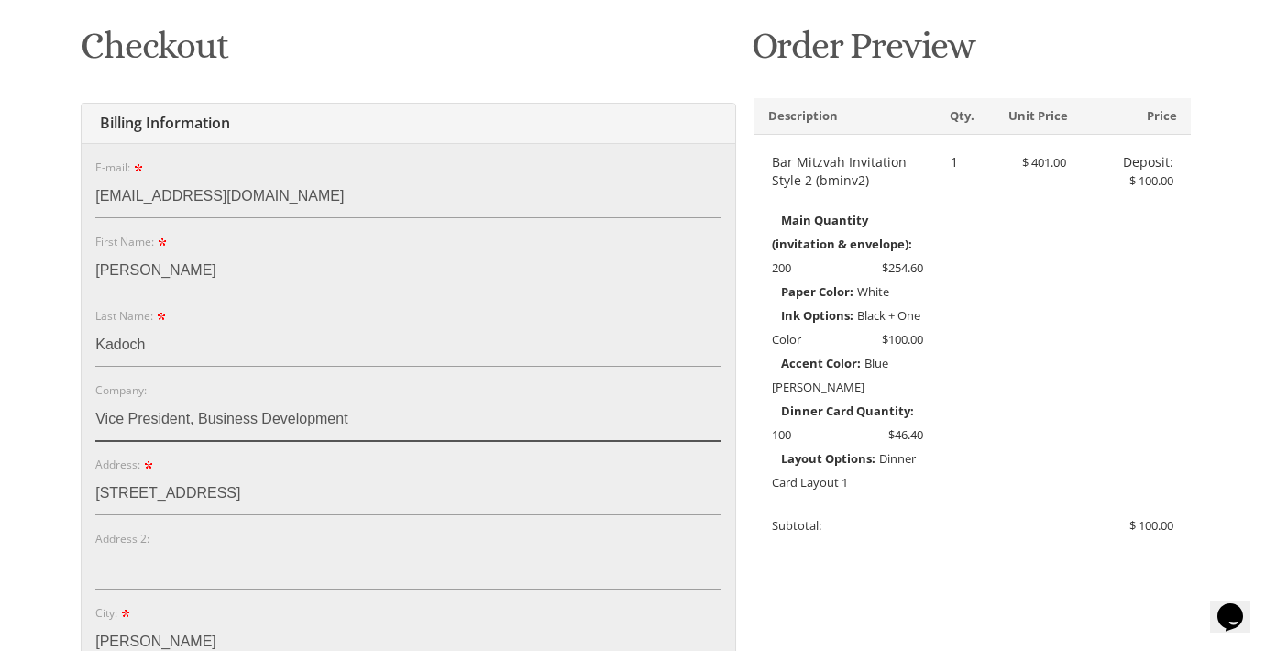
drag, startPoint x: 364, startPoint y: 419, endPoint x: 51, endPoint y: 398, distance: 313.2
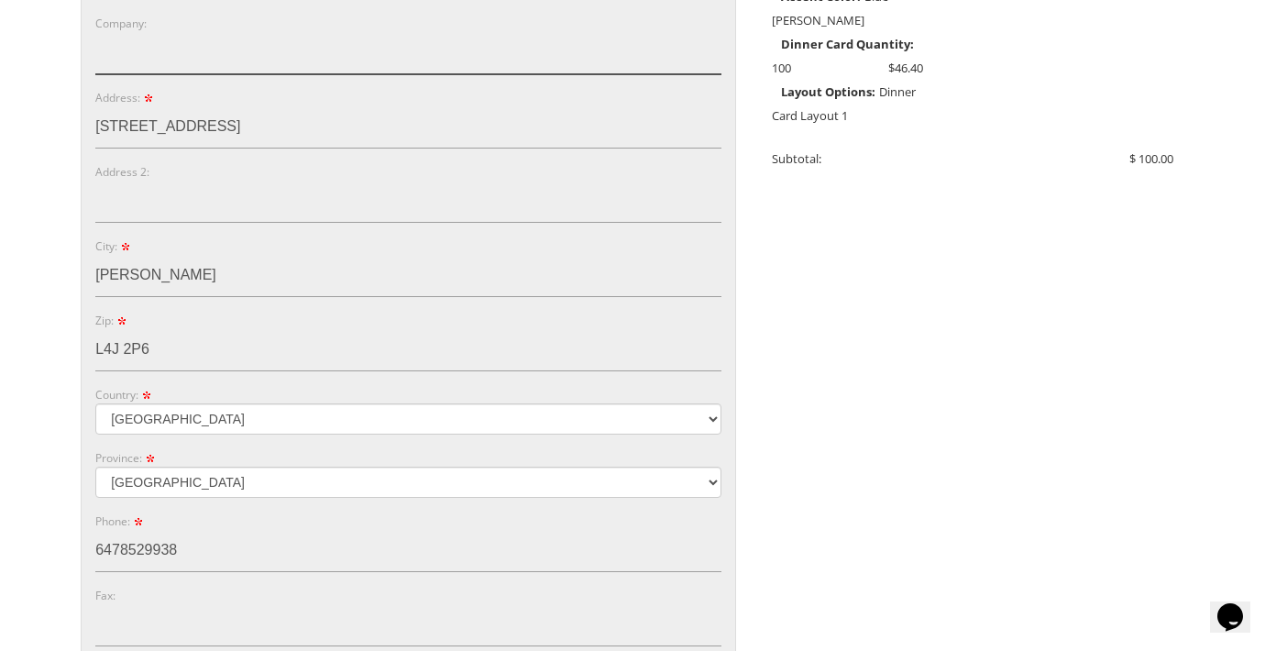
scroll to position [825, 0]
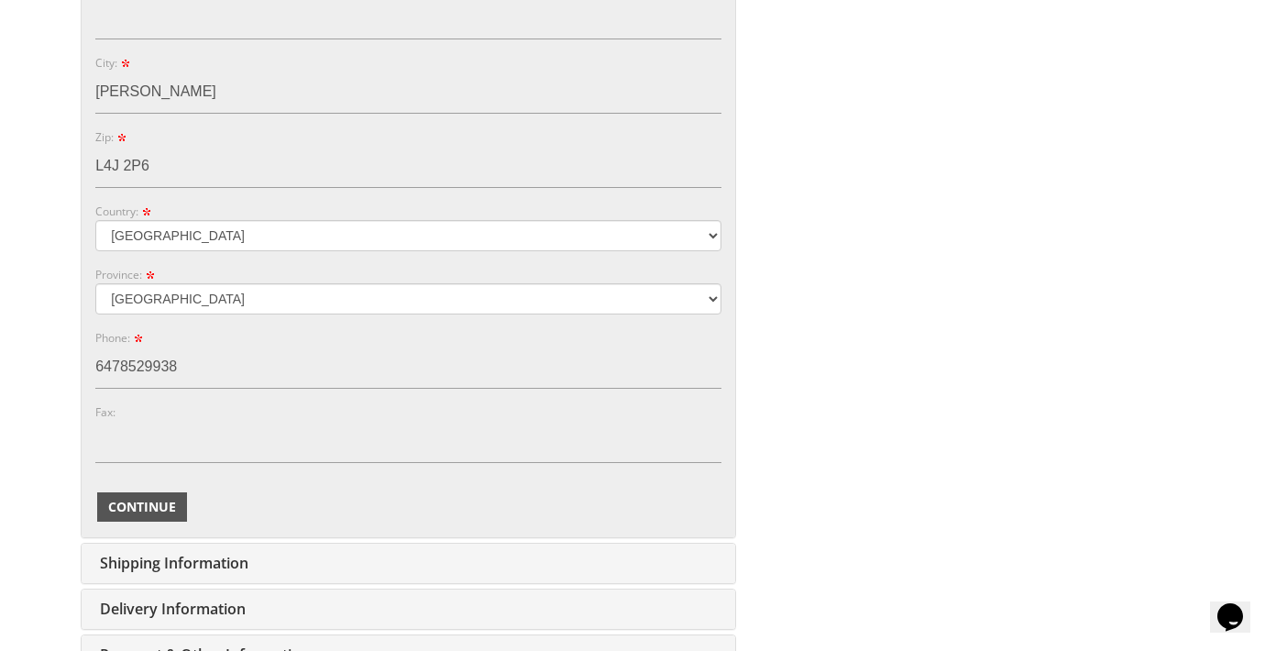
click at [139, 503] on span "Continue" at bounding box center [142, 507] width 68 height 18
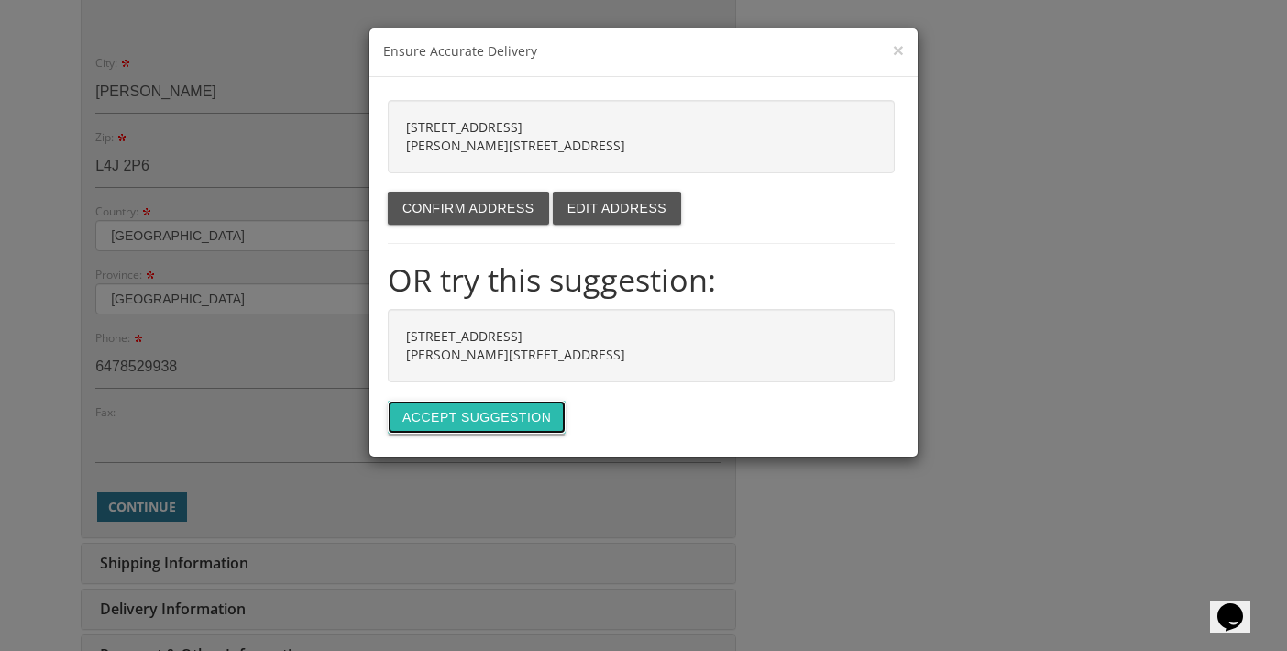
click at [432, 421] on button "Accept suggestion" at bounding box center [477, 416] width 178 height 33
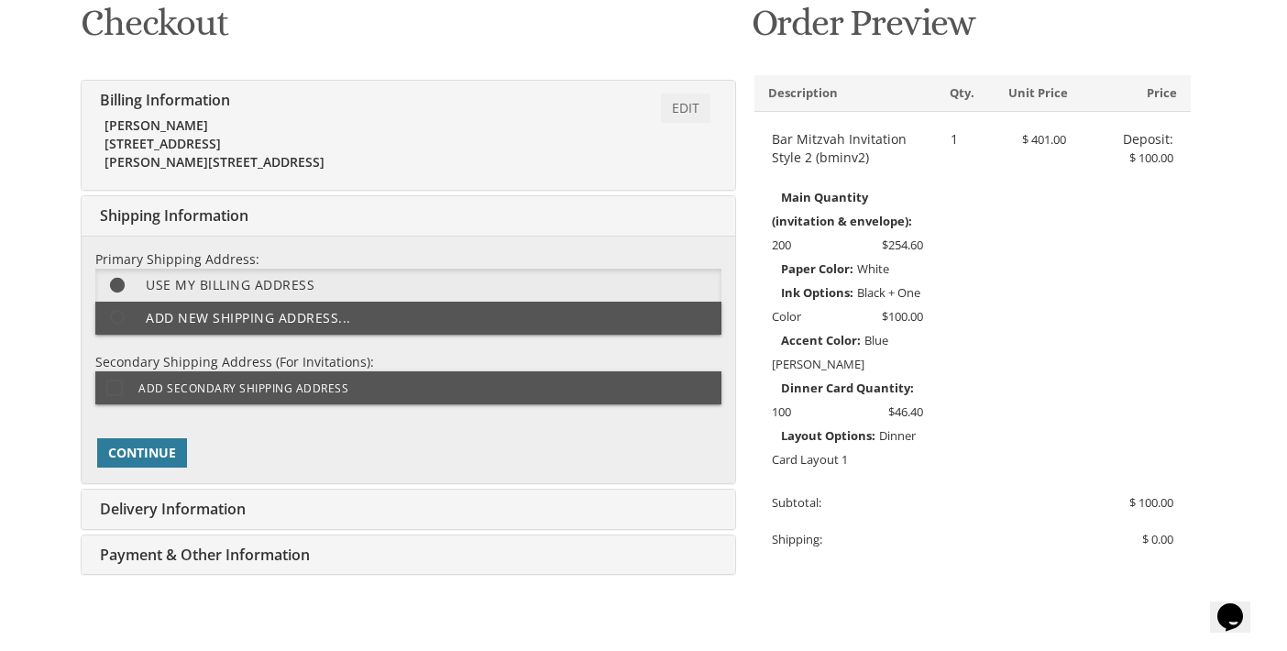
scroll to position [276, 0]
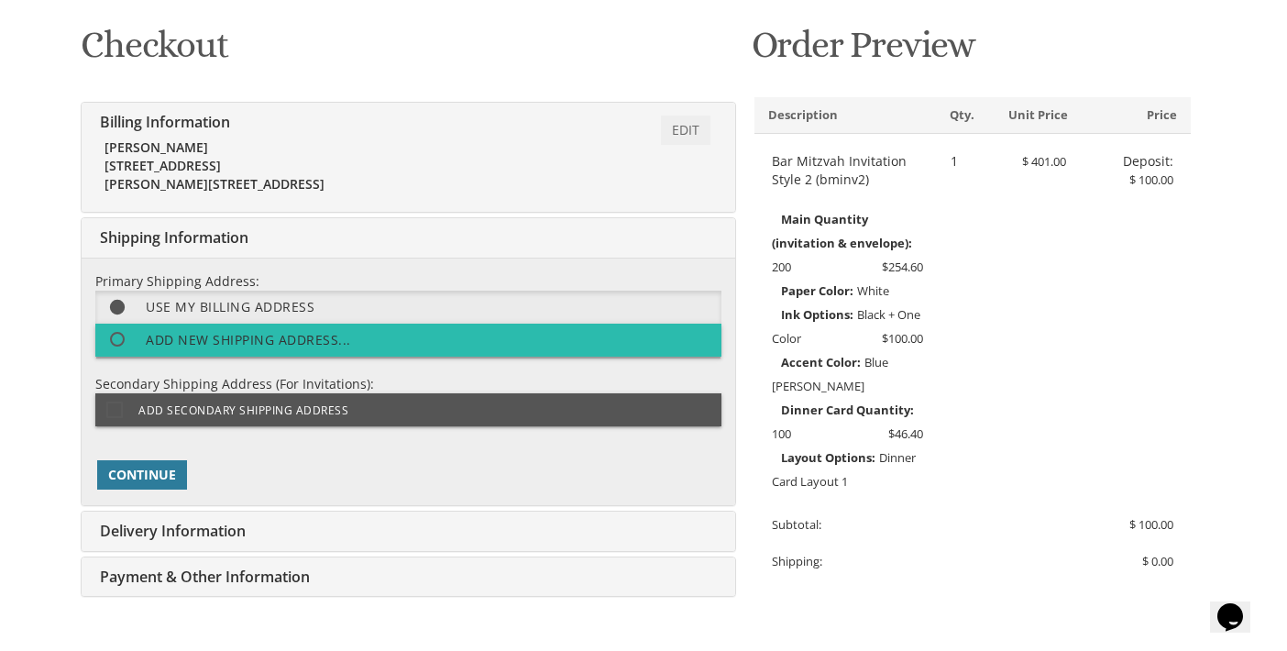
click at [261, 338] on label "Add new shipping address..." at bounding box center [408, 340] width 626 height 33
select select "CA"
select select "ON"
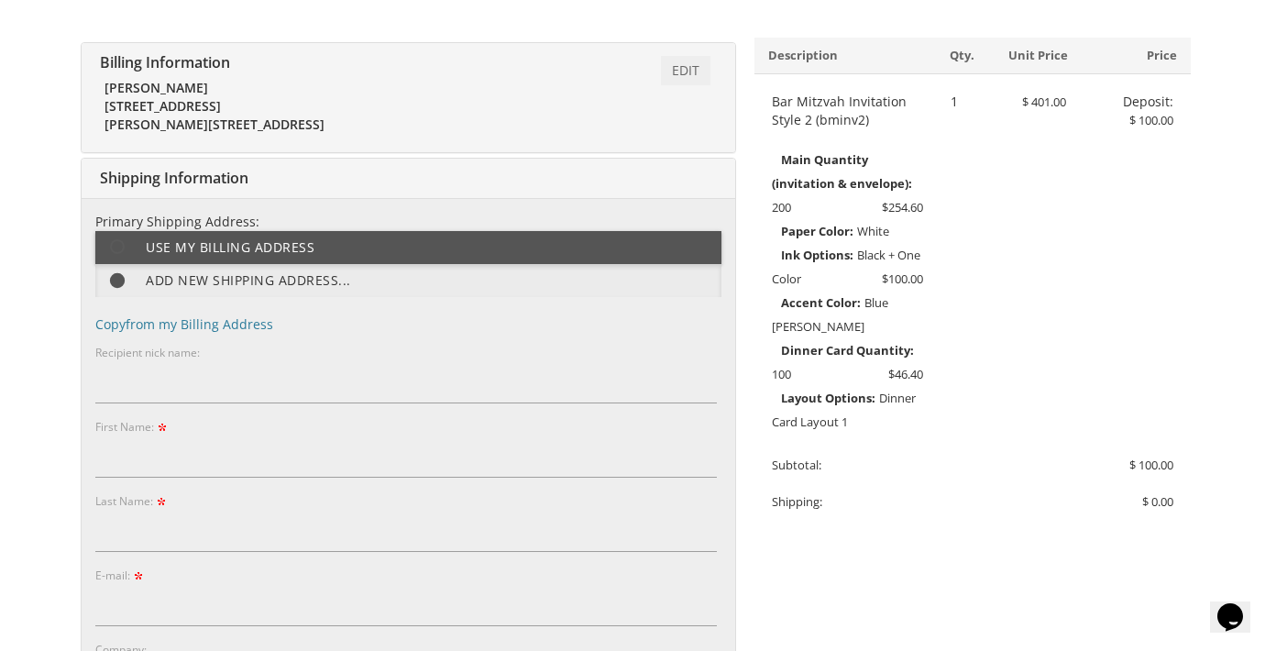
scroll to position [368, 0]
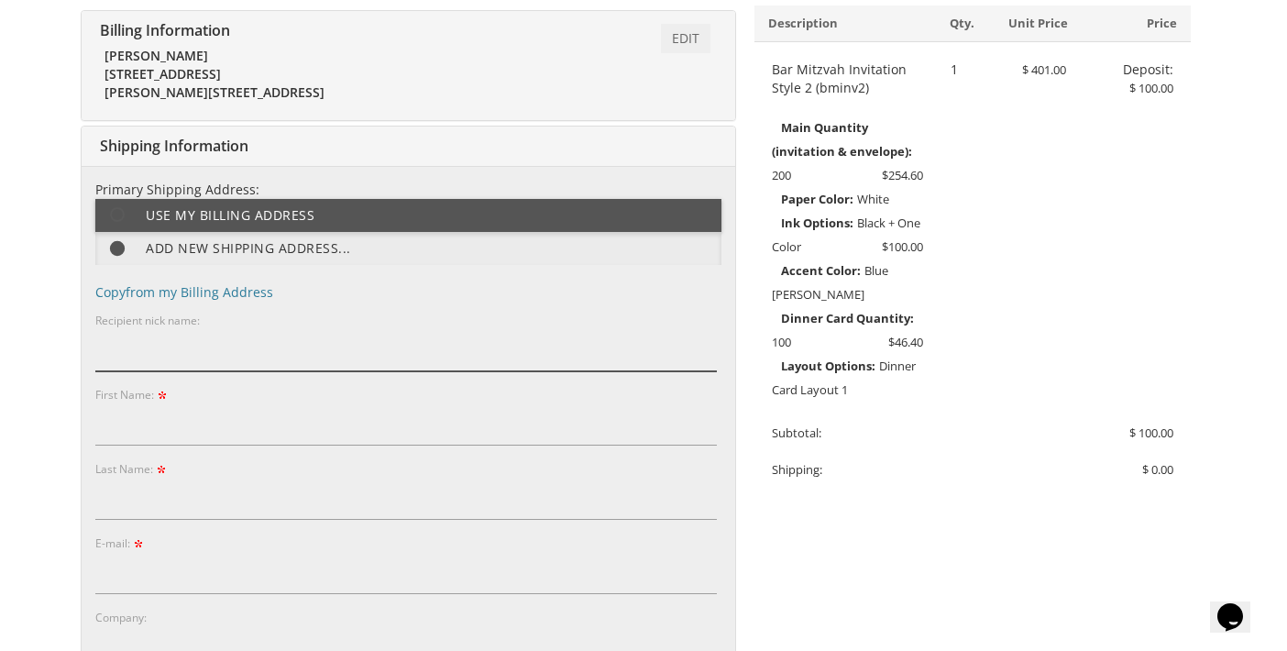
click at [252, 357] on input "Recipient nick name:" at bounding box center [405, 350] width 621 height 42
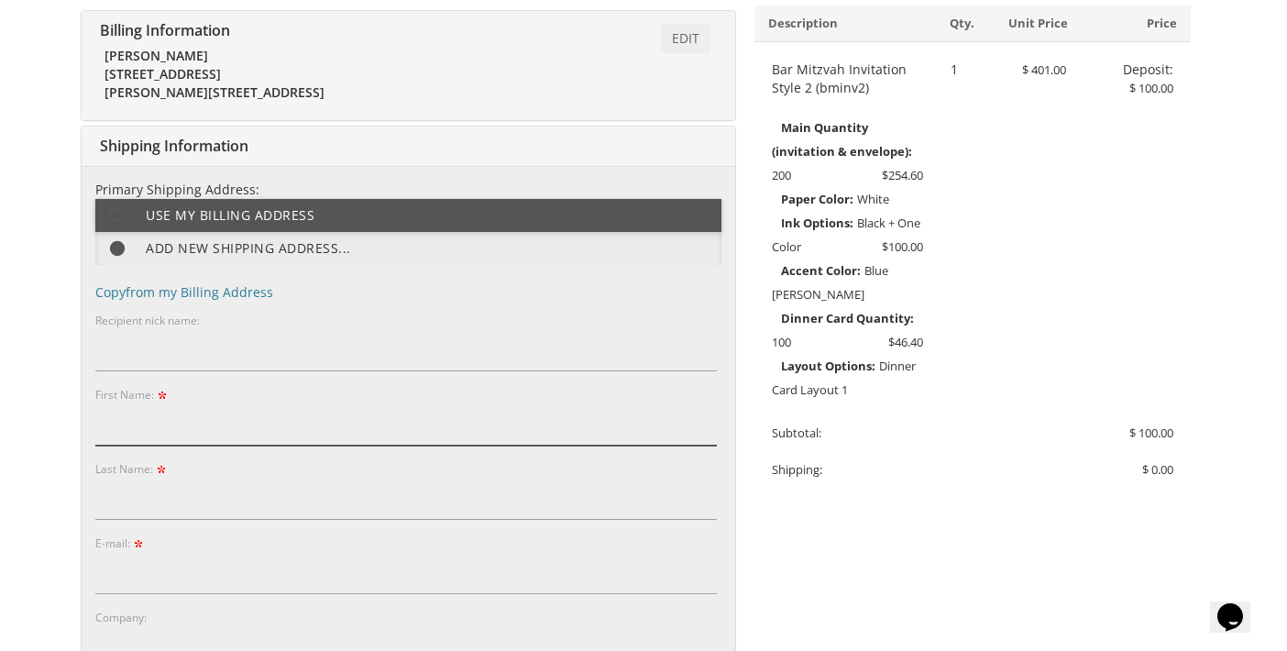
click at [240, 413] on input "First Name:" at bounding box center [405, 424] width 621 height 42
type input "r"
type input "Rivka"
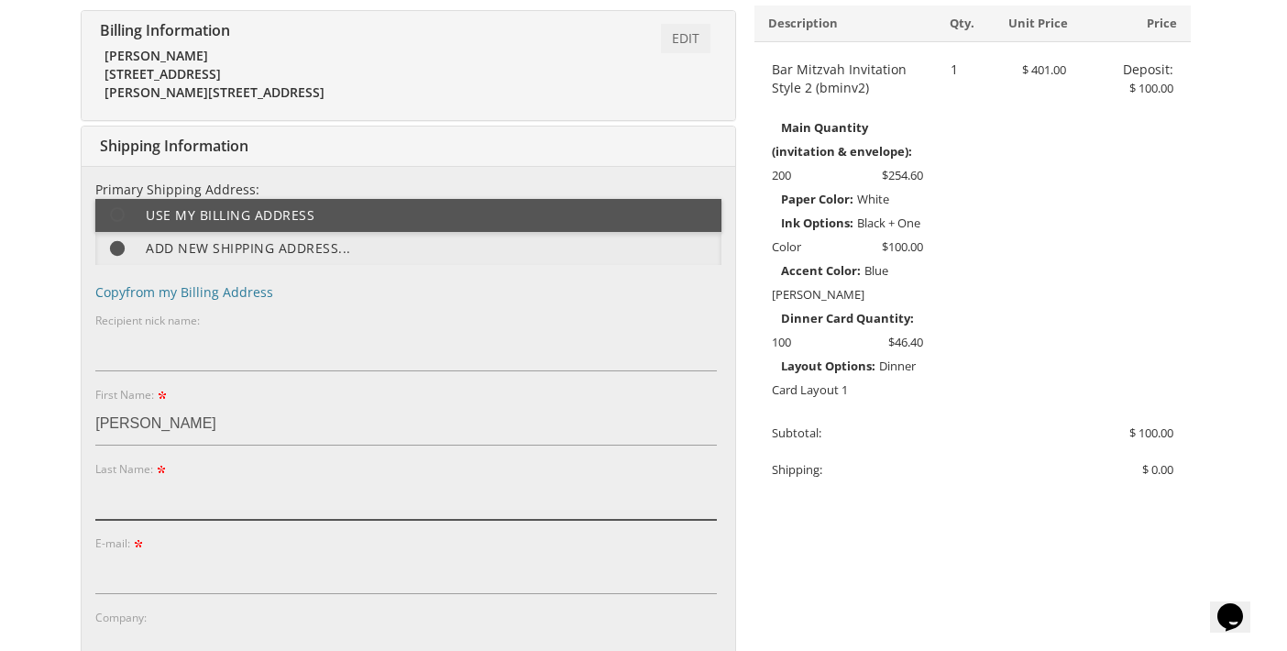
click at [204, 498] on input "Last Name:" at bounding box center [405, 498] width 621 height 42
type input "Kadoch"
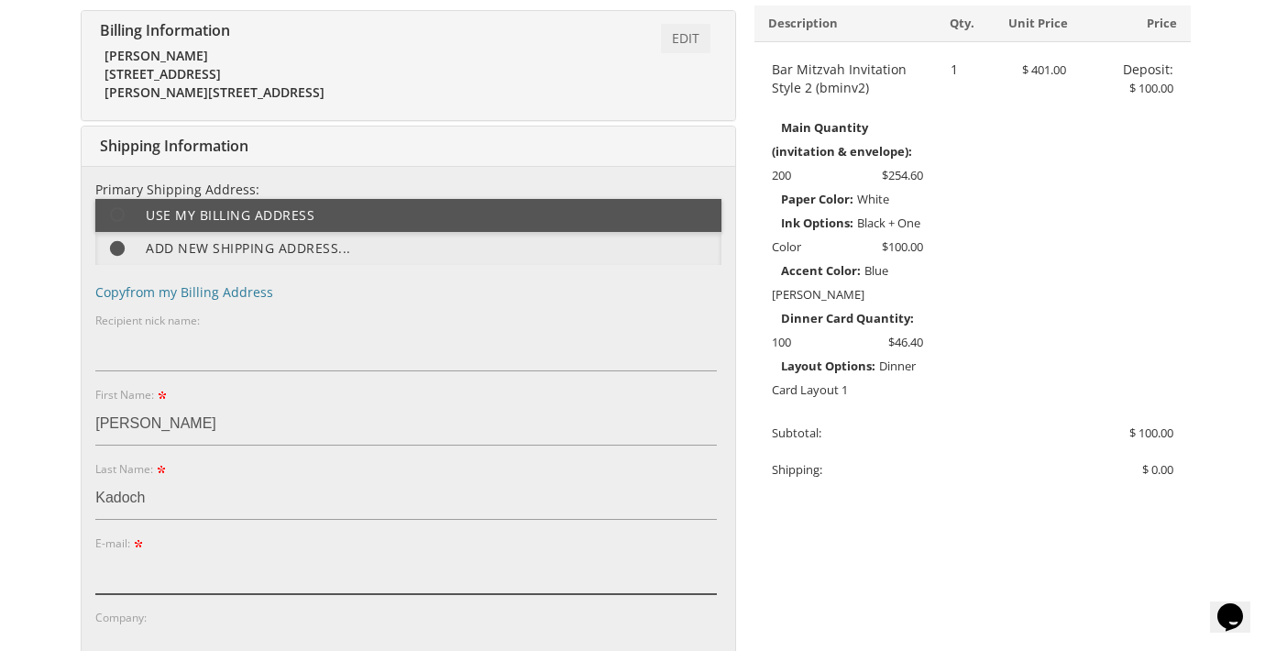
click at [236, 552] on input "E-mail:" at bounding box center [405, 573] width 621 height 42
drag, startPoint x: 104, startPoint y: 574, endPoint x: 124, endPoint y: 563, distance: 23.0
click at [105, 574] on input "E-mail:" at bounding box center [405, 573] width 621 height 42
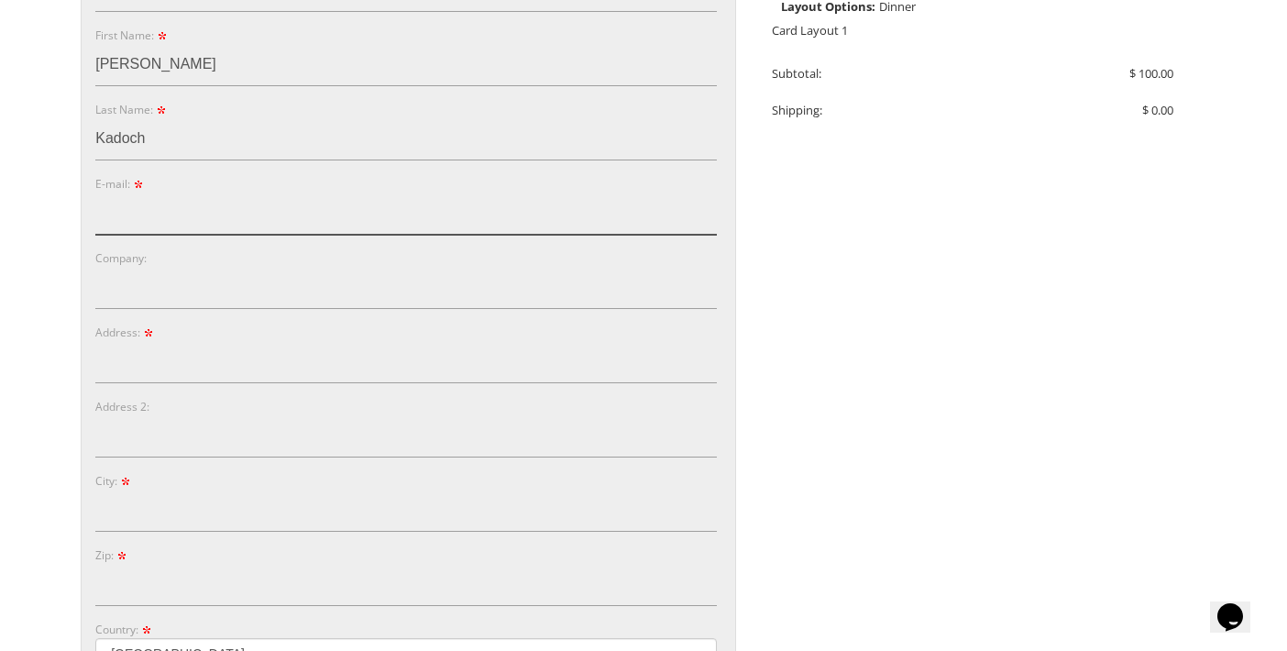
scroll to position [734, 0]
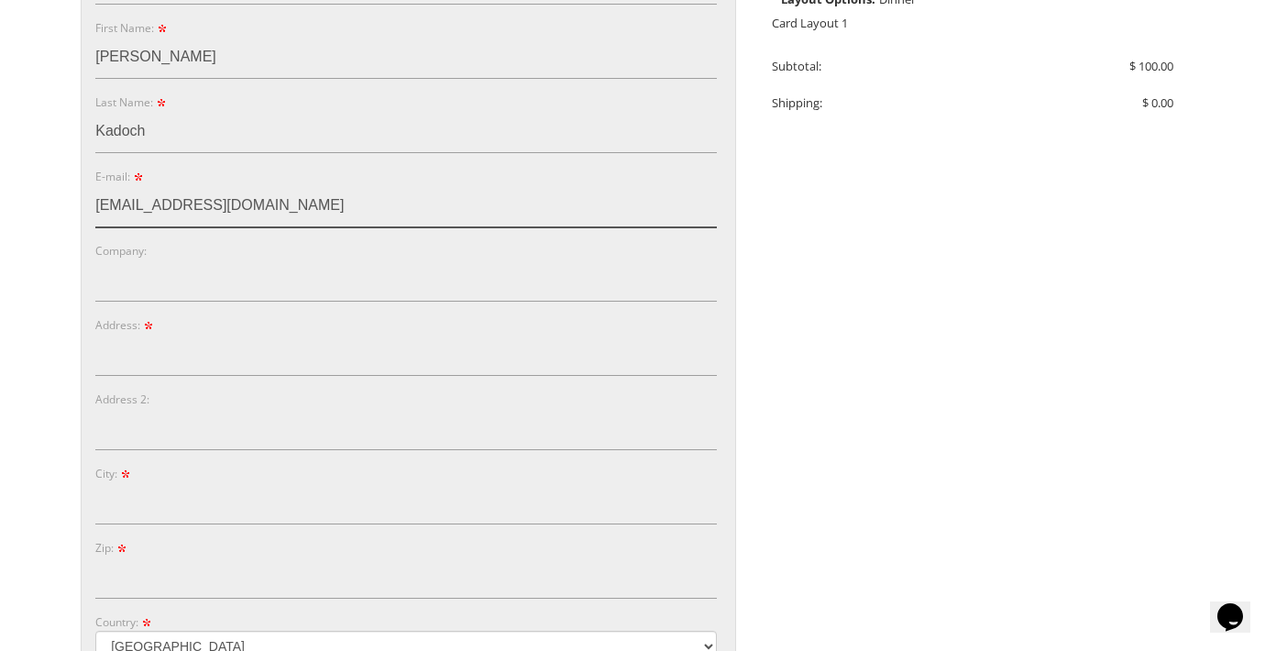
type input "kadochr@hotmail.com"
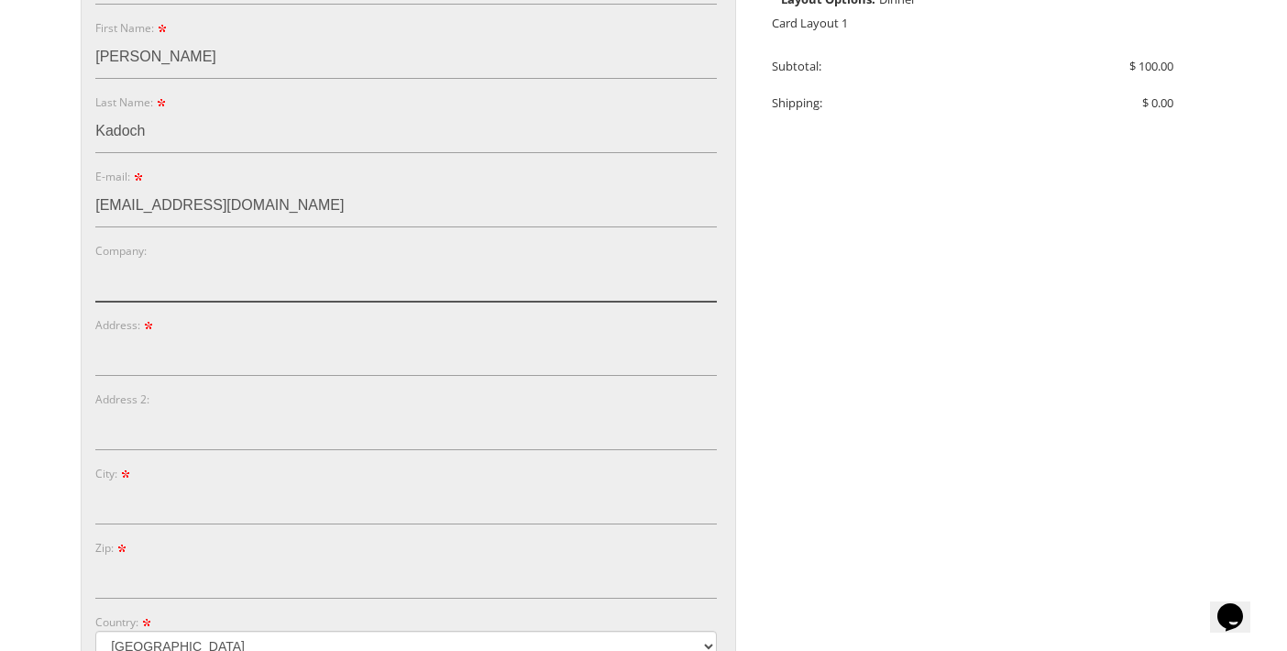
click at [103, 275] on input "Company:" at bounding box center [405, 280] width 621 height 42
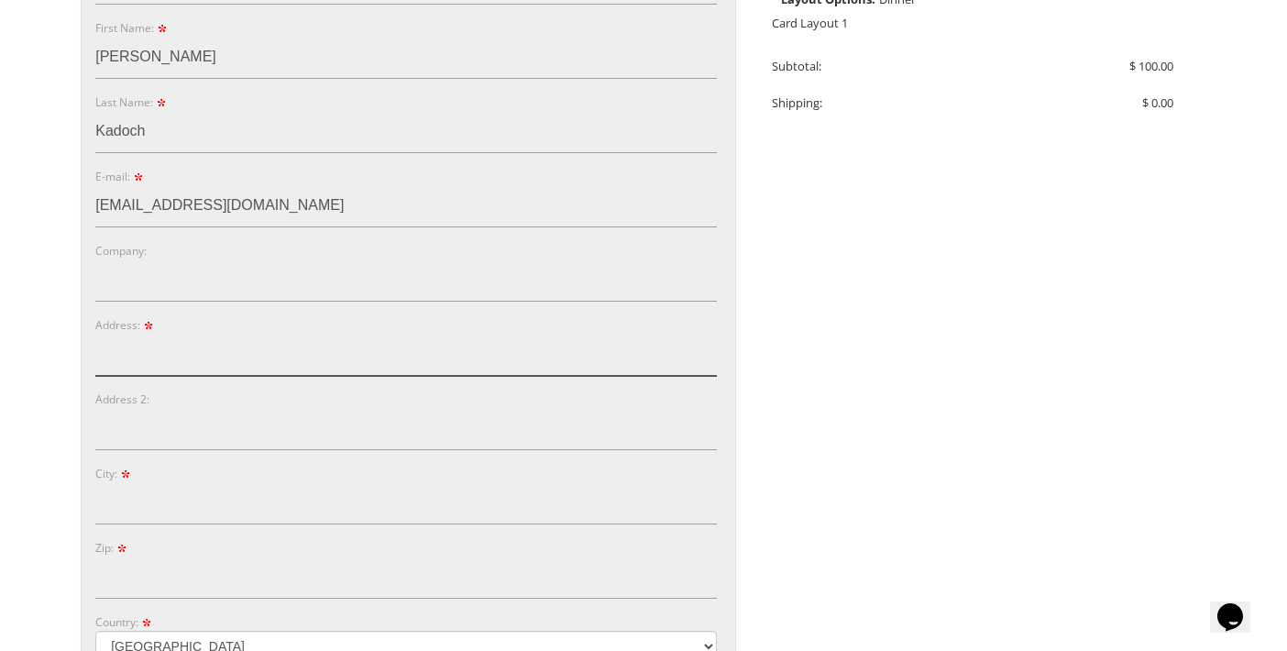
click at [106, 355] on input "Address:" at bounding box center [405, 355] width 621 height 42
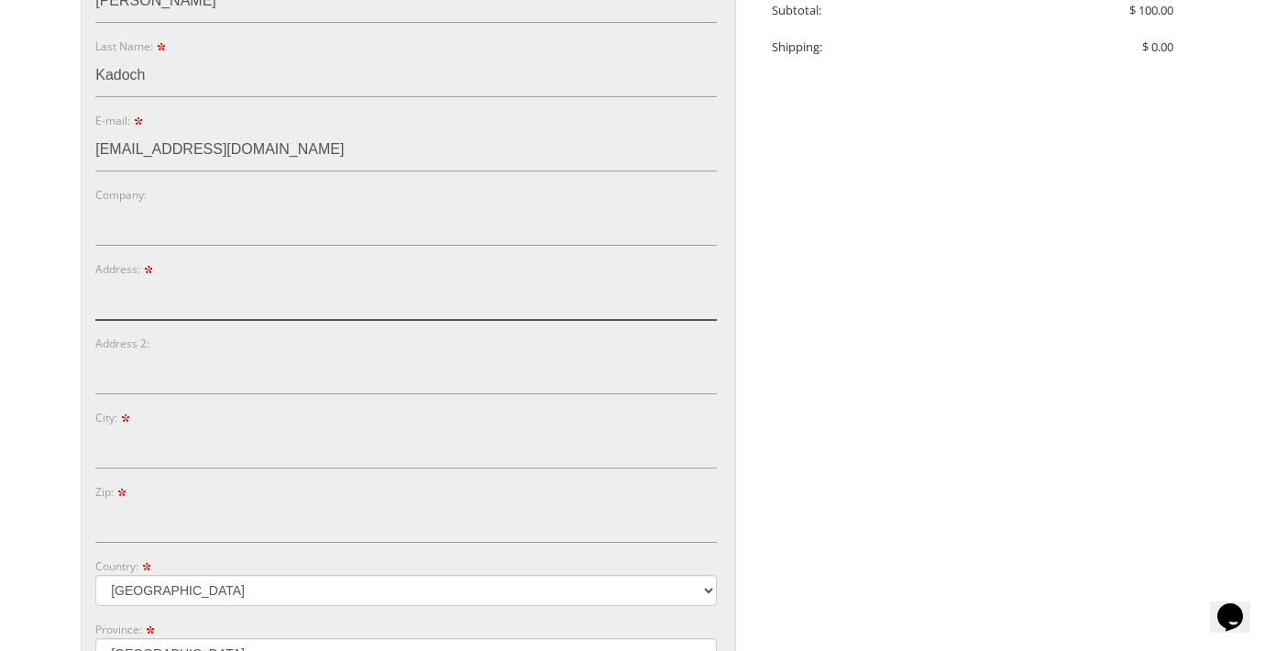
scroll to position [826, 0]
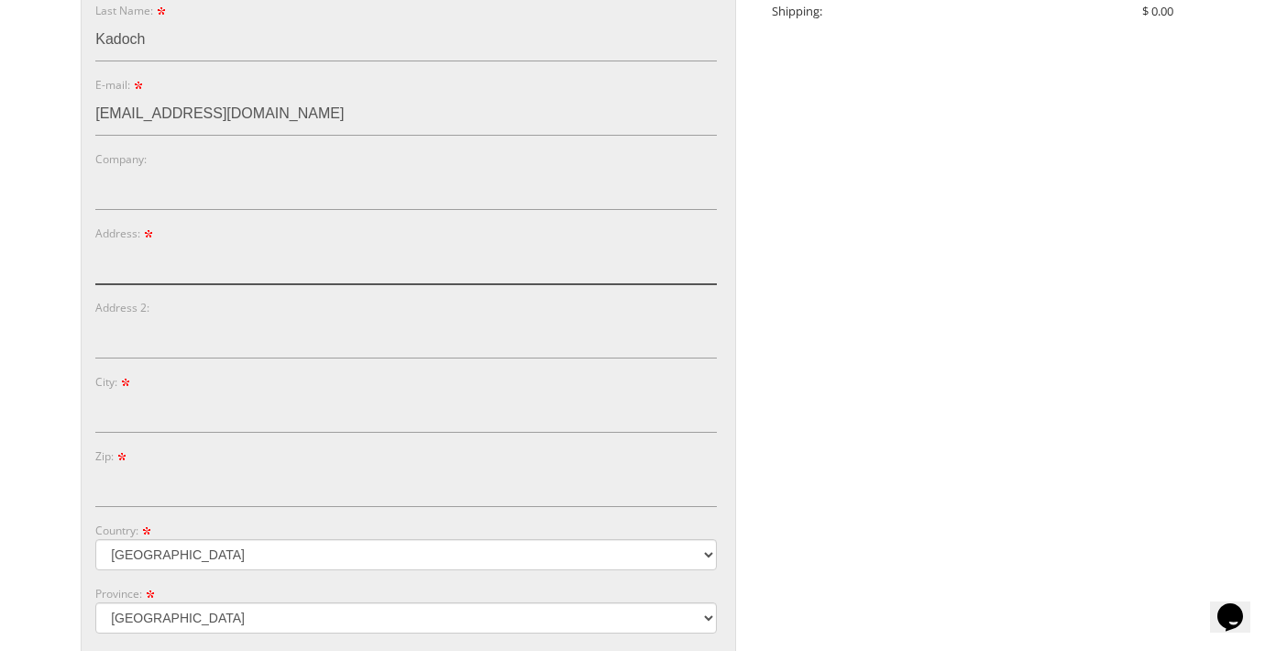
click at [203, 265] on input "Address:" at bounding box center [405, 263] width 621 height 42
click at [139, 266] on input "Address:" at bounding box center [405, 263] width 621 height 42
type input "241 MEDJAY LN"
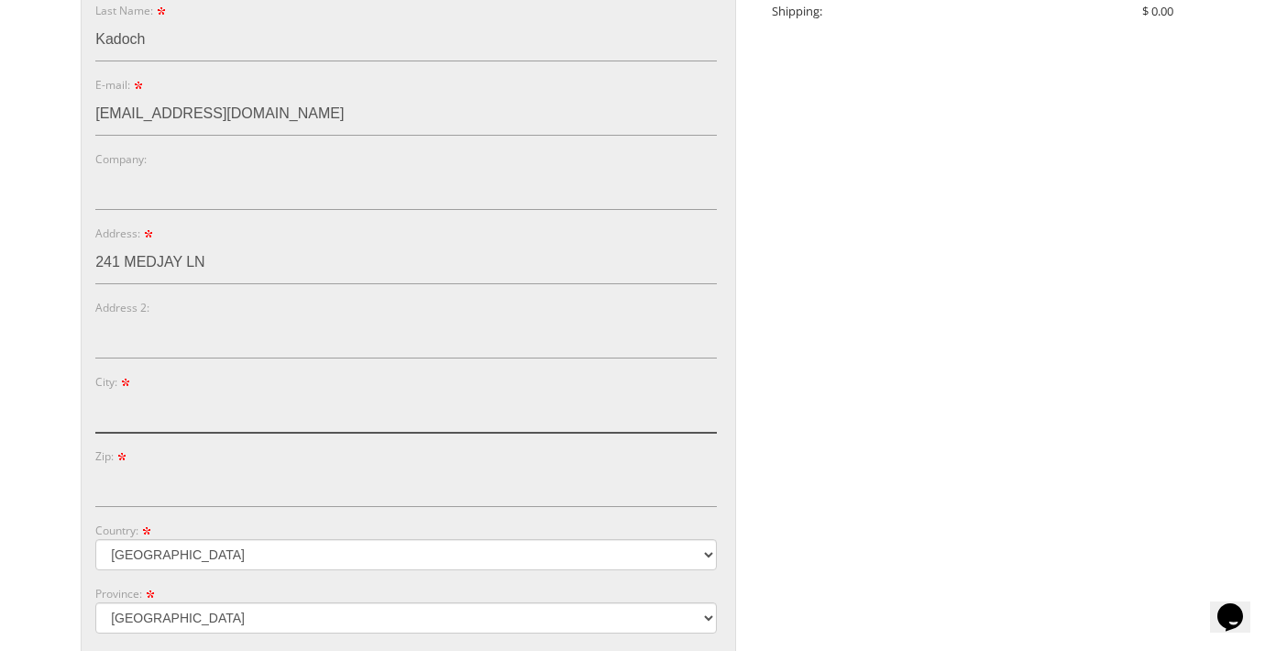
type input "TOMS RIVER"
type input "3474249637"
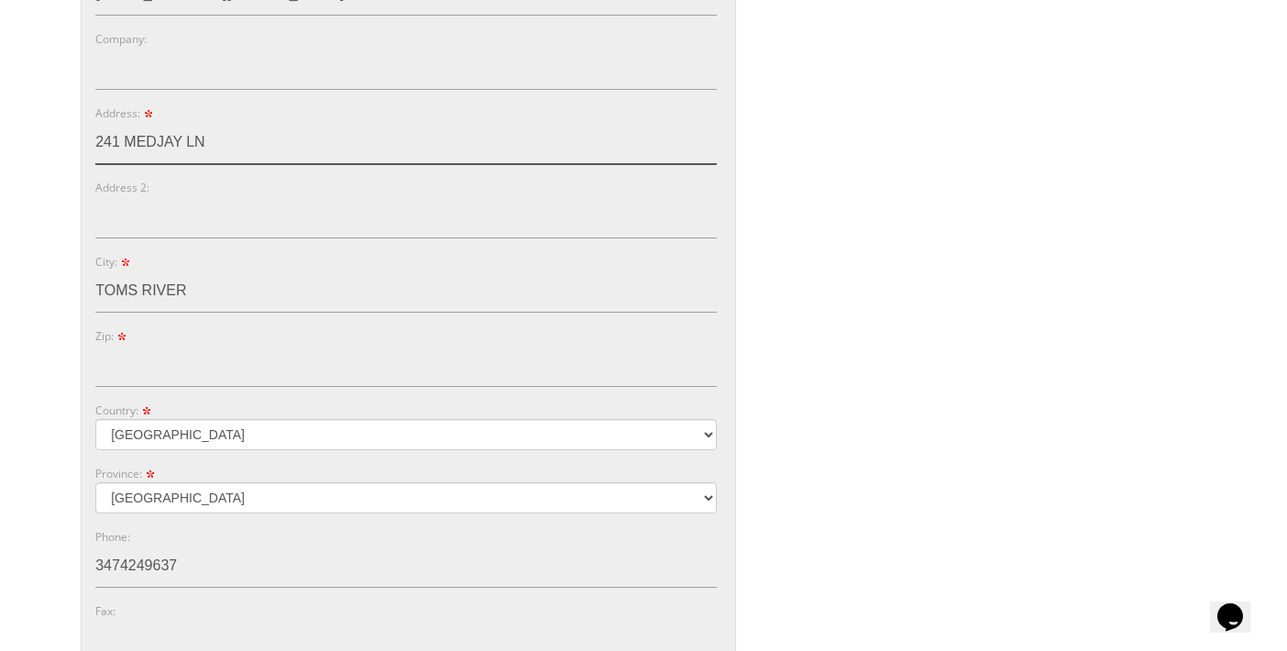
scroll to position [1009, 0]
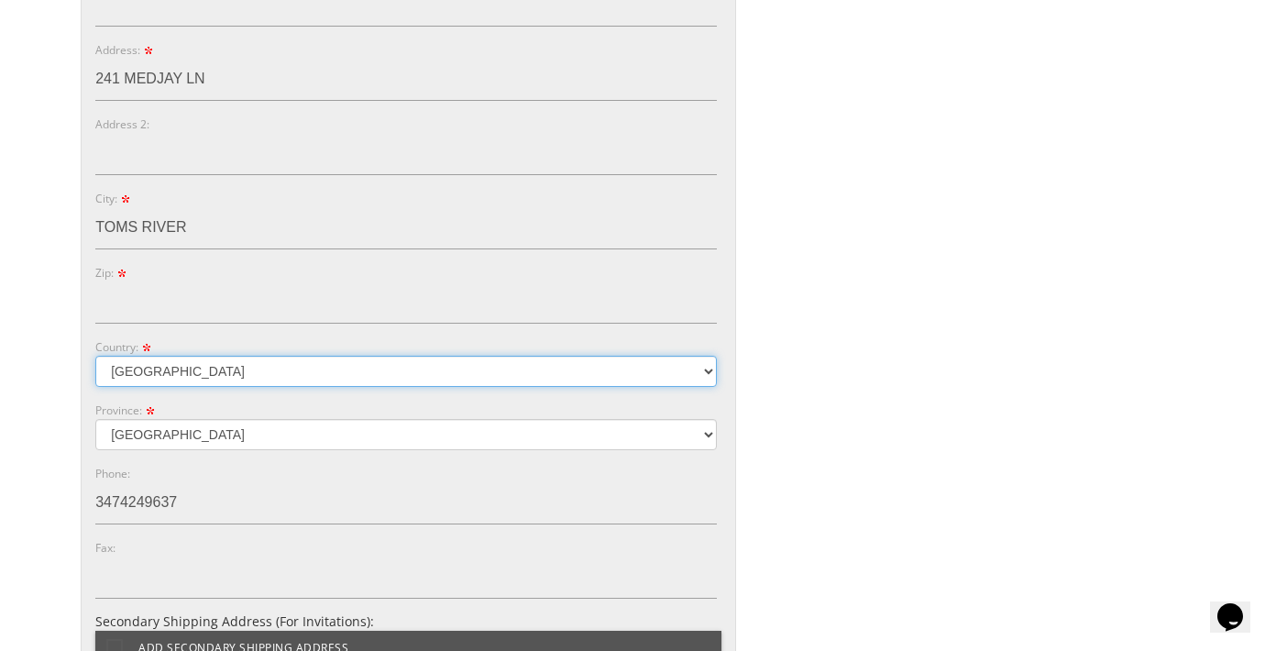
click at [247, 368] on select "Australia Canada United Kingdom United States" at bounding box center [405, 371] width 621 height 31
select select "US"
click at [95, 356] on select "Australia Canada United Kingdom United States" at bounding box center [405, 371] width 621 height 31
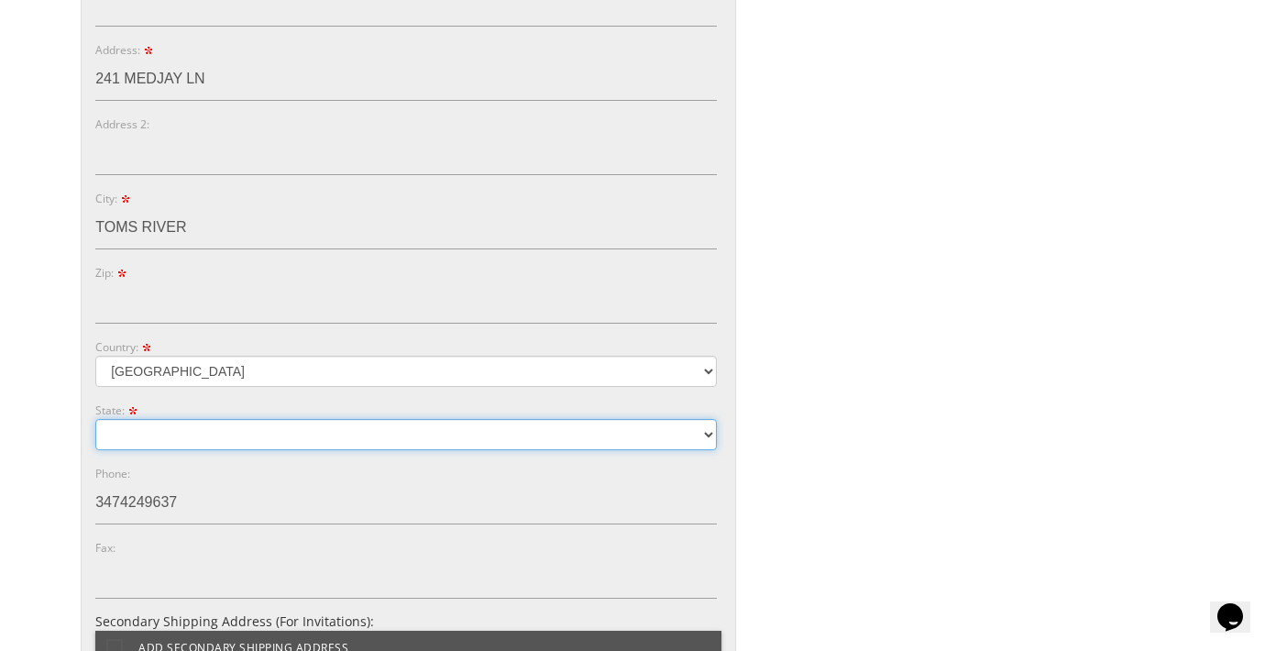
click at [233, 430] on select "Alabama Alaska Guam" at bounding box center [405, 434] width 621 height 31
select select "NJ"
click at [95, 419] on select "Alabama Alaska Guam" at bounding box center [405, 434] width 621 height 31
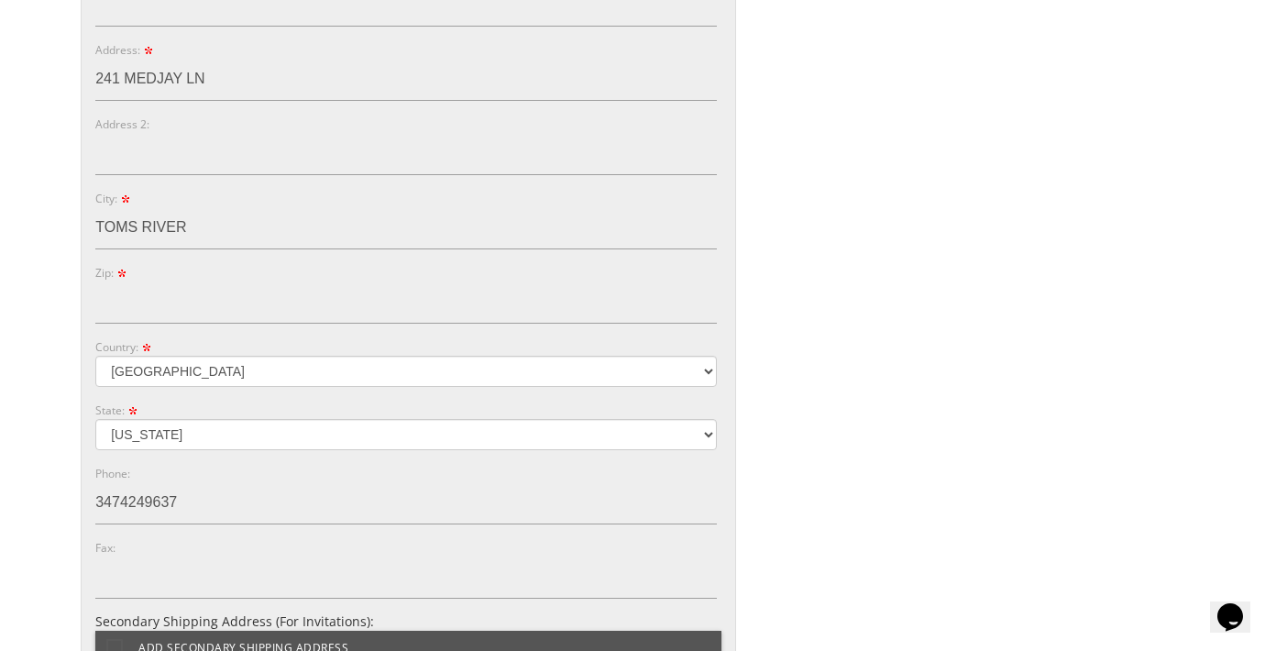
click at [248, 476] on div "Phone: 3474249637" at bounding box center [405, 494] width 621 height 60
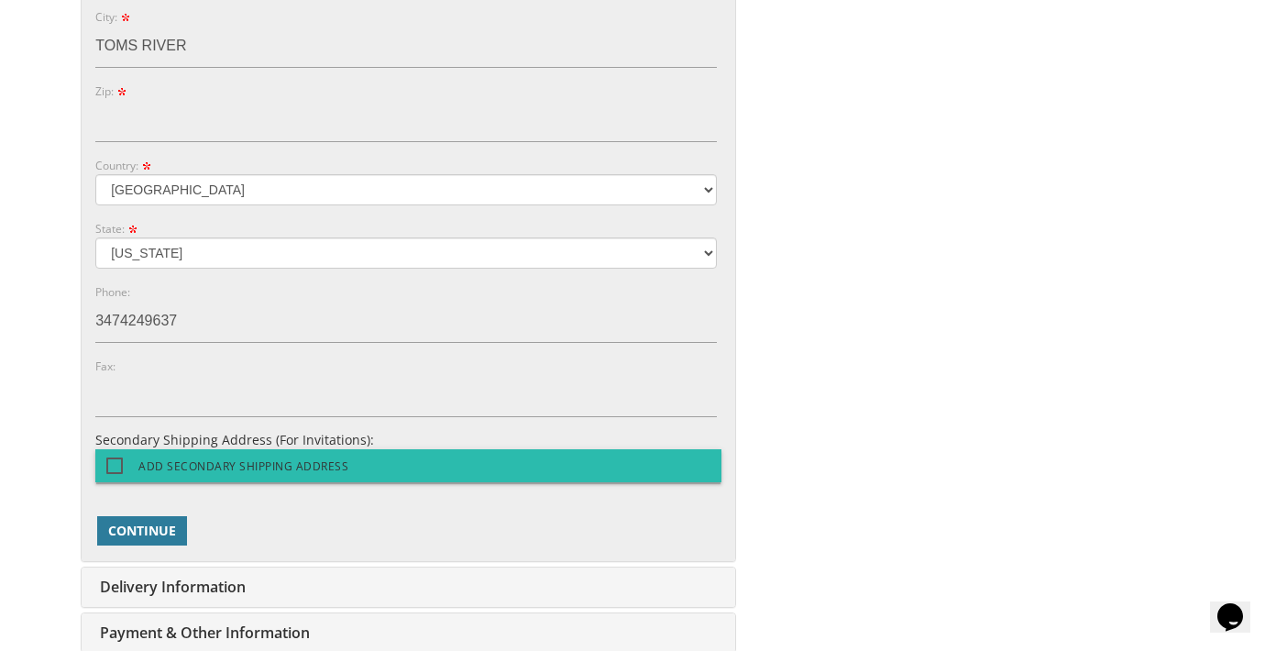
scroll to position [1192, 0]
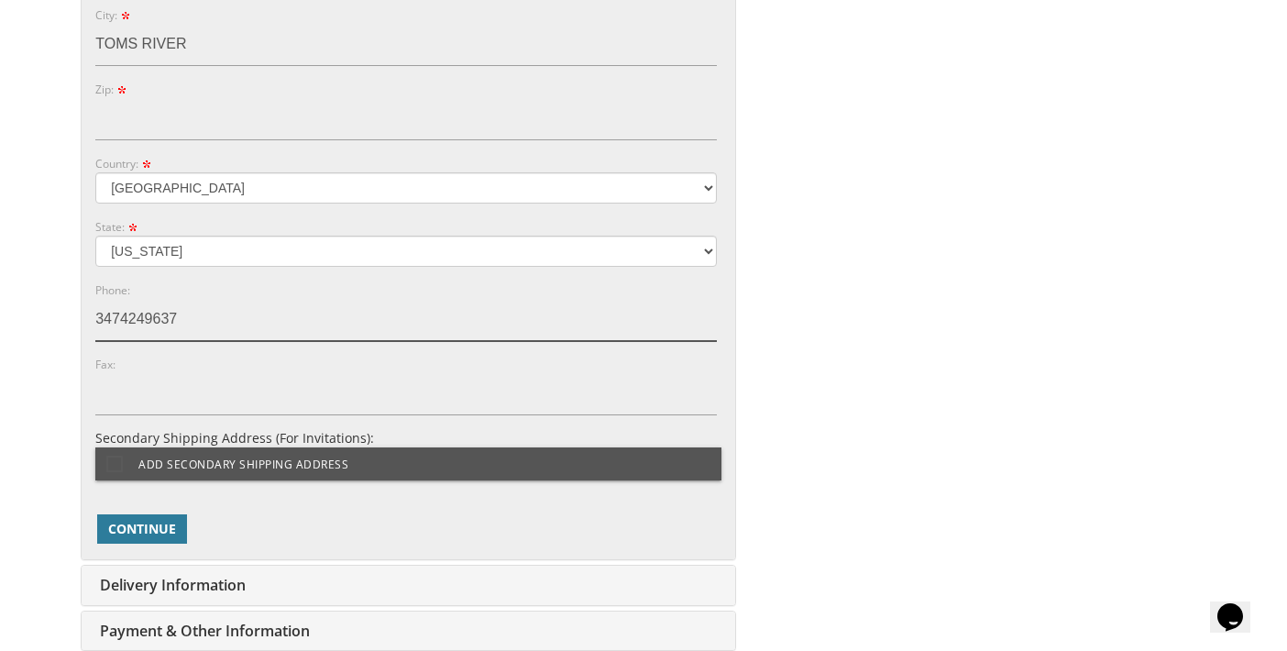
drag, startPoint x: 191, startPoint y: 317, endPoint x: 60, endPoint y: 310, distance: 130.3
click at [520, 320] on input "6478529938" at bounding box center [405, 320] width 621 height 42
type input "6478529938"
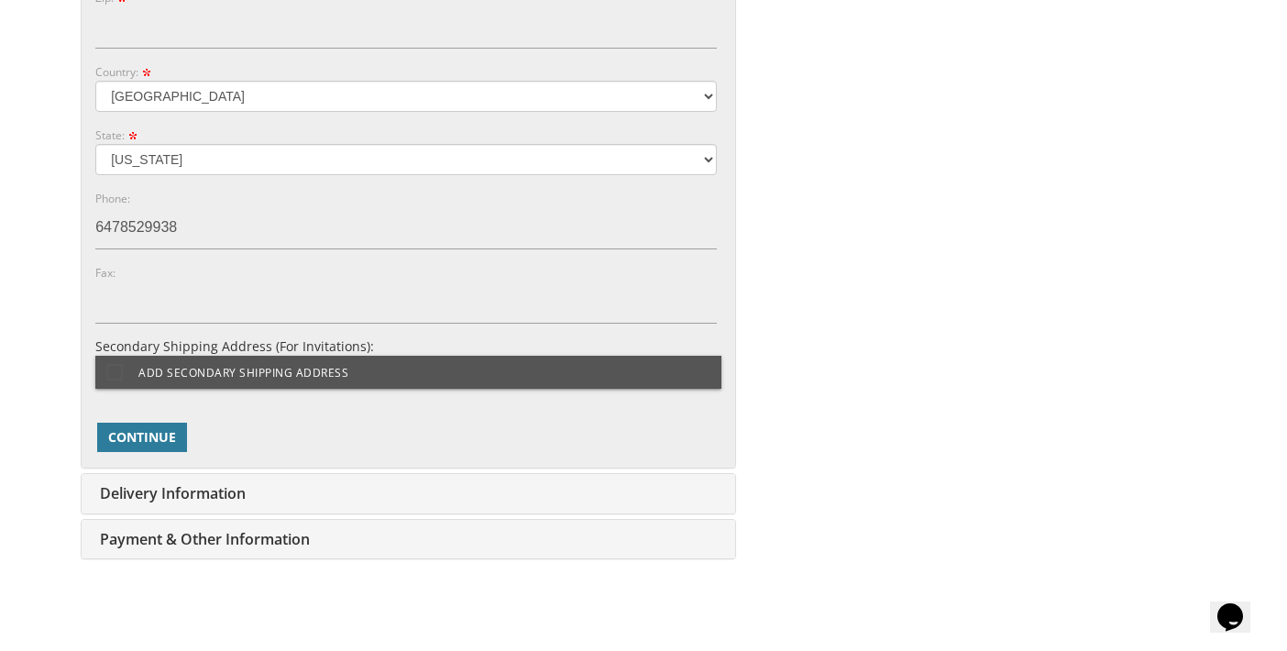
scroll to position [1376, 0]
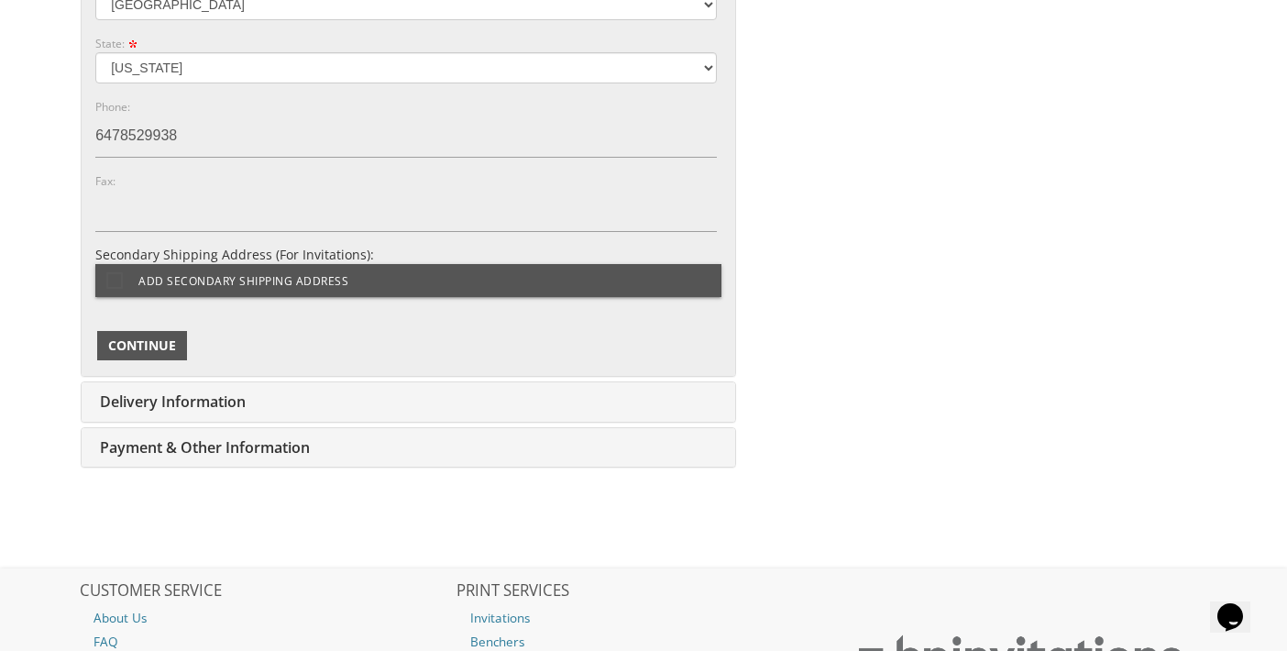
click at [132, 347] on span "Continue" at bounding box center [142, 345] width 68 height 18
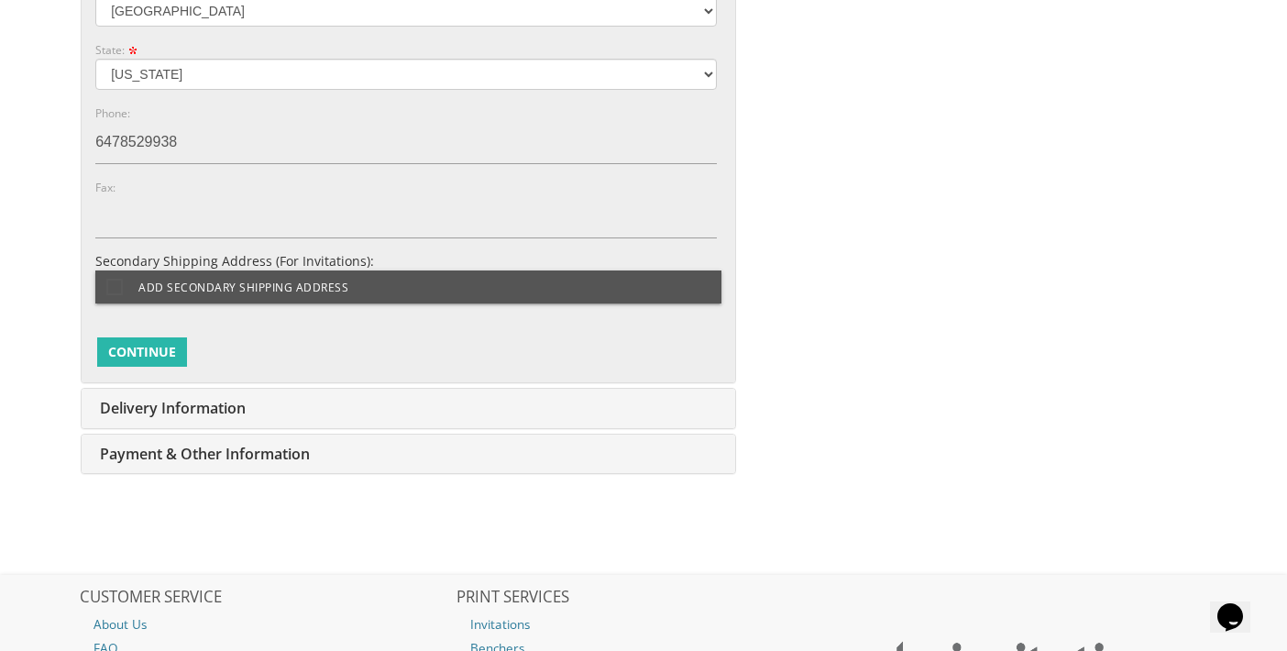
scroll to position [1401, 0]
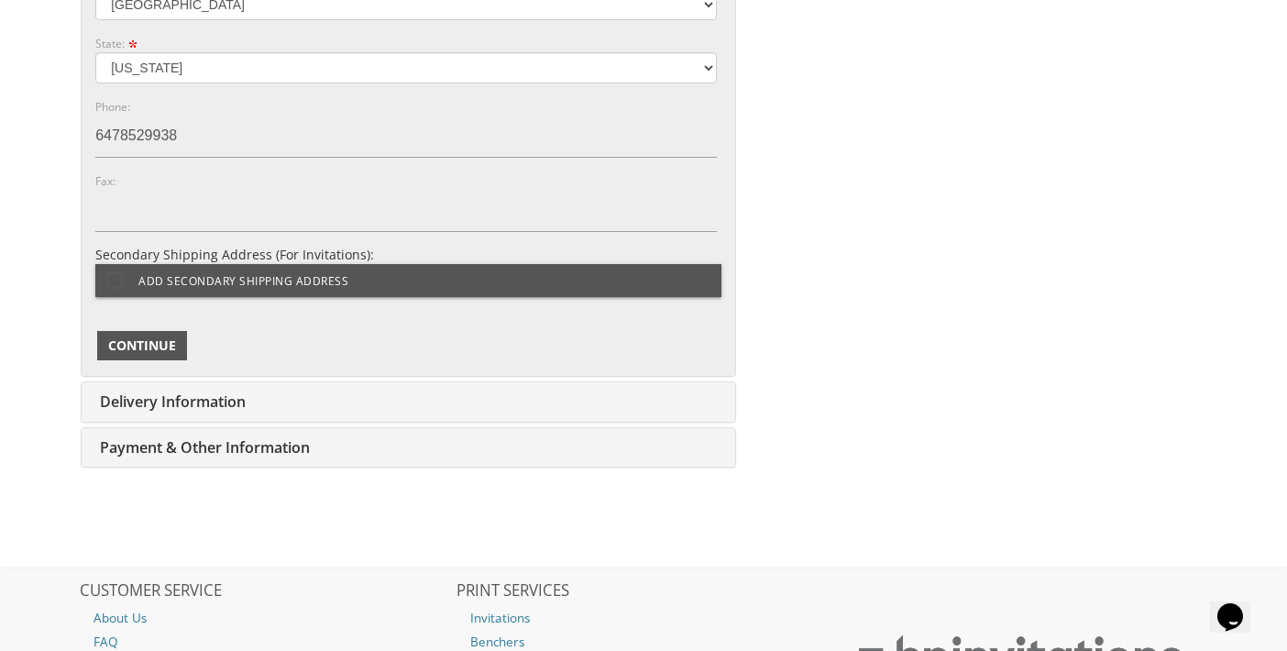
drag, startPoint x: 150, startPoint y: 344, endPoint x: 166, endPoint y: 344, distance: 15.6
click at [162, 344] on span "Continue" at bounding box center [142, 345] width 68 height 18
click at [160, 341] on span "Continue" at bounding box center [142, 345] width 68 height 18
drag, startPoint x: 160, startPoint y: 341, endPoint x: 168, endPoint y: 365, distance: 24.9
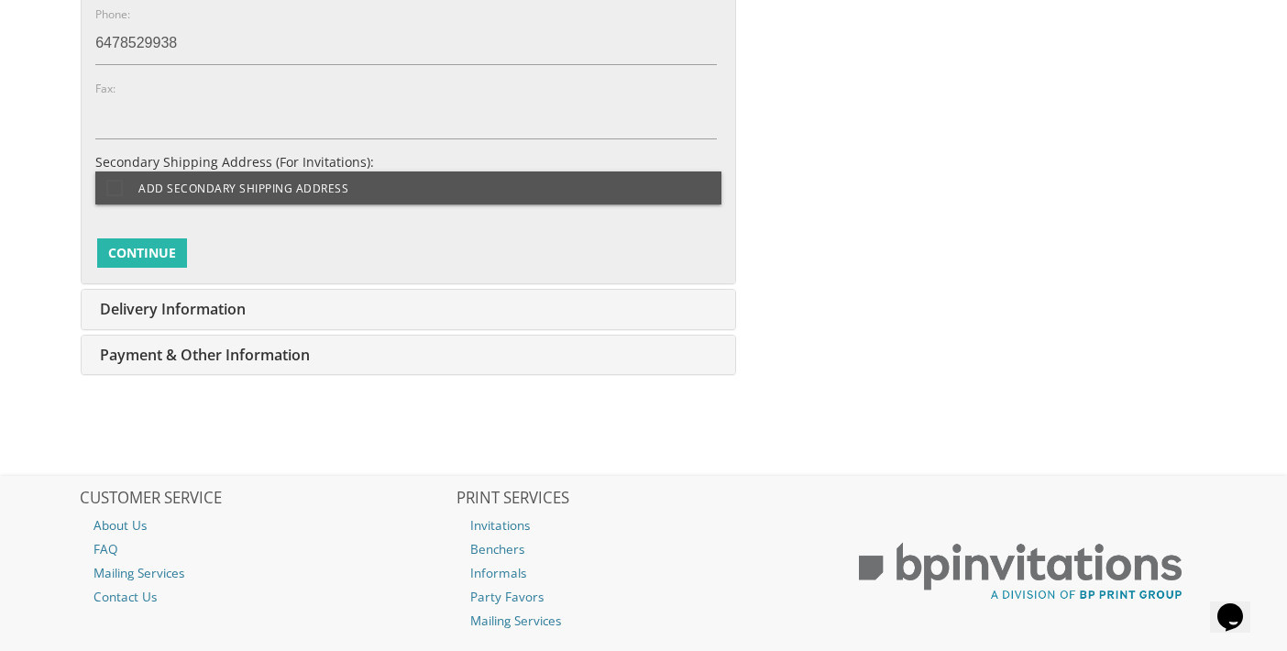
scroll to position [1144, 0]
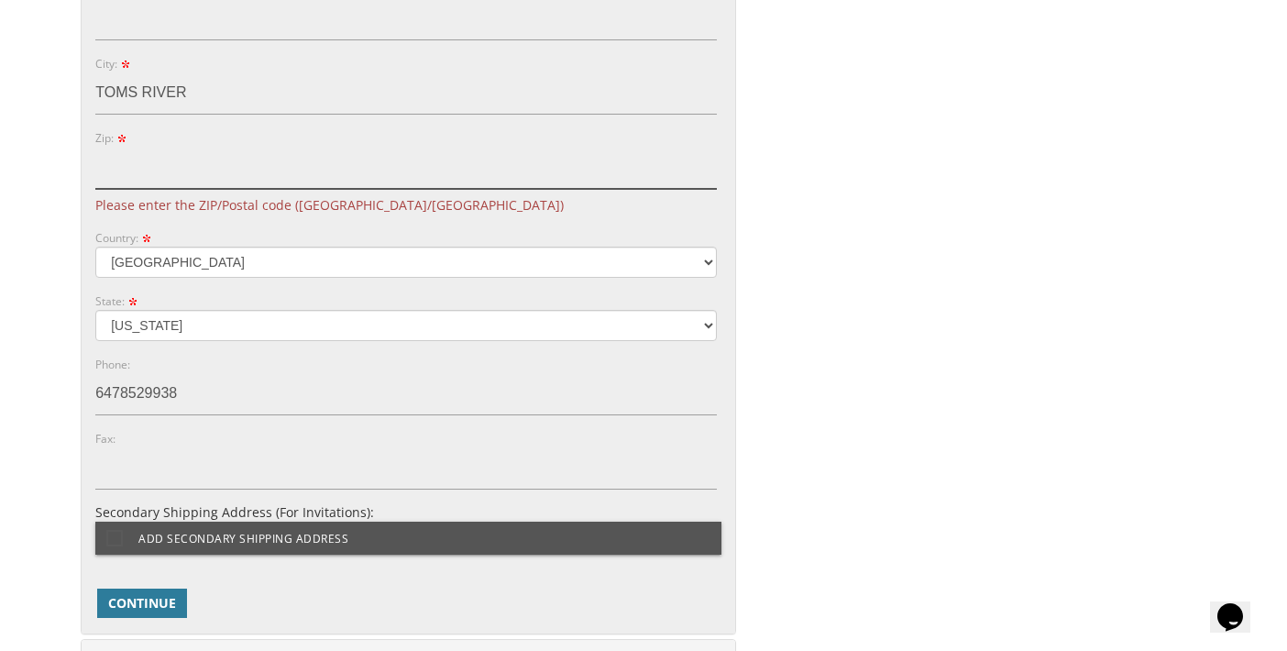
click at [197, 158] on input "Zip:" at bounding box center [405, 168] width 621 height 42
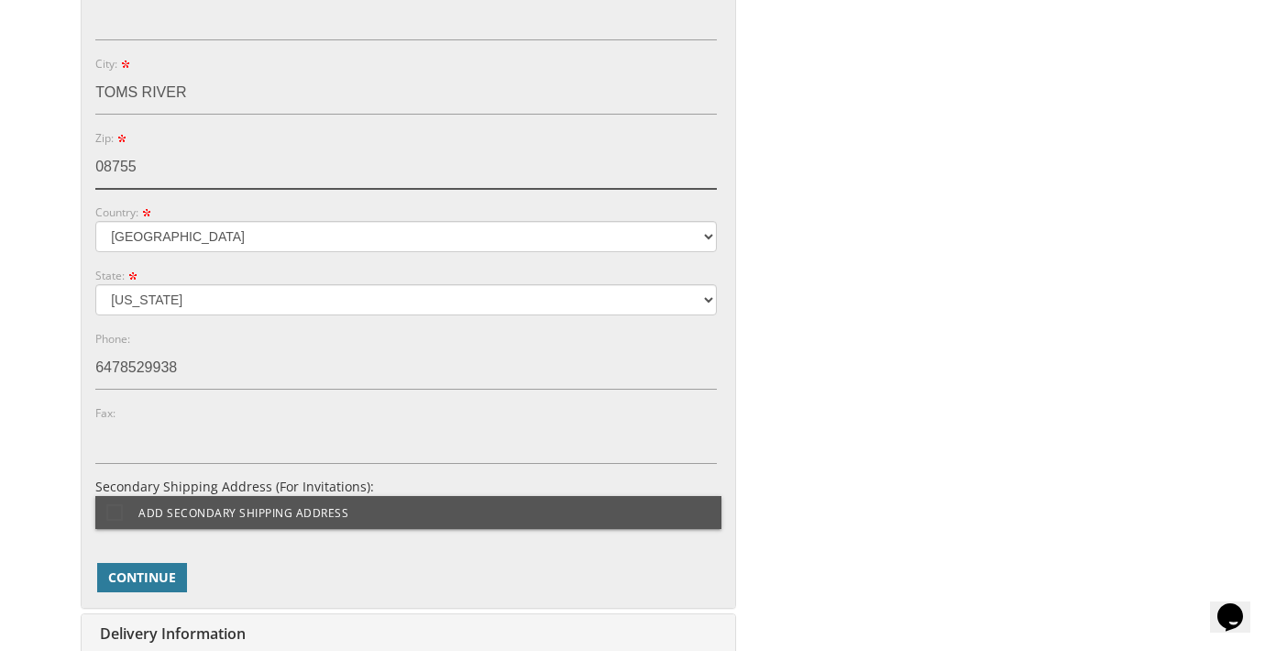
click at [176, 147] on input "08755" at bounding box center [405, 168] width 621 height 42
type input "08755"
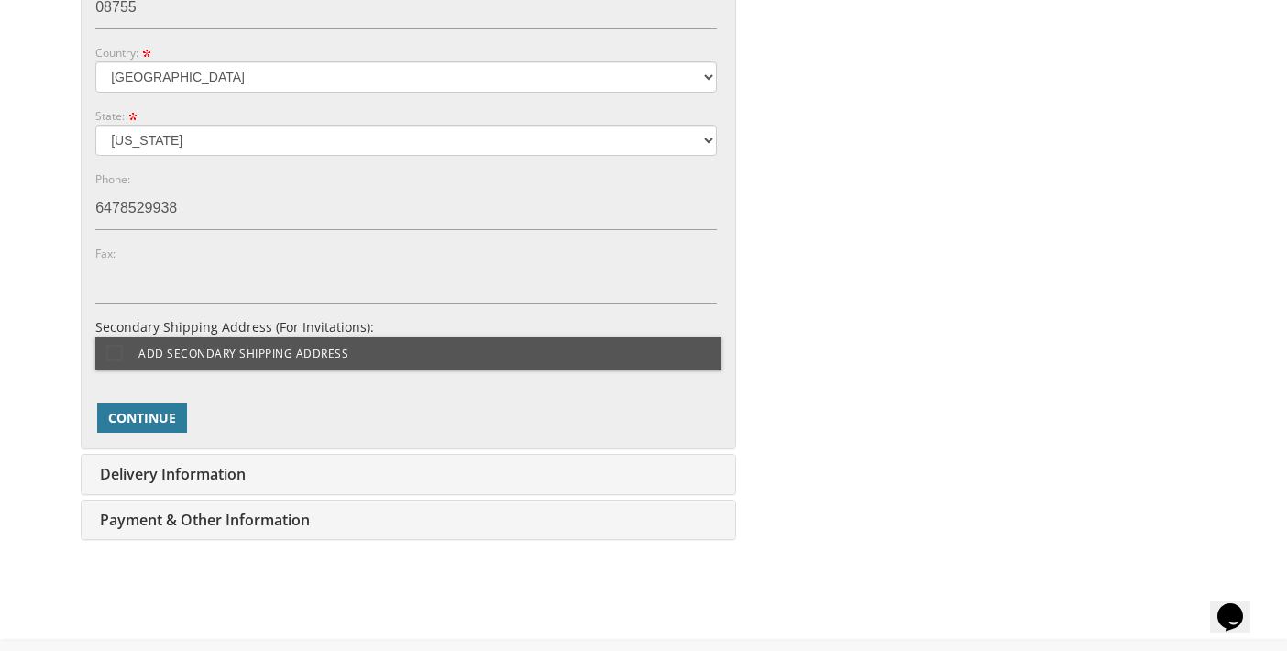
scroll to position [1327, 0]
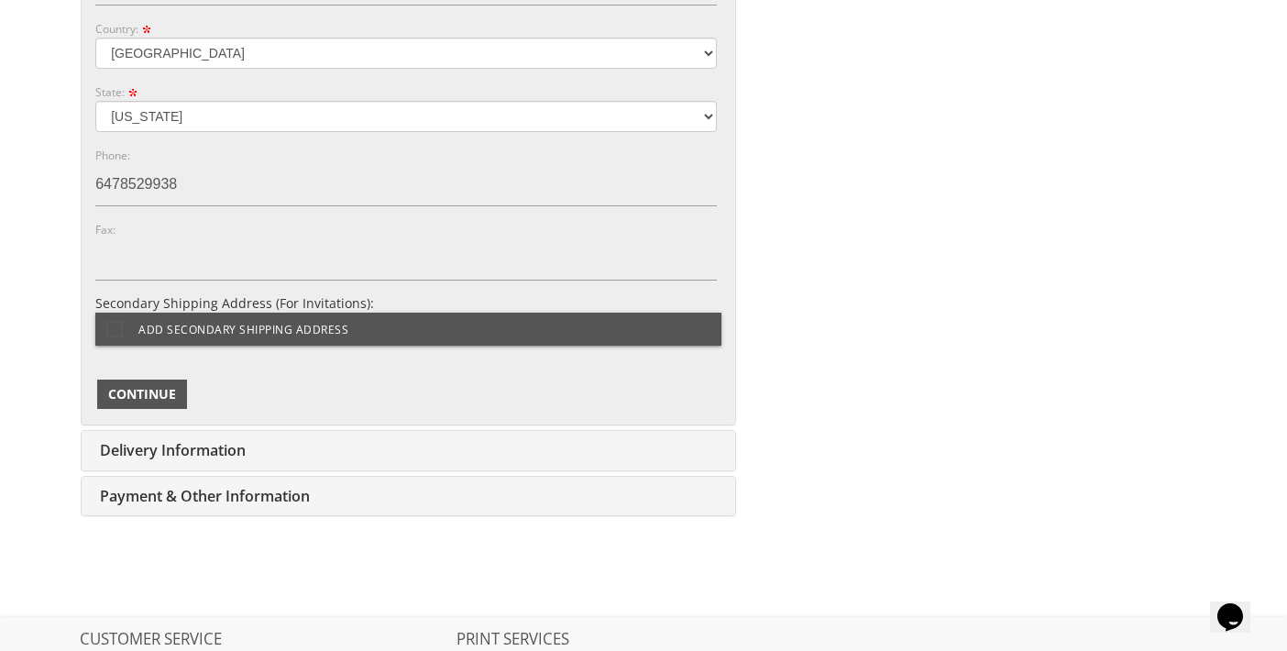
click at [160, 389] on span "Continue" at bounding box center [142, 394] width 68 height 18
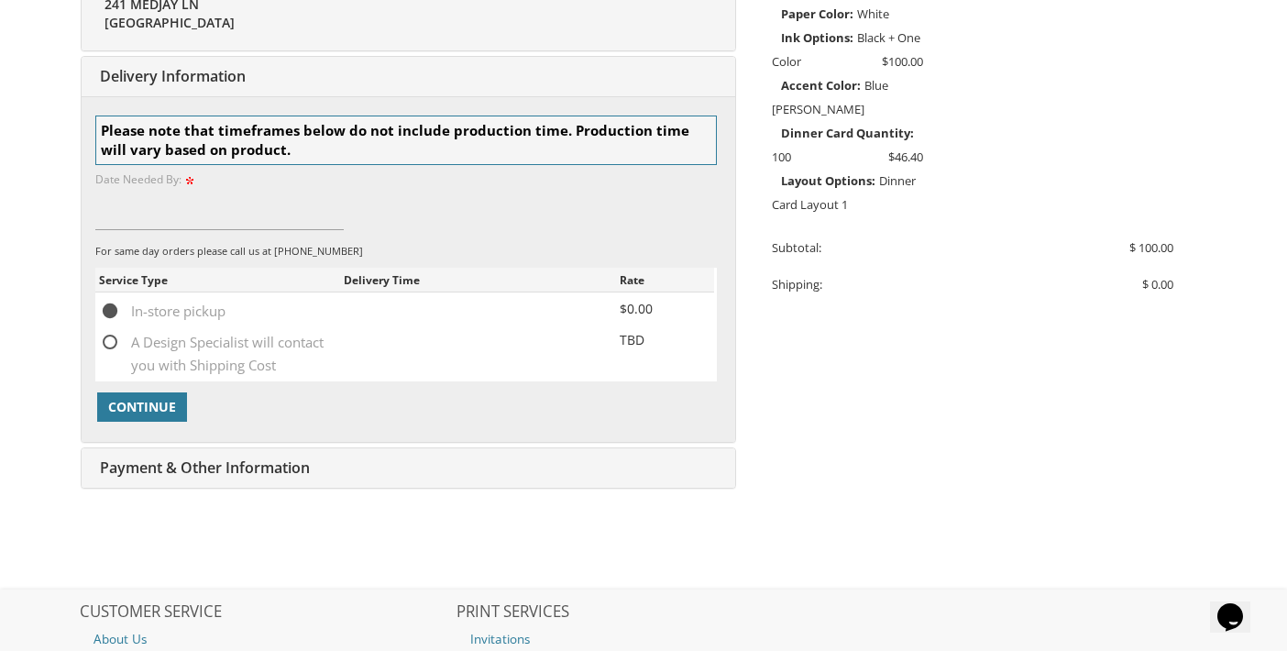
scroll to position [575, 0]
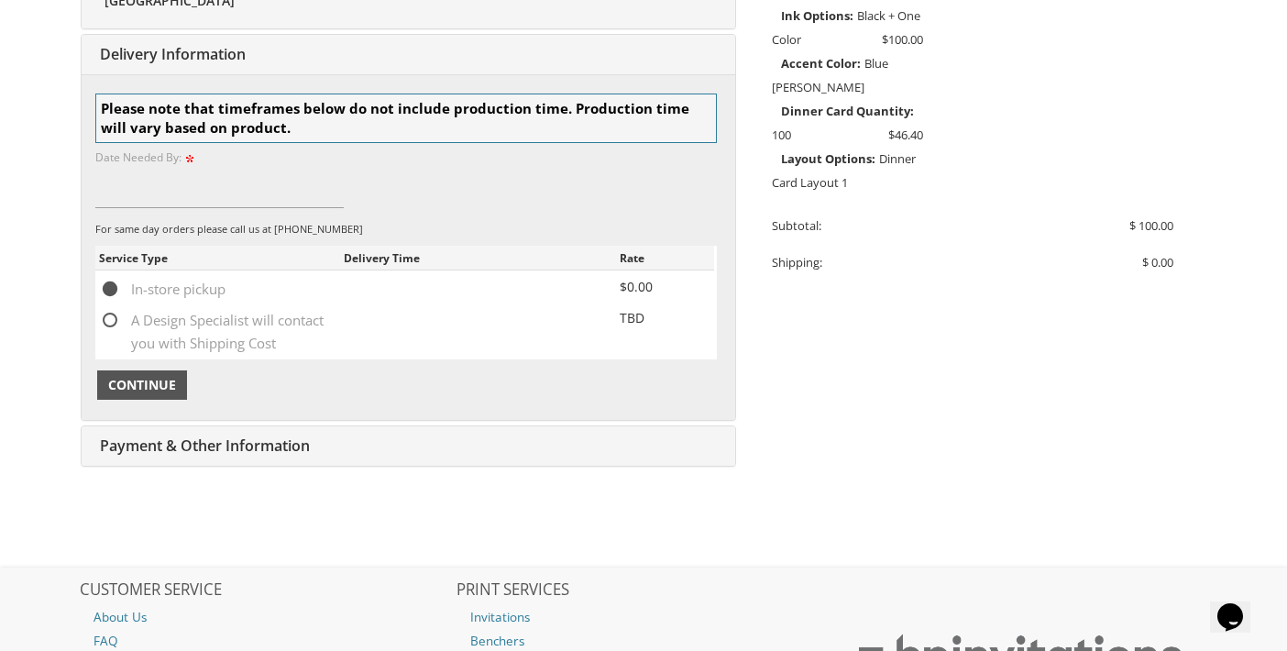
click at [146, 386] on span "Continue" at bounding box center [142, 385] width 68 height 18
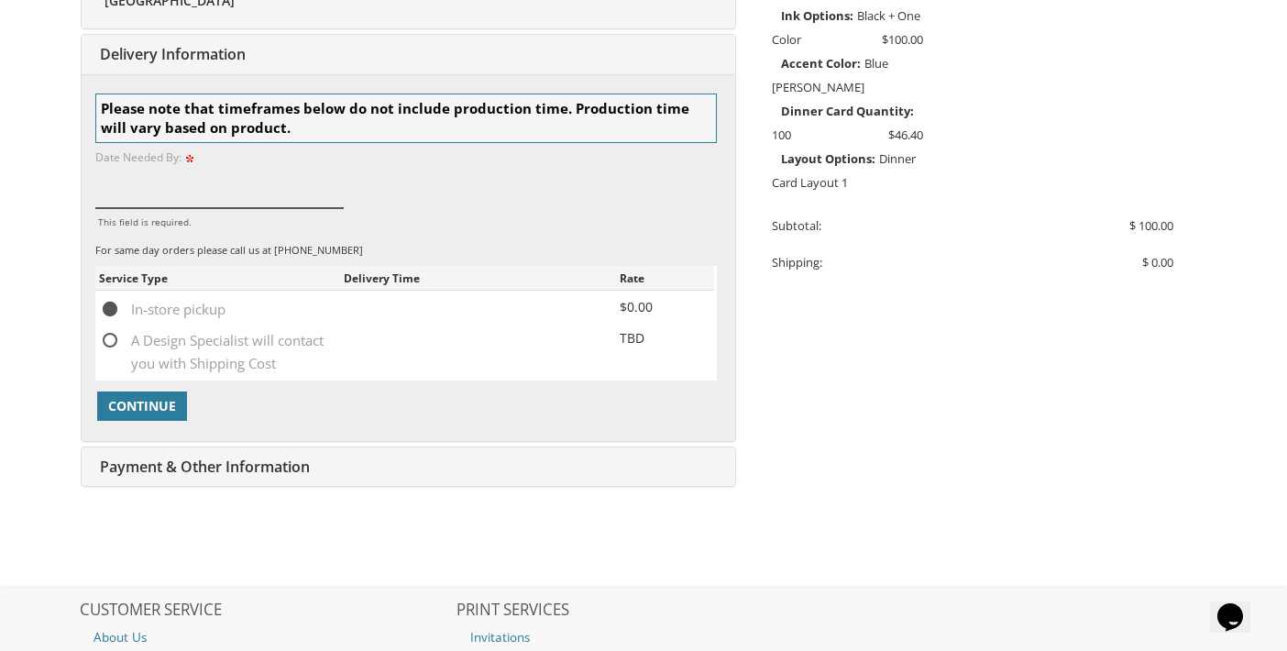
click at [205, 188] on input "This field is required." at bounding box center [219, 187] width 248 height 42
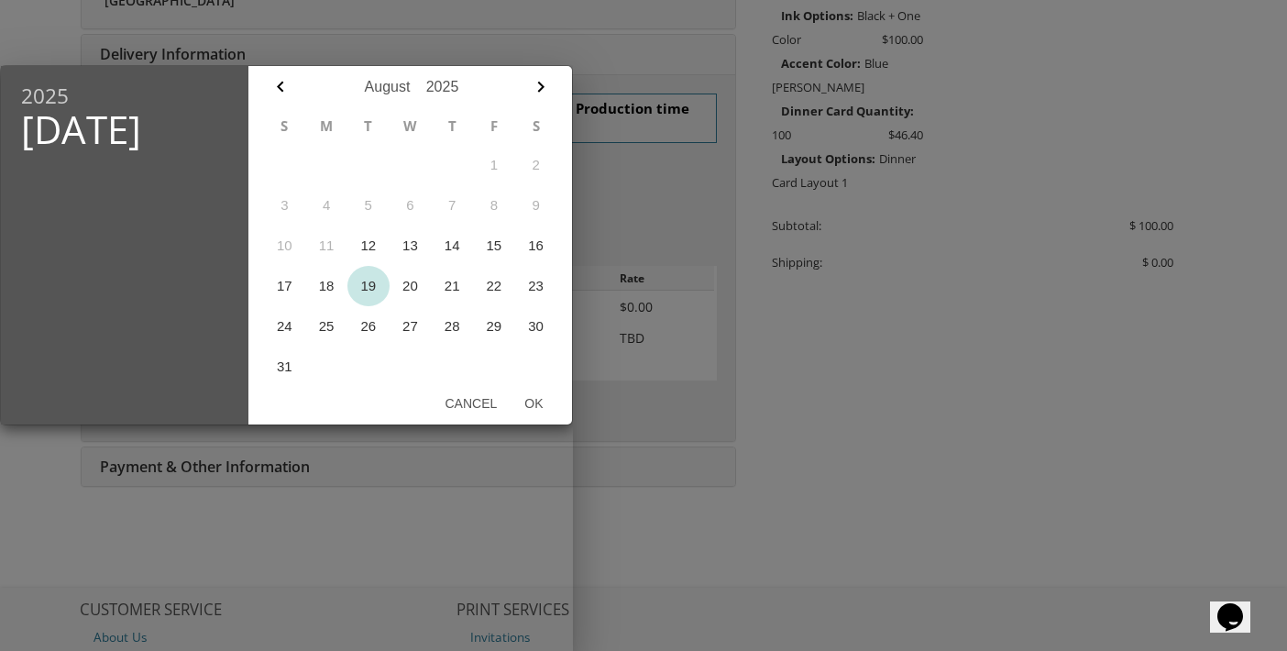
click at [370, 286] on button "19" at bounding box center [368, 286] width 42 height 40
click at [538, 403] on button "Ok" at bounding box center [533, 403] width 46 height 33
type input "Aug 19, 2025"
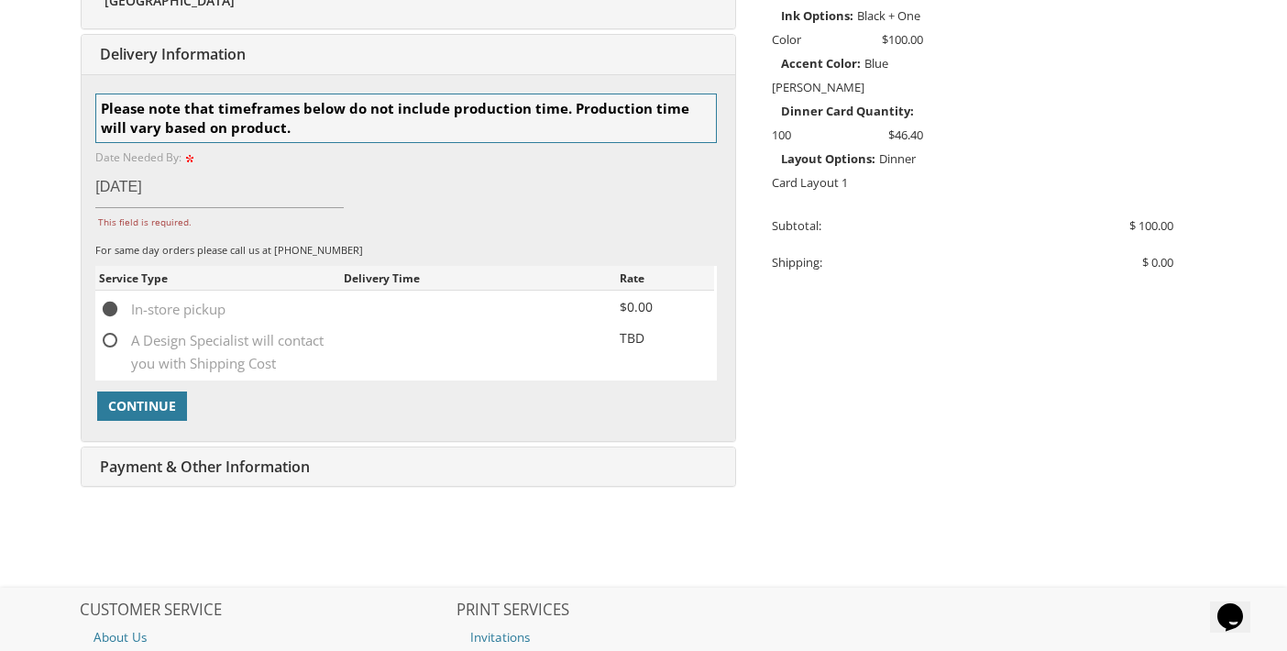
click at [203, 254] on div "For same day orders please call us at 732-947-3597" at bounding box center [405, 250] width 621 height 15
click at [216, 183] on input "Aug 19, 2025" at bounding box center [219, 187] width 248 height 42
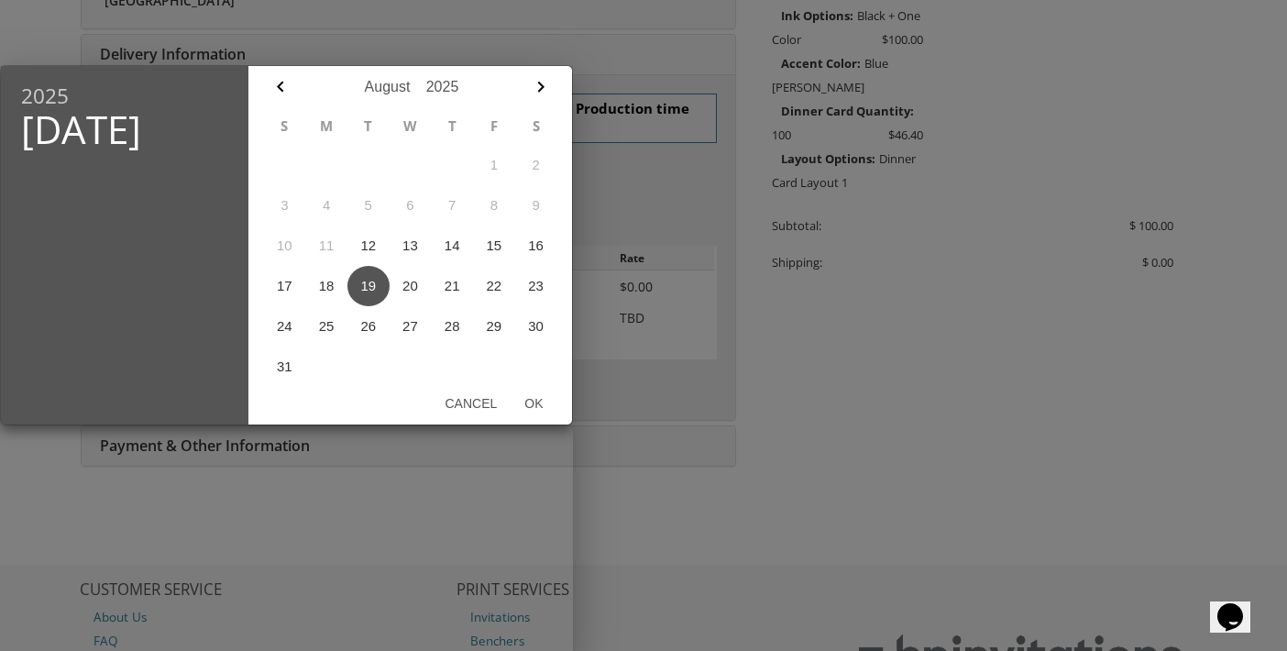
drag, startPoint x: 785, startPoint y: 580, endPoint x: 776, endPoint y: 571, distance: 13.0
click at [785, 579] on div at bounding box center [643, 245] width 1287 height 814
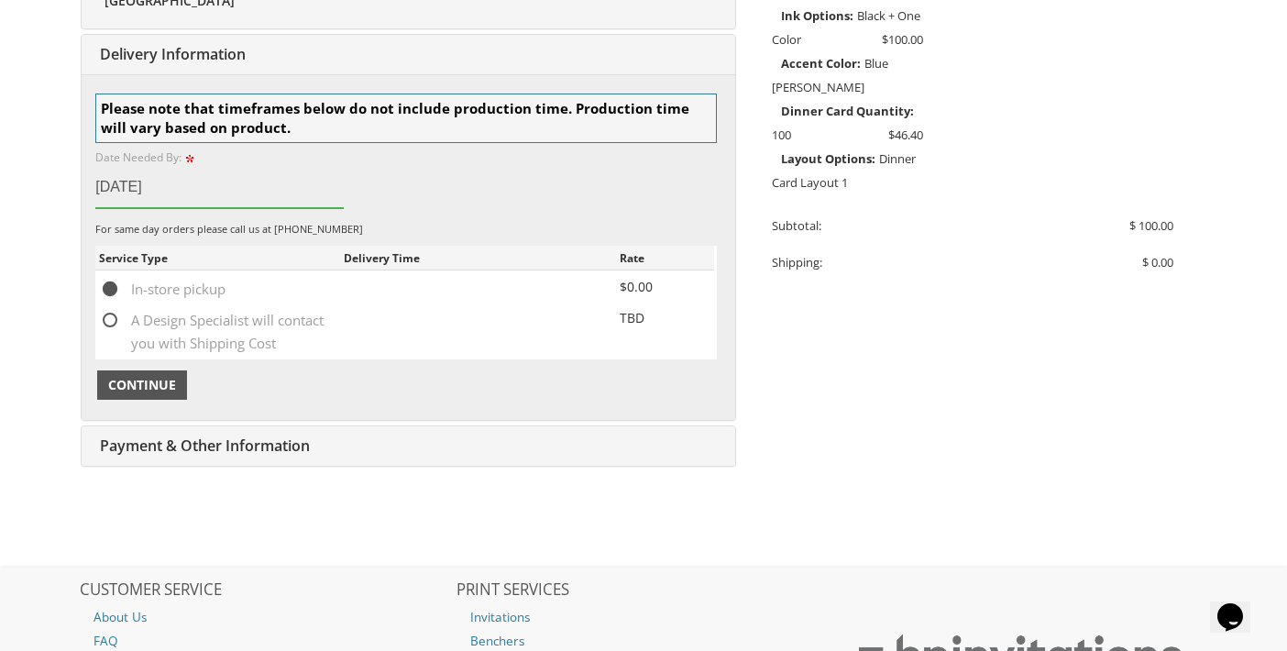
click at [166, 386] on span "Continue" at bounding box center [142, 385] width 68 height 18
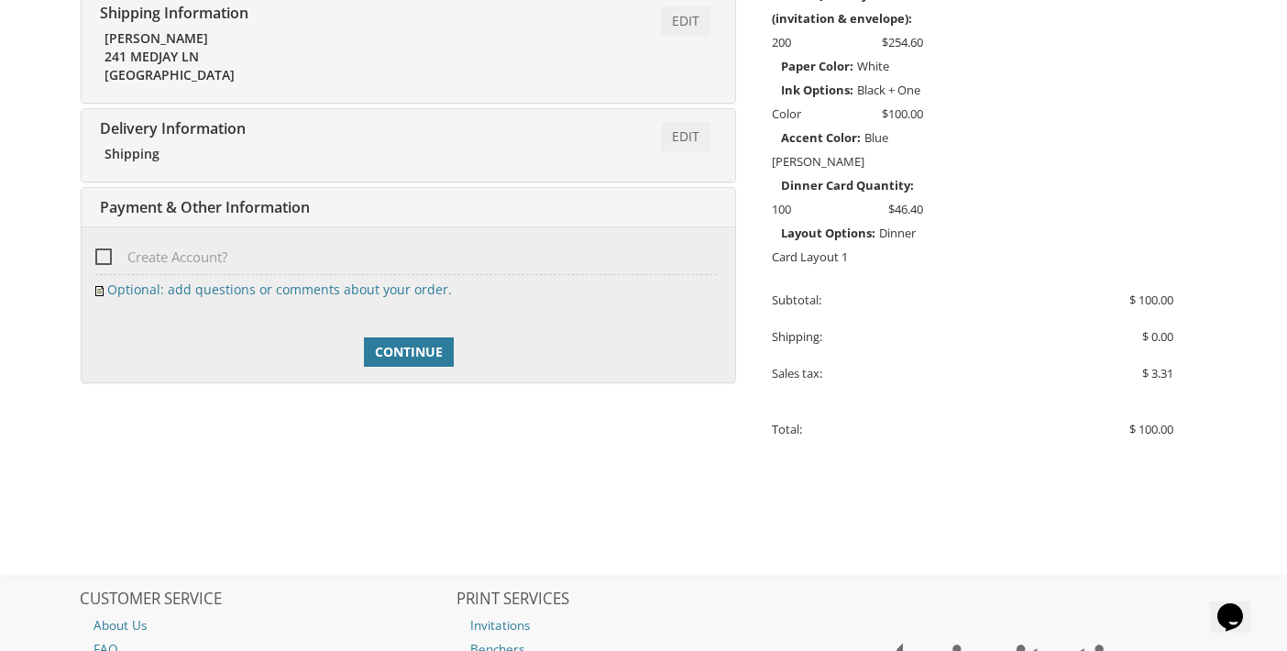
scroll to position [470, 0]
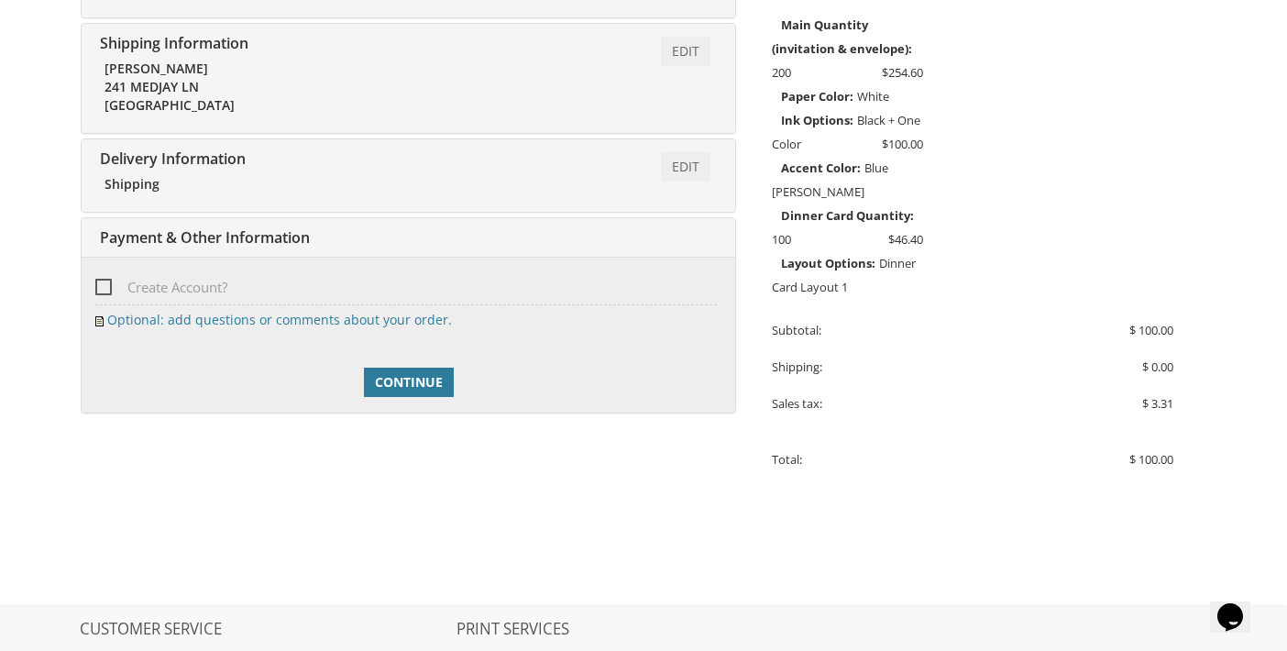
click at [103, 287] on span "Create Account?" at bounding box center [161, 287] width 132 height 23
click at [103, 287] on input "Create Account?" at bounding box center [101, 286] width 12 height 12
checkbox input "true"
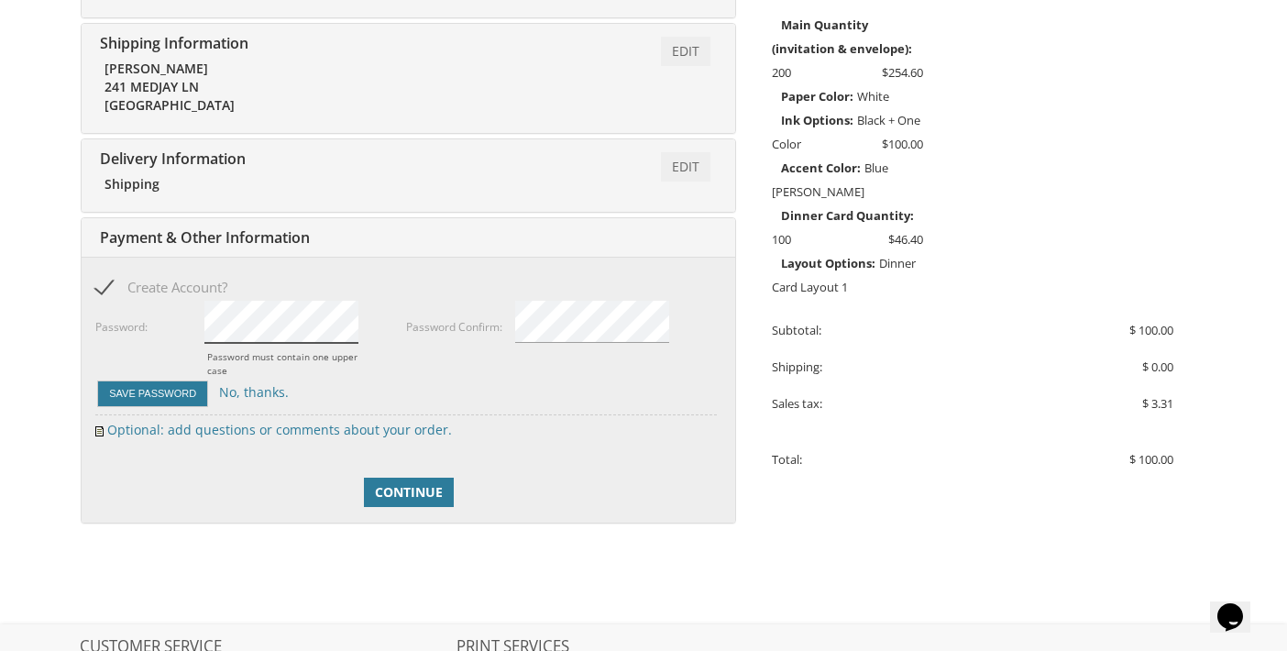
click at [52, 348] on body "My Cart 1 Total: $ 100.00 $ 100.00 Bar Mitzvah Invitation Style 2 Qty. 1" at bounding box center [643, 218] width 1287 height 1377
click at [415, 498] on span "Continue" at bounding box center [409, 492] width 68 height 18
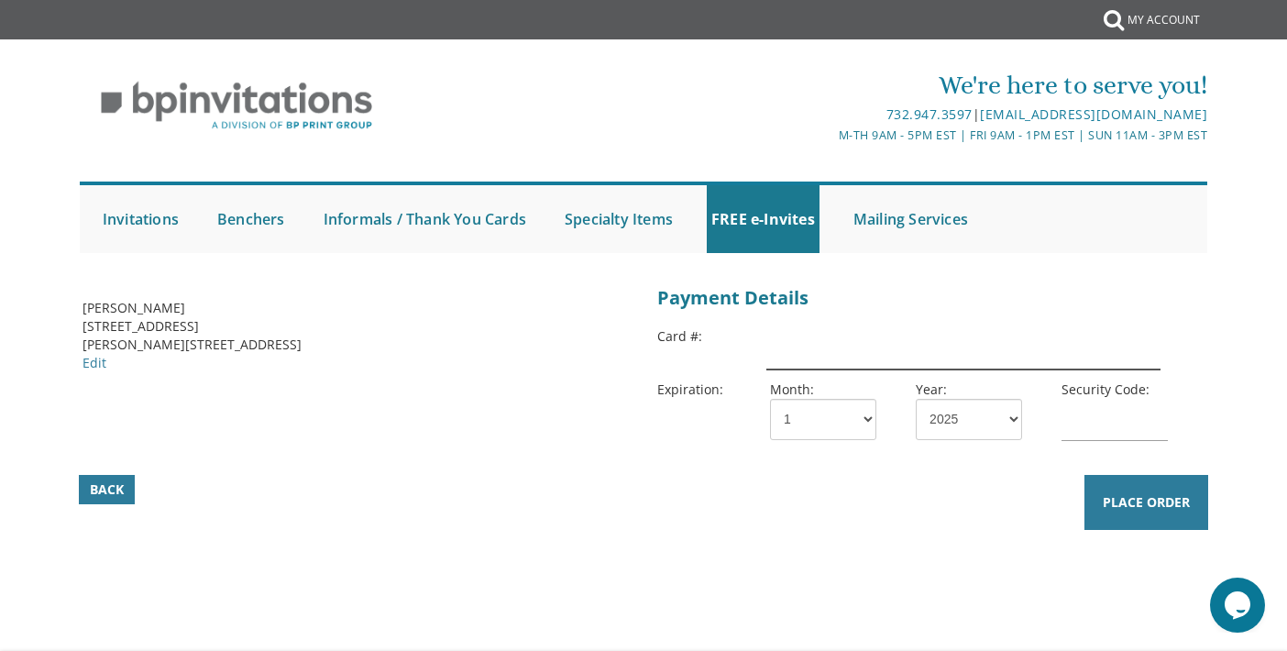
click at [803, 349] on input "text" at bounding box center [963, 348] width 394 height 42
type input "[CREDIT_CARD_NUMBER]"
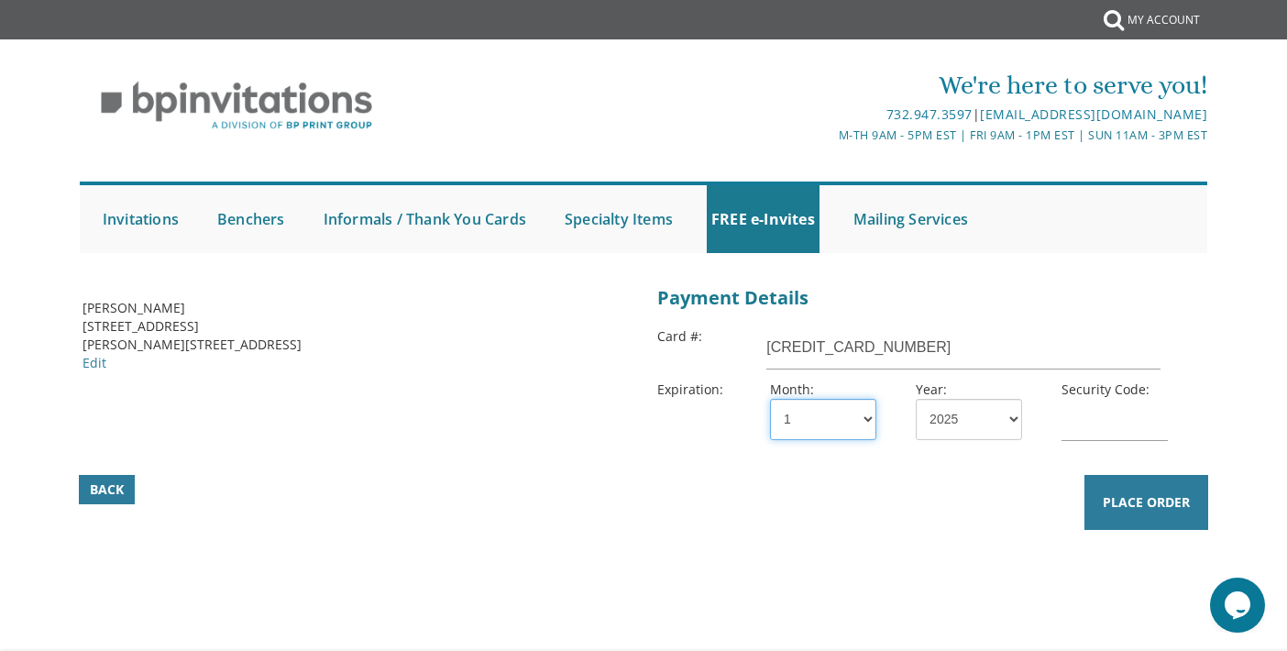
select select "11"
select select "28"
type input "719"
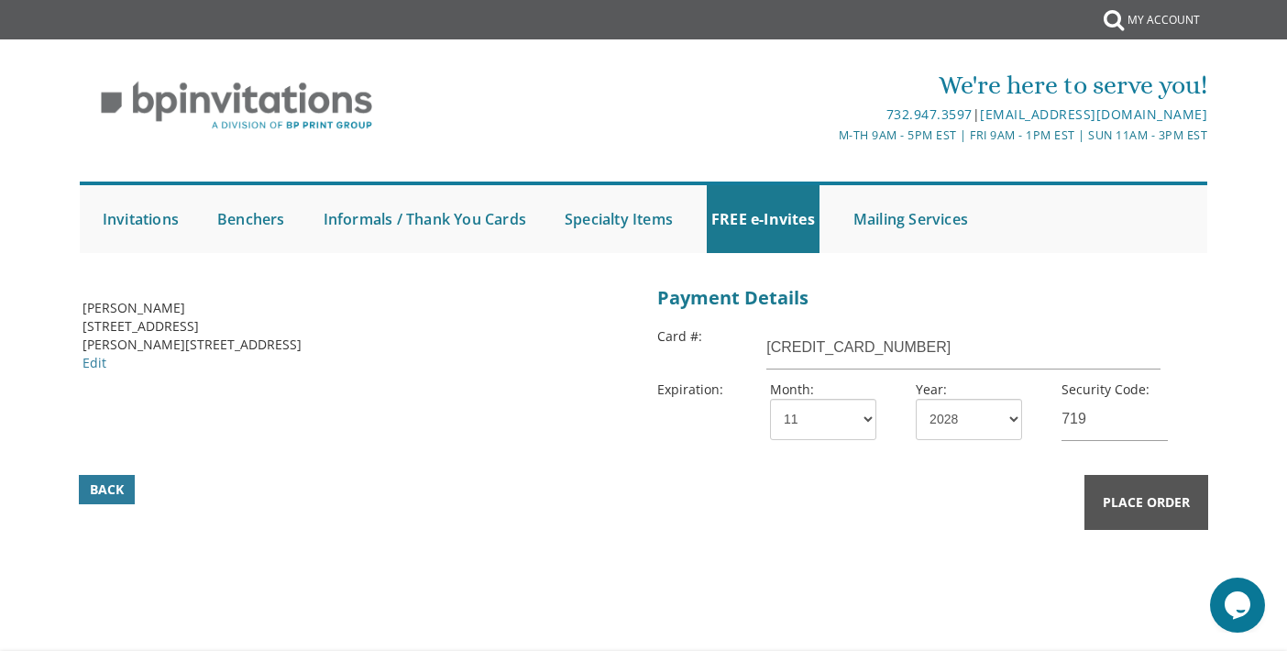
click at [1158, 499] on span "Place Order" at bounding box center [1146, 502] width 87 height 18
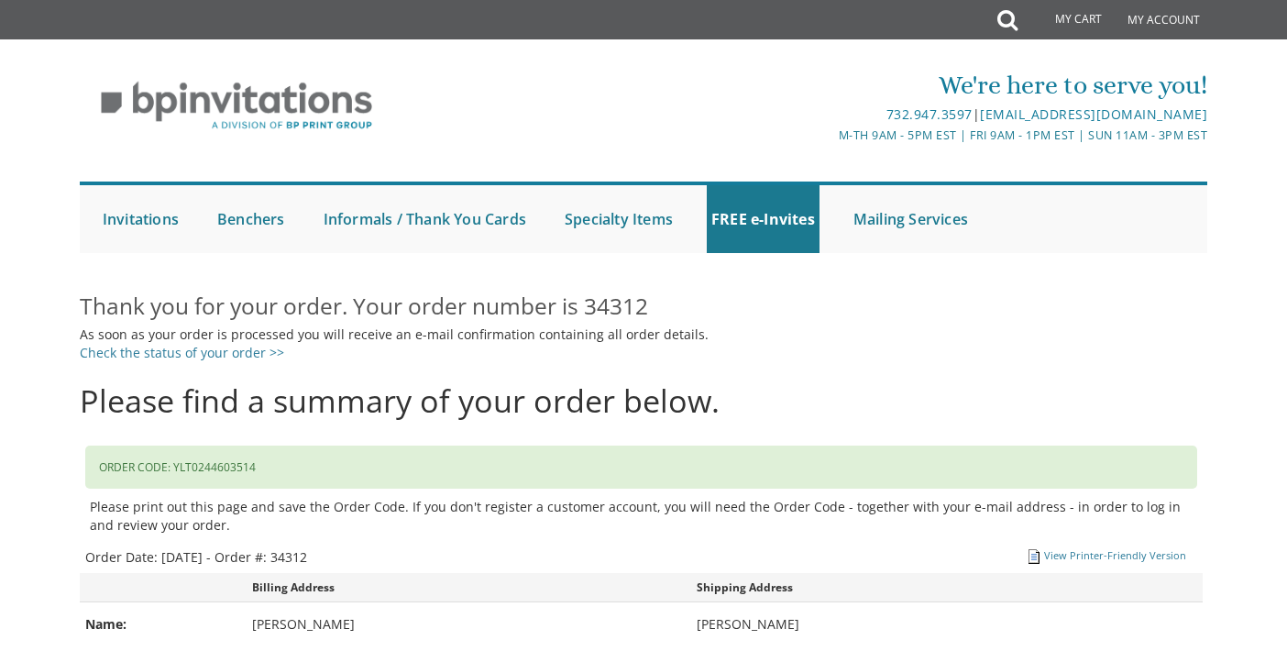
click at [959, 394] on h4 "Please find a summary of your order below." at bounding box center [644, 400] width 1128 height 35
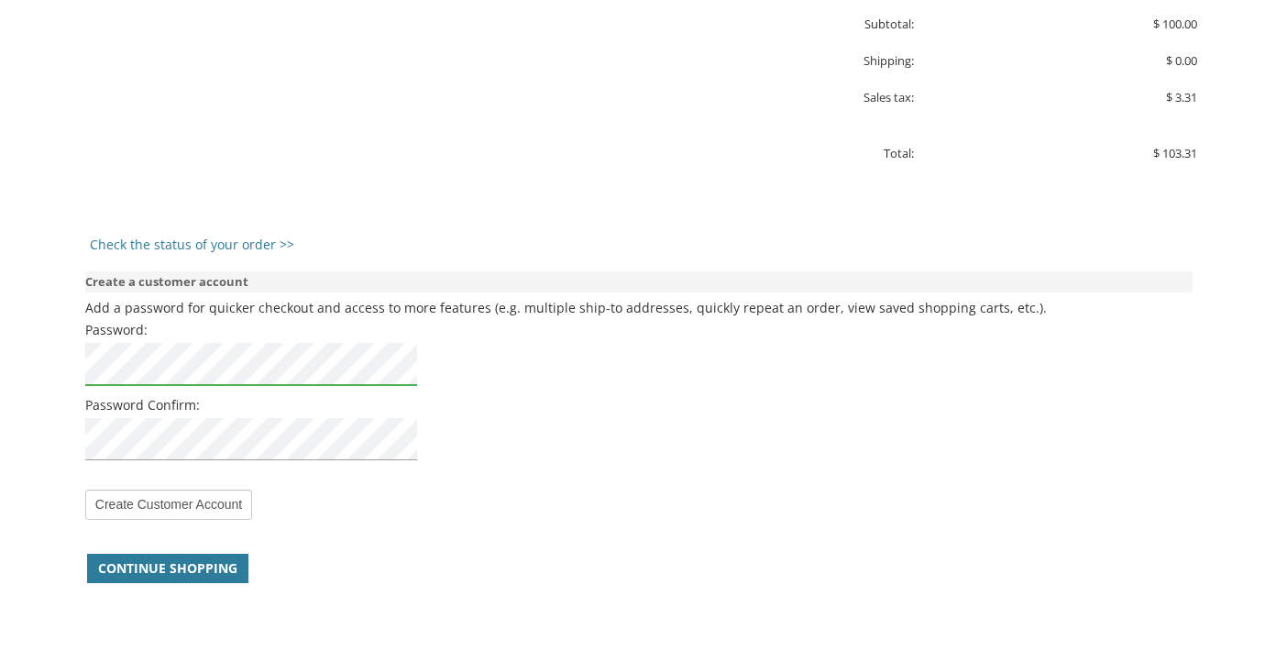
scroll to position [1466, 0]
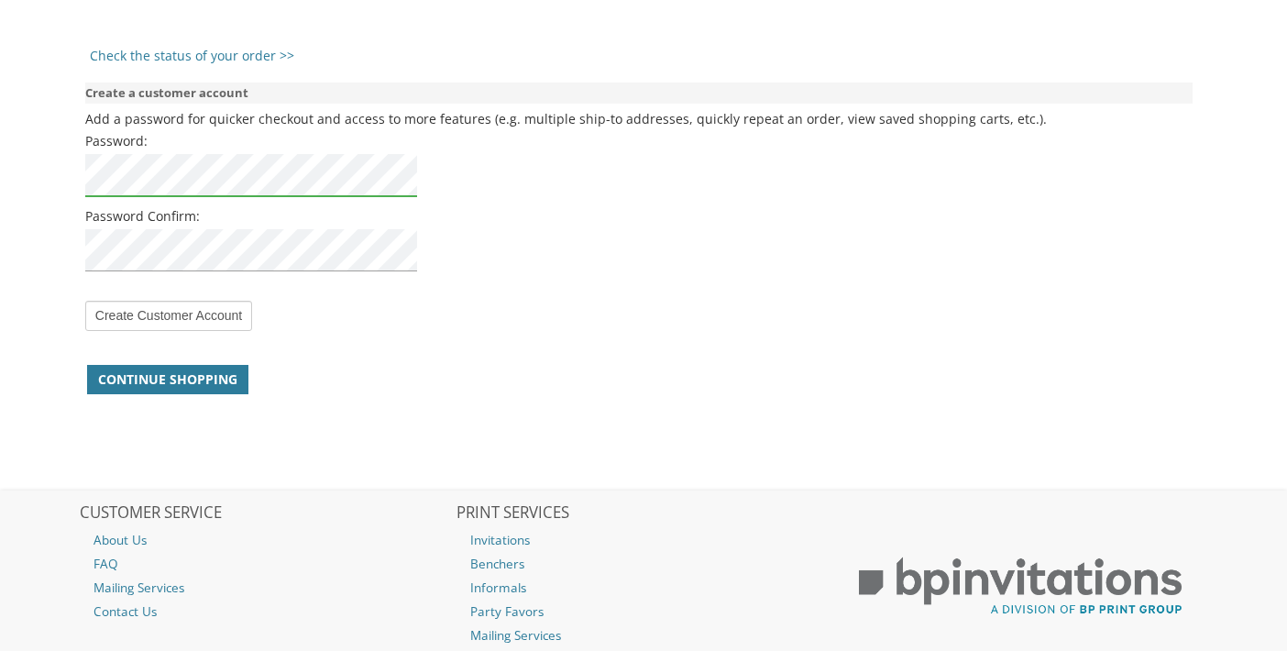
click at [228, 277] on div at bounding box center [251, 253] width 333 height 53
click at [525, 324] on div "Create Customer Account" at bounding box center [638, 311] width 1107 height 41
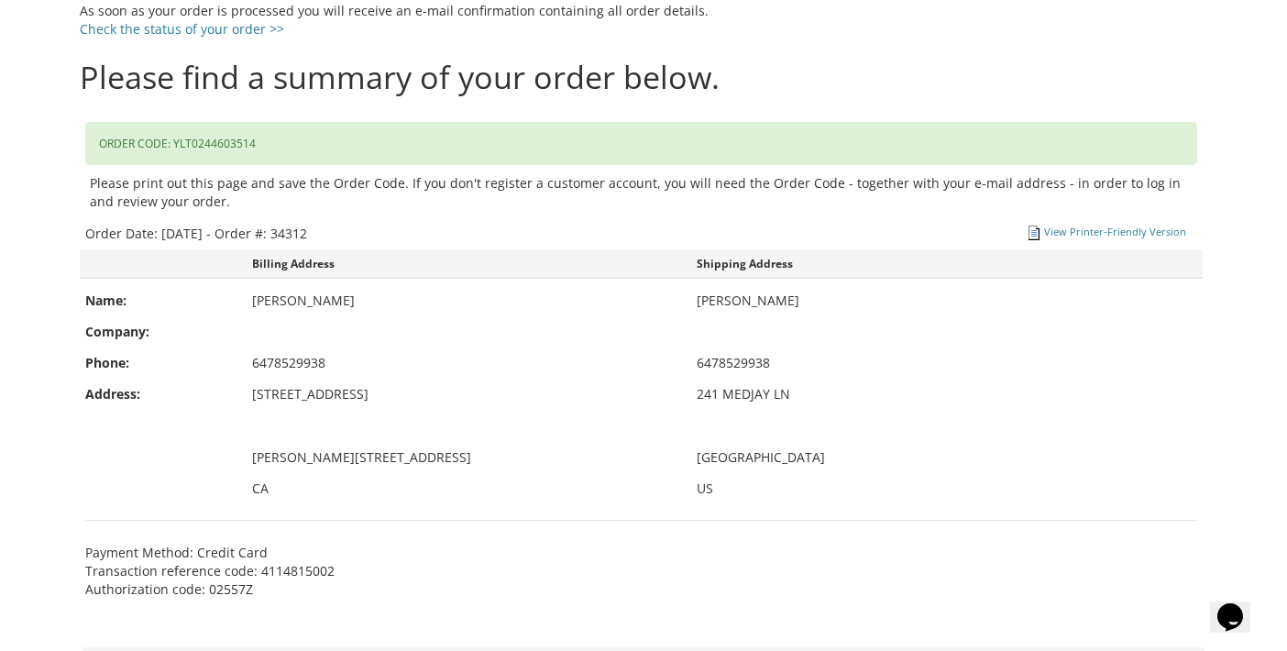
scroll to position [307, 0]
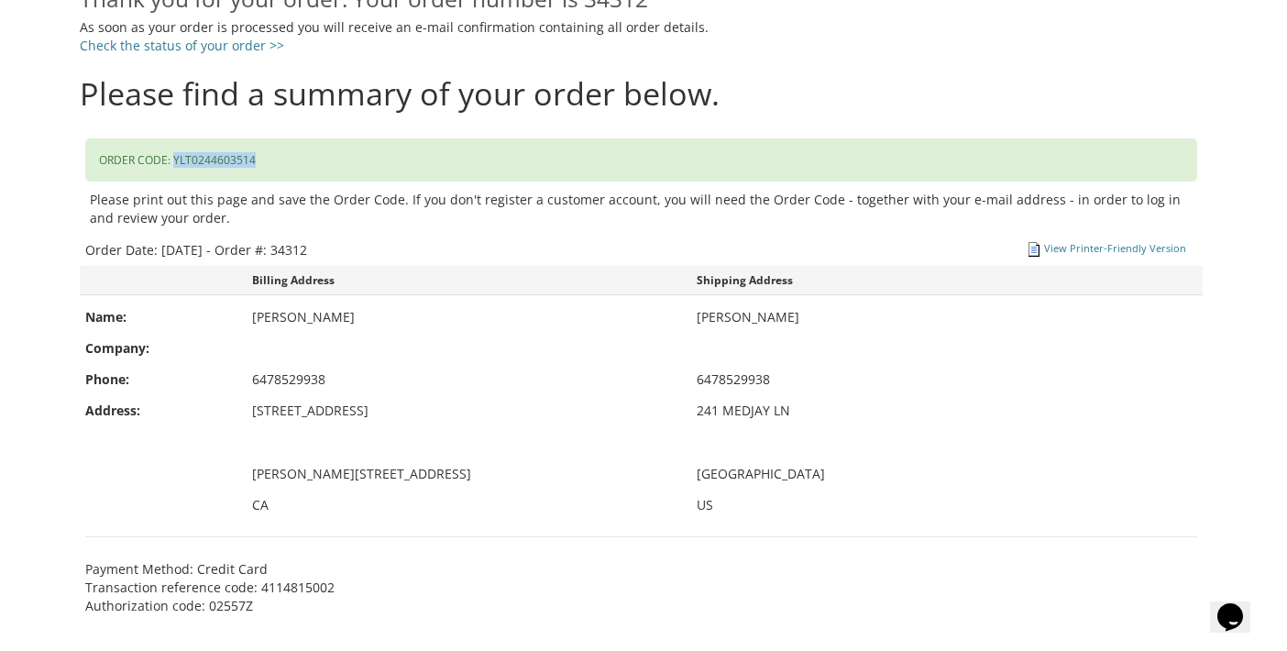
drag, startPoint x: 252, startPoint y: 156, endPoint x: 175, endPoint y: 158, distance: 77.0
click at [175, 158] on div "ORDER CODE: YLT0244603514" at bounding box center [641, 159] width 1112 height 43
copy div "YLT0244603514"
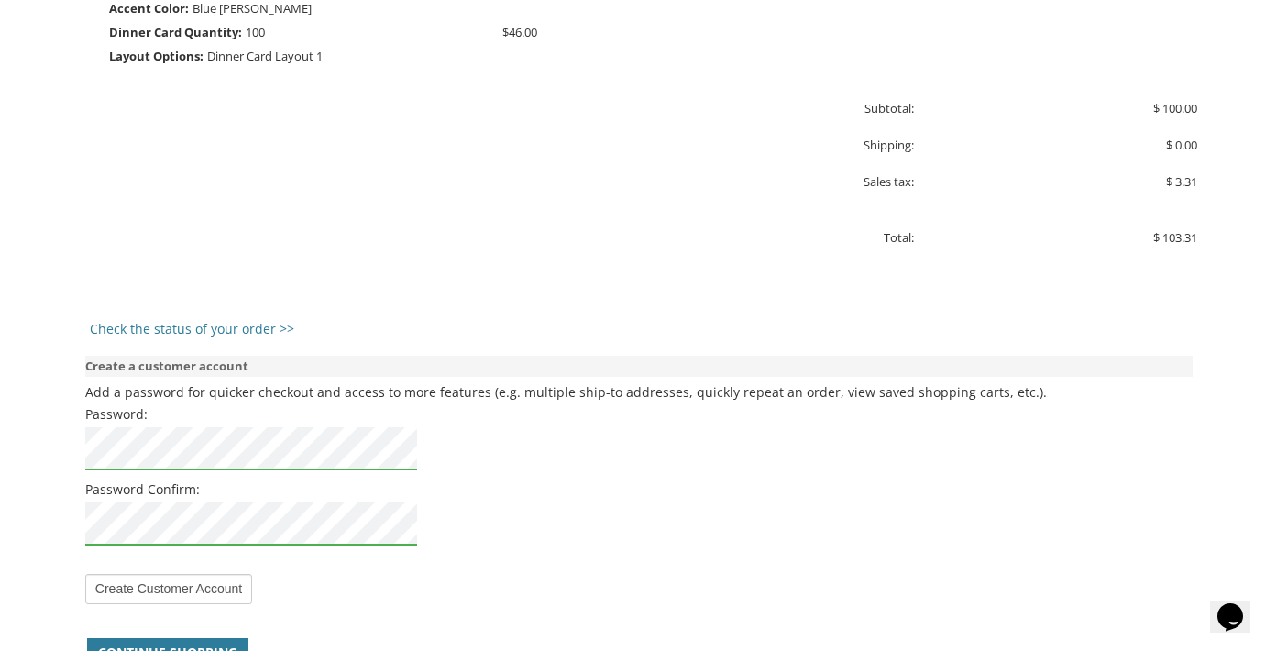
scroll to position [1315, 0]
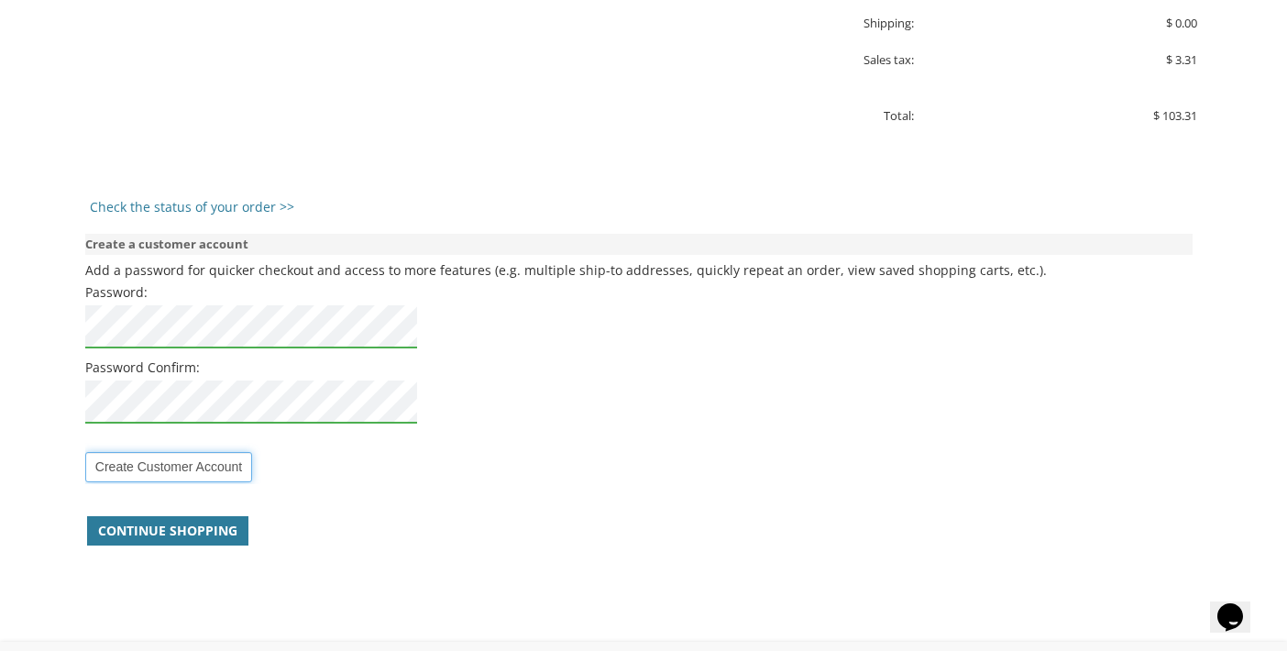
click at [171, 477] on input "Create Customer Account" at bounding box center [168, 467] width 167 height 30
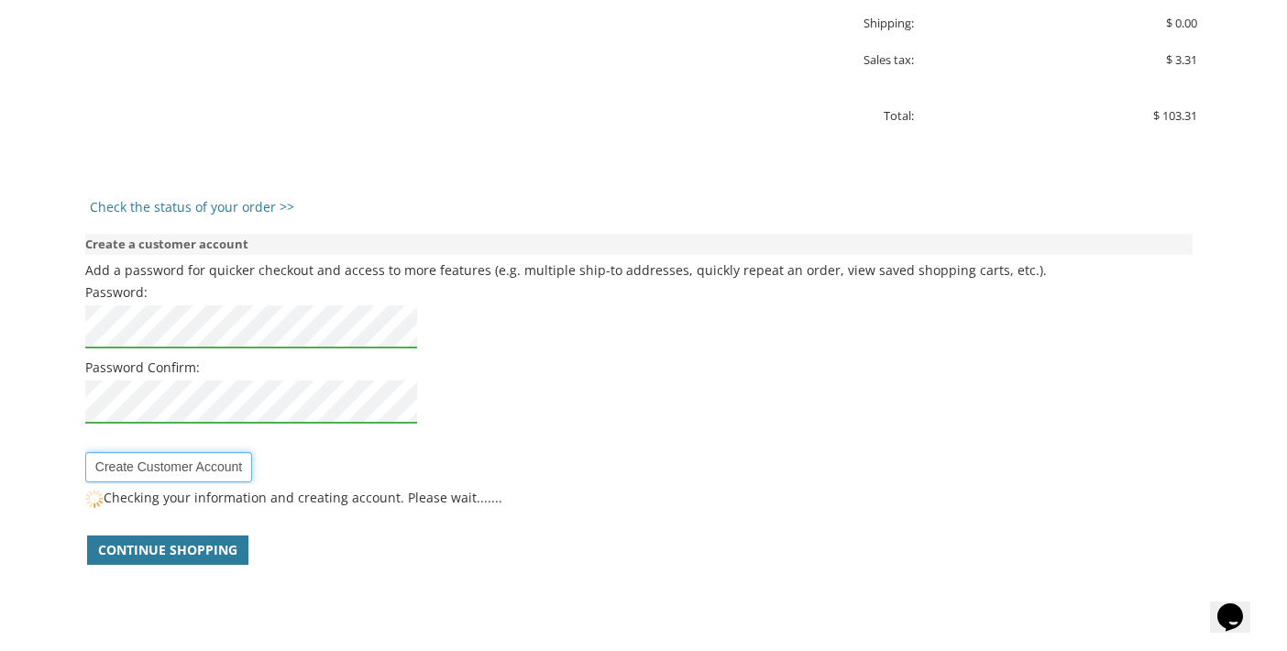
click at [174, 469] on input "Create Customer Account" at bounding box center [168, 467] width 167 height 30
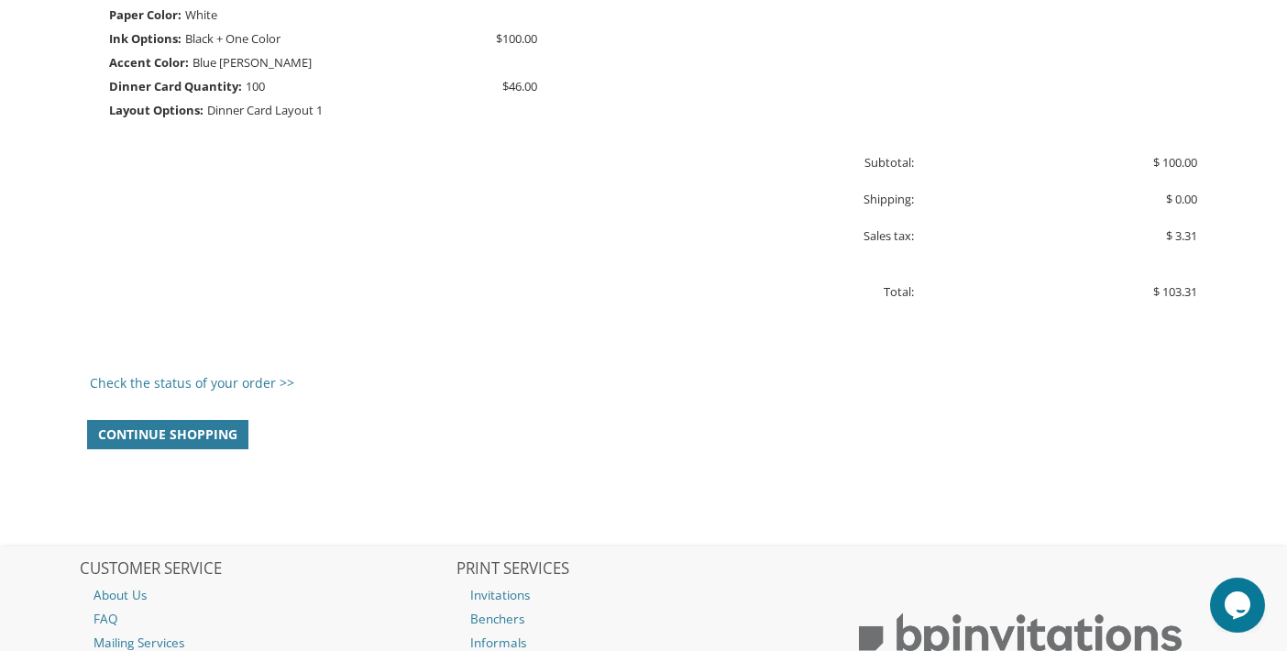
scroll to position [1371, 0]
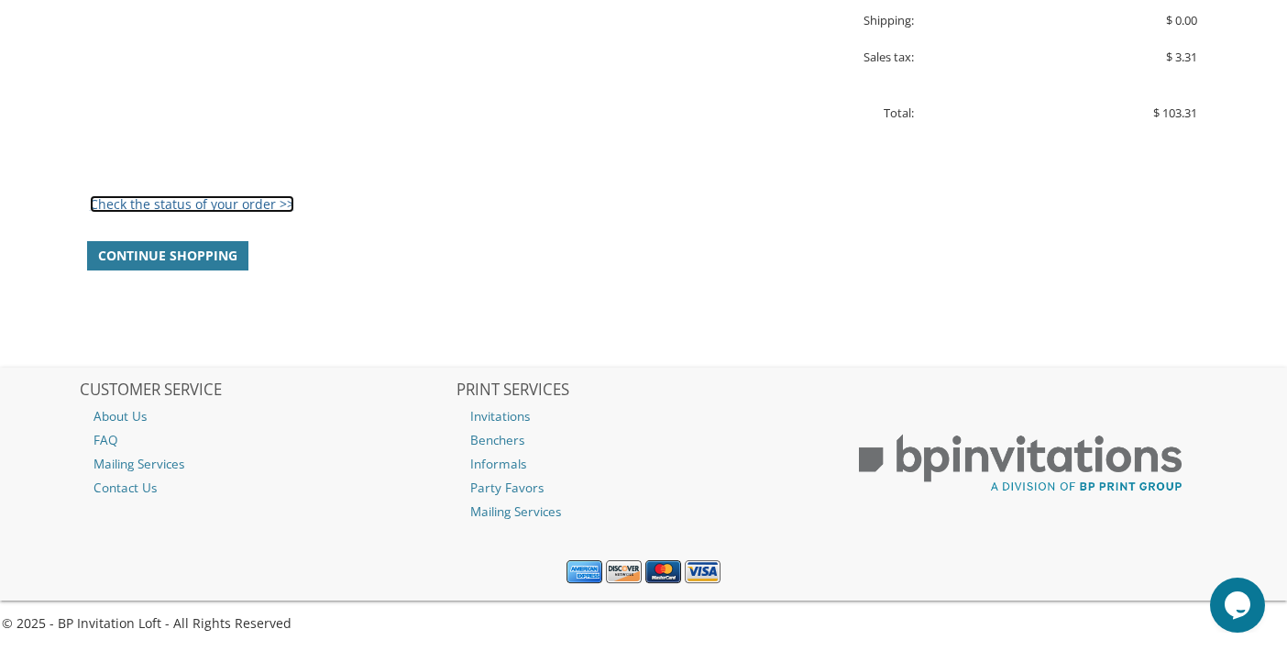
click at [266, 203] on link "Check the status of your order >>" at bounding box center [192, 203] width 204 height 17
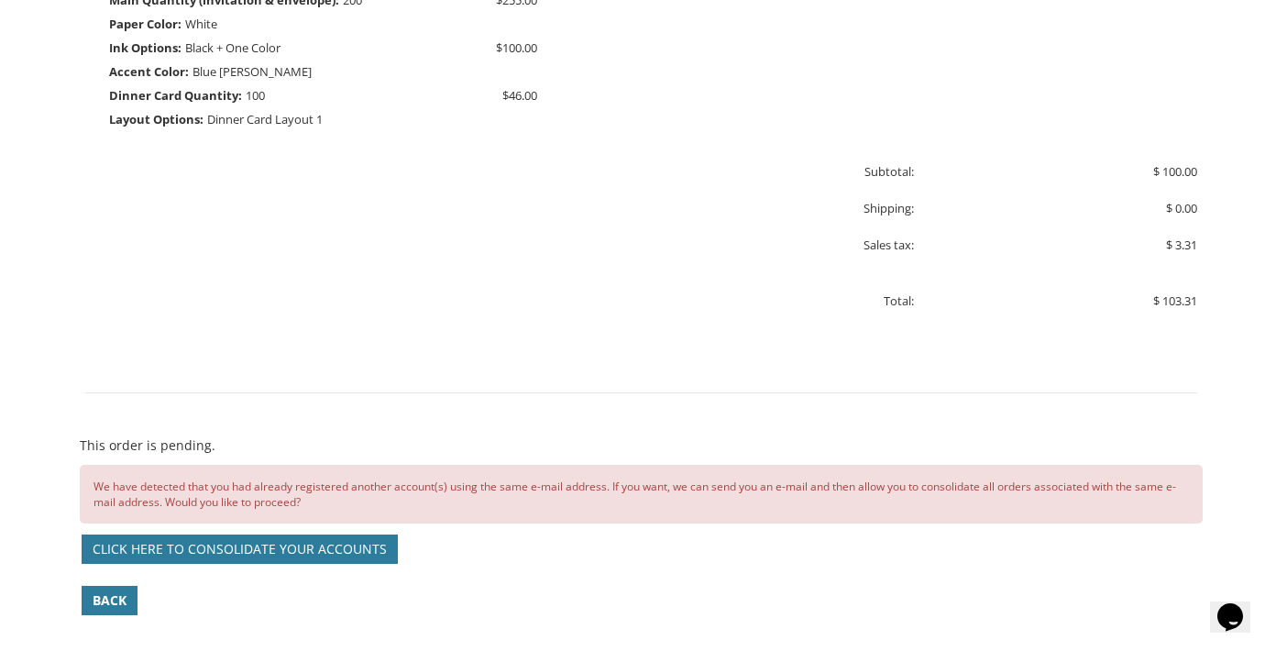
scroll to position [1008, 0]
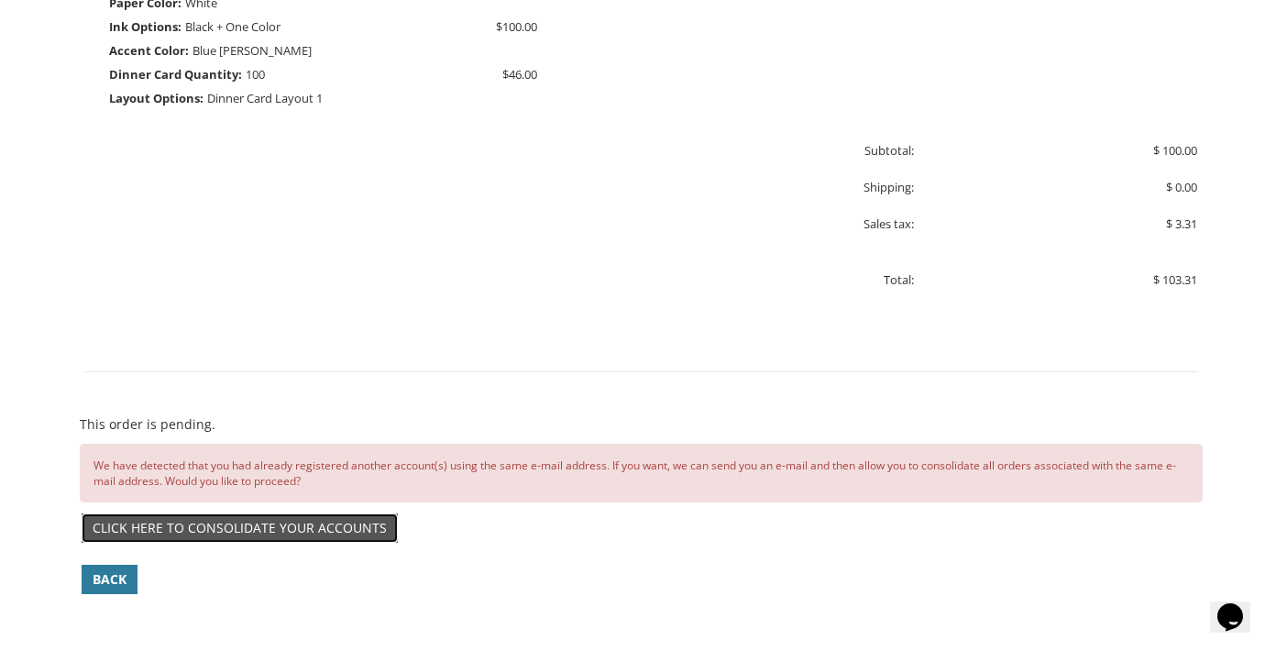
click at [296, 525] on link "Click here to consolidate your accounts" at bounding box center [240, 527] width 316 height 29
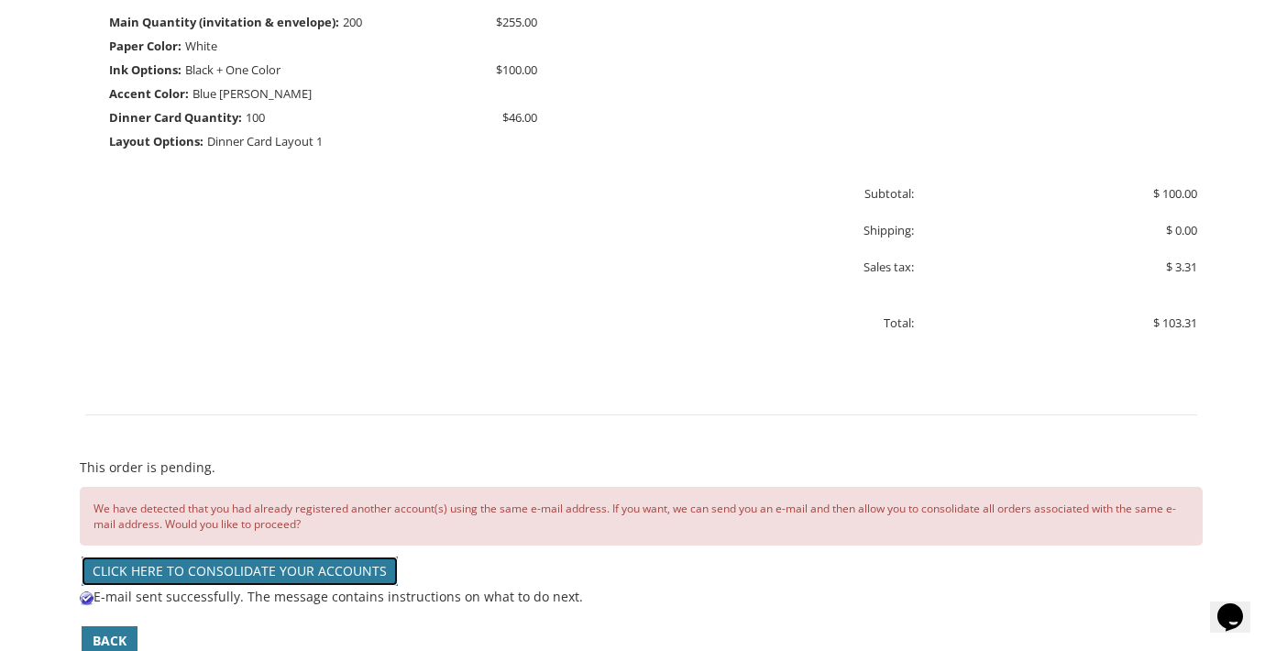
scroll to position [733, 0]
